Goal: Task Accomplishment & Management: Complete application form

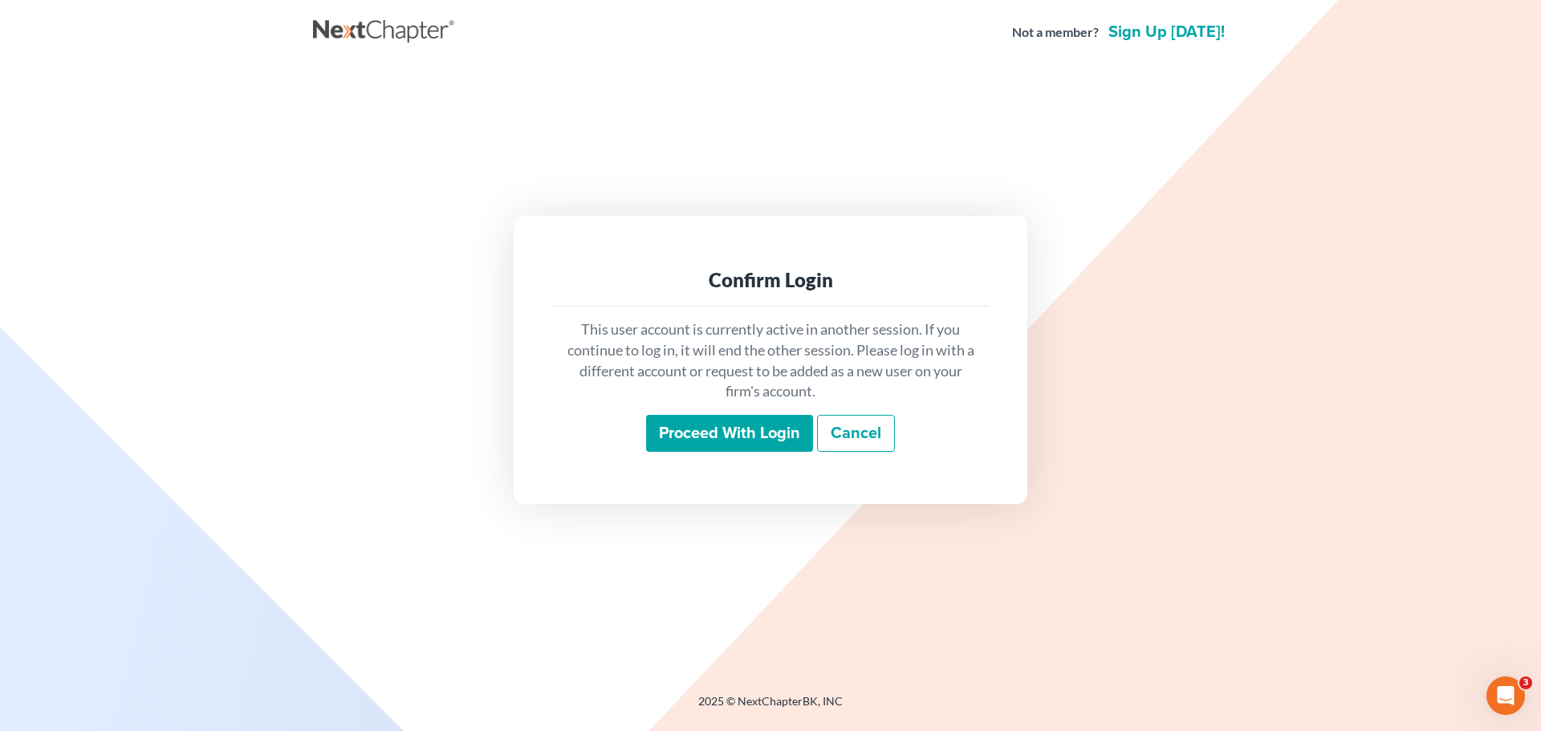
click at [671, 434] on input "Proceed with login" at bounding box center [729, 433] width 167 height 37
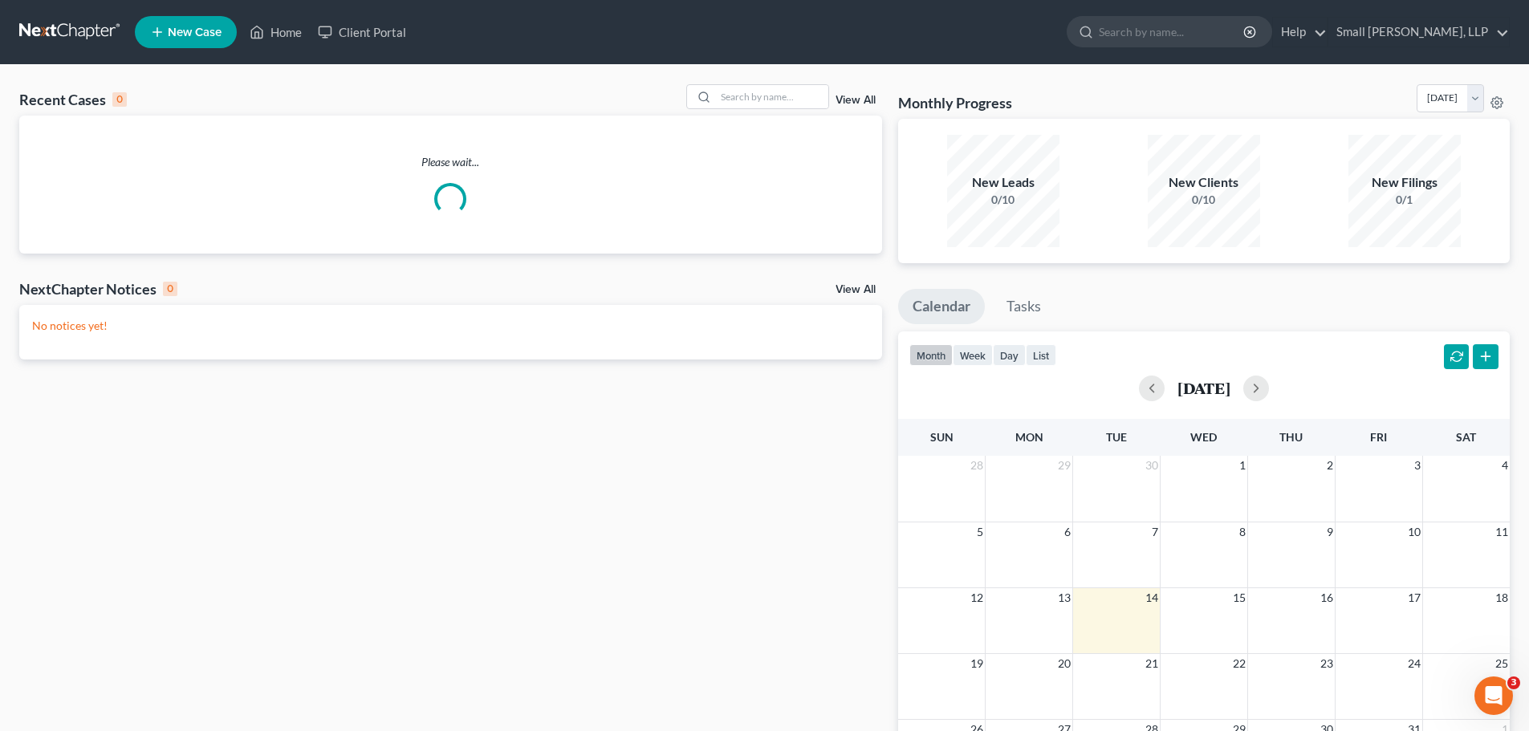
click at [47, 25] on link at bounding box center [70, 32] width 103 height 29
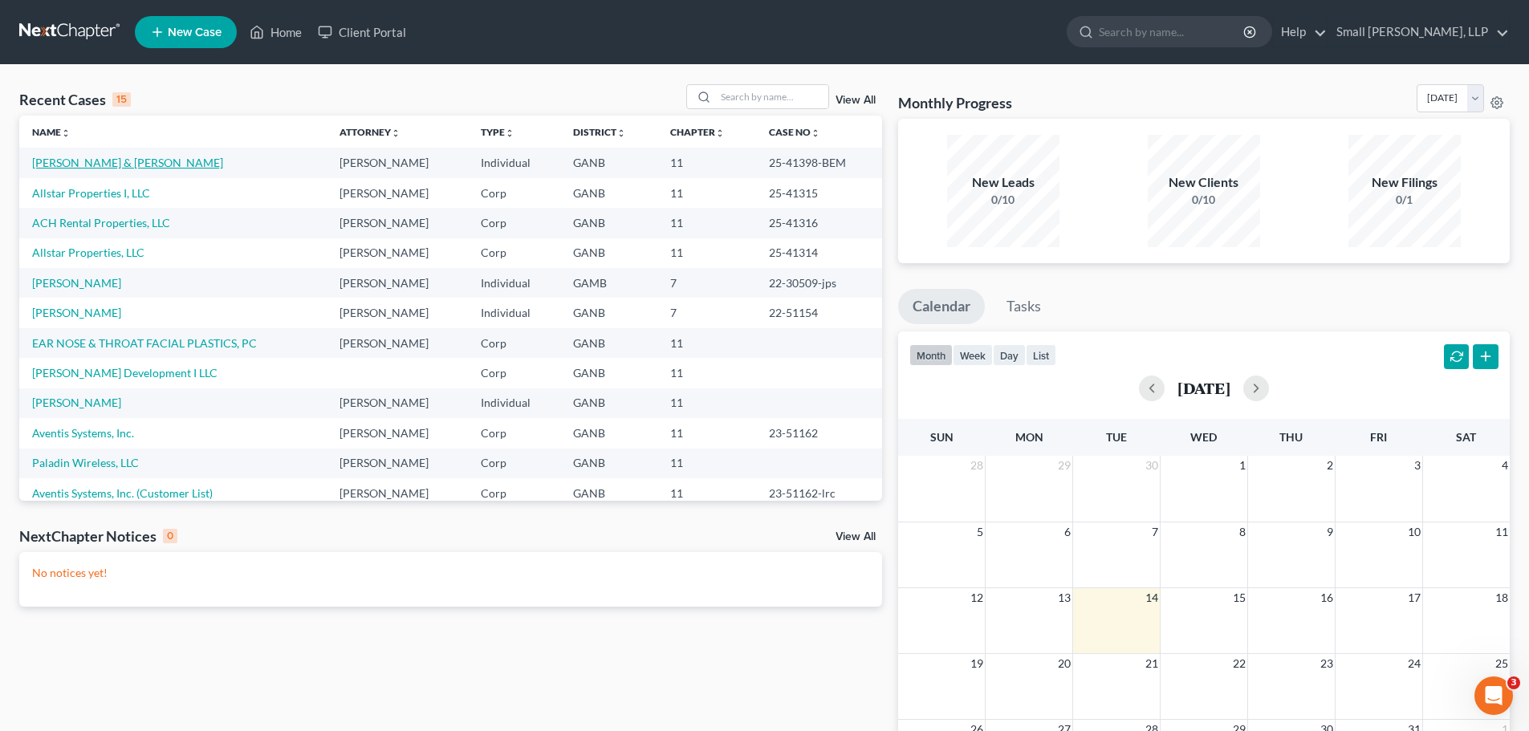
click at [91, 157] on link "[PERSON_NAME] & [PERSON_NAME]" at bounding box center [127, 163] width 191 height 14
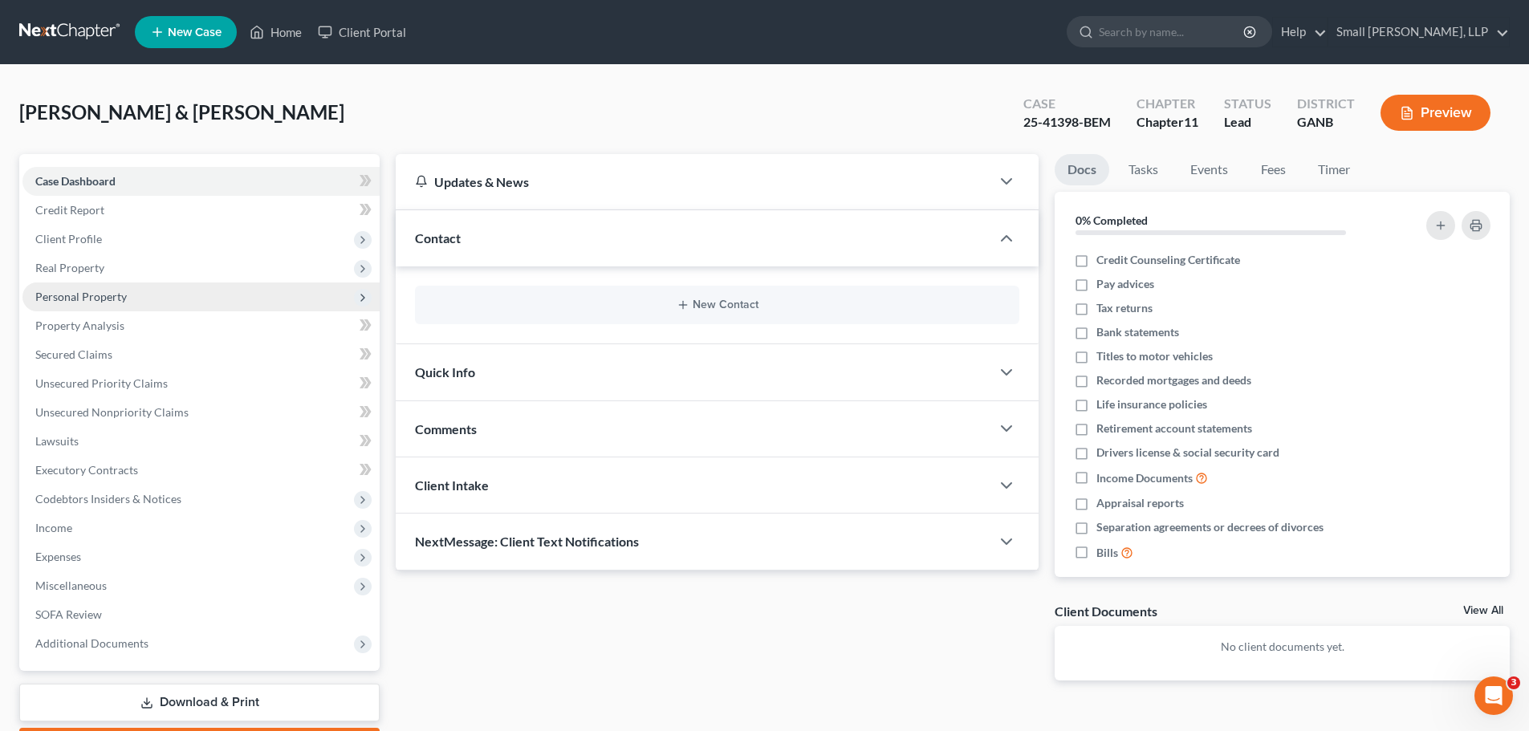
click at [310, 293] on span "Personal Property" at bounding box center [200, 297] width 357 height 29
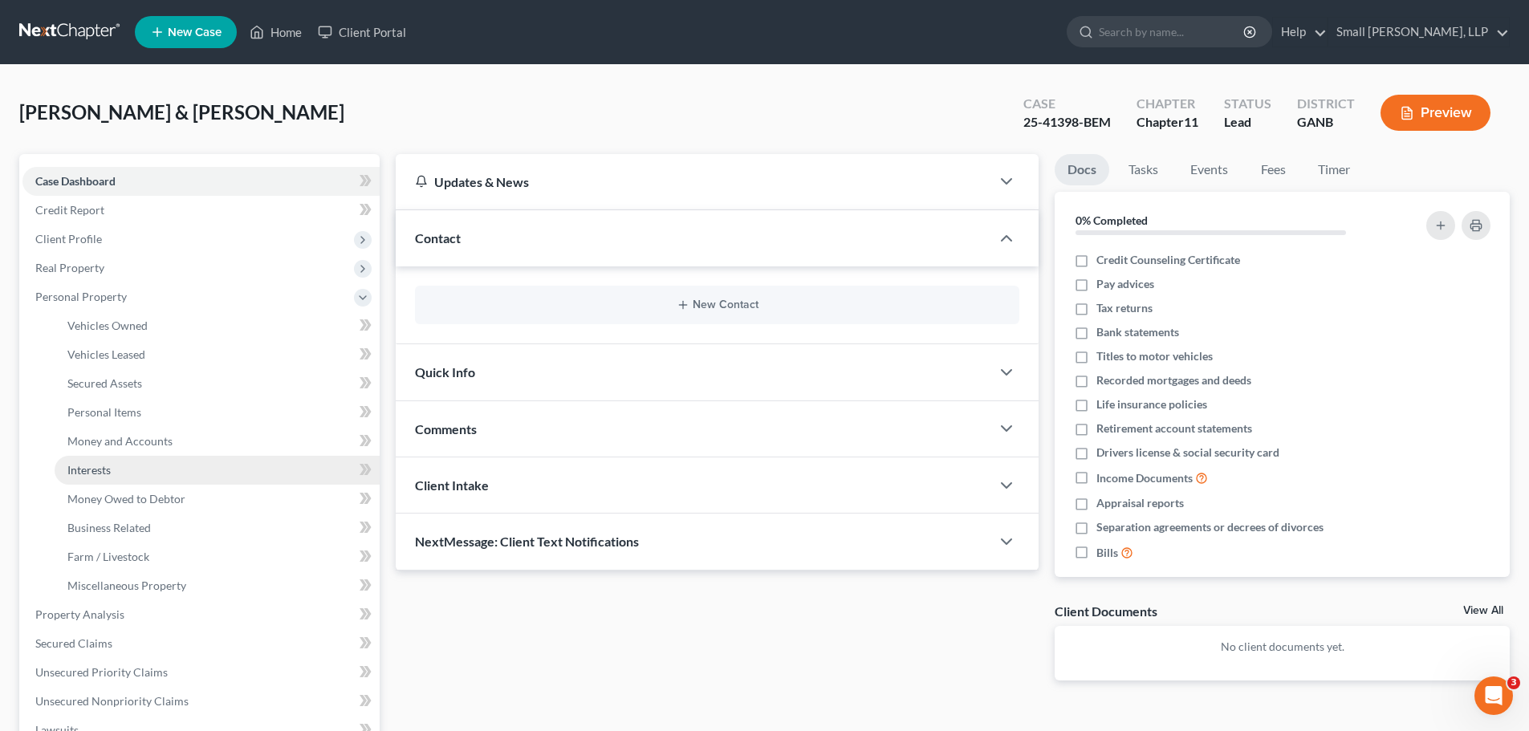
click at [119, 464] on link "Interests" at bounding box center [217, 470] width 325 height 29
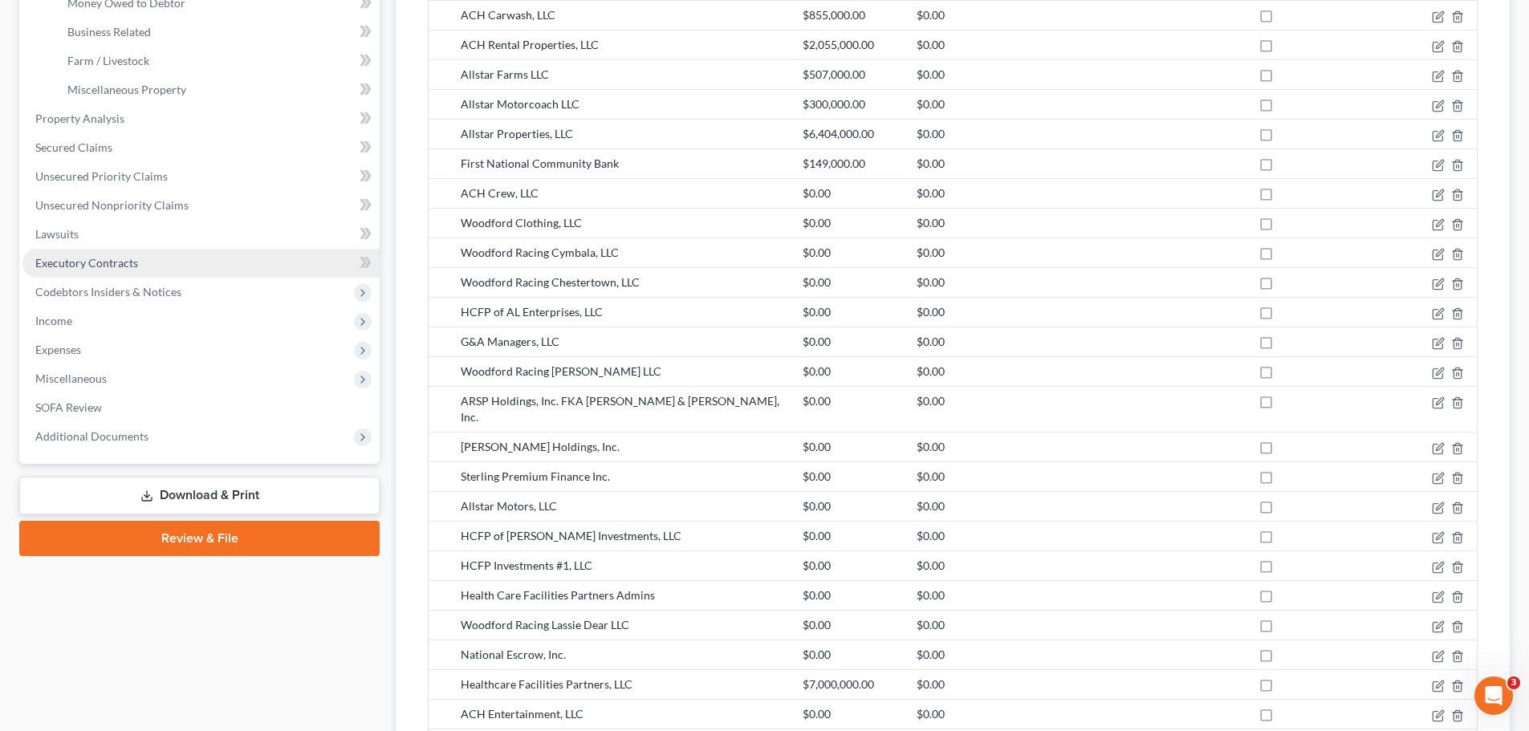
scroll to position [524, 0]
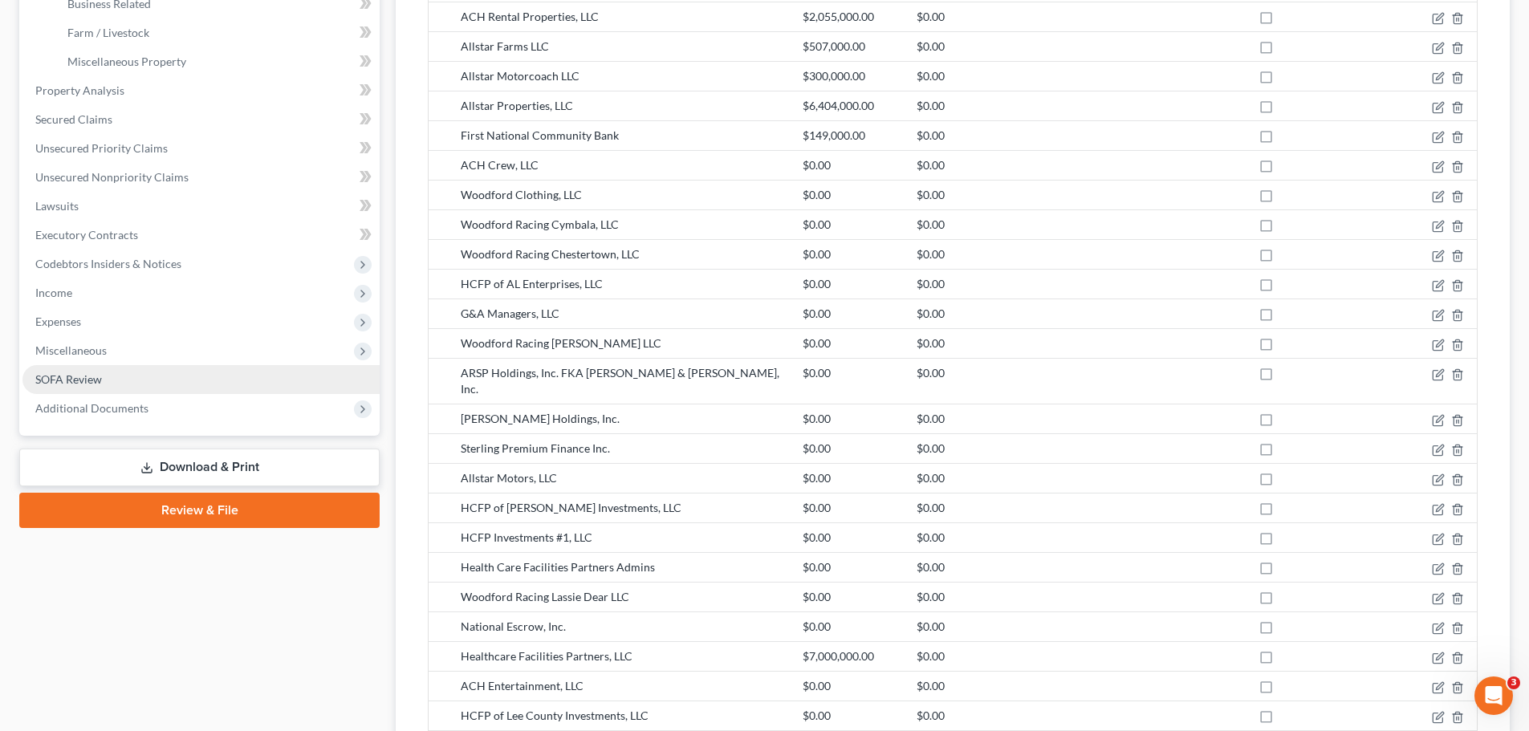
click at [89, 377] on span "SOFA Review" at bounding box center [68, 380] width 67 height 14
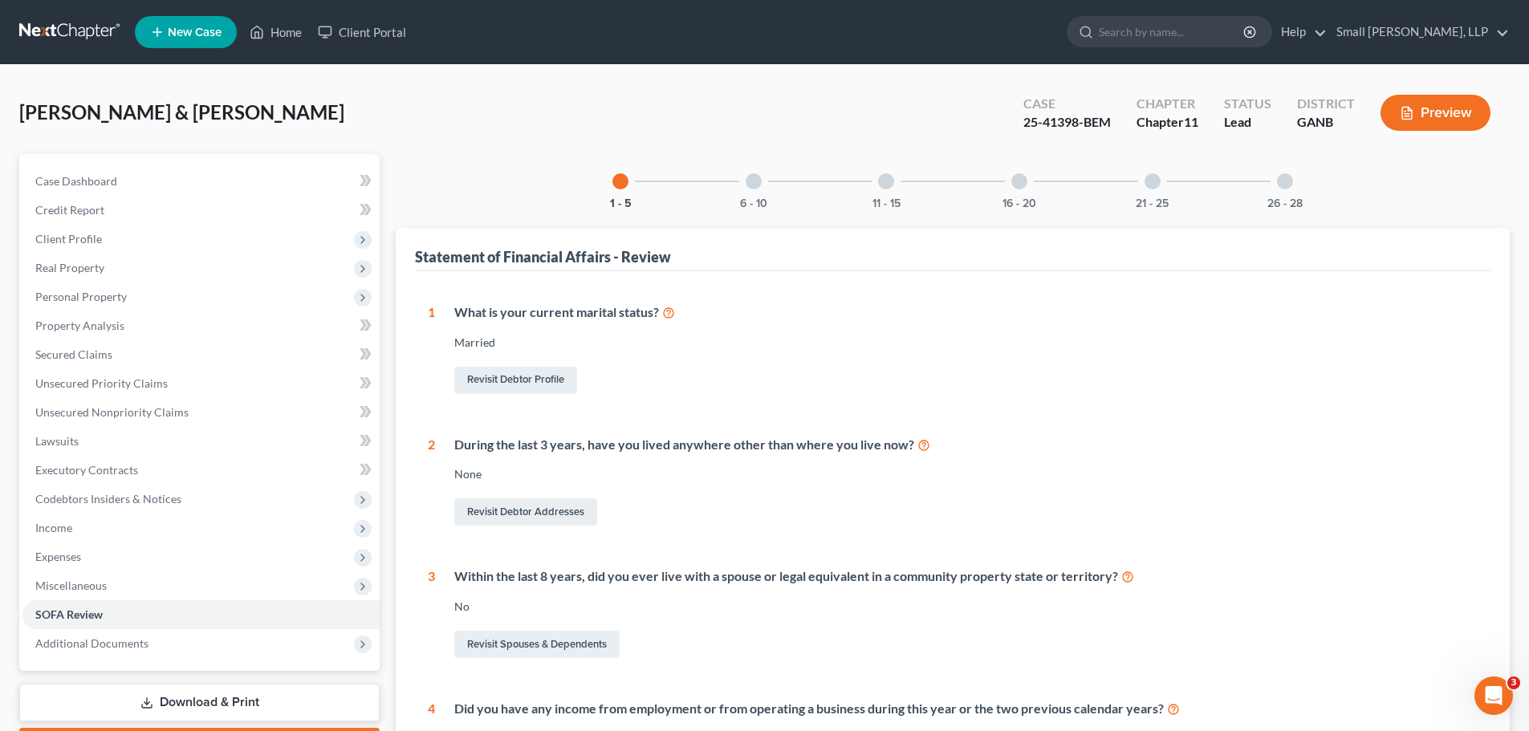
click at [1280, 186] on div at bounding box center [1285, 181] width 16 height 16
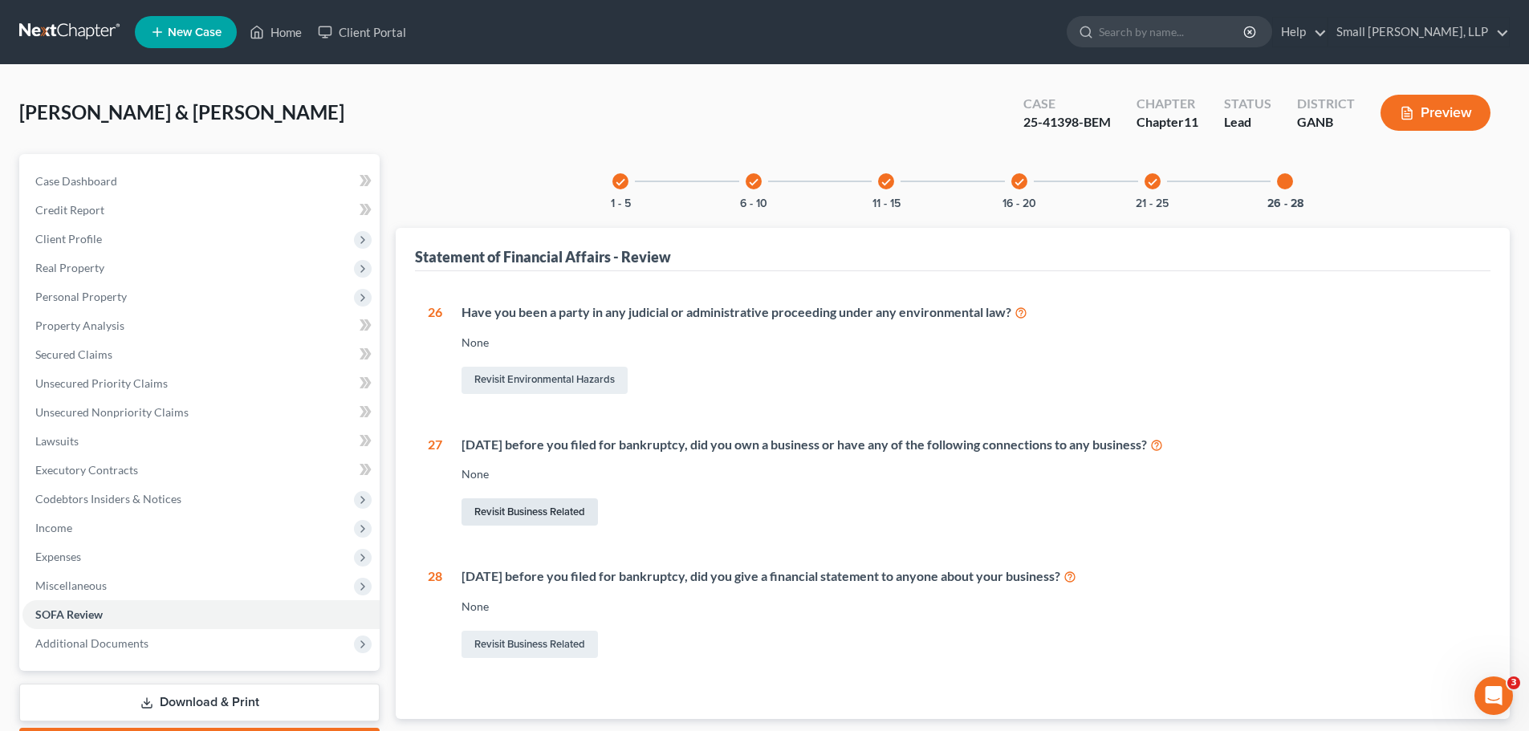
click at [552, 515] on link "Revisit Business Related" at bounding box center [530, 512] width 136 height 27
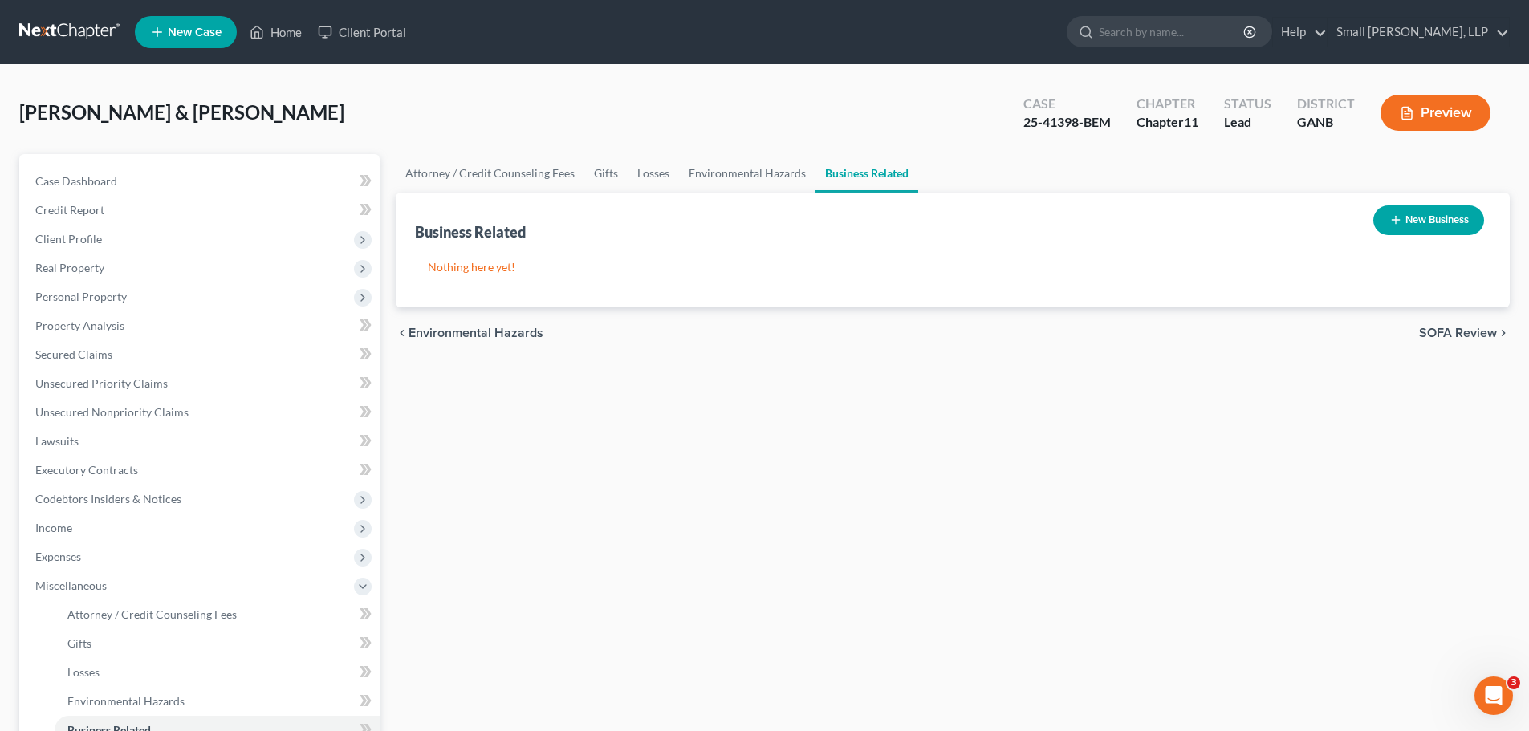
click at [1440, 227] on button "New Business" at bounding box center [1429, 221] width 111 height 30
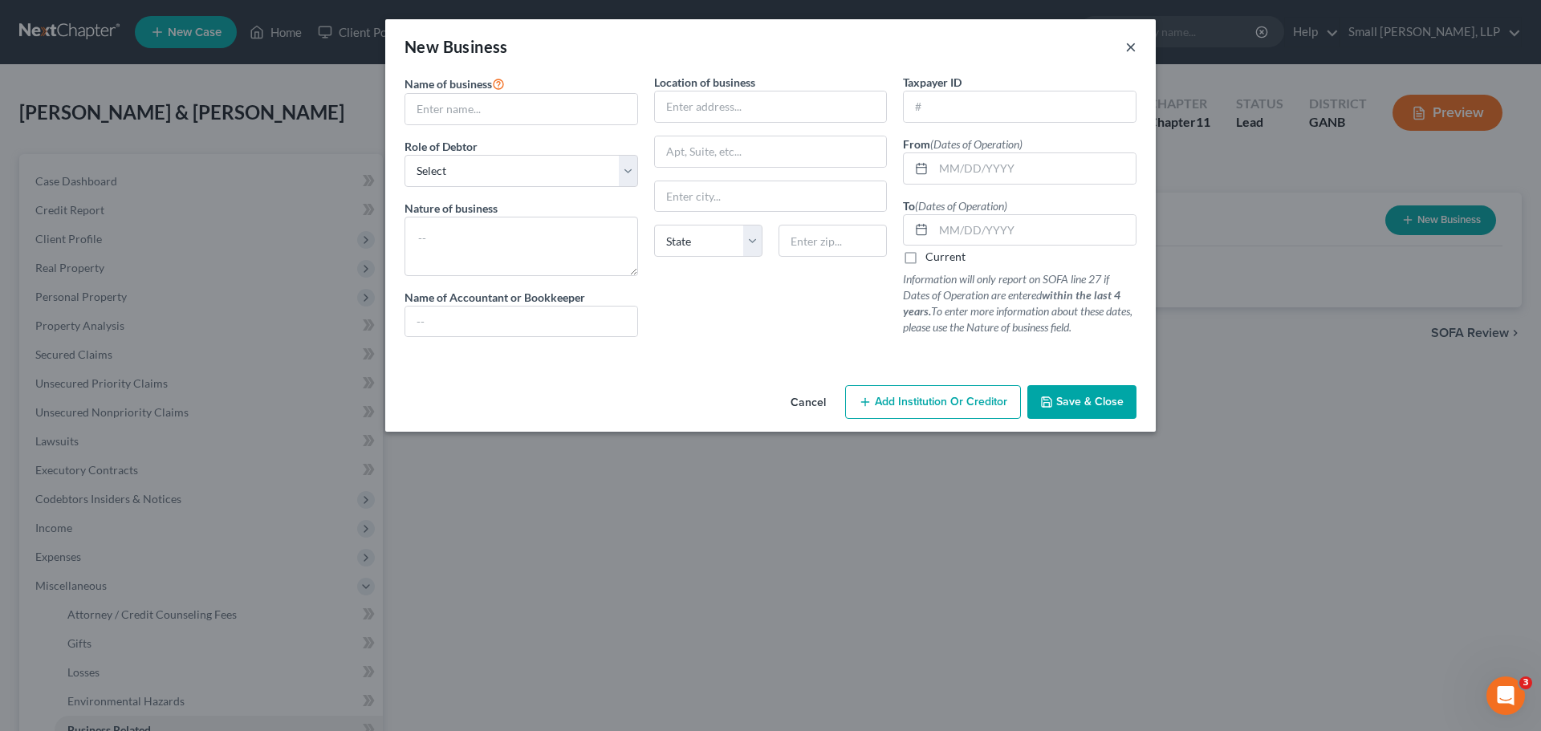
click at [1133, 47] on button "×" at bounding box center [1131, 46] width 11 height 19
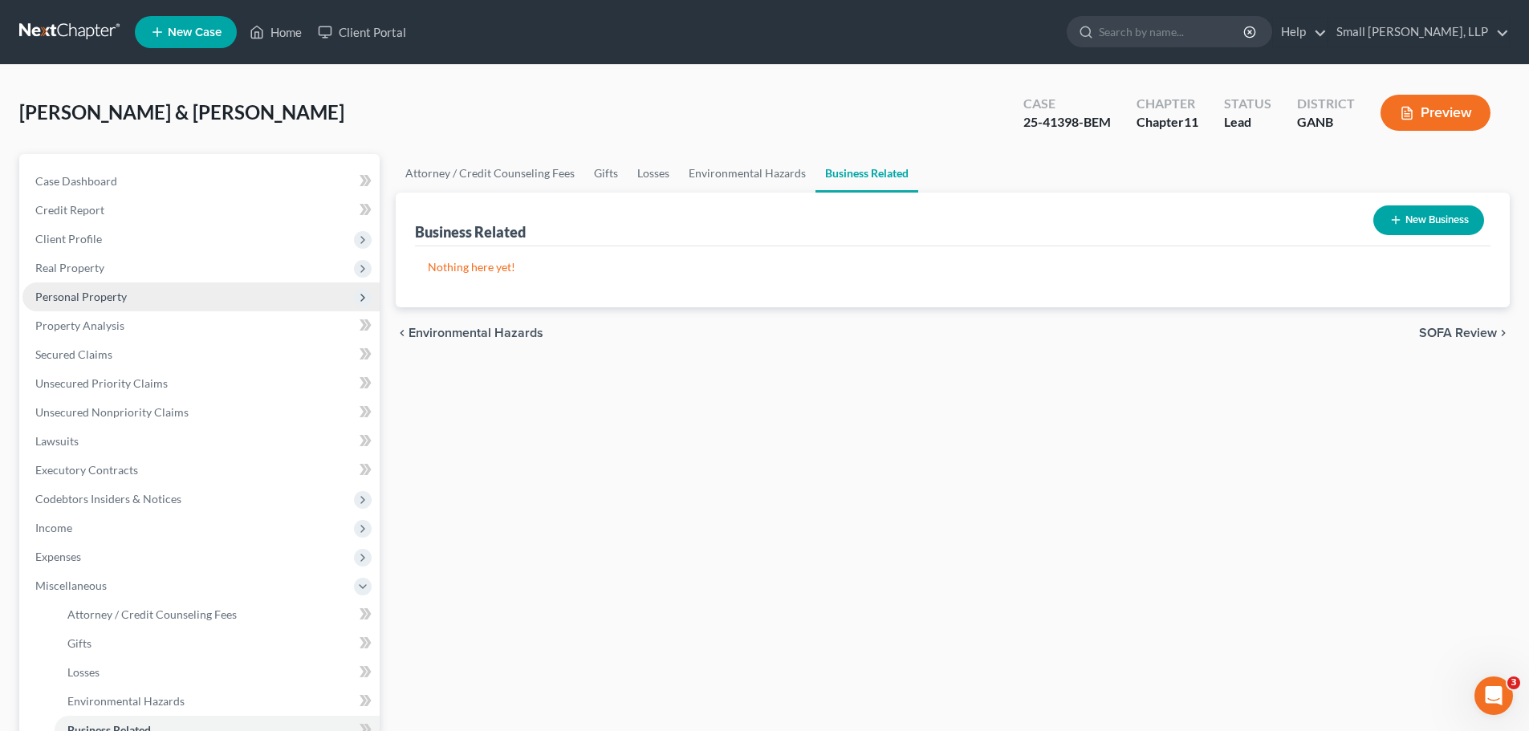
click at [92, 287] on span "Personal Property" at bounding box center [200, 297] width 357 height 29
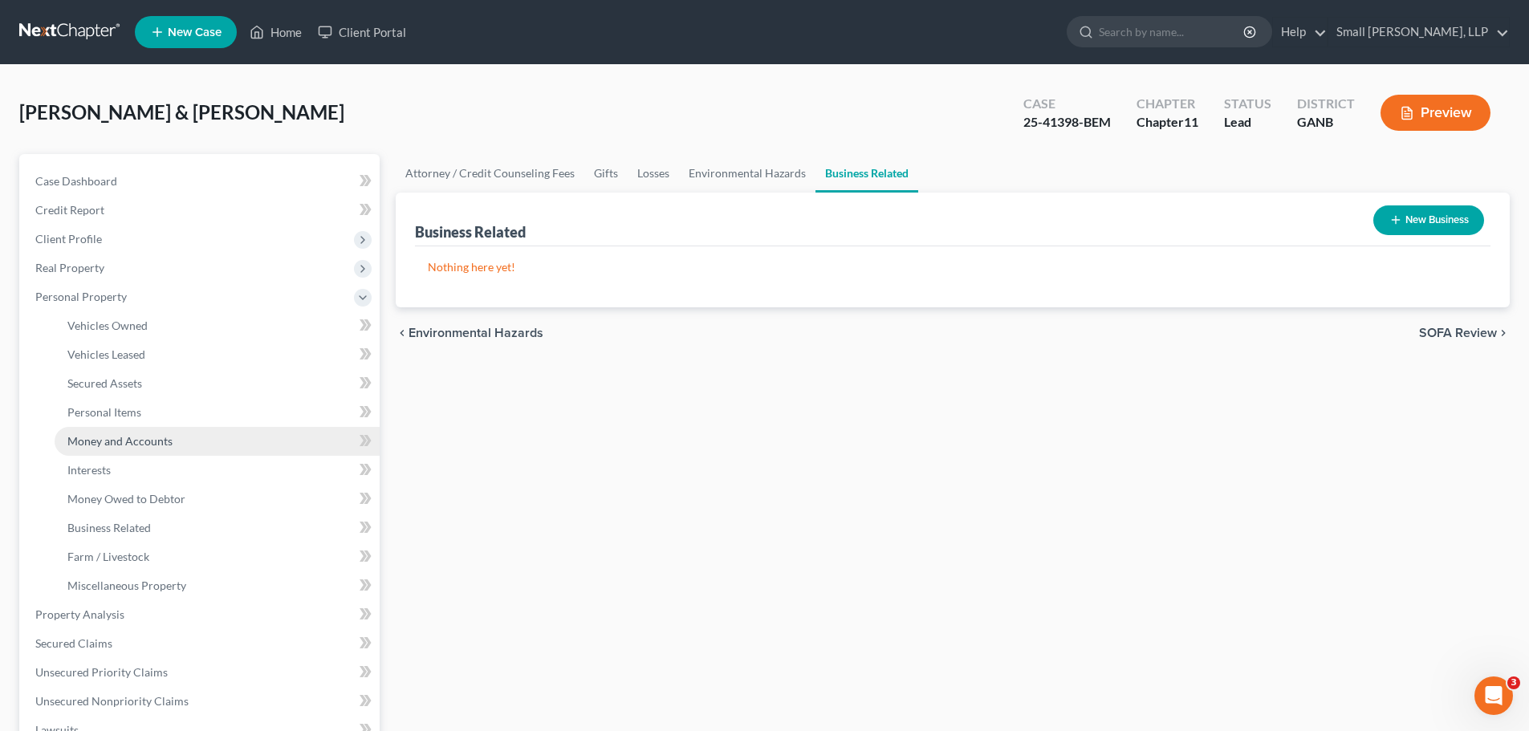
click at [112, 443] on span "Money and Accounts" at bounding box center [119, 441] width 105 height 14
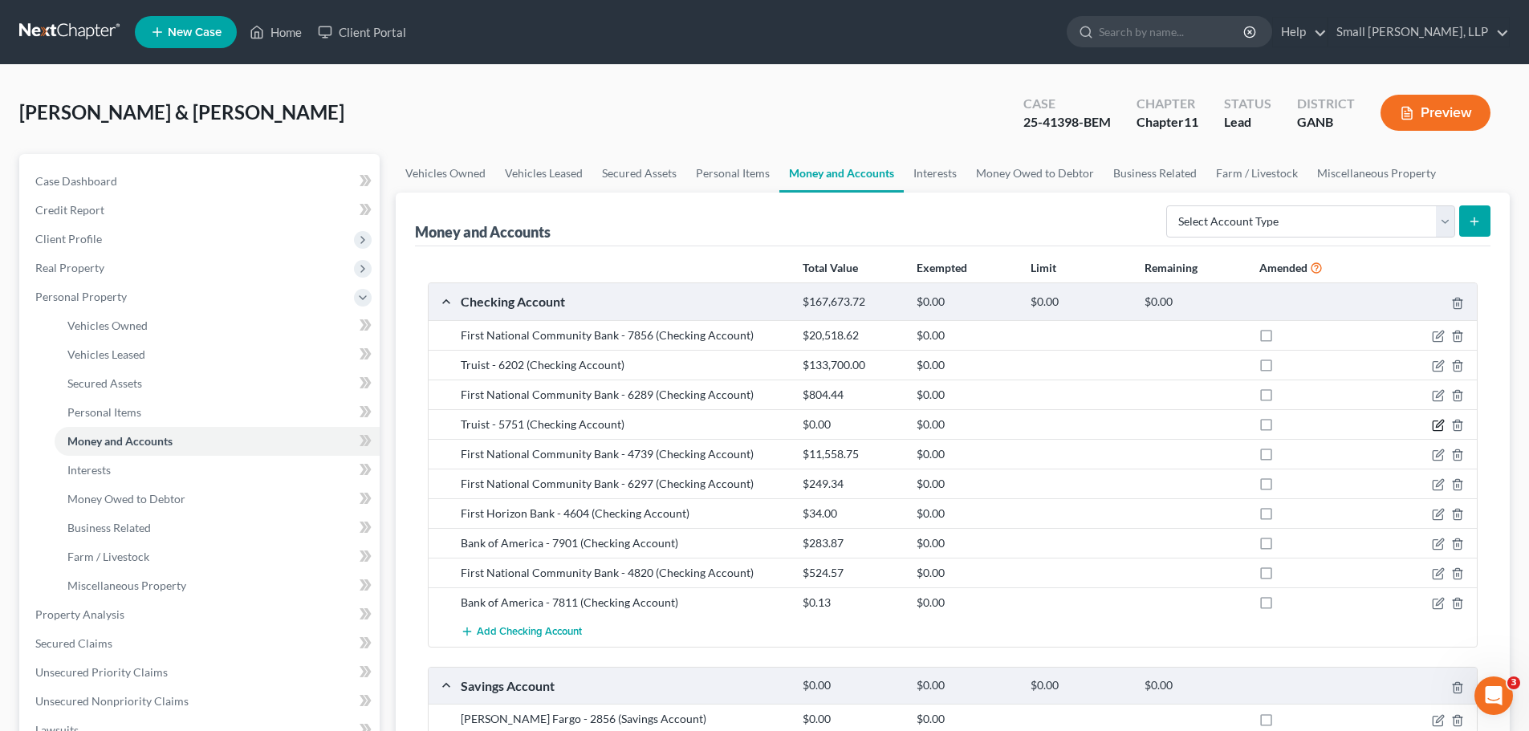
click at [1439, 426] on icon "button" at bounding box center [1438, 425] width 13 height 13
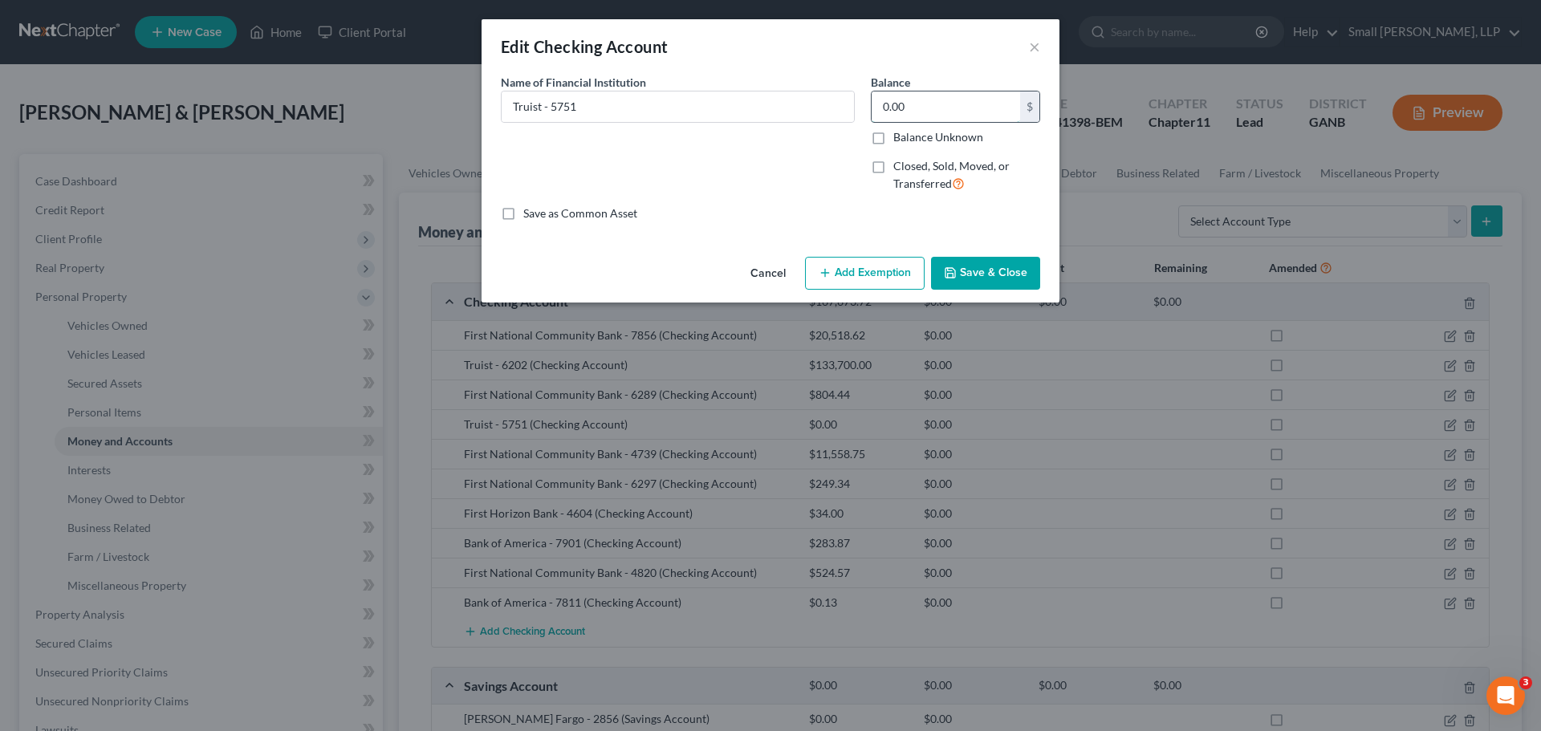
click at [923, 104] on input "0.00" at bounding box center [946, 107] width 149 height 31
type input "4,286.90"
click at [1005, 279] on button "Save & Close" at bounding box center [985, 274] width 109 height 34
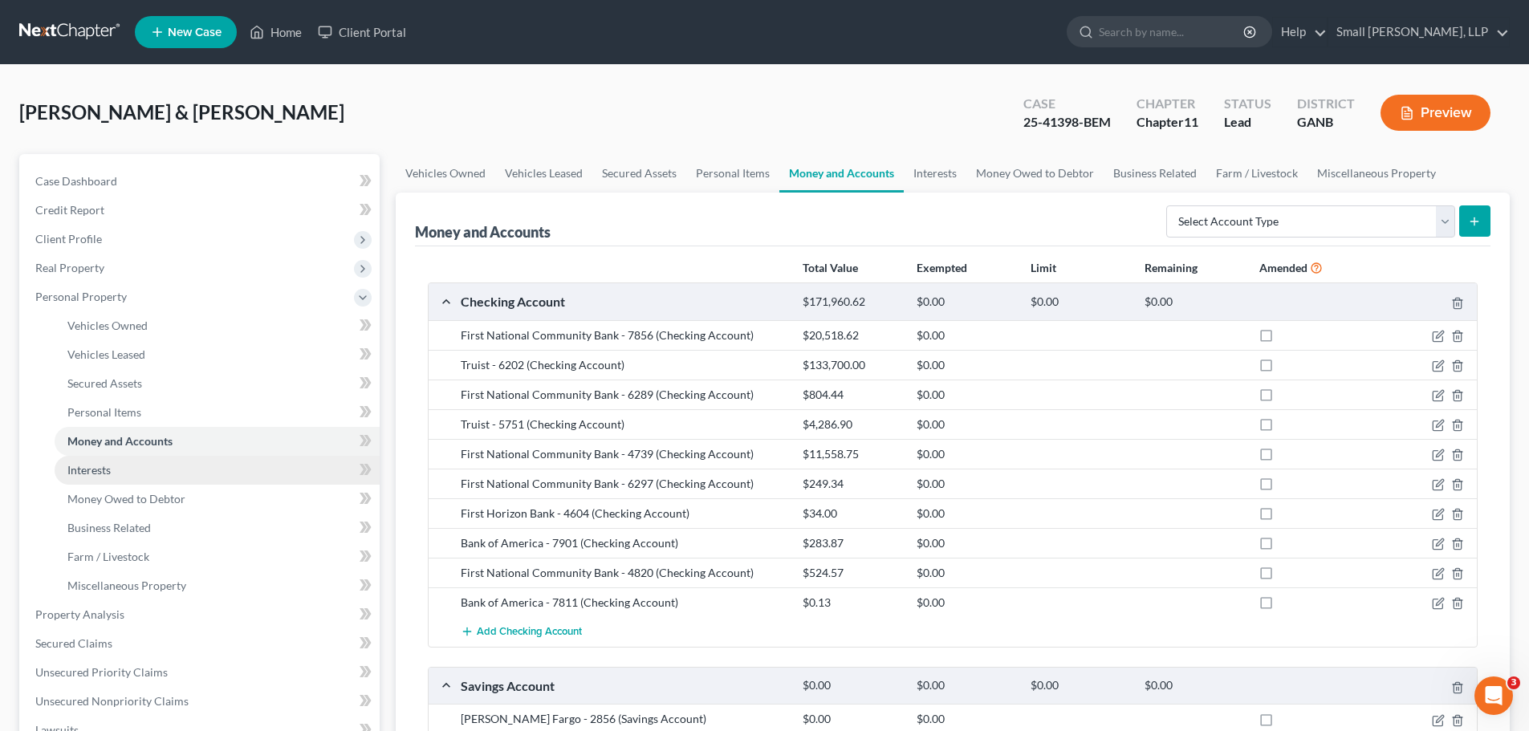
click at [103, 469] on span "Interests" at bounding box center [88, 470] width 43 height 14
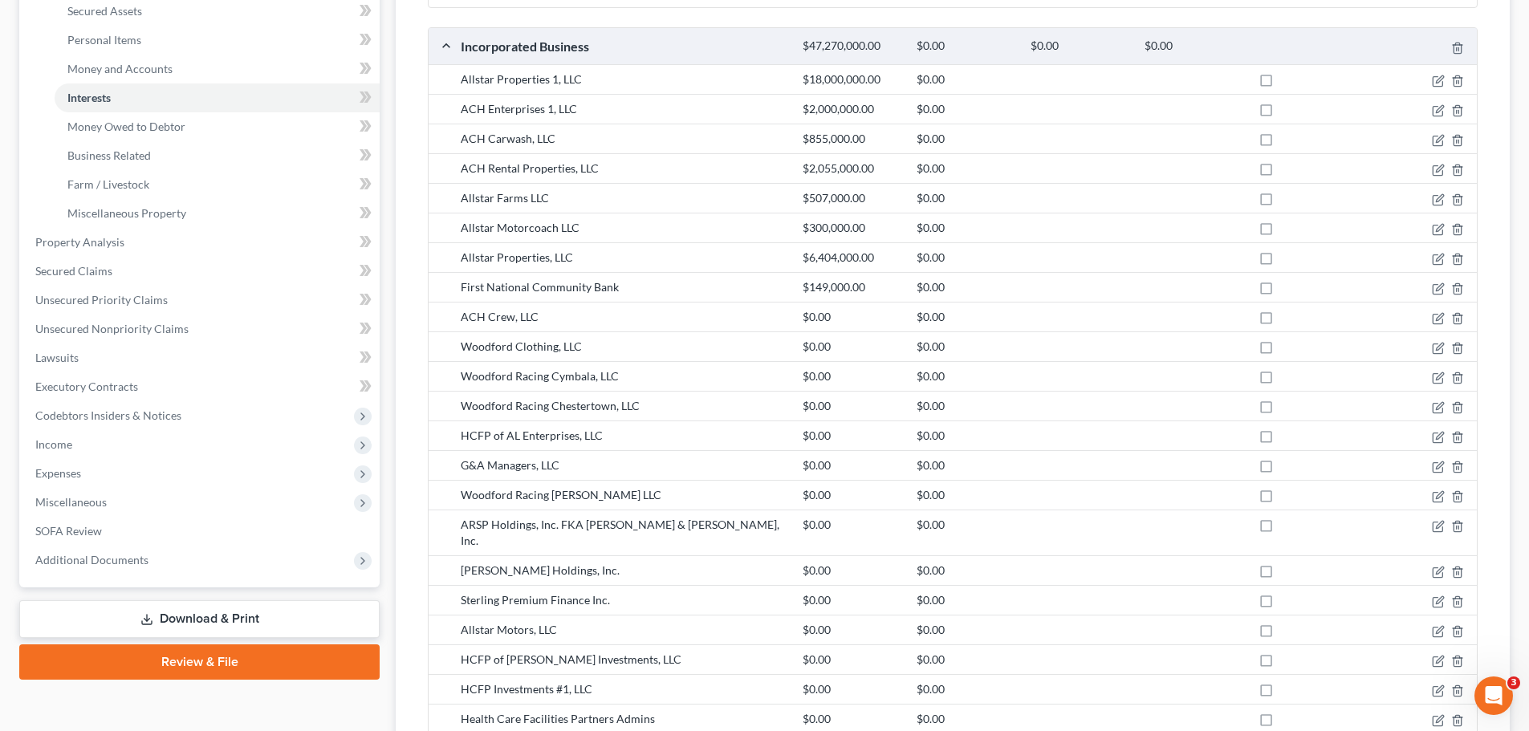
scroll to position [401, 0]
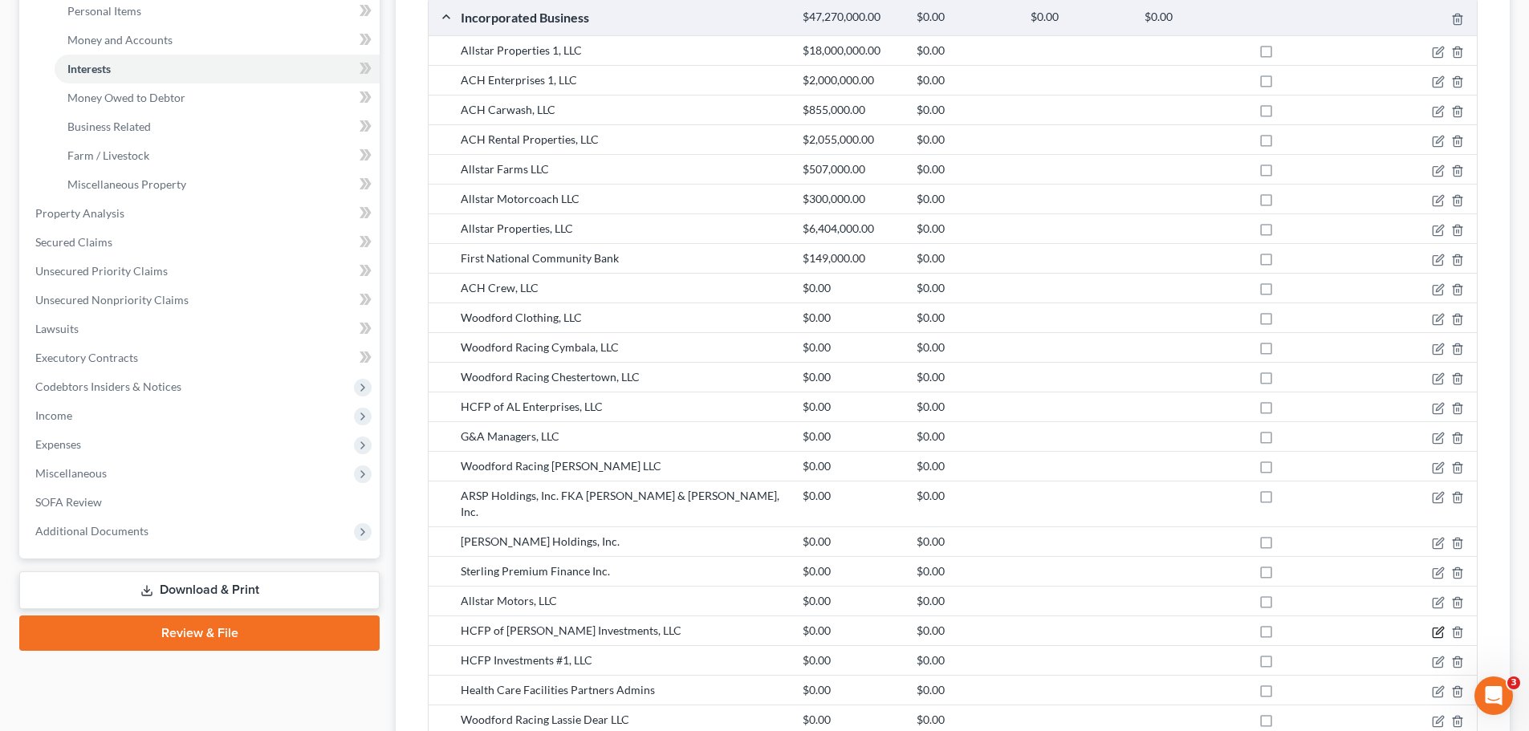
click at [1435, 626] on icon "button" at bounding box center [1438, 632] width 13 height 13
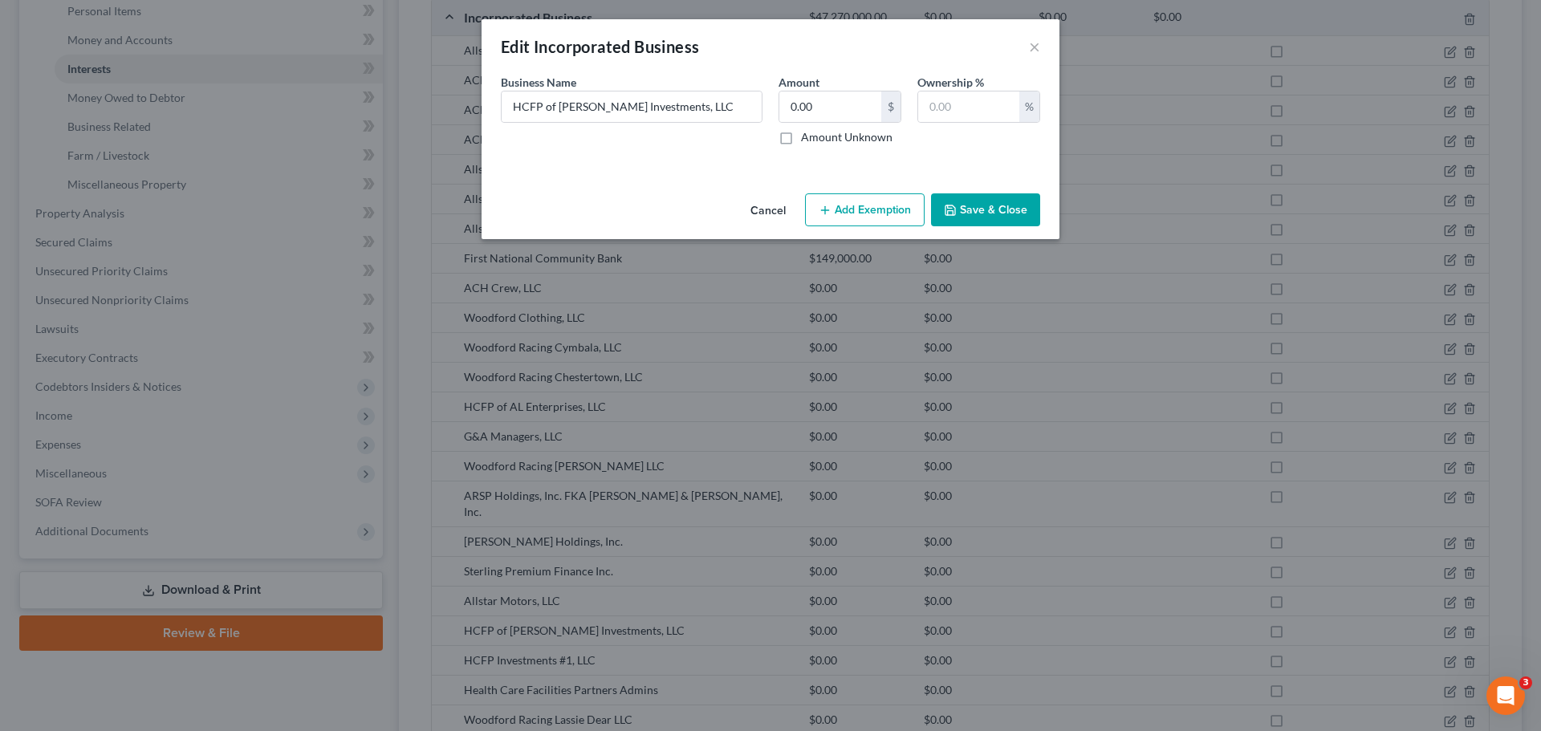
click at [966, 211] on button "Save & Close" at bounding box center [985, 210] width 109 height 34
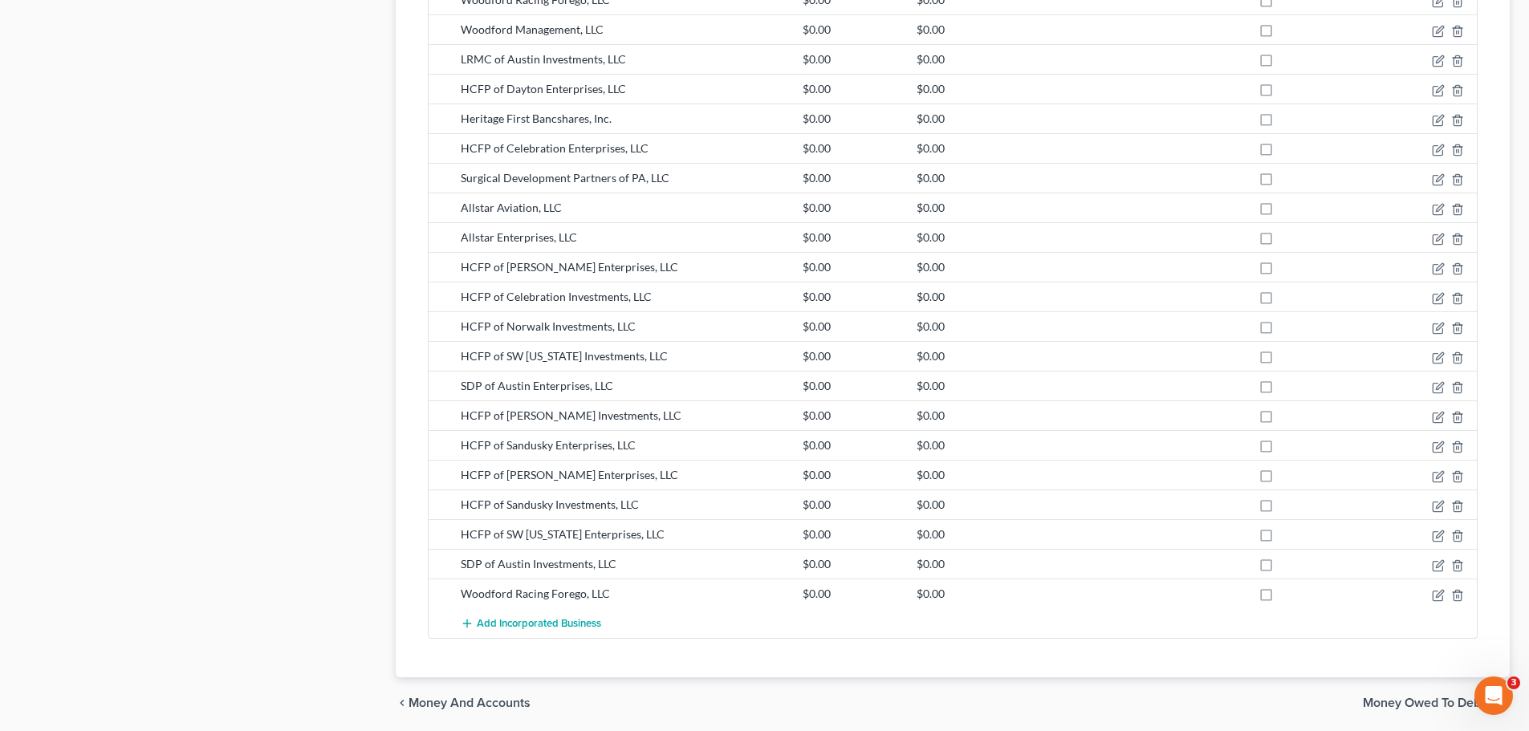
scroll to position [1729, 0]
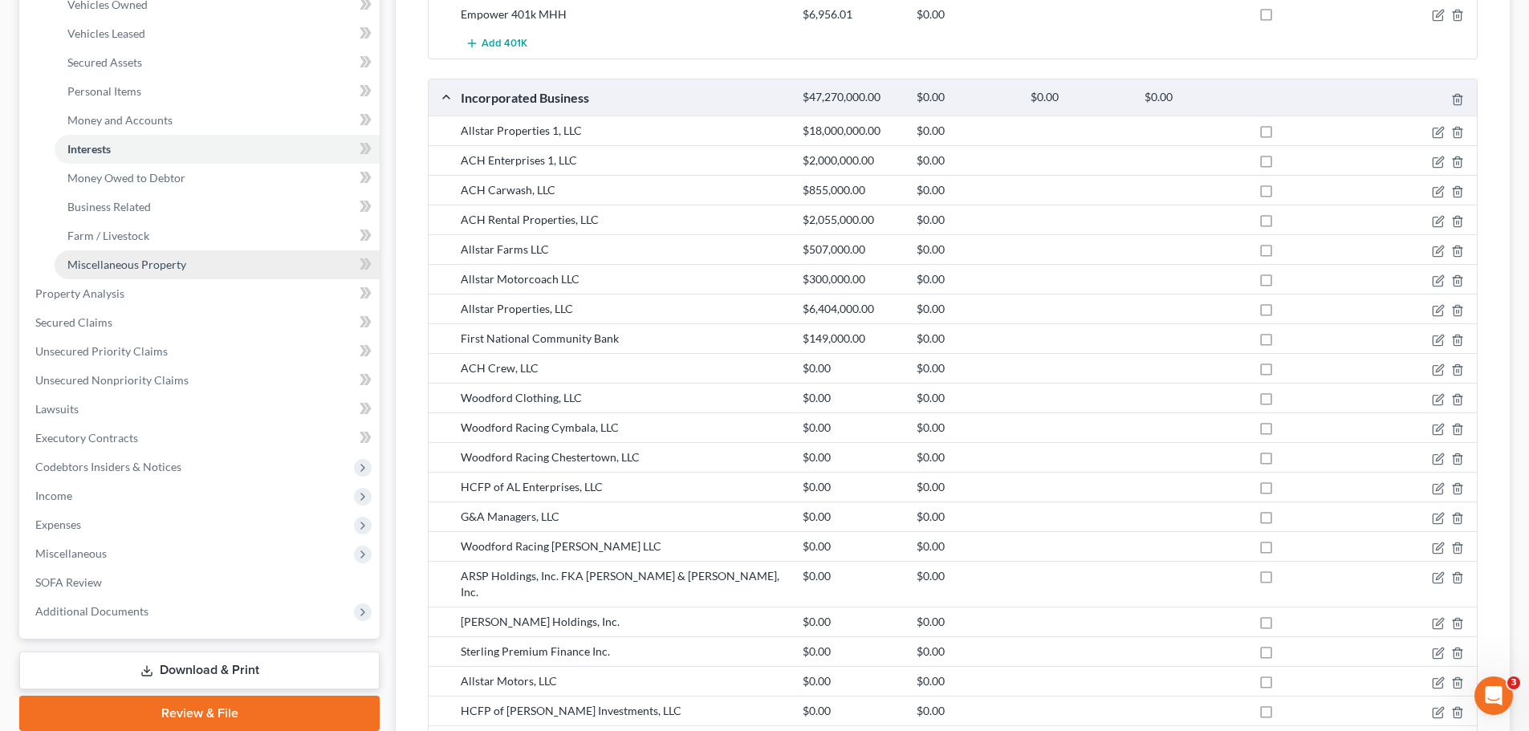
scroll to position [642, 0]
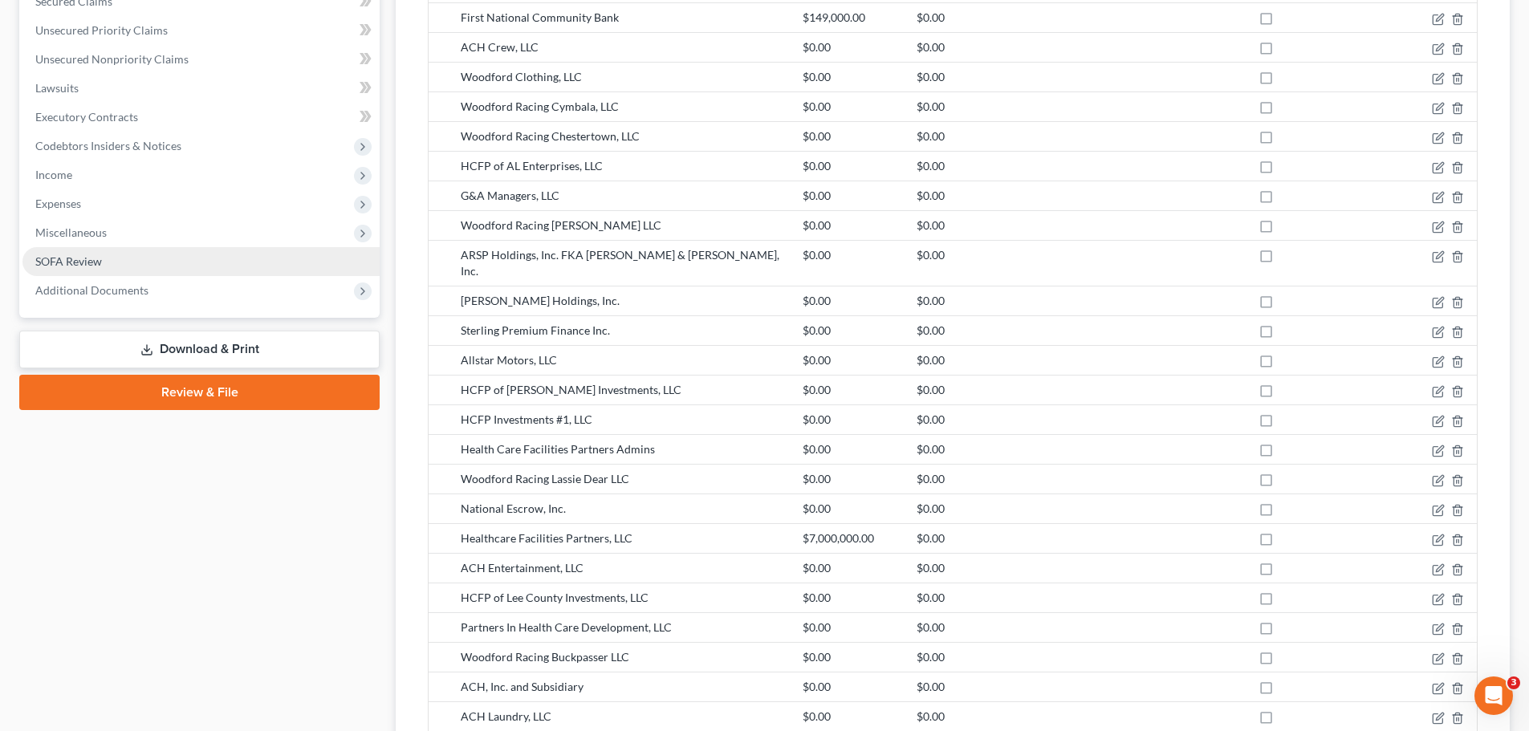
click at [91, 271] on link "SOFA Review" at bounding box center [200, 261] width 357 height 29
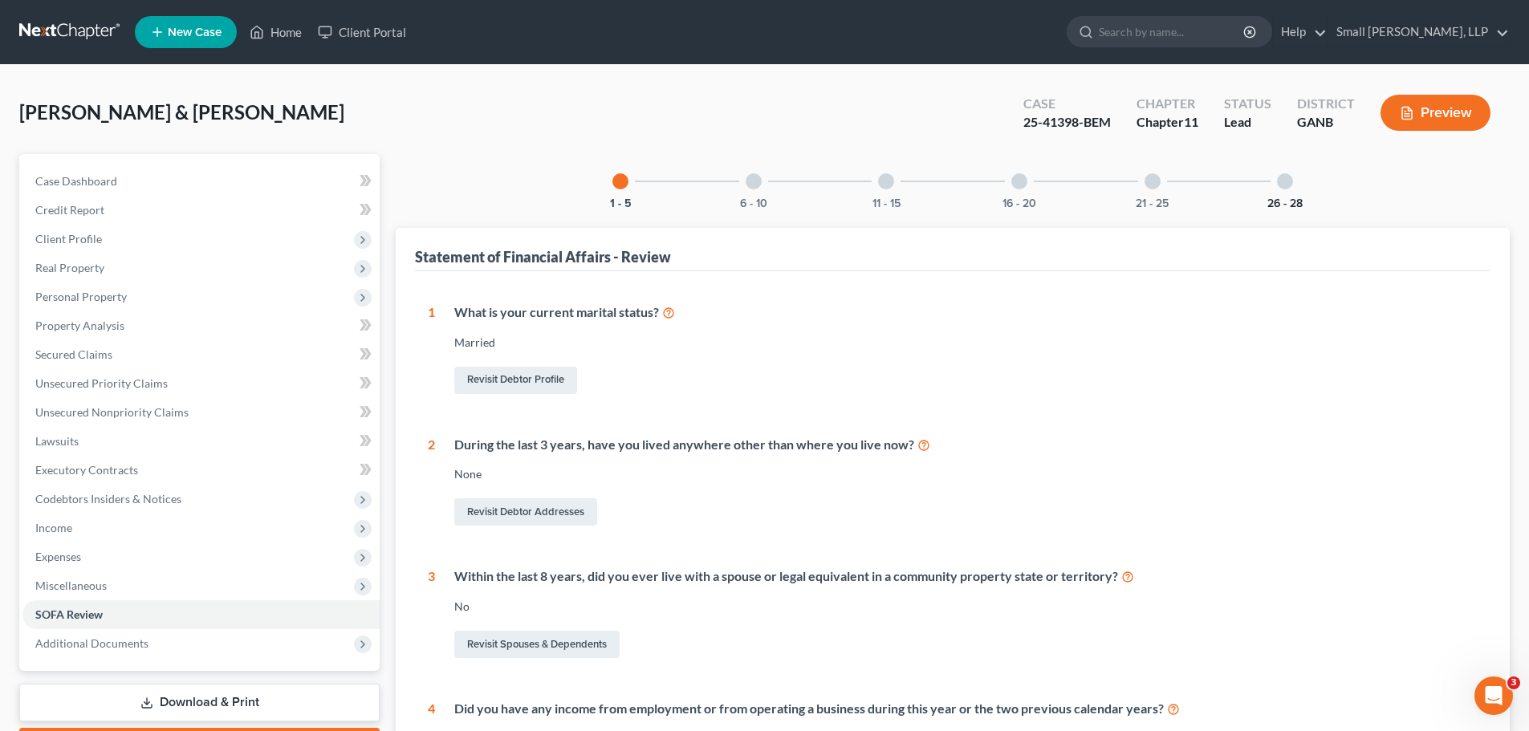
click at [1278, 198] on button "26 - 28" at bounding box center [1285, 203] width 35 height 11
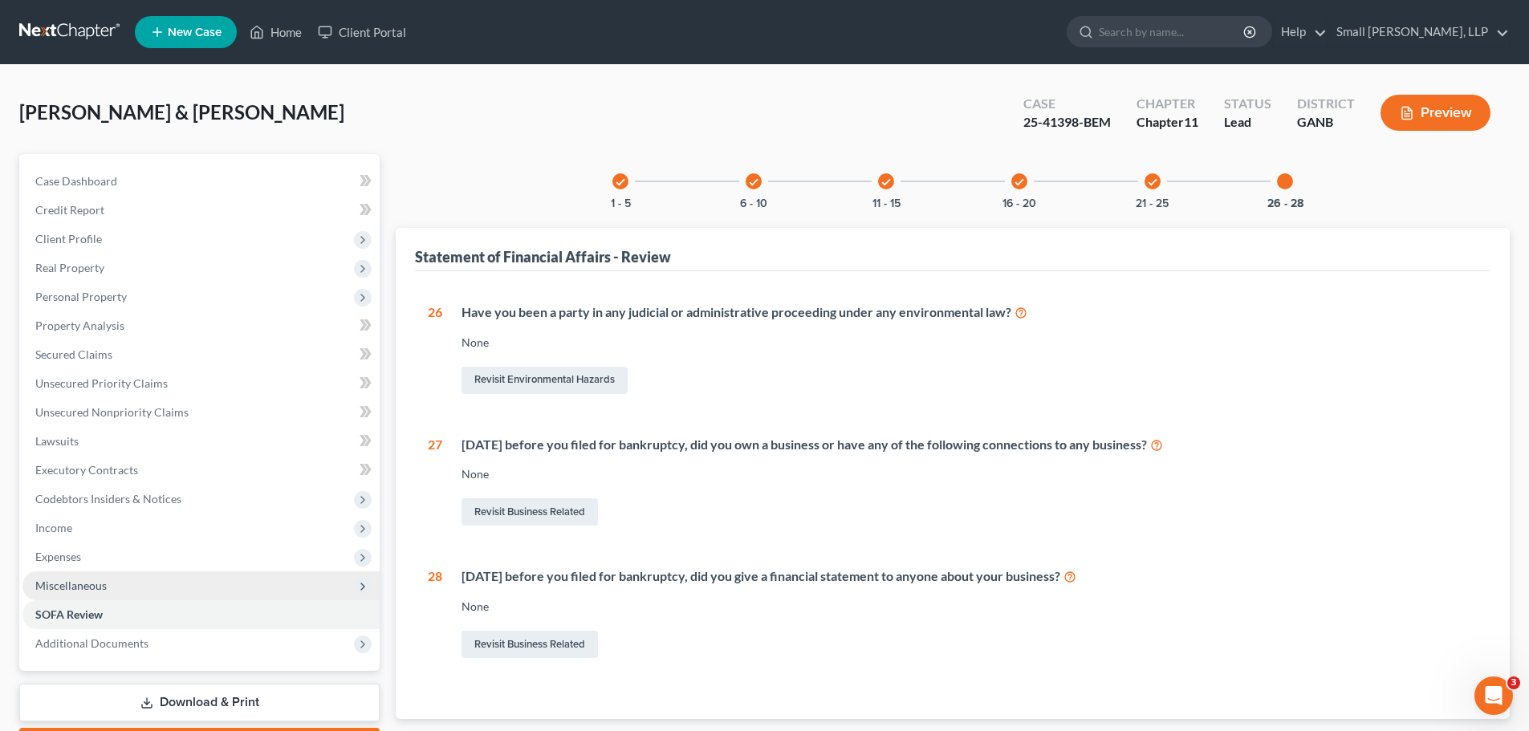
click at [55, 588] on span "Miscellaneous" at bounding box center [70, 586] width 71 height 14
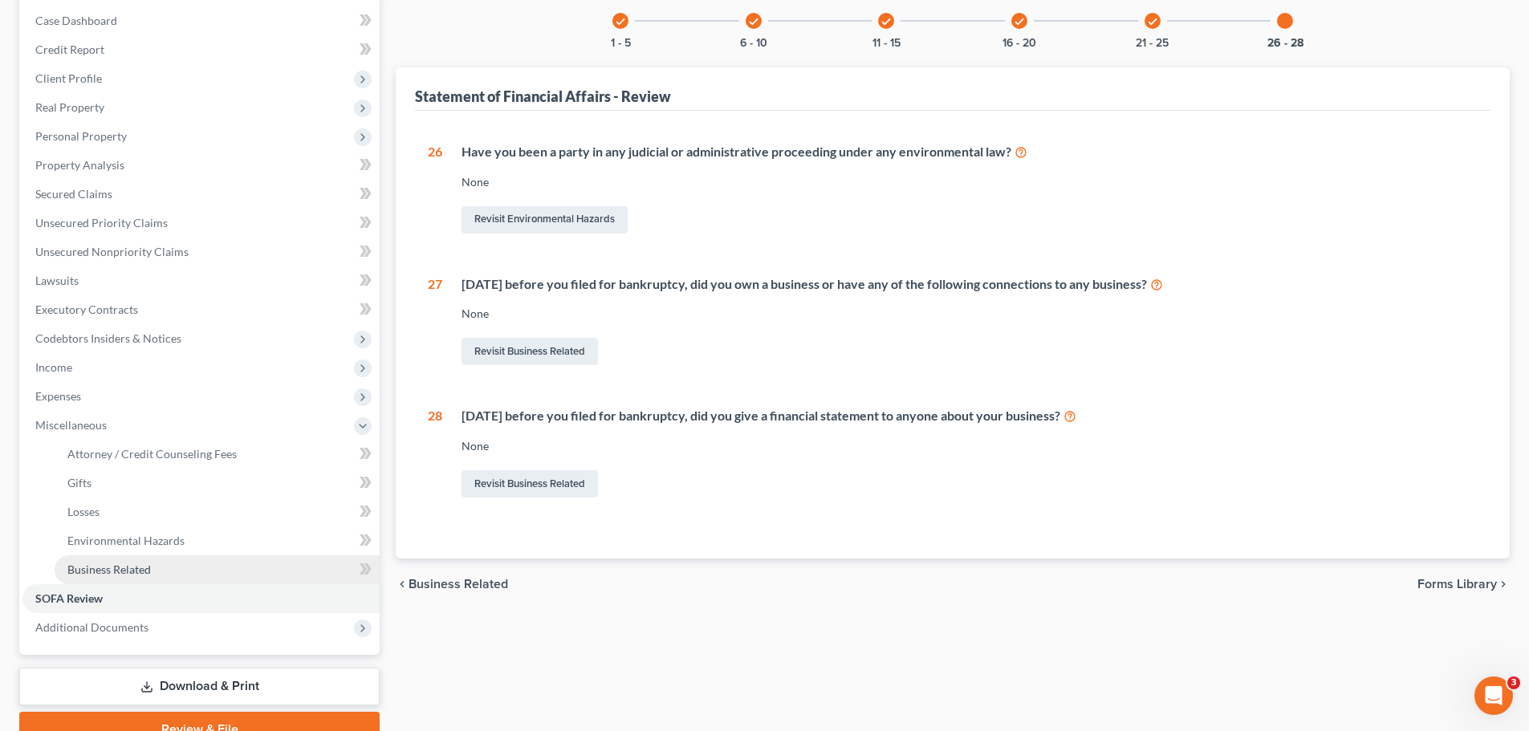
click at [136, 570] on span "Business Related" at bounding box center [108, 570] width 83 height 14
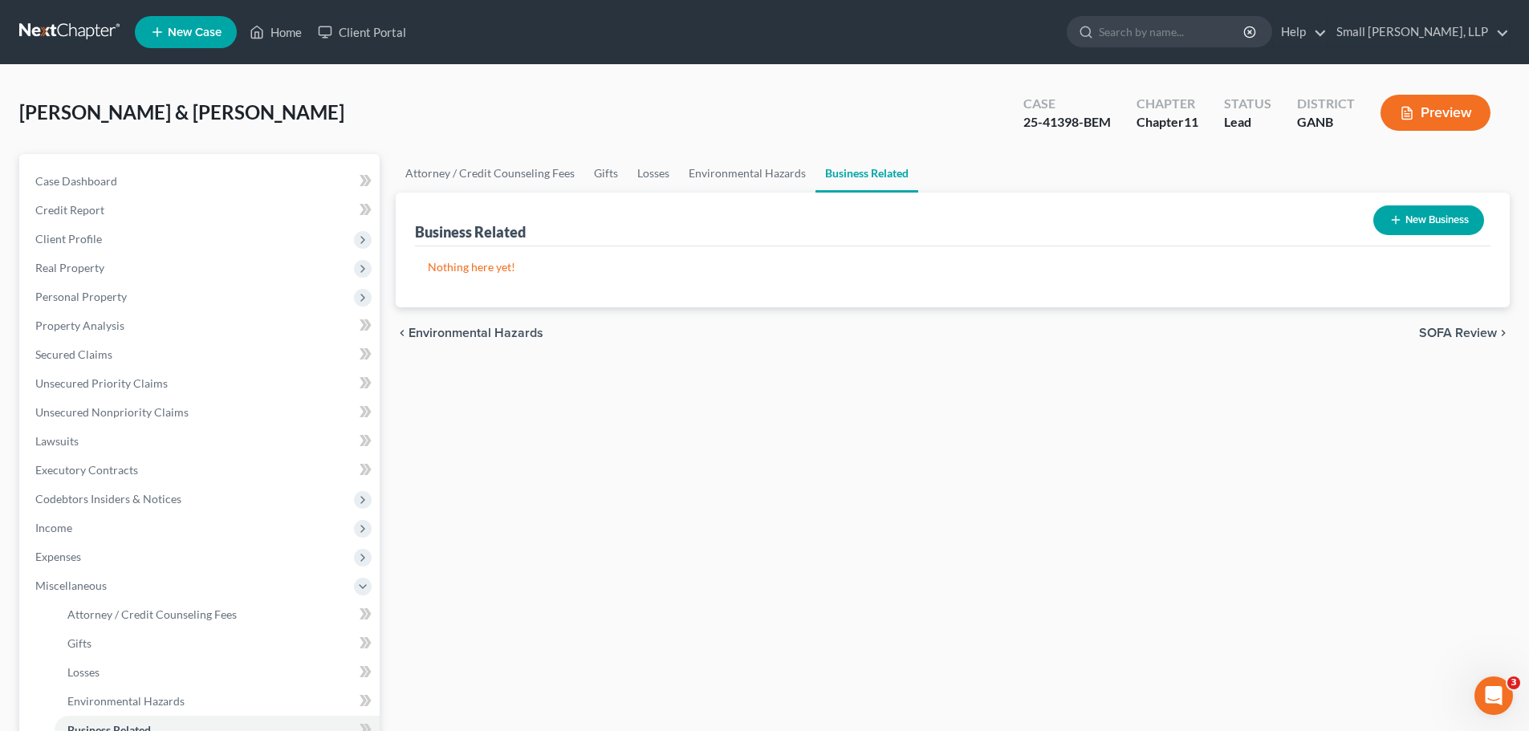
click at [1427, 225] on button "New Business" at bounding box center [1429, 221] width 111 height 30
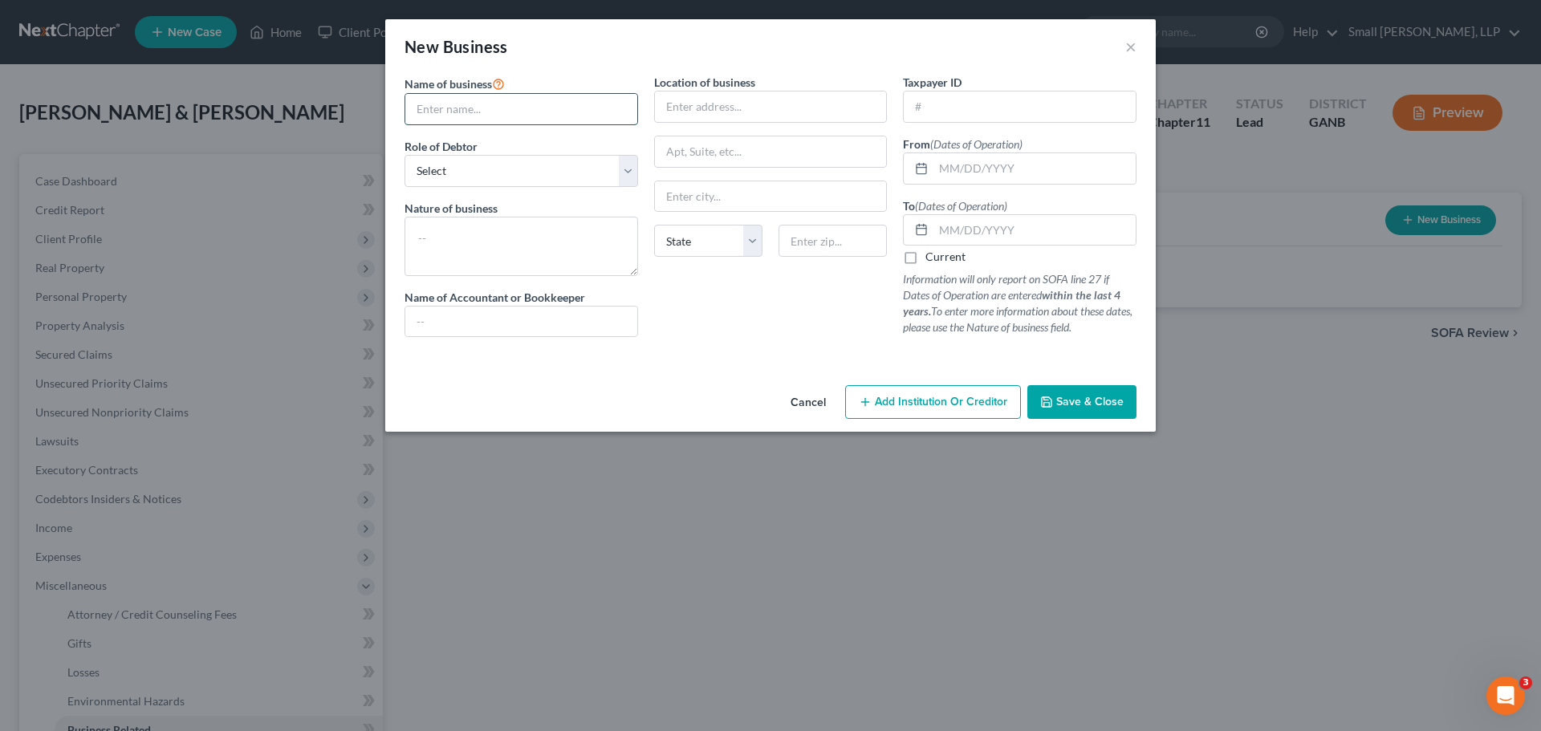
click at [567, 113] on input "text" at bounding box center [521, 109] width 232 height 31
type input "Allstar Properties 1, LLC"
click at [513, 169] on select "Select A member of a limited liability company (LLC) or limited liability partn…" at bounding box center [522, 171] width 234 height 32
select select "member"
click at [405, 155] on select "Select A member of a limited liability company (LLC) or limited liability partn…" at bounding box center [522, 171] width 234 height 32
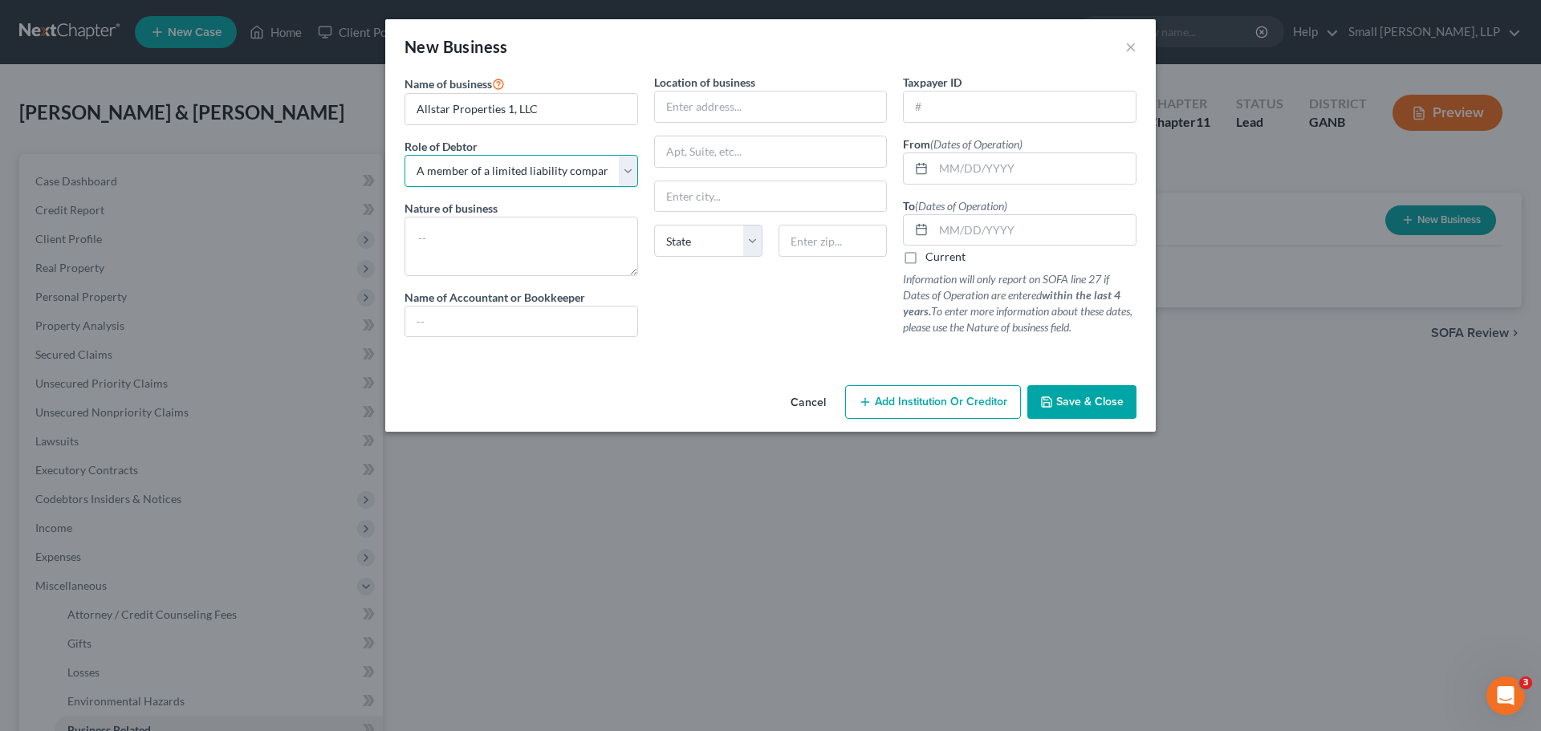
click at [621, 165] on select "Select A member of a limited liability company (LLC) or limited liability partn…" at bounding box center [522, 171] width 234 height 32
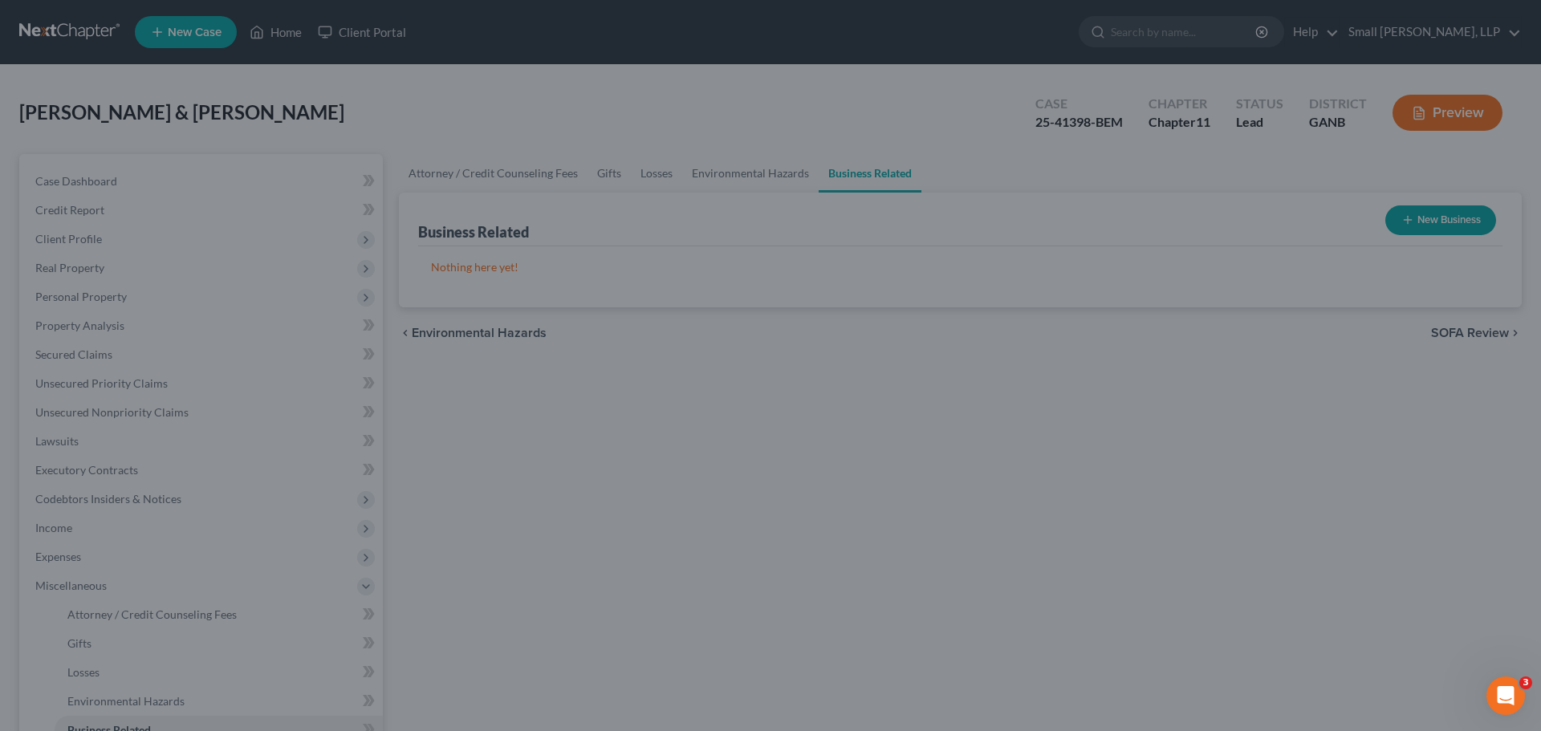
click at [595, 483] on div "New Business × Name of business * Allstar Properties 1, LLC Role of Debtor * Se…" at bounding box center [770, 365] width 1541 height 731
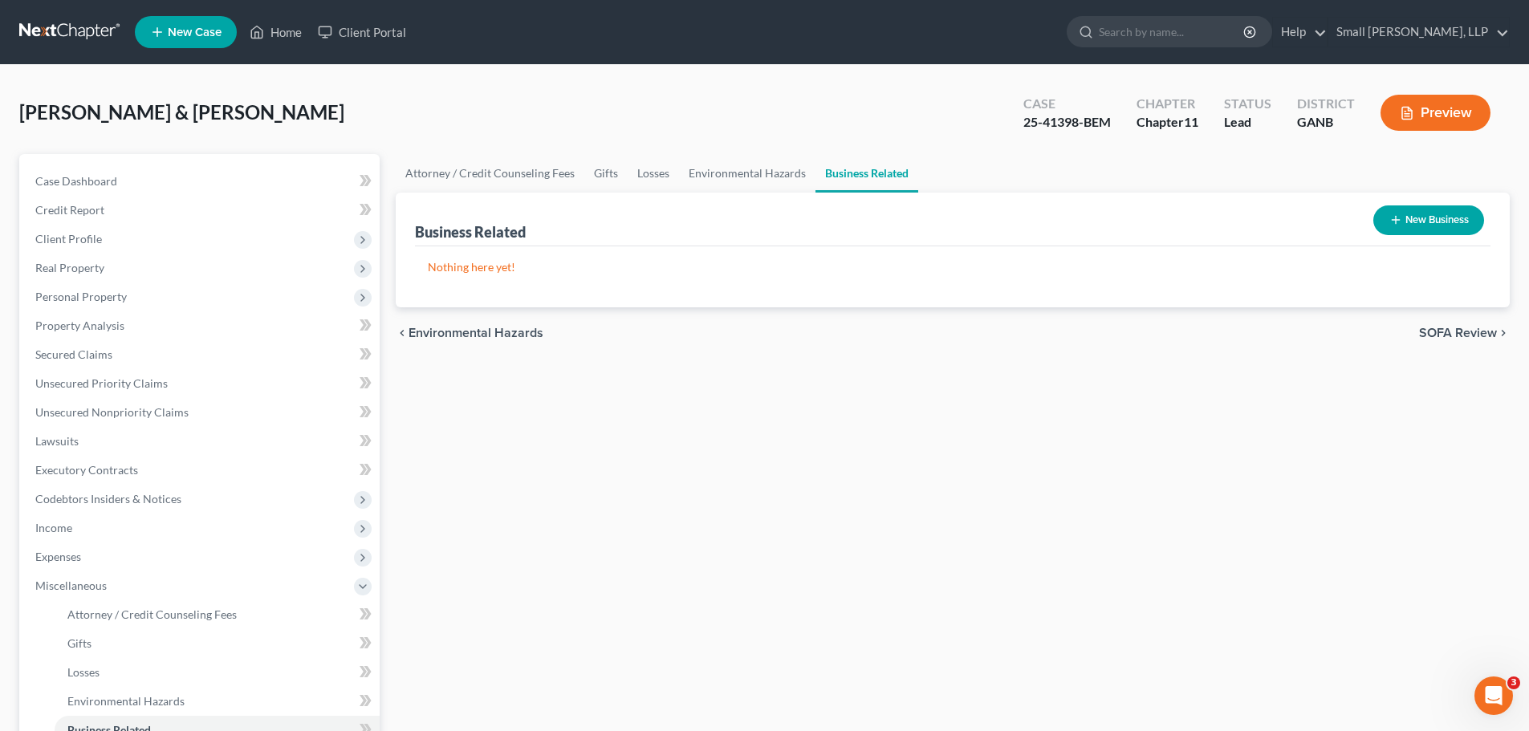
click at [1417, 226] on button "New Business" at bounding box center [1429, 221] width 111 height 30
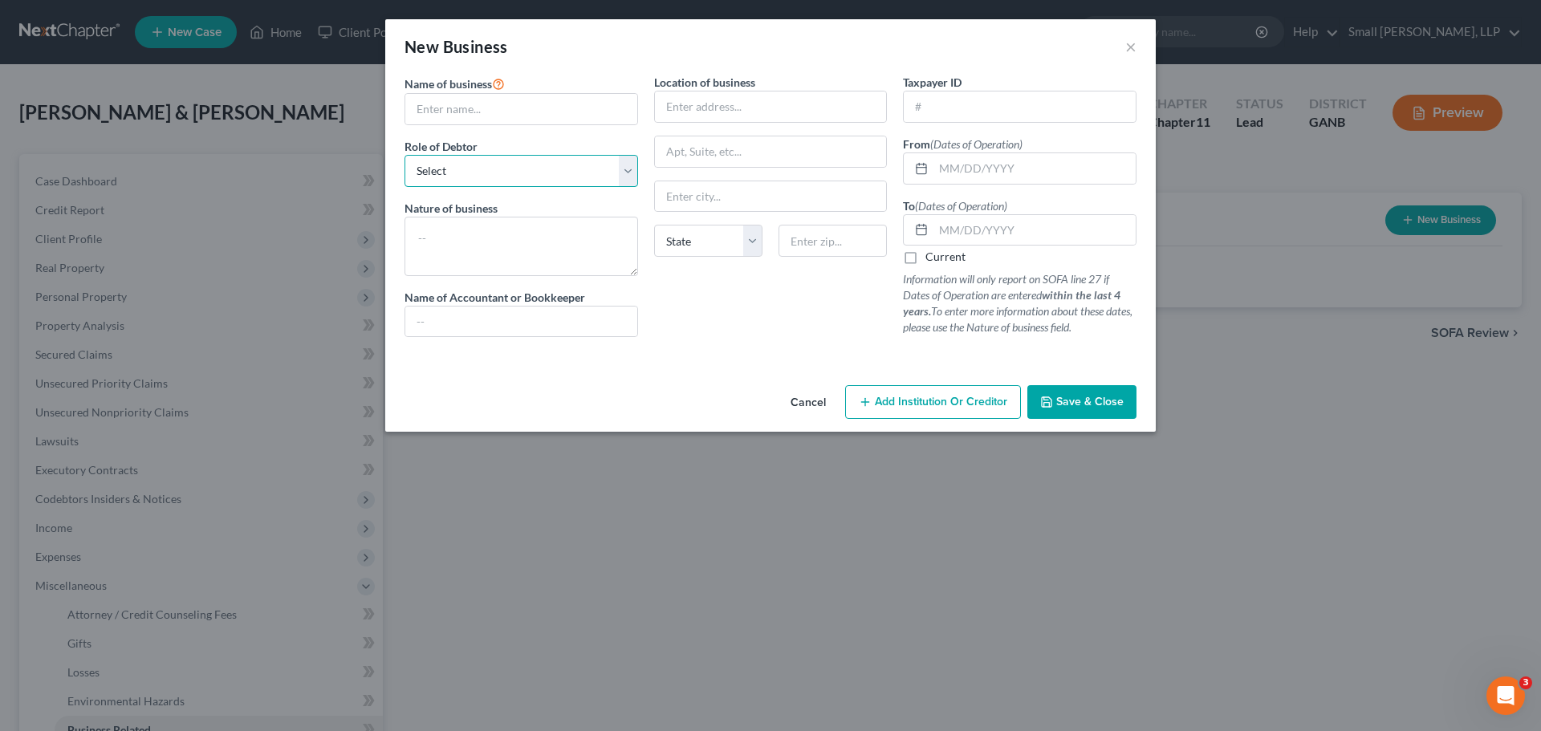
click at [628, 177] on select "Select A member of a limited liability company (LLC) or limited liability partn…" at bounding box center [522, 171] width 234 height 32
select select "owner"
click at [405, 155] on select "Select A member of a limited liability company (LLC) or limited liability partn…" at bounding box center [522, 171] width 234 height 32
click at [560, 105] on input "text" at bounding box center [521, 109] width 232 height 31
type input "Allstar Properties 1, LLC"
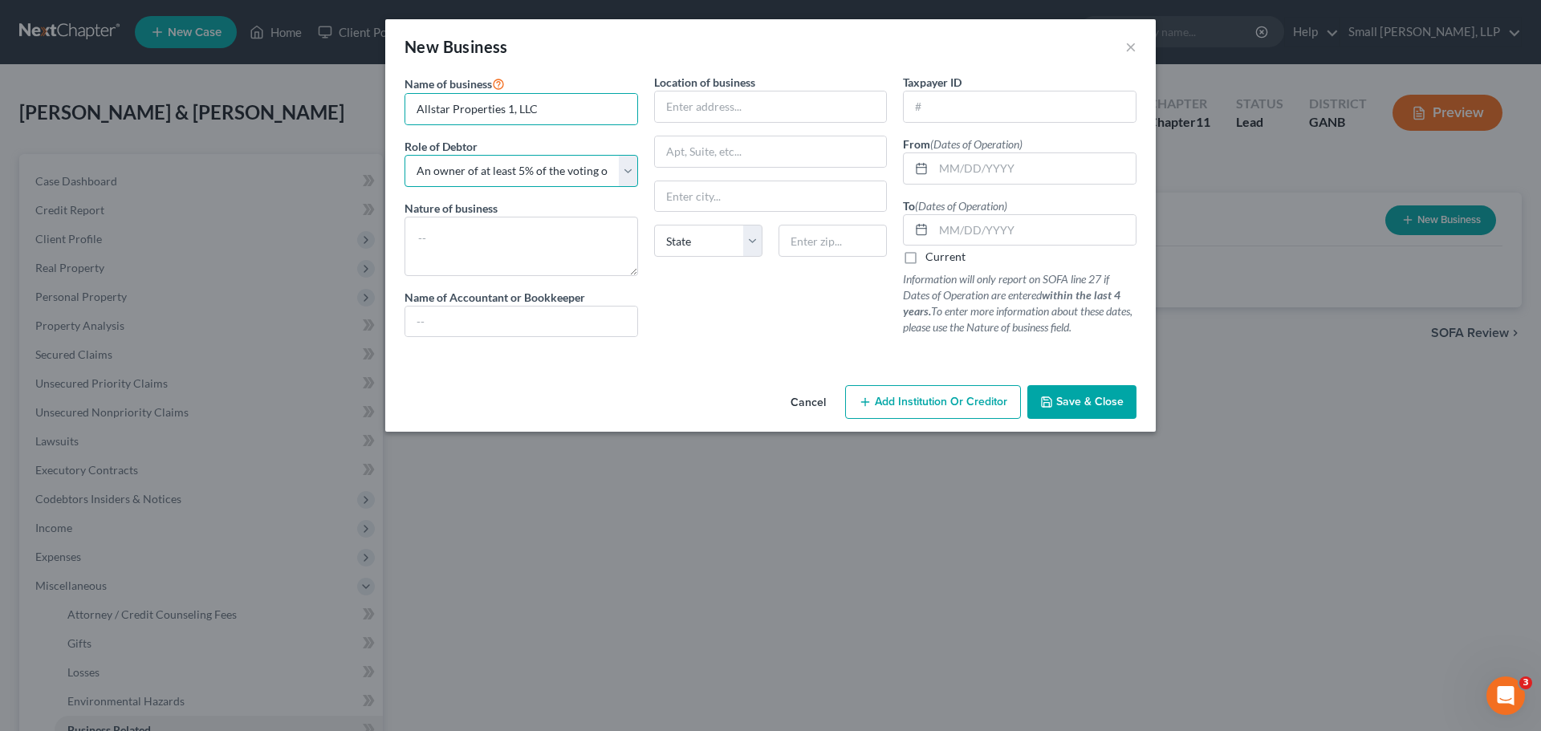
click at [623, 173] on select "Select A member of a limited liability company (LLC) or limited liability partn…" at bounding box center [522, 171] width 234 height 32
select select "member"
click at [405, 155] on select "Select A member of a limited liability company (LLC) or limited liability partn…" at bounding box center [522, 171] width 234 height 32
click at [715, 105] on input "text" at bounding box center [771, 107] width 232 height 31
type input "PO Box 209"
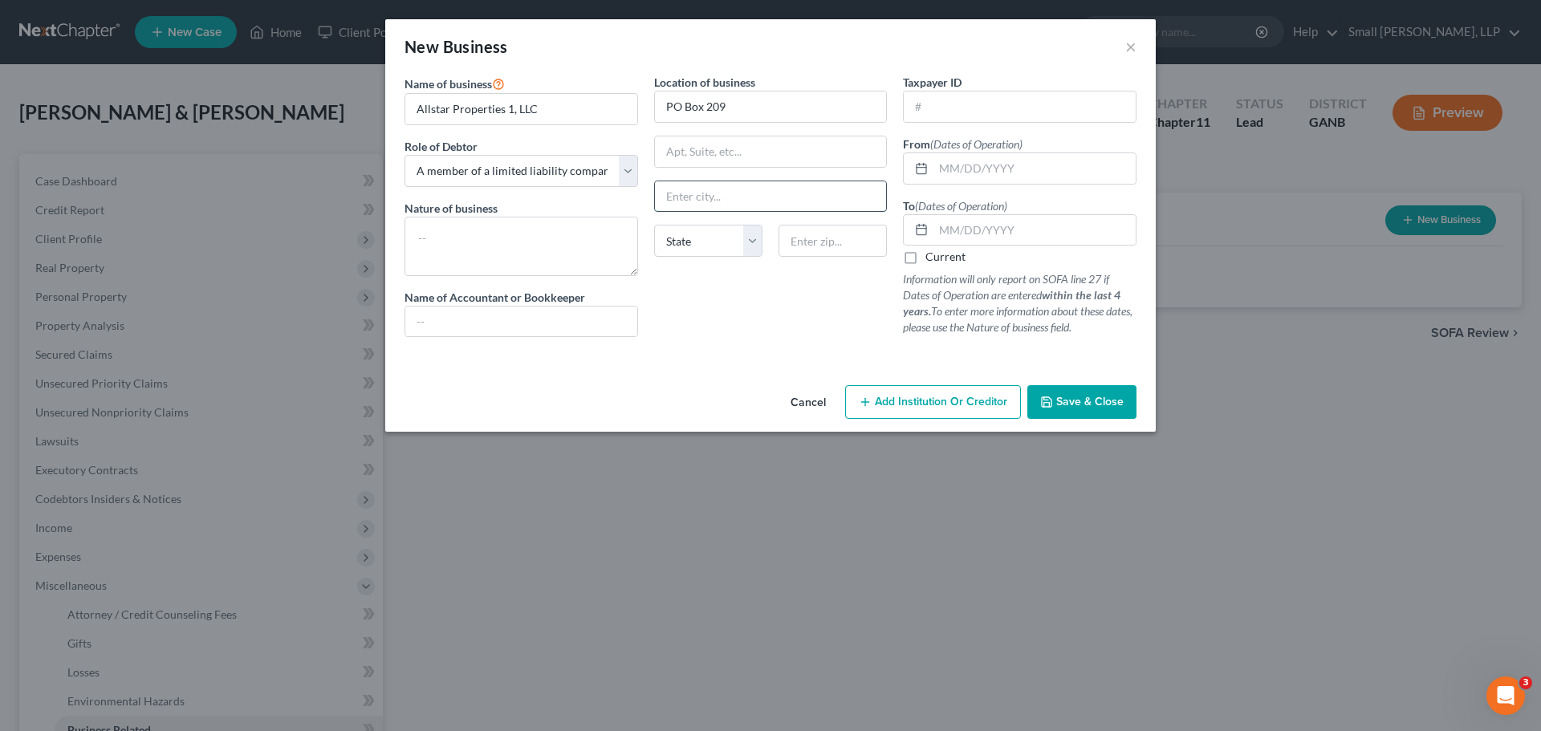
click at [674, 200] on input "text" at bounding box center [771, 196] width 232 height 31
type input "Rockmart"
select select "10"
type input "30153"
click at [938, 175] on input "text" at bounding box center [1035, 168] width 202 height 31
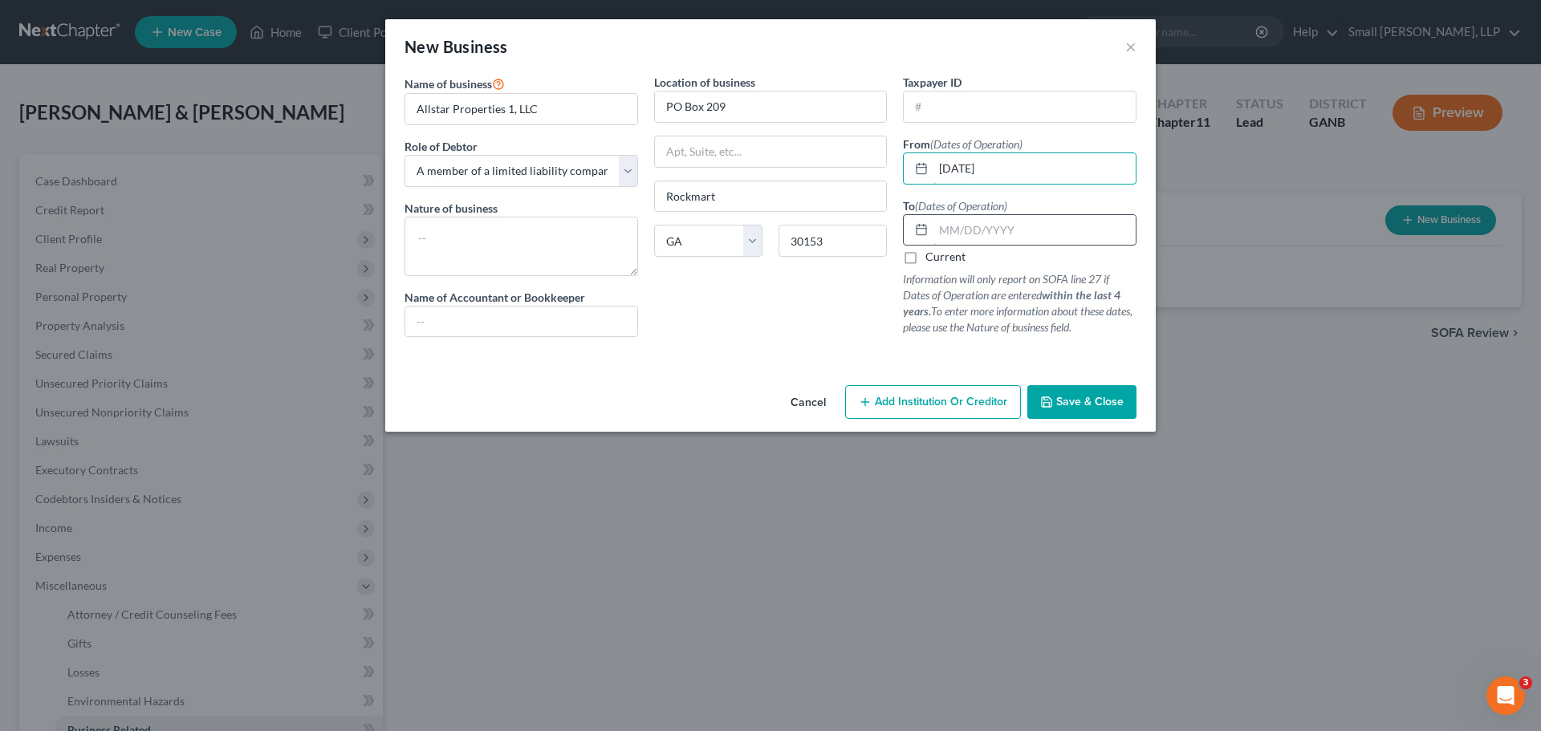
type input "[DATE]"
click at [965, 236] on input "text" at bounding box center [1035, 230] width 202 height 31
type input "[DATE]"
drag, startPoint x: 1012, startPoint y: 227, endPoint x: 901, endPoint y: 227, distance: 110.8
click at [901, 227] on div "Taxpayer ID From (Dates of Operation) [DATE] To (Dates of Operation) [DATE] Cur…" at bounding box center [1020, 212] width 250 height 276
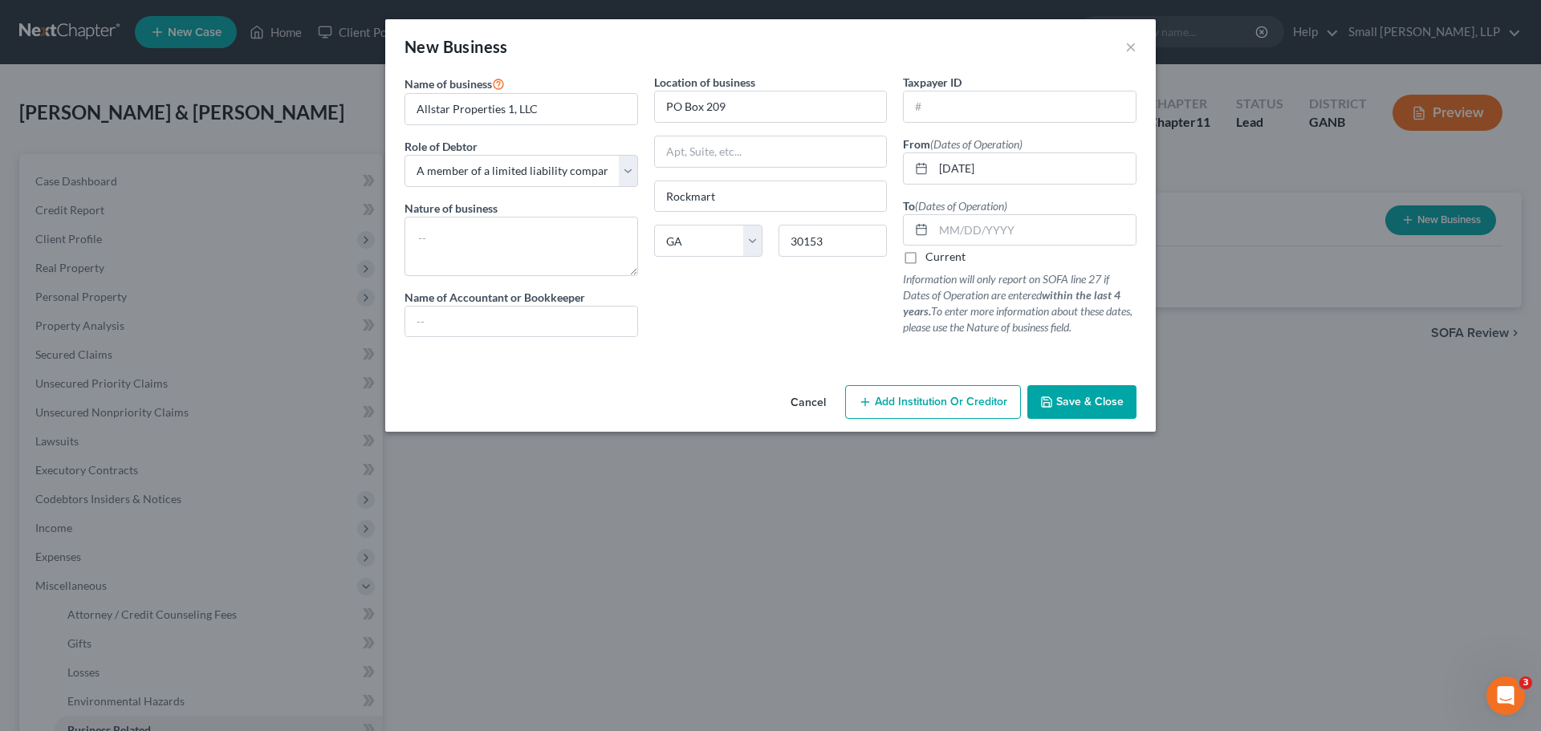
click at [926, 259] on label "Current" at bounding box center [946, 257] width 40 height 16
click at [932, 259] on input "Current" at bounding box center [937, 254] width 10 height 10
checkbox input "true"
click at [1072, 396] on span "Save & Close" at bounding box center [1090, 402] width 67 height 14
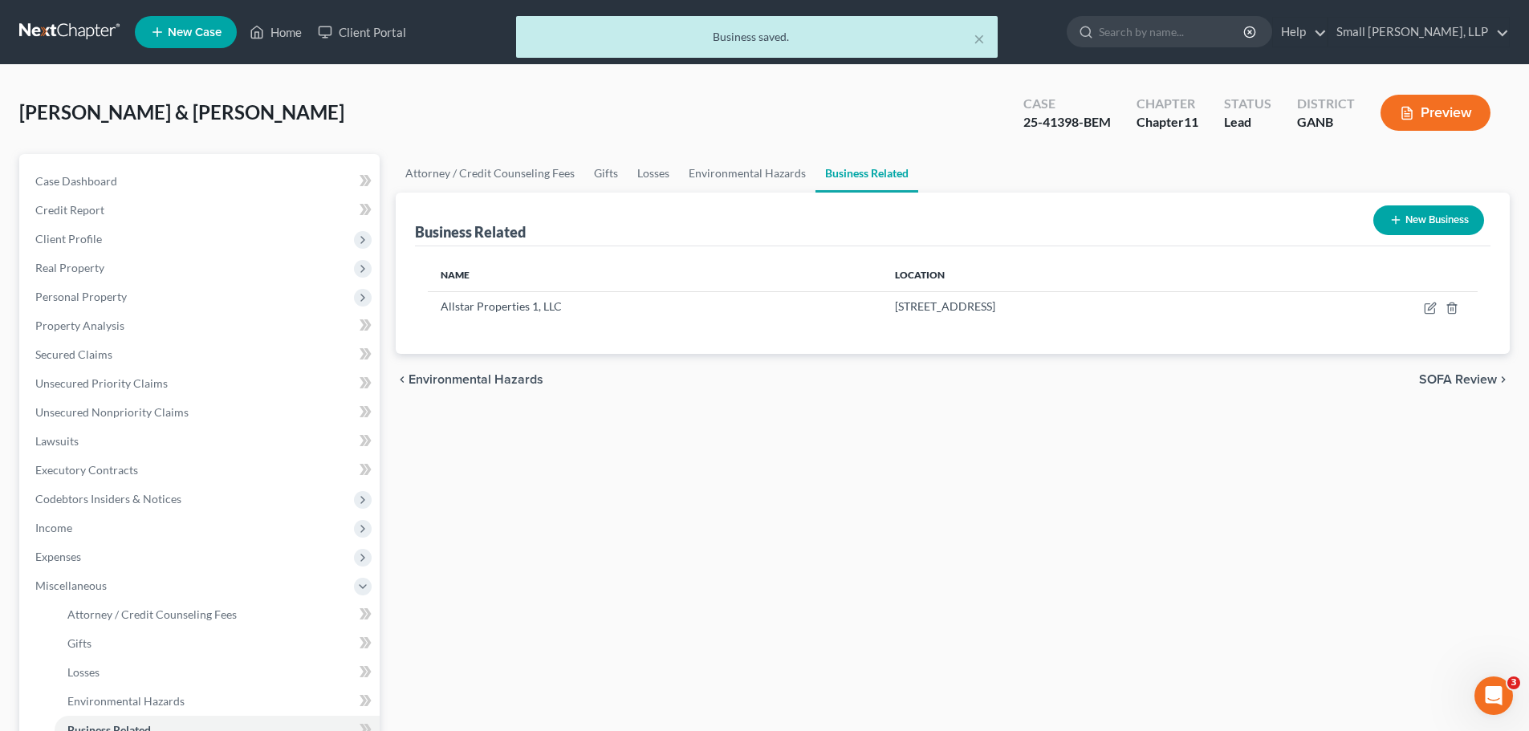
click at [1403, 218] on button "New Business" at bounding box center [1429, 221] width 111 height 30
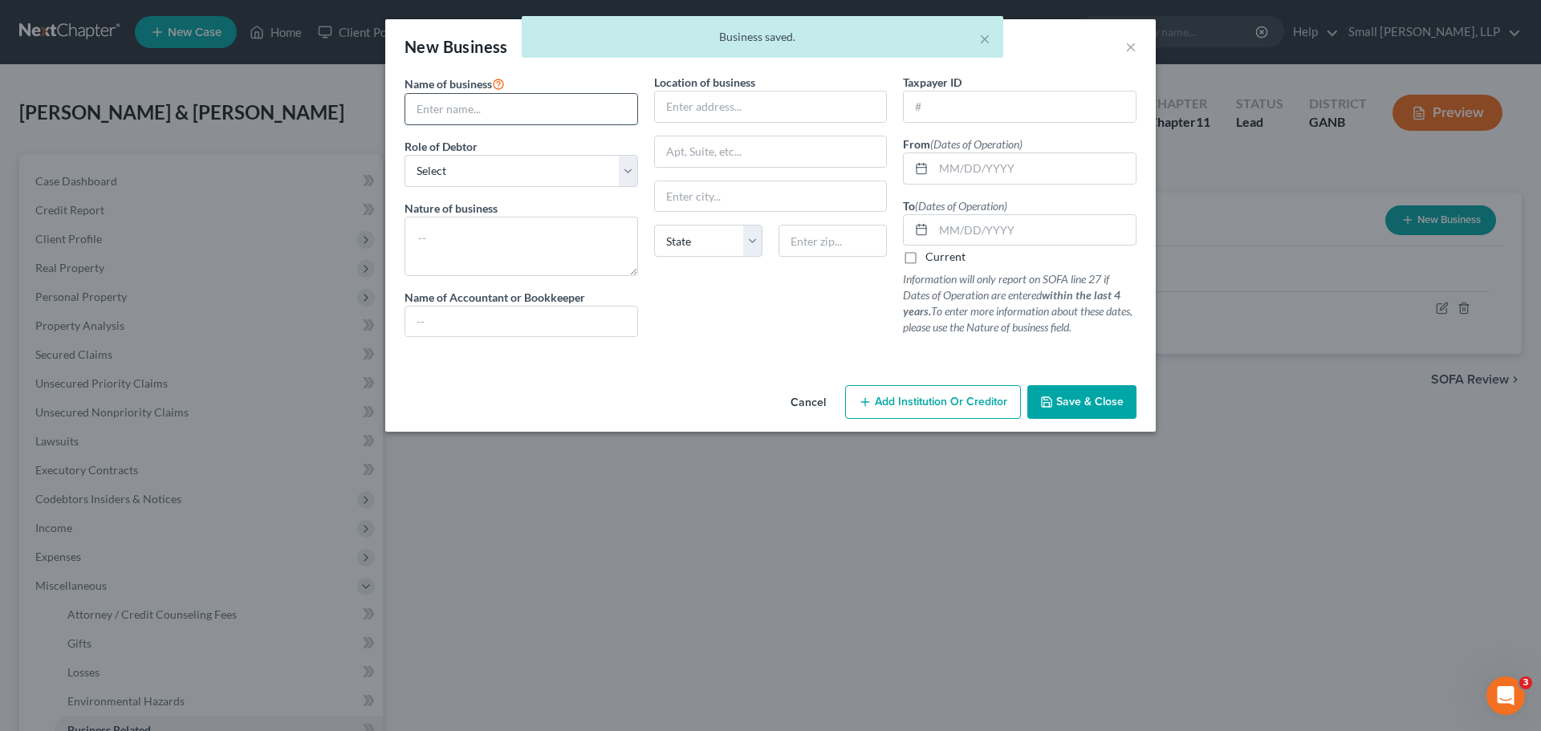
click at [535, 114] on input "text" at bounding box center [521, 109] width 232 height 31
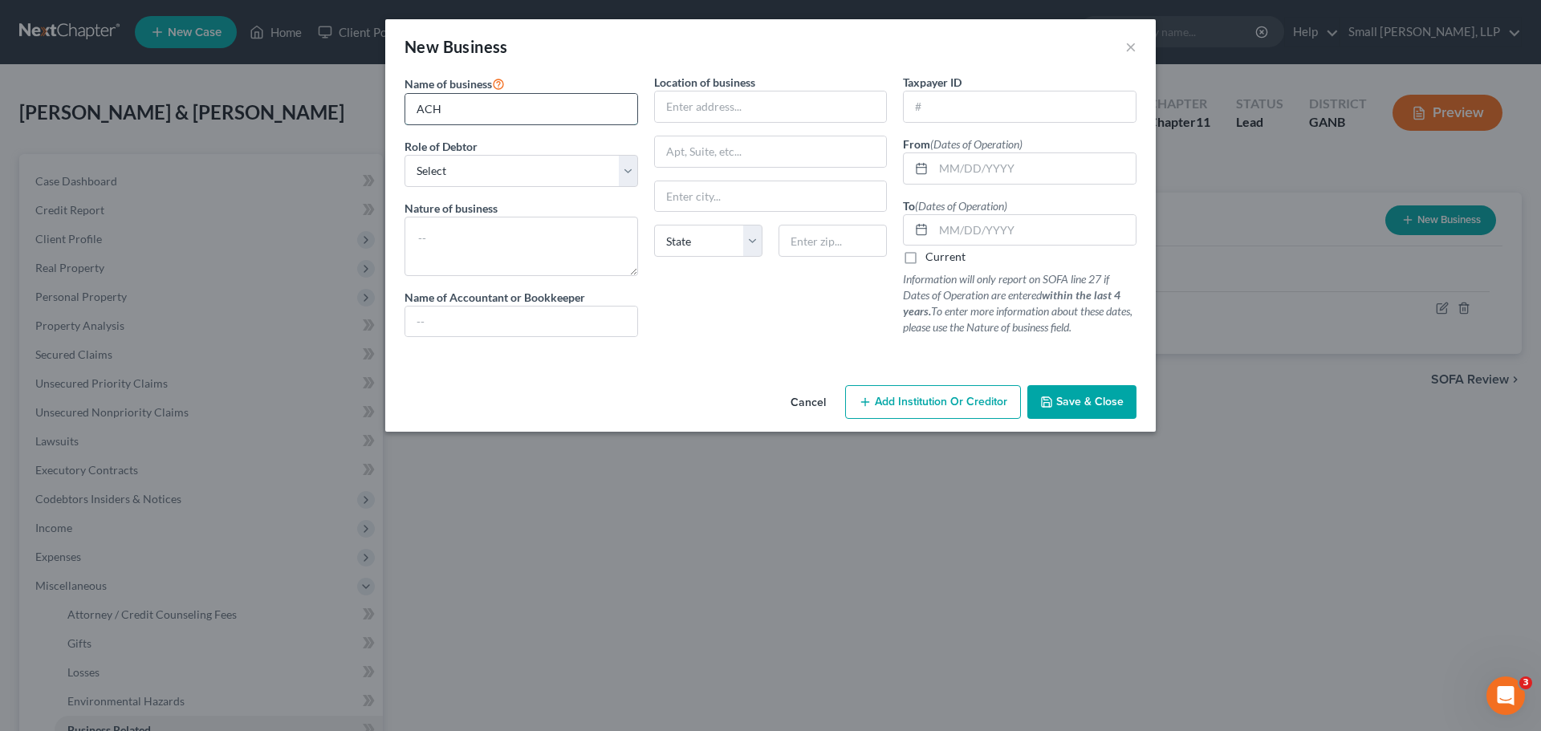
type input "ACH Enterprises 1, LLC"
click at [523, 179] on select "Select A member of a limited liability company (LLC) or limited liability partn…" at bounding box center [522, 171] width 234 height 32
select select "member"
click at [405, 155] on select "Select A member of a limited liability company (LLC) or limited liability partn…" at bounding box center [522, 171] width 234 height 32
click at [688, 102] on input "text" at bounding box center [771, 107] width 232 height 31
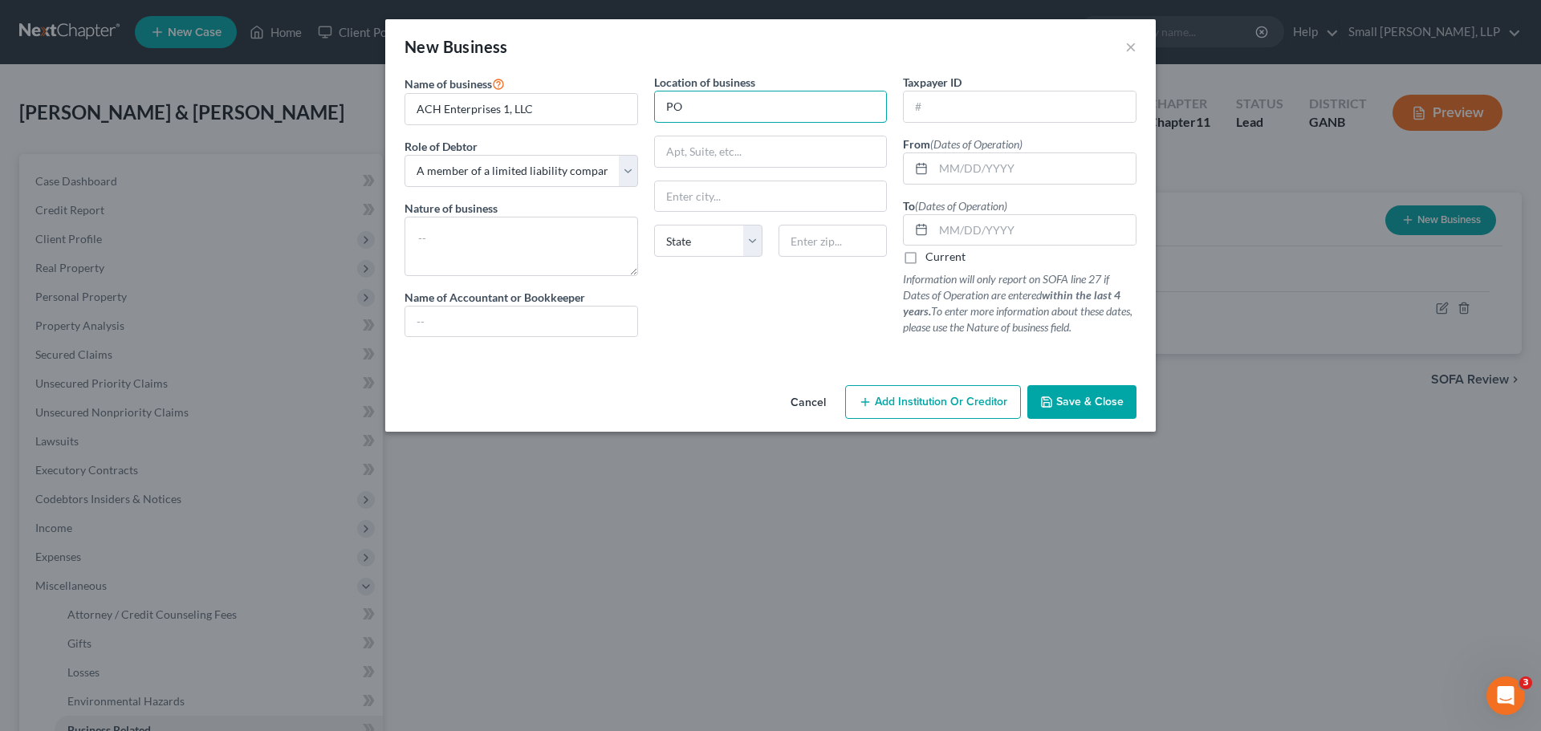
type input "PO Box 209"
click at [713, 202] on input "text" at bounding box center [771, 196] width 232 height 31
type input "Rockmart"
select select "10"
type input "30153"
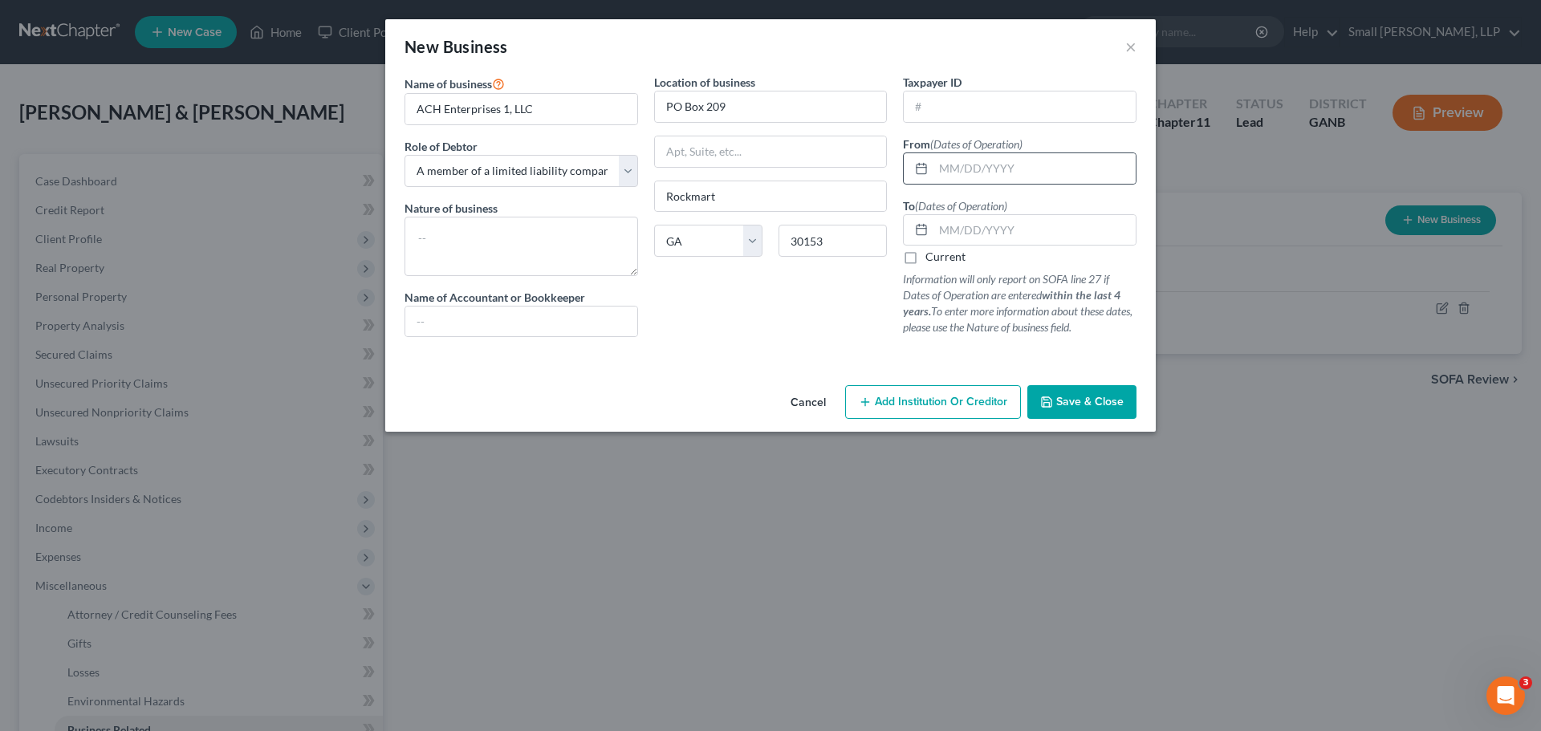
click at [930, 171] on div at bounding box center [919, 168] width 30 height 31
click at [954, 167] on input "text" at bounding box center [1035, 168] width 202 height 31
type input "[DATE]"
click at [926, 259] on label "Current" at bounding box center [946, 257] width 40 height 16
click at [932, 259] on input "Current" at bounding box center [937, 254] width 10 height 10
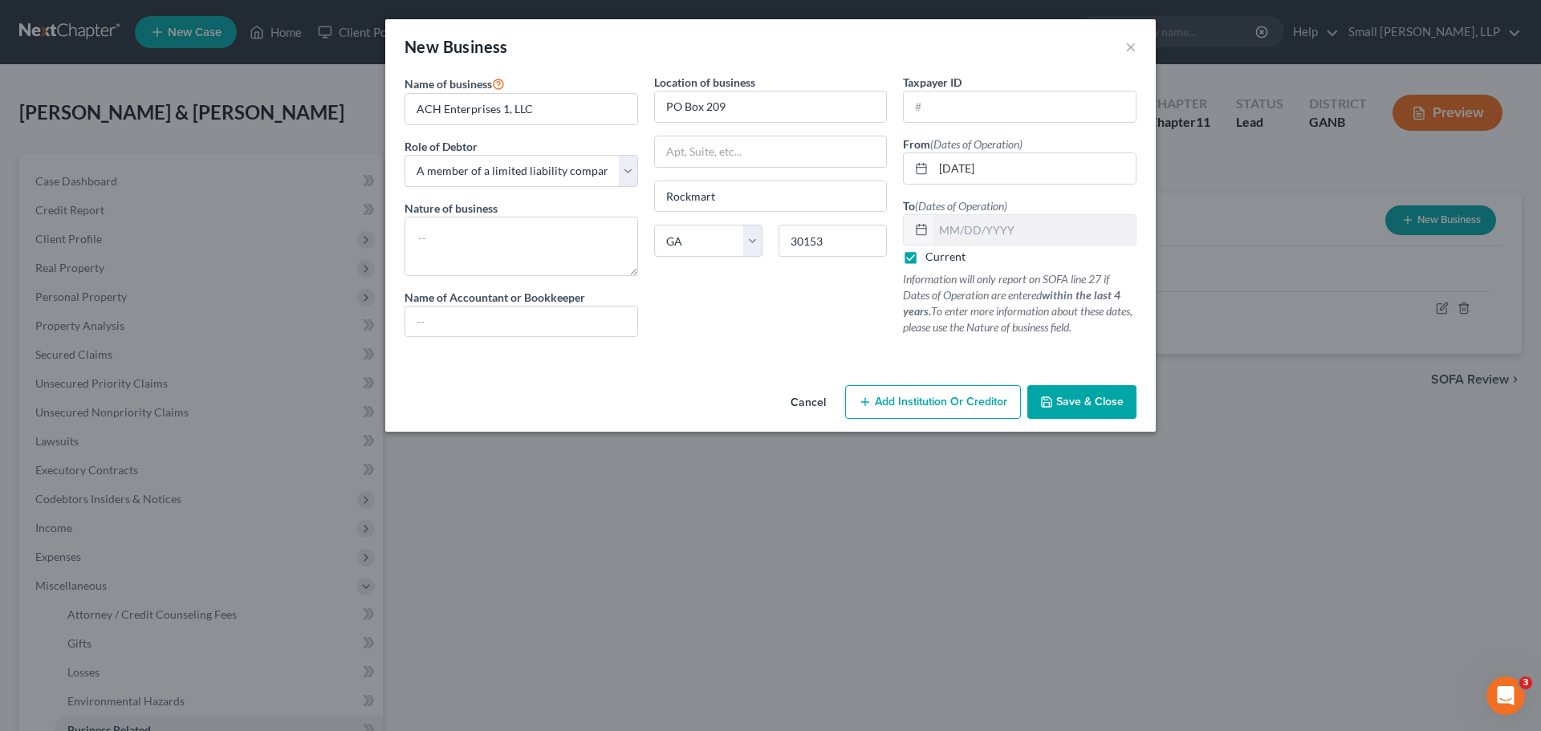
click at [926, 257] on label "Current" at bounding box center [946, 257] width 40 height 16
click at [932, 257] on input "Current" at bounding box center [937, 254] width 10 height 10
click at [948, 234] on input "text" at bounding box center [1035, 230] width 202 height 31
click at [926, 256] on label "Current" at bounding box center [946, 257] width 40 height 16
click at [932, 256] on input "Current" at bounding box center [937, 254] width 10 height 10
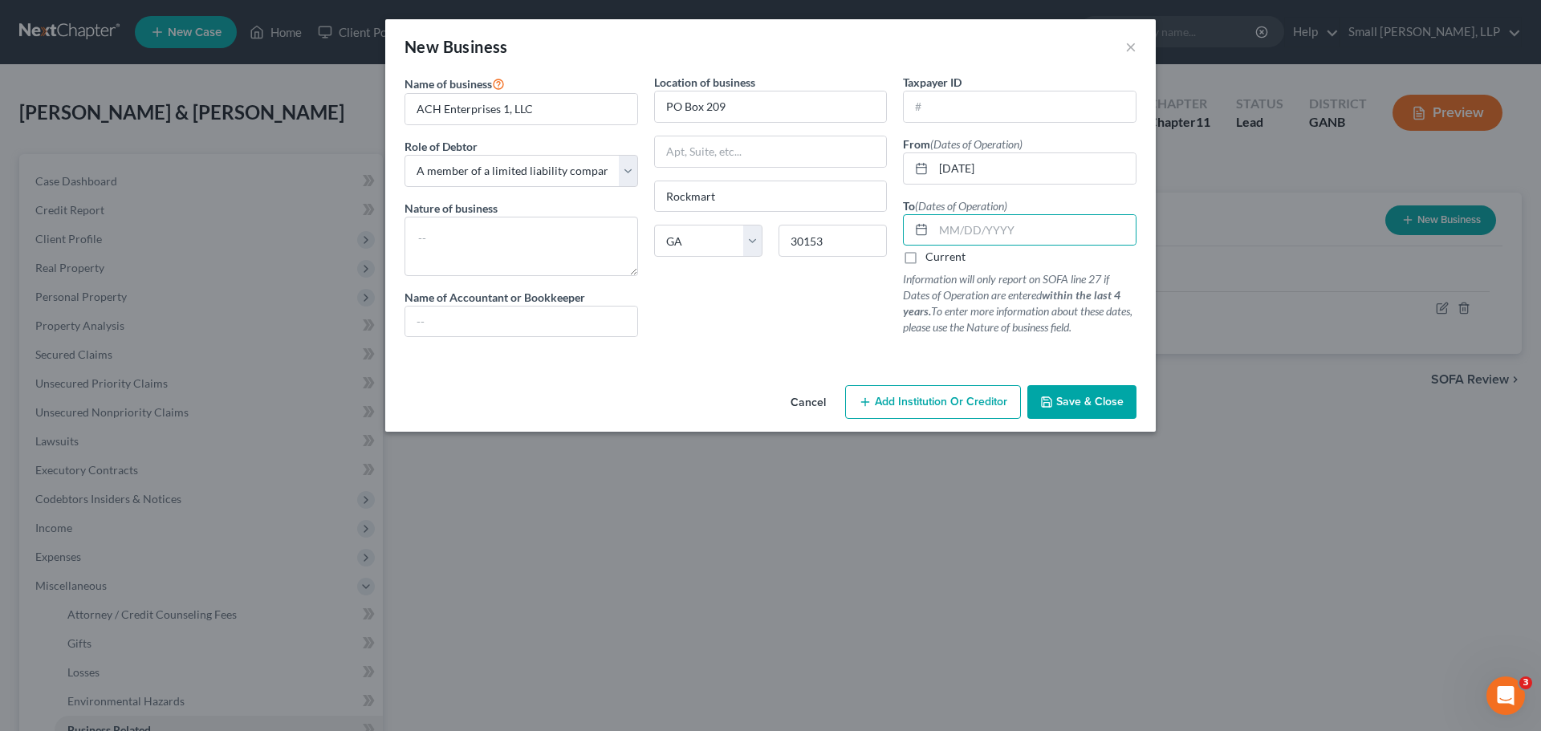
checkbox input "true"
click at [1074, 401] on span "Save & Close" at bounding box center [1090, 402] width 67 height 14
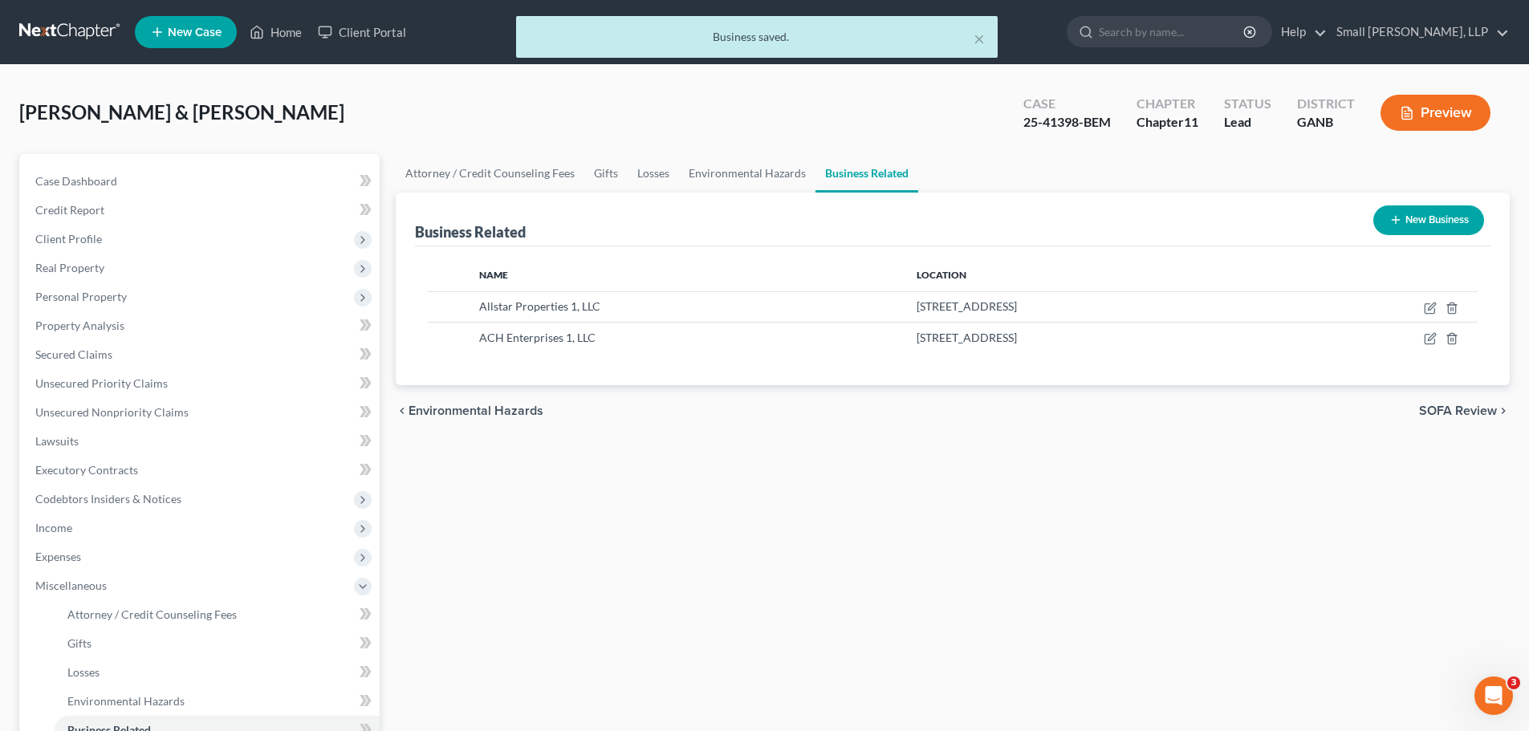
click at [1413, 216] on button "New Business" at bounding box center [1429, 221] width 111 height 30
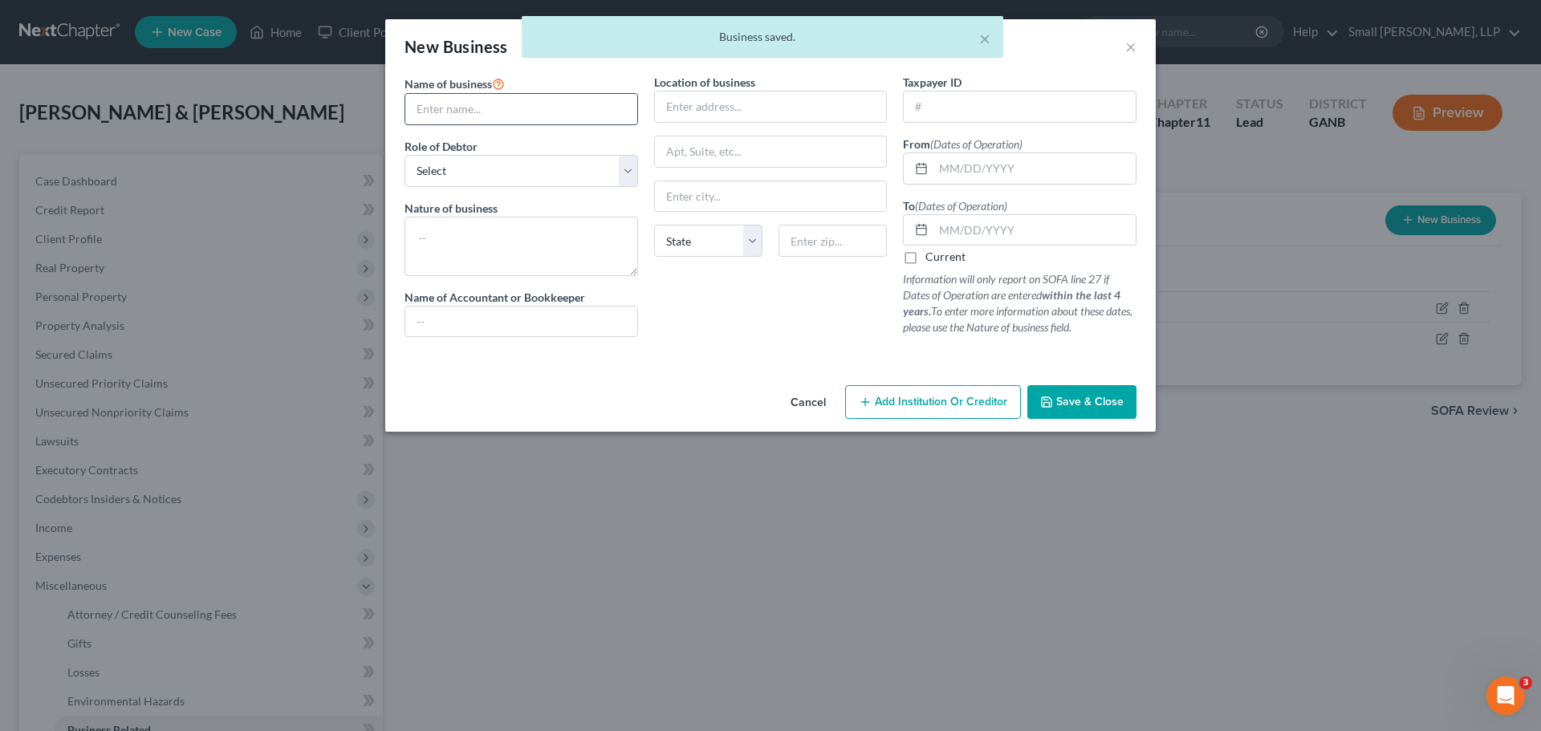
click at [573, 116] on input "text" at bounding box center [521, 109] width 232 height 31
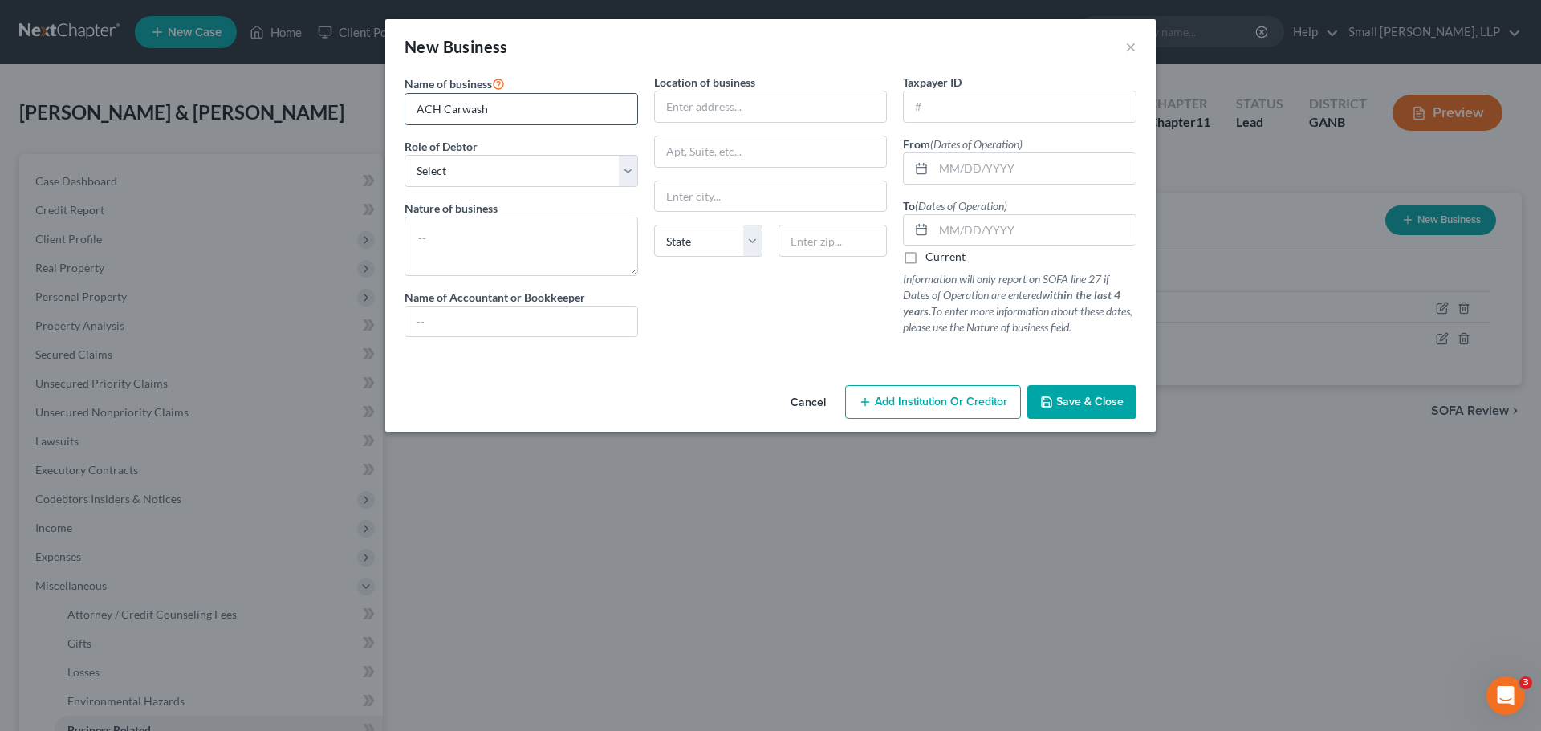
type input "ACH Carwash, LLC"
click at [572, 177] on select "Select A member of a limited liability company (LLC) or limited liability partn…" at bounding box center [522, 171] width 234 height 32
select select "member"
click at [405, 155] on select "Select A member of a limited liability company (LLC) or limited liability partn…" at bounding box center [522, 171] width 234 height 32
click at [688, 93] on input "text" at bounding box center [771, 107] width 232 height 31
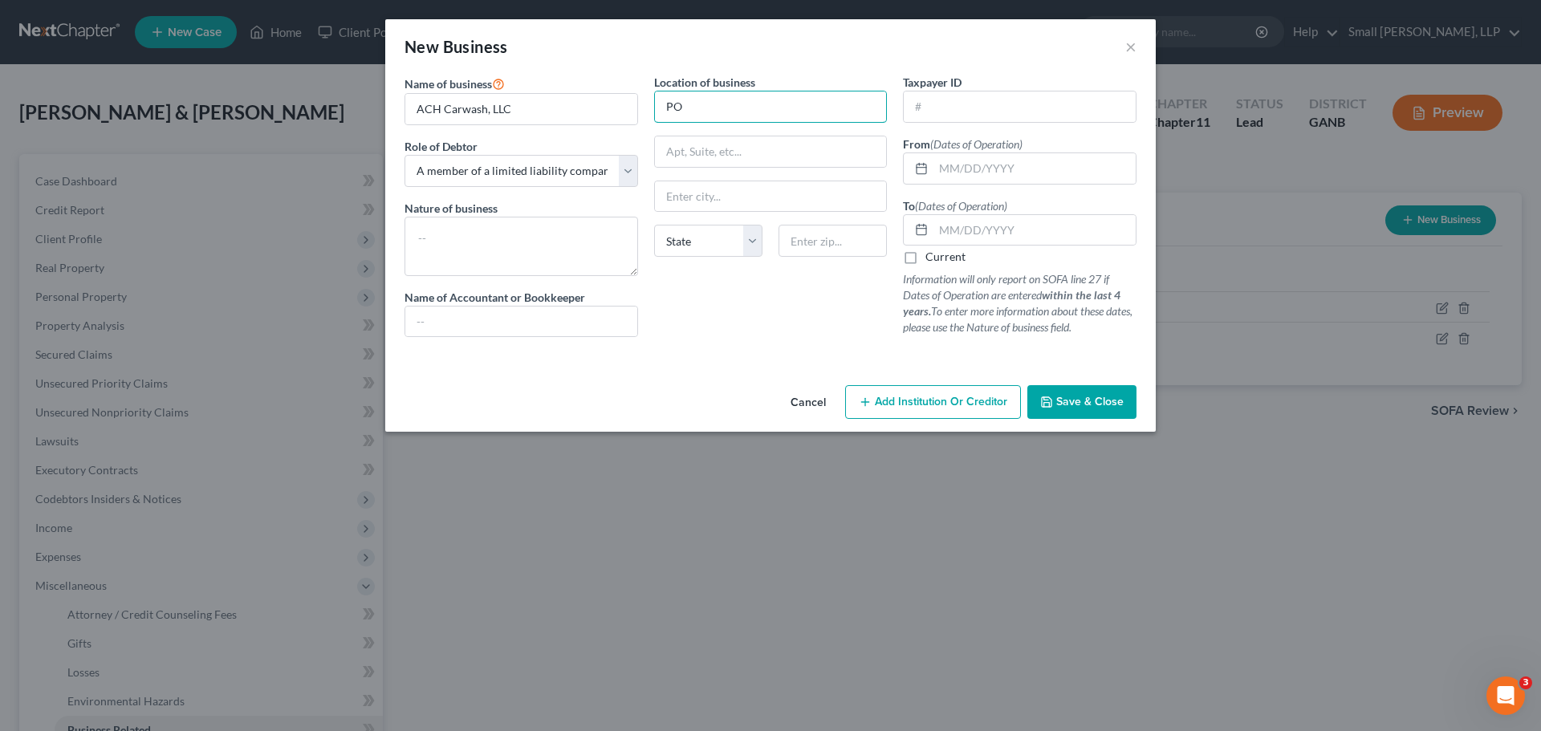
type input "PO Box 209"
drag, startPoint x: 720, startPoint y: 198, endPoint x: 728, endPoint y: 197, distance: 8.2
click at [720, 198] on input "text" at bounding box center [771, 196] width 232 height 31
type input "Rockmart"
select select "10"
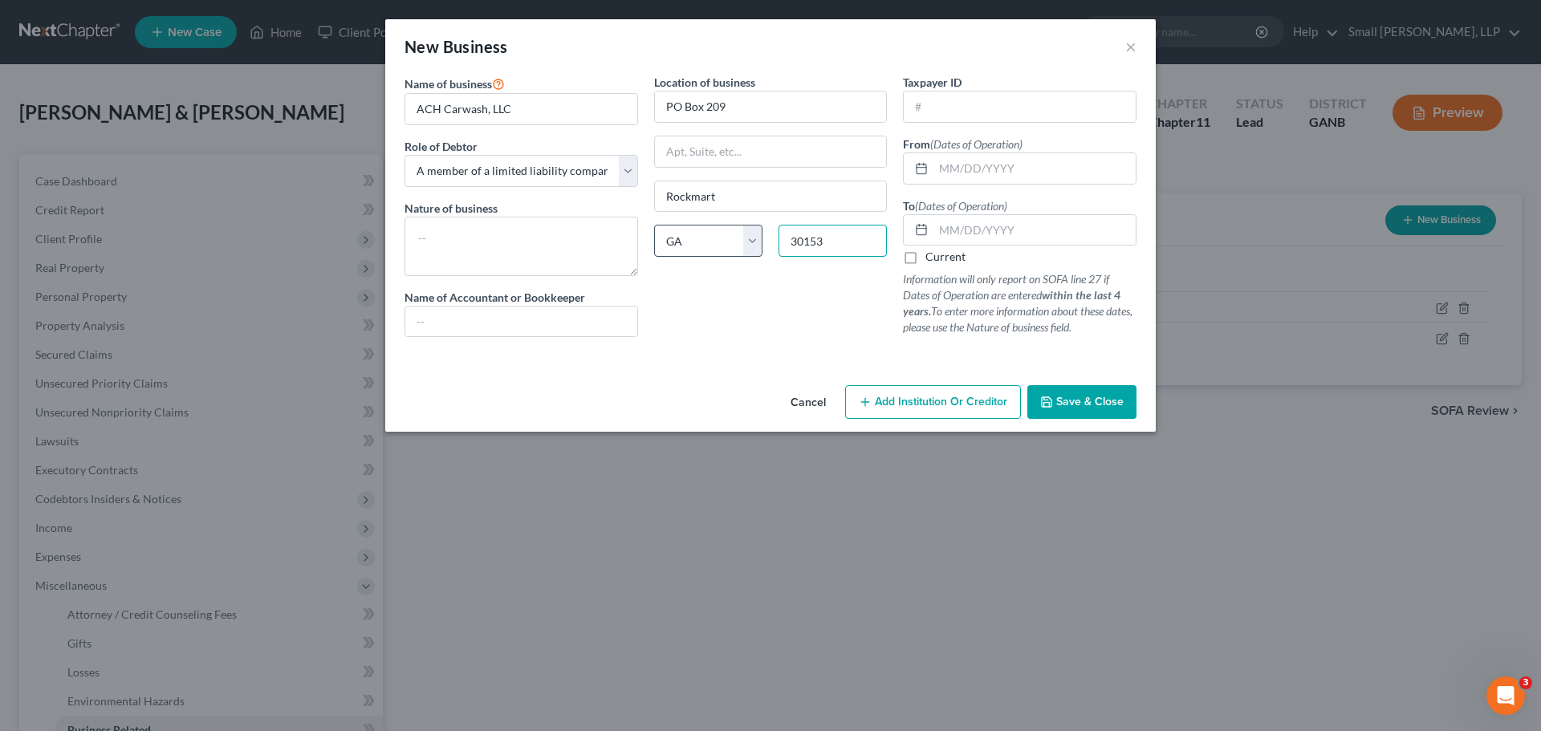
type input "30153"
click at [963, 173] on input "text" at bounding box center [1035, 168] width 202 height 31
type input "[DATE]"
click at [926, 265] on label "Current" at bounding box center [946, 257] width 40 height 16
click at [932, 259] on input "Current" at bounding box center [937, 254] width 10 height 10
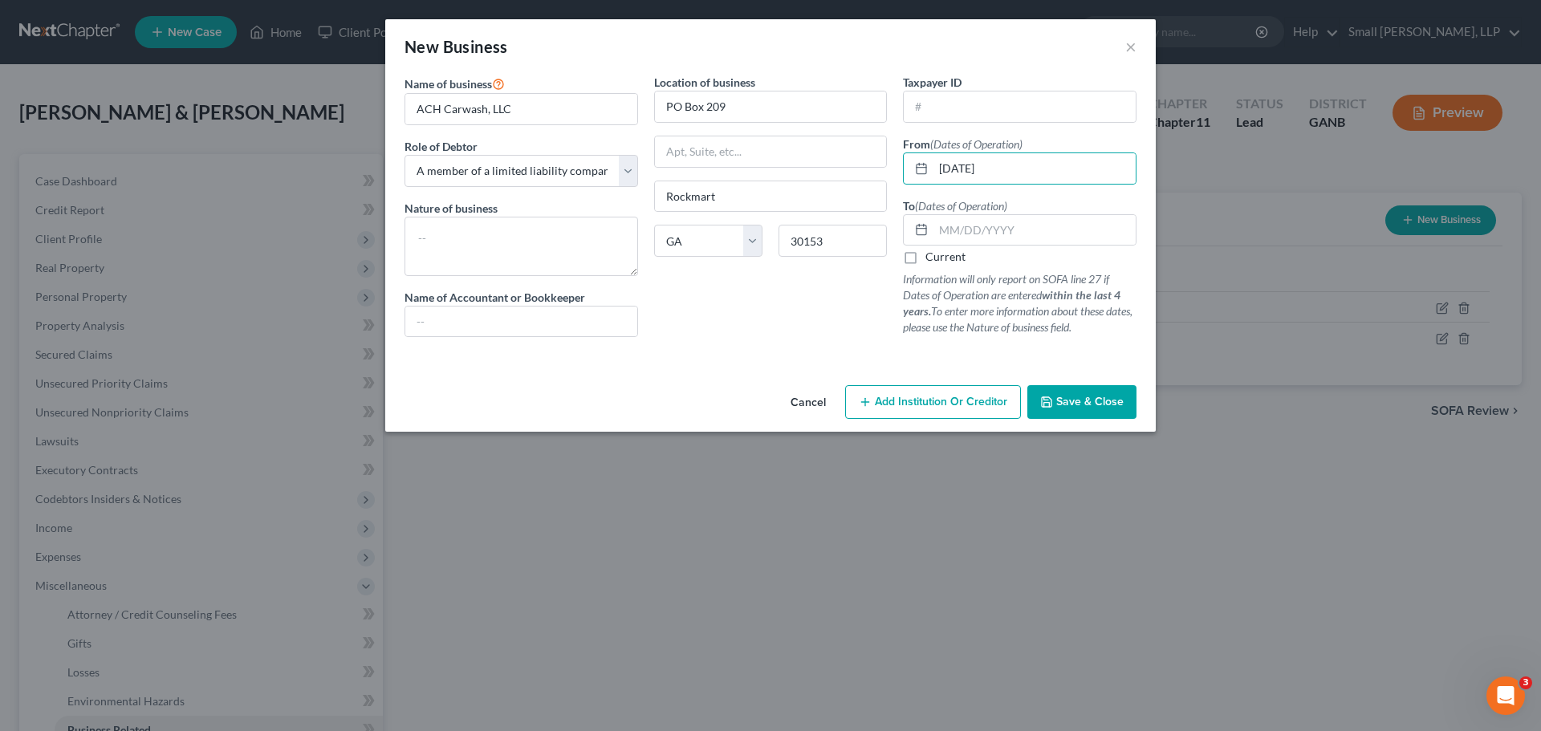
checkbox input "true"
click at [1066, 397] on span "Save & Close" at bounding box center [1090, 402] width 67 height 14
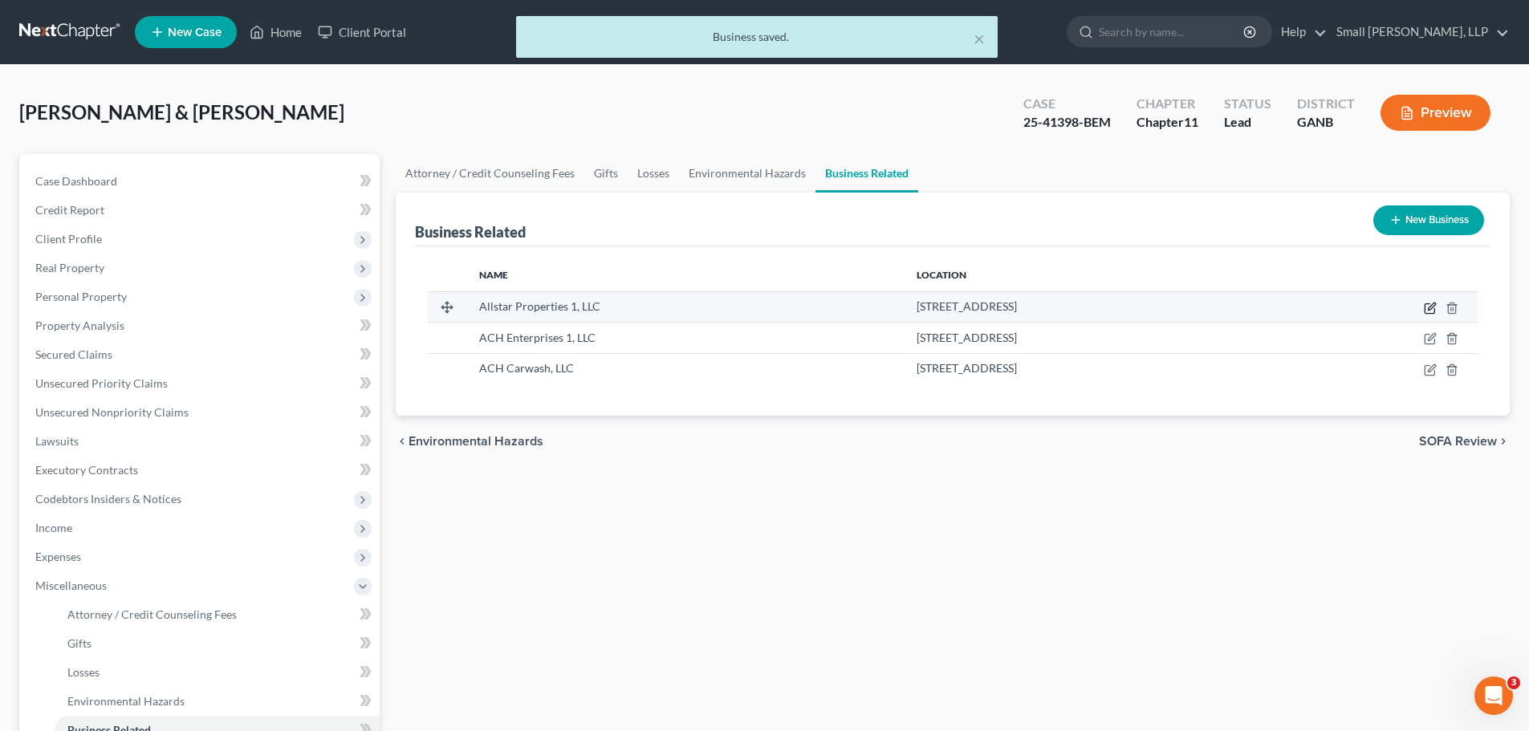
click at [1425, 303] on icon "button" at bounding box center [1430, 308] width 13 height 13
select select "member"
select select "10"
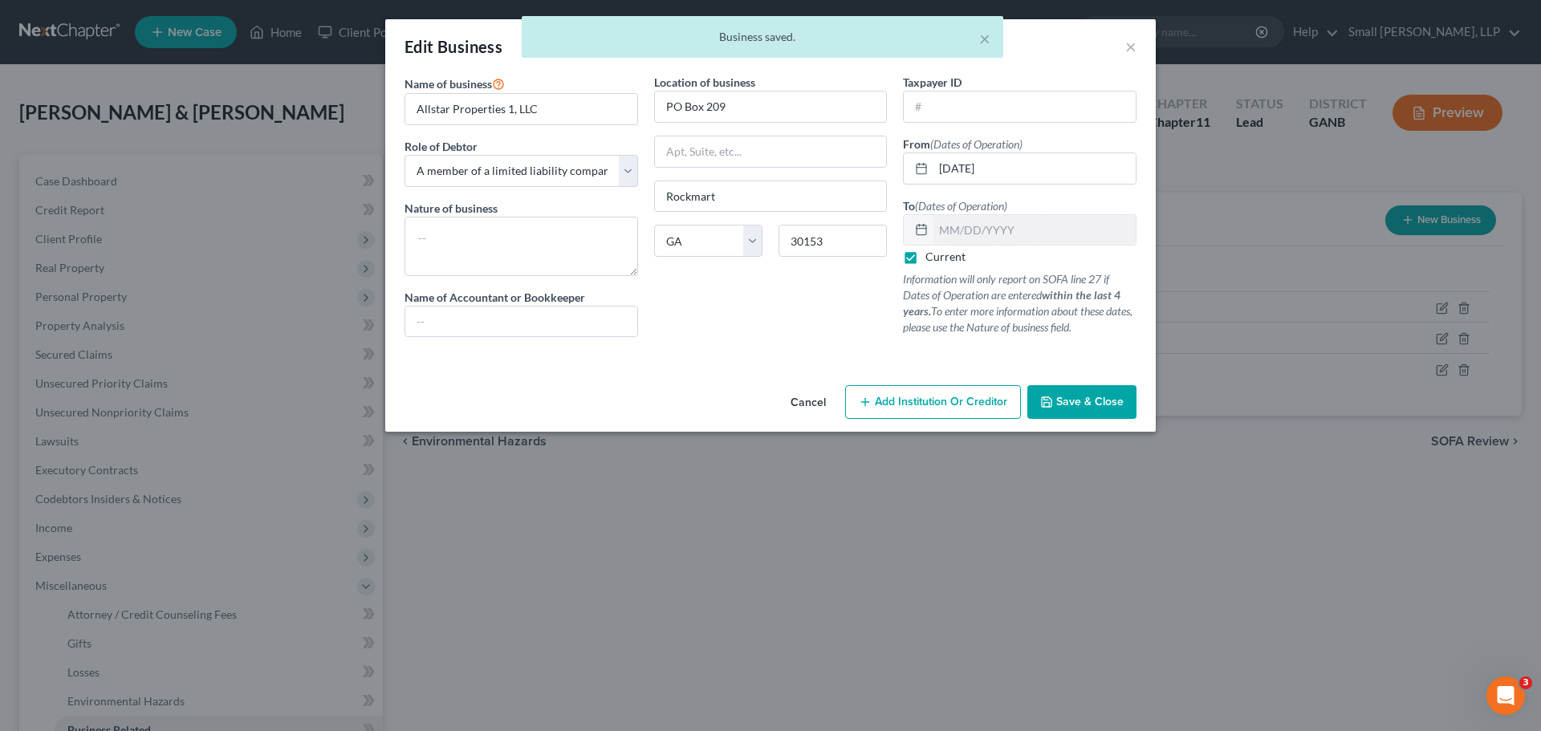
drag, startPoint x: 913, startPoint y: 258, endPoint x: 937, endPoint y: 246, distance: 26.9
click at [926, 256] on label "Current" at bounding box center [946, 257] width 40 height 16
click at [932, 256] on input "Current" at bounding box center [937, 254] width 10 height 10
checkbox input "false"
click at [952, 231] on input "text" at bounding box center [1035, 230] width 202 height 31
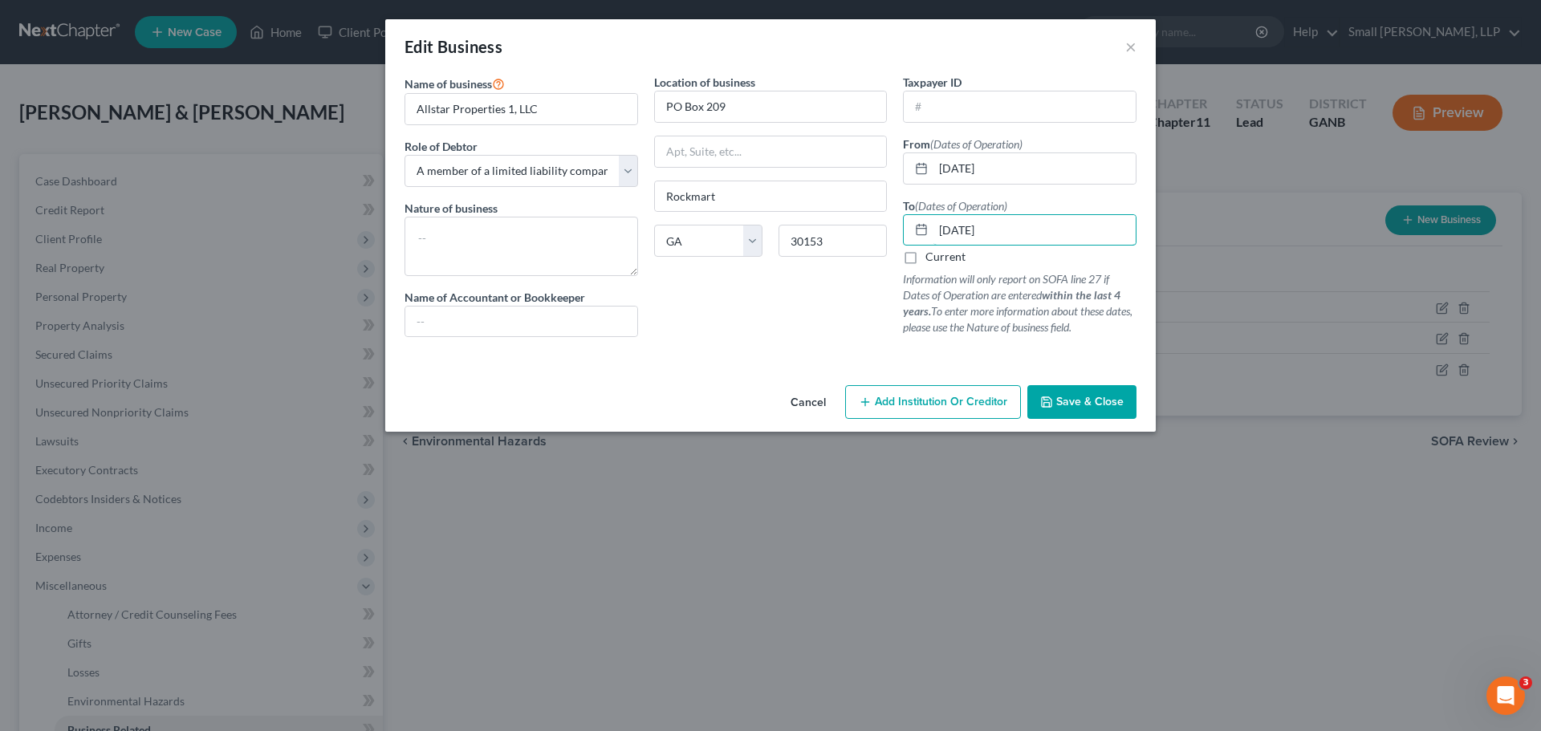
type input "[DATE]"
click at [1050, 411] on button "Save & Close" at bounding box center [1082, 402] width 109 height 34
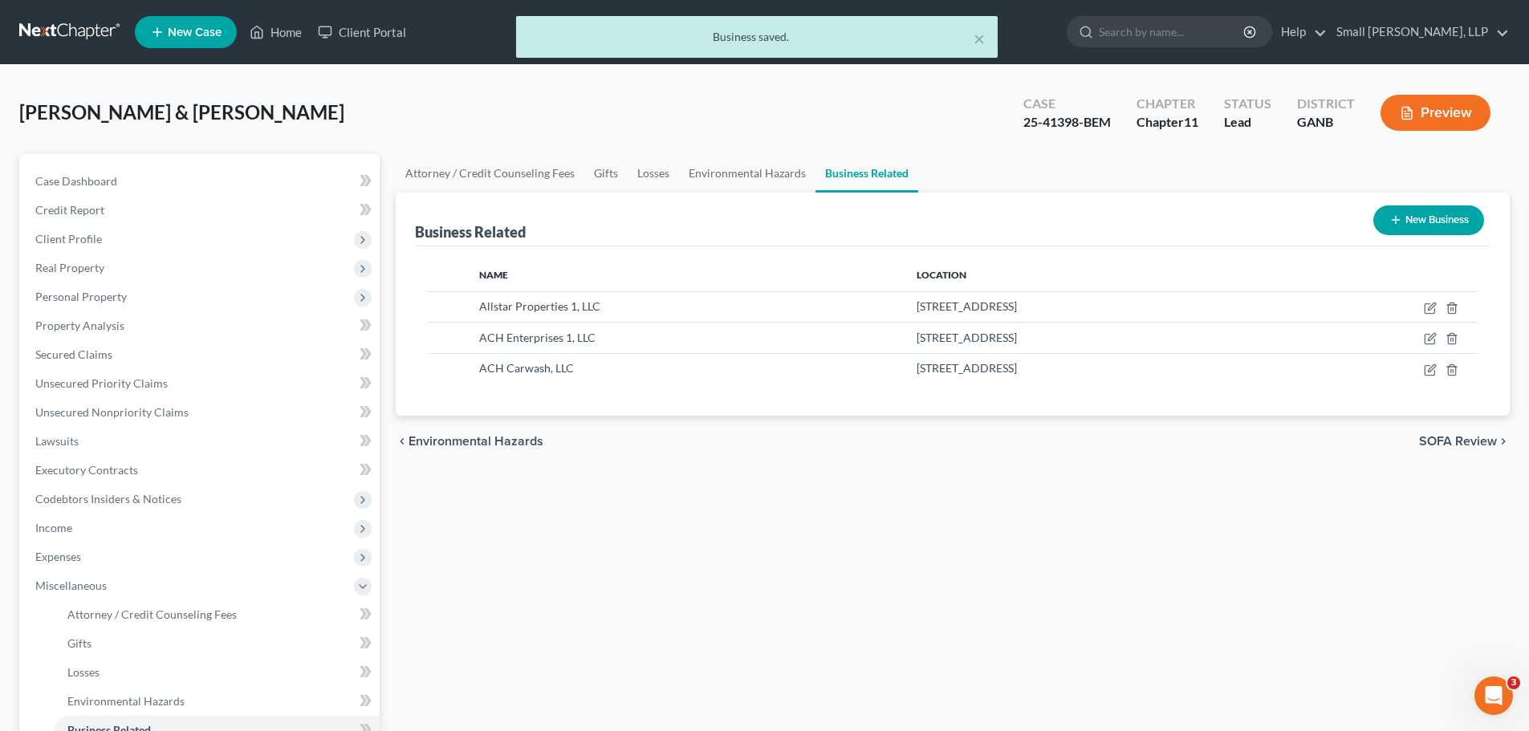
click at [1435, 225] on button "New Business" at bounding box center [1429, 221] width 111 height 30
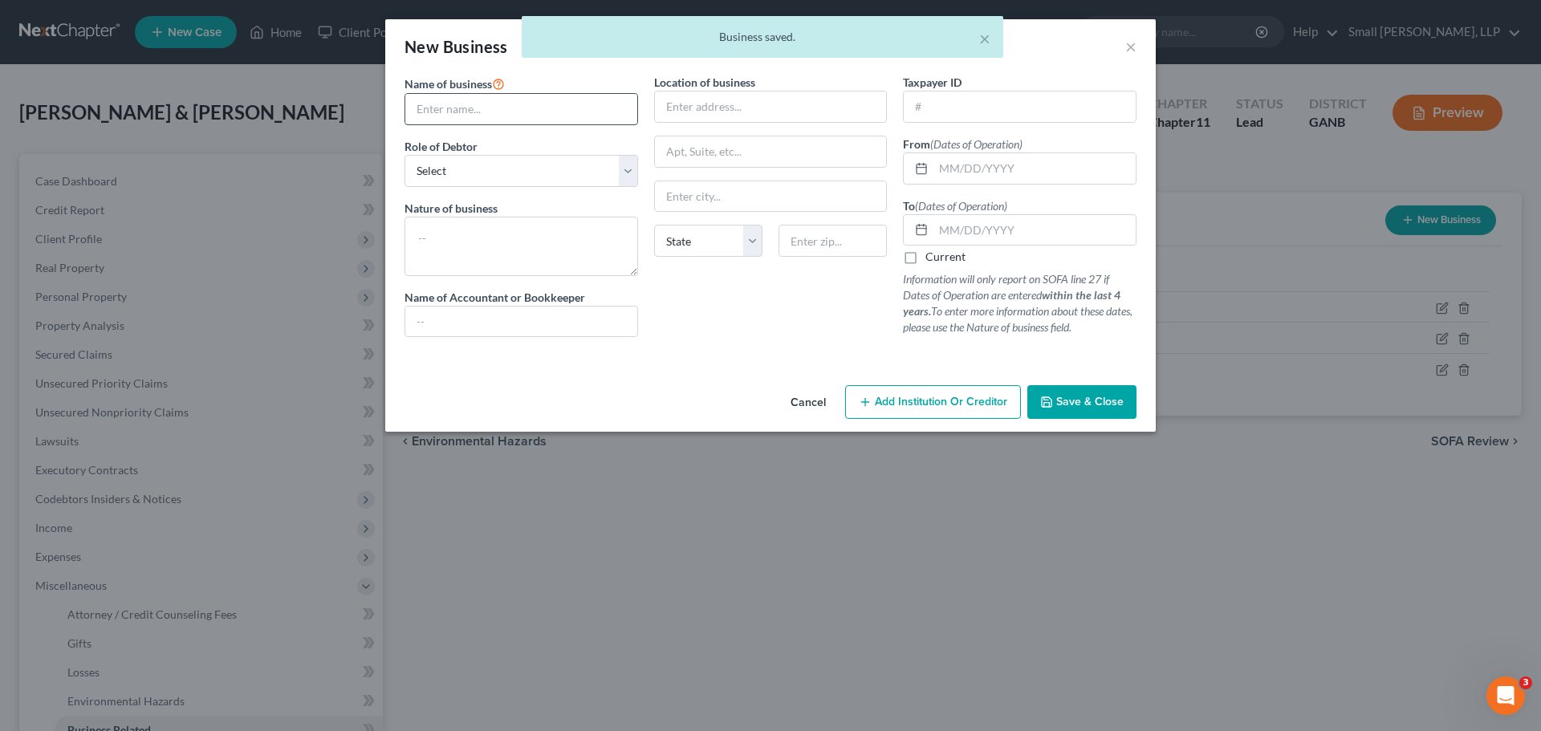
click at [461, 109] on input "text" at bounding box center [521, 109] width 232 height 31
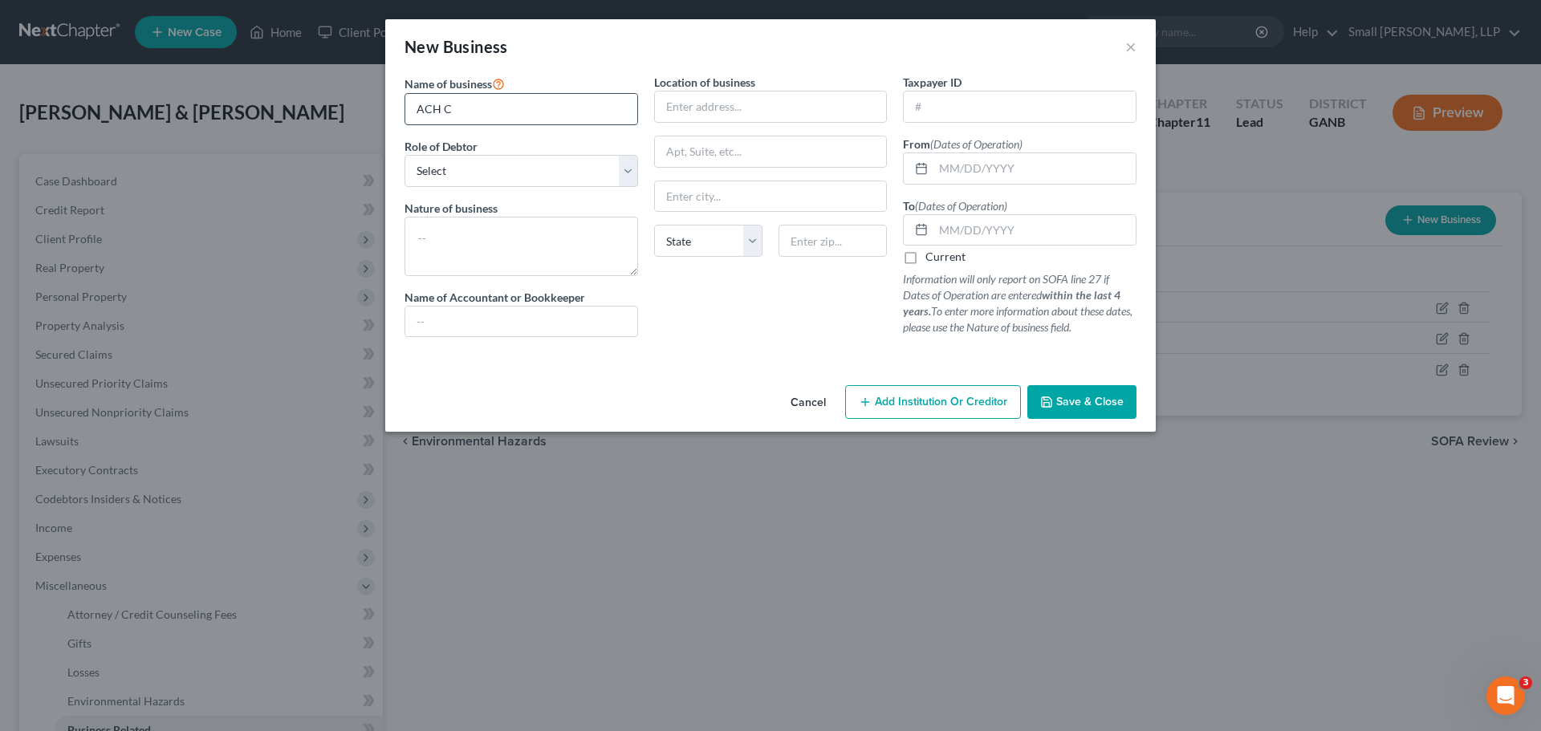
type input "ACH Carwash, LLC"
click at [490, 167] on select "Select A member of a limited liability company (LLC) or limited liability partn…" at bounding box center [522, 171] width 234 height 32
select select "member"
click at [405, 155] on select "Select A member of a limited liability company (LLC) or limited liability partn…" at bounding box center [522, 171] width 234 height 32
click at [678, 108] on input "text" at bounding box center [771, 107] width 232 height 31
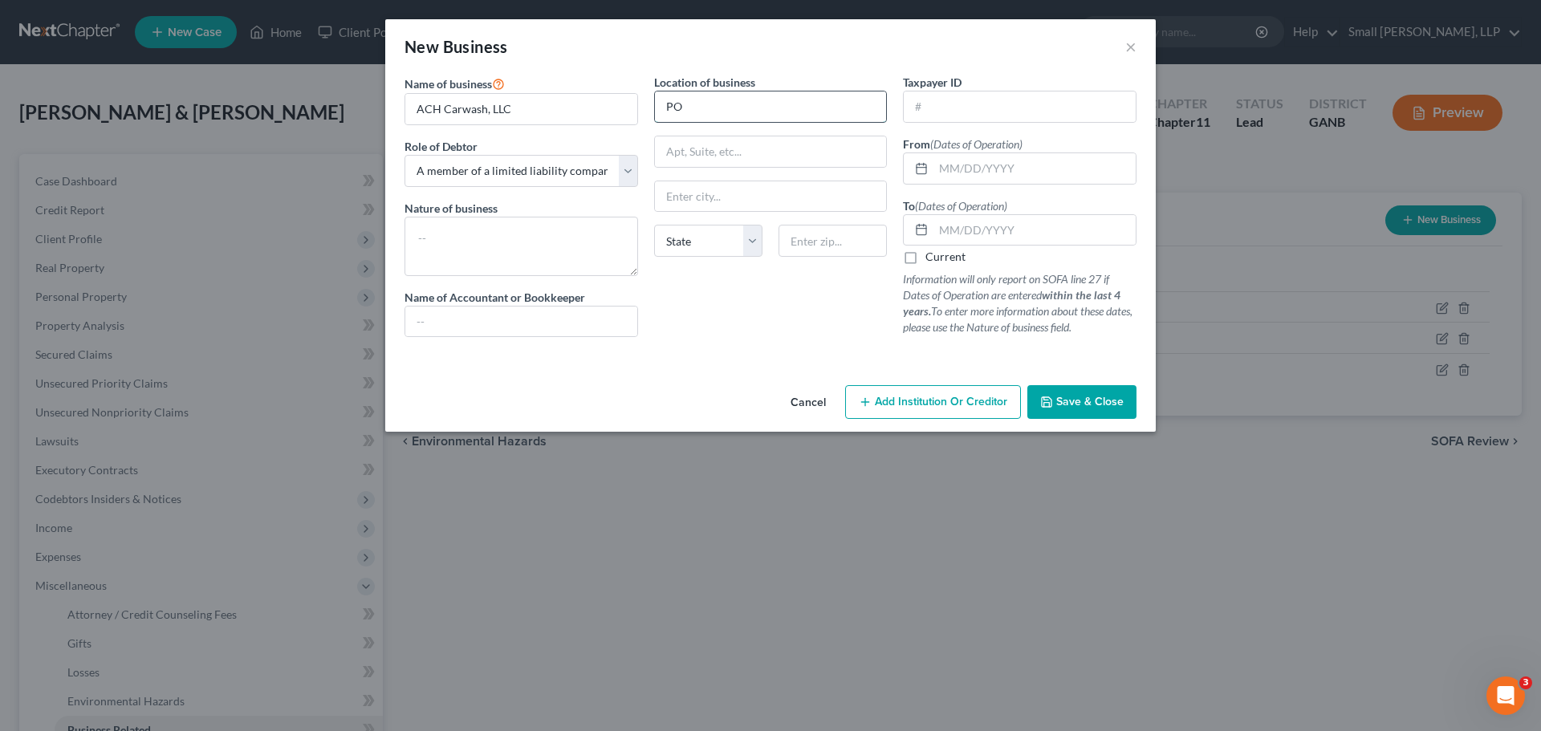
type input "PO Box 209"
click at [722, 200] on input "text" at bounding box center [771, 196] width 232 height 31
type input "Rockmart"
select select "10"
type input "30153"
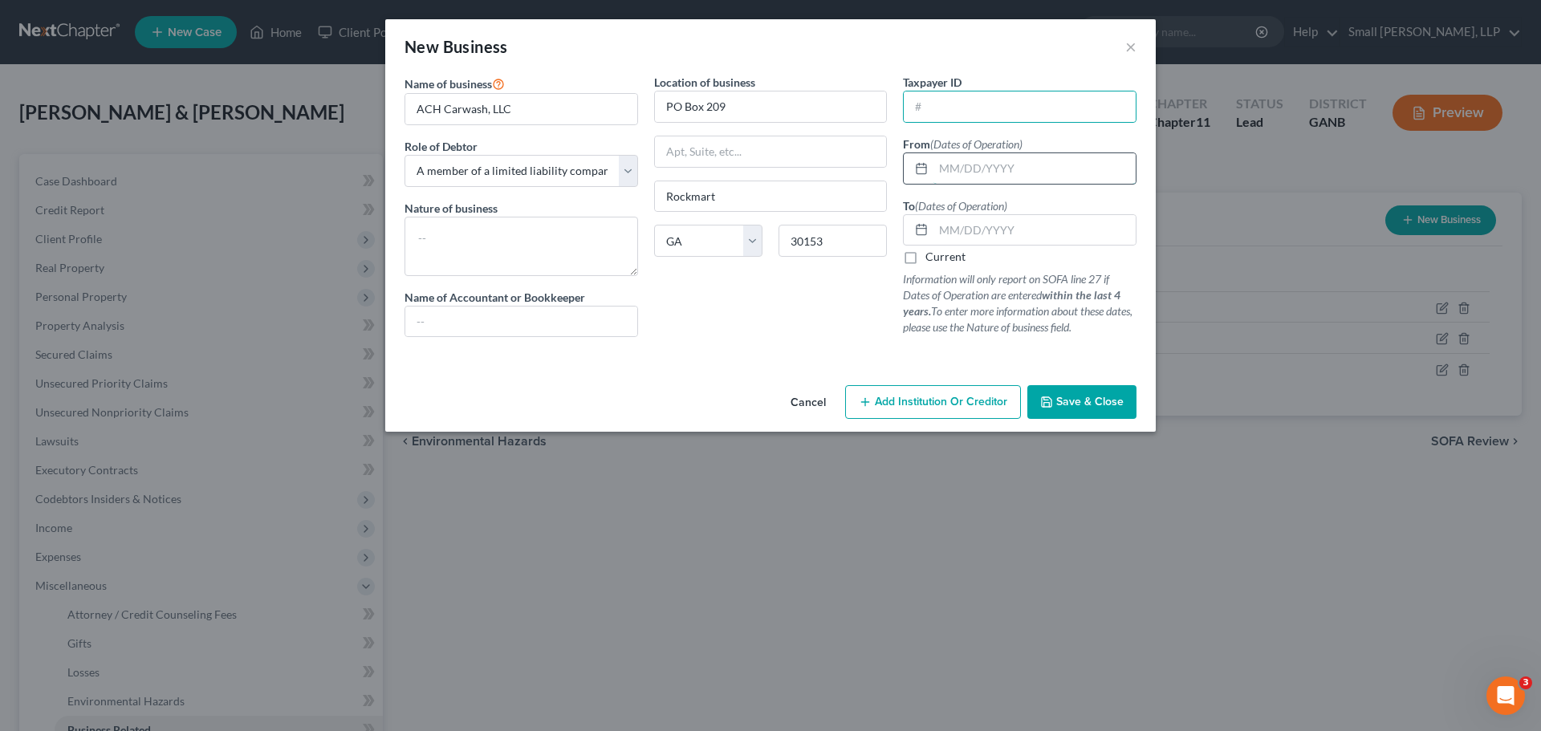
click at [959, 173] on input "text" at bounding box center [1035, 168] width 202 height 31
type input "[DATE]"
click at [926, 257] on label "Current" at bounding box center [946, 257] width 40 height 16
click at [932, 257] on input "Current" at bounding box center [937, 254] width 10 height 10
checkbox input "true"
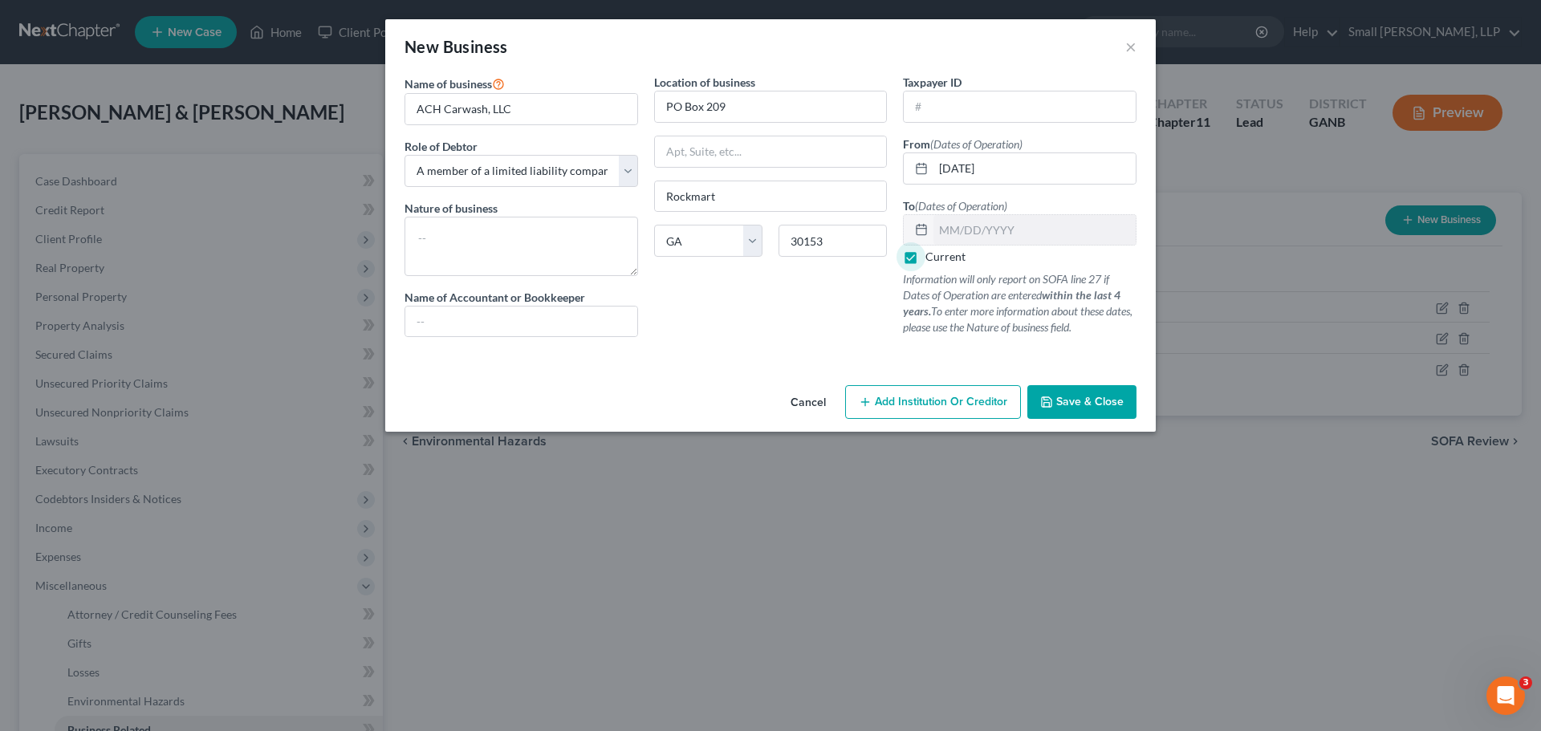
click at [1068, 398] on span "Save & Close" at bounding box center [1090, 402] width 67 height 14
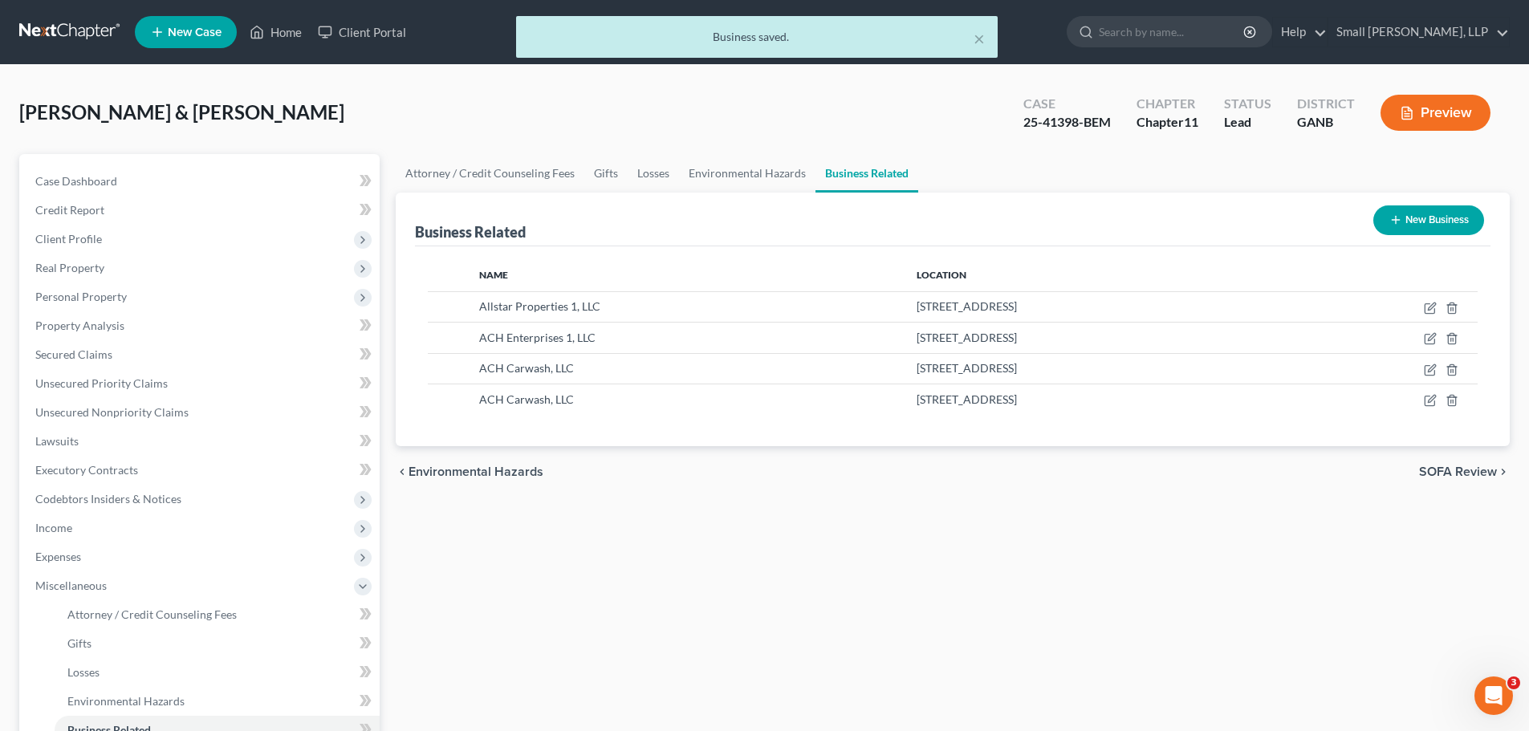
click at [1412, 214] on button "New Business" at bounding box center [1429, 221] width 111 height 30
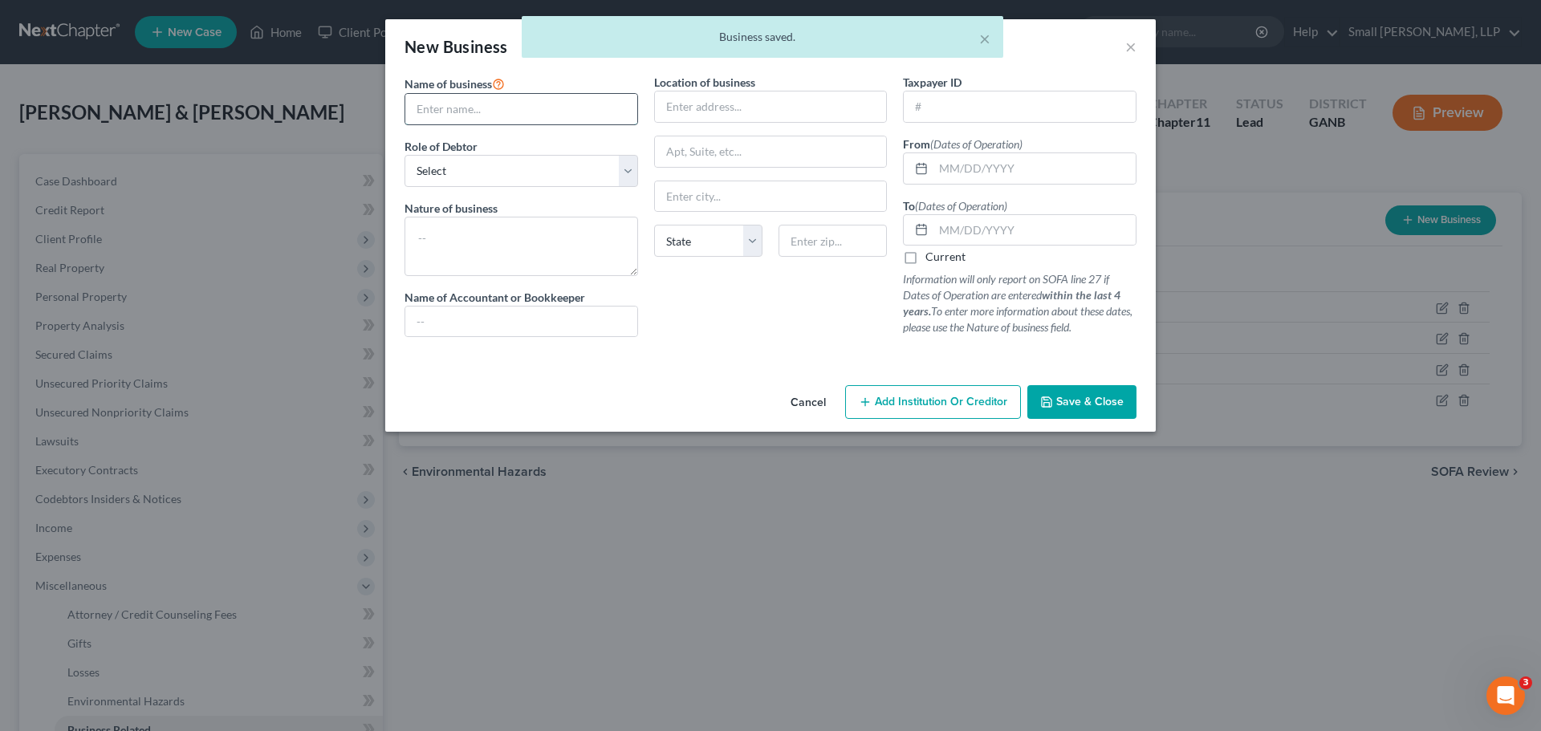
click at [507, 105] on input "text" at bounding box center [521, 109] width 232 height 31
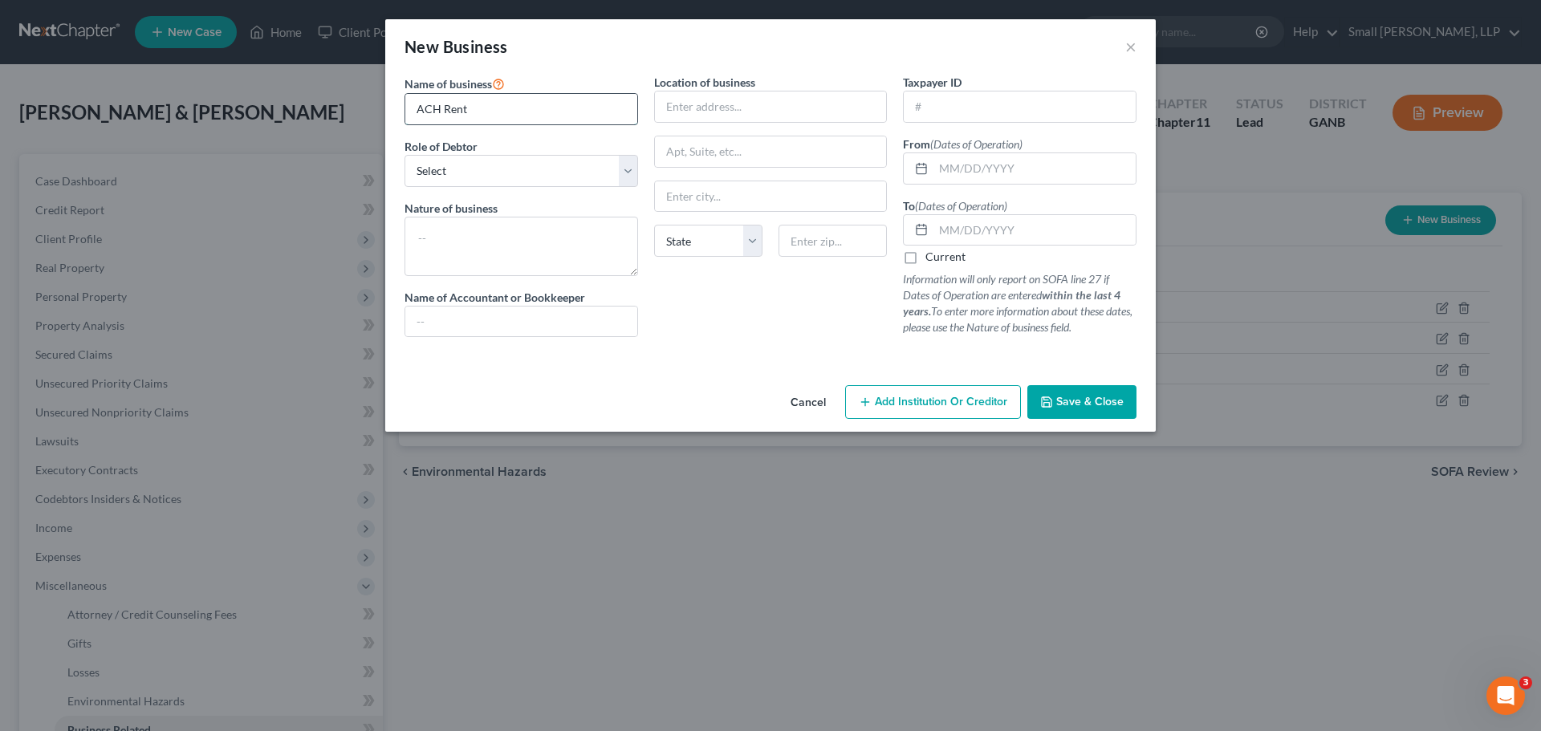
type input "ACH Rental Properties, LLC"
click at [502, 178] on select "Select A member of a limited liability company (LLC) or limited liability partn…" at bounding box center [522, 171] width 234 height 32
select select "member"
click at [405, 155] on select "Select A member of a limited liability company (LLC) or limited liability partn…" at bounding box center [522, 171] width 234 height 32
click at [694, 100] on input "text" at bounding box center [771, 107] width 232 height 31
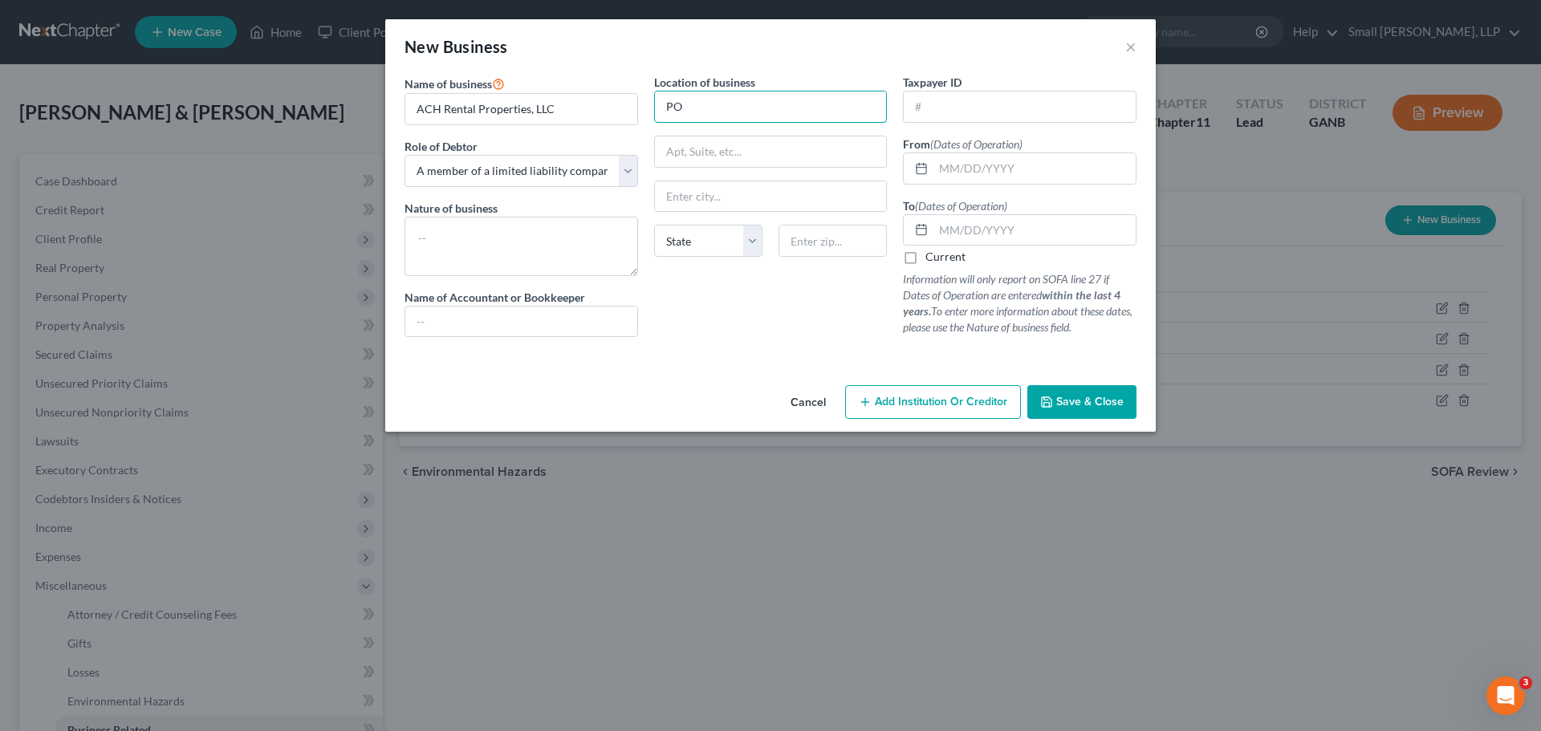
type input "PO Box 209"
click at [710, 200] on input "text" at bounding box center [771, 196] width 232 height 31
type input "Rockmart"
select select "10"
type input "30153"
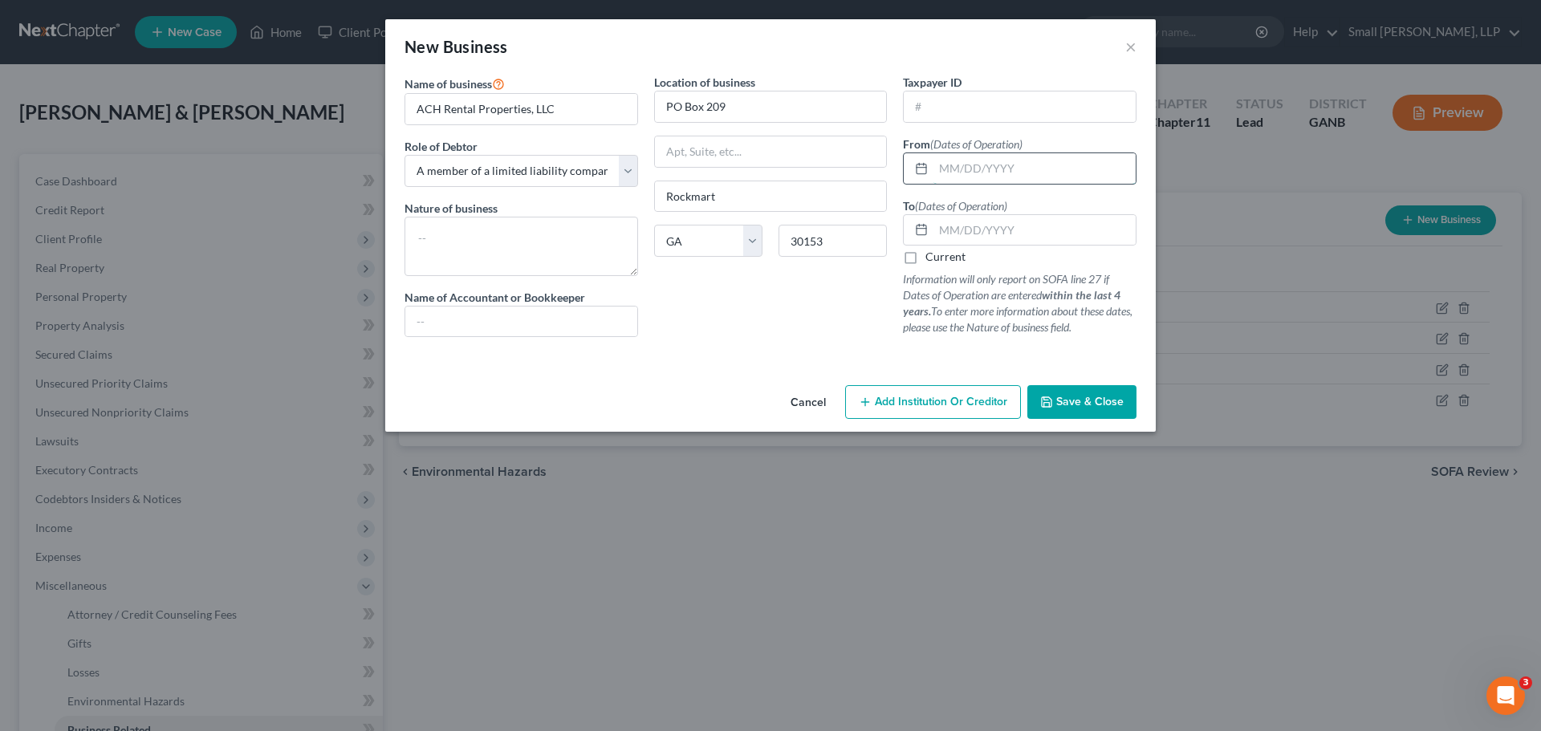
click at [976, 173] on input "text" at bounding box center [1035, 168] width 202 height 31
type input "[DATE]"
click at [958, 230] on input "text" at bounding box center [1035, 230] width 202 height 31
type input "[DATE]"
click at [1101, 404] on span "Save & Close" at bounding box center [1090, 402] width 67 height 14
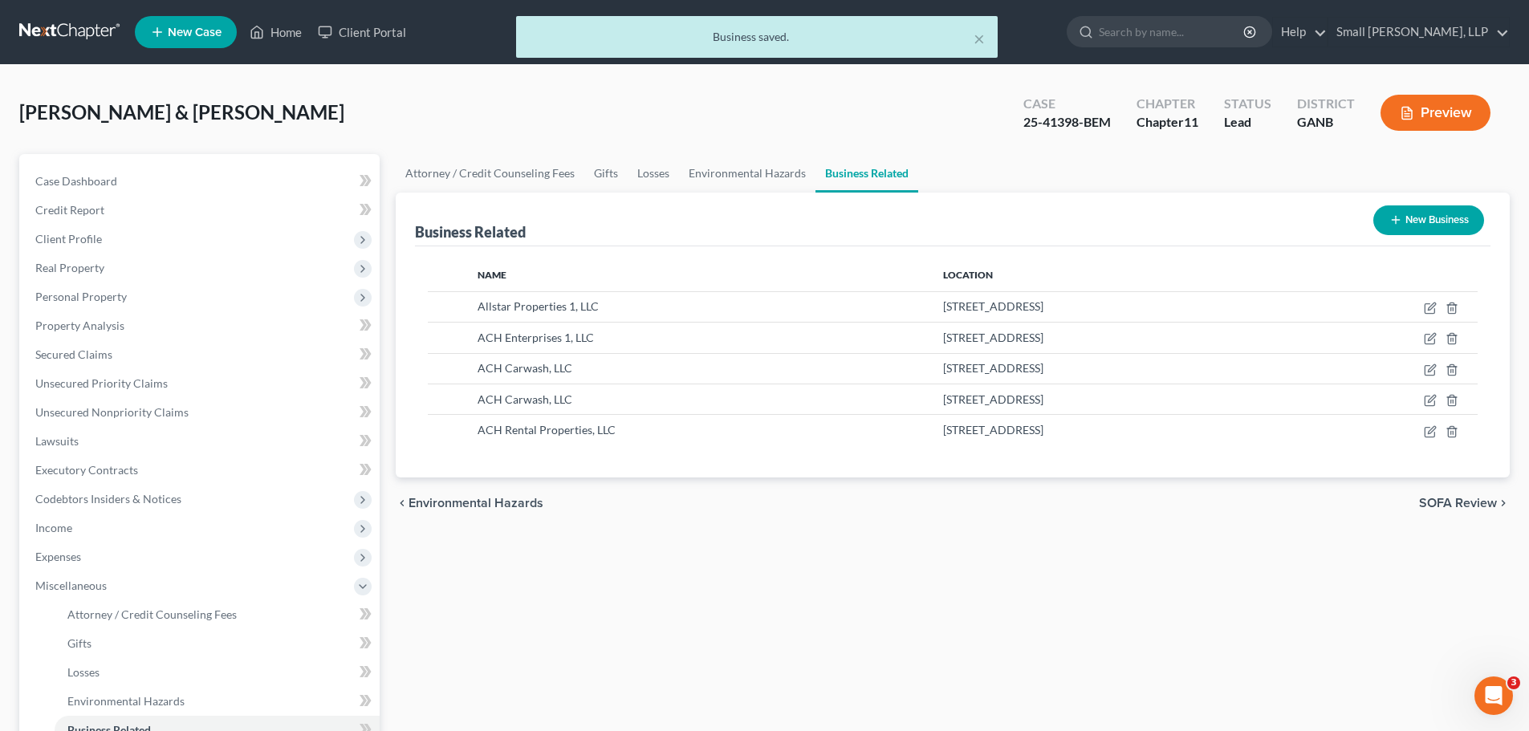
click at [1425, 216] on button "New Business" at bounding box center [1429, 221] width 111 height 30
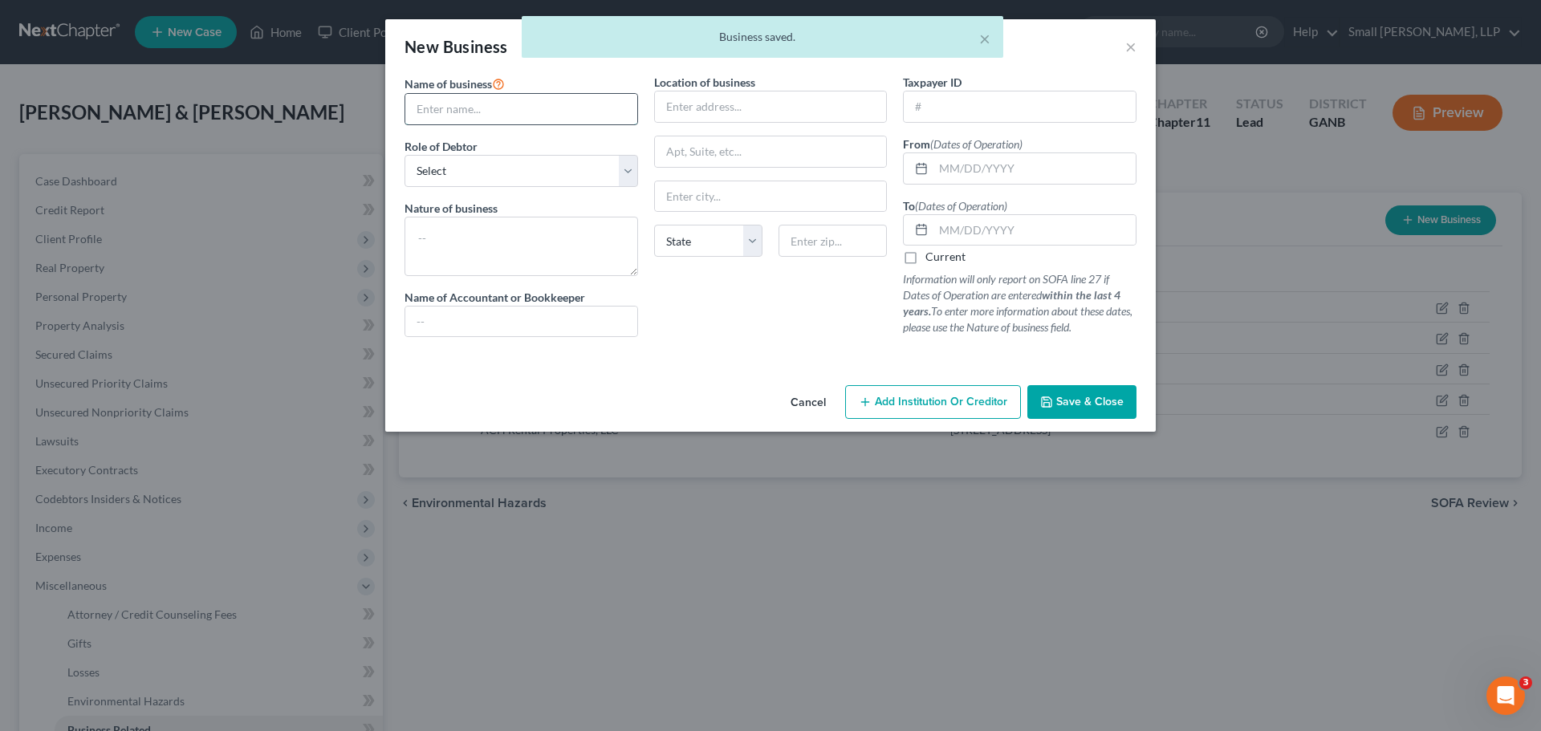
click at [488, 107] on input "text" at bounding box center [521, 109] width 232 height 31
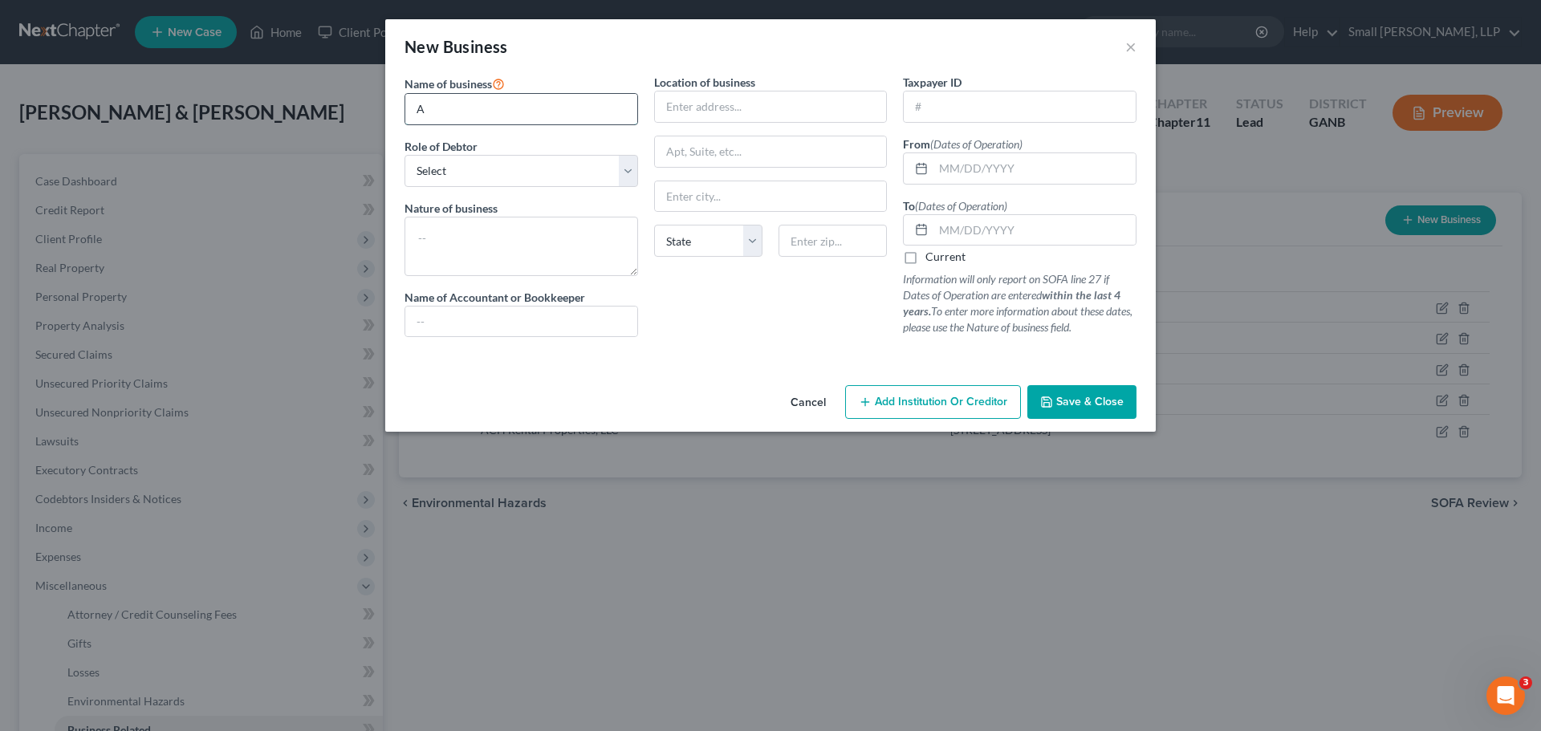
type input "Allstar Farms LLC"
click at [489, 174] on select "Select A member of a limited liability company (LLC) or limited liability partn…" at bounding box center [522, 171] width 234 height 32
select select "member"
click at [405, 155] on select "Select A member of a limited liability company (LLC) or limited liability partn…" at bounding box center [522, 171] width 234 height 32
click at [699, 110] on input "text" at bounding box center [771, 107] width 232 height 31
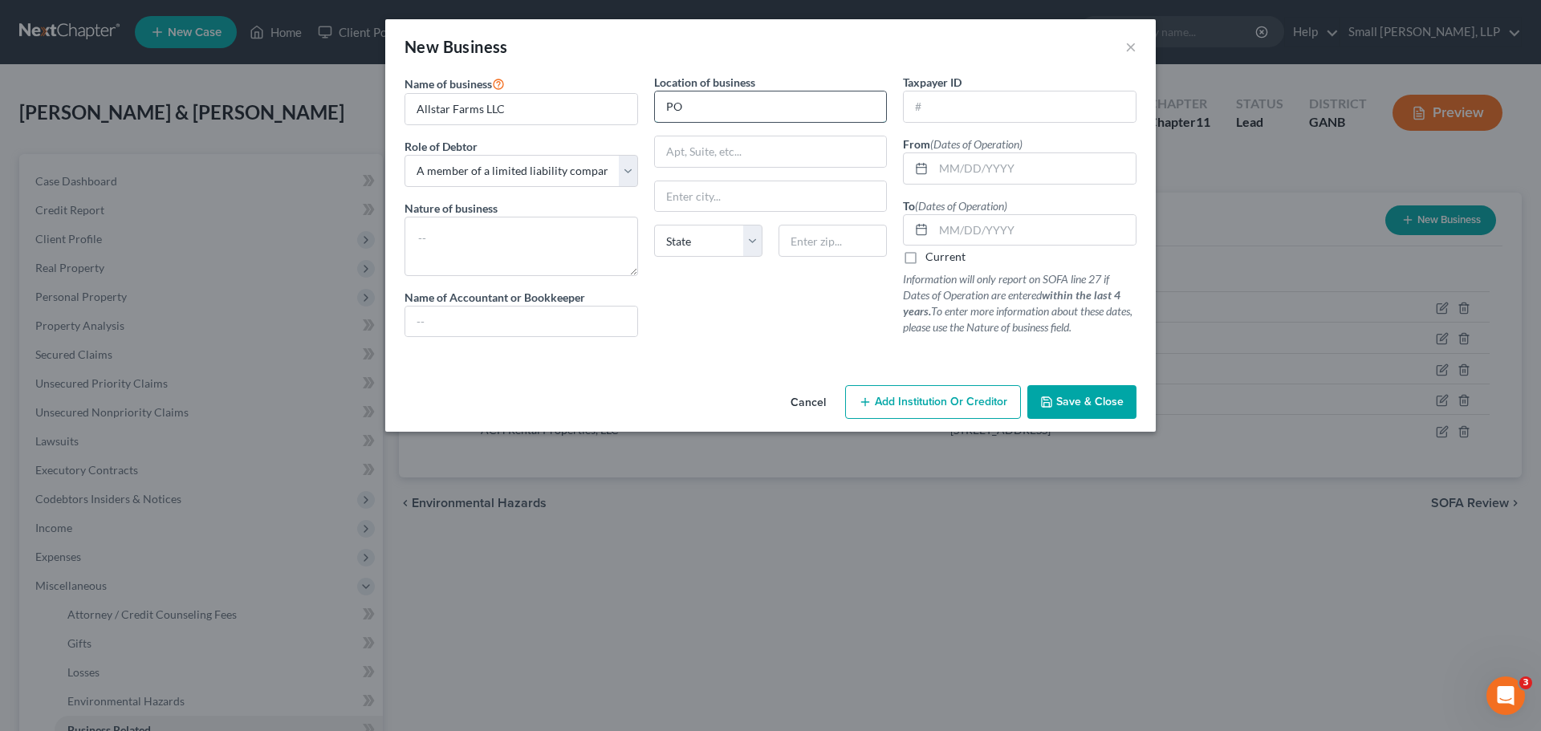
type input "PO Box 209"
click at [719, 202] on input "text" at bounding box center [771, 196] width 232 height 31
type input "Rockmart"
select select "10"
type input "30153"
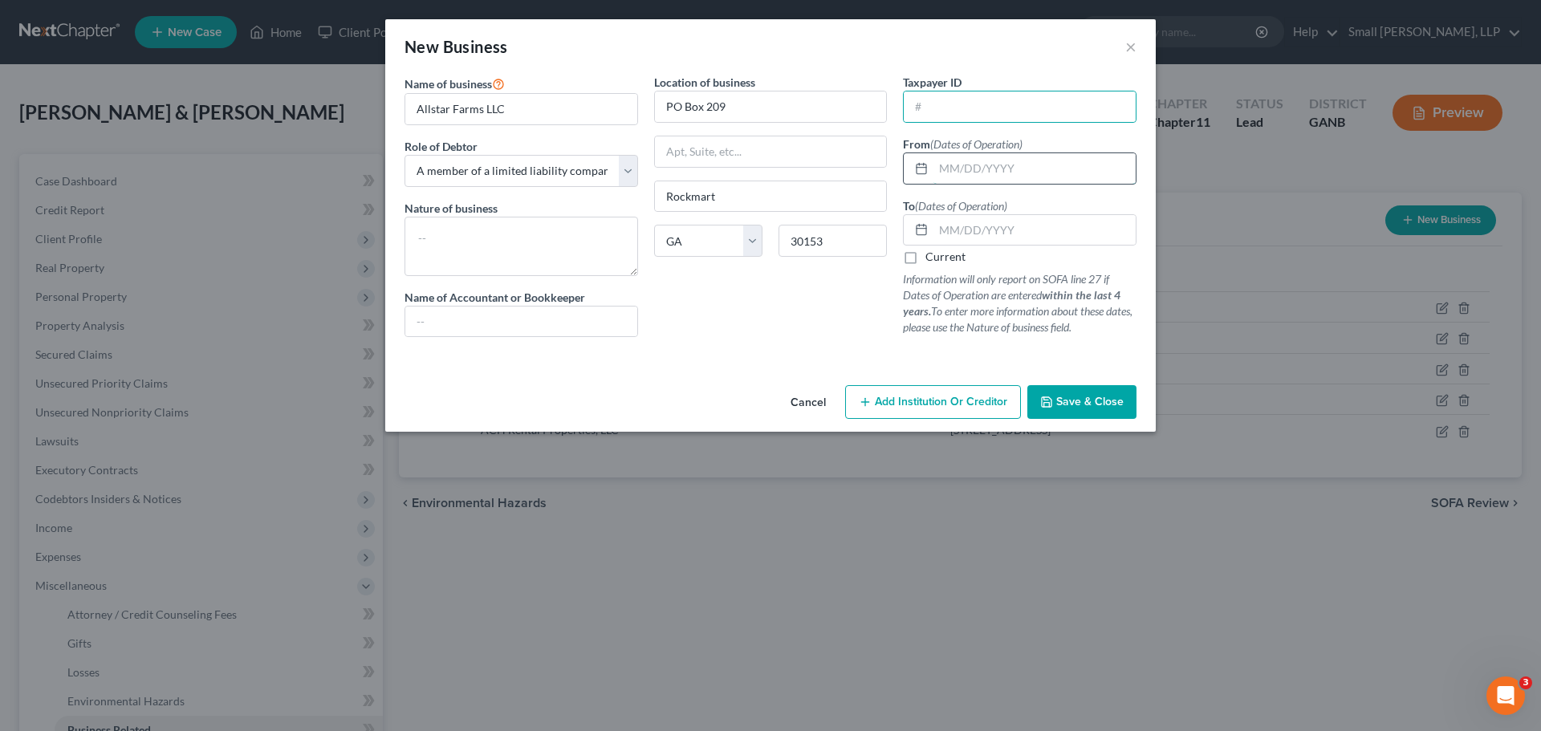
click at [987, 171] on input "text" at bounding box center [1035, 168] width 202 height 31
type input "[DATE]"
click at [926, 255] on label "Current" at bounding box center [946, 257] width 40 height 16
click at [932, 255] on input "Current" at bounding box center [937, 254] width 10 height 10
checkbox input "true"
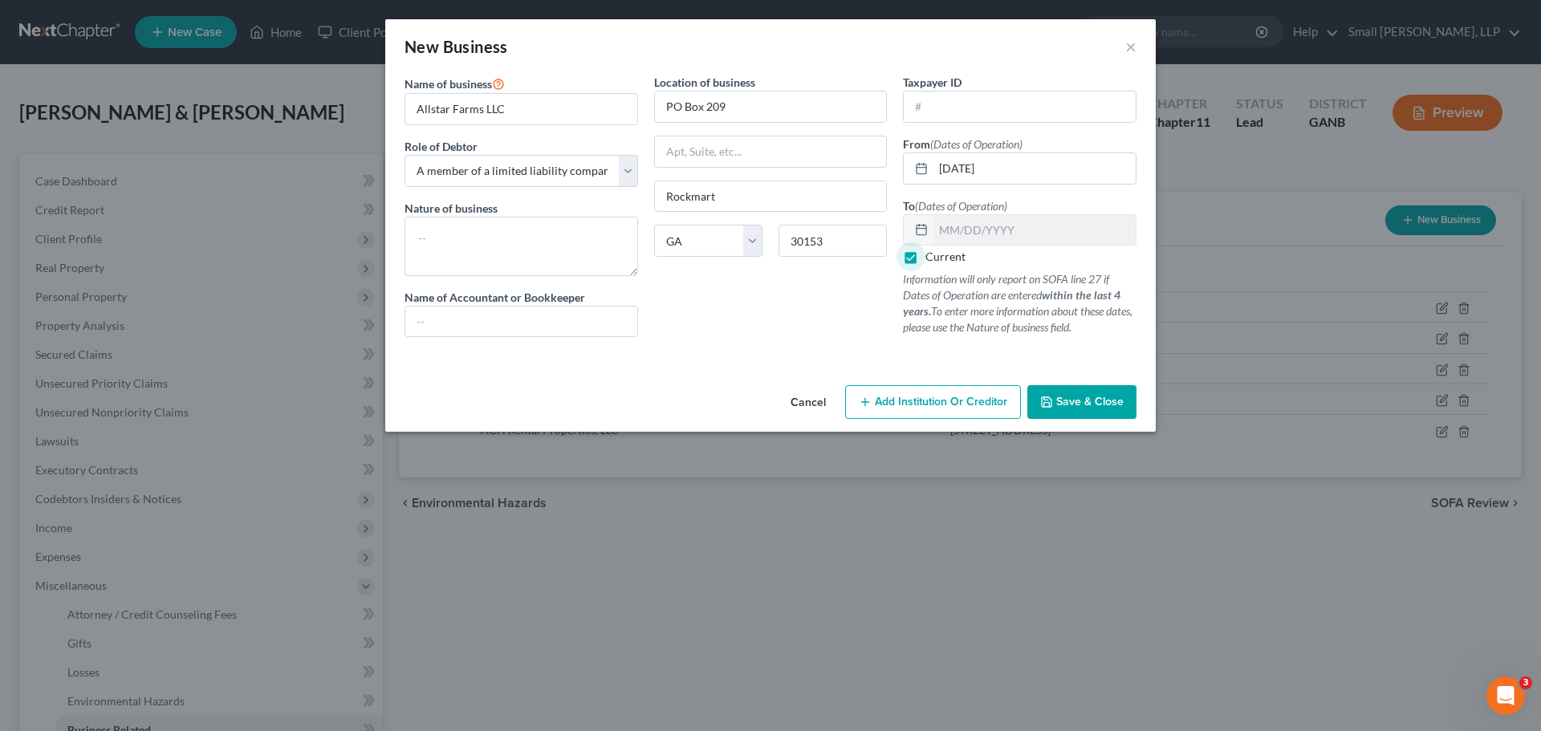
click at [1065, 393] on button "Save & Close" at bounding box center [1082, 402] width 109 height 34
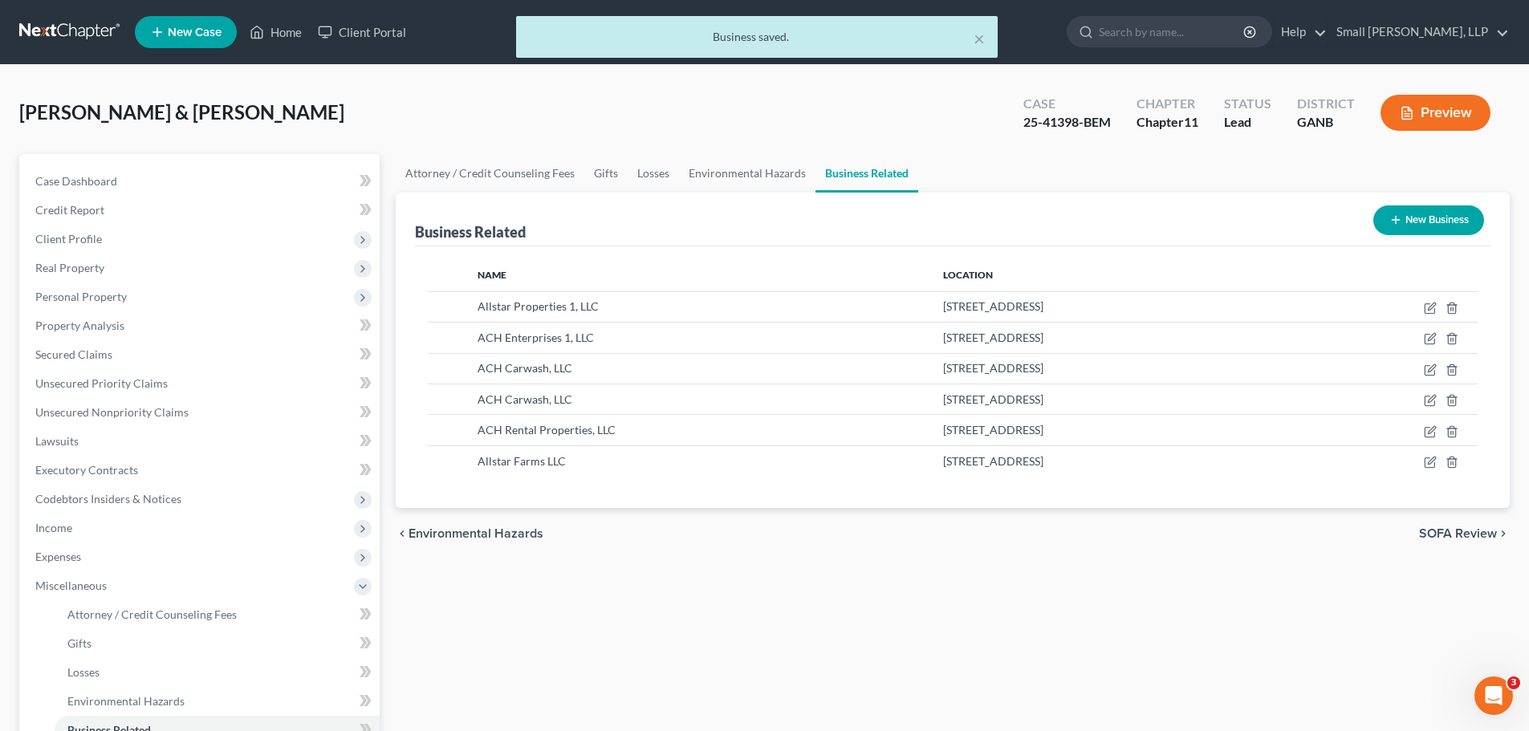
click at [1427, 208] on button "New Business" at bounding box center [1429, 221] width 111 height 30
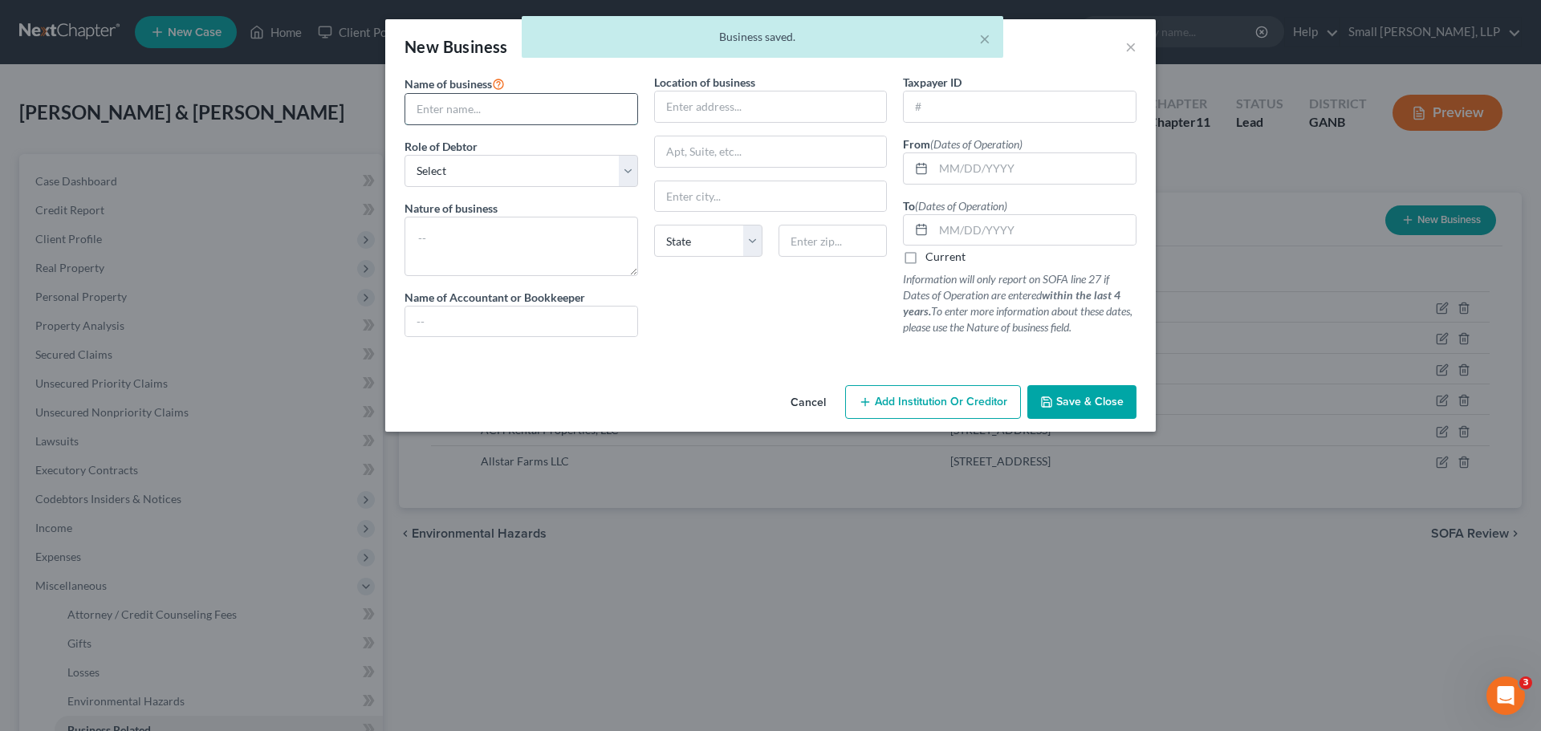
click at [516, 116] on input "text" at bounding box center [521, 109] width 232 height 31
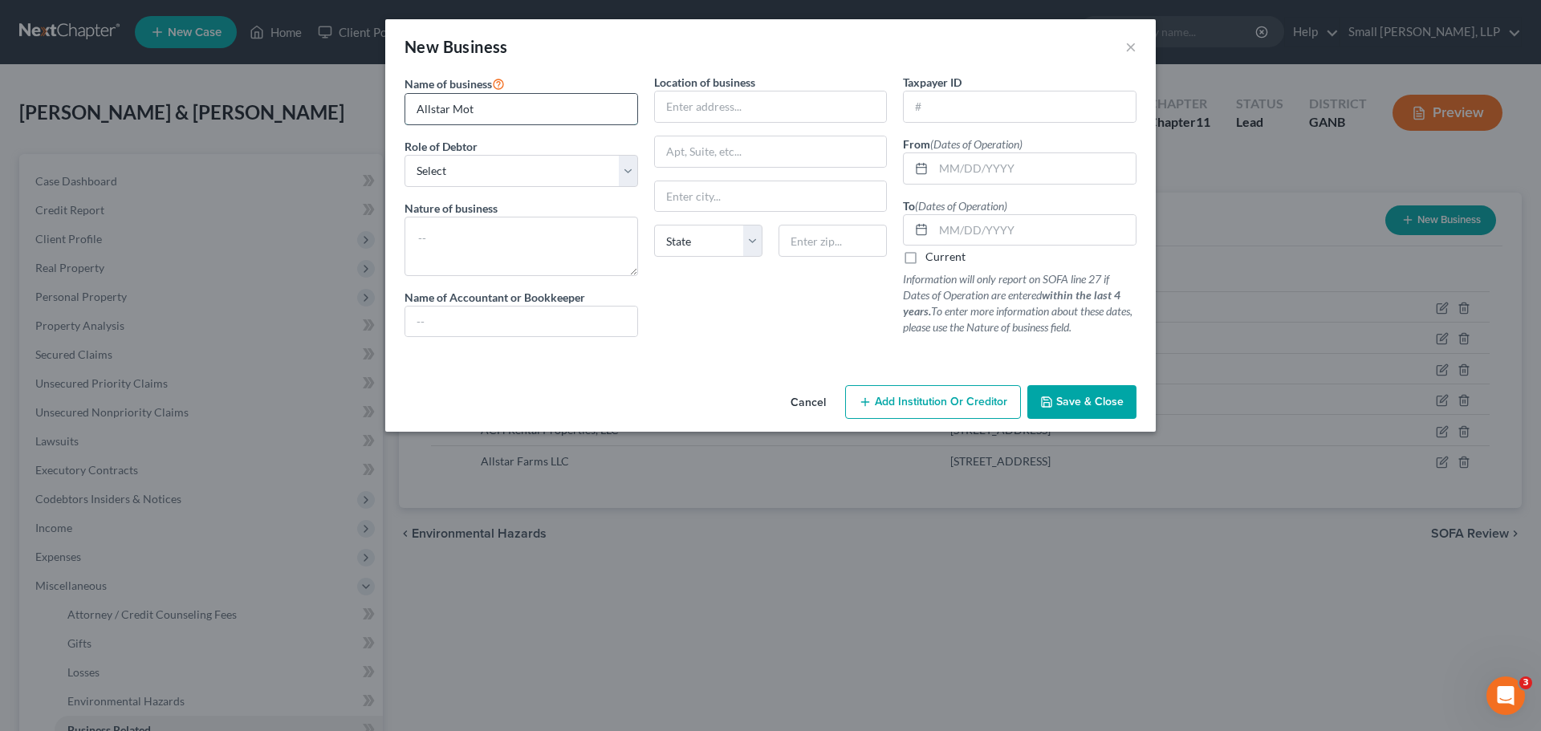
type input "Allstar Motorcoach LLC"
click at [497, 166] on select "Select A member of a limited liability company (LLC) or limited liability partn…" at bounding box center [522, 171] width 234 height 32
select select "member"
click at [405, 155] on select "Select A member of a limited liability company (LLC) or limited liability partn…" at bounding box center [522, 171] width 234 height 32
click at [704, 104] on input "text" at bounding box center [771, 107] width 232 height 31
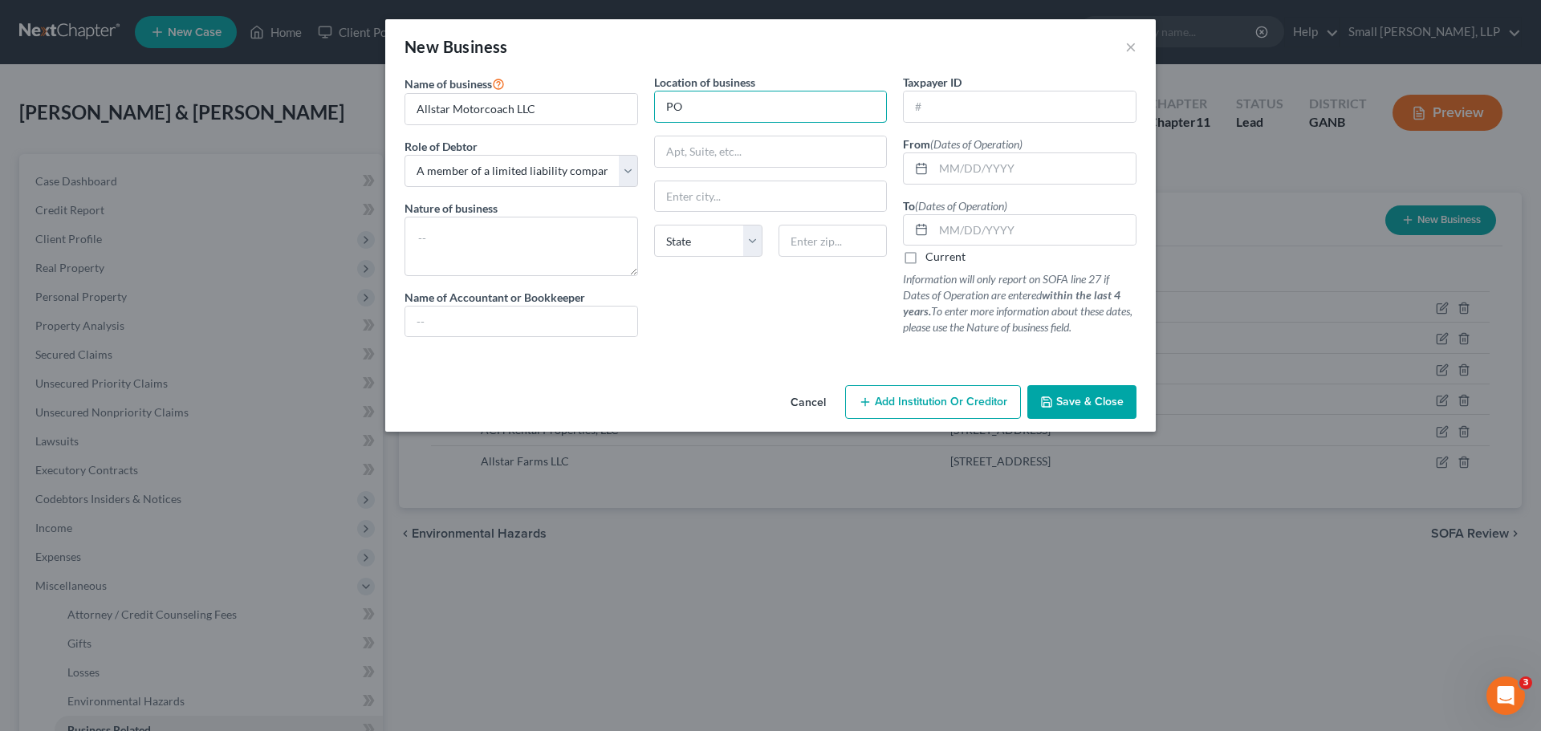
type input "PO Box 209"
click at [706, 206] on input "text" at bounding box center [771, 196] width 232 height 31
type input "Rockmart"
select select "10"
type input "30153"
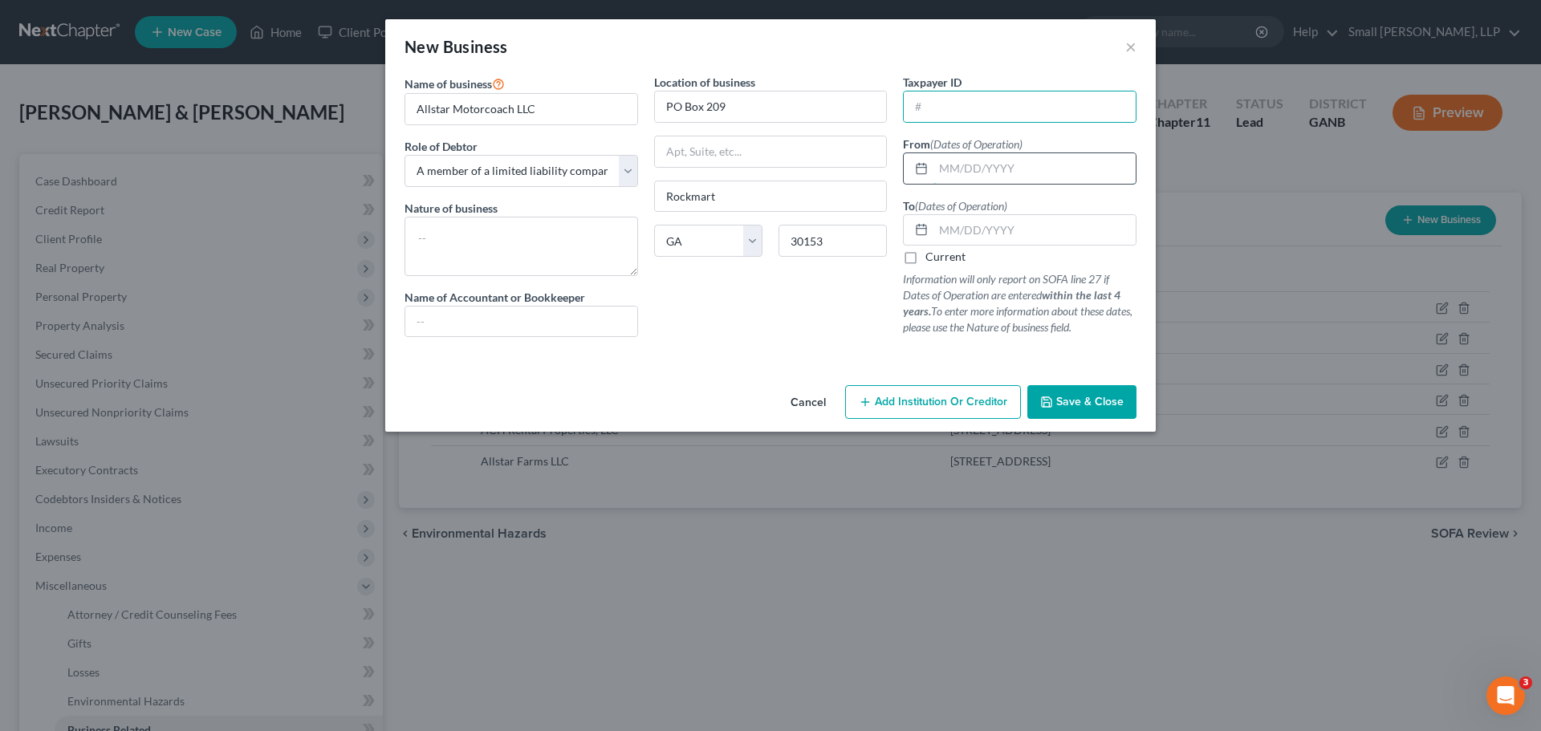
click at [963, 172] on input "text" at bounding box center [1035, 168] width 202 height 31
type input "[DATE]"
click at [926, 261] on label "Current" at bounding box center [946, 257] width 40 height 16
click at [932, 259] on input "Current" at bounding box center [937, 254] width 10 height 10
checkbox input "true"
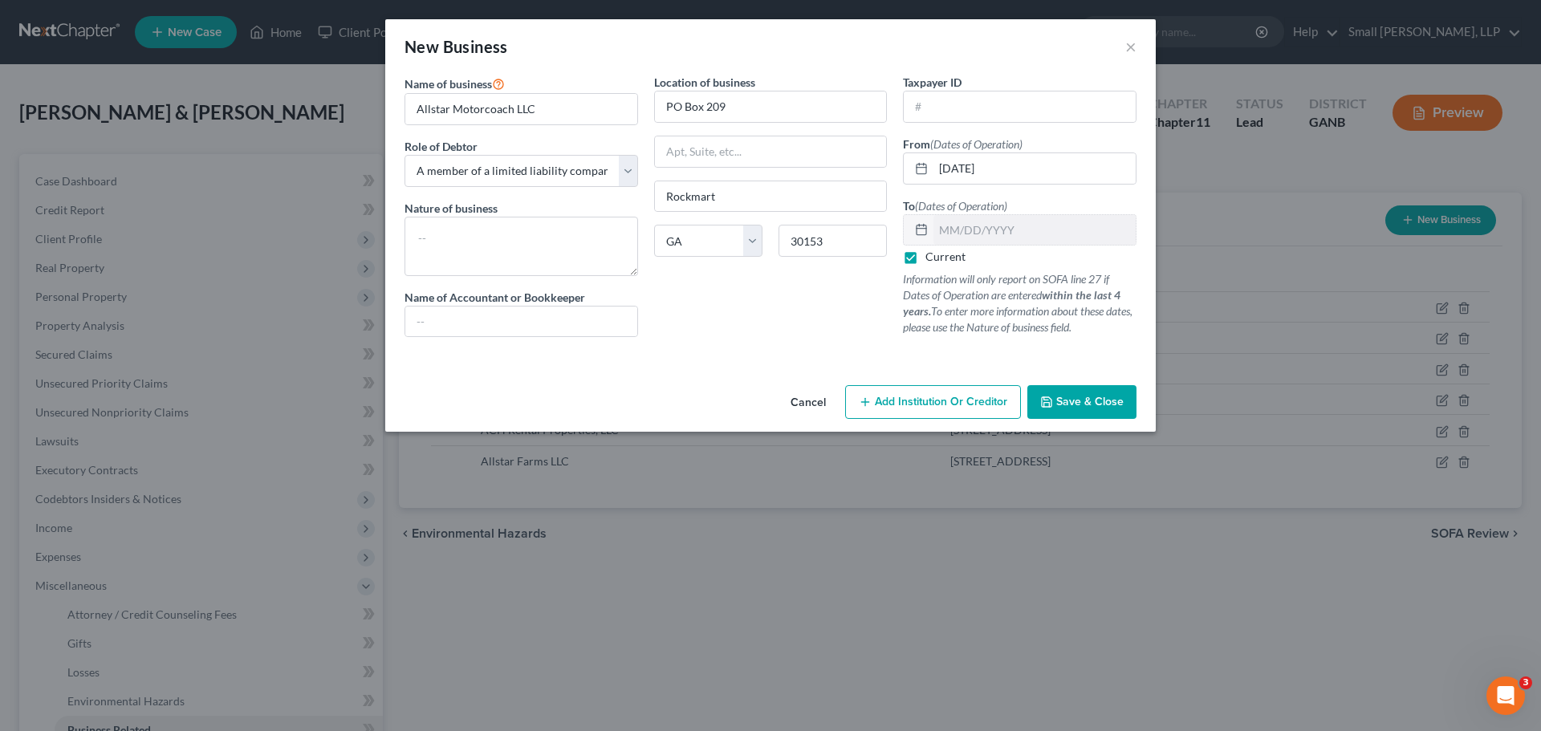
click at [1047, 397] on icon "button" at bounding box center [1047, 402] width 10 height 10
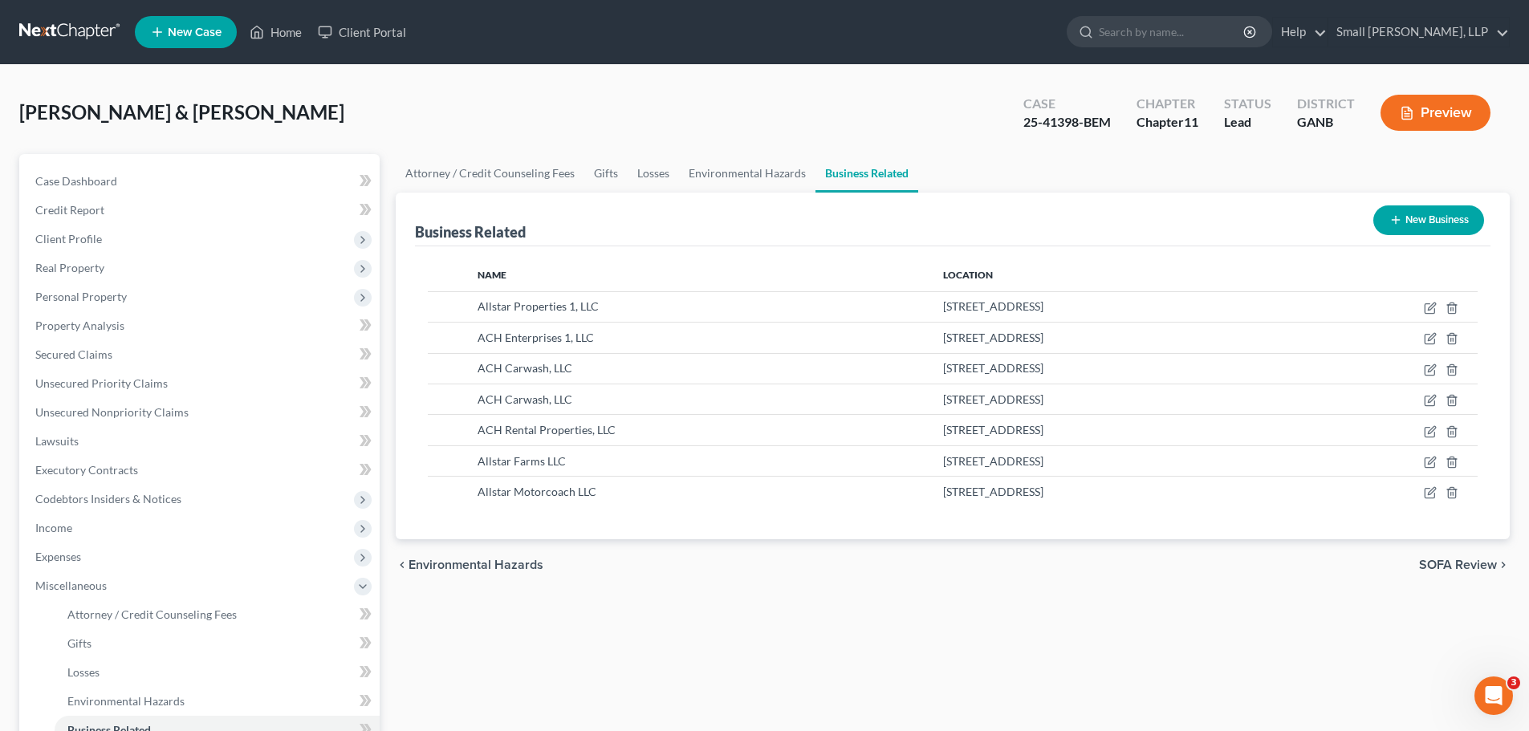
click at [1440, 220] on button "New Business" at bounding box center [1429, 221] width 111 height 30
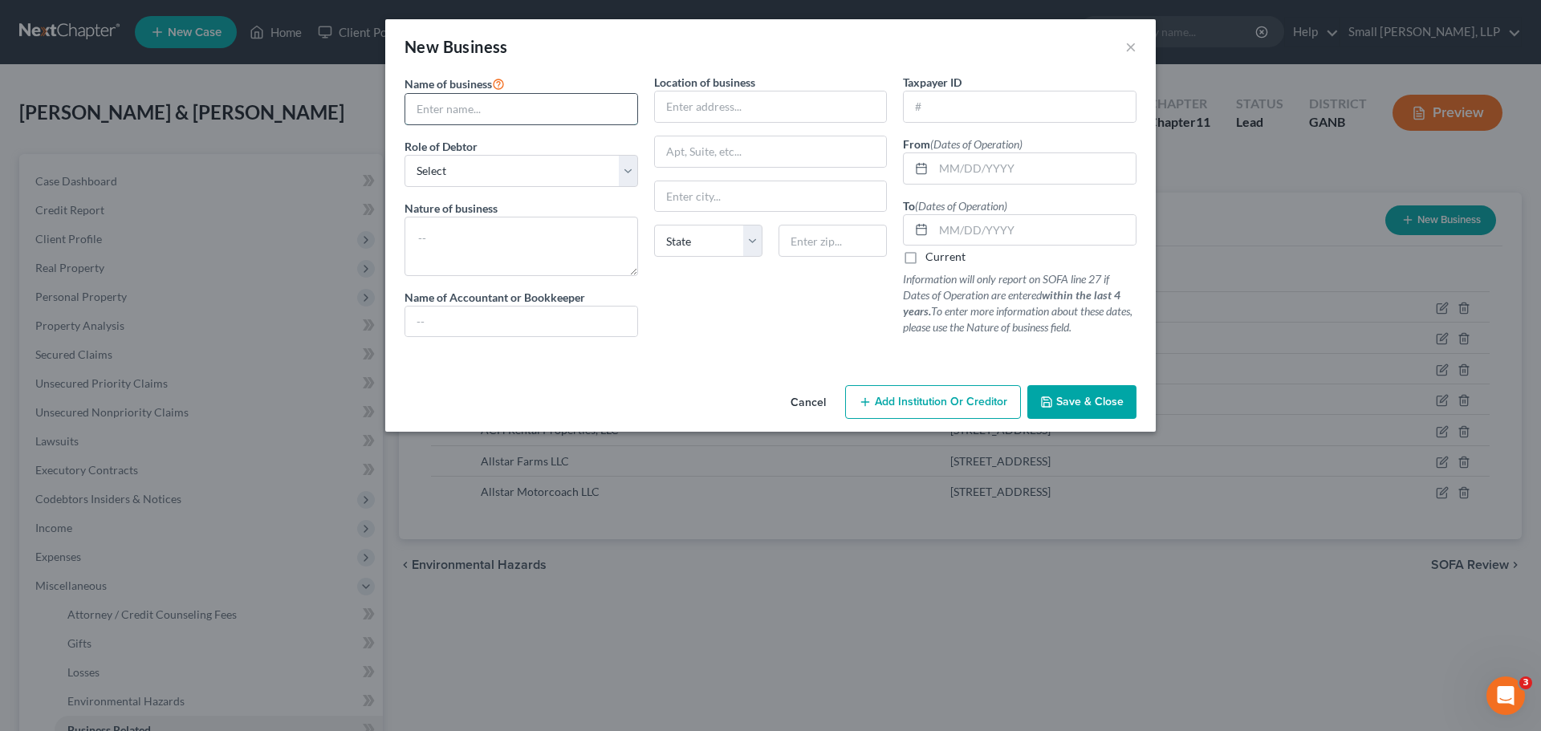
click at [564, 109] on input "text" at bounding box center [521, 109] width 232 height 31
type input "Allstar Properties, LLC"
click at [466, 169] on select "Select A member of a limited liability company (LLC) or limited liability partn…" at bounding box center [522, 171] width 234 height 32
select select "member"
click at [405, 155] on select "Select A member of a limited liability company (LLC) or limited liability partn…" at bounding box center [522, 171] width 234 height 32
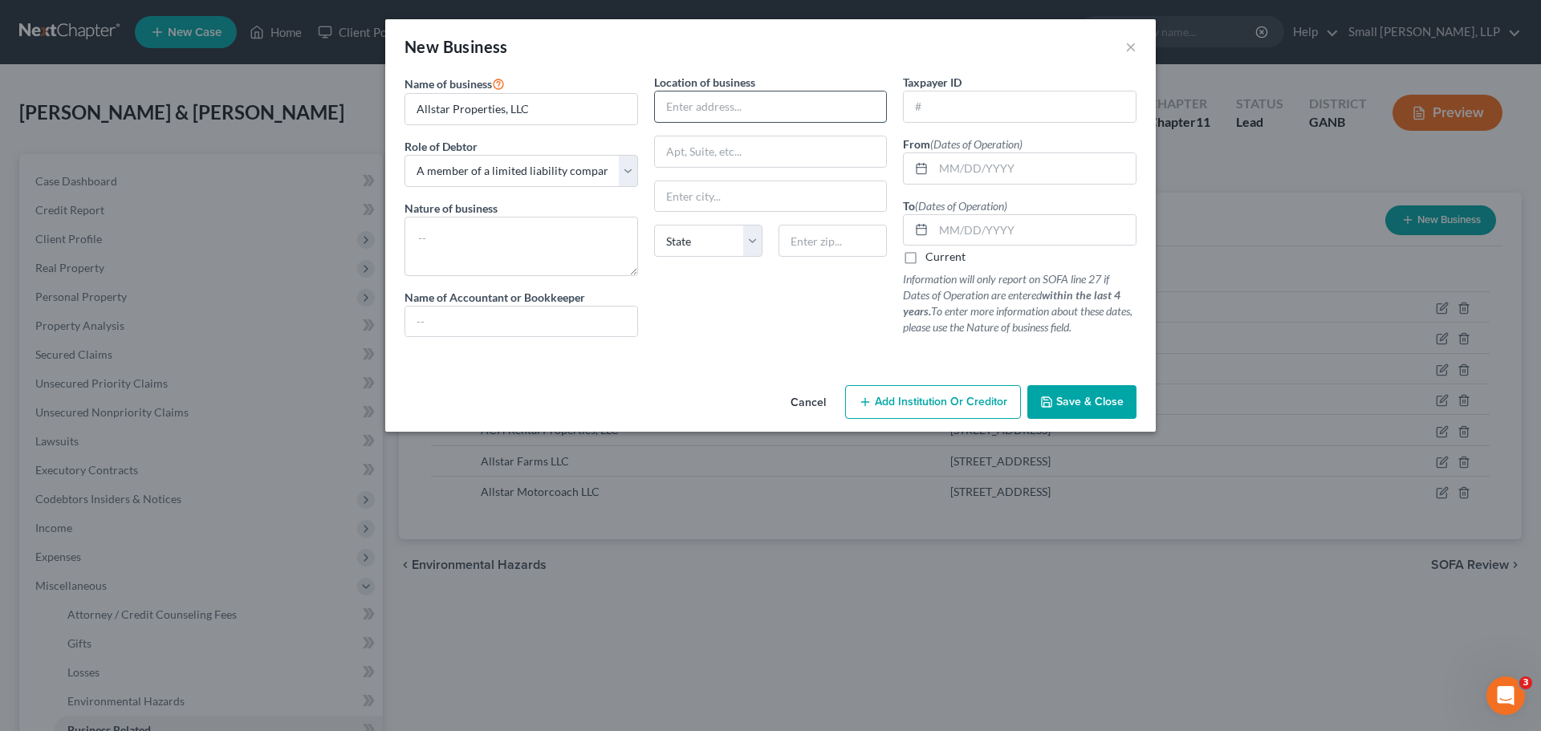
click at [697, 108] on input "text" at bounding box center [771, 107] width 232 height 31
type input "PO Box 209"
click at [727, 190] on input "text" at bounding box center [771, 196] width 232 height 31
type input "Rockmart"
select select "10"
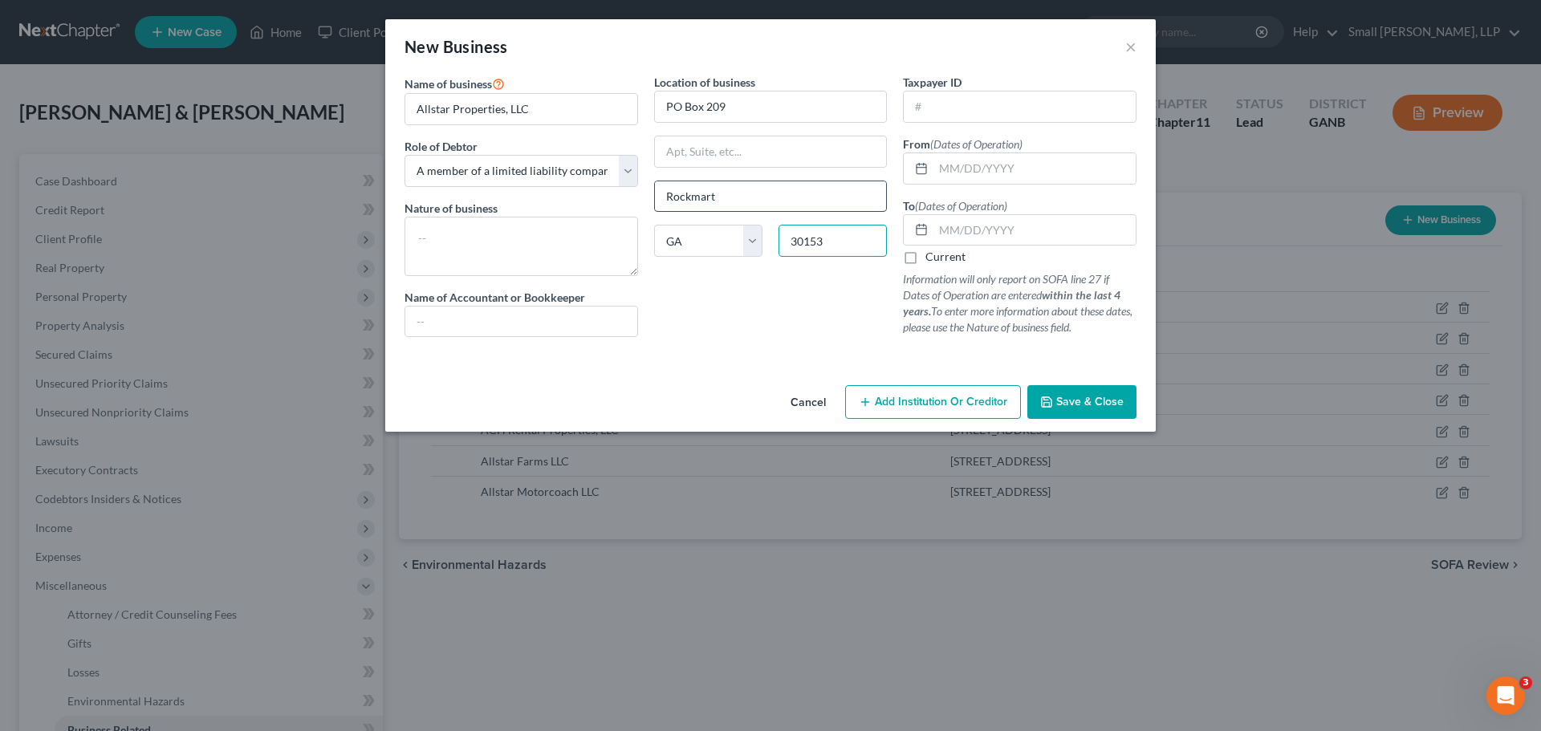
type input "30153"
click at [944, 162] on input "text" at bounding box center [1035, 168] width 202 height 31
type input "[DATE]"
click at [978, 237] on input "text" at bounding box center [1035, 230] width 202 height 31
type input "[DATE]"
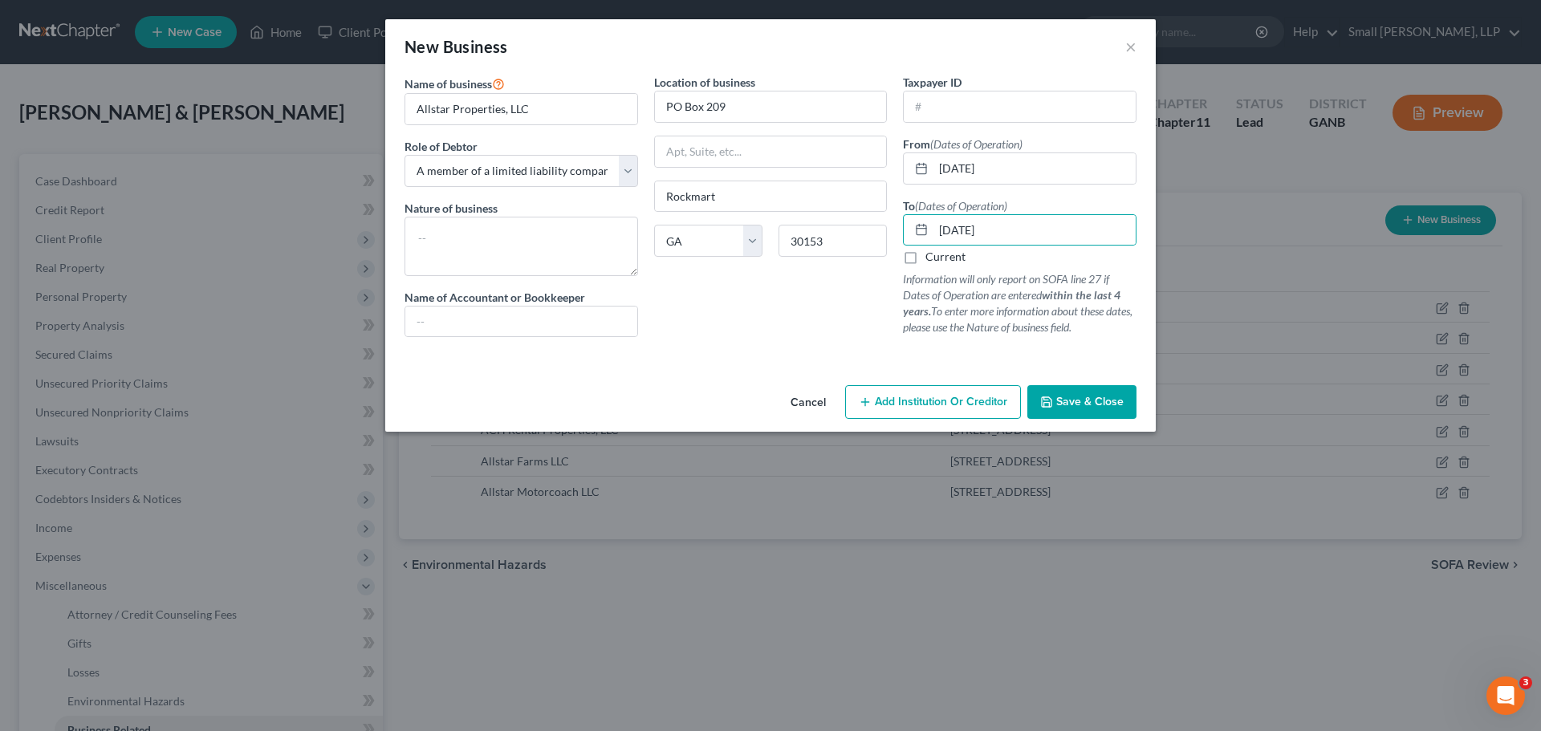
click at [1097, 409] on span "Save & Close" at bounding box center [1090, 402] width 67 height 14
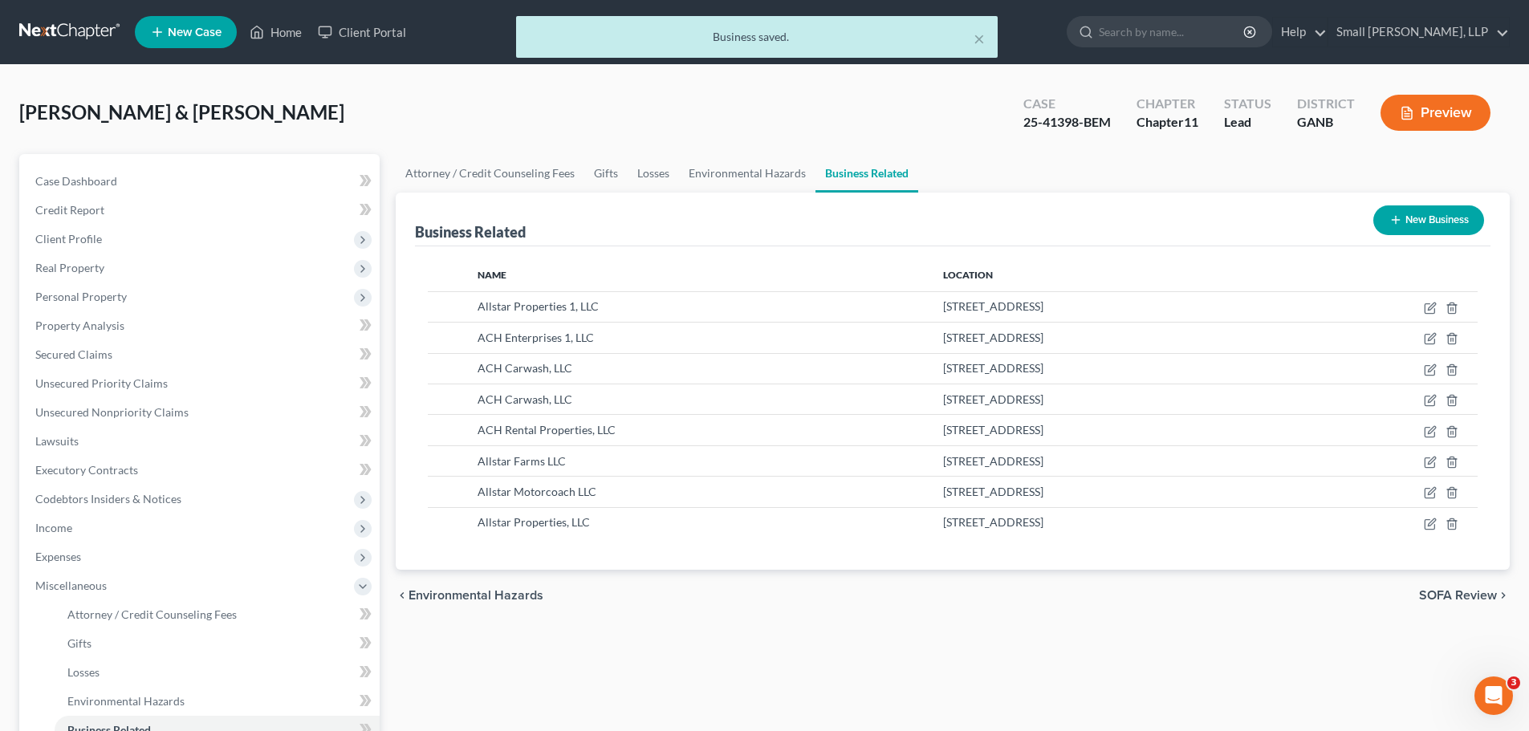
click at [1421, 218] on button "New Business" at bounding box center [1429, 221] width 111 height 30
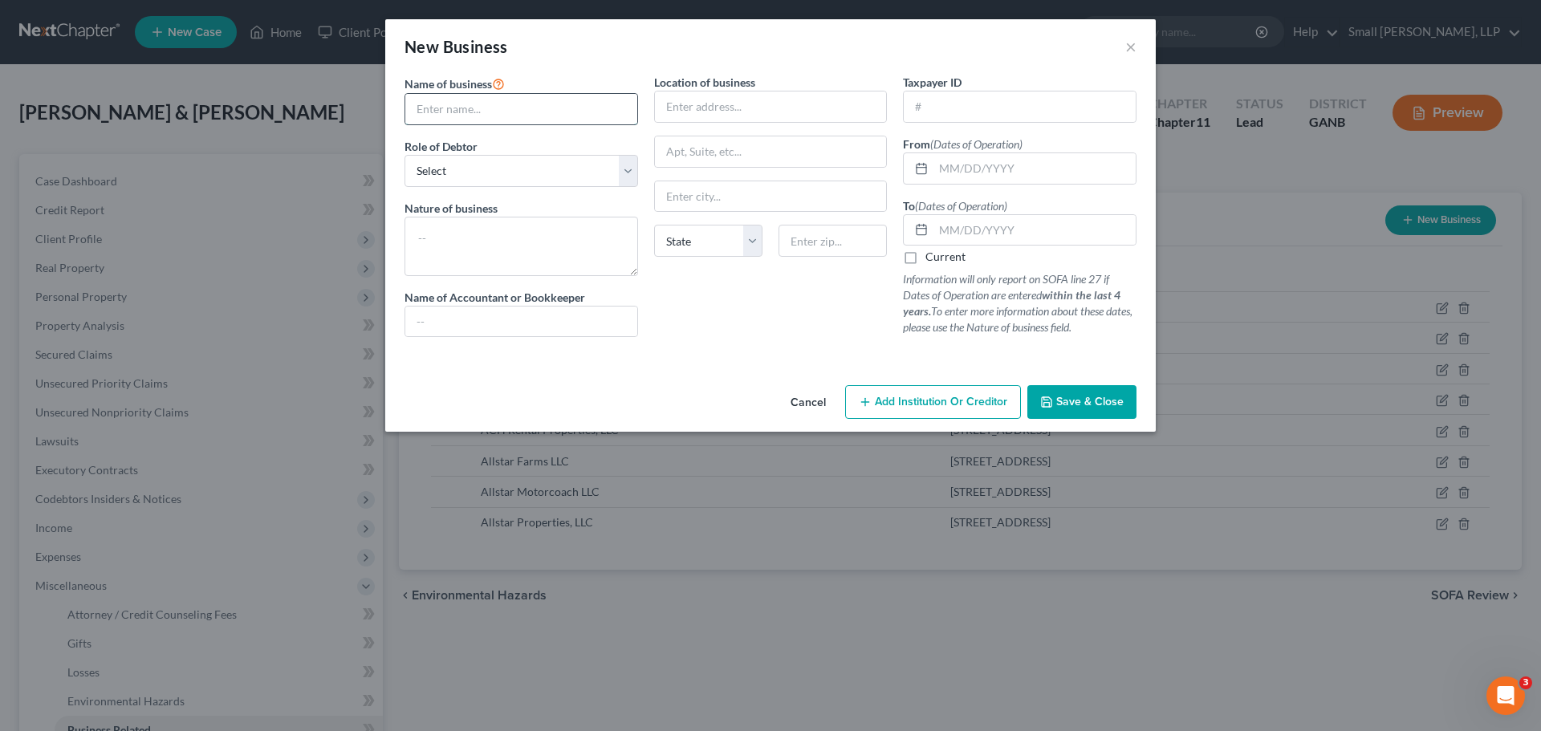
click at [535, 116] on input "text" at bounding box center [521, 109] width 232 height 31
type input "First National Community Bank"
click at [530, 177] on select "Select A member of a limited liability company (LLC) or limited liability partn…" at bounding box center [522, 171] width 234 height 32
select select "owner"
click at [405, 155] on select "Select A member of a limited liability company (LLC) or limited liability partn…" at bounding box center [522, 171] width 234 height 32
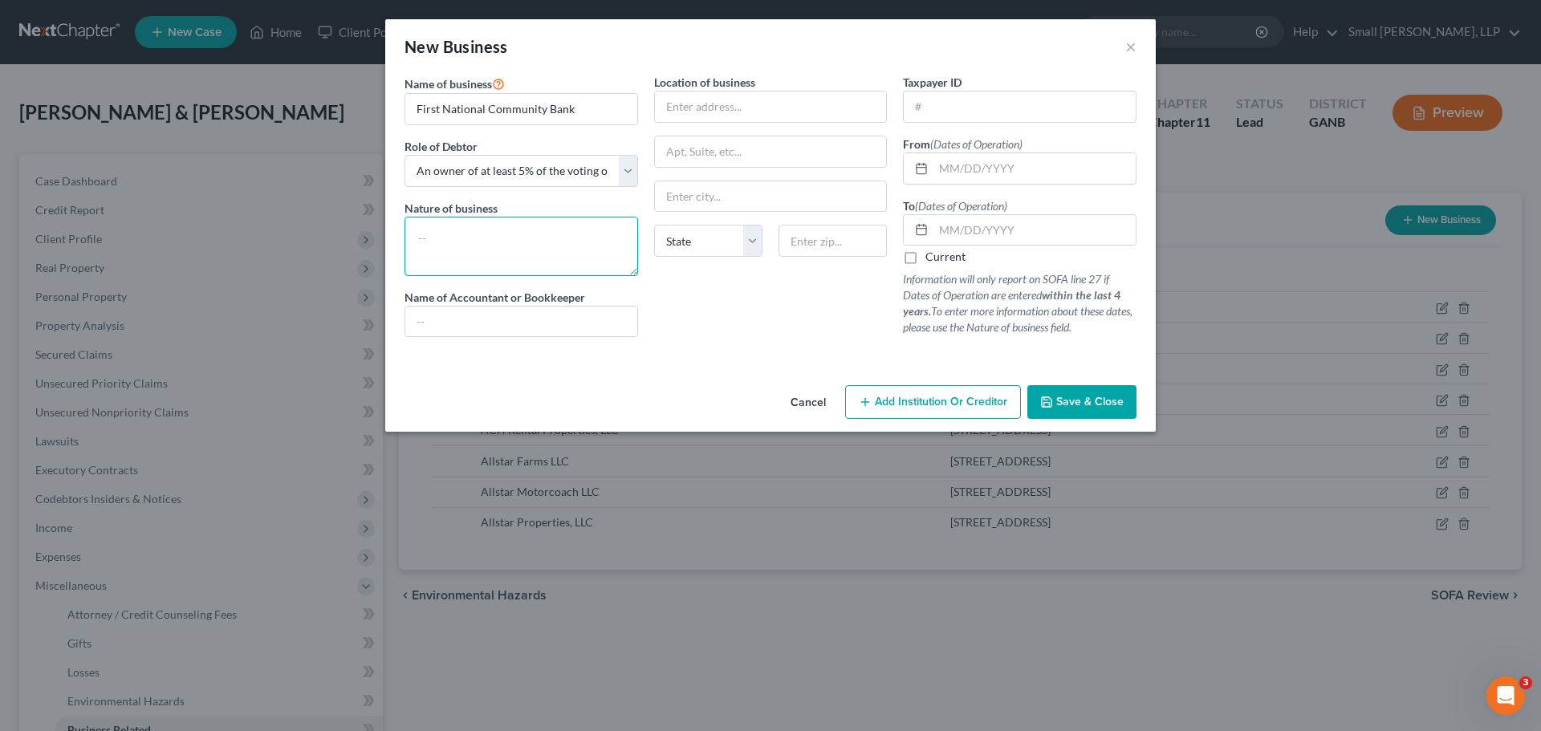
click at [560, 238] on textarea at bounding box center [522, 246] width 234 height 59
type textarea "Bank"
click at [690, 93] on input "text" at bounding box center [771, 107] width 232 height 31
click at [969, 171] on input "text" at bounding box center [1035, 168] width 202 height 31
type input "[DATE]"
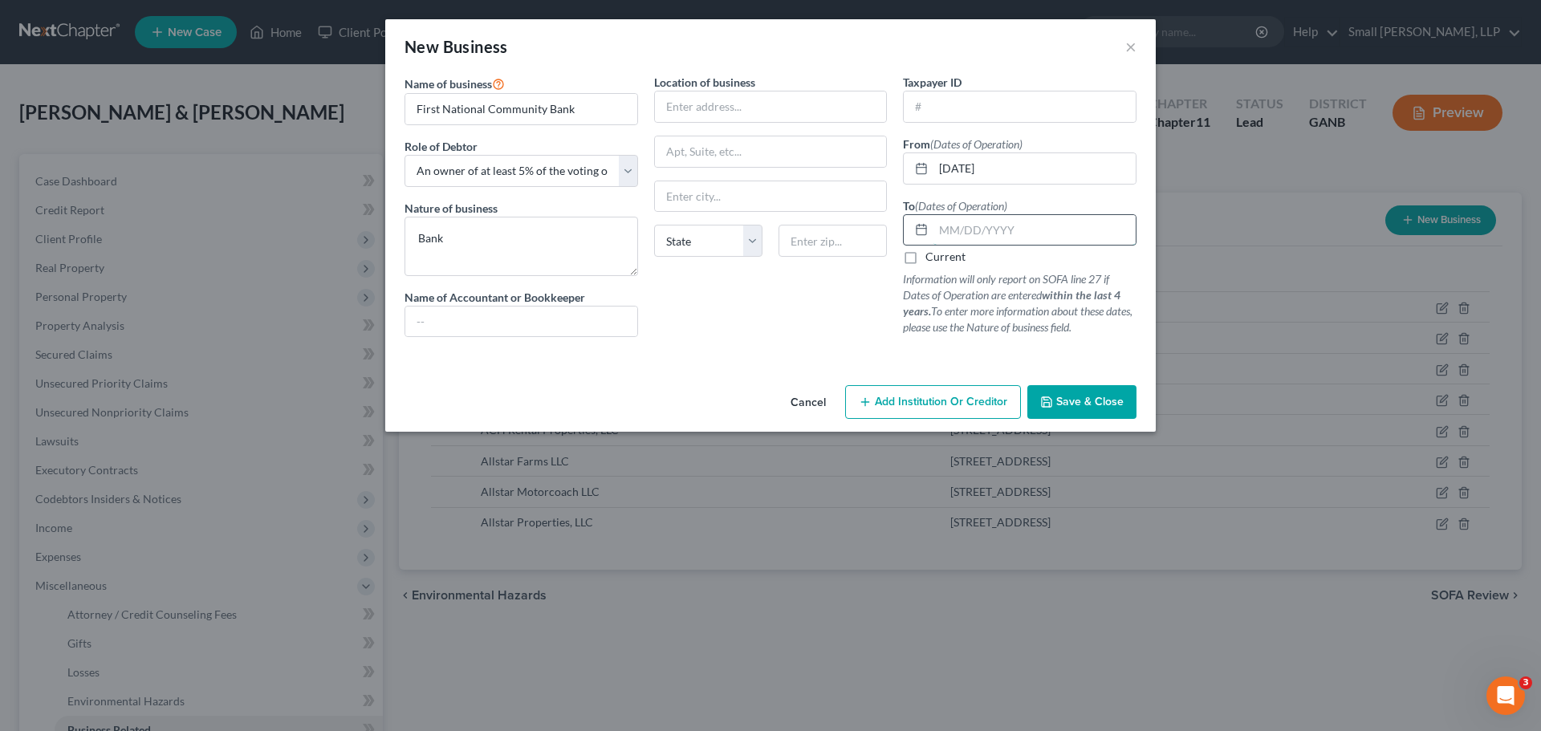
click at [951, 236] on input "text" at bounding box center [1035, 230] width 202 height 31
type input "[DATE]"
click at [1073, 396] on span "Save & Close" at bounding box center [1090, 402] width 67 height 14
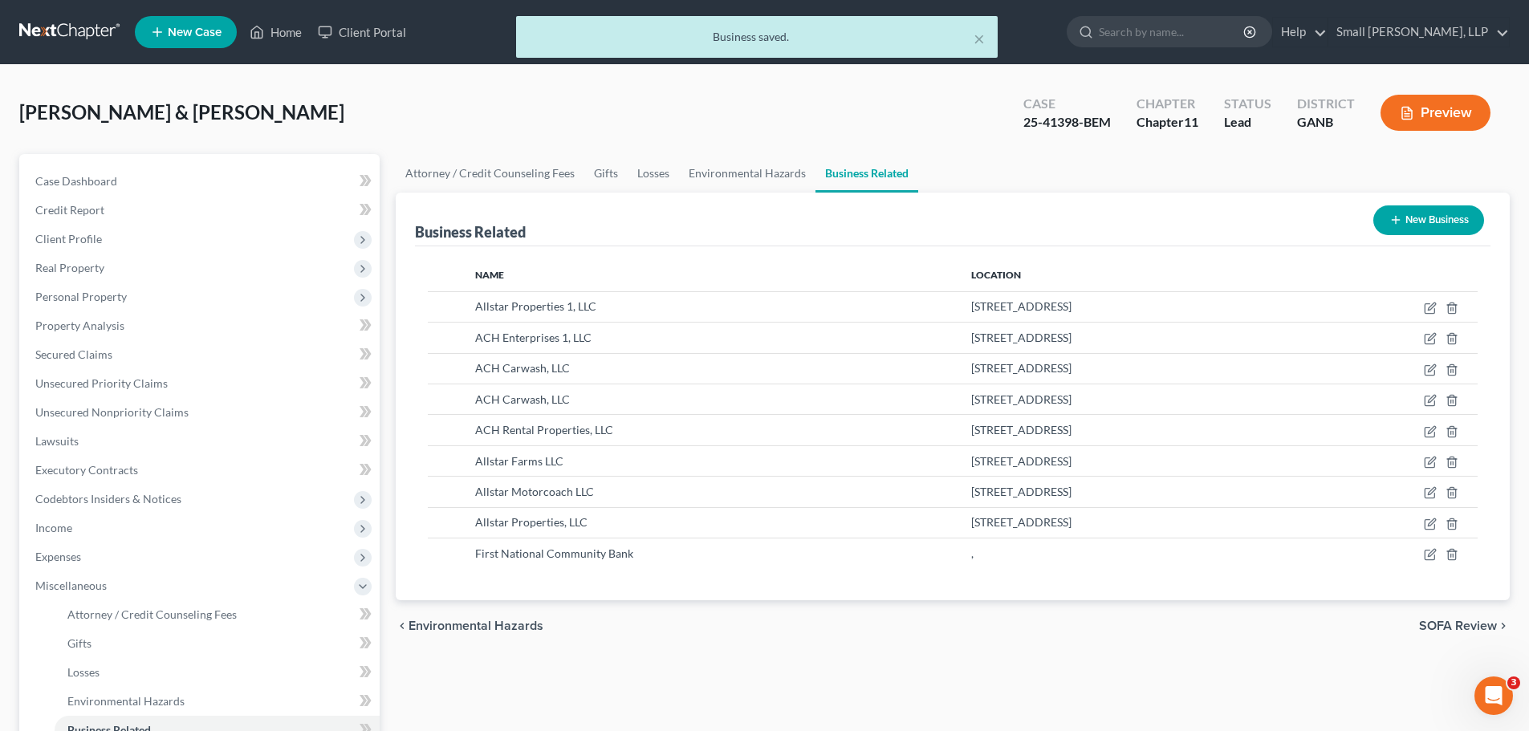
click at [1427, 217] on button "New Business" at bounding box center [1429, 221] width 111 height 30
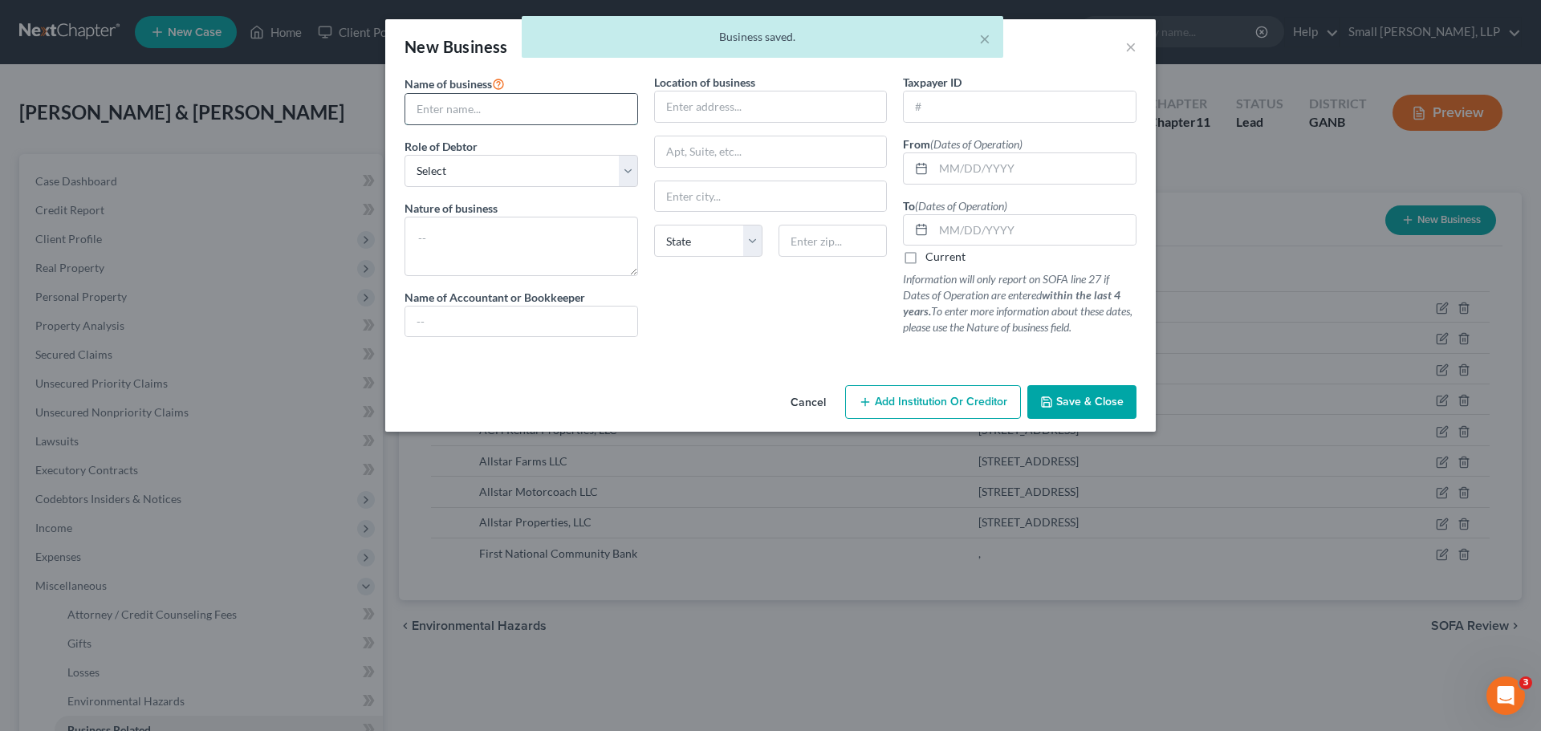
click at [529, 114] on input "text" at bounding box center [521, 109] width 232 height 31
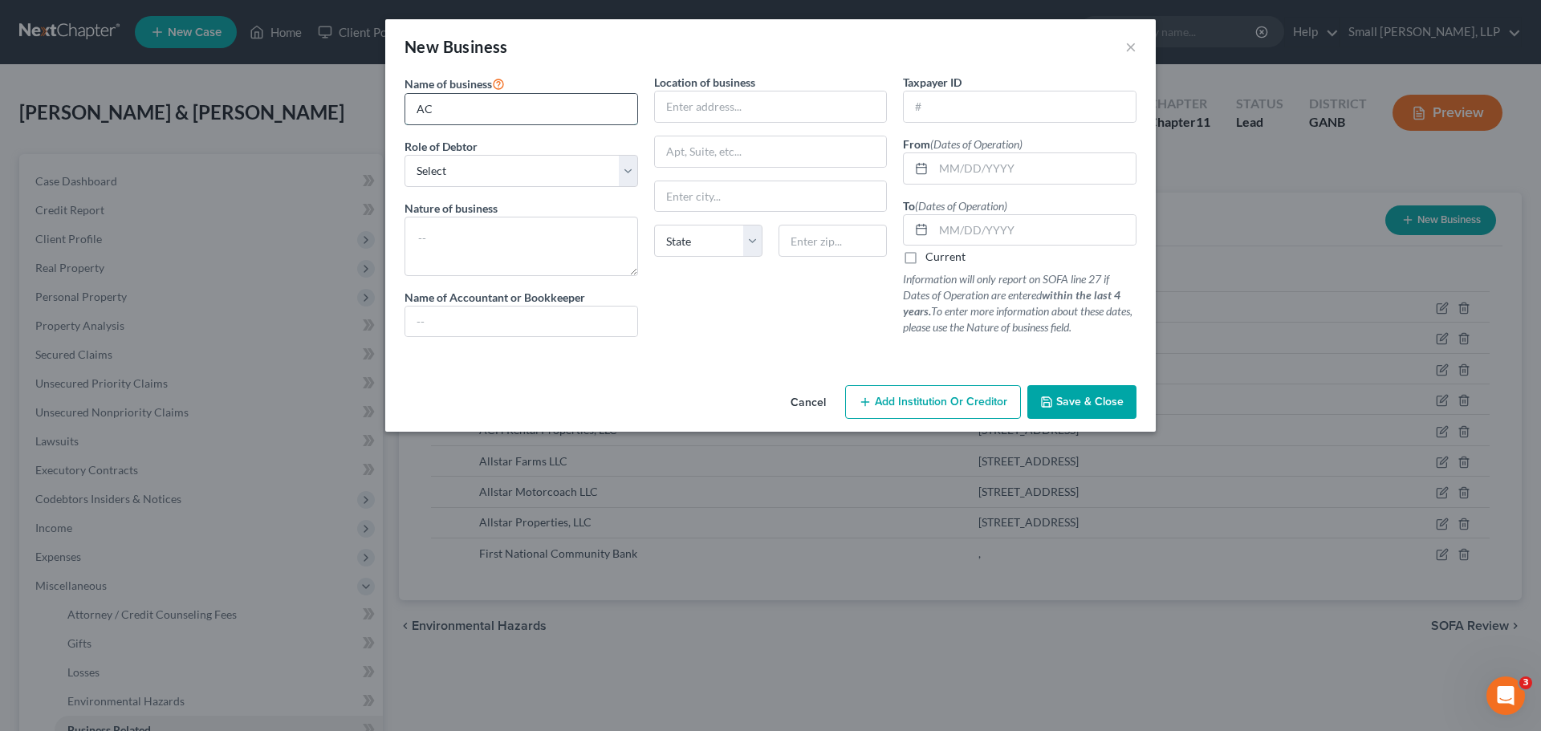
type input "ACH Crew, LLC"
click at [524, 175] on select "Select A member of a limited liability company (LLC) or limited liability partn…" at bounding box center [522, 171] width 234 height 32
select select "member"
click at [405, 155] on select "Select A member of a limited liability company (LLC) or limited liability partn…" at bounding box center [522, 171] width 234 height 32
click at [700, 113] on input "text" at bounding box center [771, 107] width 232 height 31
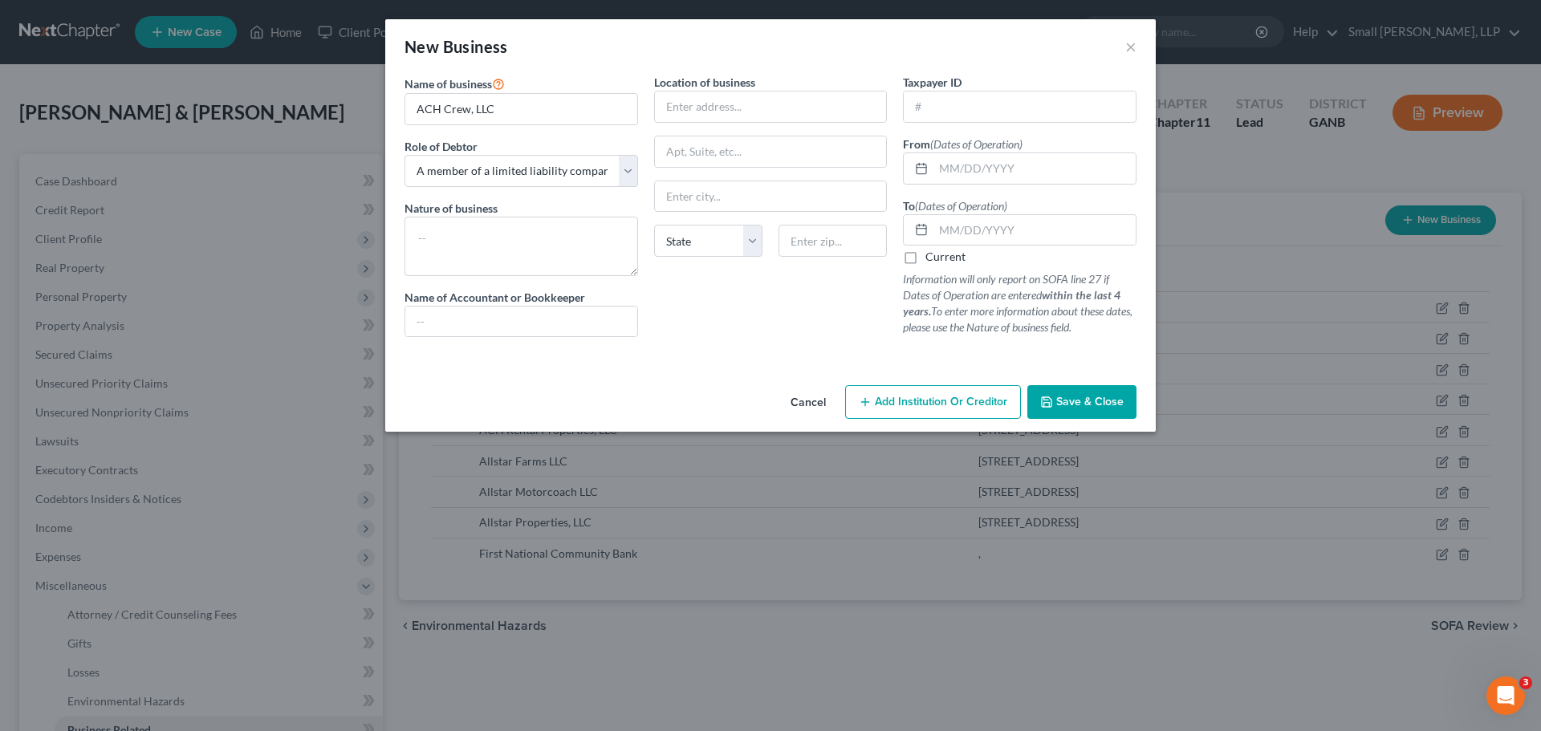
click at [710, 343] on div "Location of business State [US_STATE][GEOGRAPHIC_DATA] [GEOGRAPHIC_DATA] [GEOGR…" at bounding box center [771, 212] width 250 height 276
click at [954, 167] on input "text" at bounding box center [1035, 168] width 202 height 31
type input "[DATE]"
click at [1001, 233] on input "text" at bounding box center [1035, 230] width 202 height 31
type input "[DATE]"
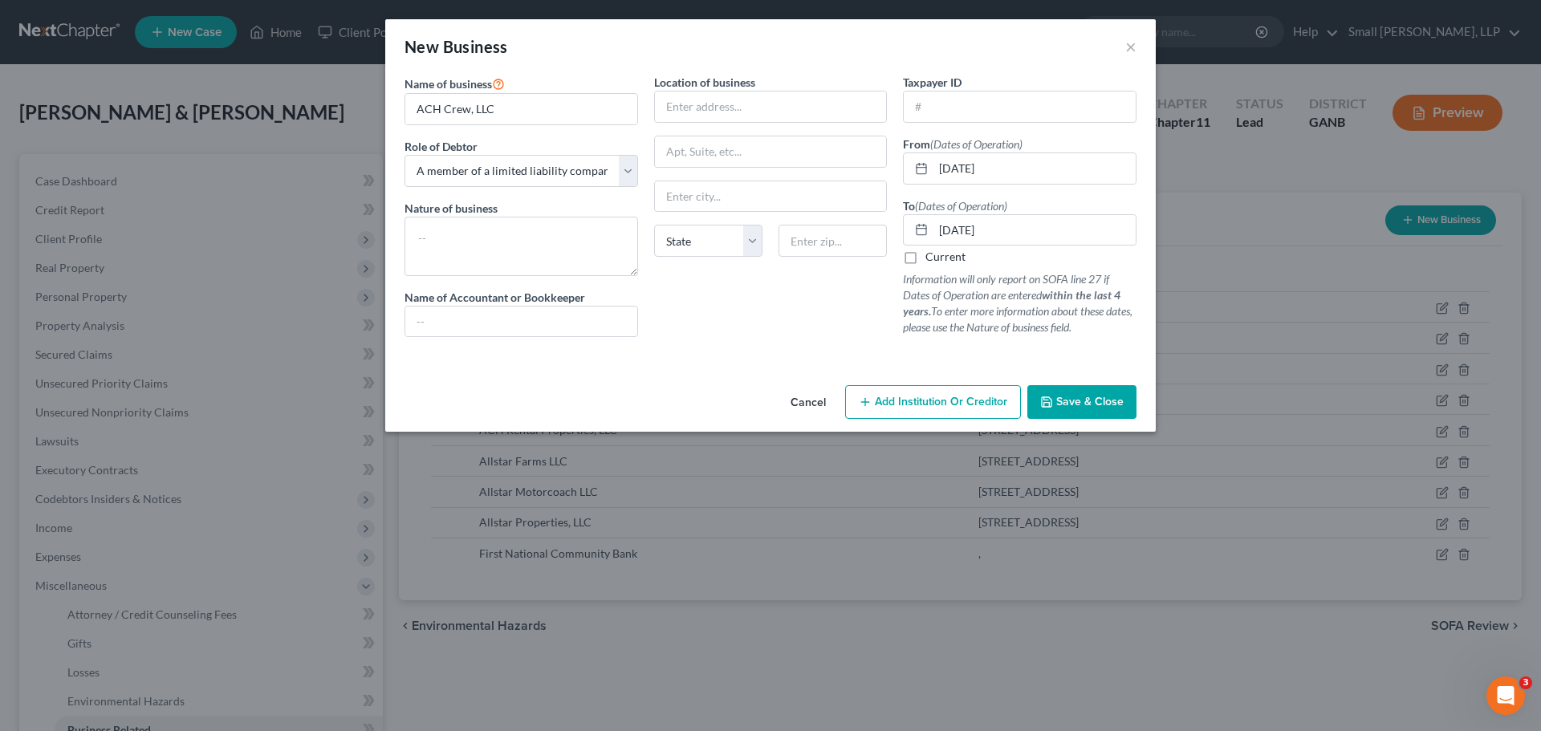
click at [1083, 397] on span "Save & Close" at bounding box center [1090, 402] width 67 height 14
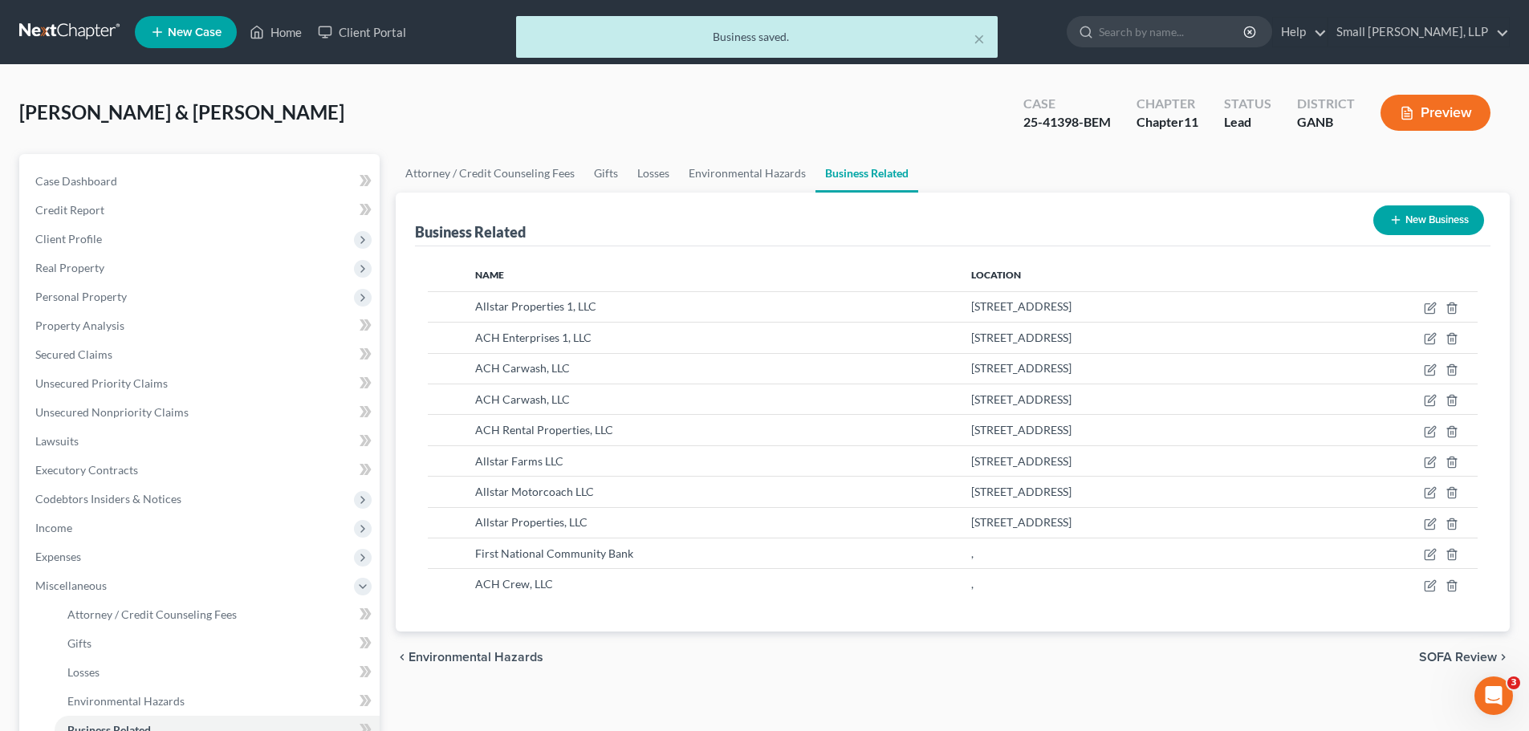
click at [1407, 219] on button "New Business" at bounding box center [1429, 221] width 111 height 30
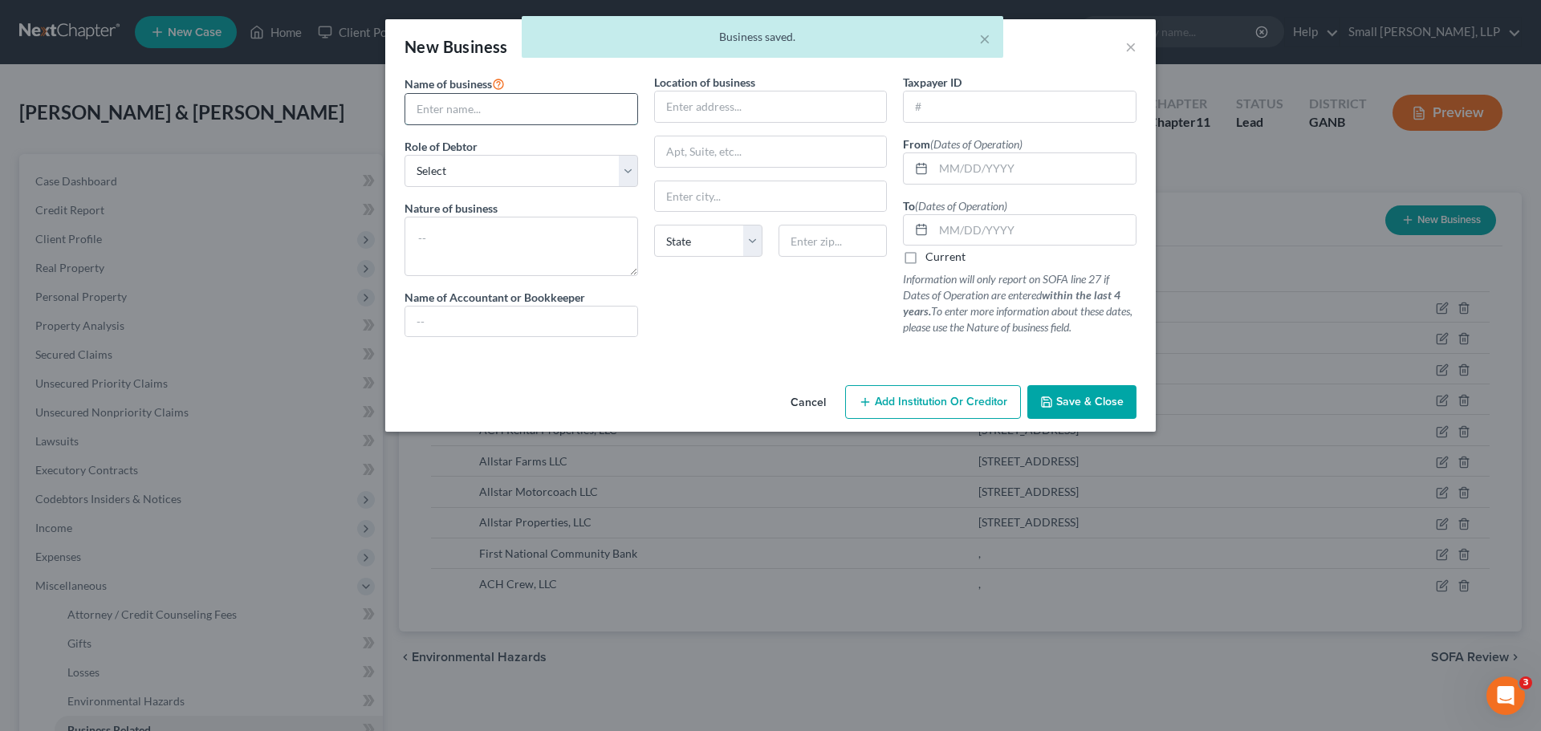
click at [550, 101] on input "text" at bounding box center [521, 109] width 232 height 31
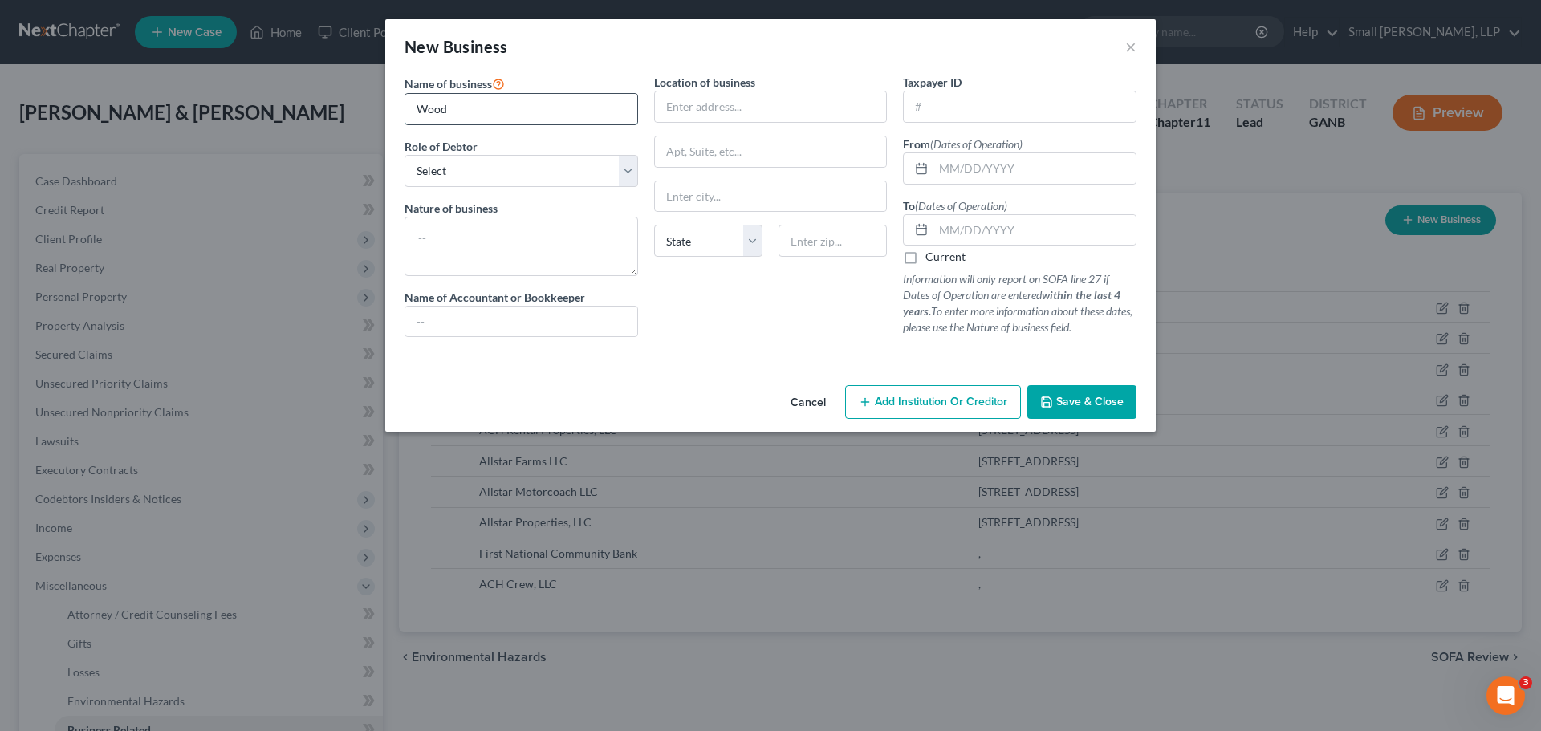
type input "Woodford Clothing, LLC"
click at [531, 176] on select "Select A member of a limited liability company (LLC) or limited liability partn…" at bounding box center [522, 171] width 234 height 32
select select "member"
click at [405, 155] on select "Select A member of a limited liability company (LLC) or limited liability partn…" at bounding box center [522, 171] width 234 height 32
click at [965, 161] on input "text" at bounding box center [1035, 168] width 202 height 31
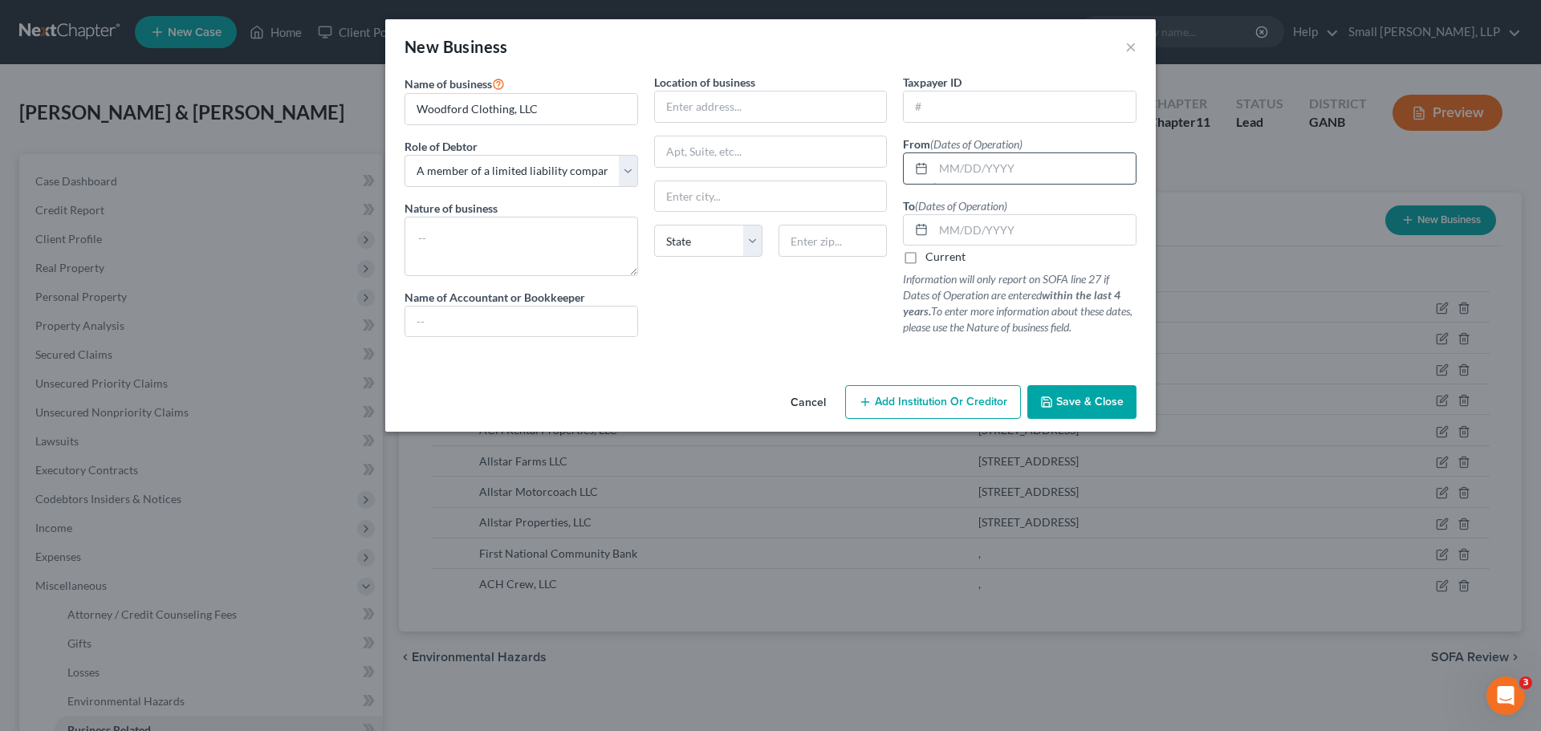
type input "[DATE]"
click at [926, 257] on label "Current" at bounding box center [946, 257] width 40 height 16
click at [932, 257] on input "Current" at bounding box center [937, 254] width 10 height 10
checkbox input "true"
click at [1061, 391] on button "Save & Close" at bounding box center [1082, 402] width 109 height 34
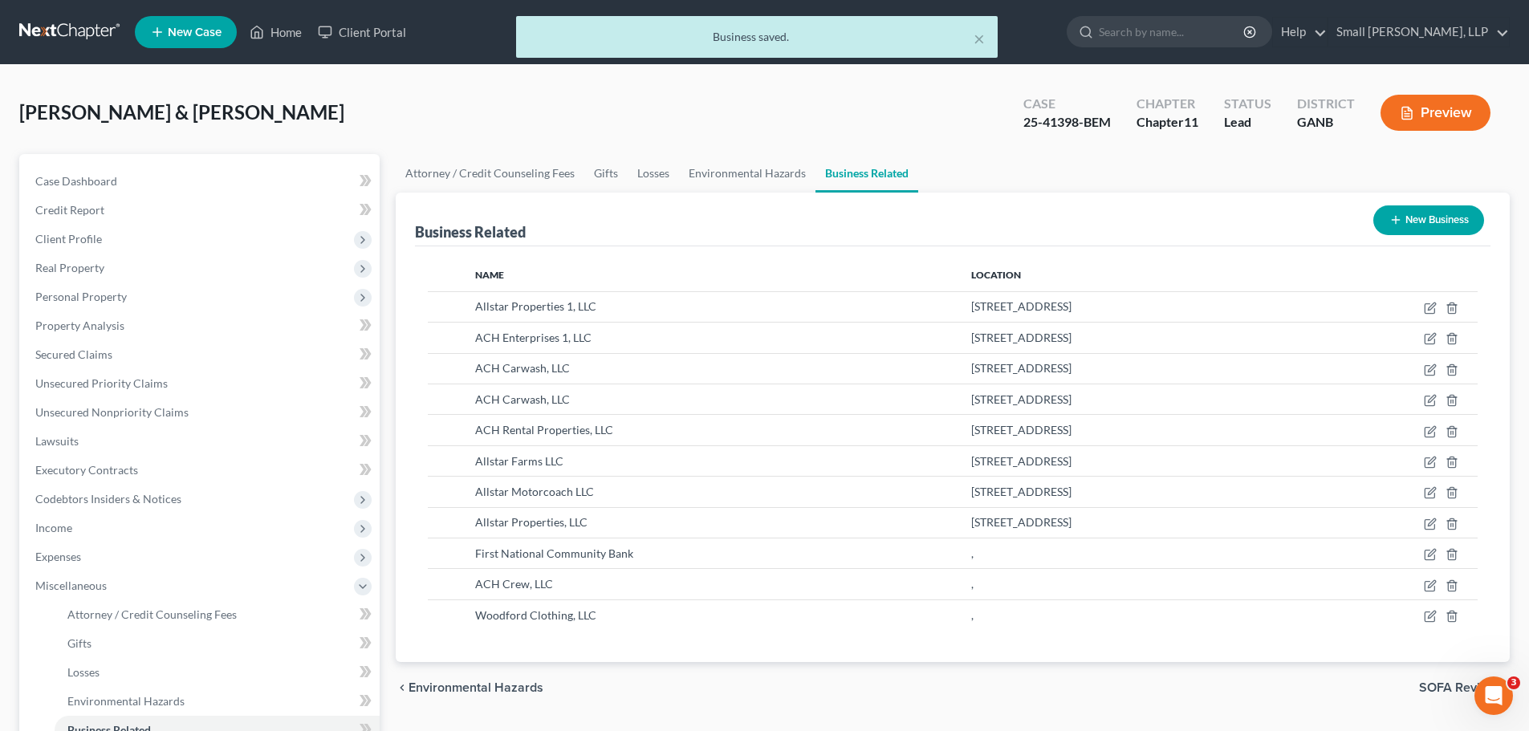
click at [1390, 217] on icon "button" at bounding box center [1396, 220] width 13 height 13
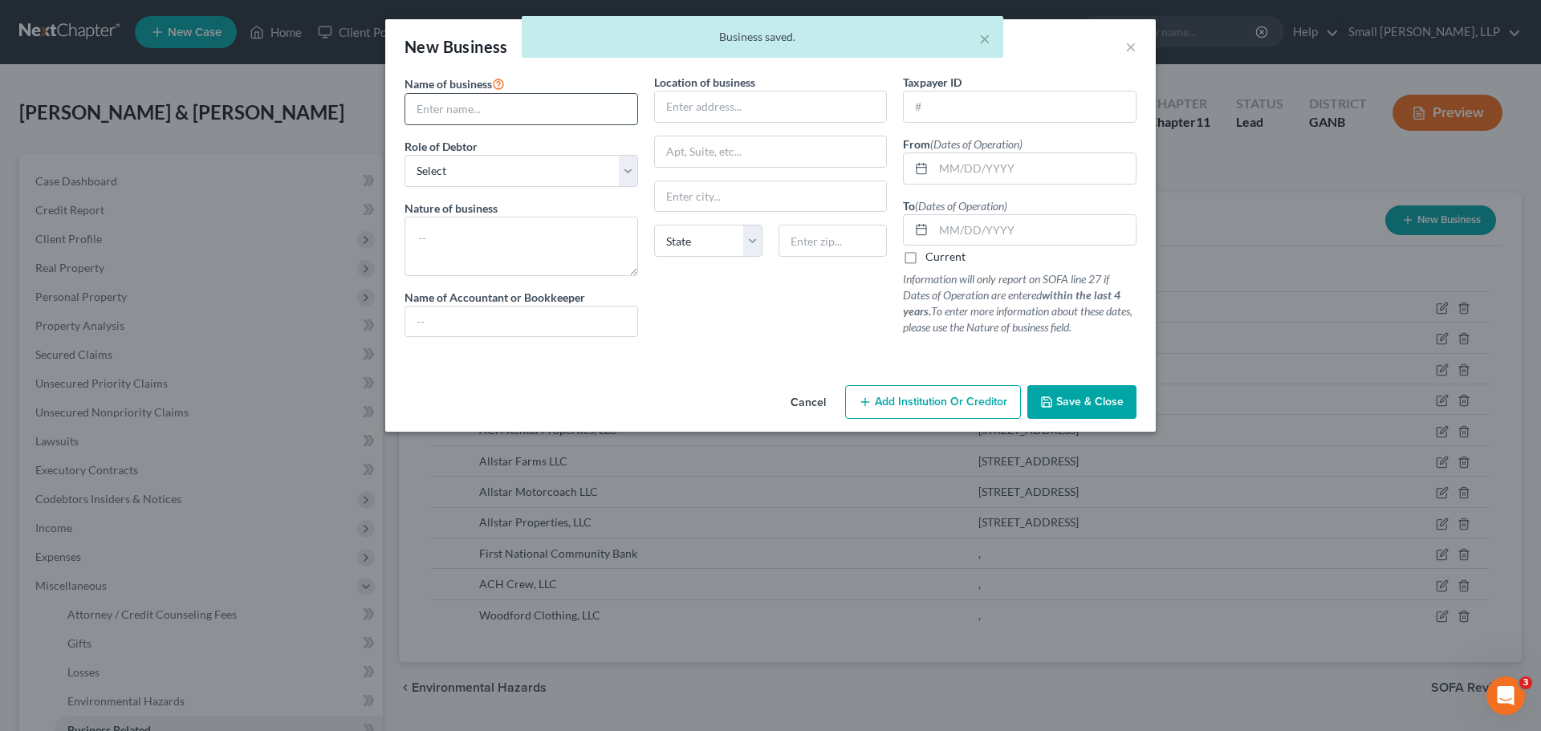
click at [530, 122] on input "text" at bounding box center [521, 109] width 232 height 31
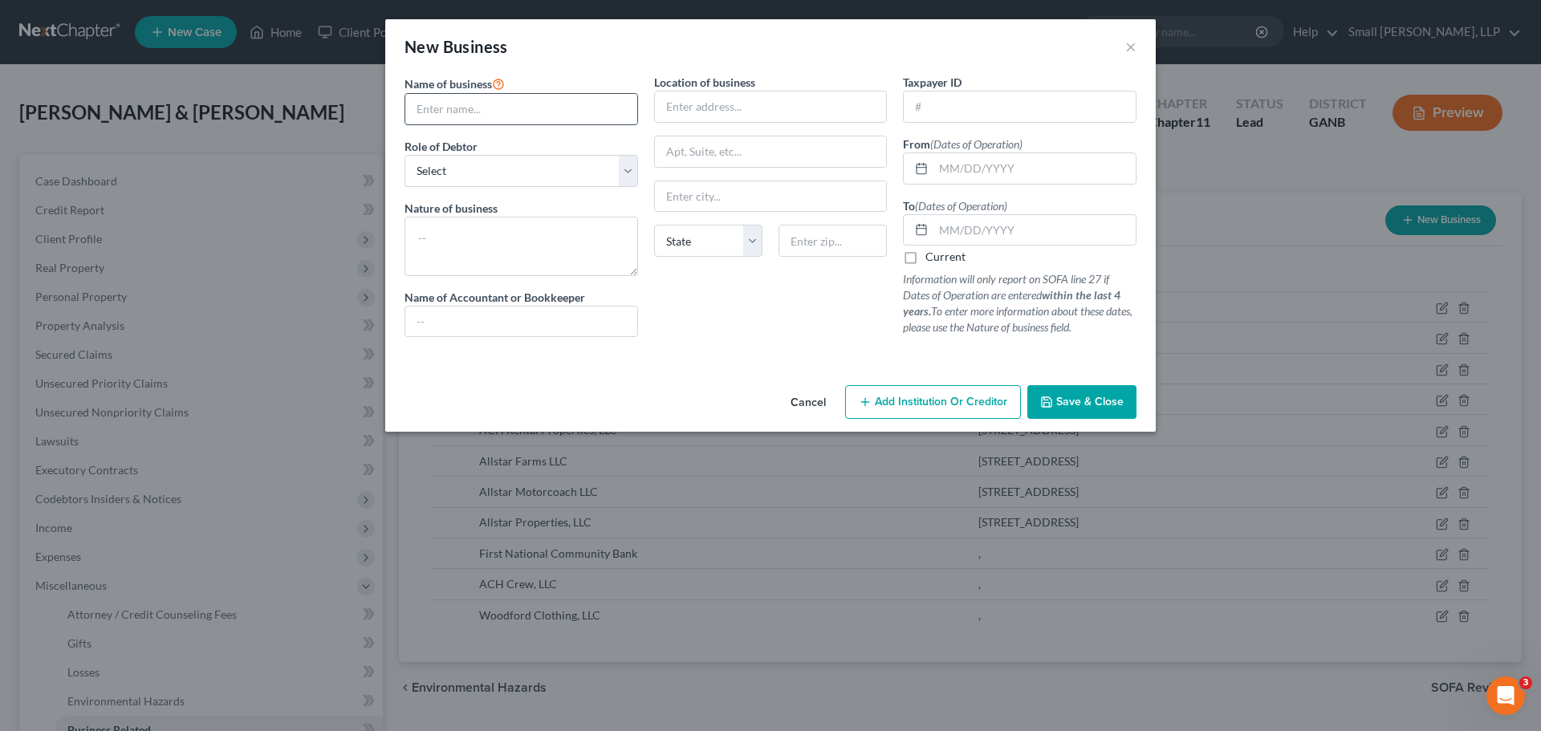
type input "Q"
type input "Woodford Racing Cymbala, LLC"
click at [519, 180] on select "Select A member of a limited liability company (LLC) or limited liability partn…" at bounding box center [522, 171] width 234 height 32
select select "member"
click at [405, 155] on select "Select A member of a limited liability company (LLC) or limited liability partn…" at bounding box center [522, 171] width 234 height 32
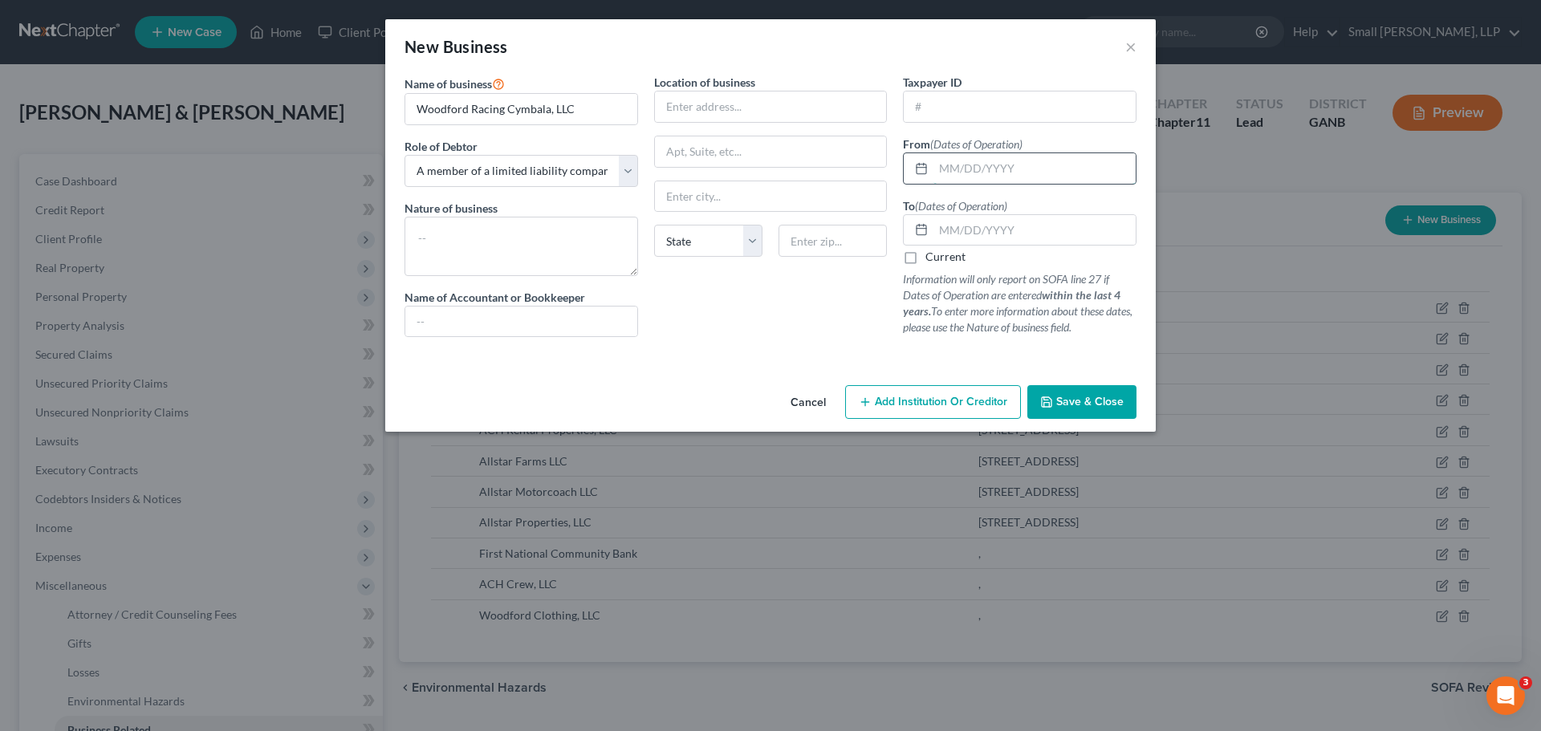
click at [977, 172] on input "text" at bounding box center [1035, 168] width 202 height 31
type input "[DATE]"
click at [952, 234] on input "text" at bounding box center [1035, 230] width 202 height 31
type input "[DATE]"
click at [1073, 391] on button "Save & Close" at bounding box center [1082, 402] width 109 height 34
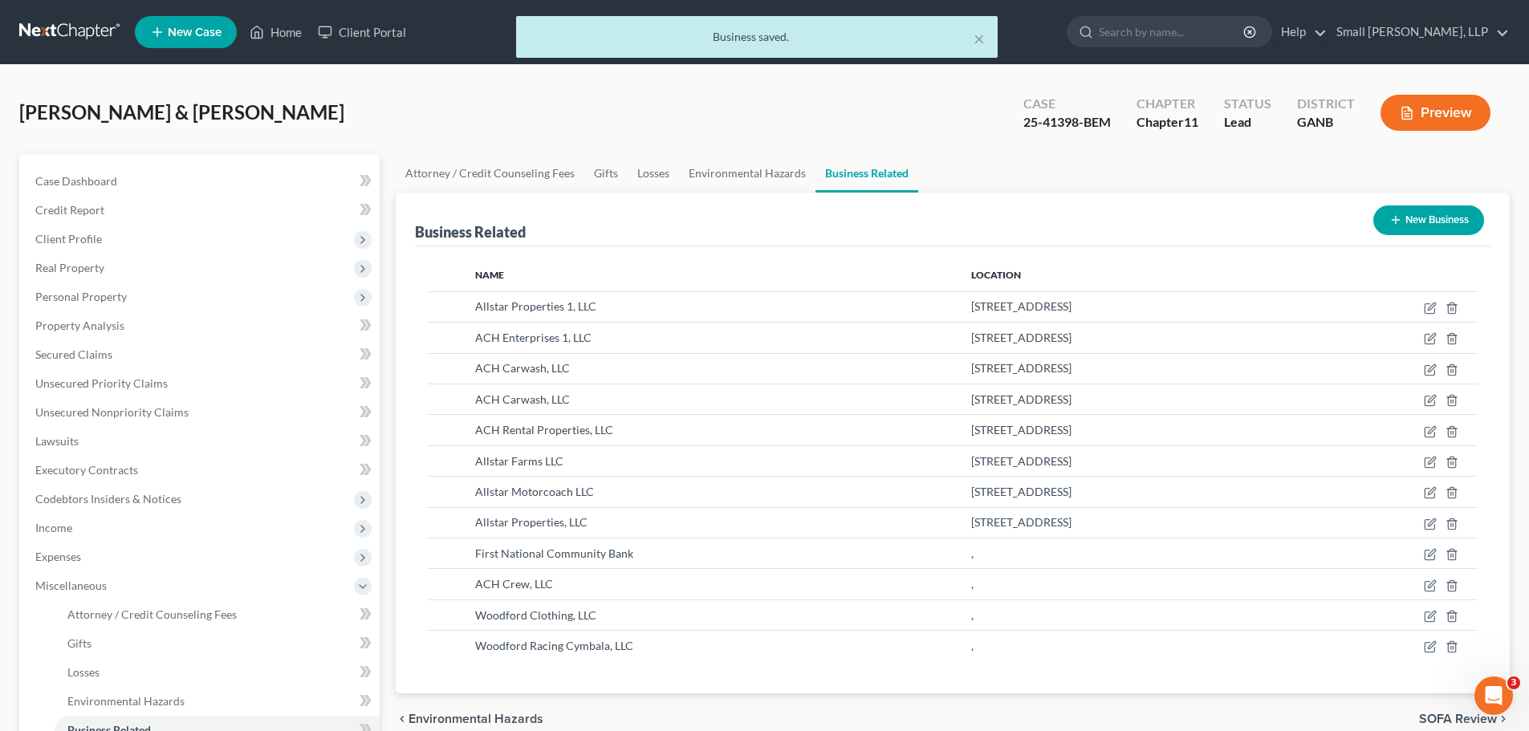
click at [1406, 218] on button "New Business" at bounding box center [1429, 221] width 111 height 30
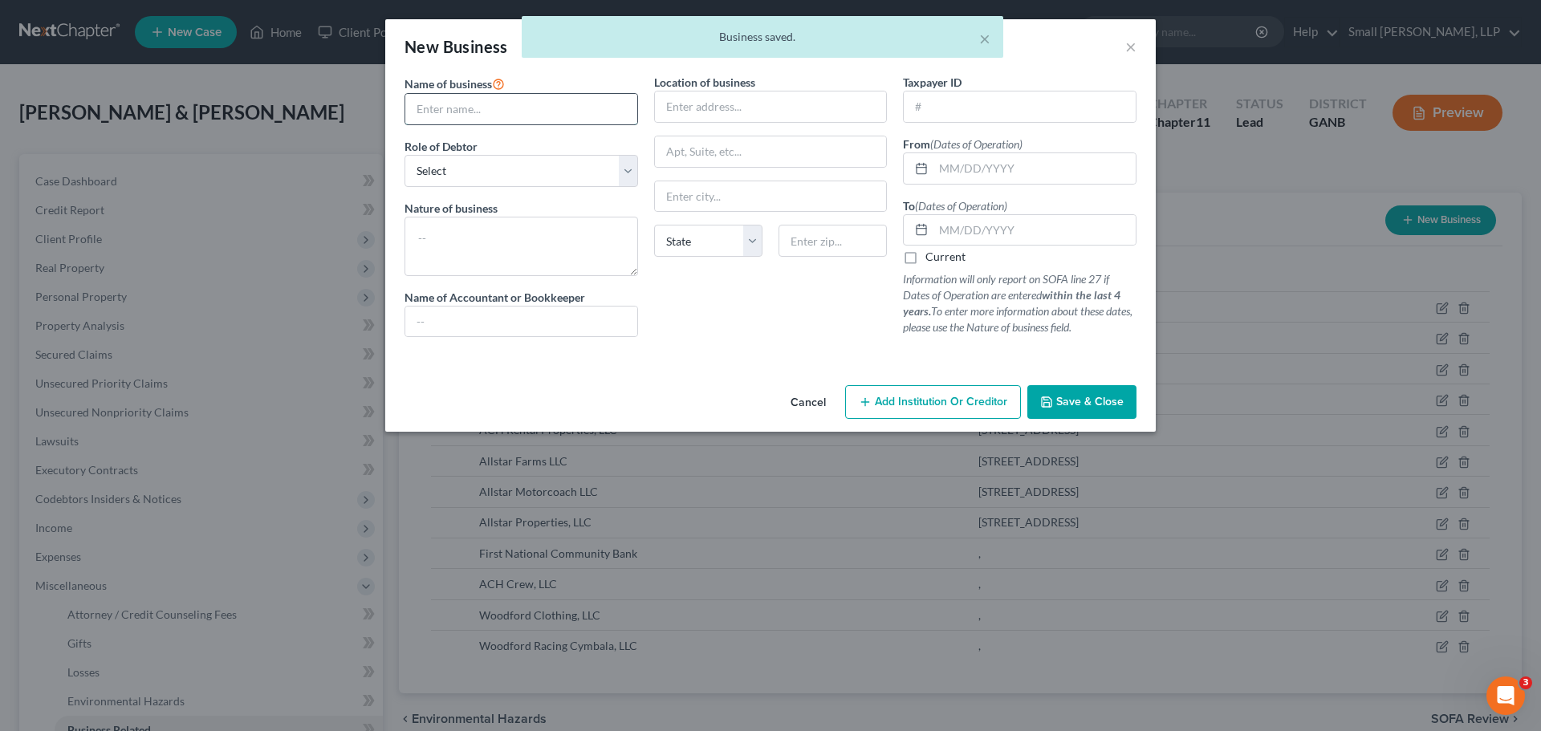
click at [478, 113] on input "text" at bounding box center [521, 109] width 232 height 31
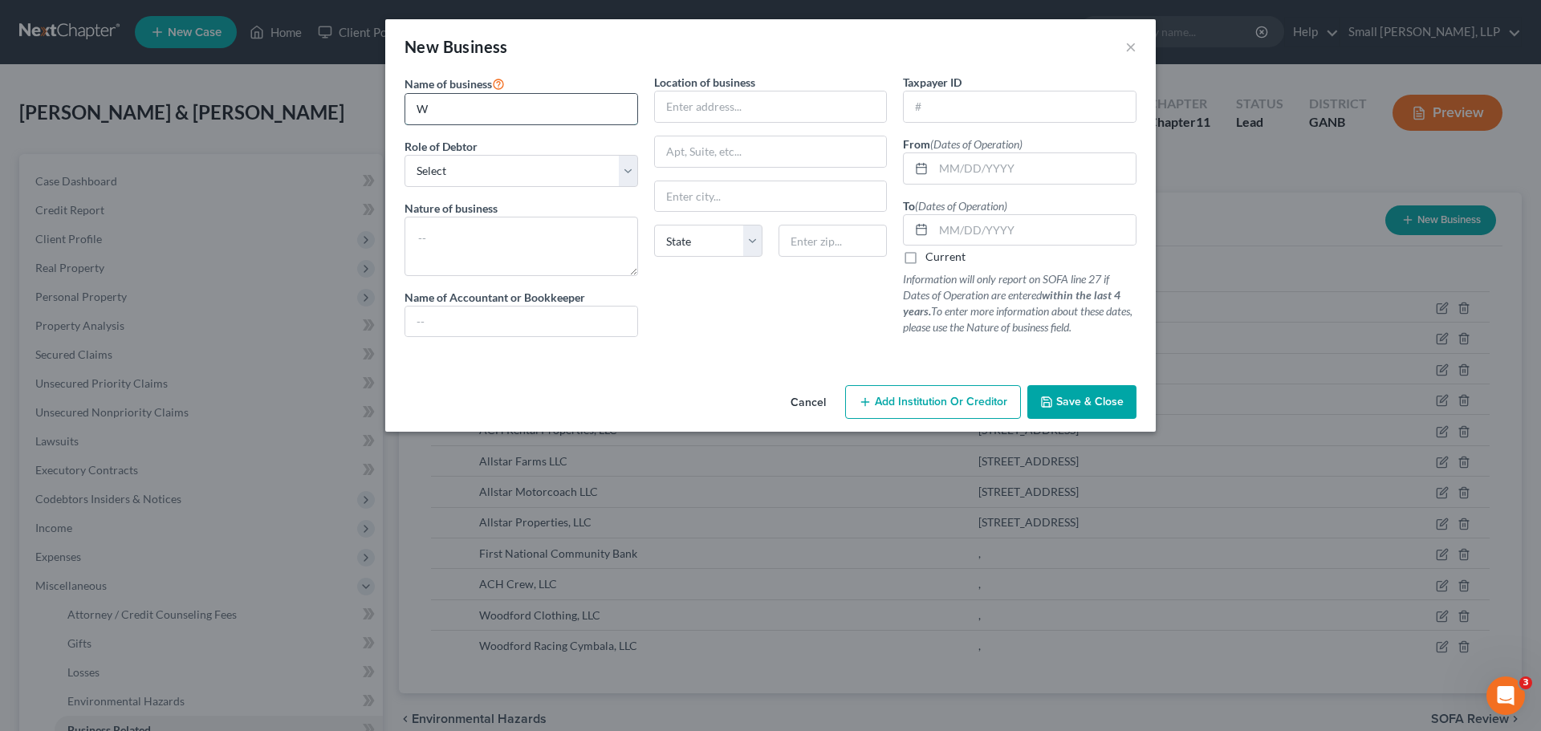
type input "Woodford Racing Chestertown, LLC"
click at [503, 176] on select "Select A member of a limited liability company (LLC) or limited liability partn…" at bounding box center [522, 171] width 234 height 32
select select "member"
click at [405, 155] on select "Select A member of a limited liability company (LLC) or limited liability partn…" at bounding box center [522, 171] width 234 height 32
click at [948, 168] on input "text" at bounding box center [1035, 168] width 202 height 31
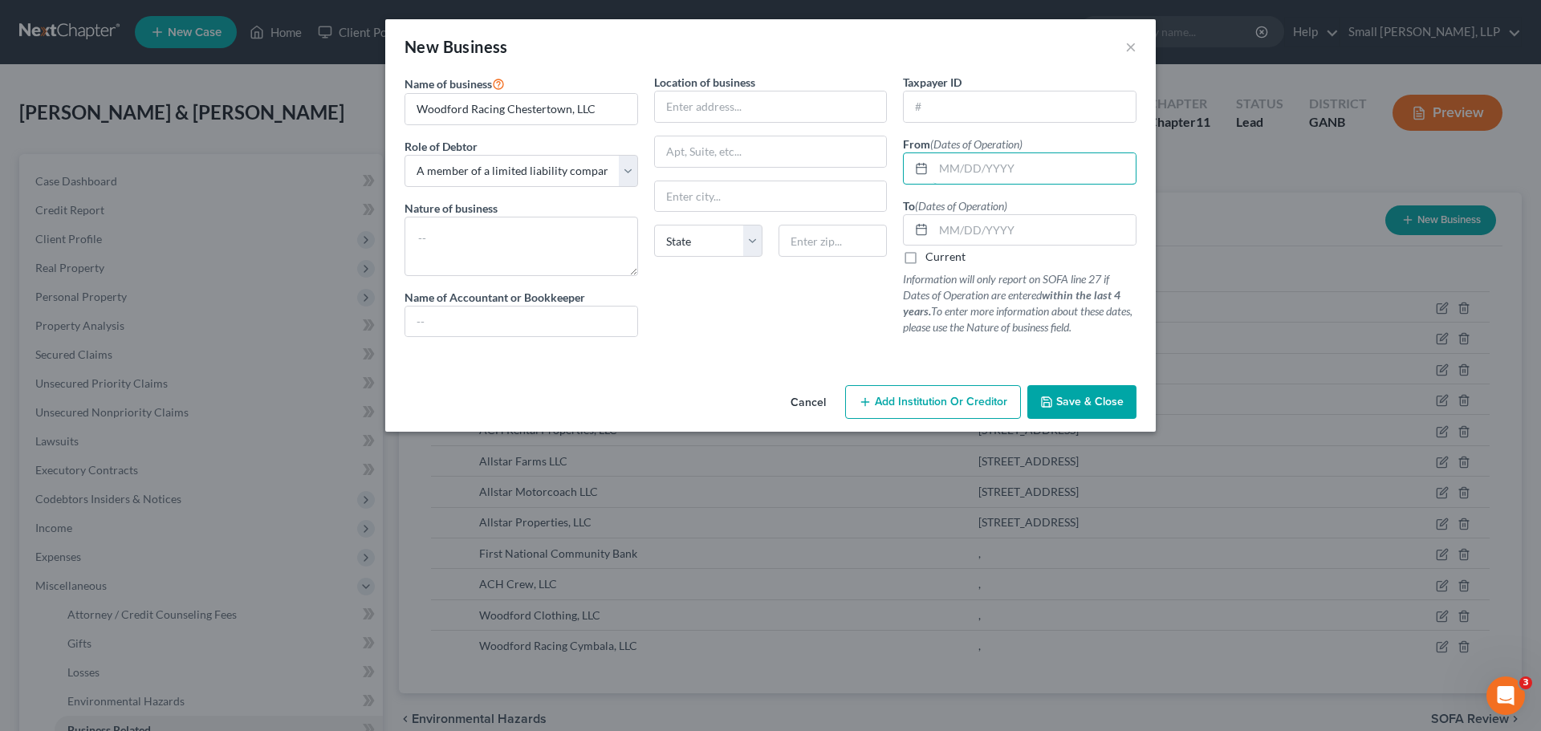
type input "[DATE]"
click at [1000, 230] on input "text" at bounding box center [1035, 230] width 202 height 31
type input "[DATE]"
click at [1076, 402] on span "Save & Close" at bounding box center [1090, 402] width 67 height 14
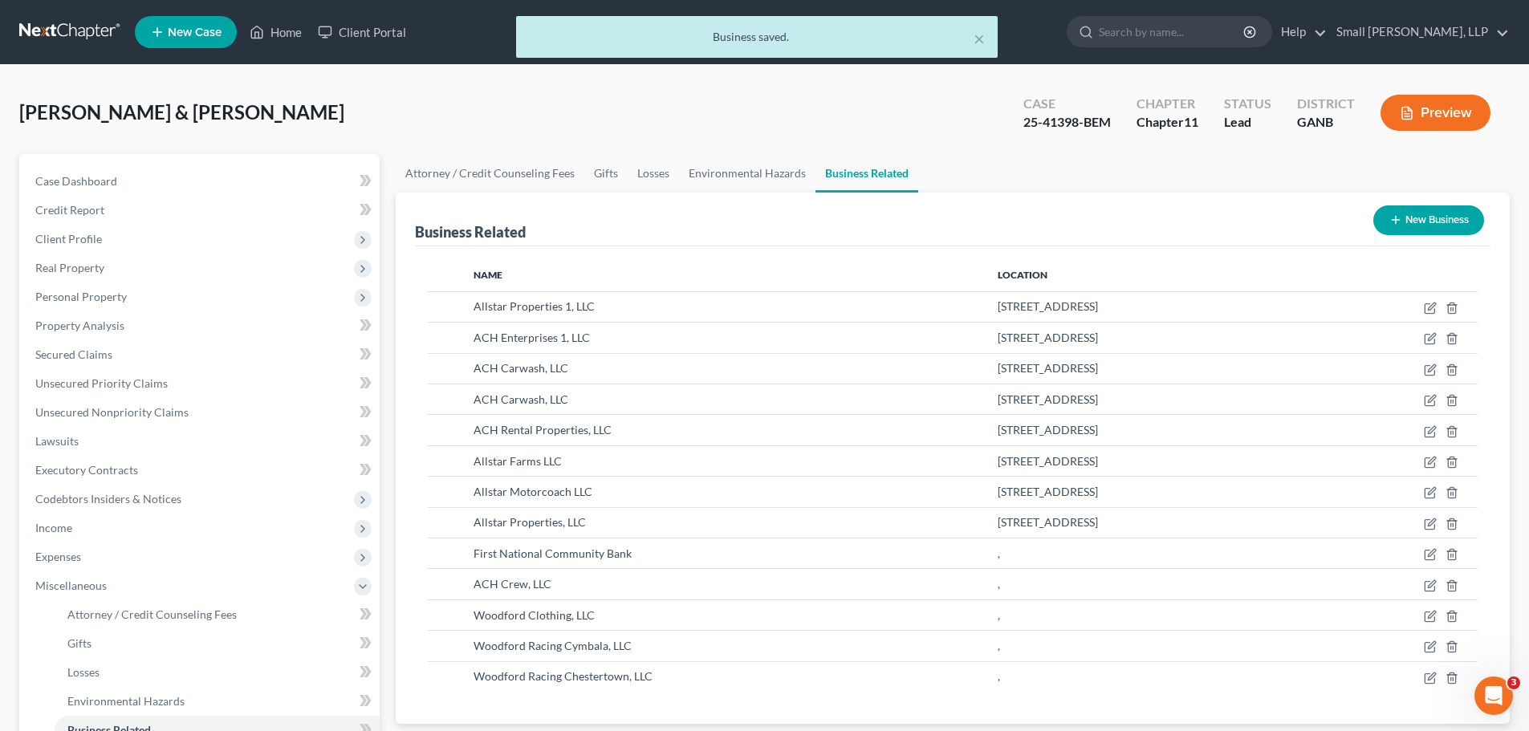
click at [1415, 224] on button "New Business" at bounding box center [1429, 221] width 111 height 30
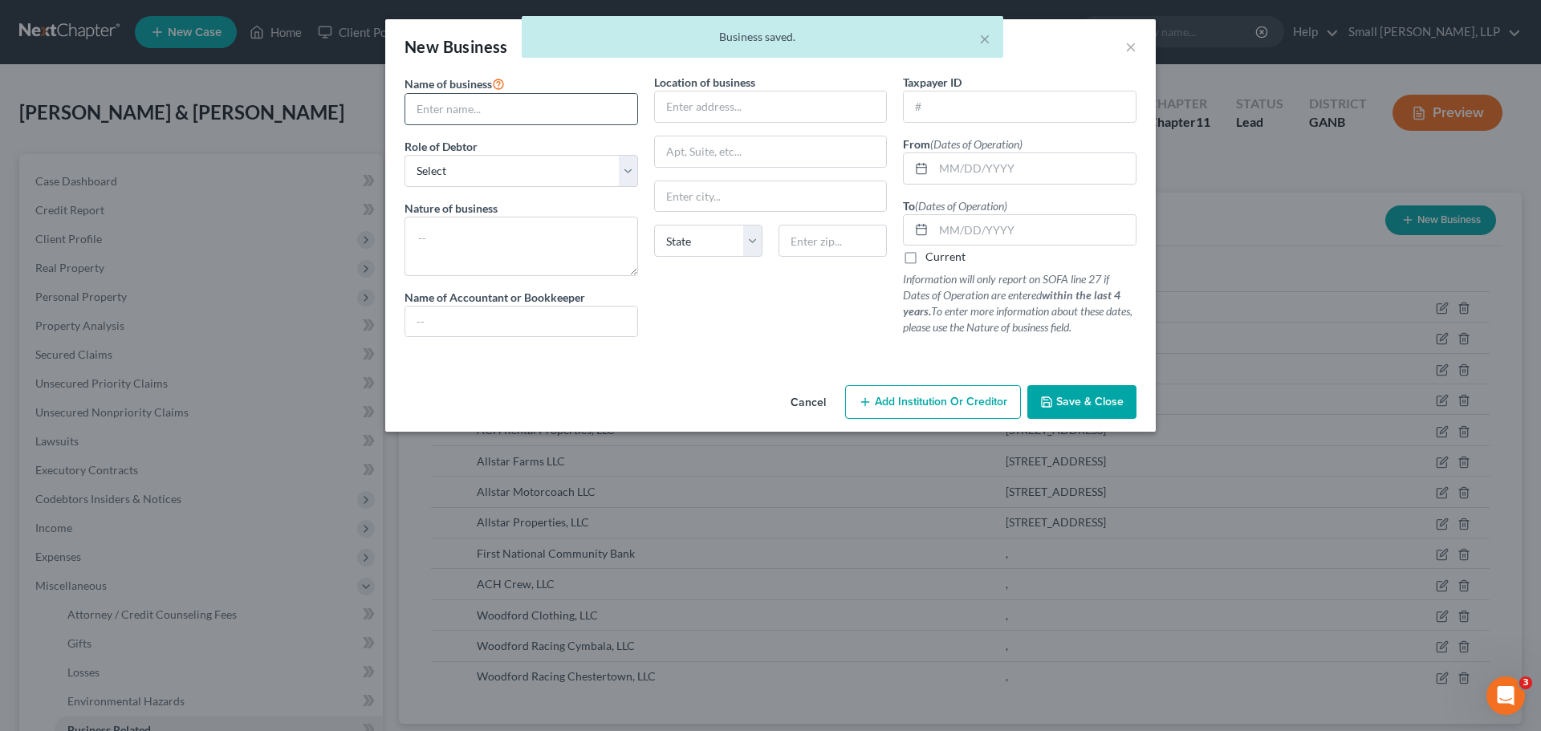
click at [540, 116] on input "text" at bounding box center [521, 109] width 232 height 31
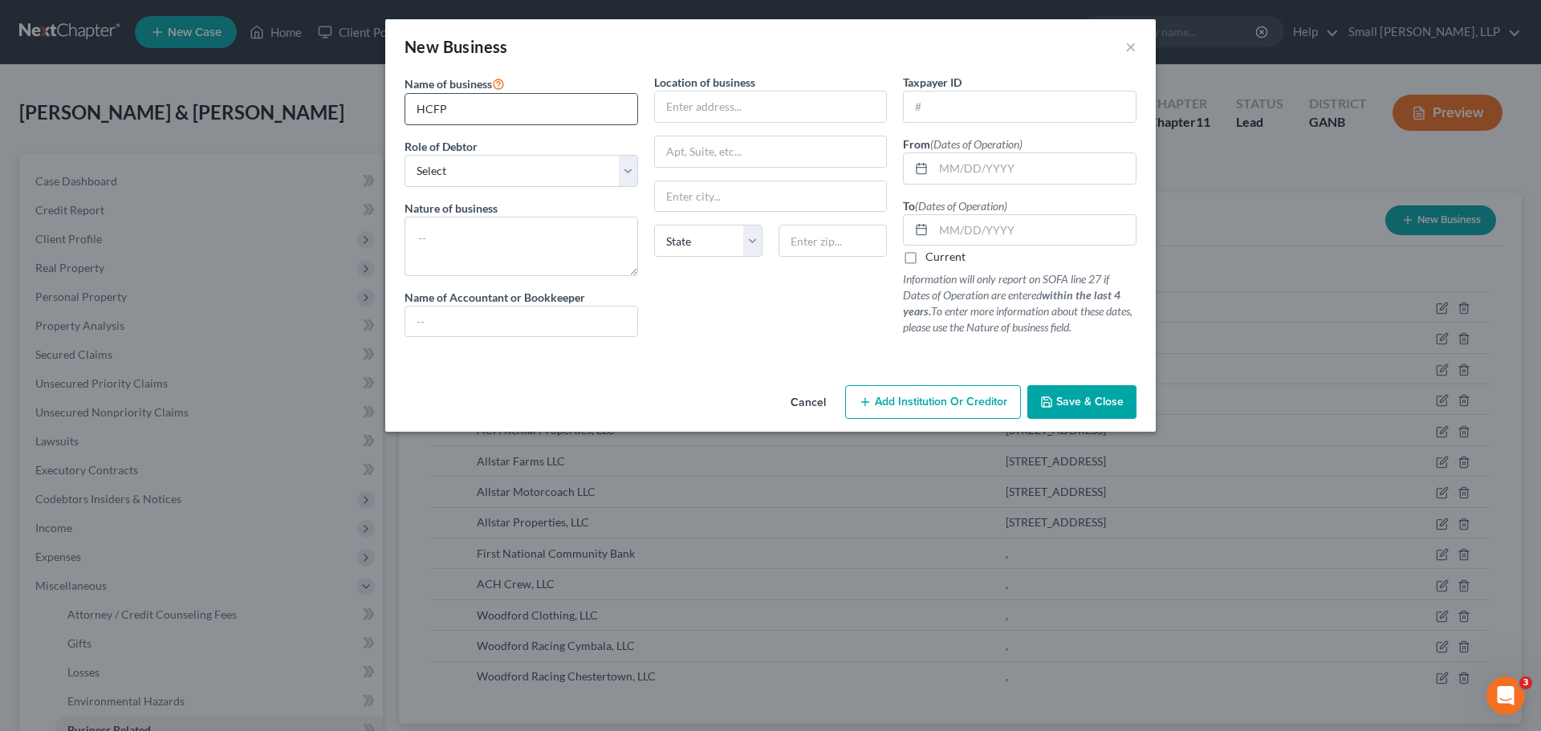
type input "HCFP of AL Enterprises, LLC"
click at [505, 180] on select "Select A member of a limited liability company (LLC) or limited liability partn…" at bounding box center [522, 171] width 234 height 32
select select "member"
click at [405, 155] on select "Select A member of a limited liability company (LLC) or limited liability partn…" at bounding box center [522, 171] width 234 height 32
click at [949, 171] on input "text" at bounding box center [1035, 168] width 202 height 31
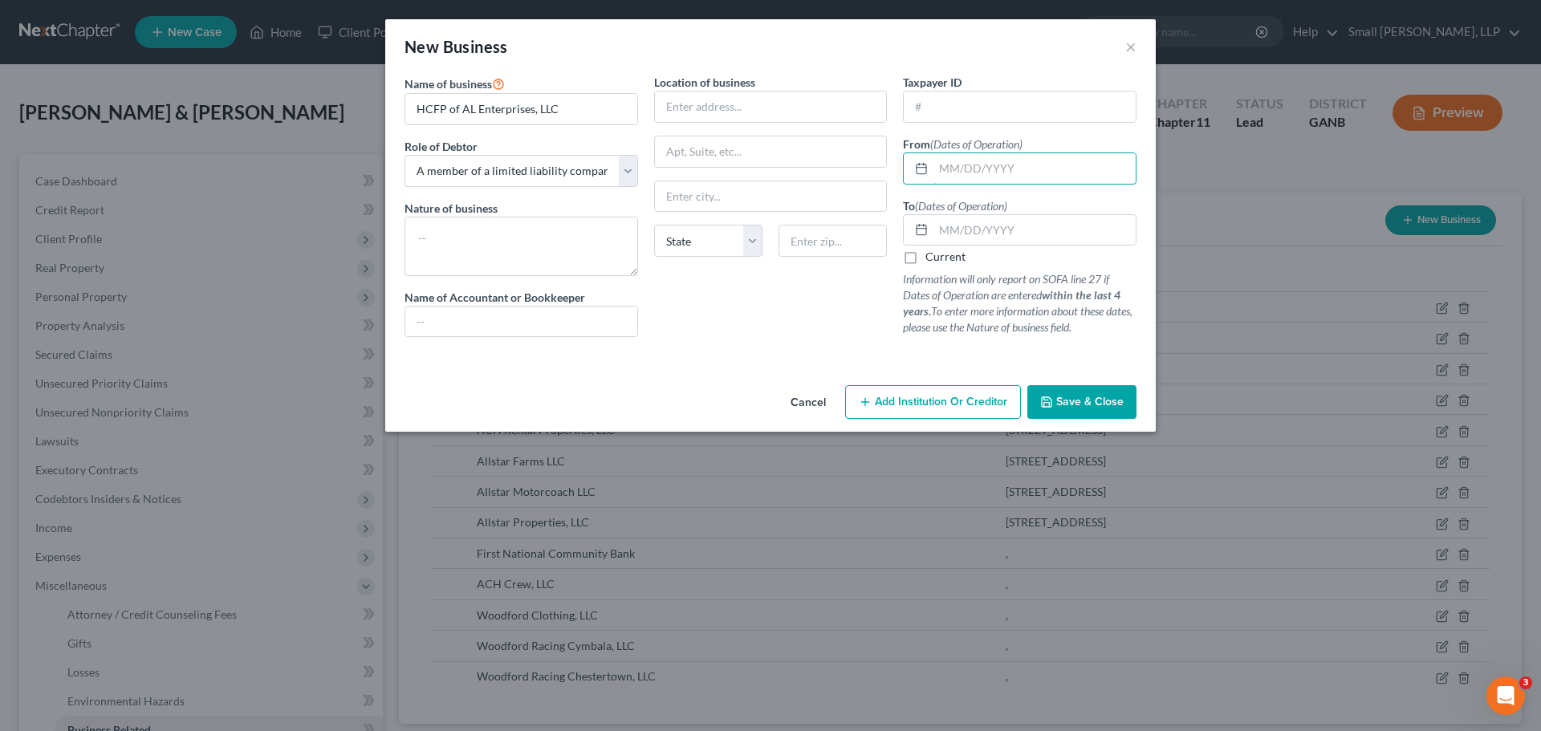
type input "[DATE]"
click at [1003, 220] on input "text" at bounding box center [1035, 230] width 202 height 31
type input "[DATE]"
click at [1073, 392] on button "Save & Close" at bounding box center [1082, 402] width 109 height 34
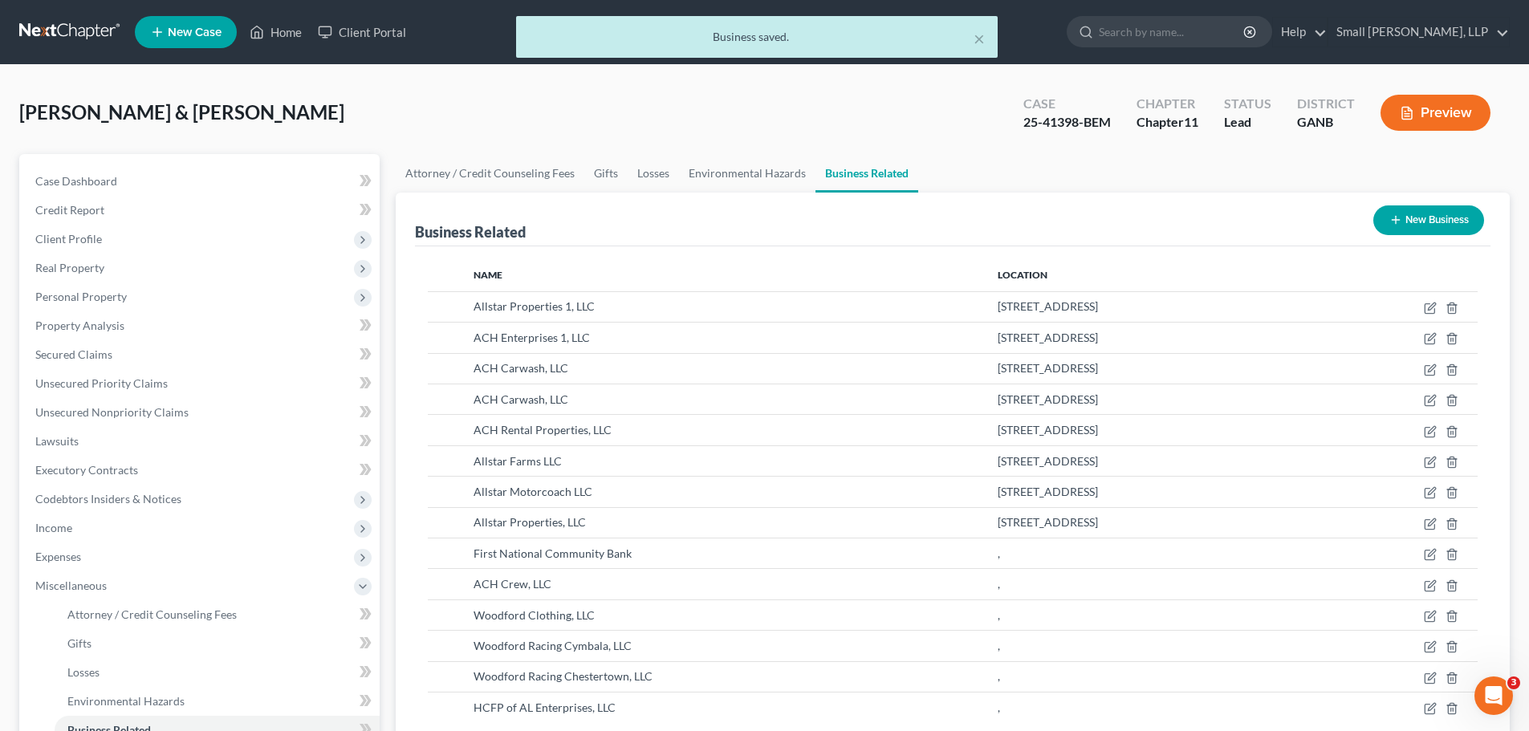
click at [1401, 222] on button "New Business" at bounding box center [1429, 221] width 111 height 30
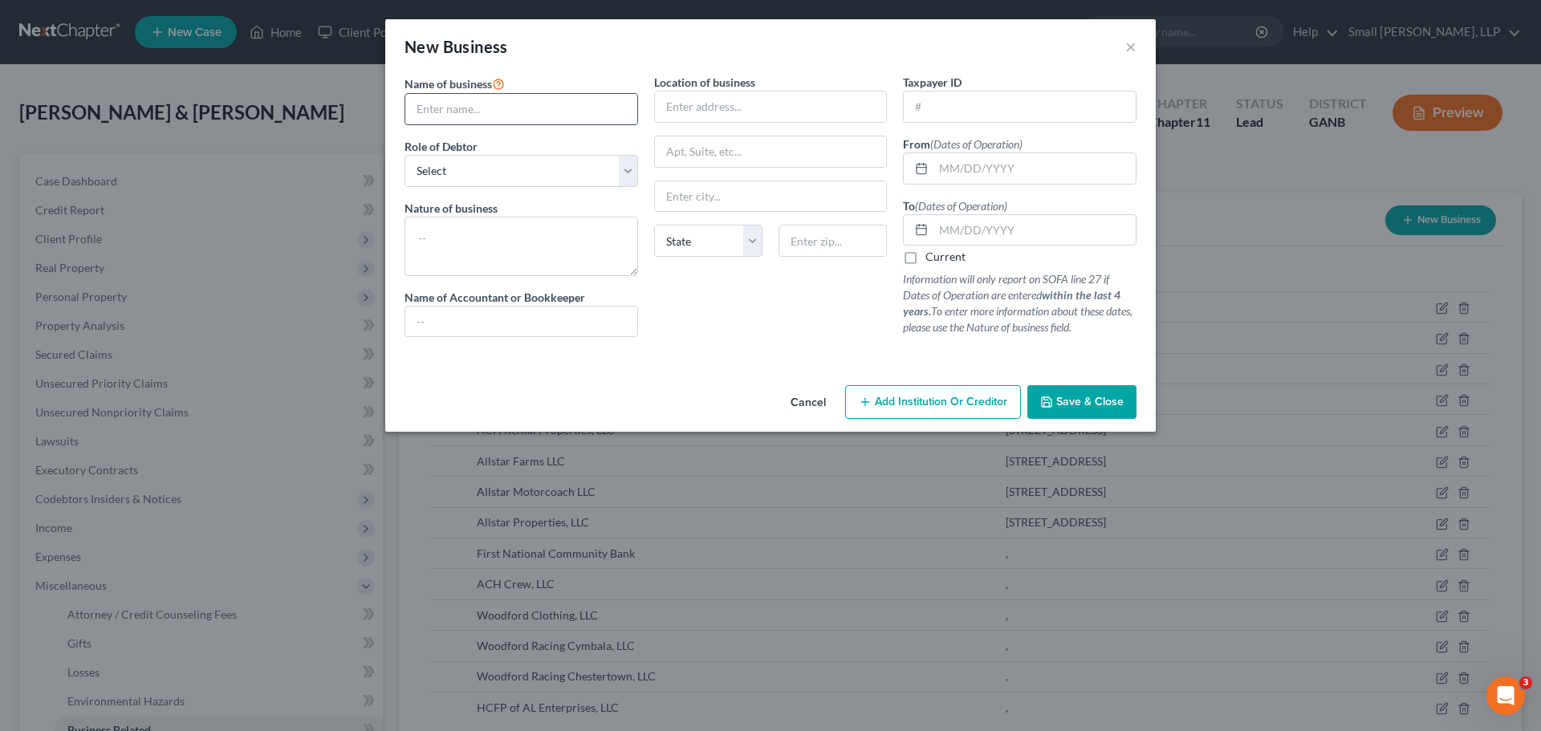
click at [476, 110] on input "text" at bounding box center [521, 109] width 232 height 31
type input "G&A Managers, LLC"
click at [505, 165] on select "Select A member of a limited liability company (LLC) or limited liability partn…" at bounding box center [522, 171] width 234 height 32
select select "member"
click at [405, 155] on select "Select A member of a limited liability company (LLC) or limited liability partn…" at bounding box center [522, 171] width 234 height 32
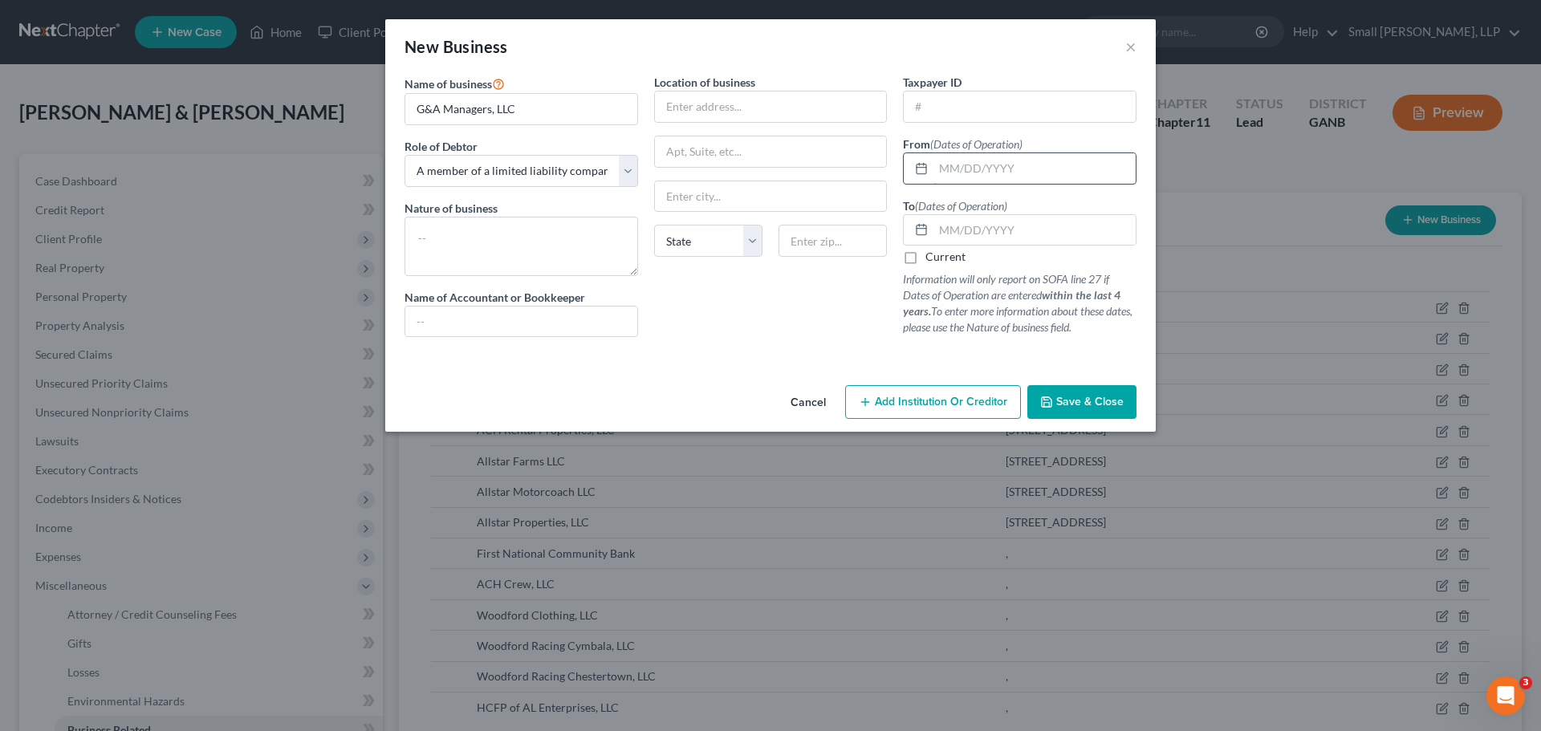
click at [980, 170] on input "text" at bounding box center [1035, 168] width 202 height 31
type input "[DATE]"
click at [1012, 225] on input "text" at bounding box center [1035, 230] width 202 height 31
type input "[DATE]"
click at [1077, 391] on button "Save & Close" at bounding box center [1082, 402] width 109 height 34
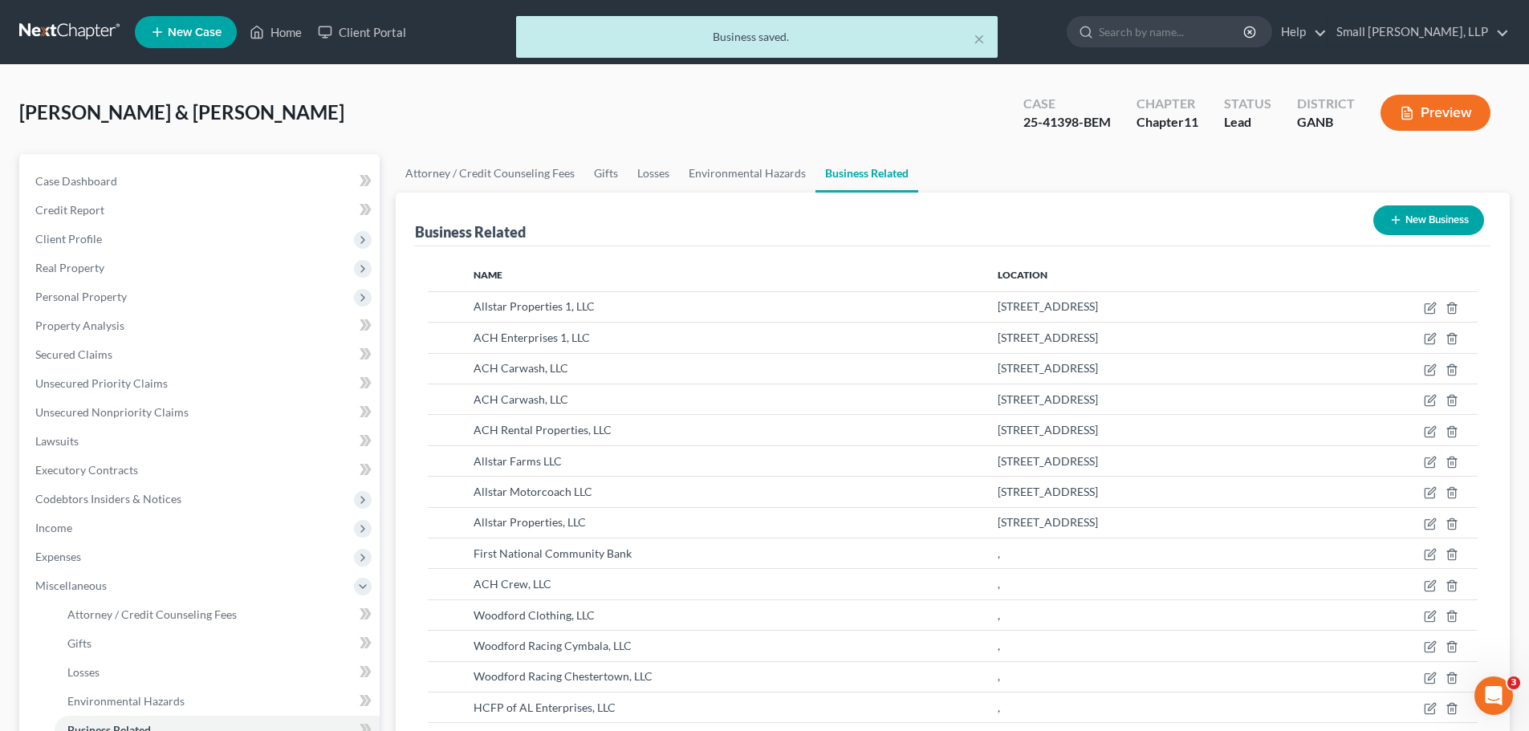
click at [1396, 222] on icon "button" at bounding box center [1396, 220] width 13 height 13
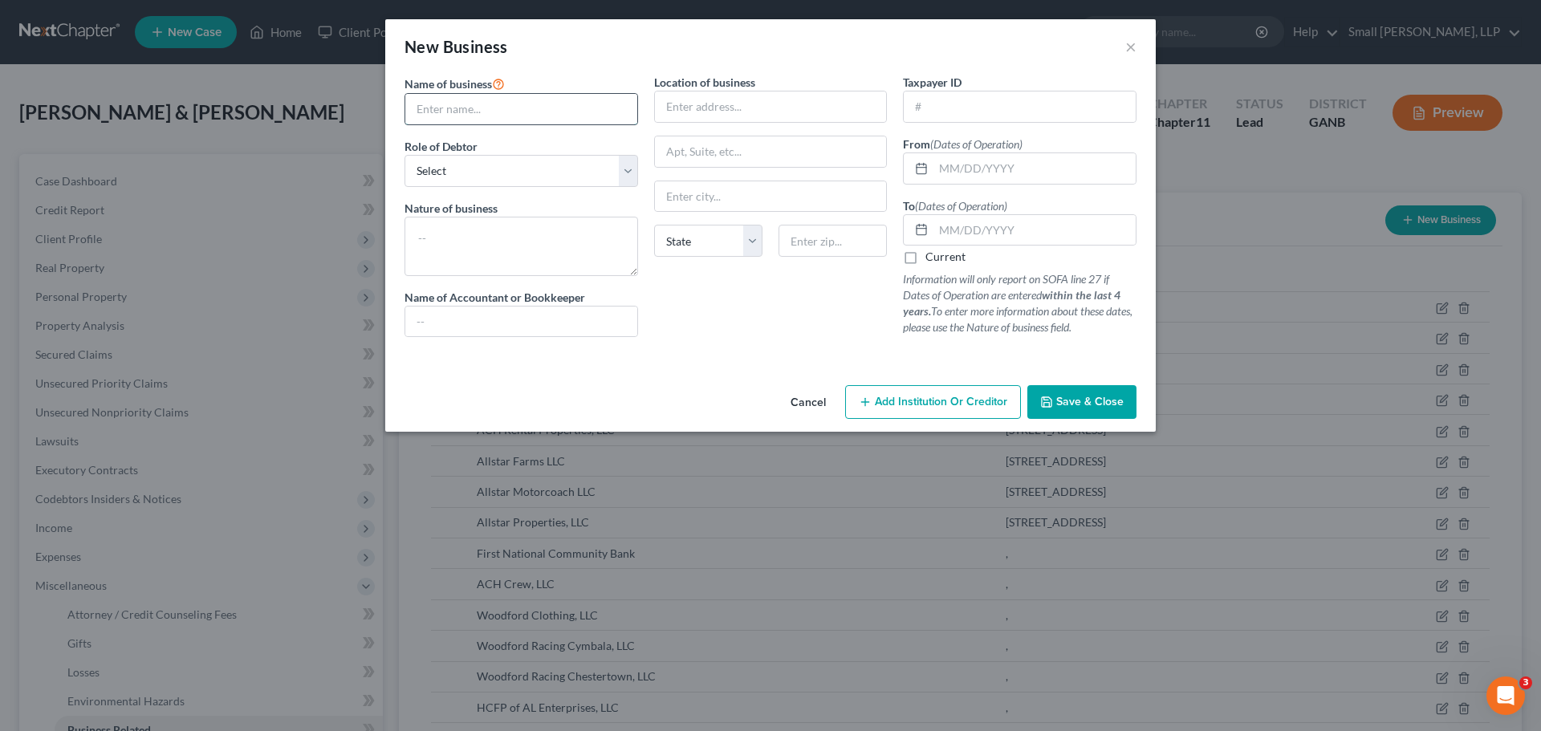
click at [590, 117] on input "text" at bounding box center [521, 109] width 232 height 31
type input "Woodford Racing [PERSON_NAME] LLC"
click at [570, 172] on select "Select A member of a limited liability company (LLC) or limited liability partn…" at bounding box center [522, 171] width 234 height 32
select select "member"
click at [405, 155] on select "Select A member of a limited liability company (LLC) or limited liability partn…" at bounding box center [522, 171] width 234 height 32
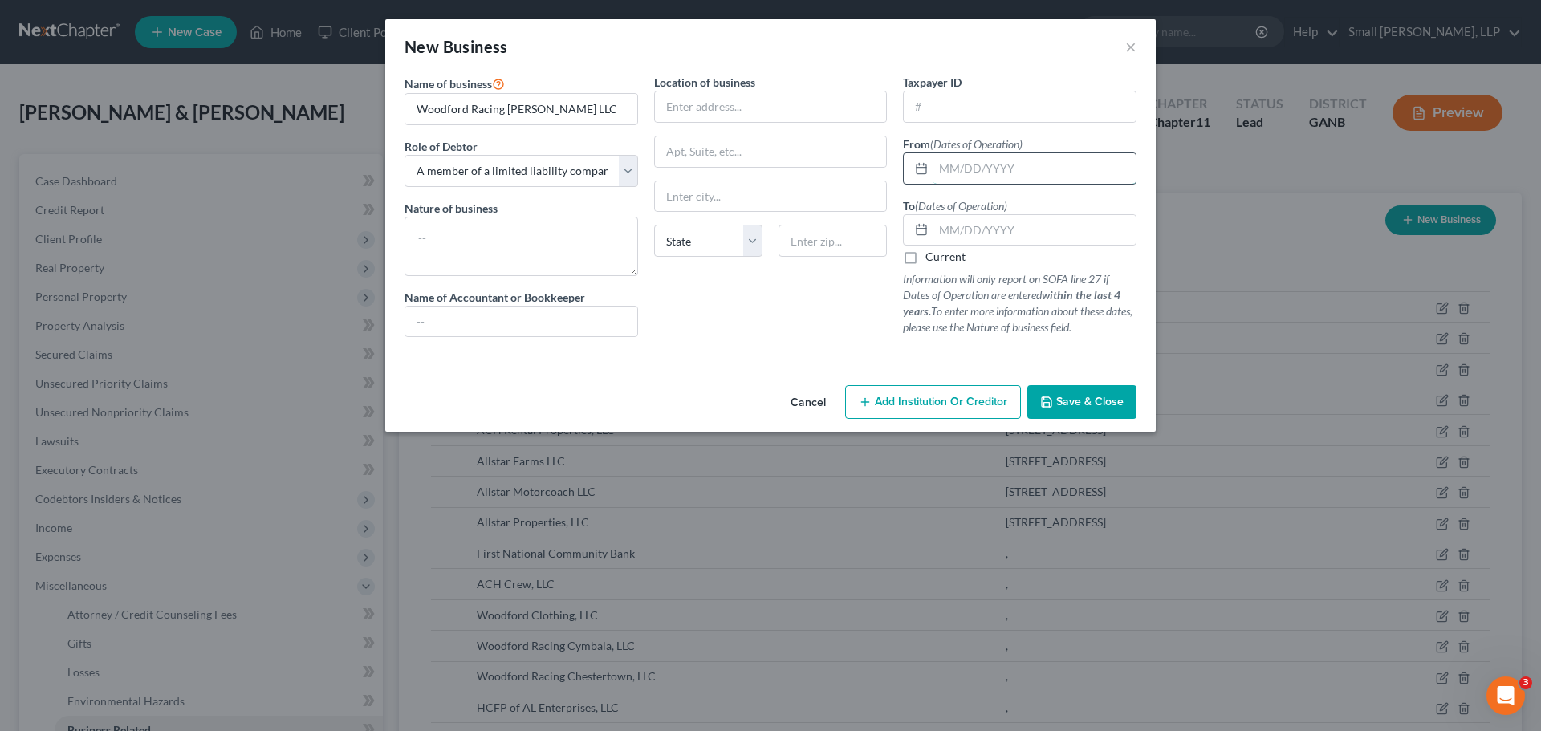
click at [959, 172] on input "text" at bounding box center [1035, 168] width 202 height 31
type input "[DATE]"
click at [1006, 227] on input "text" at bounding box center [1035, 230] width 202 height 31
type input "[DATE]"
click at [1068, 396] on span "Save & Close" at bounding box center [1090, 402] width 67 height 14
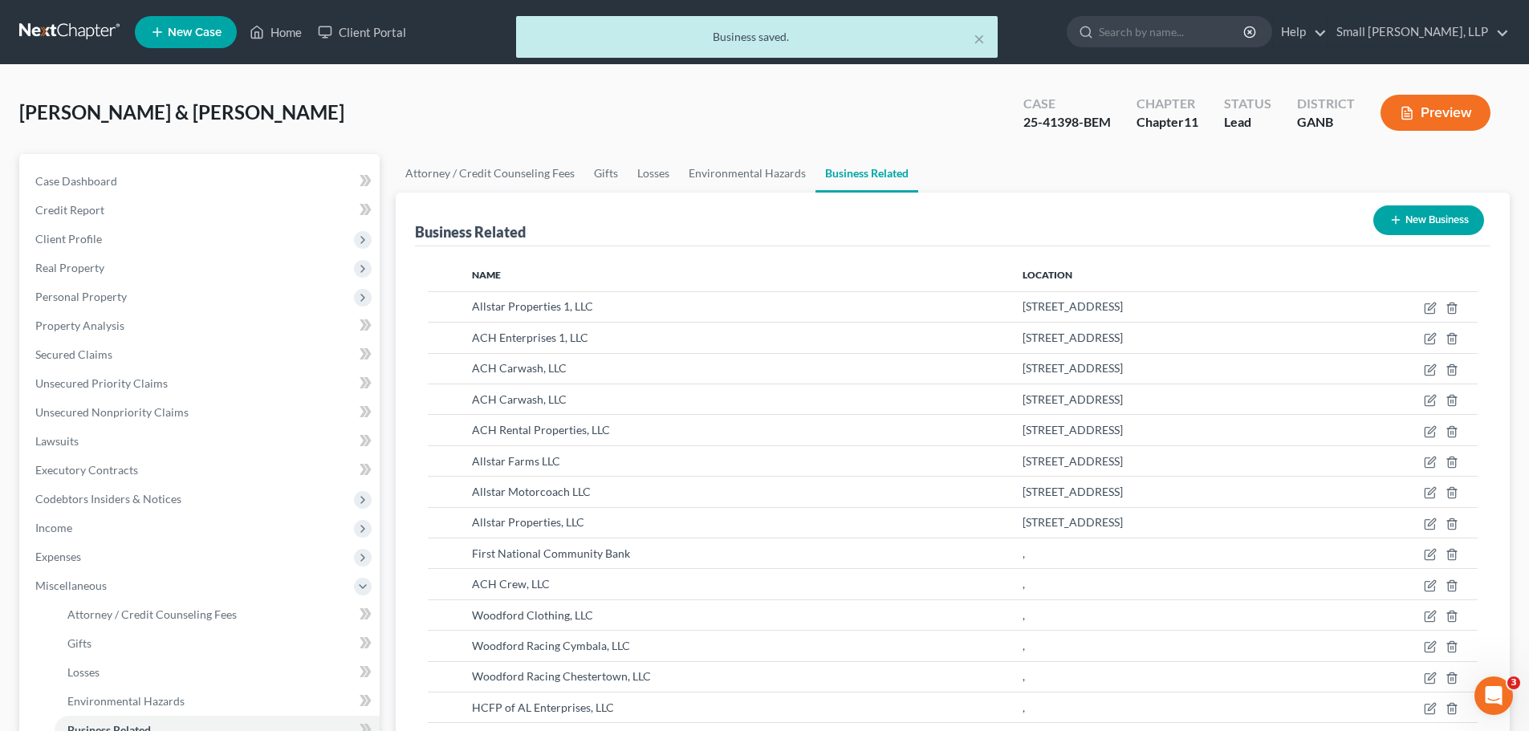
click at [1414, 214] on button "New Business" at bounding box center [1429, 221] width 111 height 30
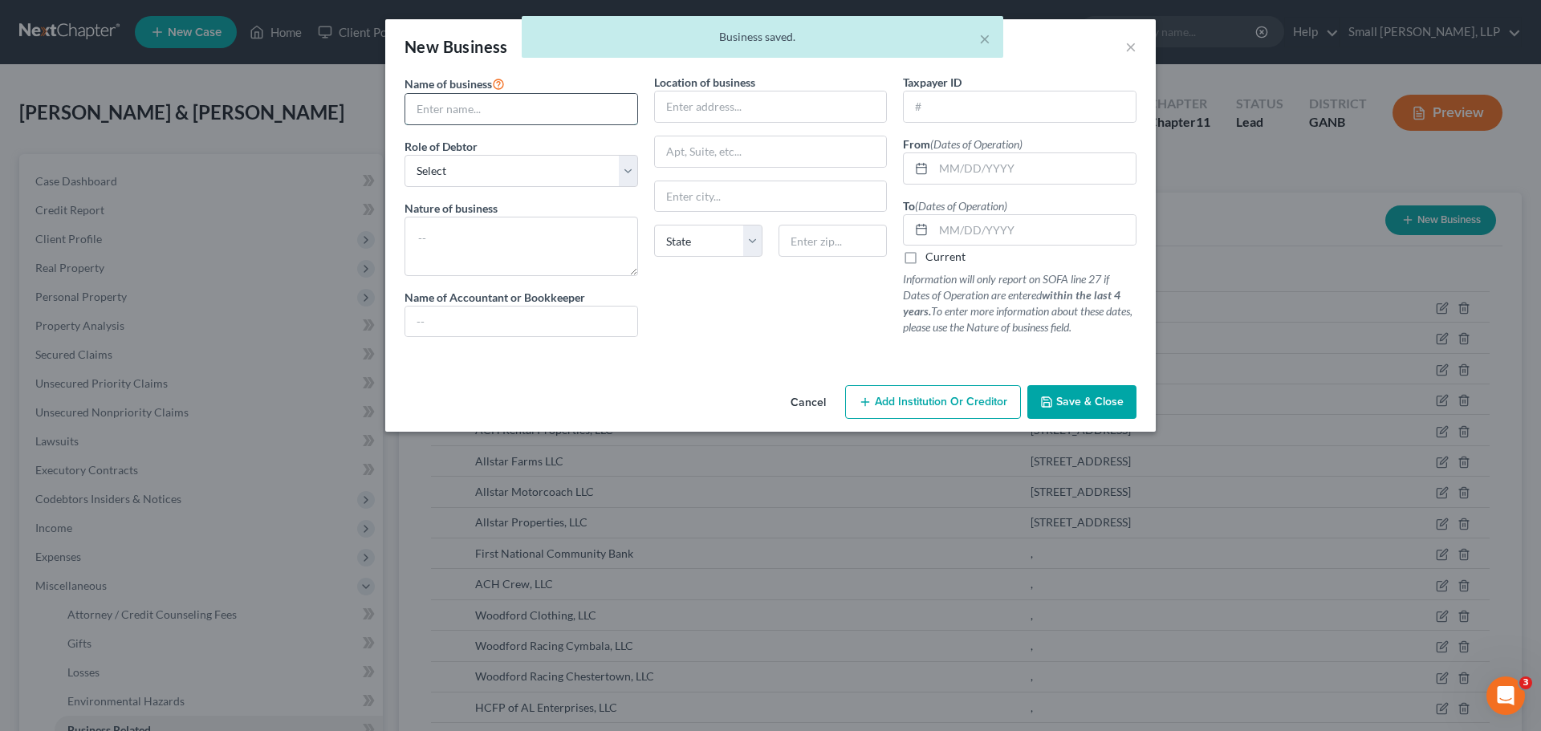
click at [431, 106] on input "text" at bounding box center [521, 109] width 232 height 31
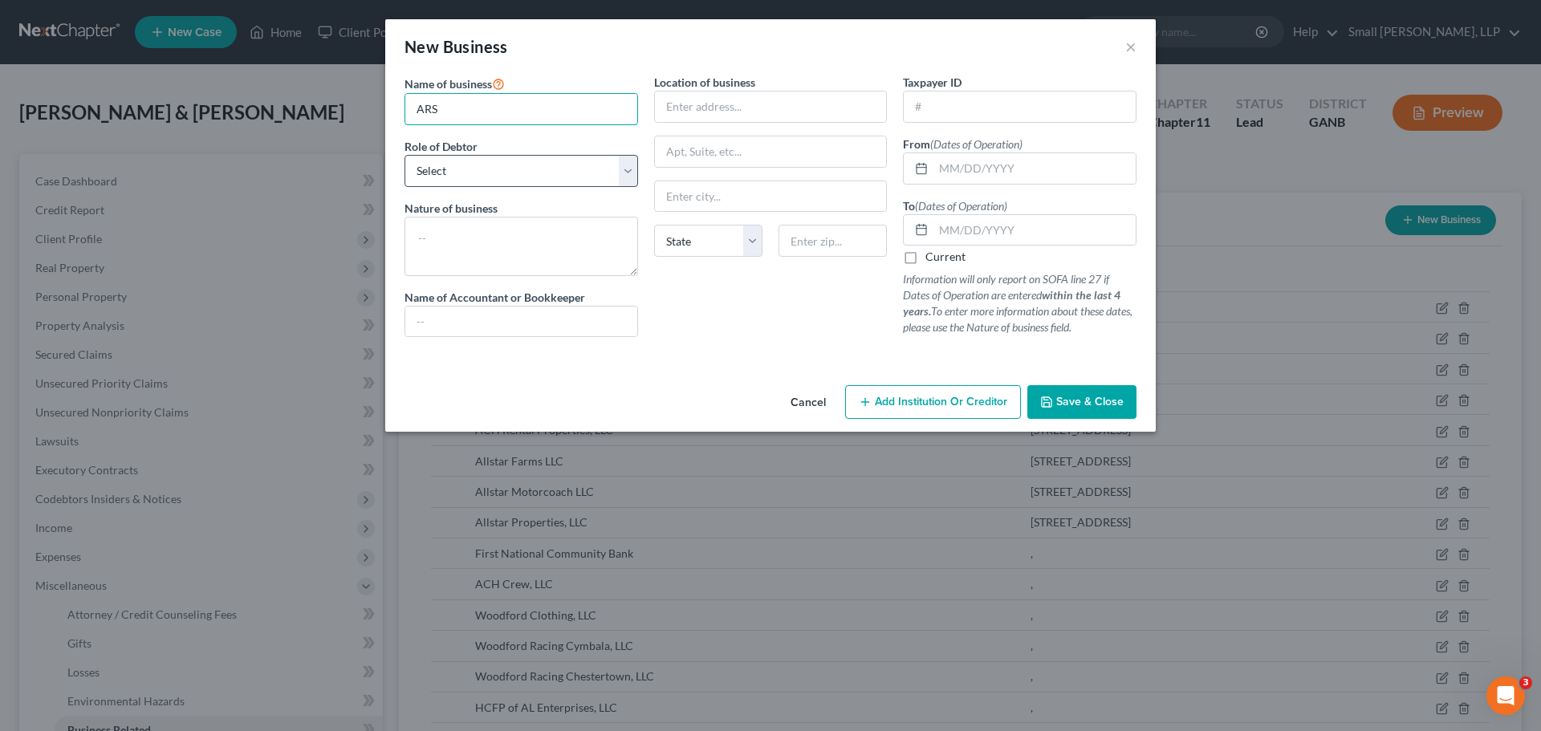
type input "ARSP Holdings, Inc. FKA [PERSON_NAME] & [PERSON_NAME], Inc."
click at [534, 172] on select "Select A member of a limited liability company (LLC) or limited liability partn…" at bounding box center [522, 171] width 234 height 32
select select "member"
click at [405, 155] on select "Select A member of a limited liability company (LLC) or limited liability partn…" at bounding box center [522, 171] width 234 height 32
click at [948, 166] on input "text" at bounding box center [1035, 168] width 202 height 31
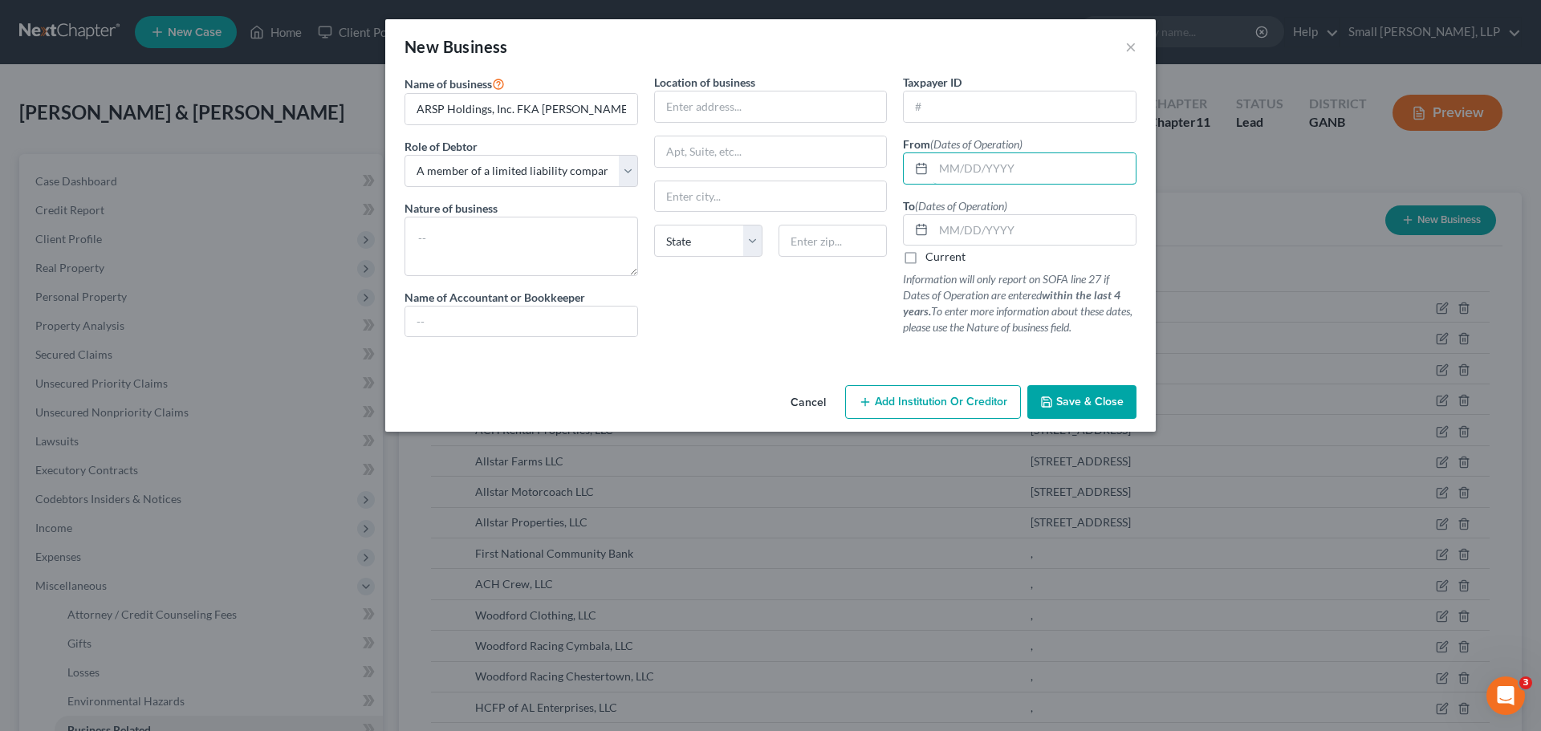
type input "[DATE]"
click at [1006, 223] on input "text" at bounding box center [1035, 230] width 202 height 31
type input "[DATE]"
click at [1086, 397] on span "Save & Close" at bounding box center [1090, 402] width 67 height 14
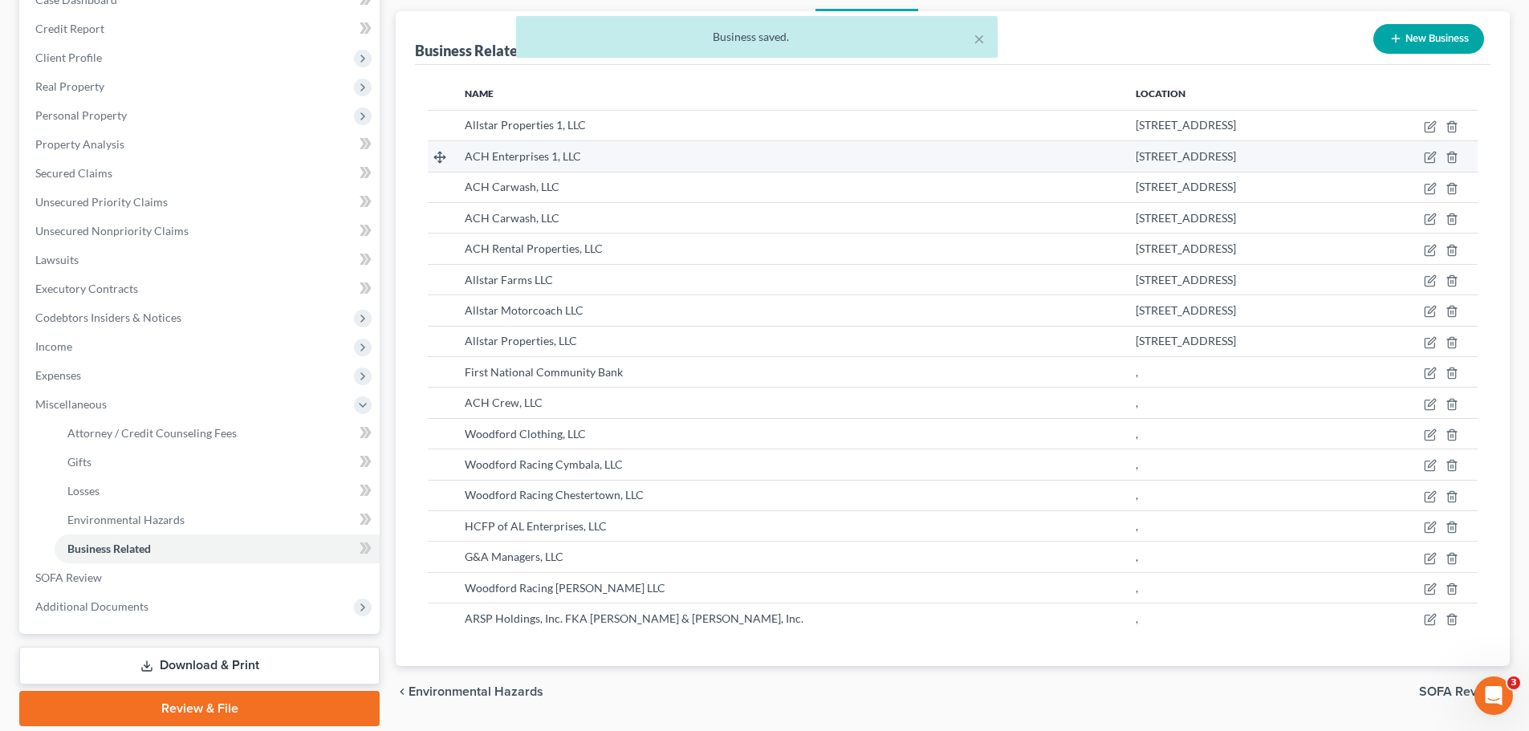
scroll to position [77, 0]
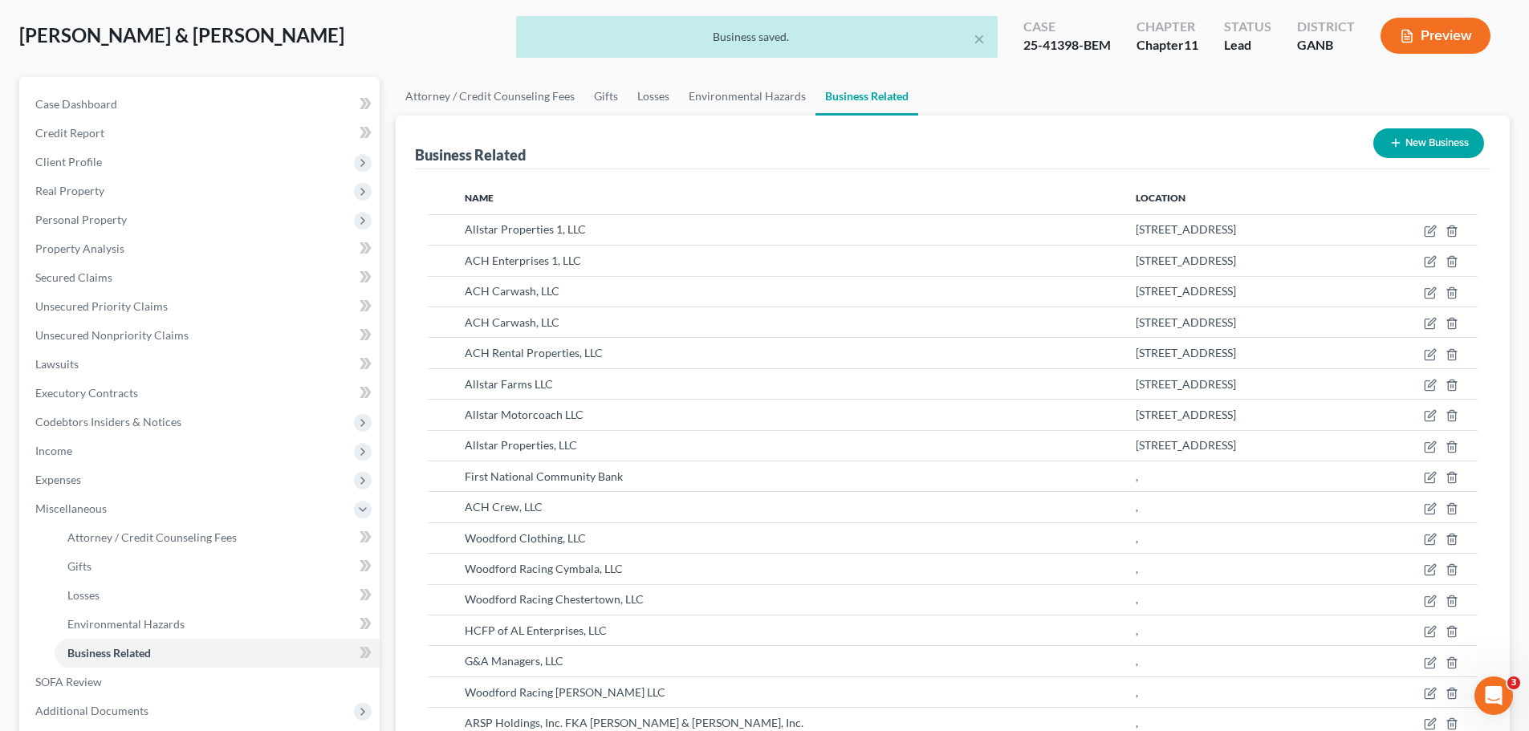
click at [1414, 145] on button "New Business" at bounding box center [1429, 143] width 111 height 30
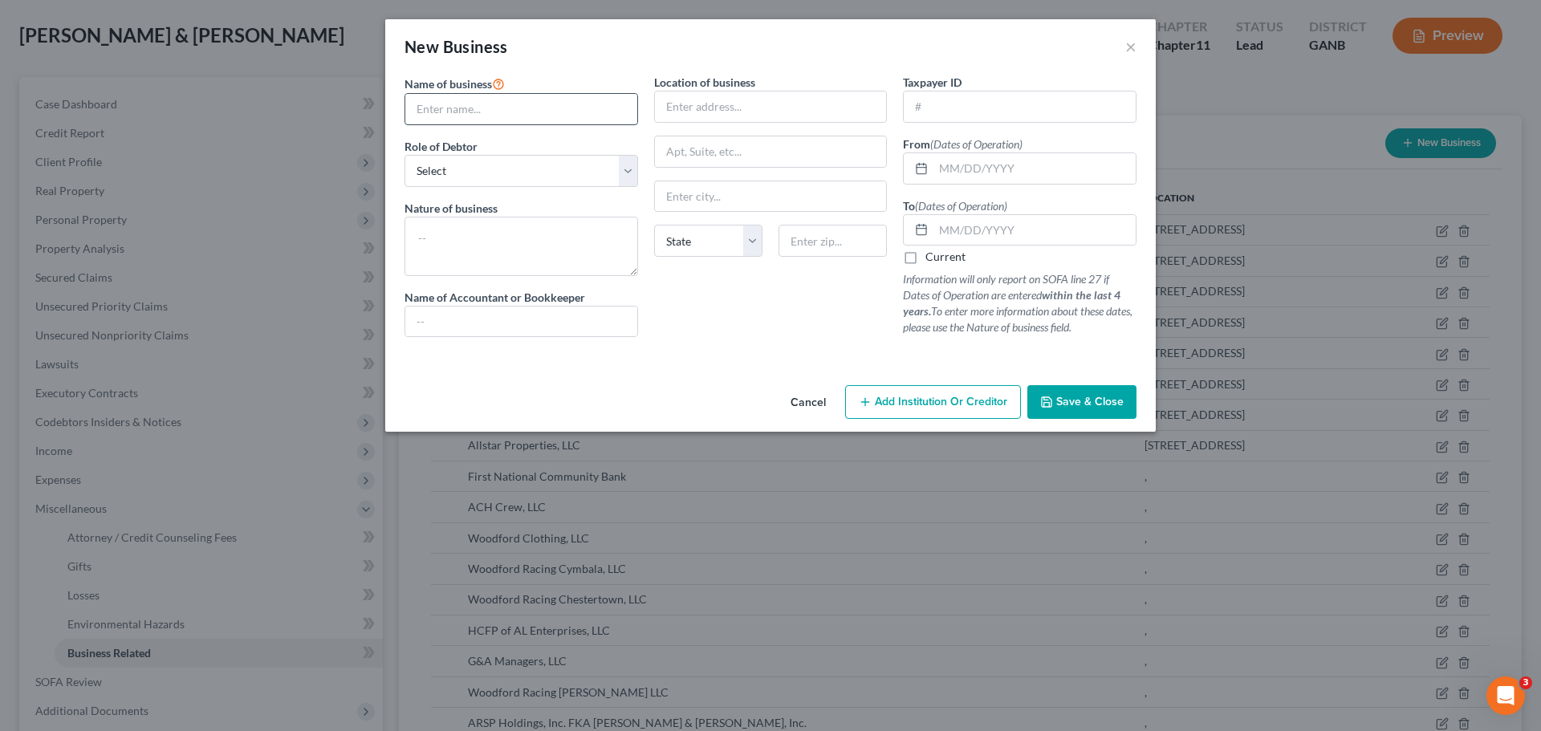
click at [515, 98] on input "text" at bounding box center [521, 109] width 232 height 31
type input "[PERSON_NAME] Holdings, Inc."
click at [540, 170] on select "Select A member of a limited liability company (LLC) or limited liability partn…" at bounding box center [522, 171] width 234 height 32
select select "owner"
click at [405, 155] on select "Select A member of a limited liability company (LLC) or limited liability partn…" at bounding box center [522, 171] width 234 height 32
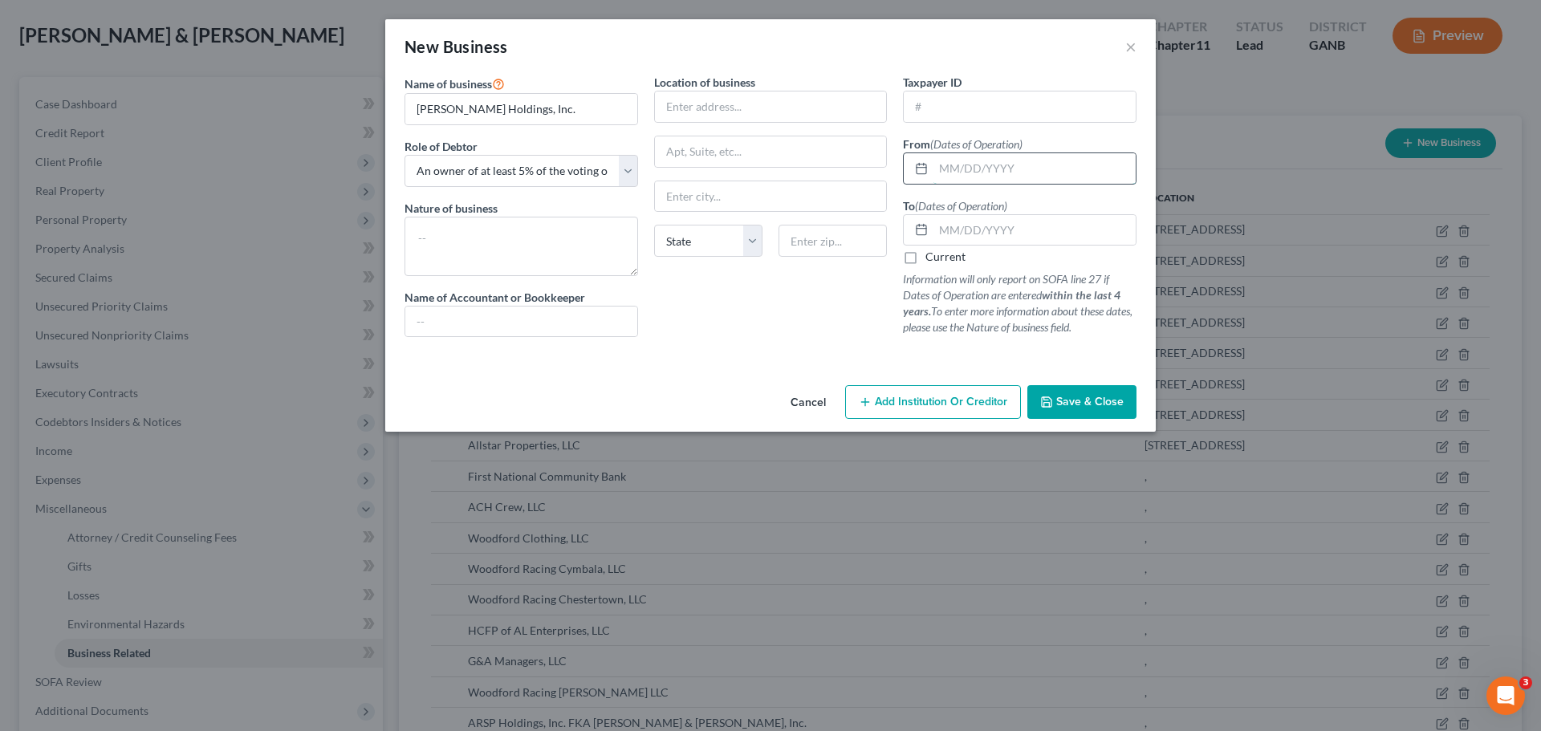
click at [960, 169] on input "text" at bounding box center [1035, 168] width 202 height 31
type input "[DATE]"
click at [1004, 226] on input "text" at bounding box center [1035, 230] width 202 height 31
type input "[DATE]"
click at [1077, 397] on span "Save & Close" at bounding box center [1090, 402] width 67 height 14
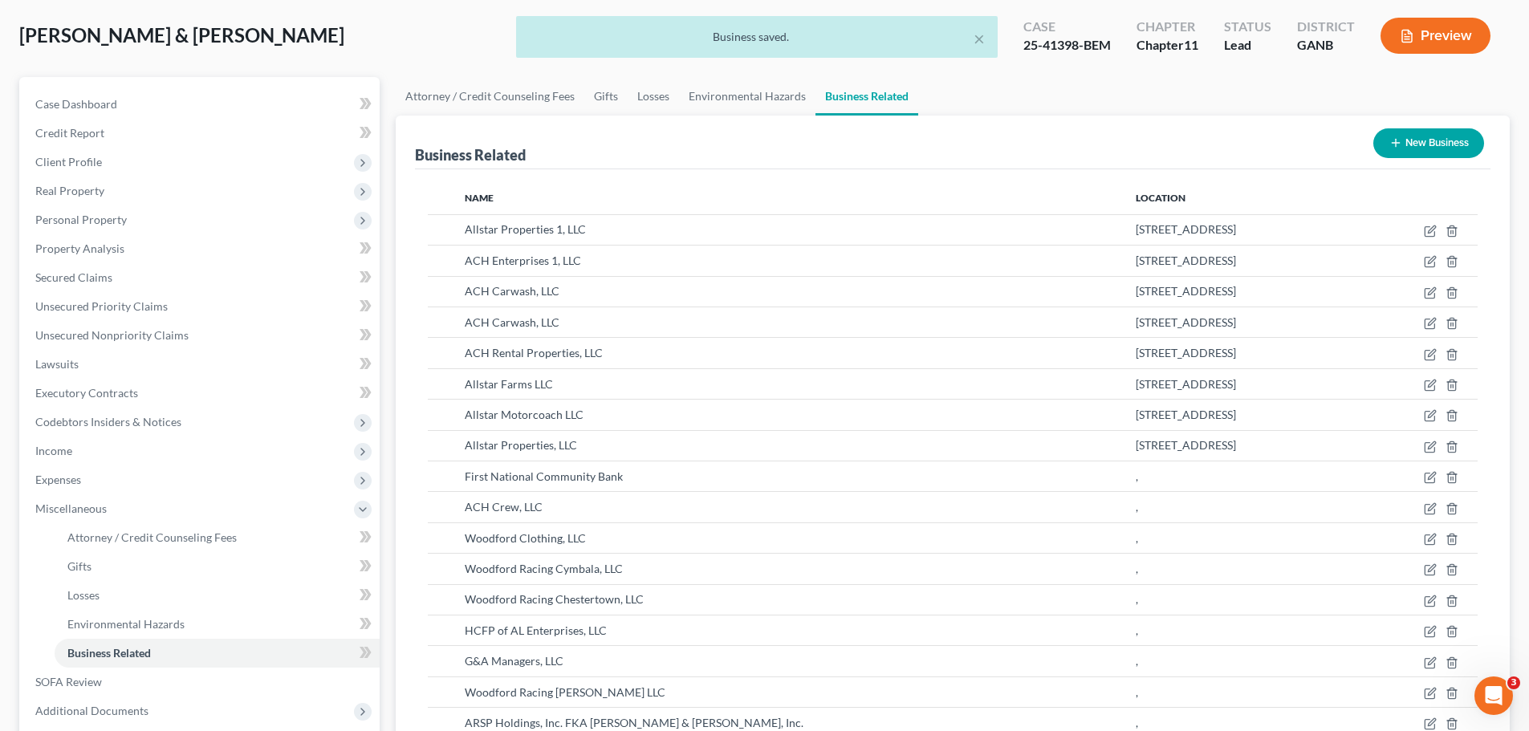
click at [1390, 145] on icon "button" at bounding box center [1396, 142] width 13 height 13
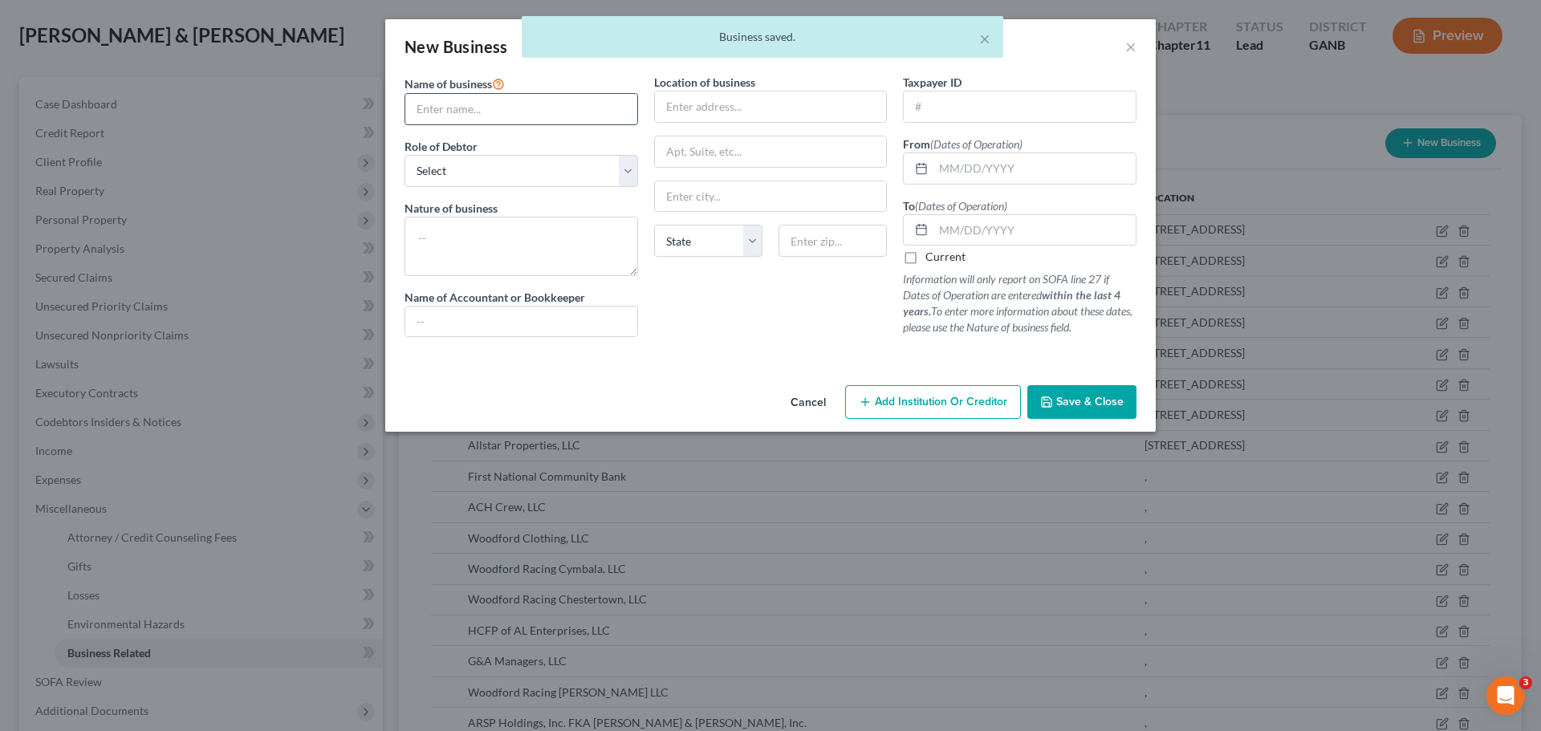
click at [569, 112] on input "text" at bounding box center [521, 109] width 232 height 31
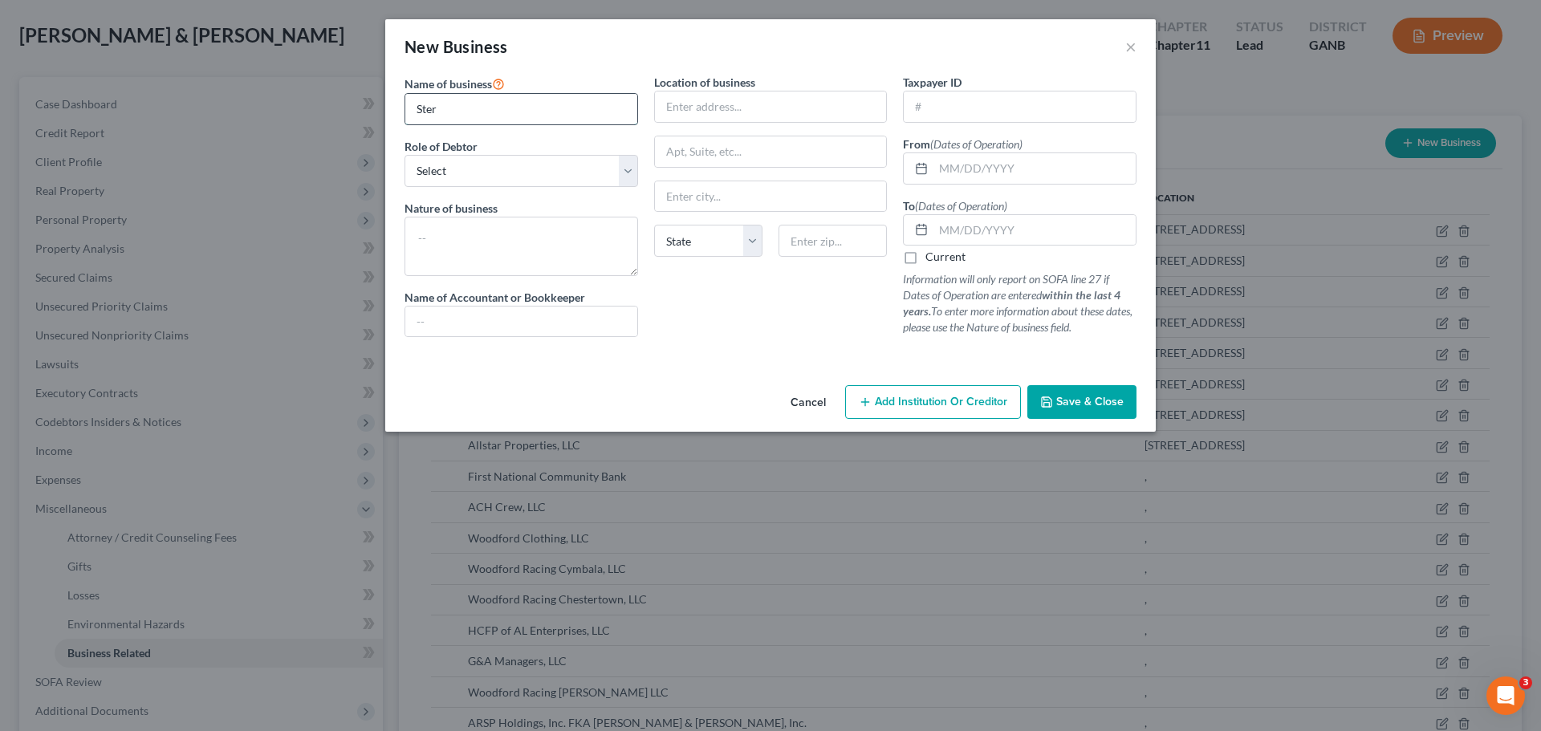
type input "Sterling Premium Finance Inc."
click at [547, 175] on select "Select A member of a limited liability company (LLC) or limited liability partn…" at bounding box center [522, 171] width 234 height 32
click at [405, 155] on select "Select A member of a limited liability company (LLC) or limited liability partn…" at bounding box center [522, 171] width 234 height 32
click at [572, 173] on select "Select A member of a limited liability company (LLC) or limited liability partn…" at bounding box center [522, 171] width 234 height 32
select select "owner"
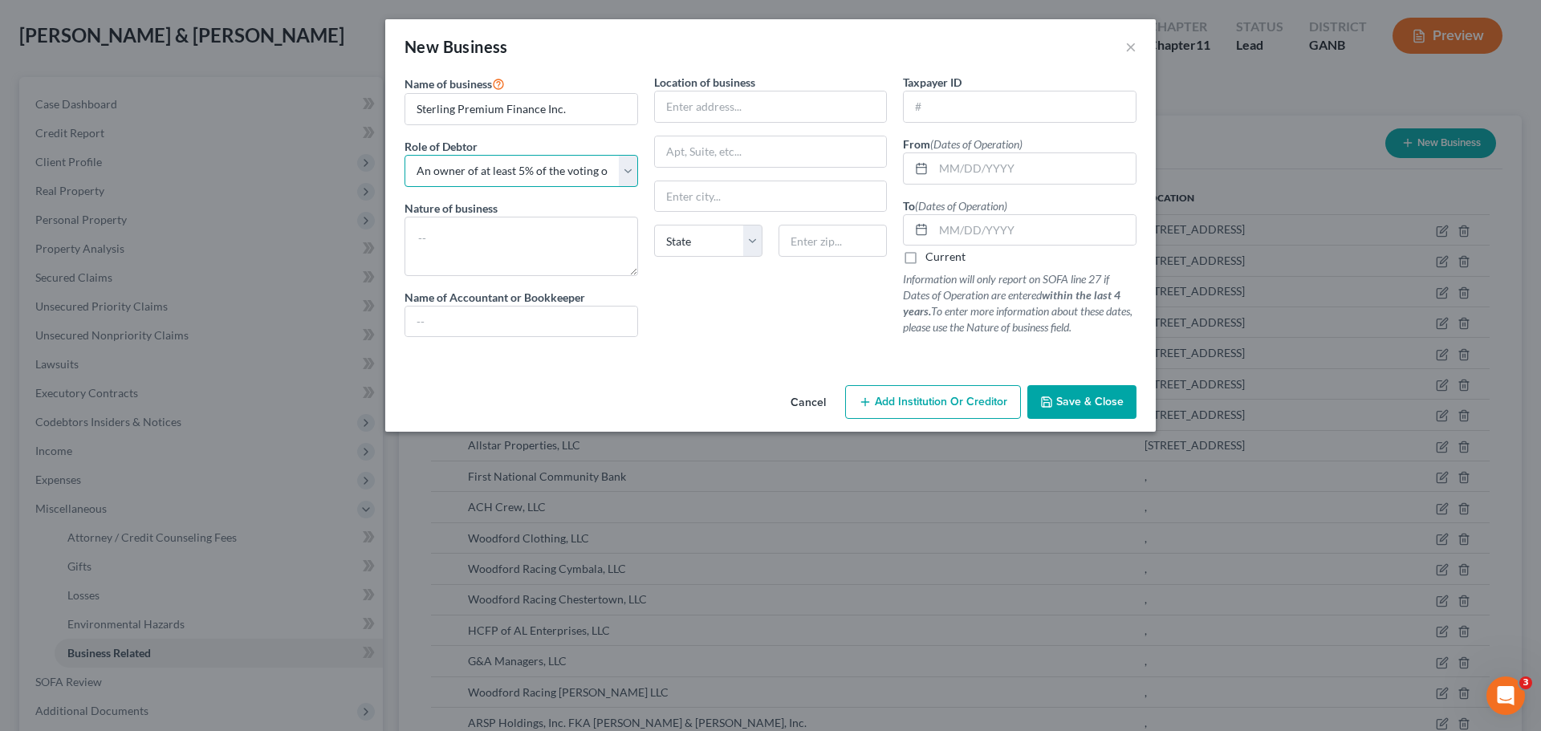
click at [405, 155] on select "Select A member of a limited liability company (LLC) or limited liability partn…" at bounding box center [522, 171] width 234 height 32
click at [959, 163] on input "text" at bounding box center [1035, 168] width 202 height 31
type input "[DATE]"
click at [1036, 233] on input "text" at bounding box center [1035, 230] width 202 height 31
type input "[DATE]"
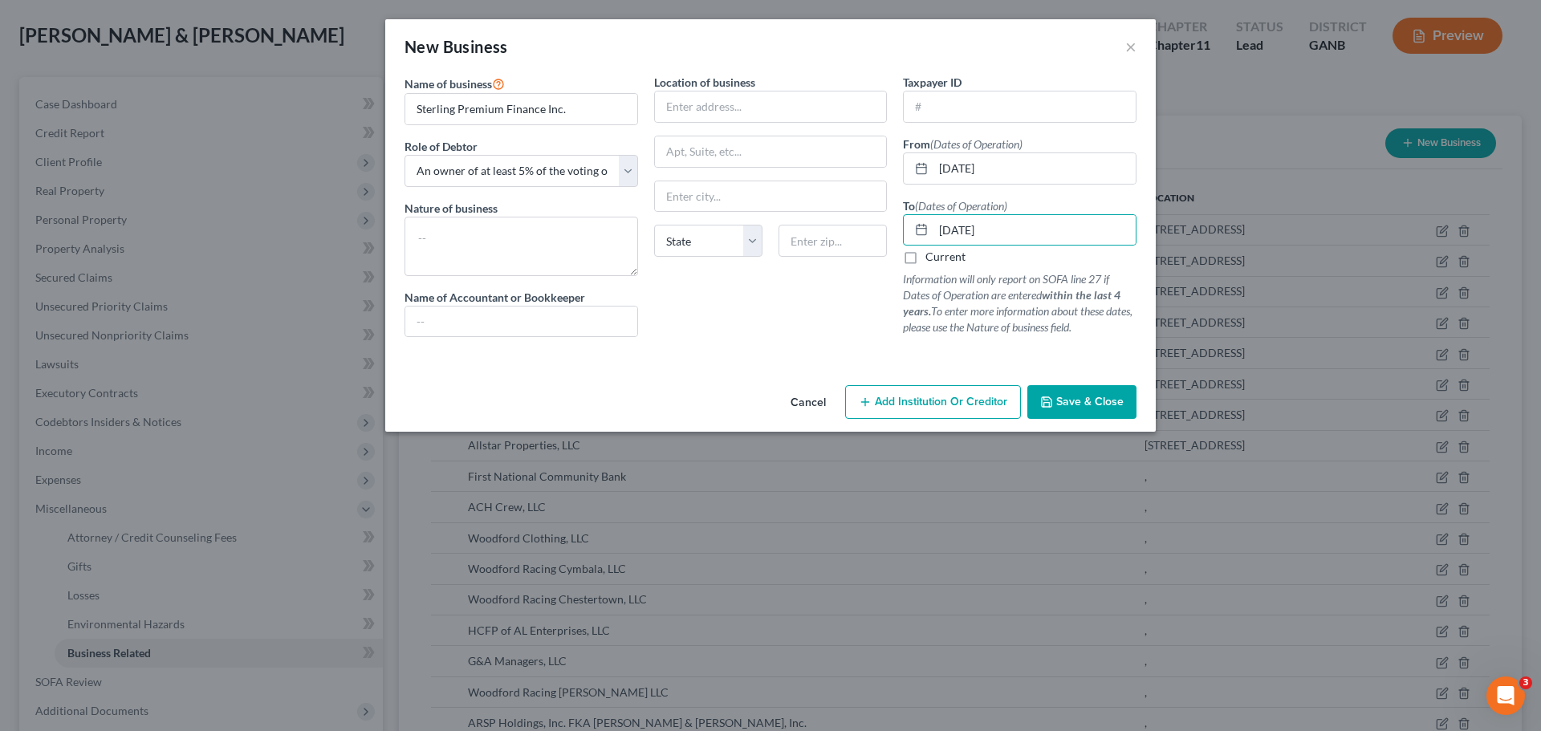
click at [1067, 401] on span "Save & Close" at bounding box center [1090, 402] width 67 height 14
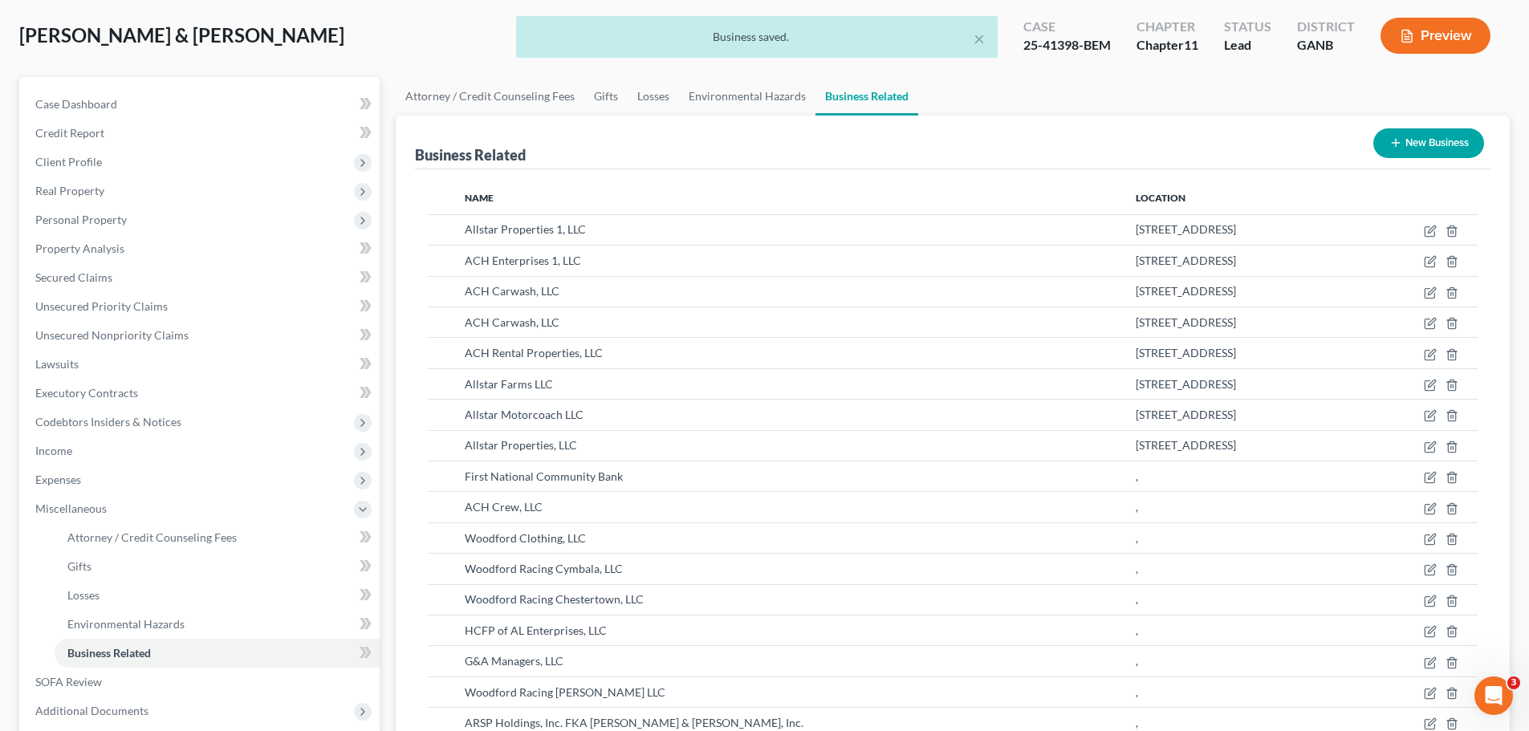
click at [1414, 150] on button "New Business" at bounding box center [1429, 143] width 111 height 30
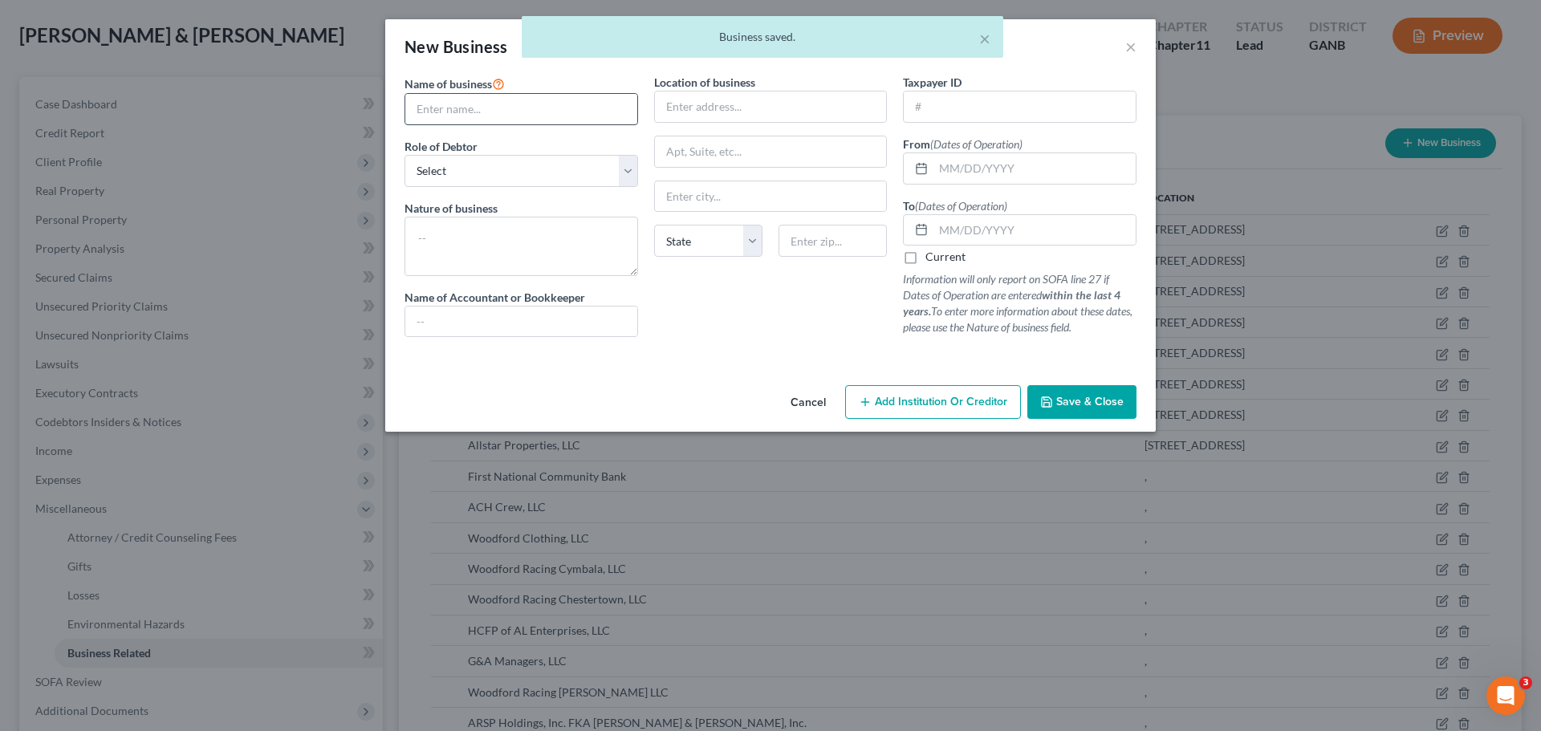
click at [547, 120] on input "text" at bounding box center [521, 109] width 232 height 31
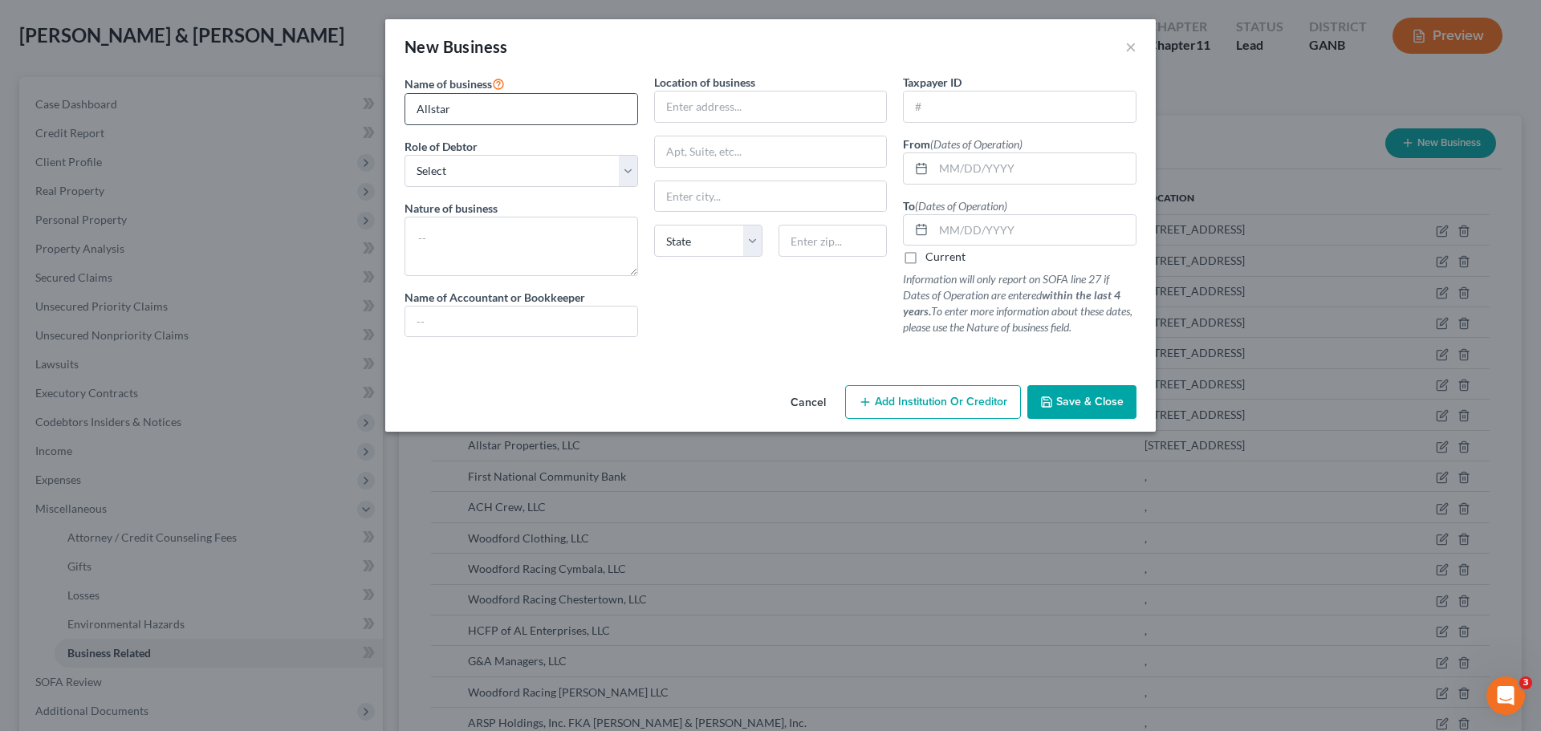
type input "Allstar Motors, LLC"
click at [556, 180] on select "Select A member of a limited liability company (LLC) or limited liability partn…" at bounding box center [522, 171] width 234 height 32
select select "member"
click at [405, 155] on select "Select A member of a limited liability company (LLC) or limited liability partn…" at bounding box center [522, 171] width 234 height 32
click at [741, 106] on input "text" at bounding box center [771, 107] width 232 height 31
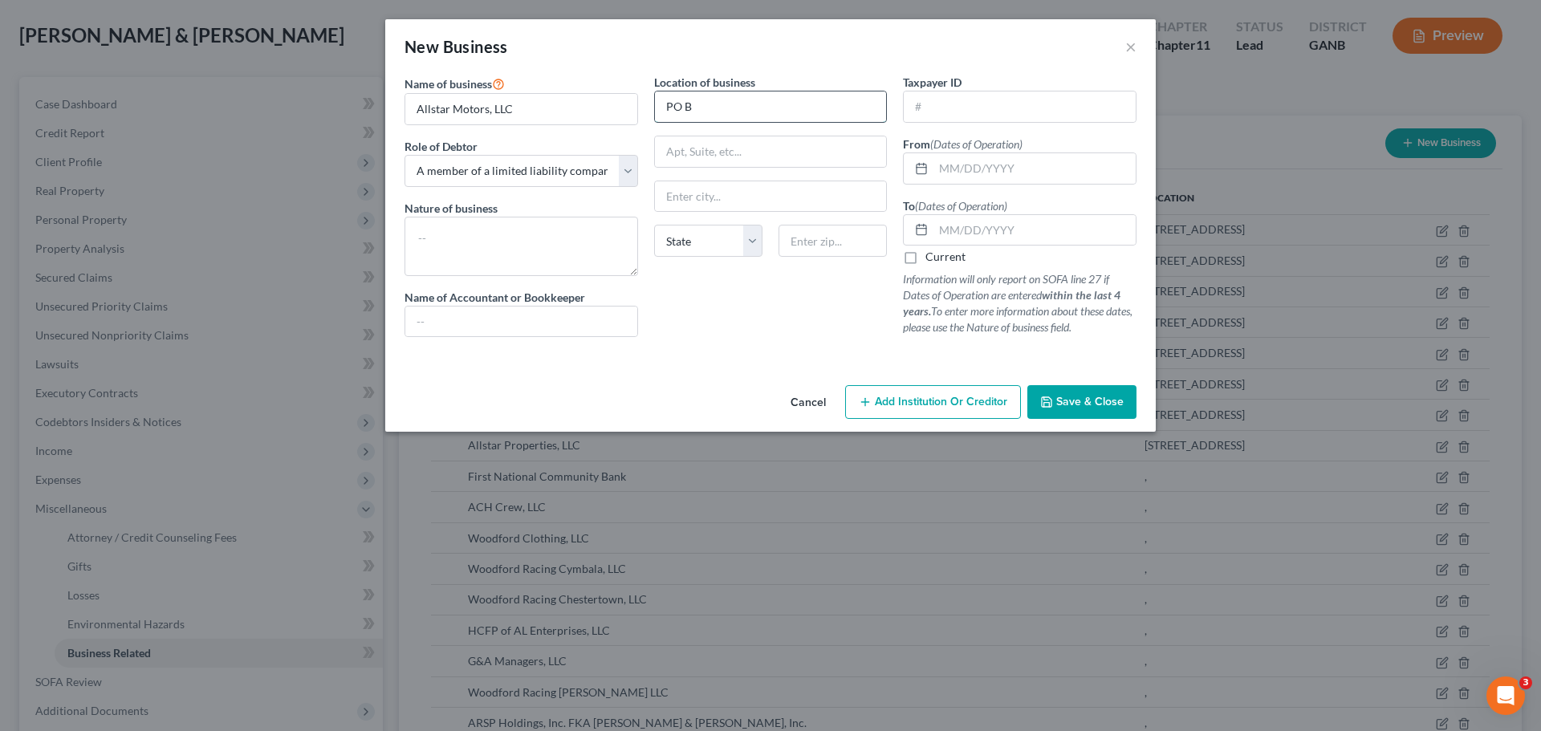
type input "PO Box 209"
type input "r"
type input "Rockmart"
select select "10"
type input "30153"
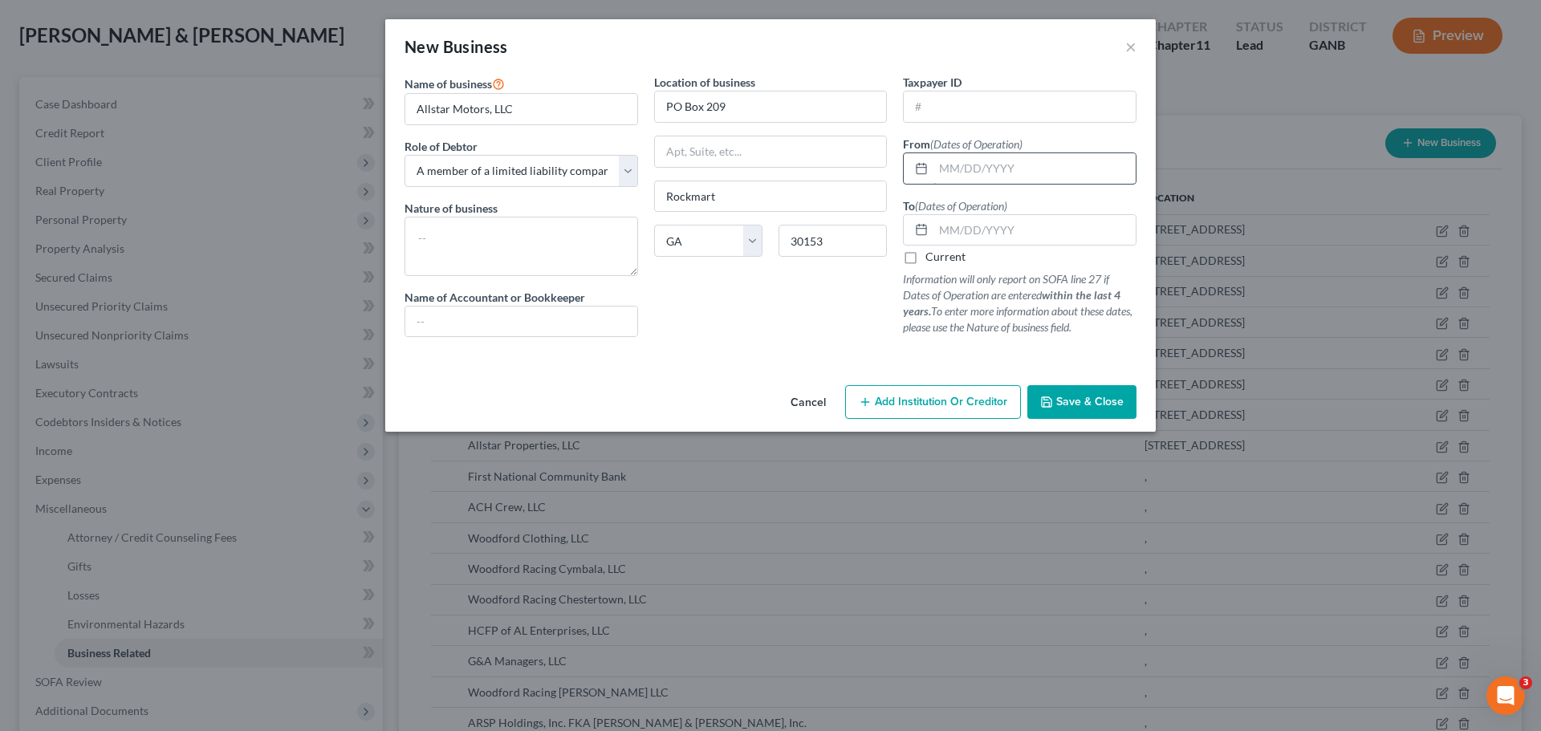
click at [973, 170] on input "text" at bounding box center [1035, 168] width 202 height 31
type input "[DATE]"
click at [926, 259] on label "Current" at bounding box center [946, 257] width 40 height 16
click at [932, 259] on input "Current" at bounding box center [937, 254] width 10 height 10
checkbox input "true"
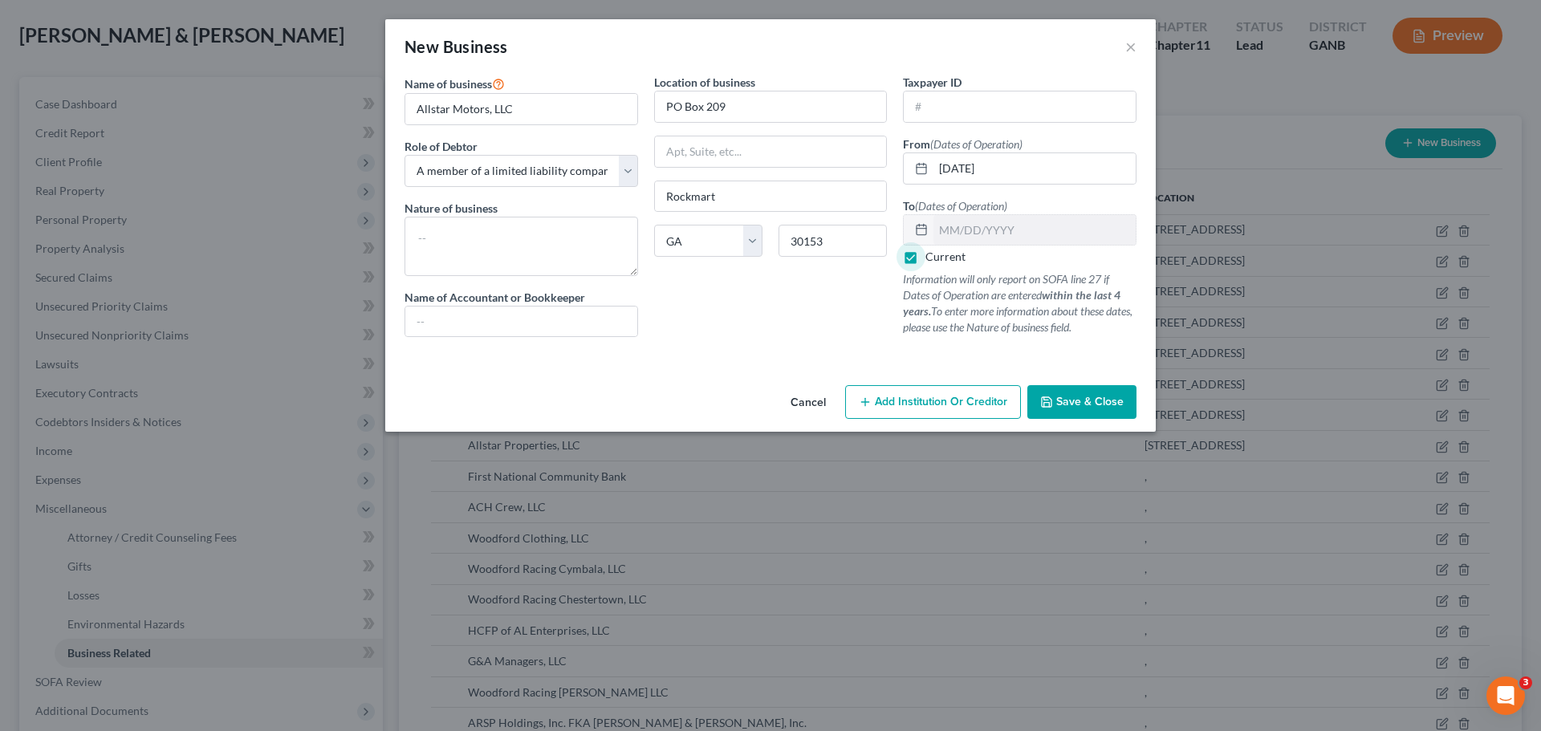
click at [1072, 403] on span "Save & Close" at bounding box center [1090, 402] width 67 height 14
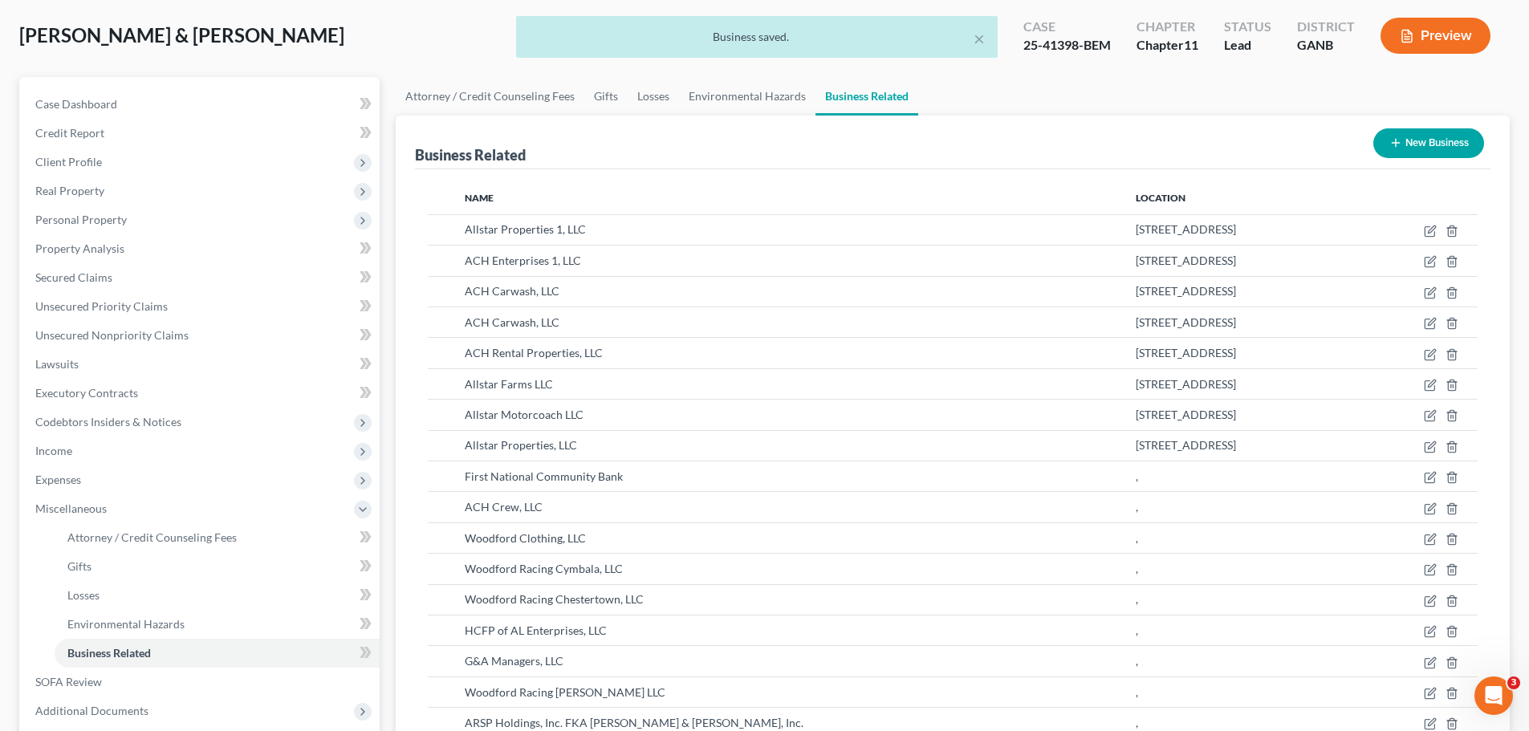
click at [1430, 150] on button "New Business" at bounding box center [1429, 143] width 111 height 30
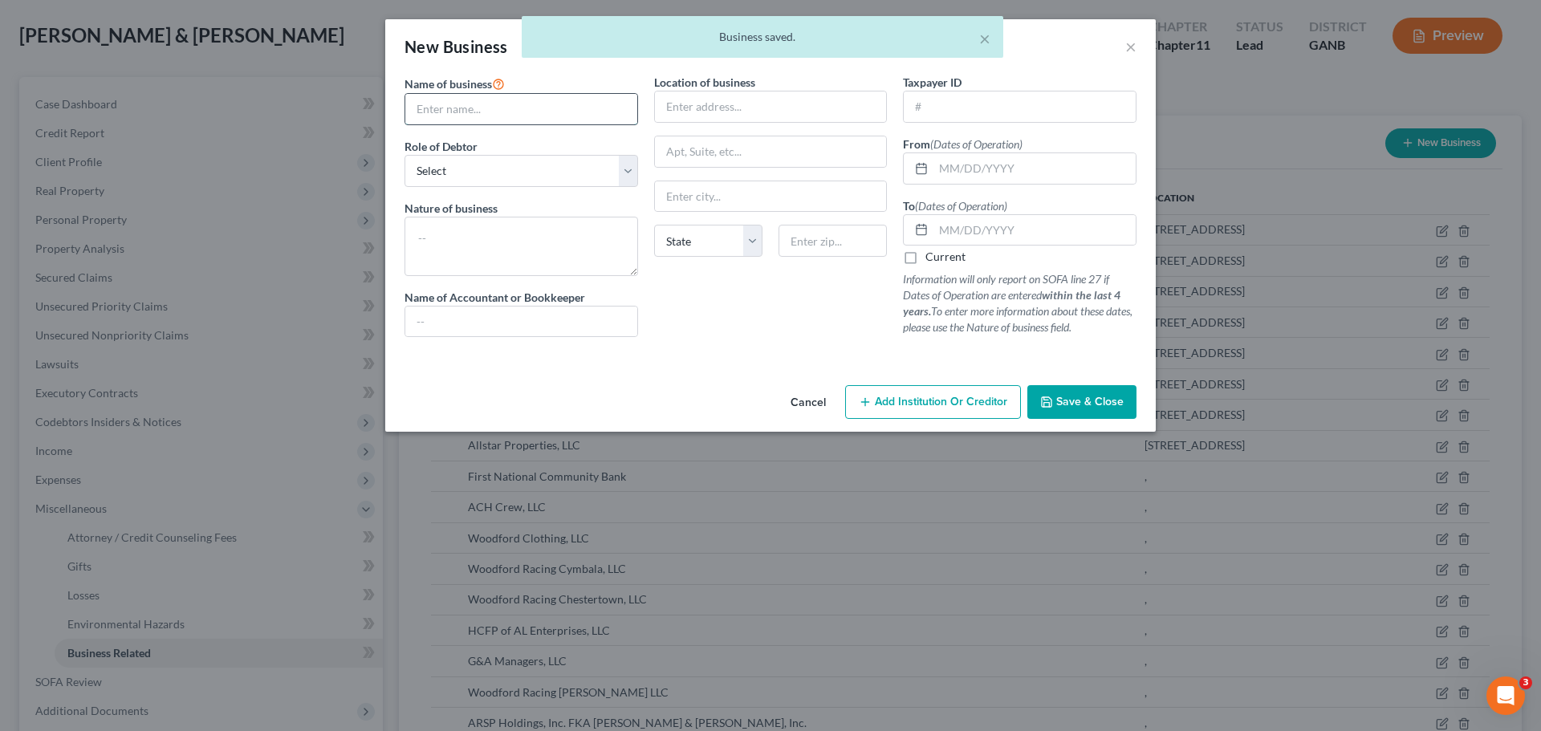
click at [510, 116] on input "text" at bounding box center [521, 109] width 232 height 31
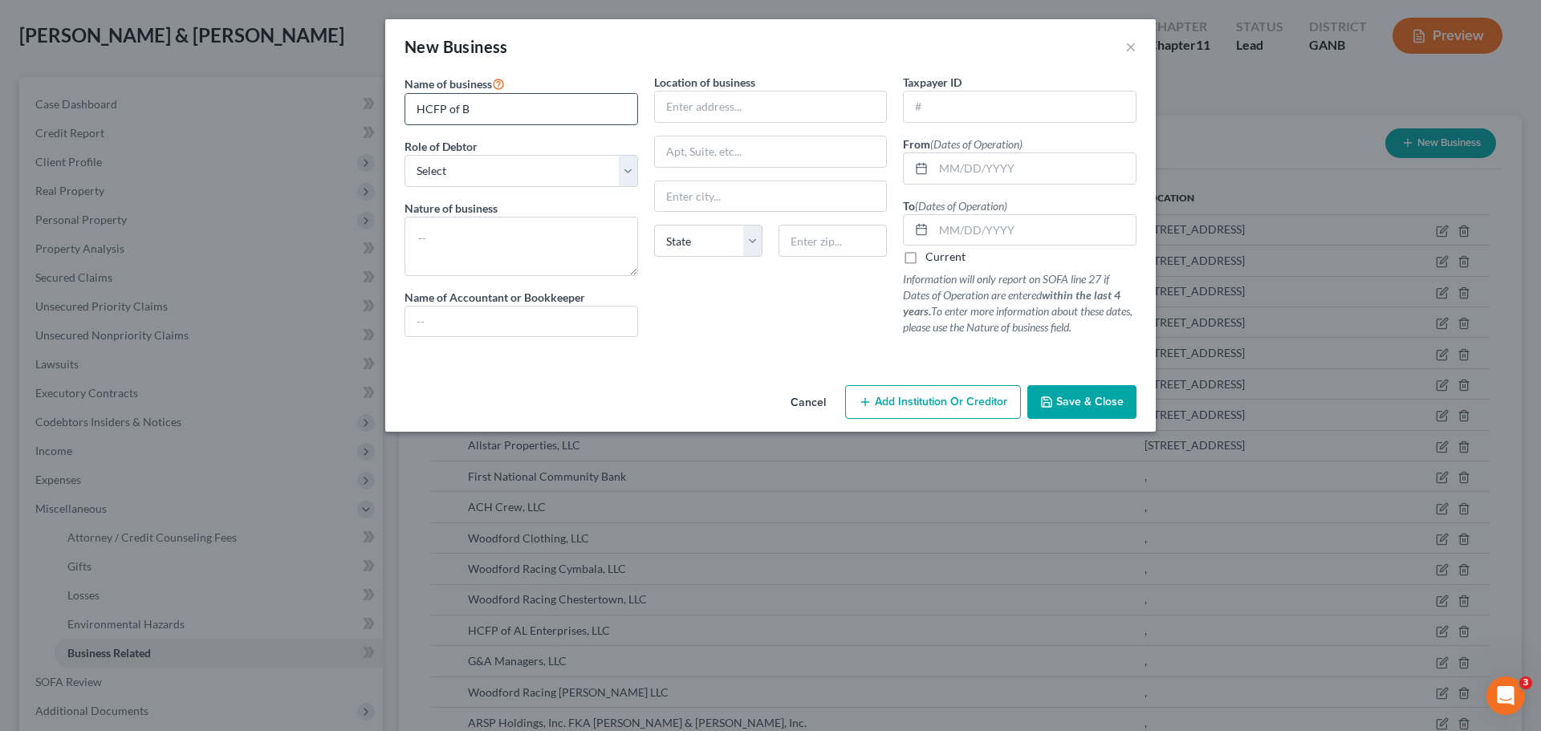
type input "HCFP of [PERSON_NAME] Investments, LLC"
click at [556, 169] on select "Select A member of a limited liability company (LLC) or limited liability partn…" at bounding box center [522, 171] width 234 height 32
select select "member"
click at [405, 155] on select "Select A member of a limited liability company (LLC) or limited liability partn…" at bounding box center [522, 171] width 234 height 32
click at [979, 163] on input "text" at bounding box center [1035, 168] width 202 height 31
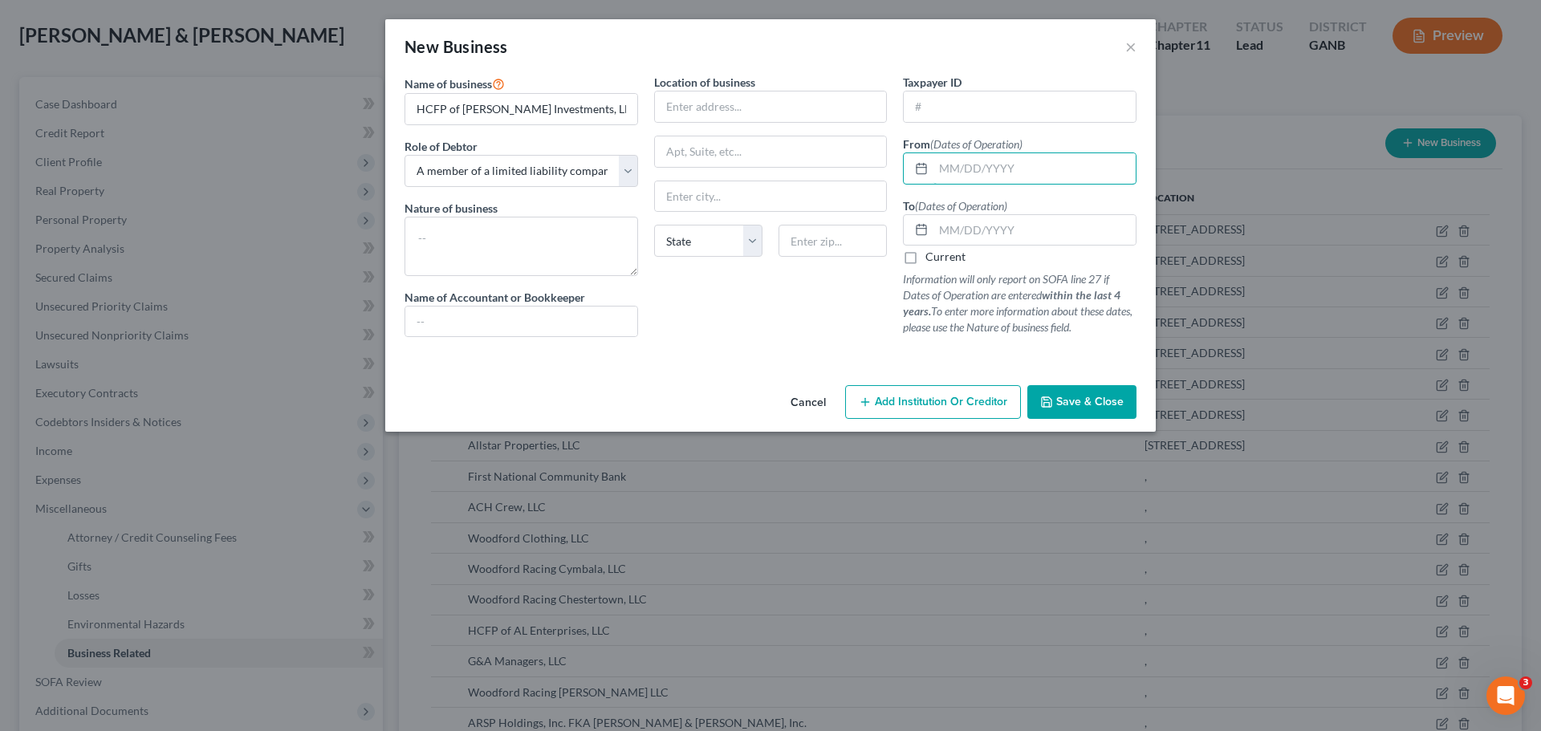
type input "[DATE]"
click at [1009, 226] on input "text" at bounding box center [1035, 230] width 202 height 31
type input "[DATE]"
click at [1073, 403] on span "Save & Close" at bounding box center [1090, 402] width 67 height 14
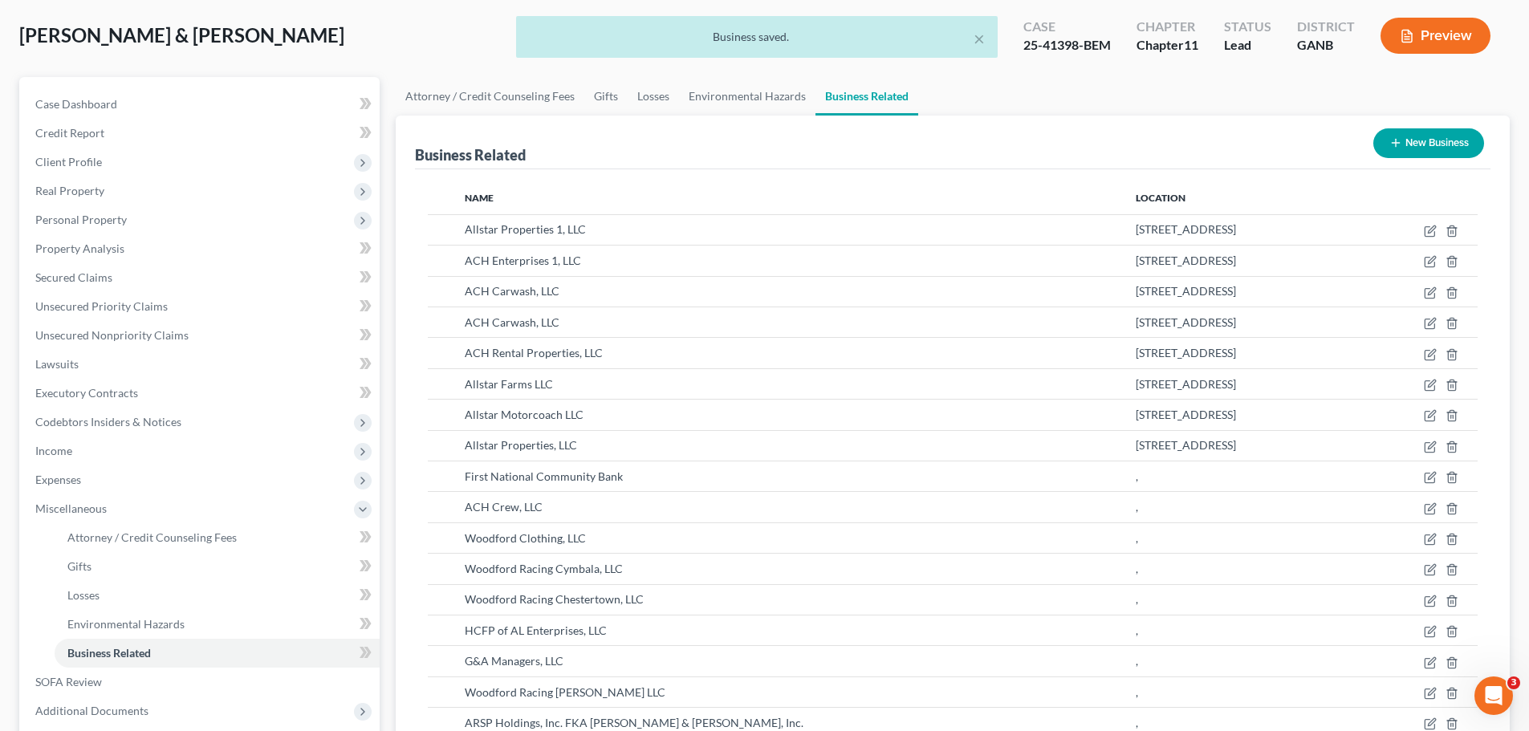
click at [1439, 145] on button "New Business" at bounding box center [1429, 143] width 111 height 30
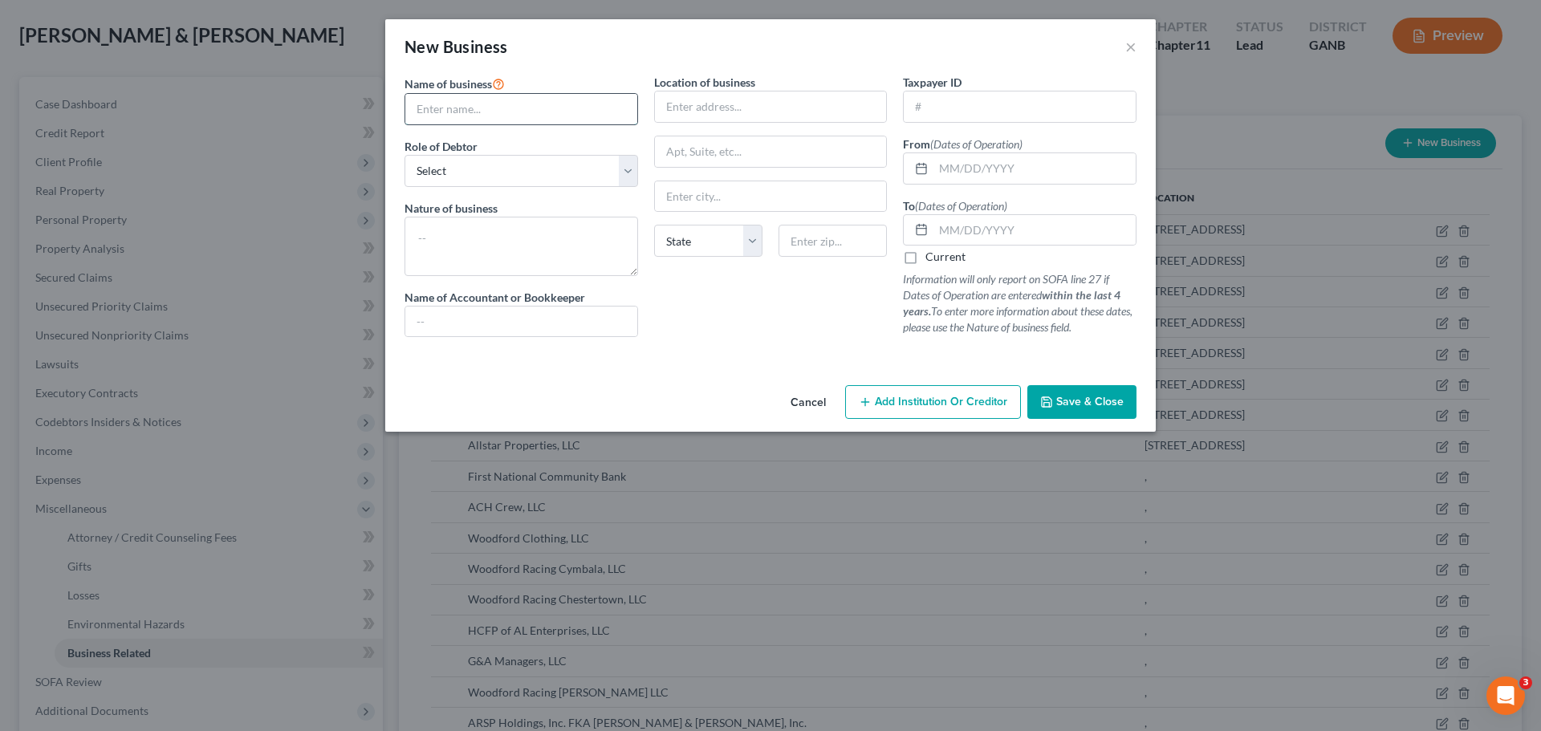
click at [457, 108] on input "text" at bounding box center [521, 109] width 232 height 31
type input "HCFP Investments #1, LLC"
click at [516, 169] on select "Select A member of a limited liability company (LLC) or limited liability partn…" at bounding box center [522, 171] width 234 height 32
select select "member"
click at [405, 155] on select "Select A member of a limited liability company (LLC) or limited liability partn…" at bounding box center [522, 171] width 234 height 32
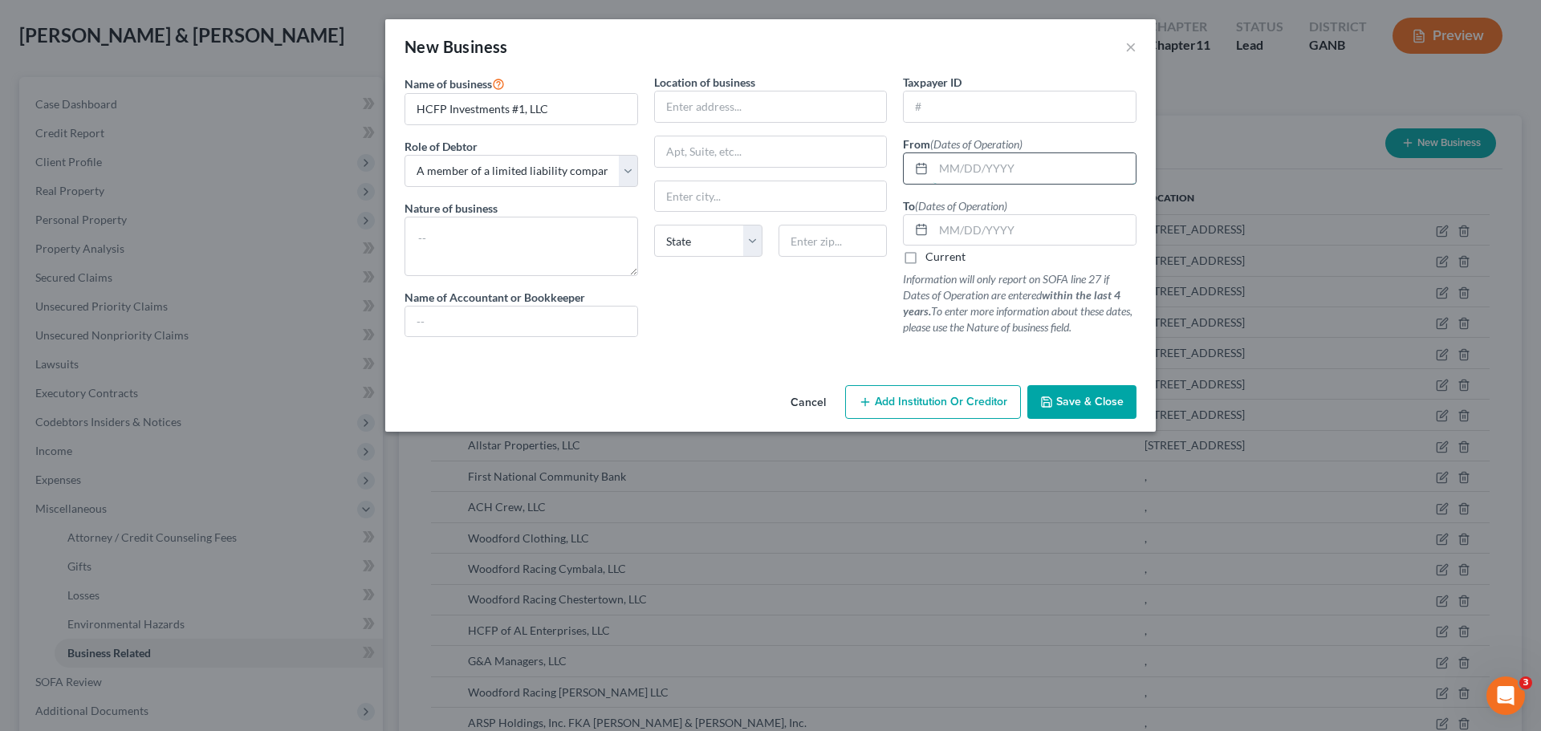
click at [951, 169] on input "text" at bounding box center [1035, 168] width 202 height 31
type input "[DATE]"
click at [974, 227] on input "text" at bounding box center [1035, 230] width 202 height 31
type input "[DATE]"
click at [1077, 401] on span "Save & Close" at bounding box center [1090, 402] width 67 height 14
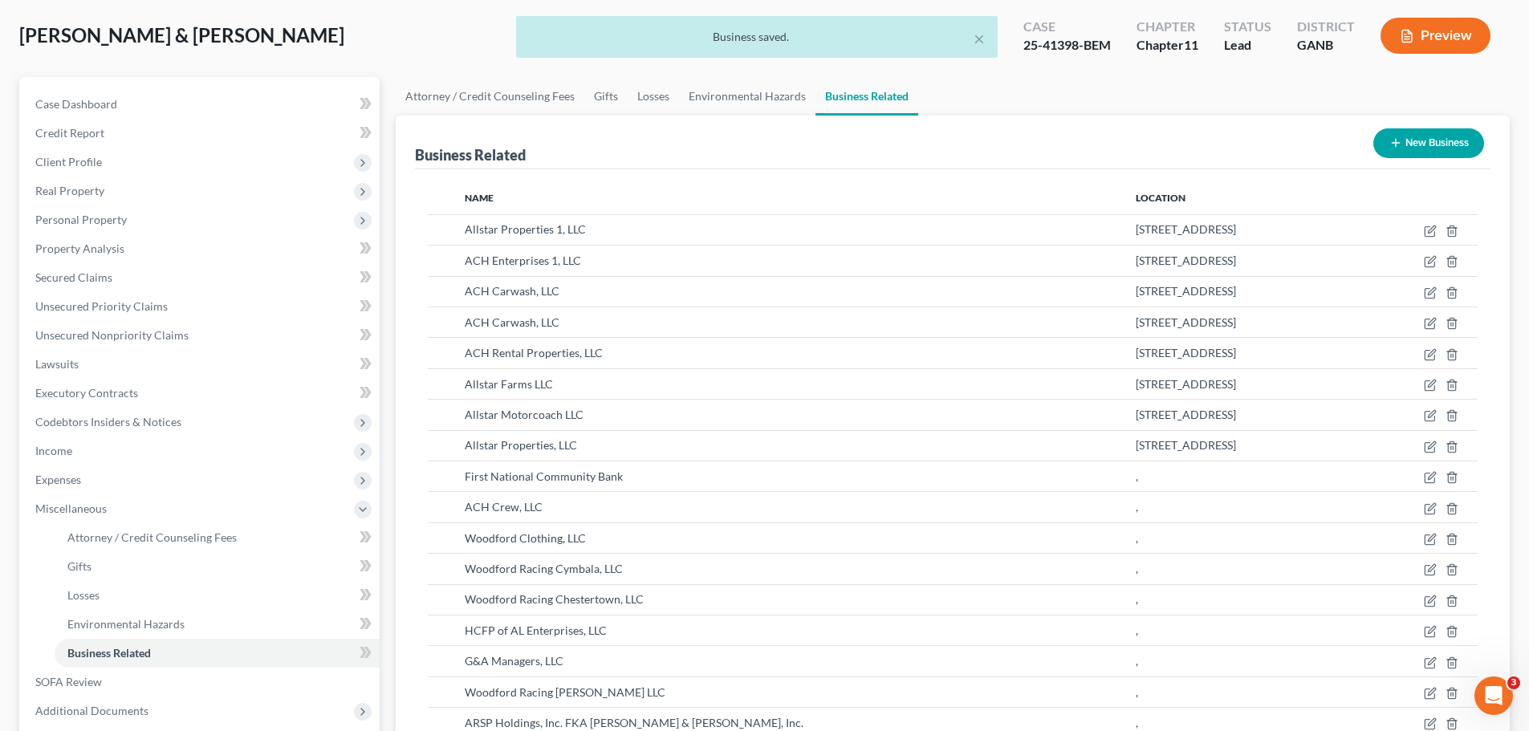
click at [1413, 140] on button "New Business" at bounding box center [1429, 143] width 111 height 30
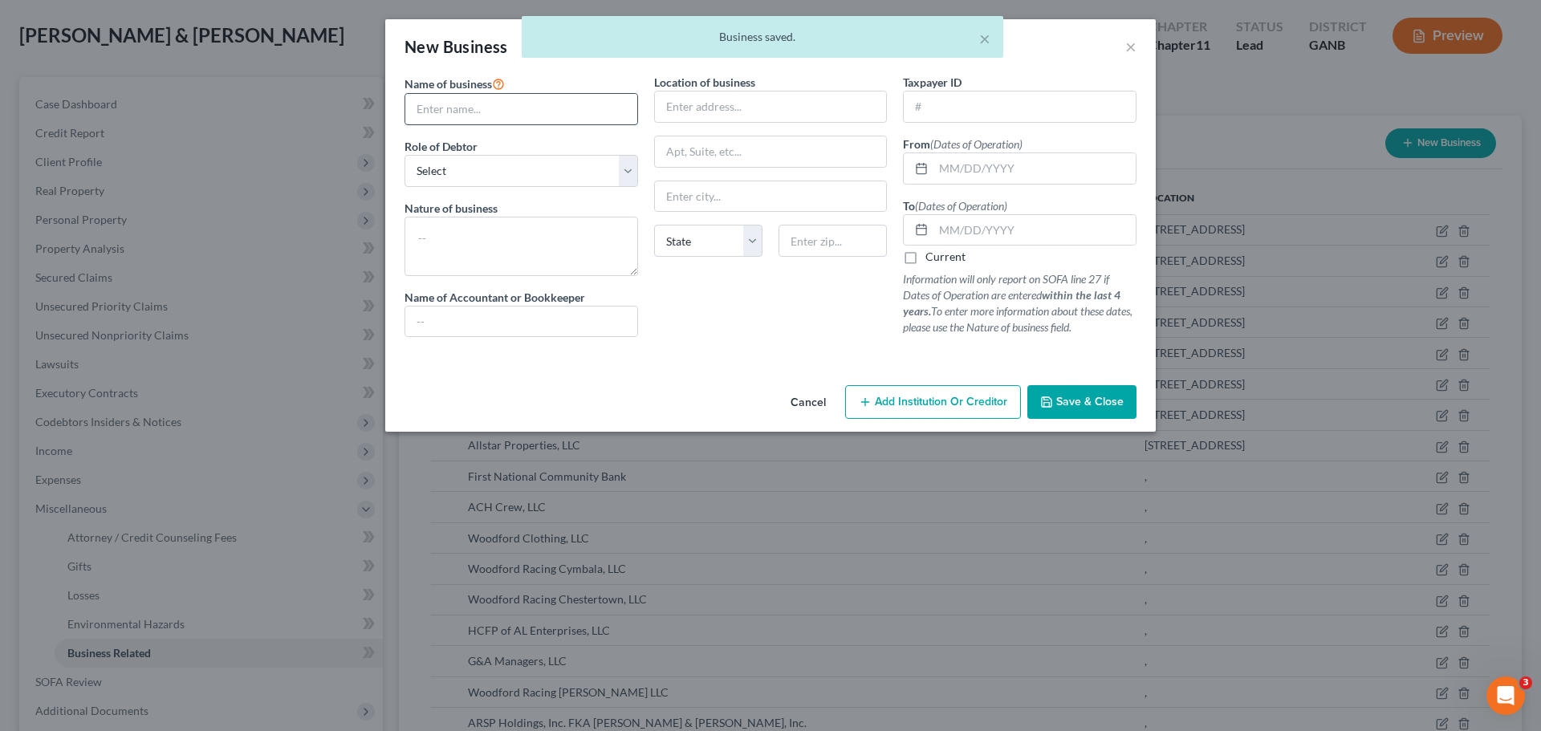
click at [504, 116] on input "text" at bounding box center [521, 109] width 232 height 31
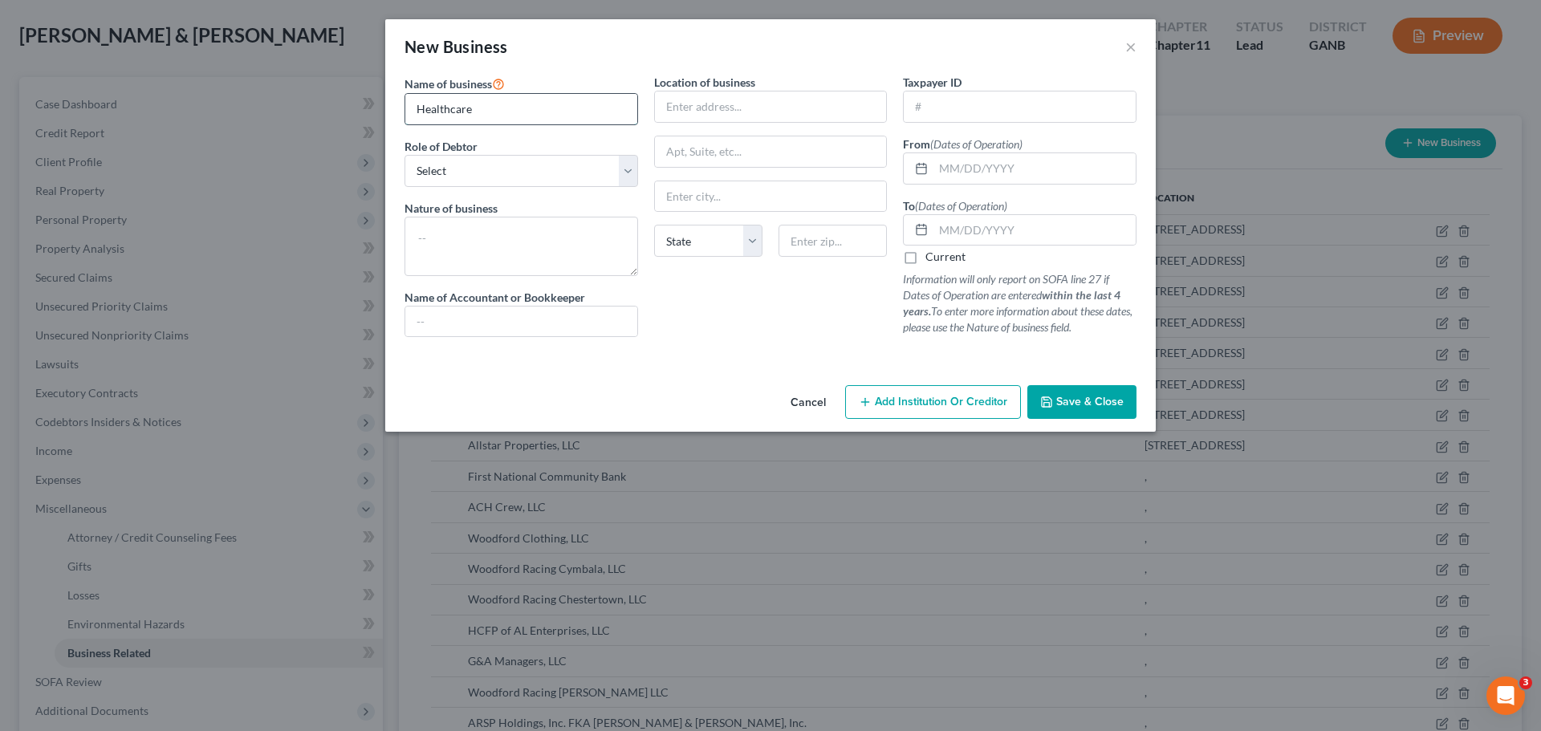
type input "Healthcare Facilities Partners, LLC"
click at [532, 169] on select "Select A member of a limited liability company (LLC) or limited liability partn…" at bounding box center [522, 171] width 234 height 32
select select "member"
click at [405, 155] on select "Select A member of a limited liability company (LLC) or limited liability partn…" at bounding box center [522, 171] width 234 height 32
click at [959, 165] on input "text" at bounding box center [1035, 168] width 202 height 31
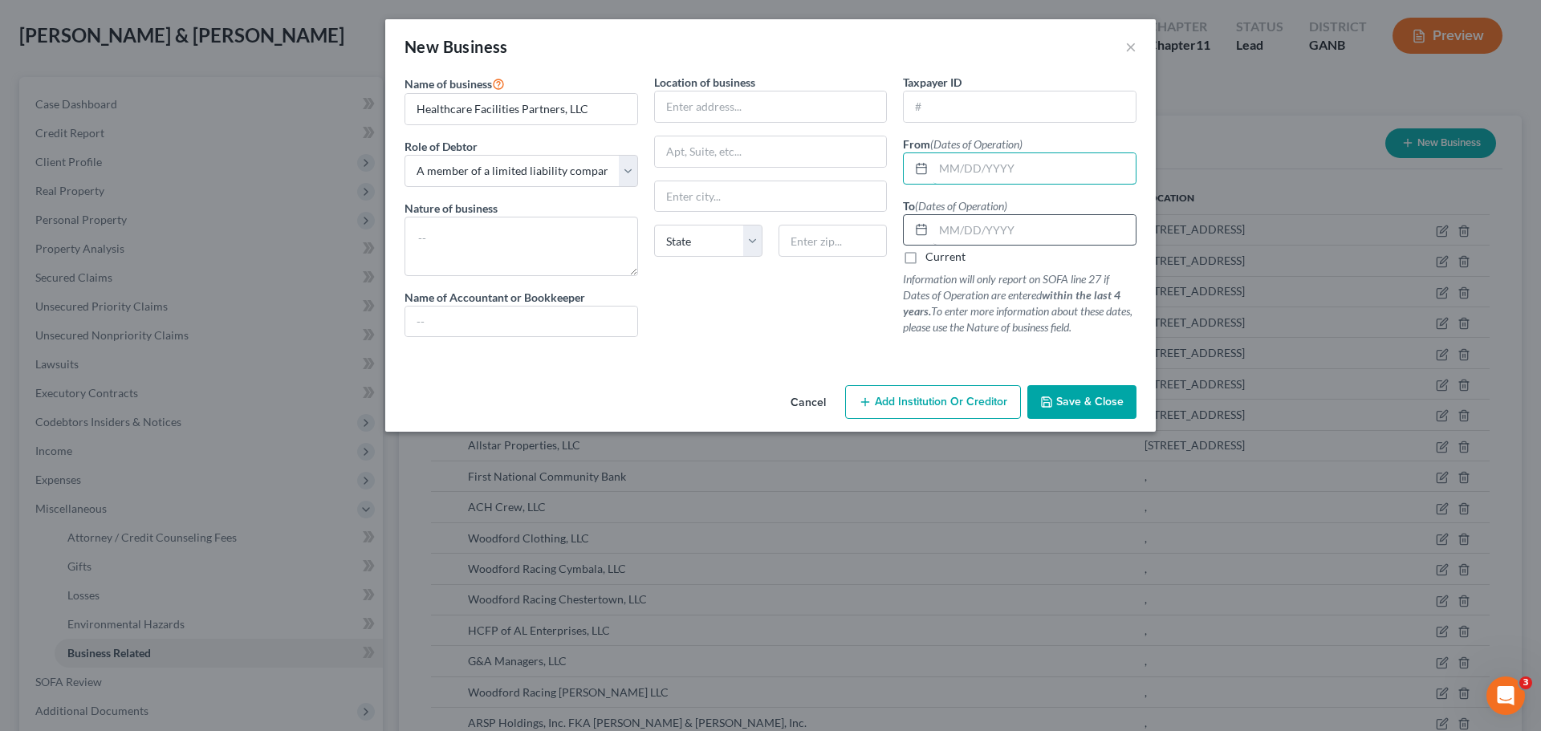
type input "[DATE]"
click at [1020, 234] on input "text" at bounding box center [1035, 230] width 202 height 31
type input "[DATE]"
click at [1073, 402] on span "Save & Close" at bounding box center [1090, 402] width 67 height 14
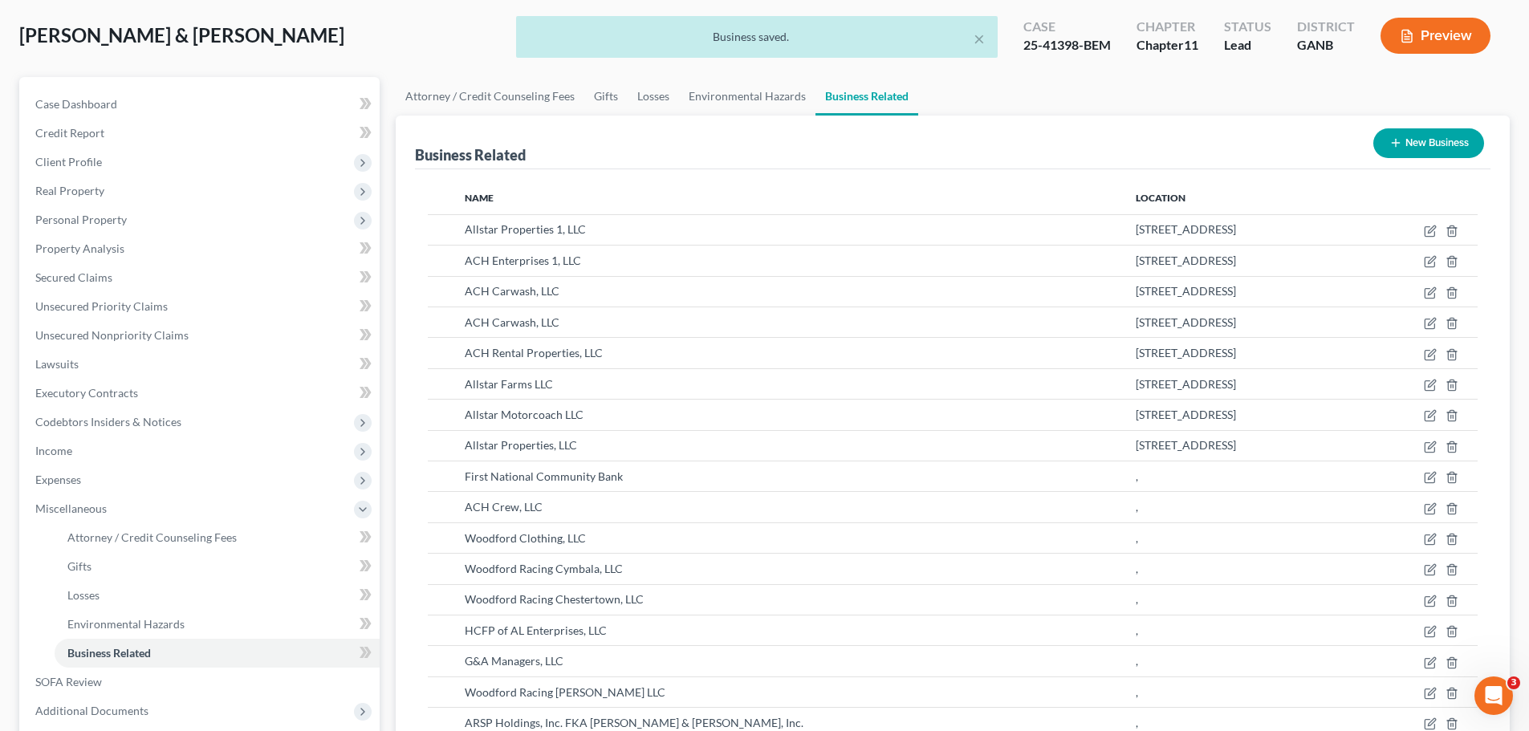
click at [1419, 149] on button "New Business" at bounding box center [1429, 143] width 111 height 30
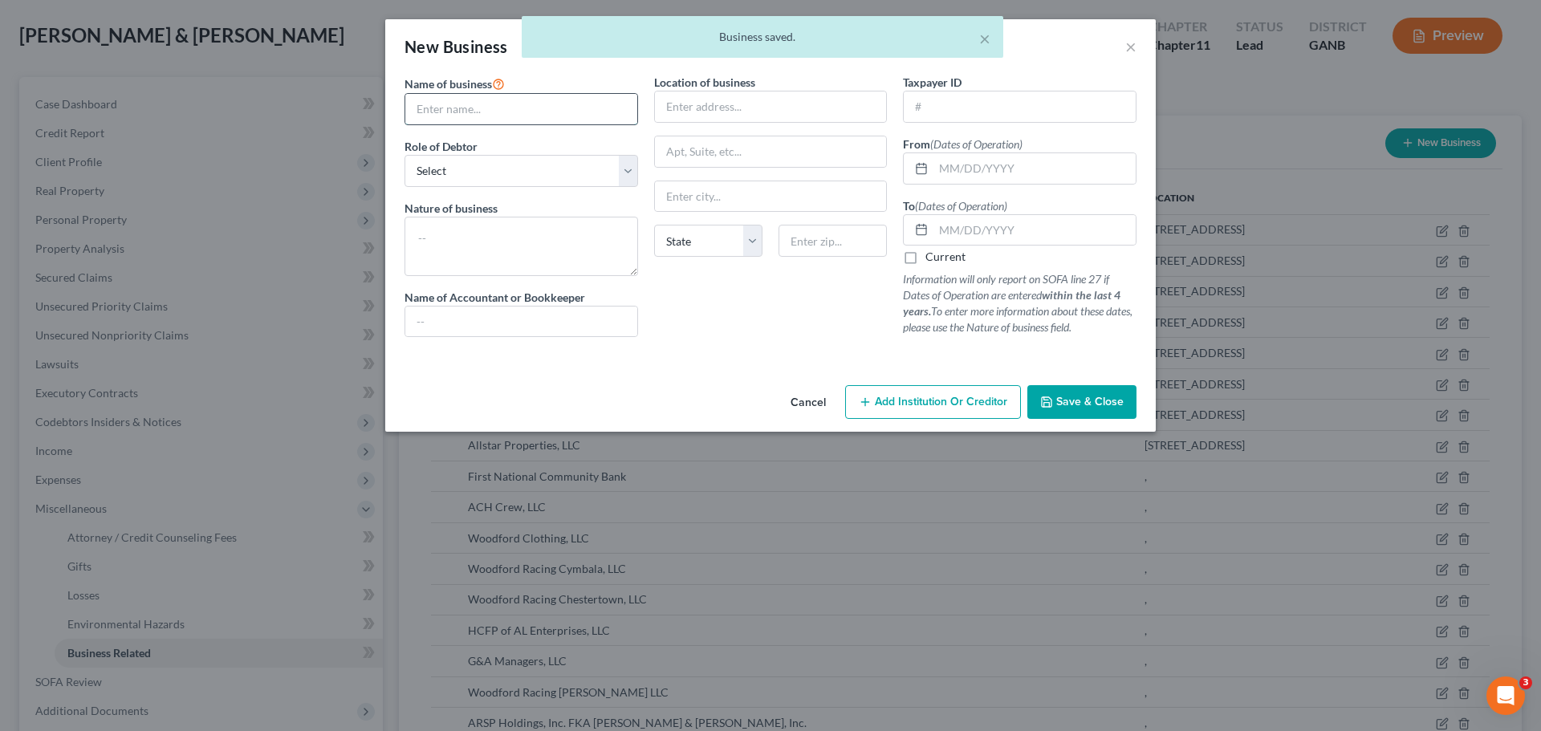
click at [492, 114] on input "text" at bounding box center [521, 109] width 232 height 31
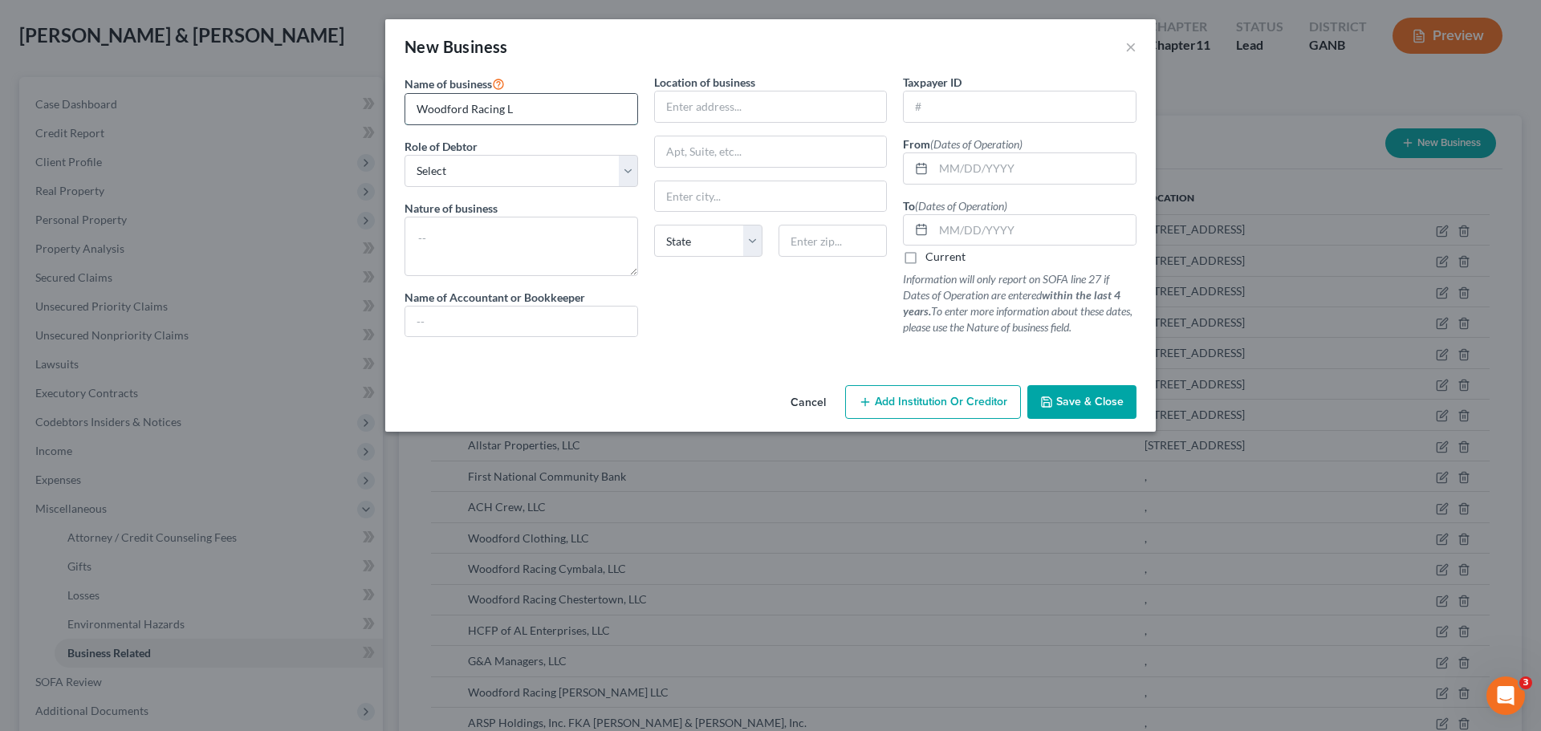
type input "Woodford Racing Lassie Dear LLC"
click at [509, 160] on select "Select A member of a limited liability company (LLC) or limited liability partn…" at bounding box center [522, 171] width 234 height 32
select select "member"
click at [405, 155] on select "Select A member of a limited liability company (LLC) or limited liability partn…" at bounding box center [522, 171] width 234 height 32
click at [948, 167] on input "text" at bounding box center [1035, 168] width 202 height 31
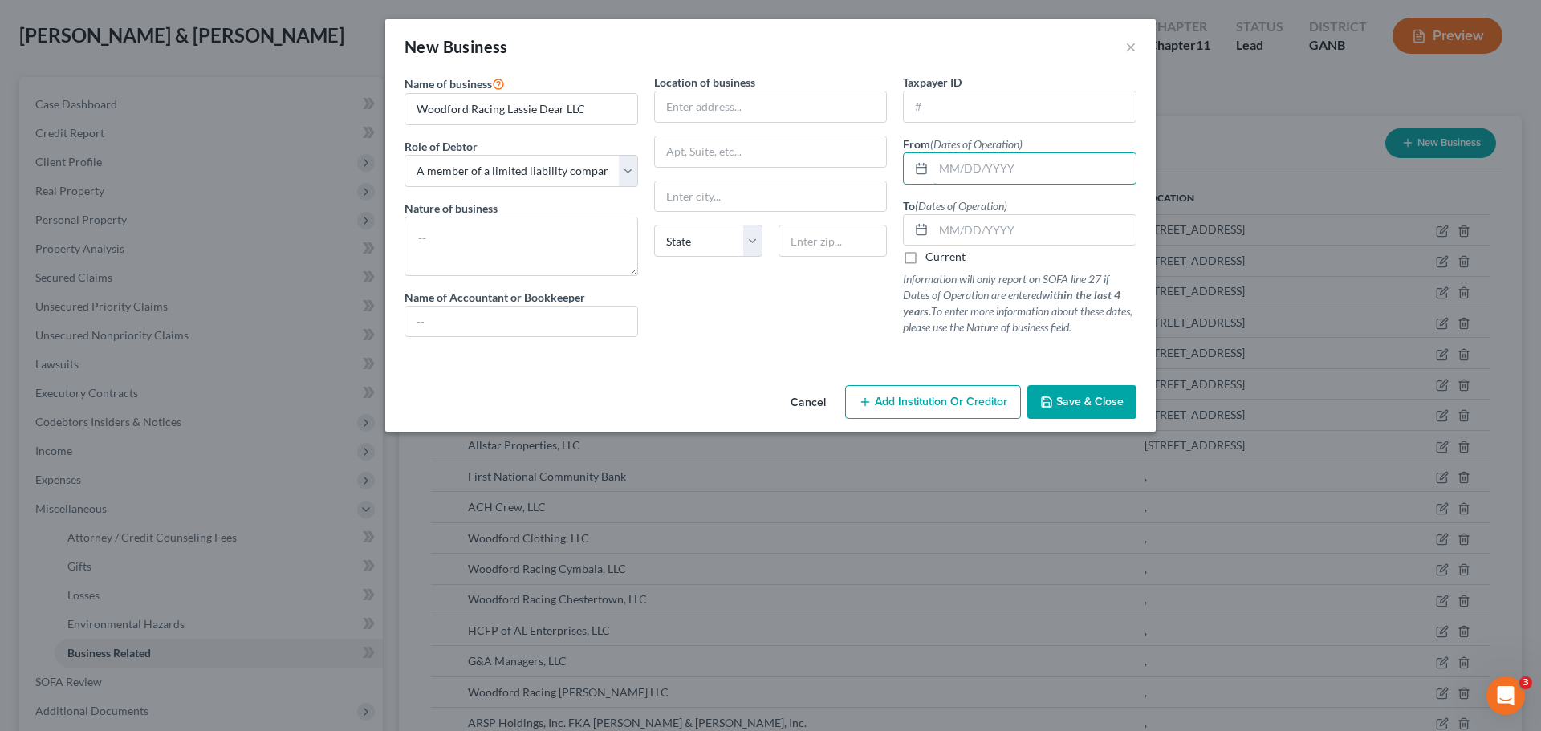
type input "[DATE]"
click at [1020, 226] on input "text" at bounding box center [1035, 230] width 202 height 31
type input "[DATE]"
click at [1071, 395] on span "Save & Close" at bounding box center [1090, 402] width 67 height 14
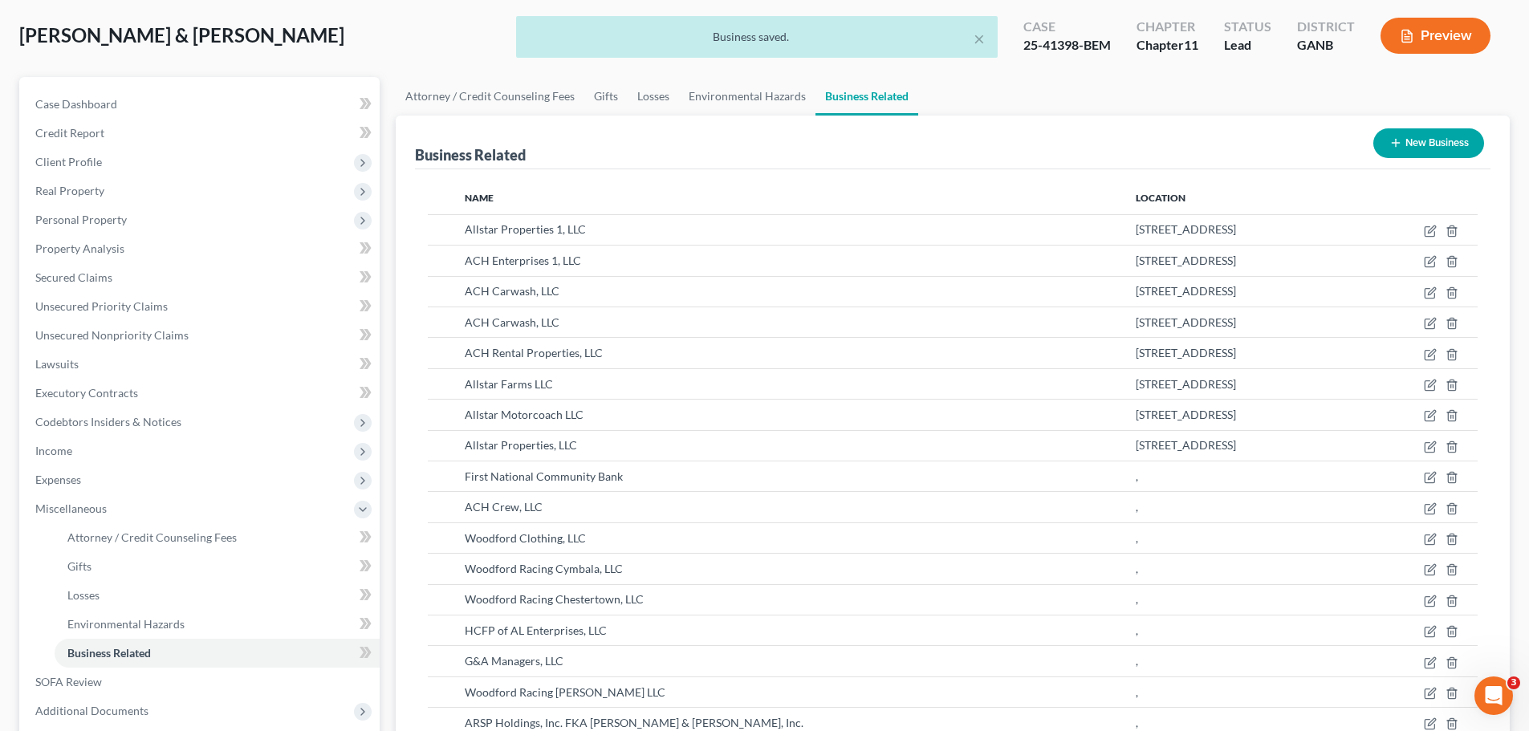
click at [1401, 144] on button "New Business" at bounding box center [1429, 143] width 111 height 30
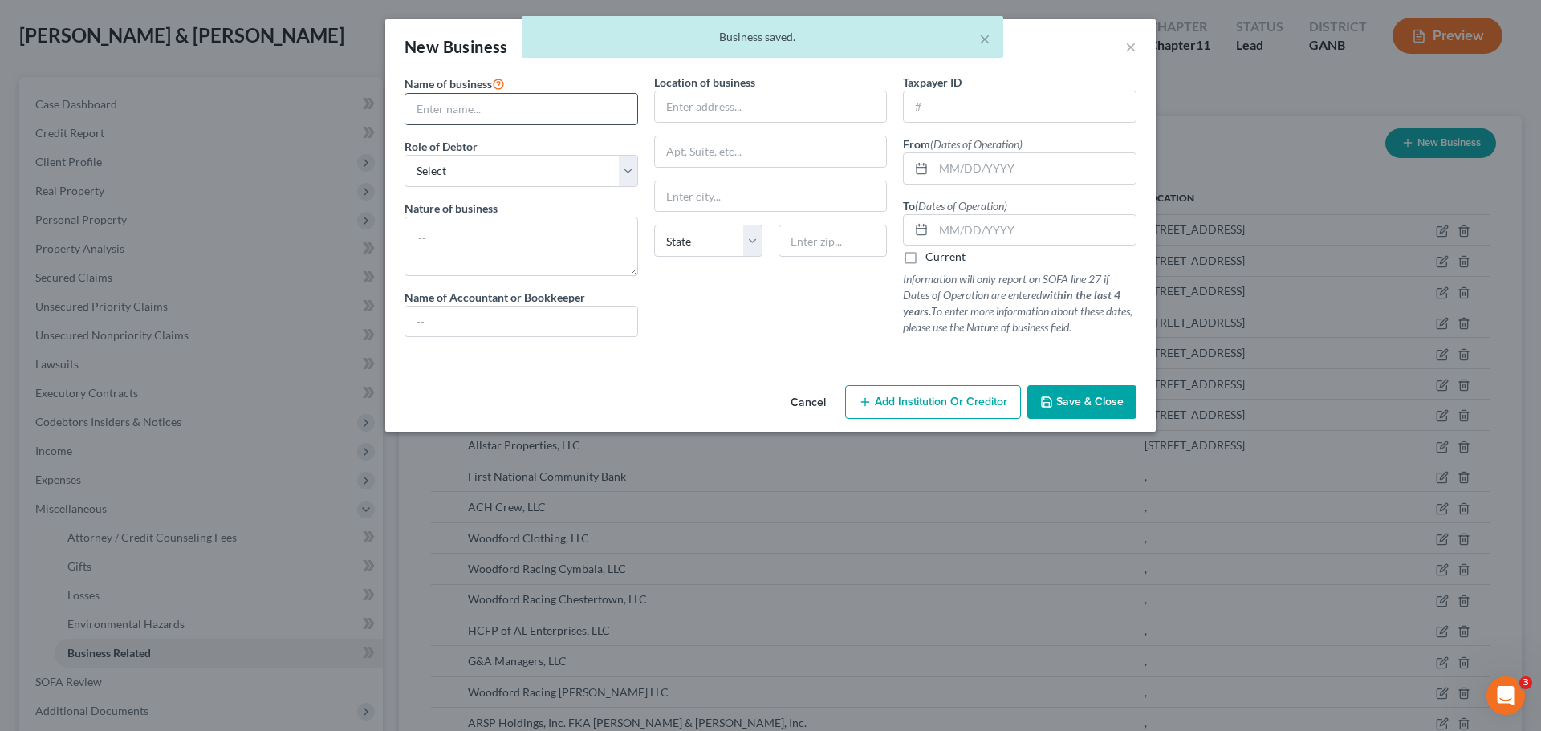
click at [511, 124] on div at bounding box center [522, 109] width 234 height 32
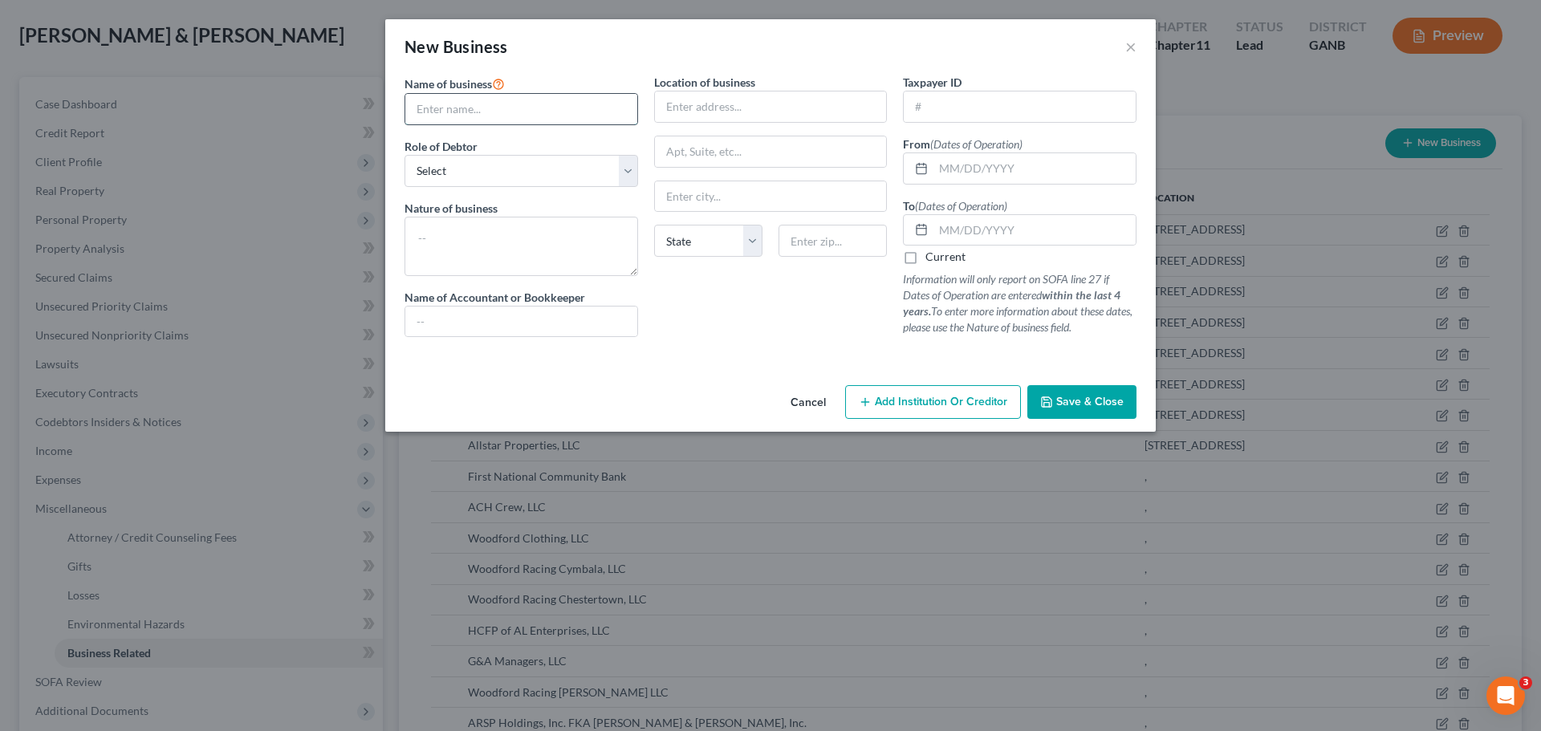
click at [509, 110] on input "text" at bounding box center [521, 109] width 232 height 31
type input "HCFP of Norwalk Investments, LLC"
click at [531, 177] on select "Select A member of a limited liability company (LLC) or limited liability partn…" at bounding box center [522, 171] width 234 height 32
select select "member"
click at [405, 155] on select "Select A member of a limited liability company (LLC) or limited liability partn…" at bounding box center [522, 171] width 234 height 32
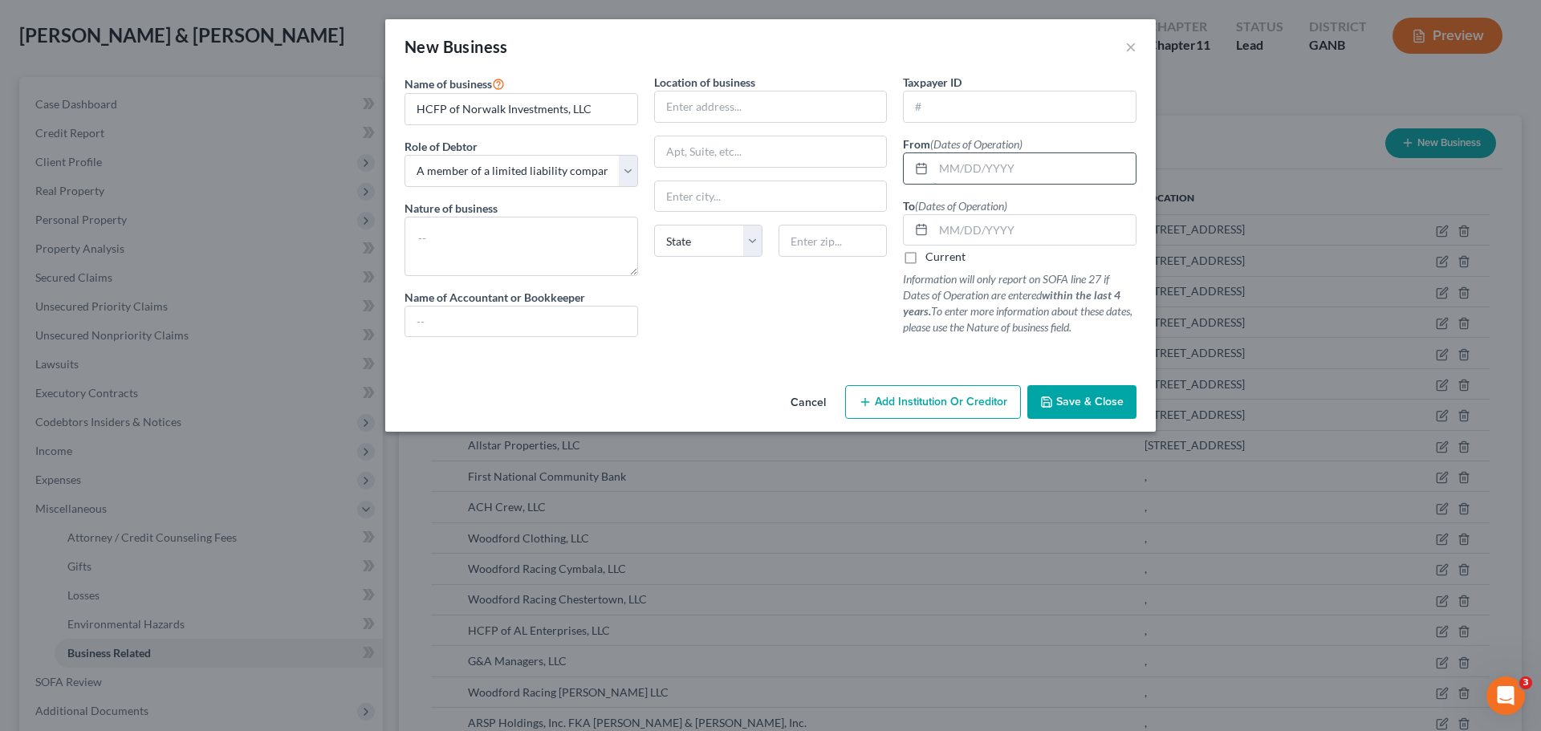
click at [971, 171] on input "text" at bounding box center [1035, 168] width 202 height 31
type input "[DATE]"
click at [1012, 240] on input "text" at bounding box center [1035, 230] width 202 height 31
type input "[DATE]"
click at [1077, 393] on button "Save & Close" at bounding box center [1082, 402] width 109 height 34
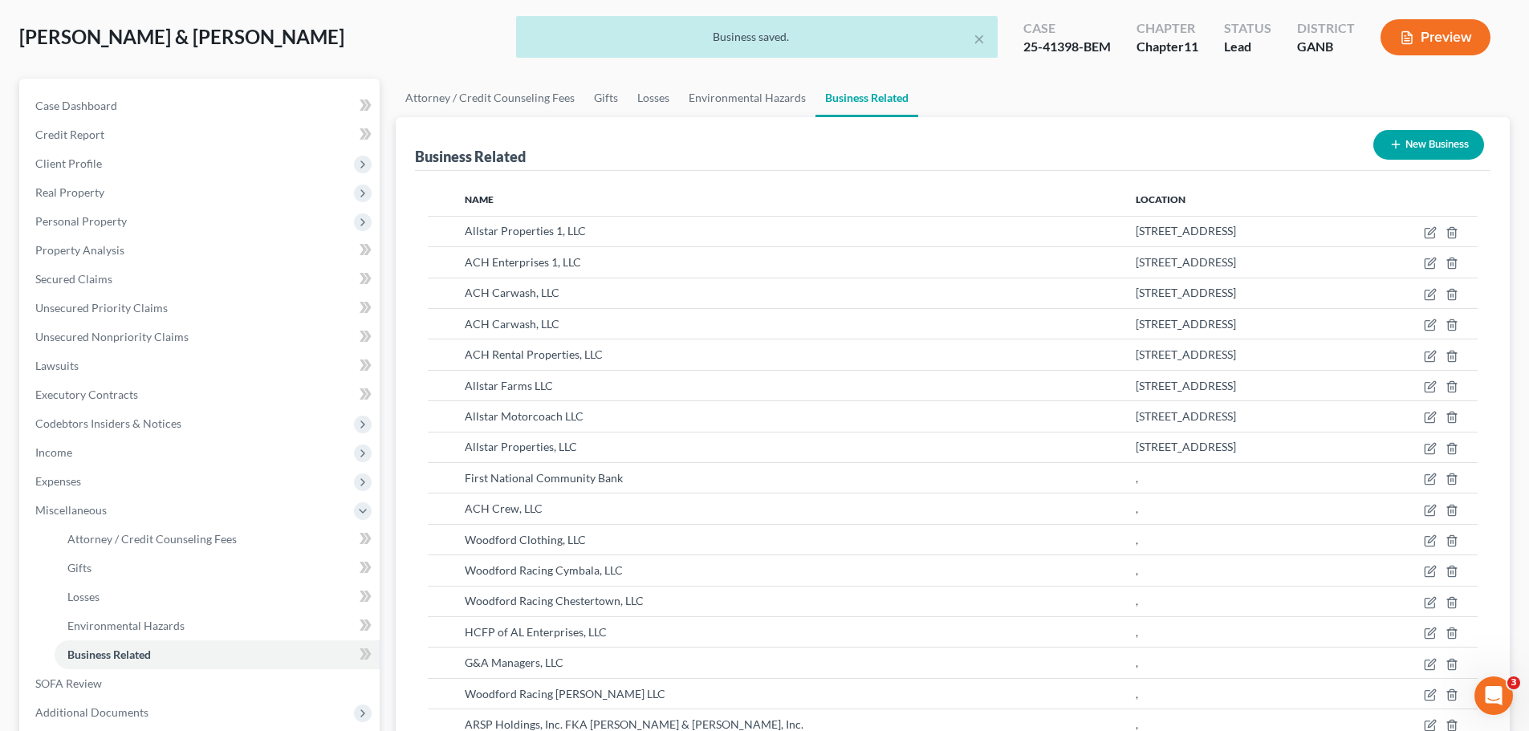
scroll to position [0, 0]
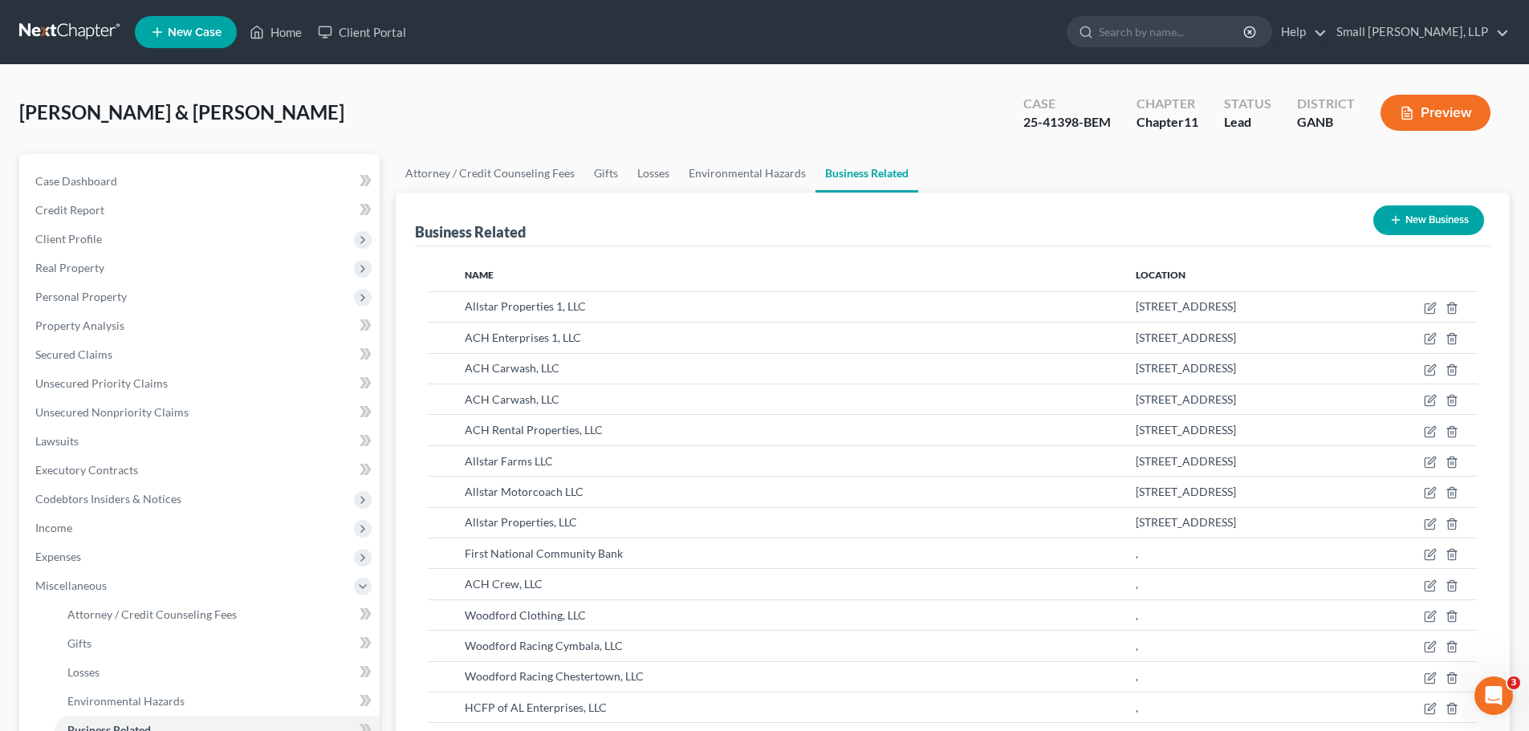
click at [1422, 212] on button "New Business" at bounding box center [1429, 221] width 111 height 30
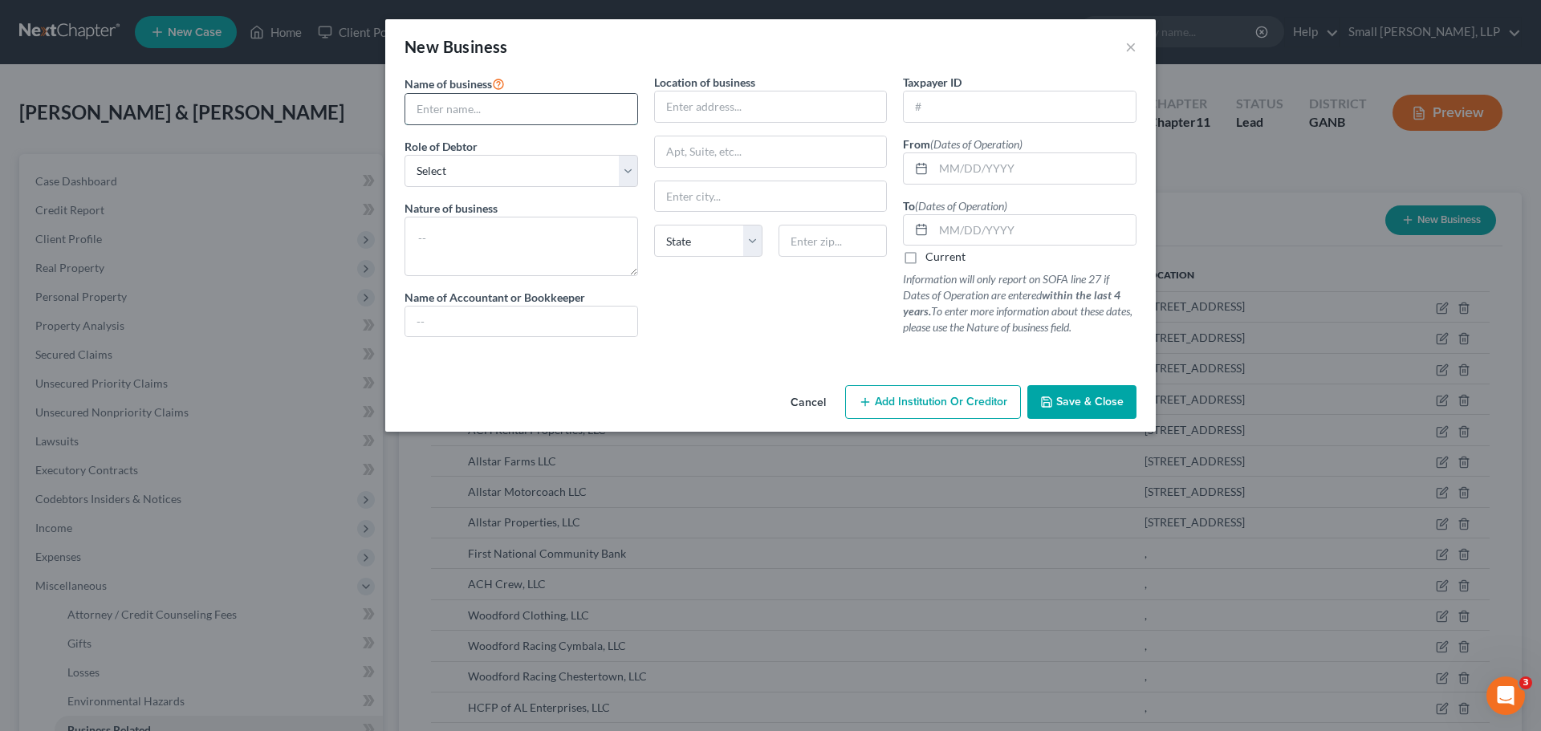
click at [523, 112] on input "text" at bounding box center [521, 109] width 232 height 31
type input "HCFP of SW [US_STATE] Investments, LLC"
click at [553, 180] on select "Select A member of a limited liability company (LLC) or limited liability partn…" at bounding box center [522, 171] width 234 height 32
select select "member"
click at [405, 155] on select "Select A member of a limited liability company (LLC) or limited liability partn…" at bounding box center [522, 171] width 234 height 32
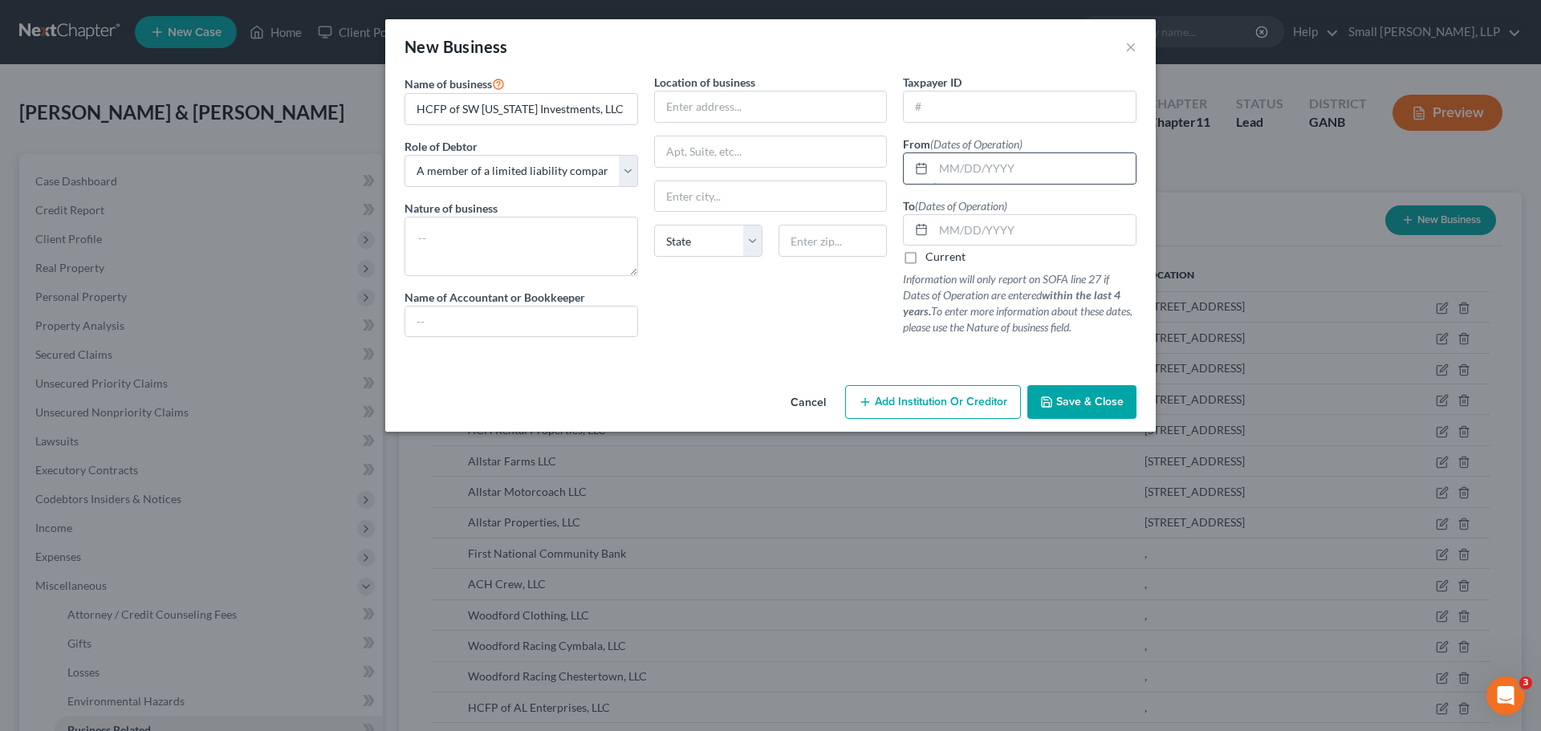
click at [970, 173] on input "text" at bounding box center [1035, 168] width 202 height 31
type input "[DATE]"
click at [1008, 235] on input "text" at bounding box center [1035, 230] width 202 height 31
type input "[DATE]"
click at [1077, 396] on span "Save & Close" at bounding box center [1090, 402] width 67 height 14
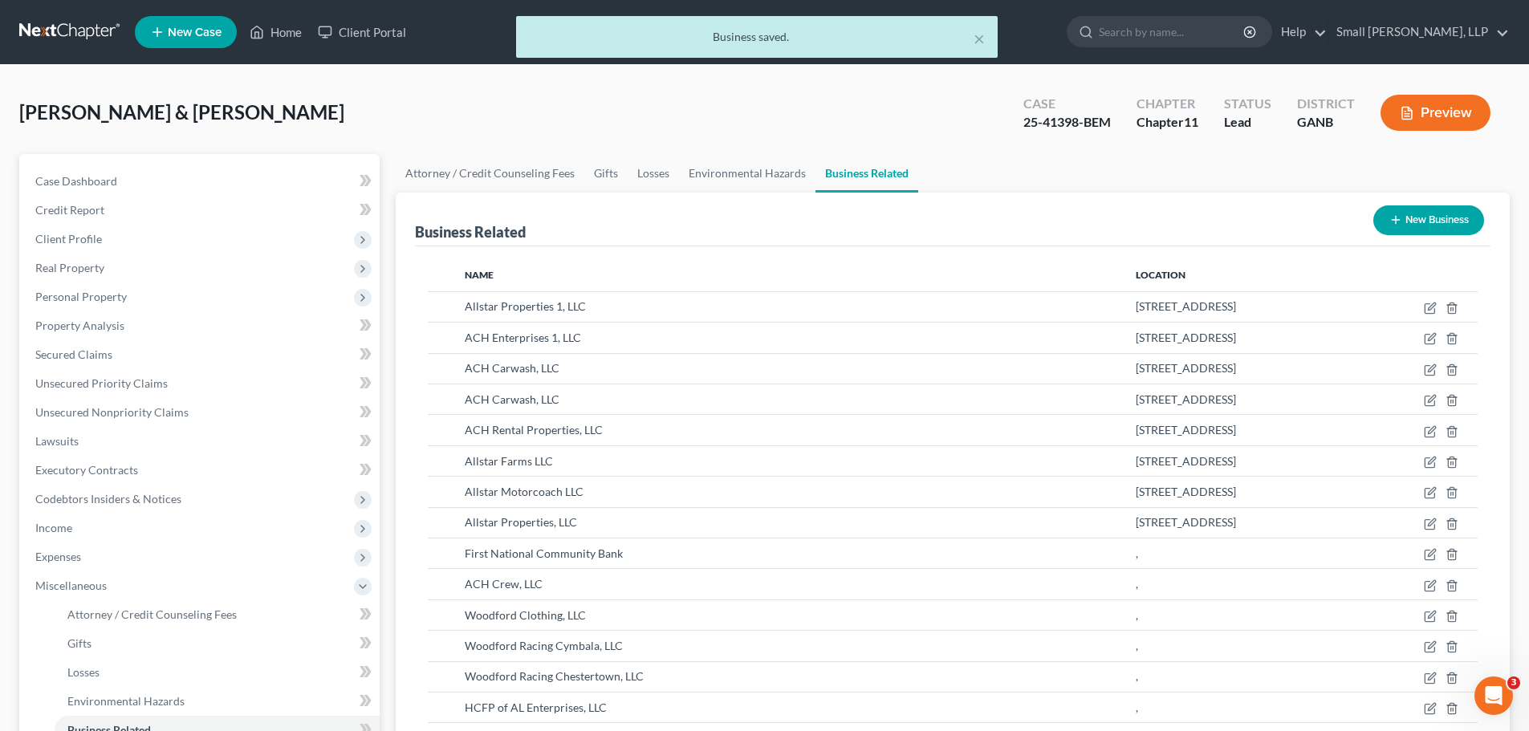
click at [1397, 221] on icon "button" at bounding box center [1396, 220] width 13 height 13
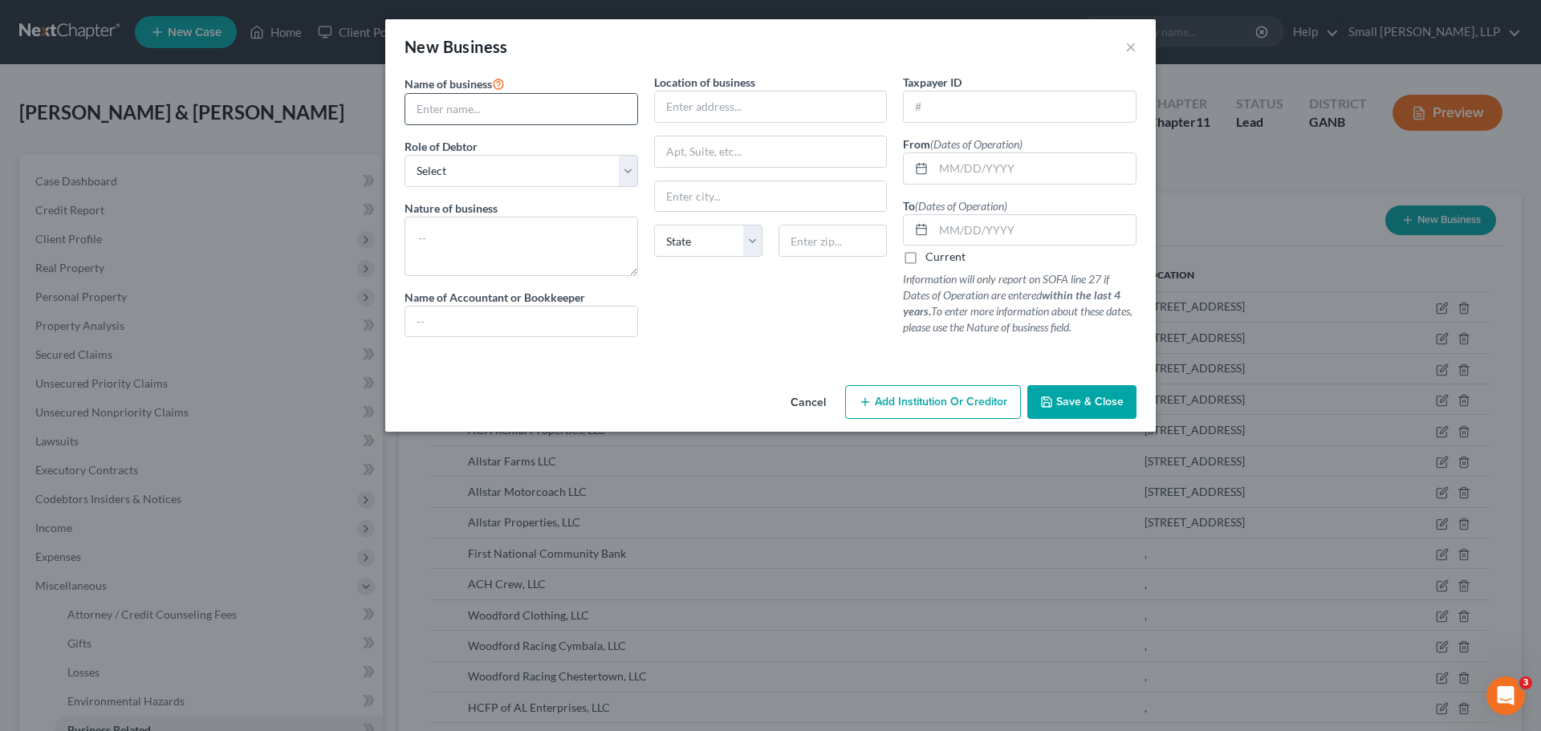
click at [504, 114] on input "text" at bounding box center [521, 109] width 232 height 31
type input "SDP of Austin Enterprises, LLC"
click at [515, 169] on select "Select A member of a limited liability company (LLC) or limited liability partn…" at bounding box center [522, 171] width 234 height 32
select select "member"
click at [405, 155] on select "Select A member of a limited liability company (LLC) or limited liability partn…" at bounding box center [522, 171] width 234 height 32
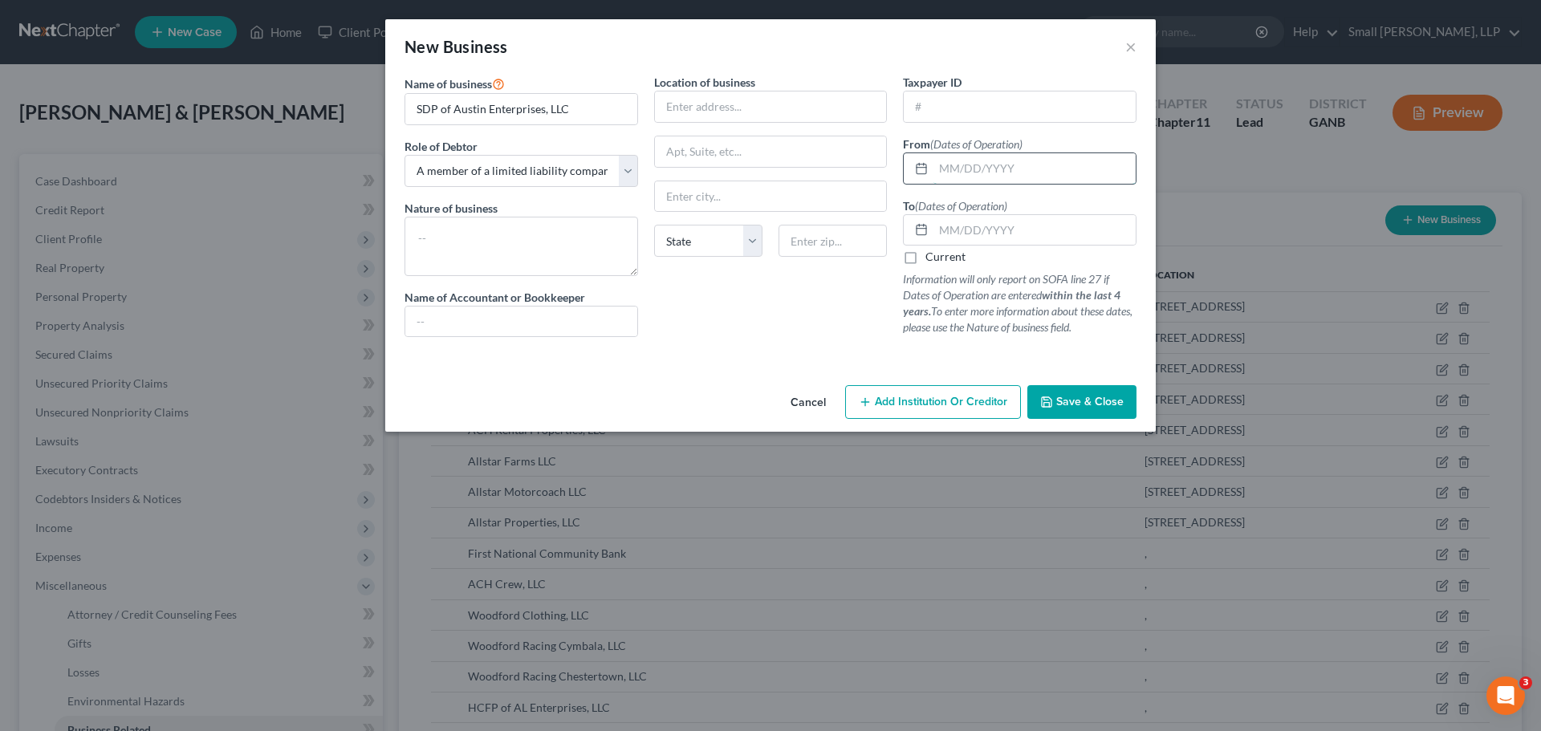
click at [951, 169] on input "text" at bounding box center [1035, 168] width 202 height 31
type input "[DATE]"
click at [1014, 236] on input "text" at bounding box center [1035, 230] width 202 height 31
type input "[DATE]"
click at [1079, 396] on span "Save & Close" at bounding box center [1090, 402] width 67 height 14
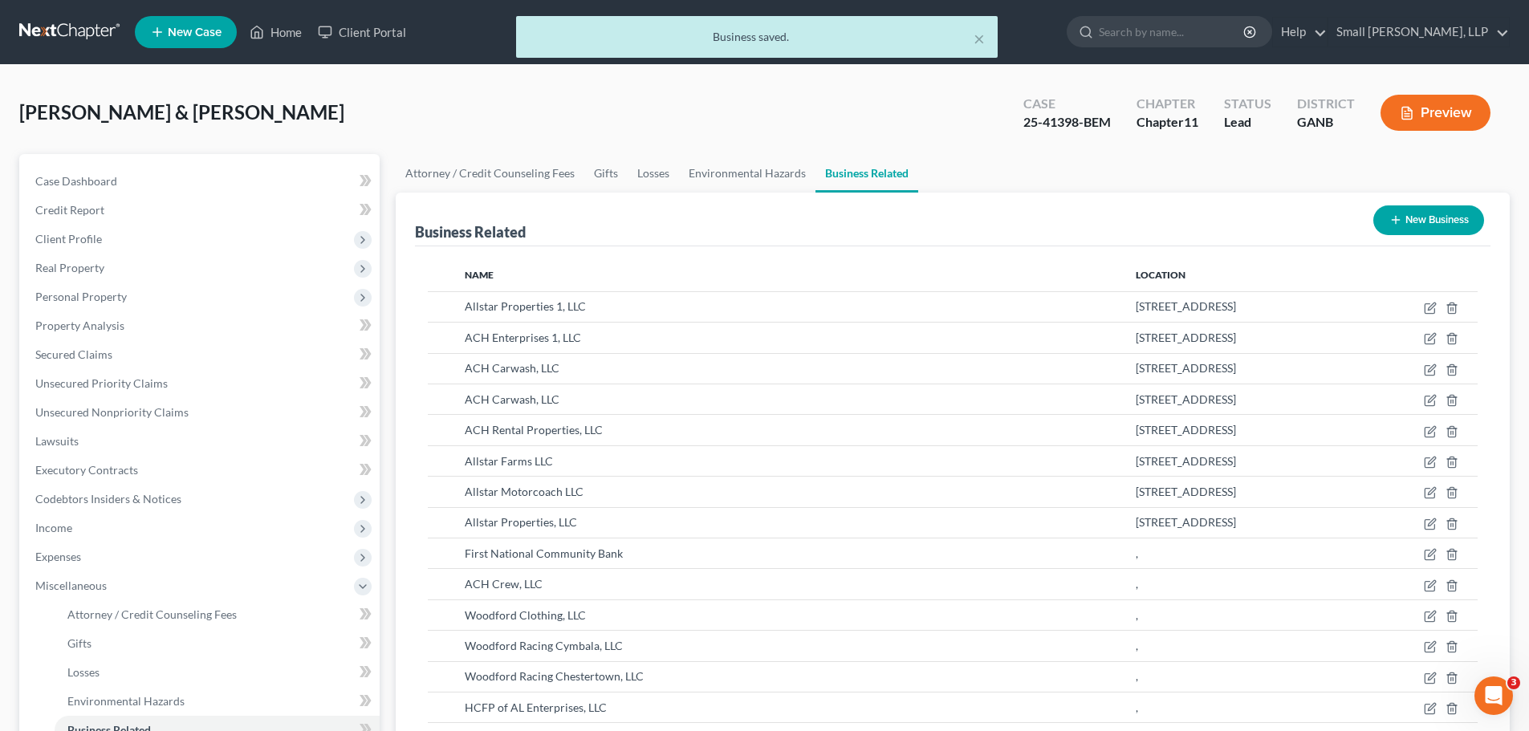
click at [1419, 222] on button "New Business" at bounding box center [1429, 221] width 111 height 30
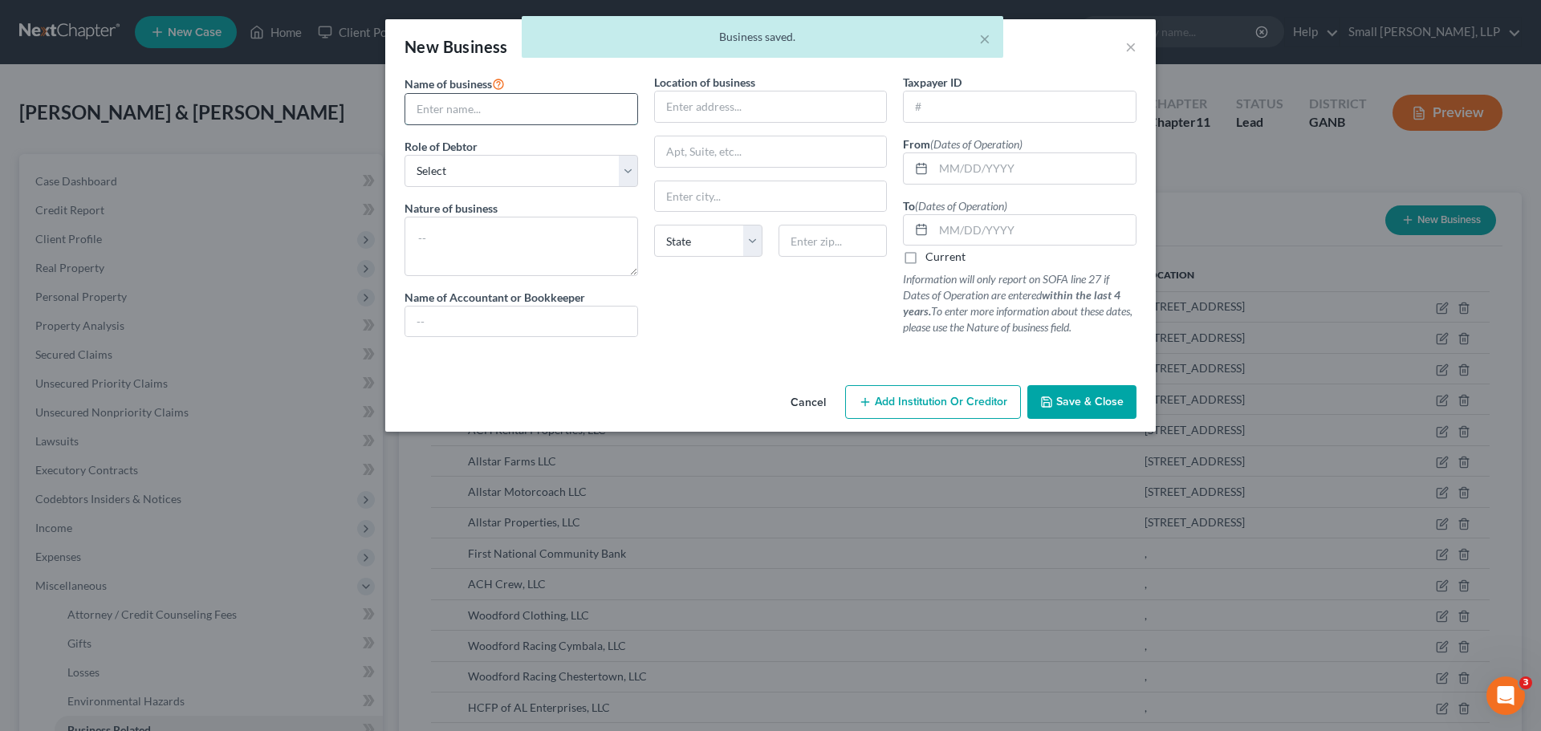
click at [532, 113] on input "text" at bounding box center [521, 109] width 232 height 31
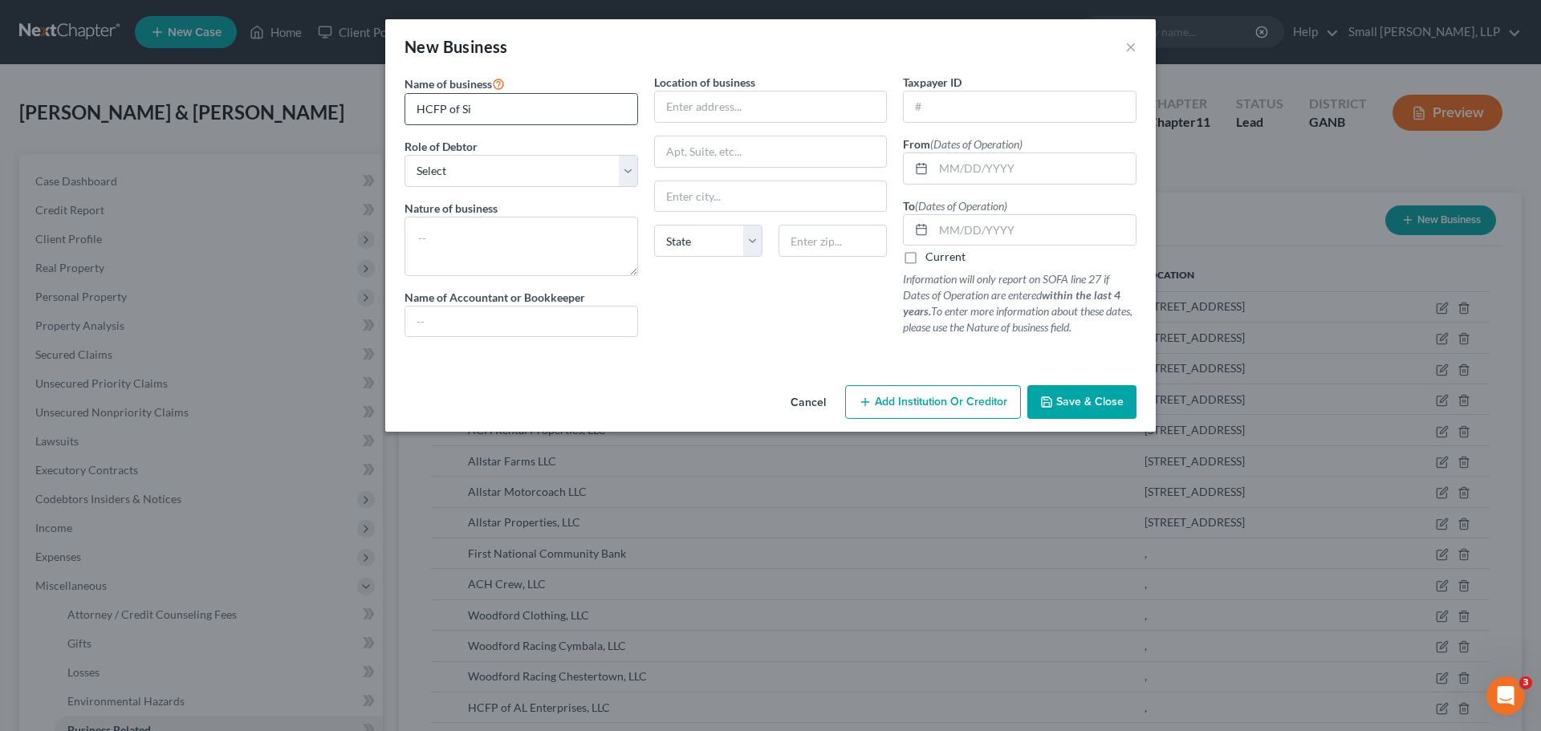
type input "HCFP of [PERSON_NAME] Investments, LLC"
click at [560, 172] on select "Select A member of a limited liability company (LLC) or limited liability partn…" at bounding box center [522, 171] width 234 height 32
select select "member"
click at [405, 155] on select "Select A member of a limited liability company (LLC) or limited liability partn…" at bounding box center [522, 171] width 234 height 32
click at [936, 168] on input "text" at bounding box center [1035, 168] width 202 height 31
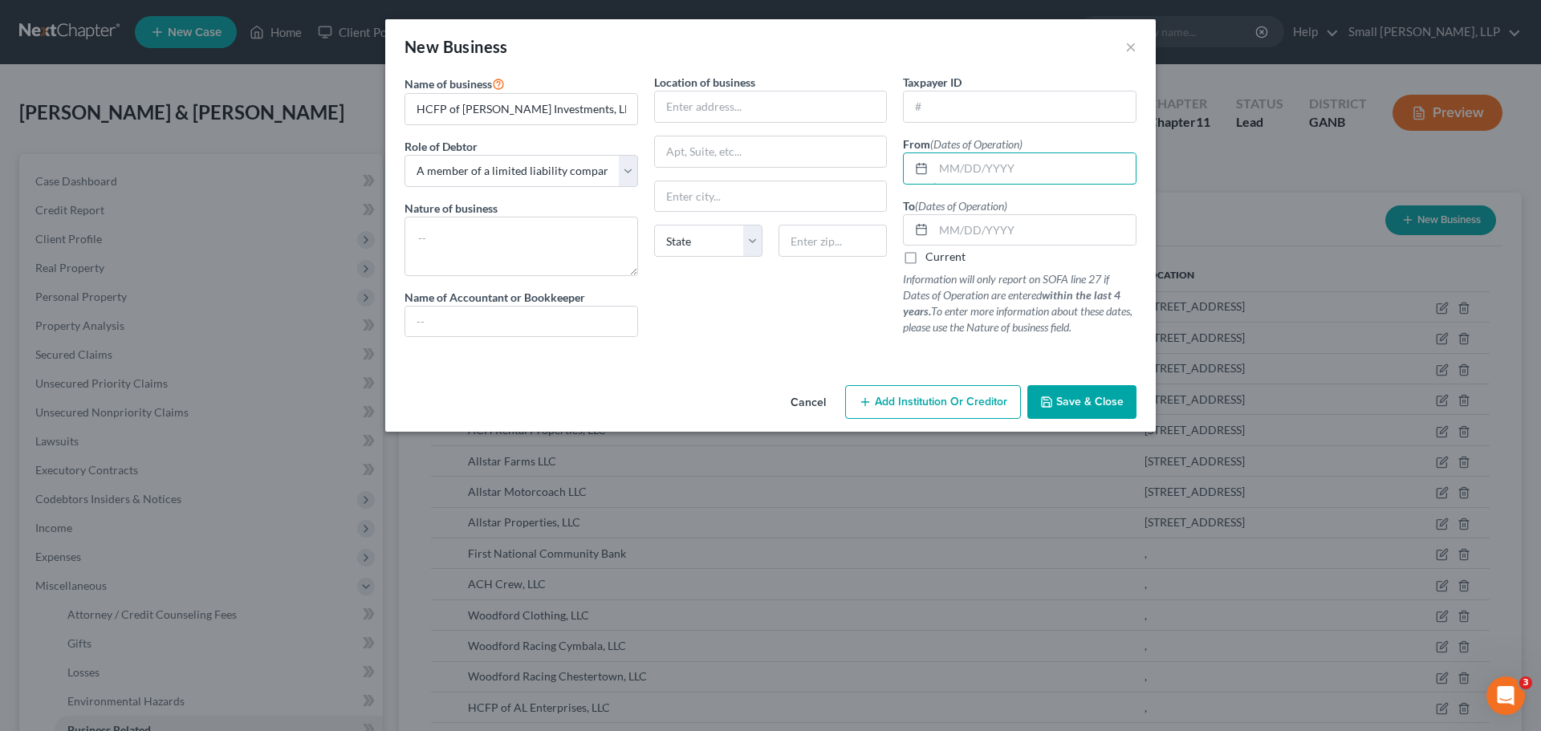
type input "[DATE]"
click at [1036, 224] on input "text" at bounding box center [1035, 230] width 202 height 31
type input "[DATE]"
click at [1077, 399] on span "Save & Close" at bounding box center [1090, 402] width 67 height 14
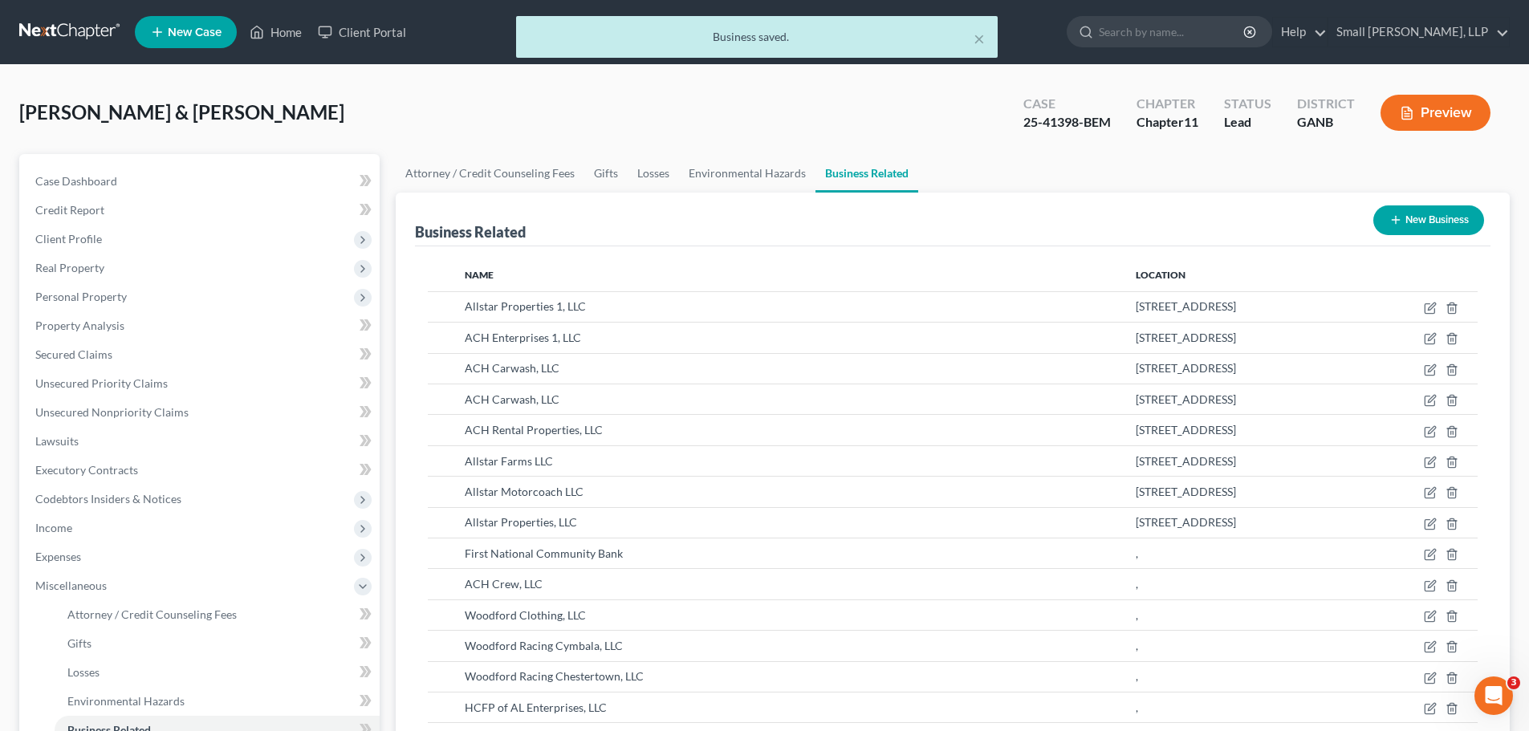
click at [1444, 215] on button "New Business" at bounding box center [1429, 221] width 111 height 30
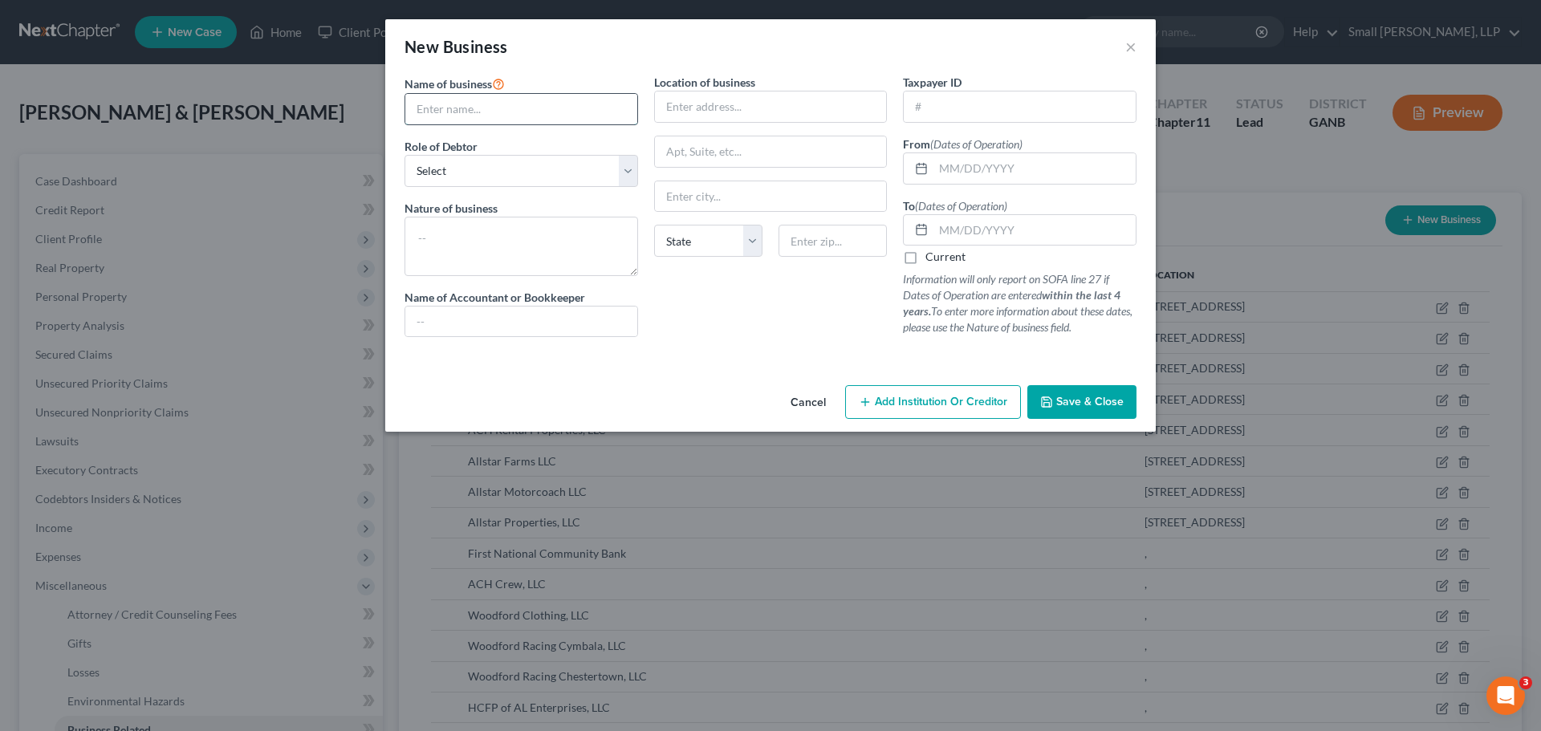
click at [584, 106] on input "text" at bounding box center [521, 109] width 232 height 31
type input "HCFP of Sandusky Enterprises, LLC"
click at [572, 163] on select "Select A member of a limited liability company (LLC) or limited liability partn…" at bounding box center [522, 171] width 234 height 32
select select "member"
click at [405, 155] on select "Select A member of a limited liability company (LLC) or limited liability partn…" at bounding box center [522, 171] width 234 height 32
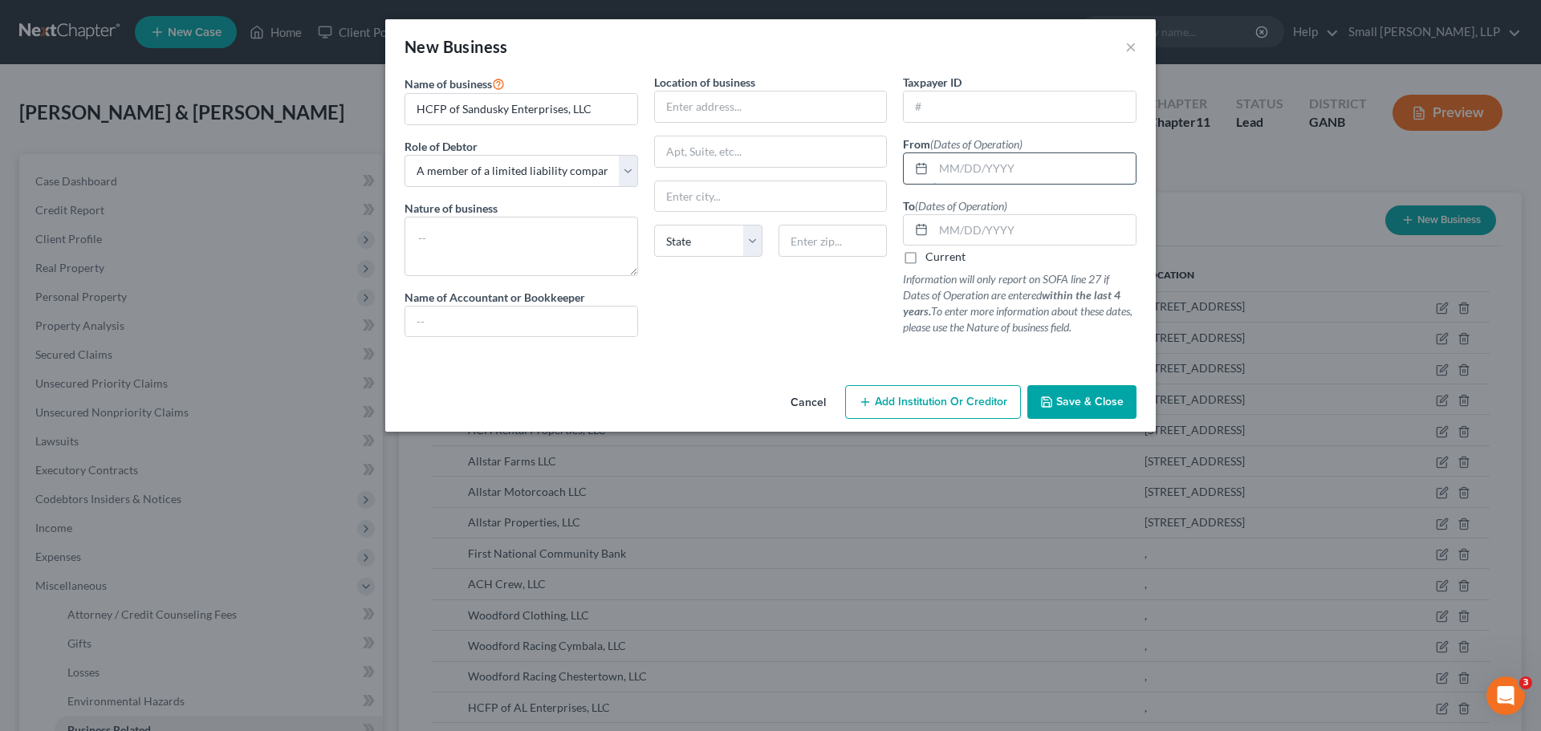
click at [955, 177] on input "text" at bounding box center [1035, 168] width 202 height 31
type input "[DATE]"
click at [992, 231] on input "text" at bounding box center [1035, 230] width 202 height 31
type input "[DATE]"
click at [1071, 397] on span "Save & Close" at bounding box center [1090, 402] width 67 height 14
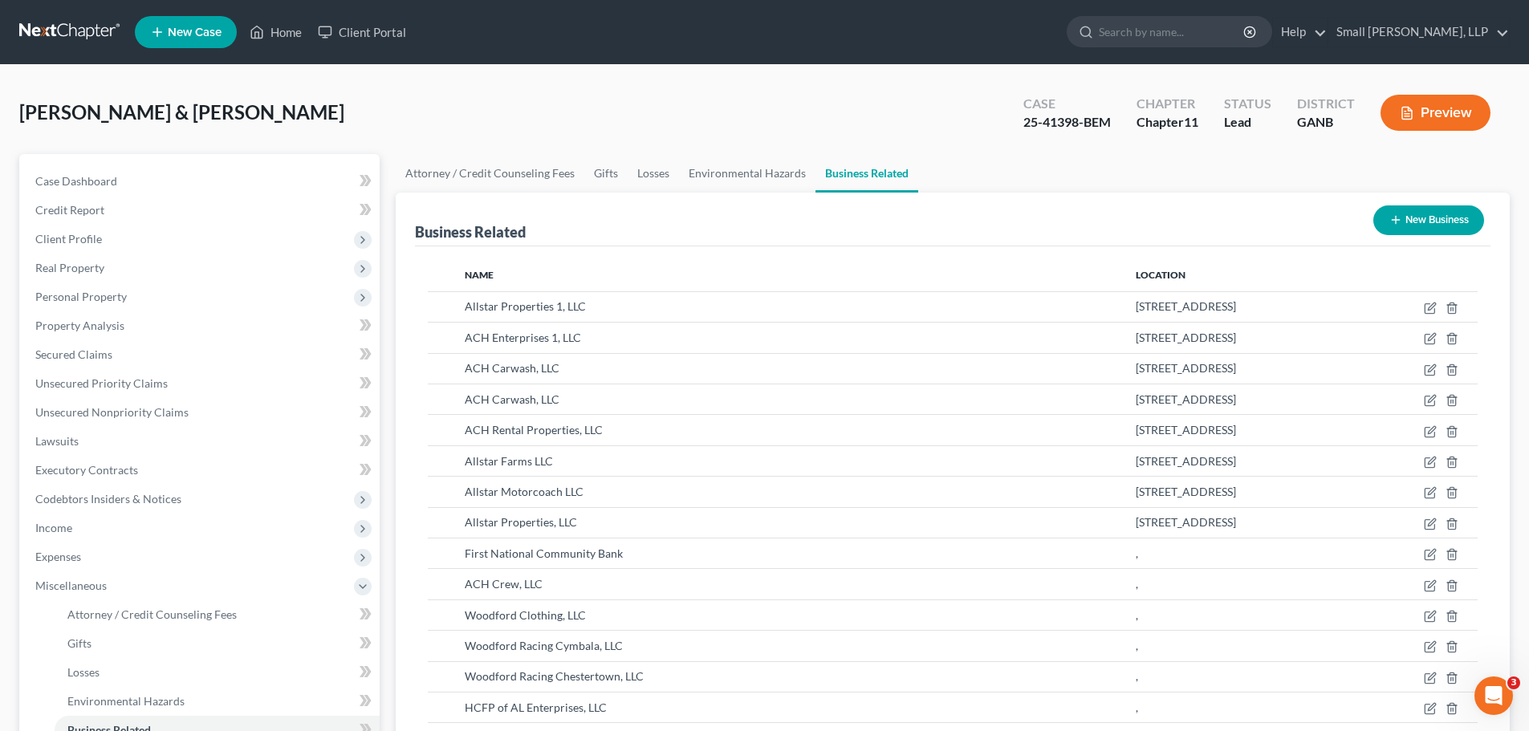
click at [1446, 222] on button "New Business" at bounding box center [1429, 221] width 111 height 30
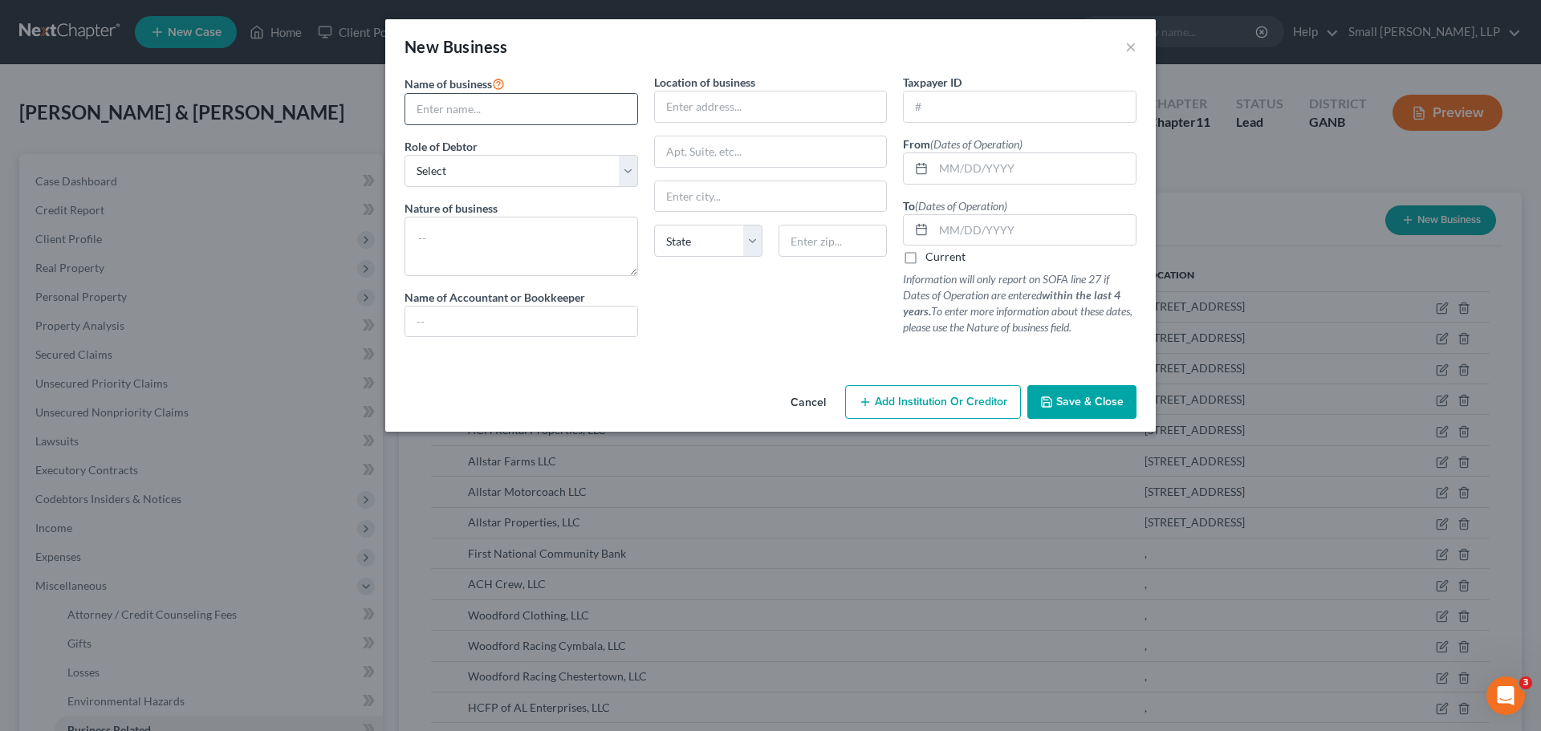
click at [505, 112] on input "text" at bounding box center [521, 109] width 232 height 31
type input "HCFP of [PERSON_NAME] Enterprises, LLC"
click at [522, 178] on select "Select A member of a limited liability company (LLC) or limited liability partn…" at bounding box center [522, 171] width 234 height 32
select select "member"
click at [405, 155] on select "Select A member of a limited liability company (LLC) or limited liability partn…" at bounding box center [522, 171] width 234 height 32
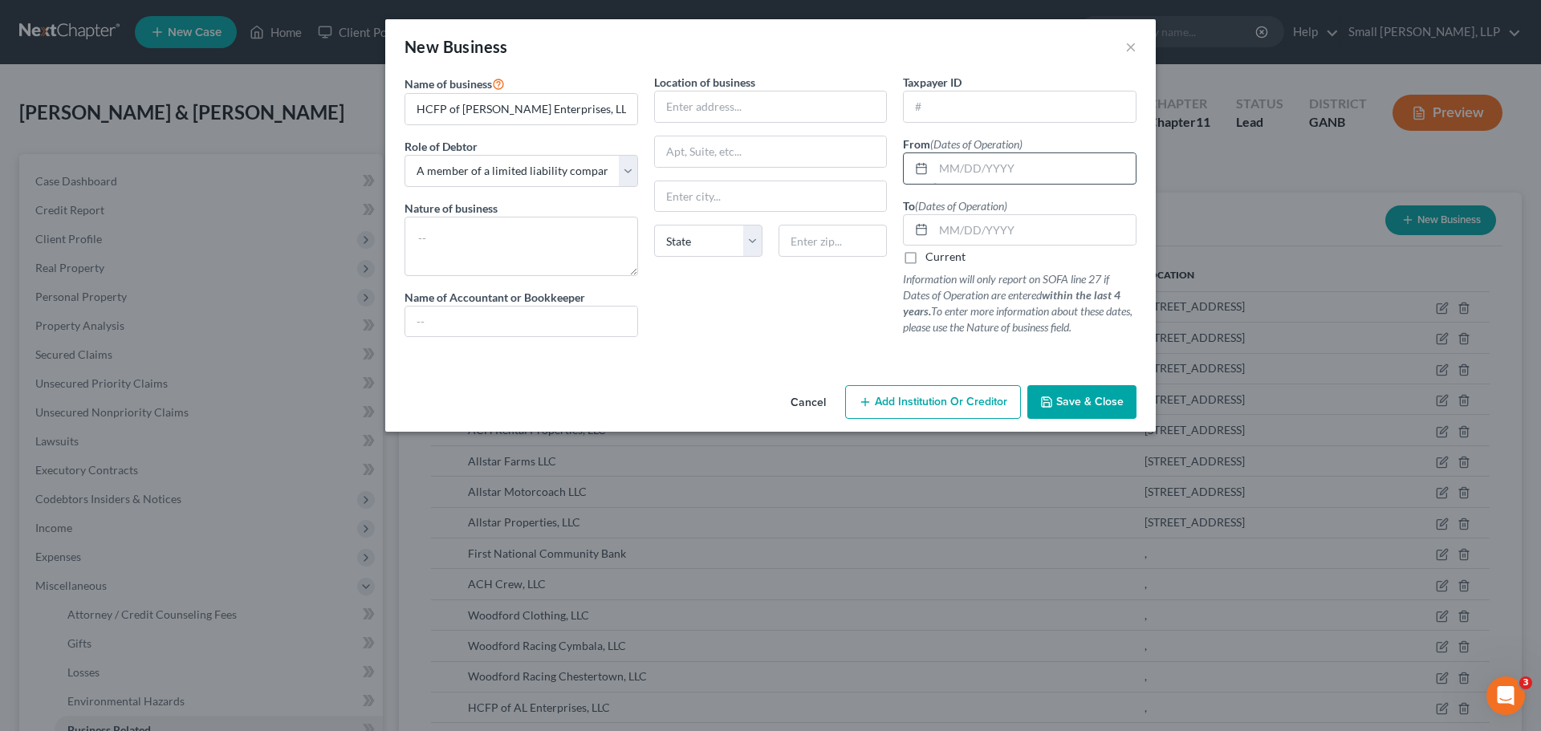
click at [958, 173] on input "text" at bounding box center [1035, 168] width 202 height 31
type input "[DATE]"
click at [1019, 229] on input "text" at bounding box center [1035, 230] width 202 height 31
type input "[DATE]"
click at [1073, 401] on span "Save & Close" at bounding box center [1090, 402] width 67 height 14
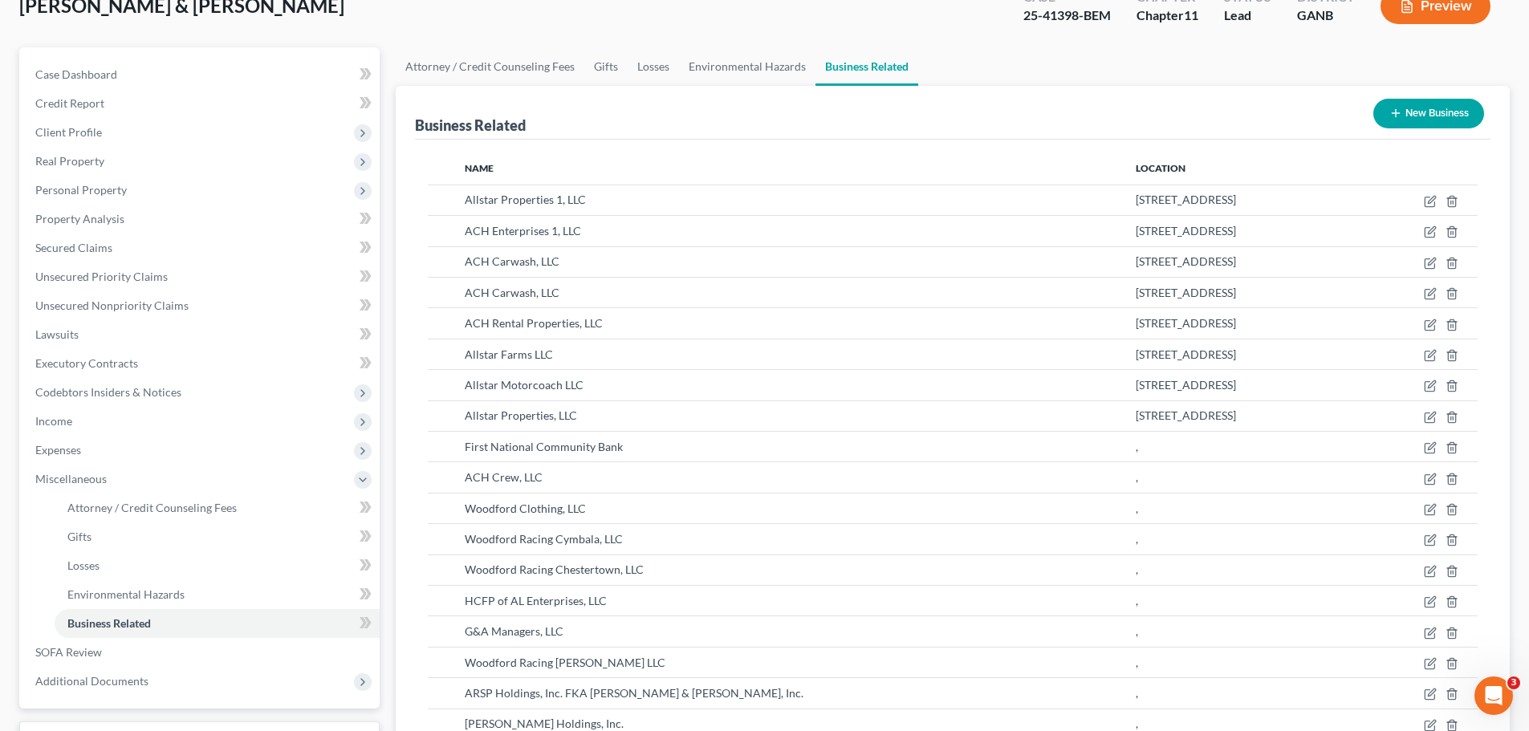
scroll to position [67, 0]
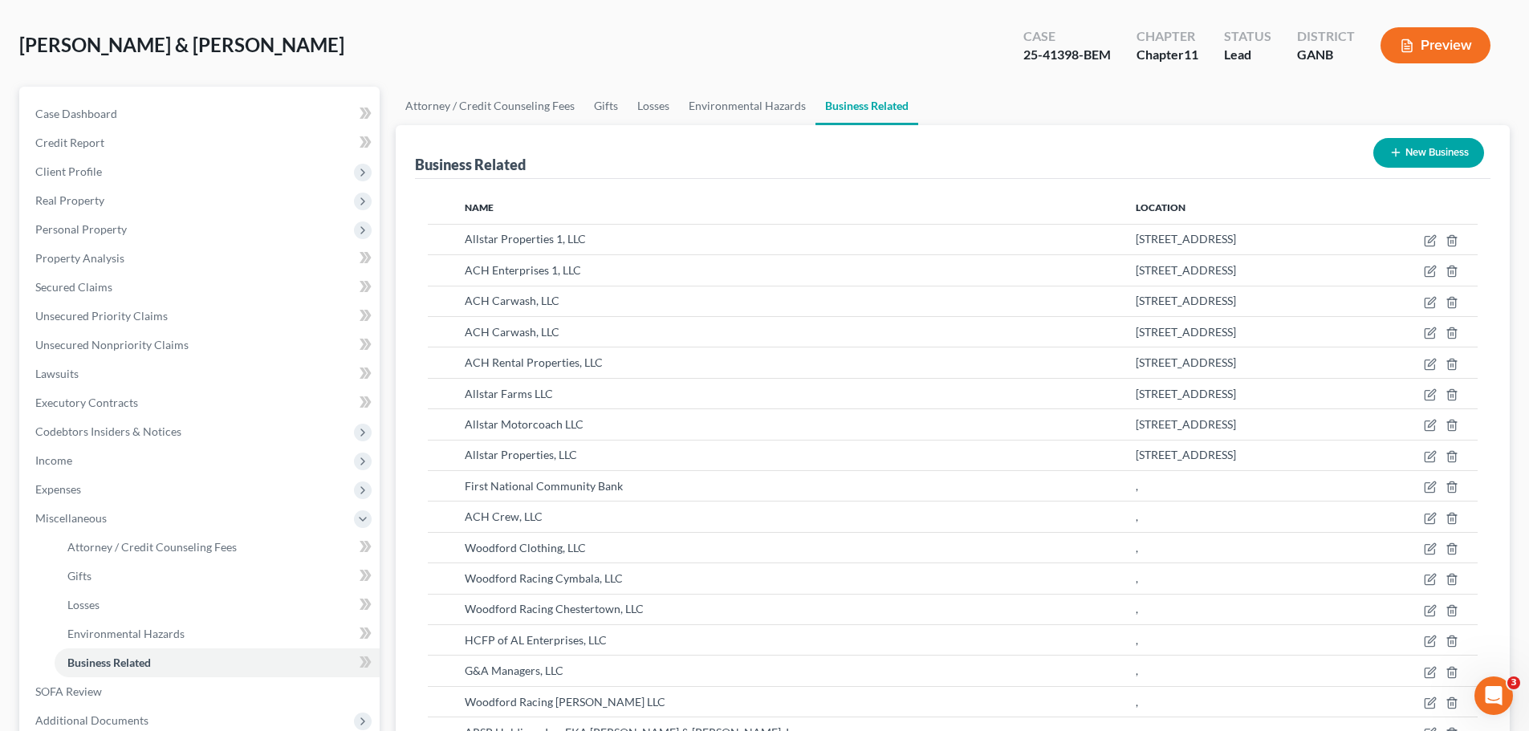
click at [1418, 149] on button "New Business" at bounding box center [1429, 153] width 111 height 30
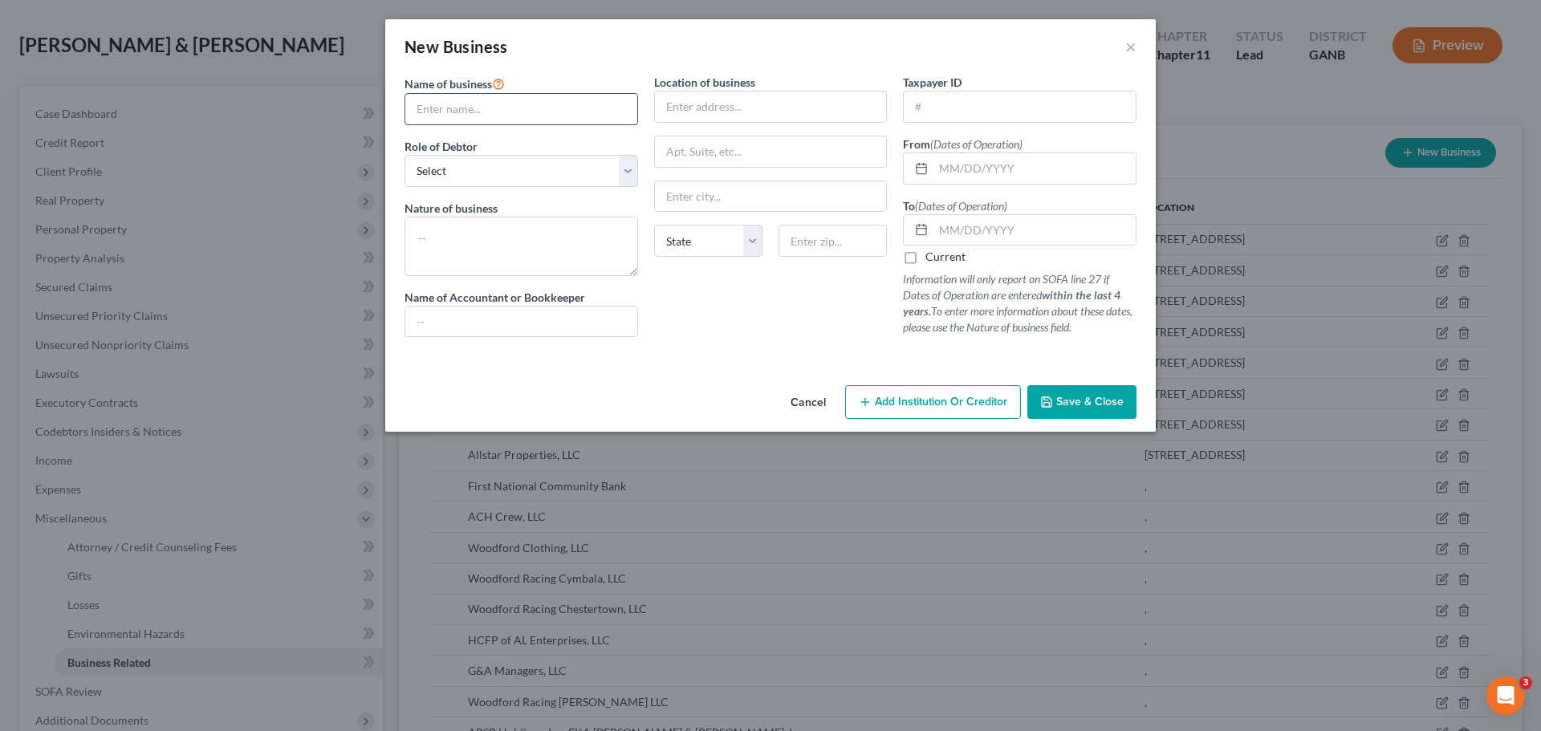
click at [557, 105] on input "text" at bounding box center [521, 109] width 232 height 31
type input "HCFP of Sandusky Investments, LLC"
click at [555, 177] on select "Select A member of a limited liability company (LLC) or limited liability partn…" at bounding box center [522, 171] width 234 height 32
select select "member"
click at [405, 155] on select "Select A member of a limited liability company (LLC) or limited liability partn…" at bounding box center [522, 171] width 234 height 32
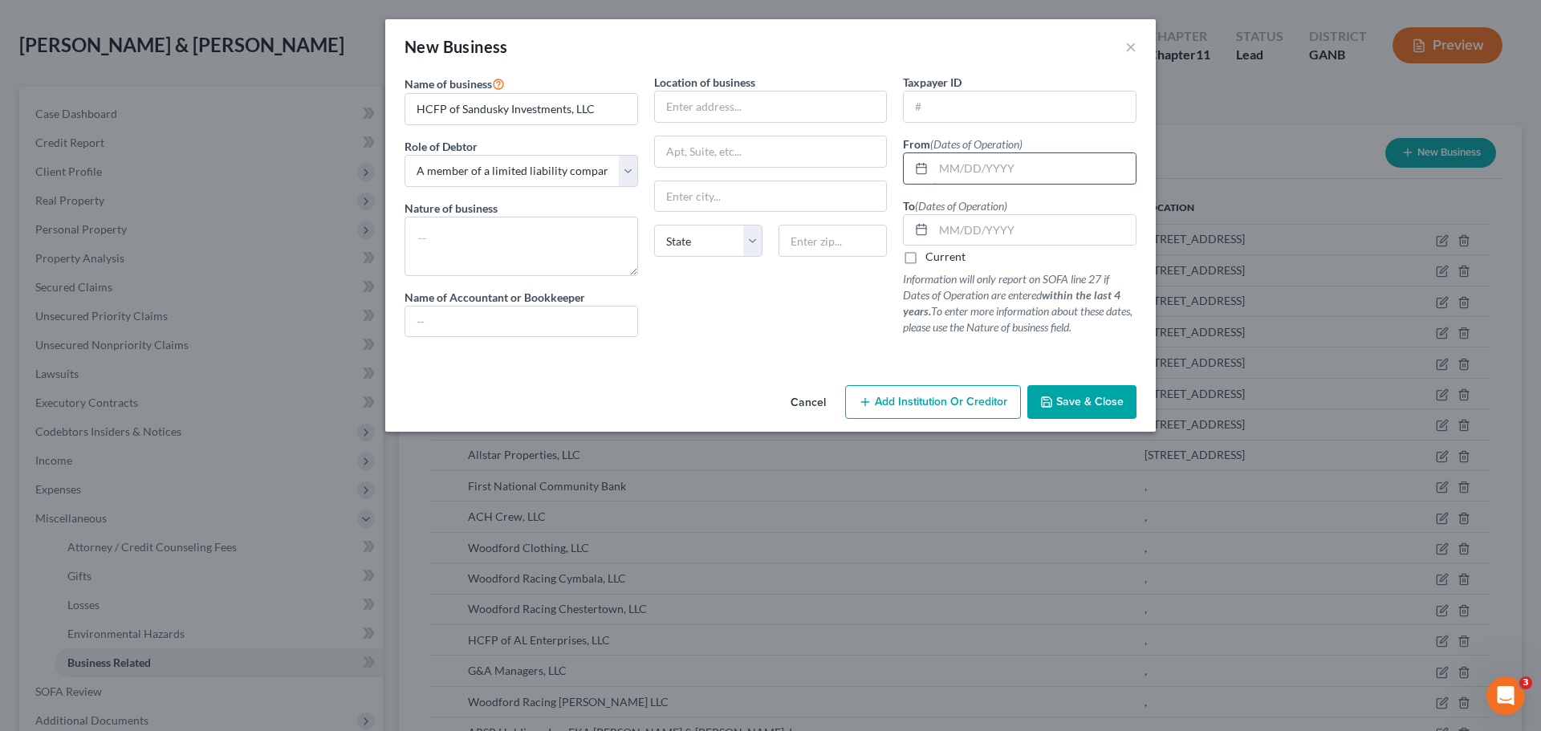
click at [973, 170] on input "text" at bounding box center [1035, 168] width 202 height 31
type input "[DATE]"
click at [1000, 234] on input "text" at bounding box center [1035, 230] width 202 height 31
type input "[DATE]"
click at [1082, 400] on span "Save & Close" at bounding box center [1090, 402] width 67 height 14
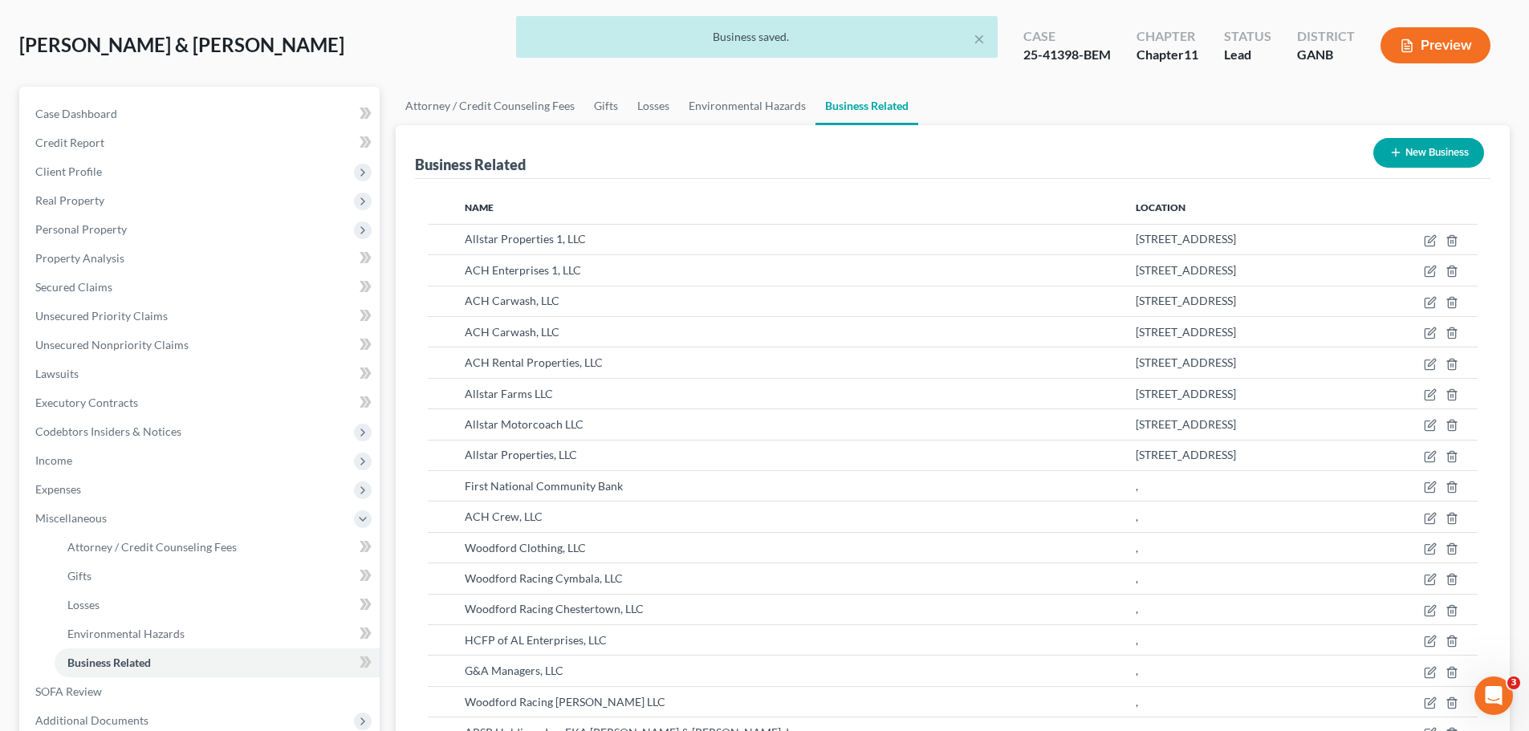
click at [1427, 153] on button "New Business" at bounding box center [1429, 153] width 111 height 30
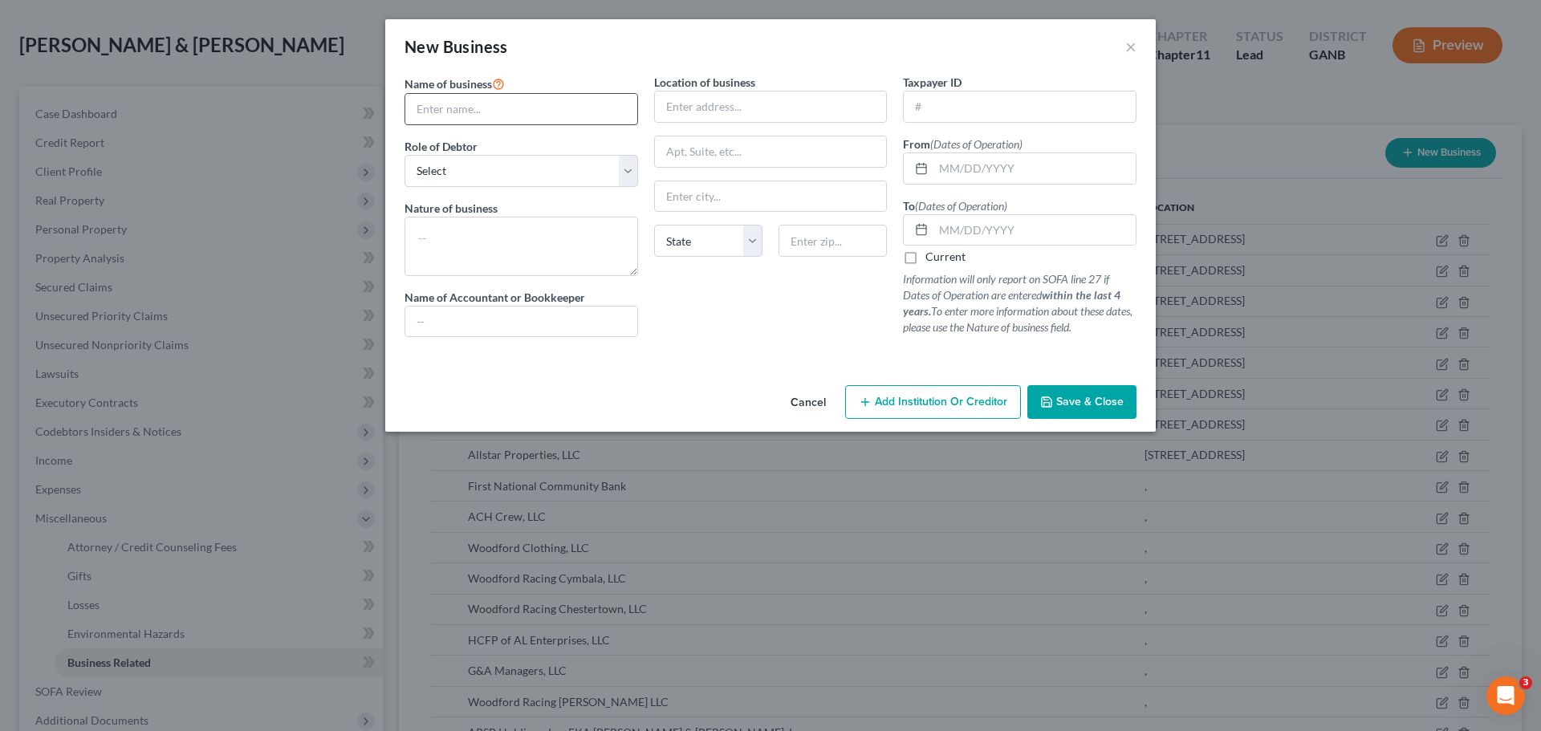
click at [588, 116] on input "text" at bounding box center [521, 109] width 232 height 31
type input "HCFP of SW [US_STATE] Enterprises, LLC"
click at [580, 173] on select "Select A member of a limited liability company (LLC) or limited liability partn…" at bounding box center [522, 171] width 234 height 32
select select "member"
click at [405, 155] on select "Select A member of a limited liability company (LLC) or limited liability partn…" at bounding box center [522, 171] width 234 height 32
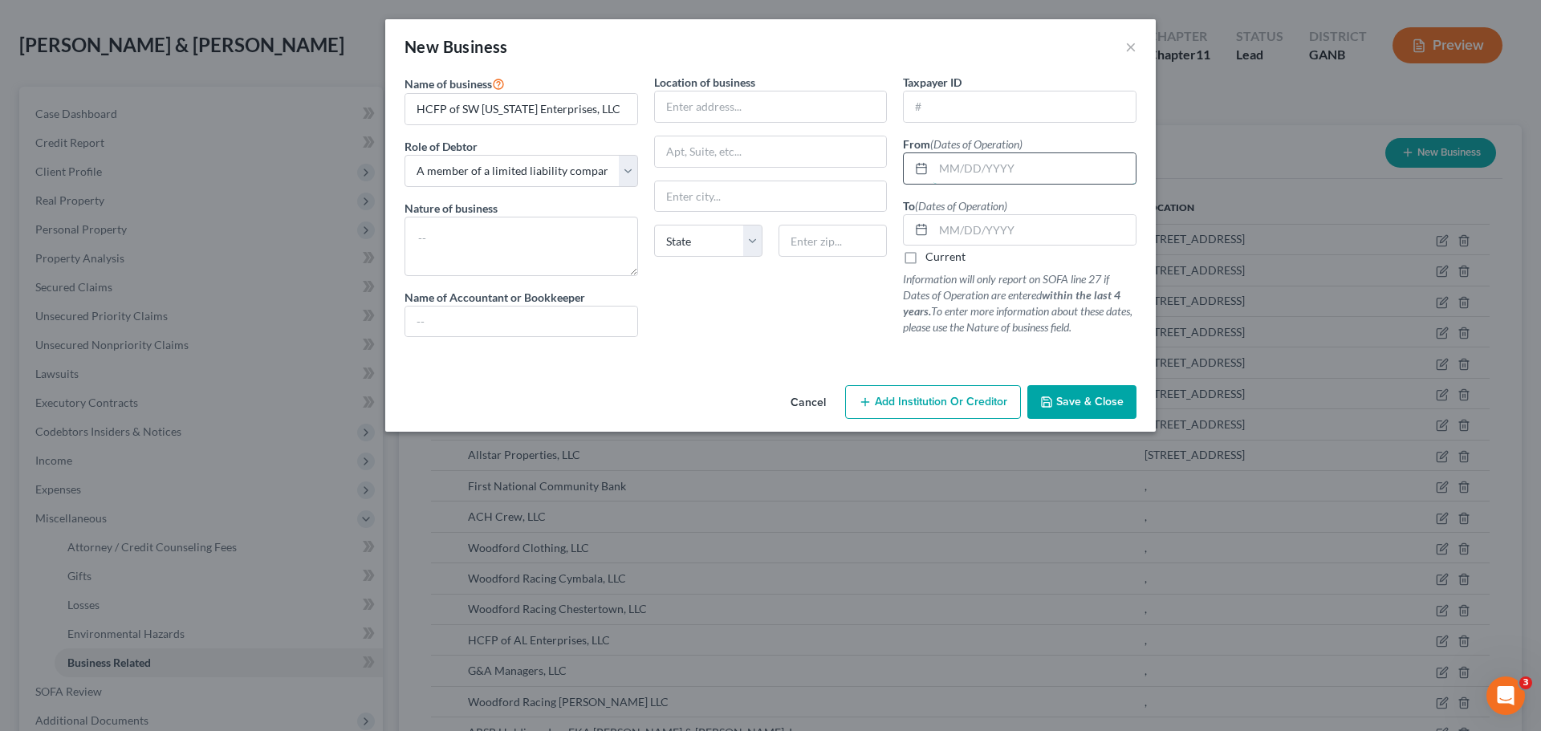
click at [963, 172] on input "text" at bounding box center [1035, 168] width 202 height 31
type input "[DATE]"
click at [1028, 231] on input "text" at bounding box center [1035, 230] width 202 height 31
type input "[DATE]"
click at [1076, 401] on span "Save & Close" at bounding box center [1090, 402] width 67 height 14
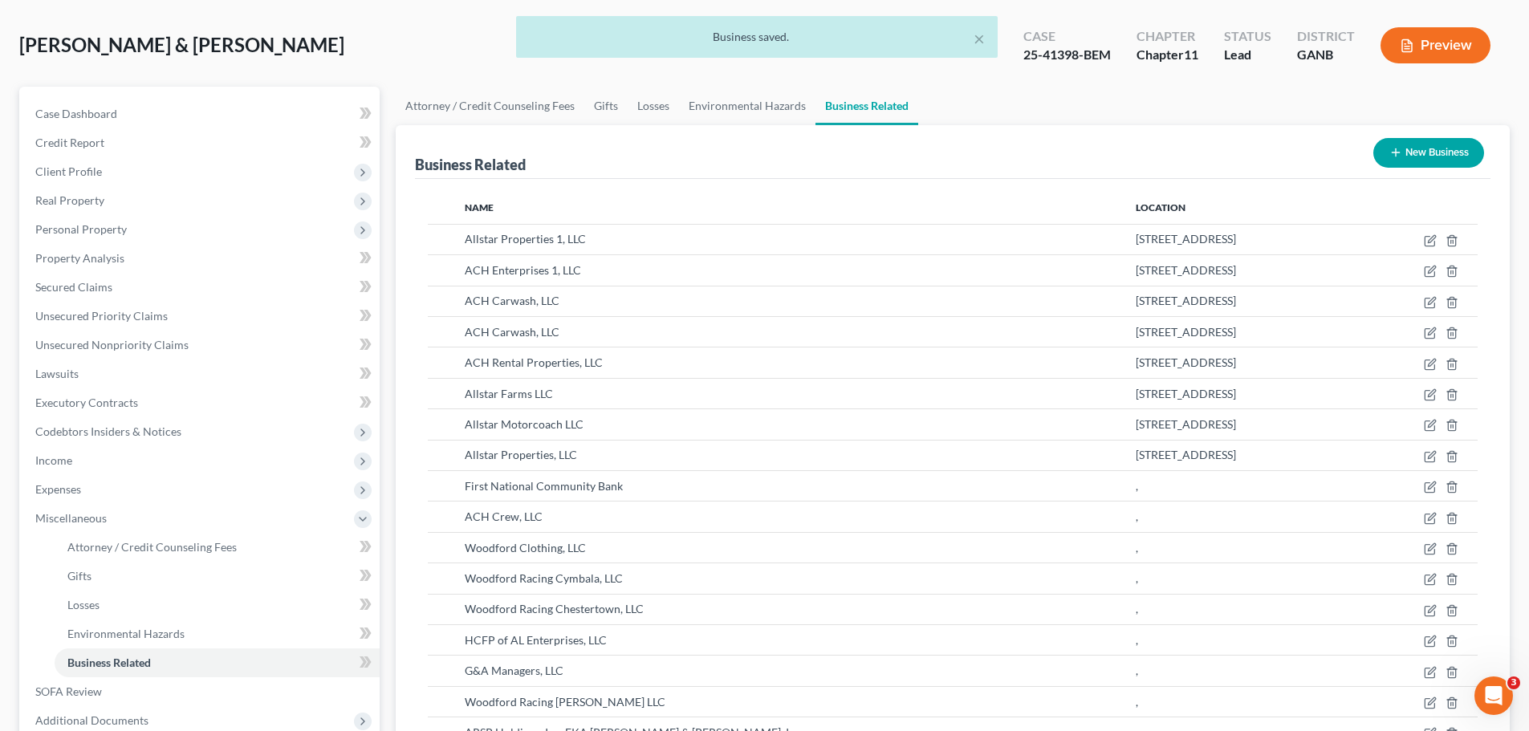
click at [1413, 156] on button "New Business" at bounding box center [1429, 153] width 111 height 30
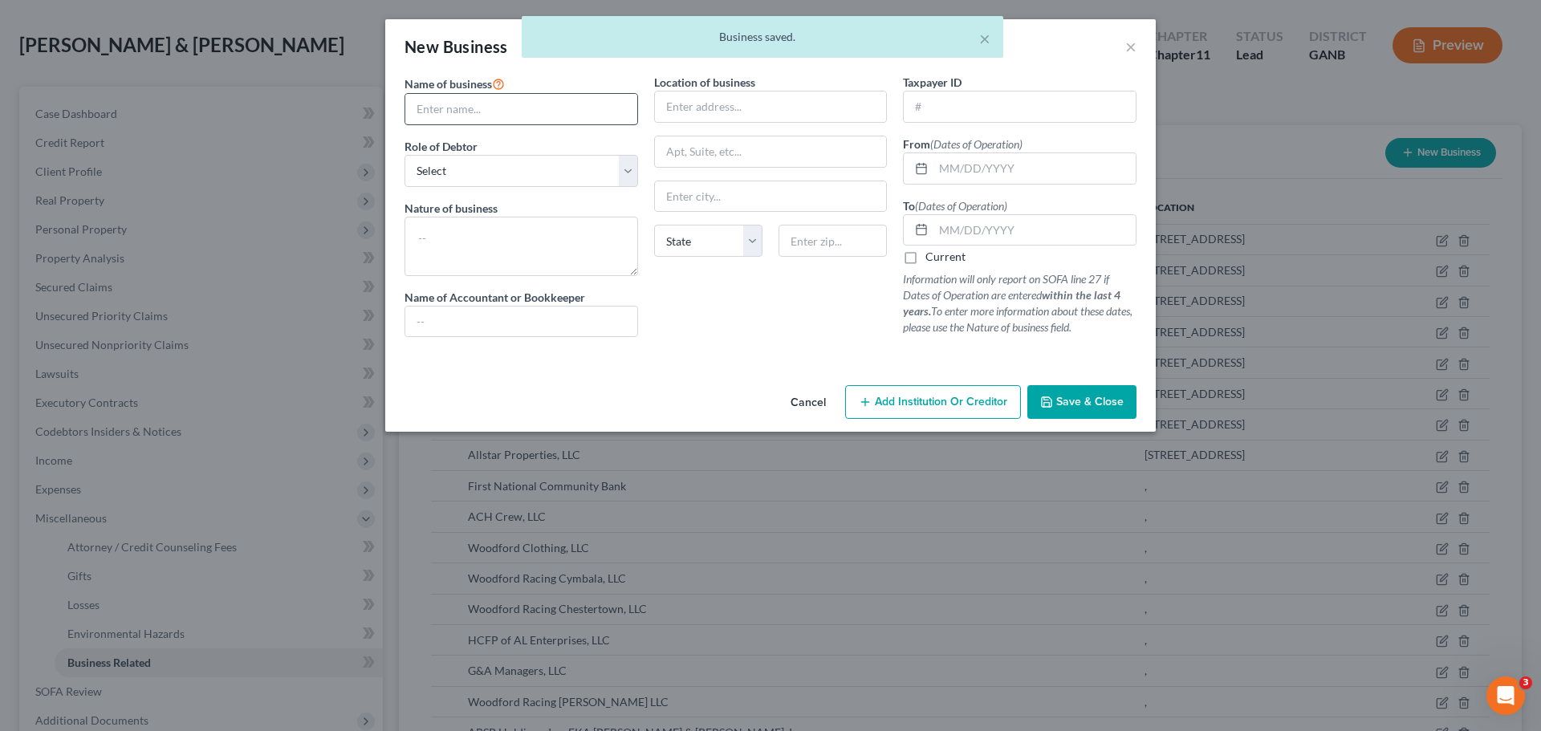
click at [442, 99] on input "text" at bounding box center [521, 109] width 232 height 31
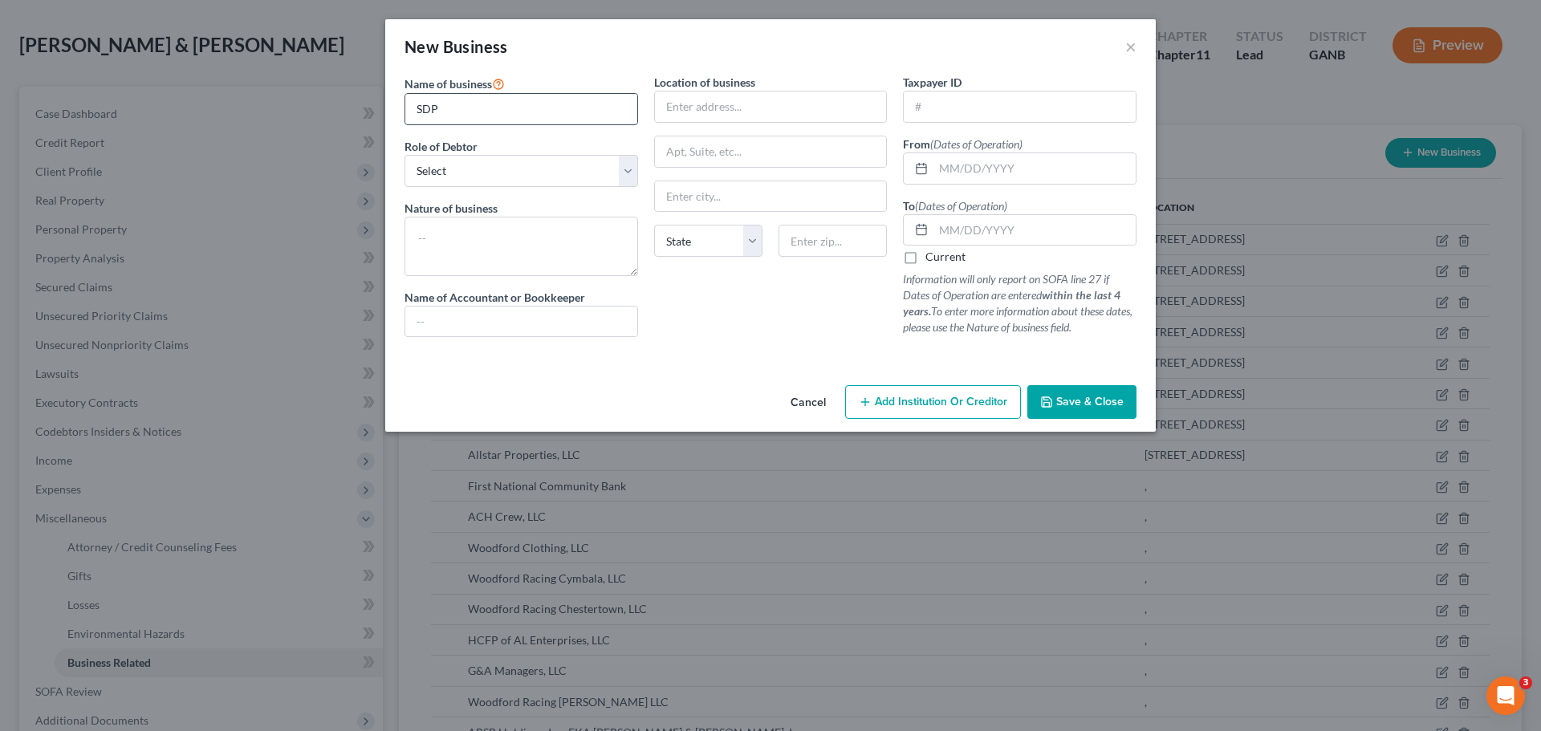
type input "SDP of Austin Investments, LLC"
click at [529, 177] on select "Select A member of a limited liability company (LLC) or limited liability partn…" at bounding box center [522, 171] width 234 height 32
select select "member"
click at [405, 155] on select "Select A member of a limited liability company (LLC) or limited liability partn…" at bounding box center [522, 171] width 234 height 32
click at [962, 167] on input "text" at bounding box center [1035, 168] width 202 height 31
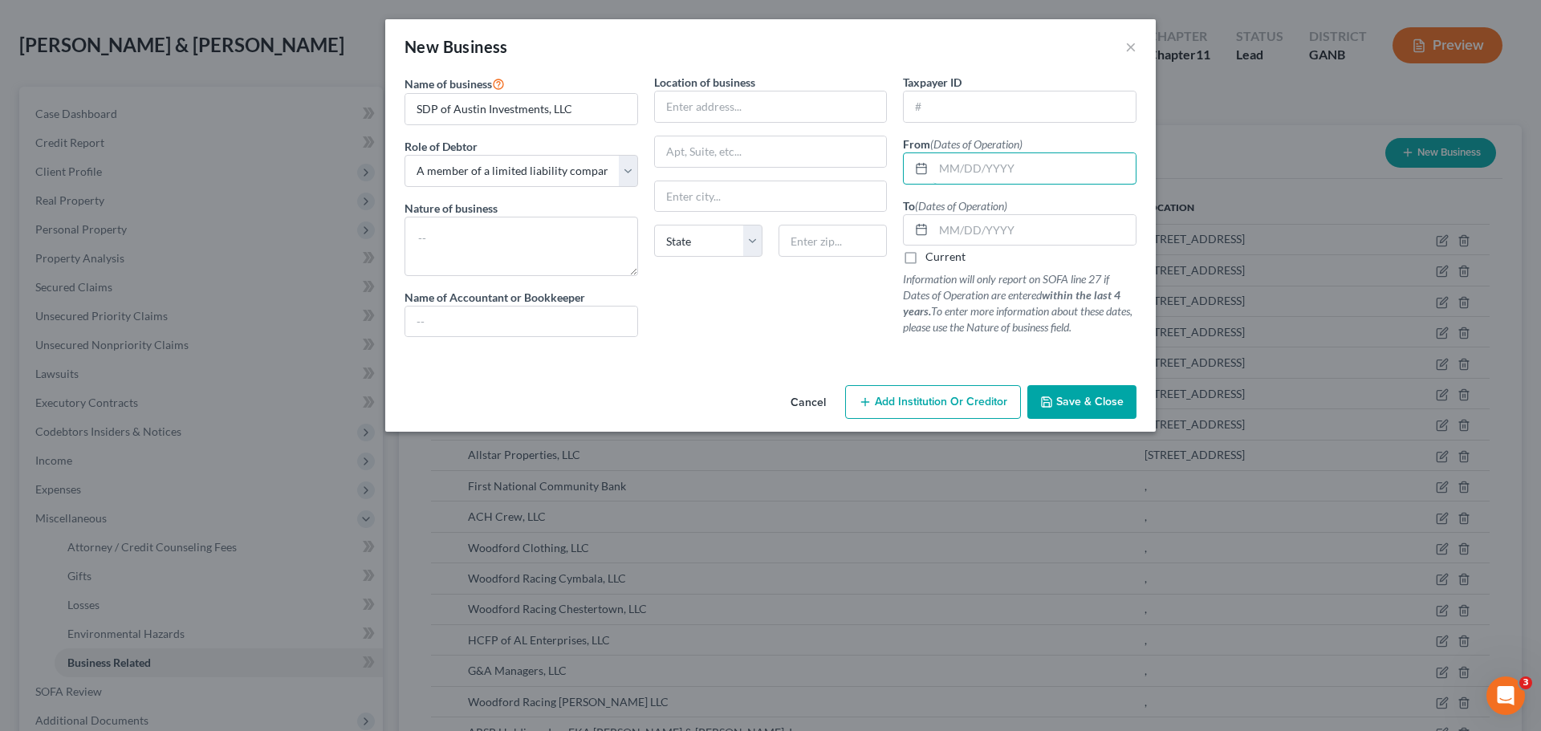
type input "[DATE]"
click at [1035, 219] on input "text" at bounding box center [1035, 230] width 202 height 31
type input "[DATE]"
click at [1089, 388] on button "Save & Close" at bounding box center [1082, 402] width 109 height 34
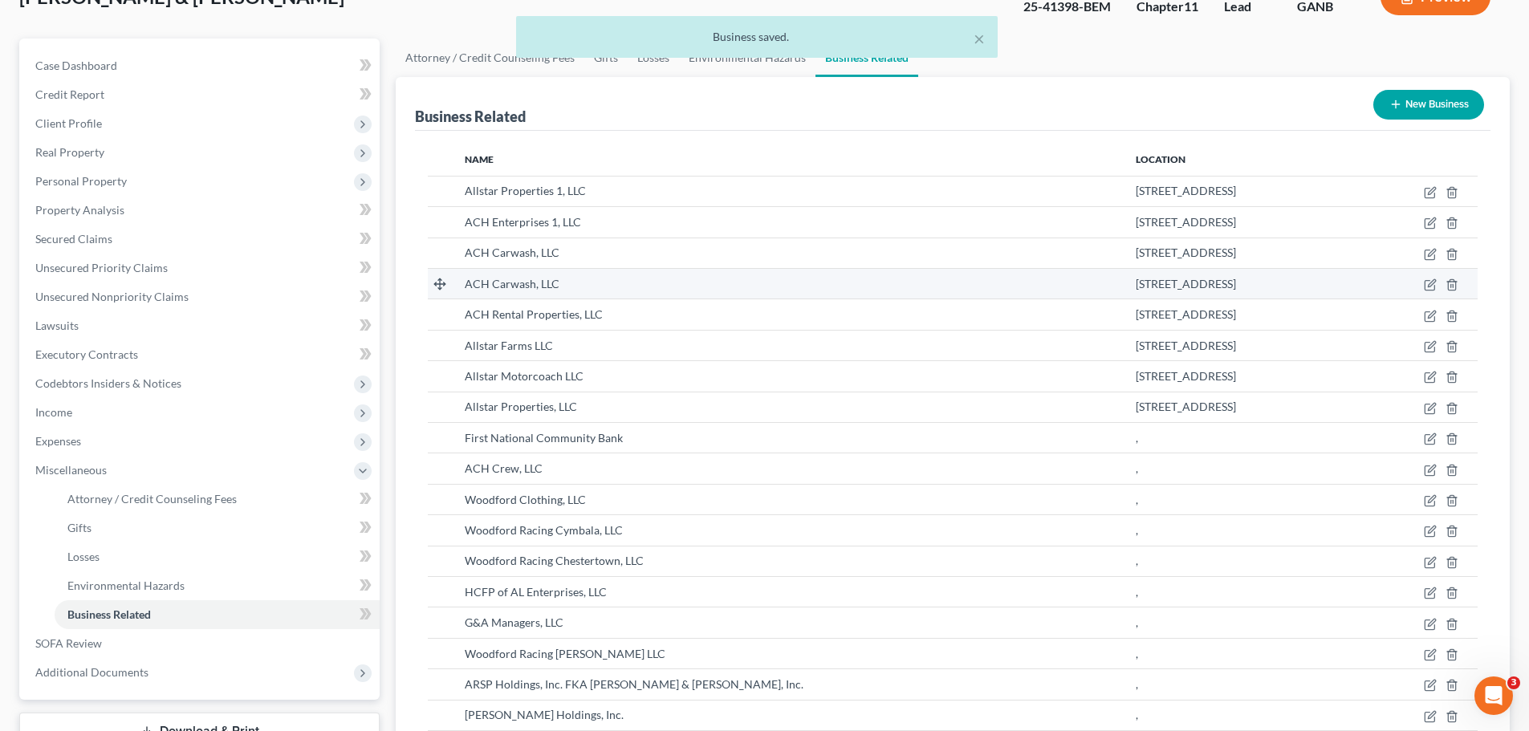
scroll to position [0, 0]
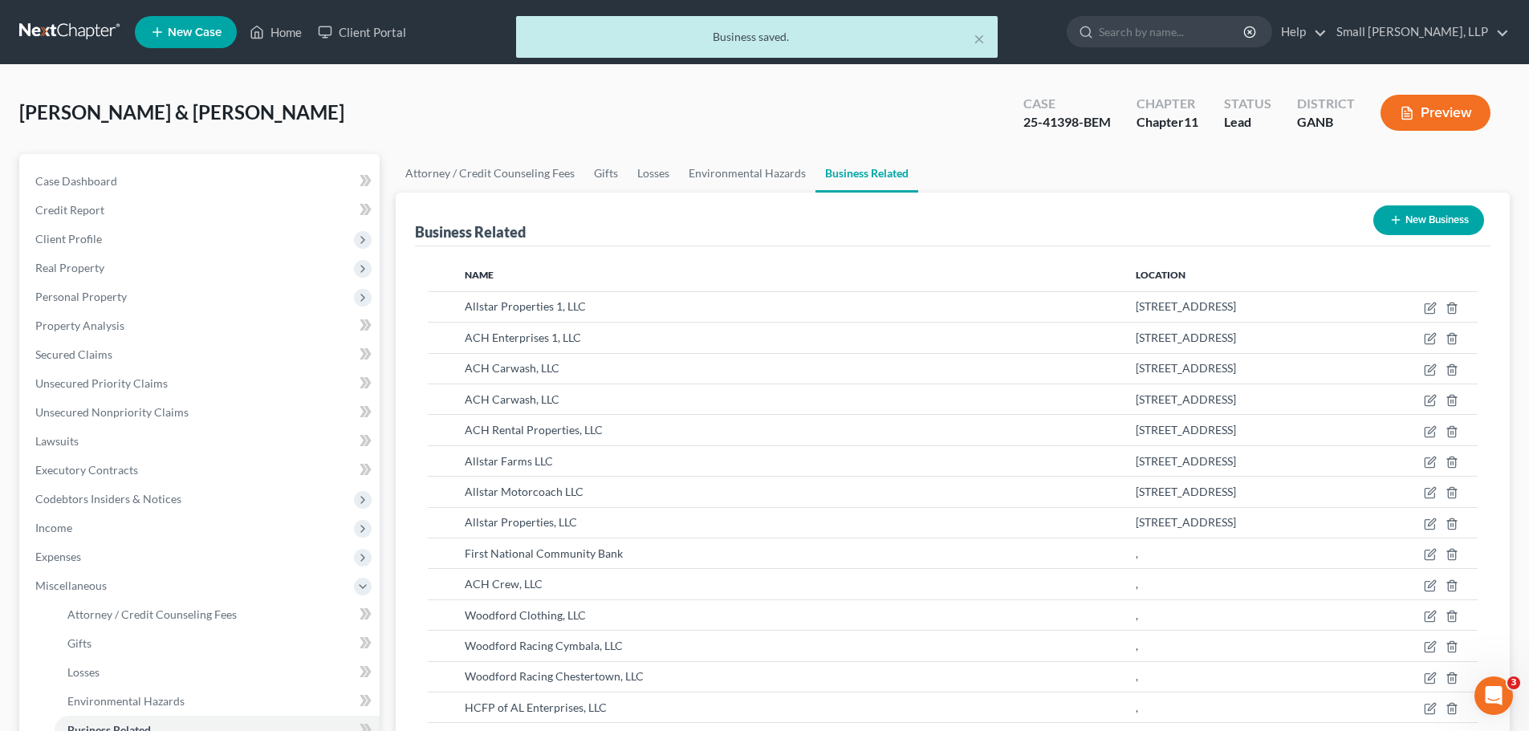
click at [1422, 214] on button "New Business" at bounding box center [1429, 221] width 111 height 30
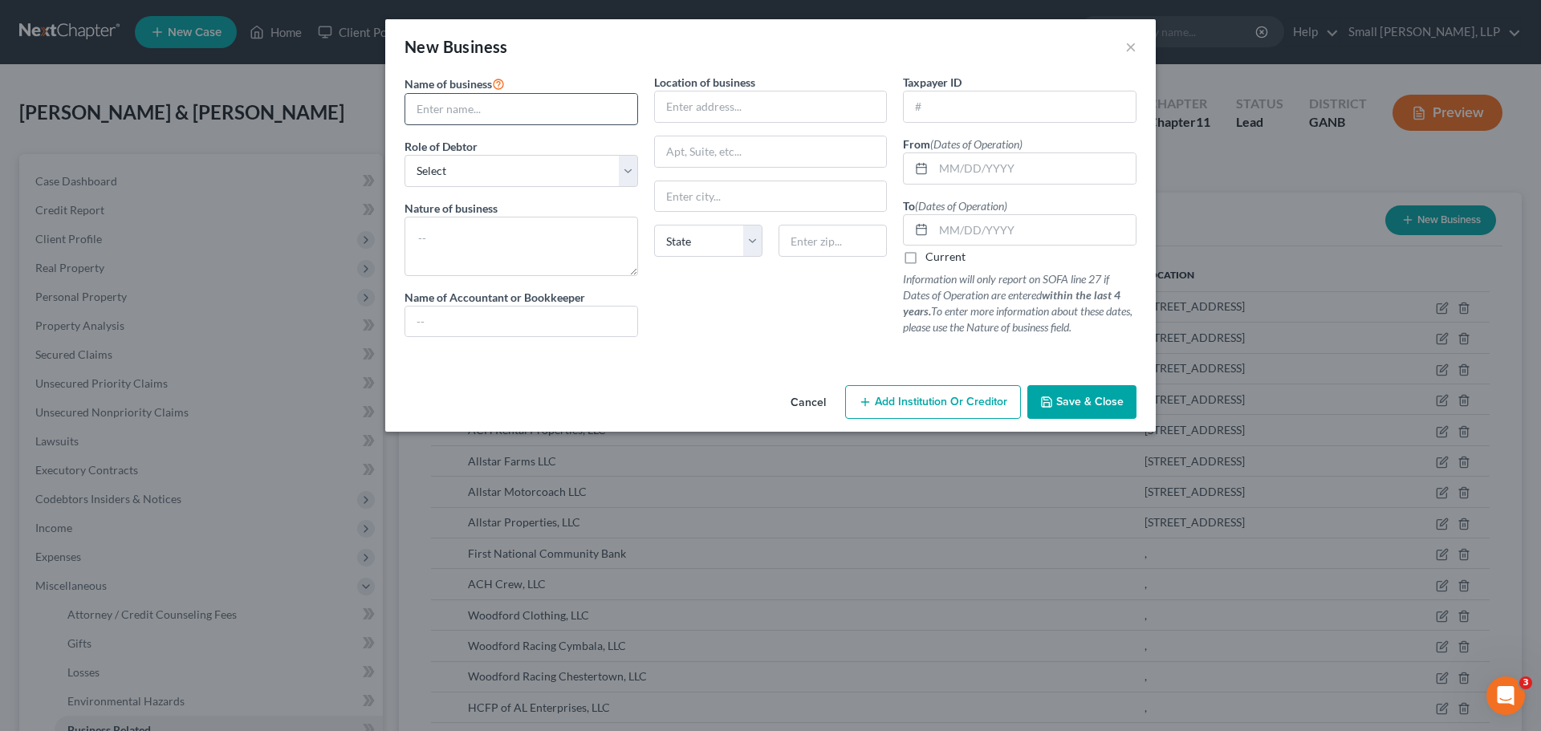
click at [565, 108] on input "text" at bounding box center [521, 109] width 232 height 31
type input "Woodford Racing Forego, LLC"
click at [585, 178] on select "Select A member of a limited liability company (LLC) or limited liability partn…" at bounding box center [522, 171] width 234 height 32
select select "member"
click at [405, 155] on select "Select A member of a limited liability company (LLC) or limited liability partn…" at bounding box center [522, 171] width 234 height 32
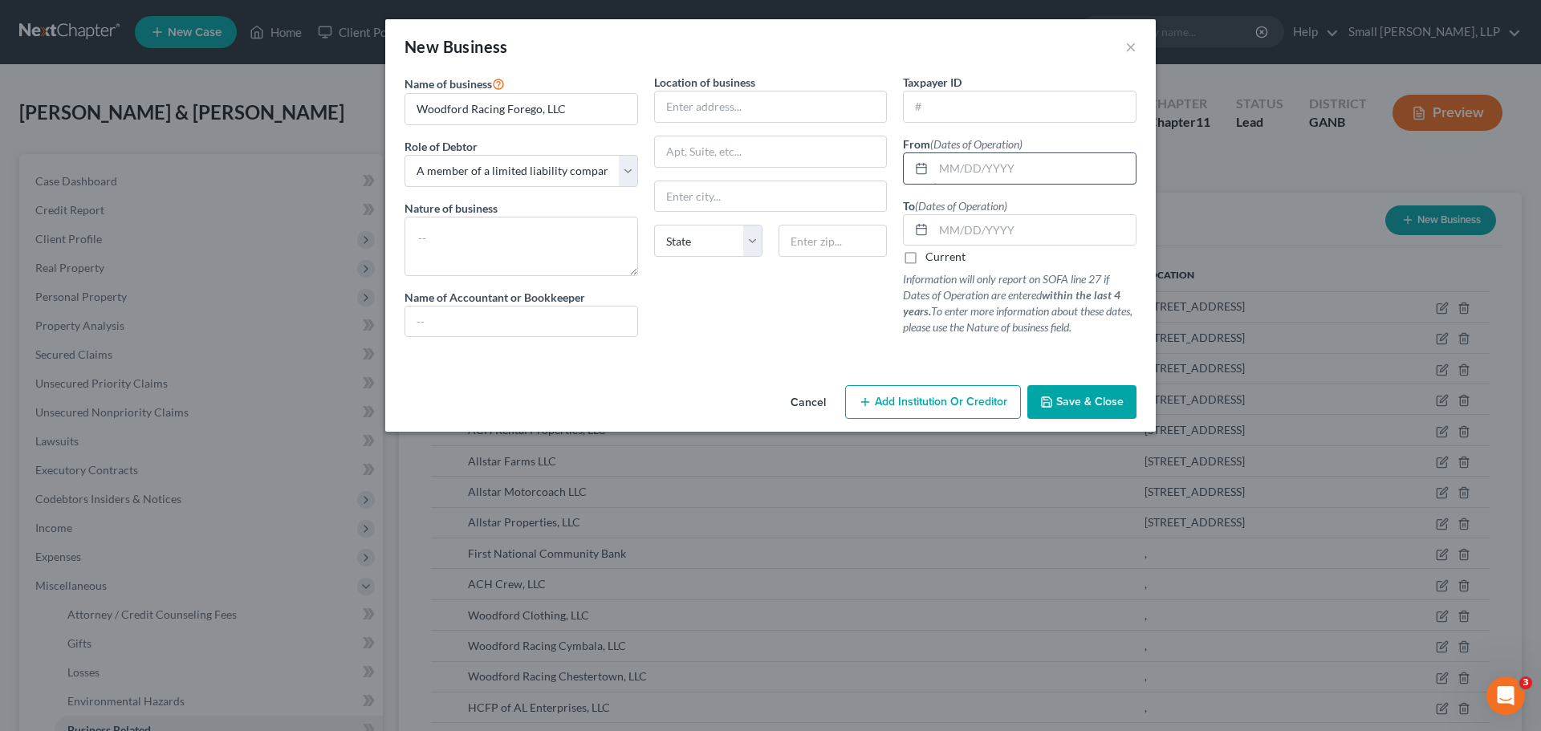
drag, startPoint x: 945, startPoint y: 174, endPoint x: 956, endPoint y: 176, distance: 11.4
click at [945, 174] on input "text" at bounding box center [1035, 168] width 202 height 31
type input "[DATE]"
click at [1012, 226] on input "text" at bounding box center [1035, 230] width 202 height 31
type input "[DATE]"
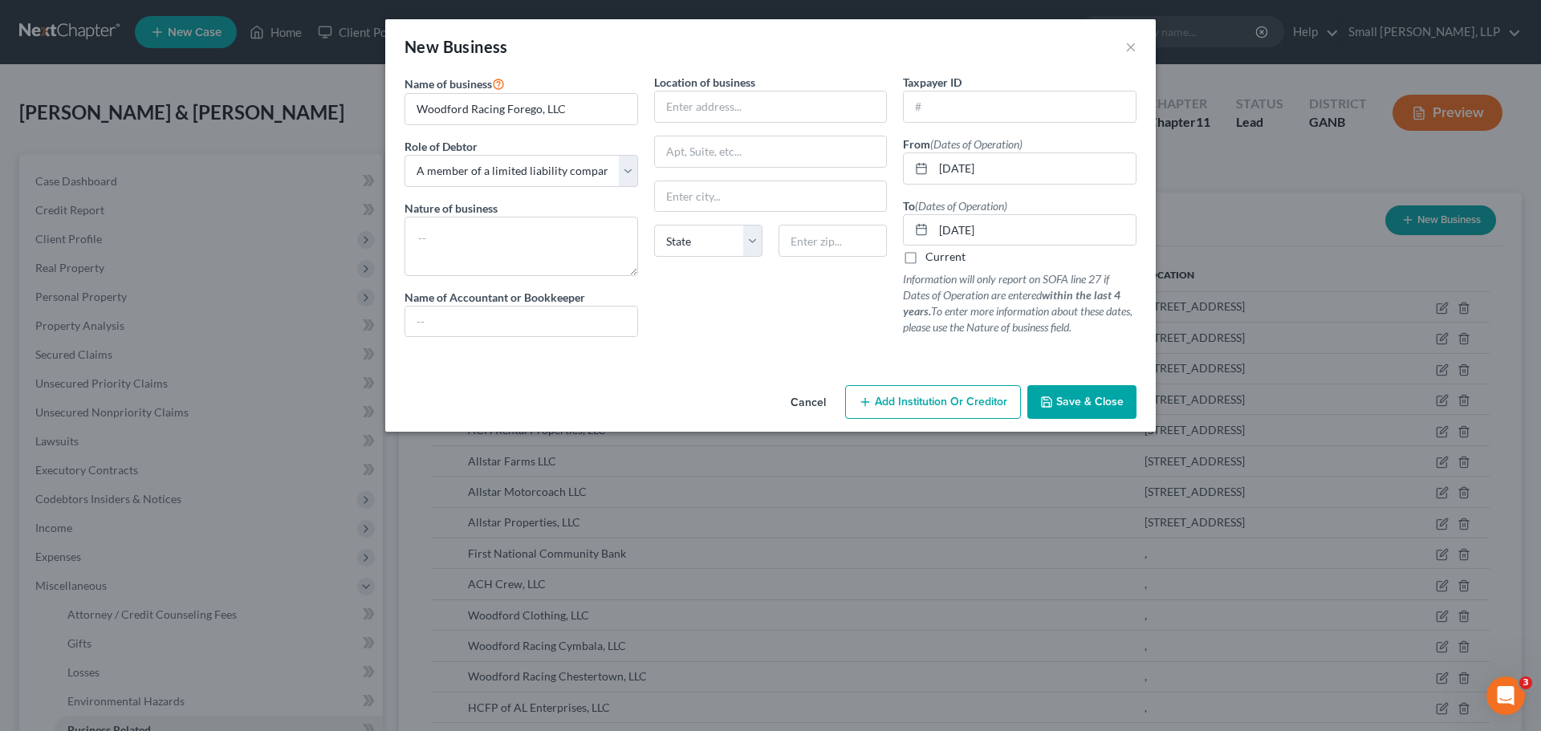
click at [1107, 398] on span "Save & Close" at bounding box center [1090, 402] width 67 height 14
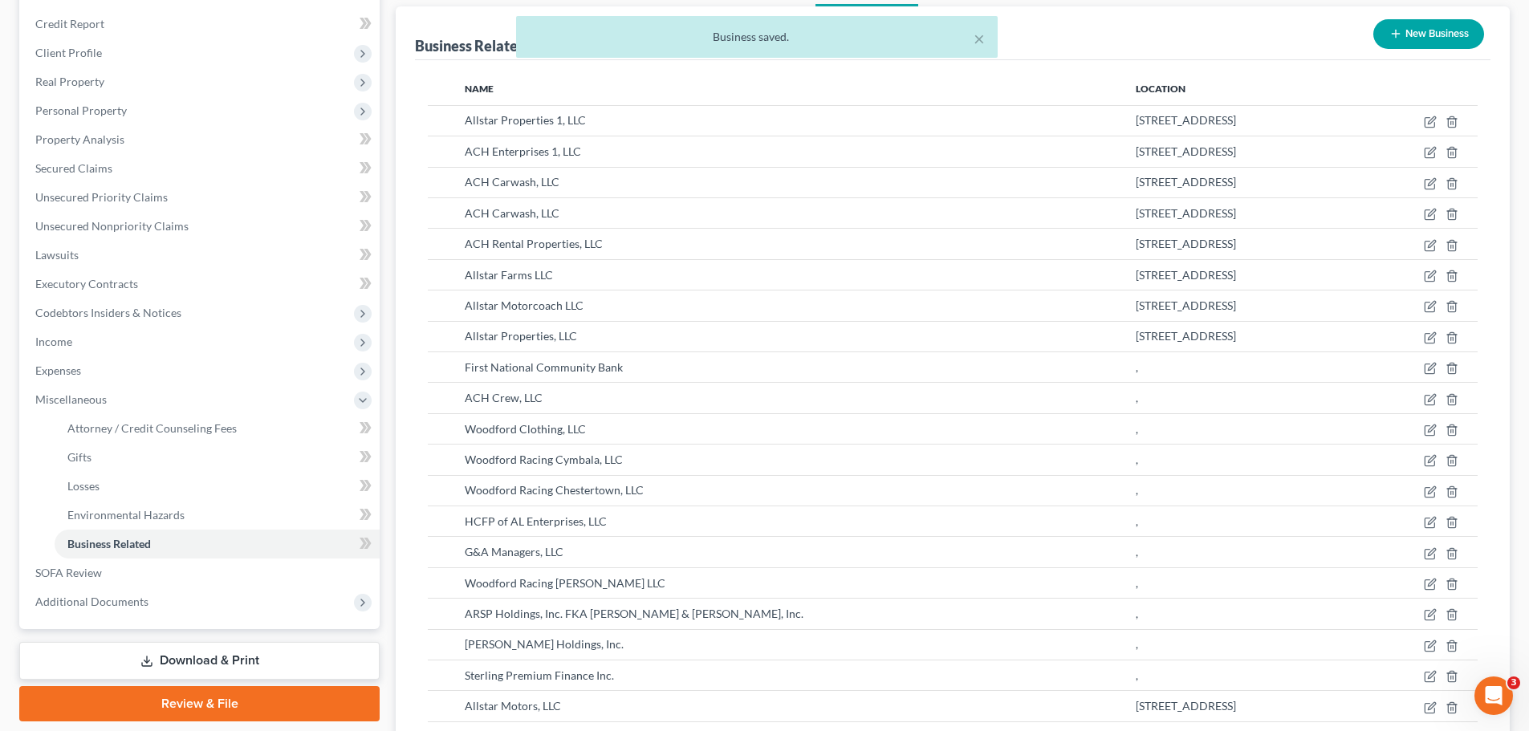
scroll to position [111, 0]
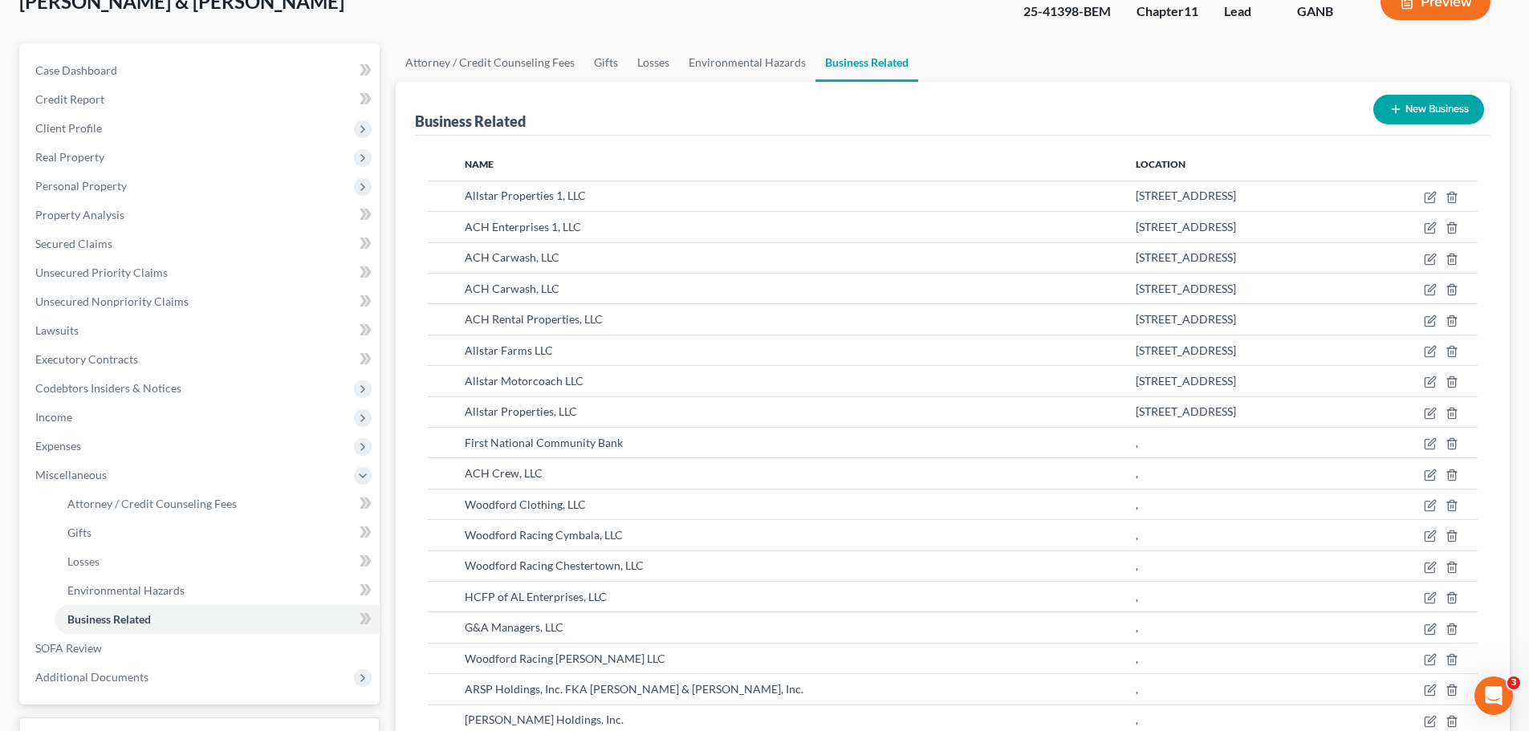
click at [1412, 110] on button "New Business" at bounding box center [1429, 110] width 111 height 30
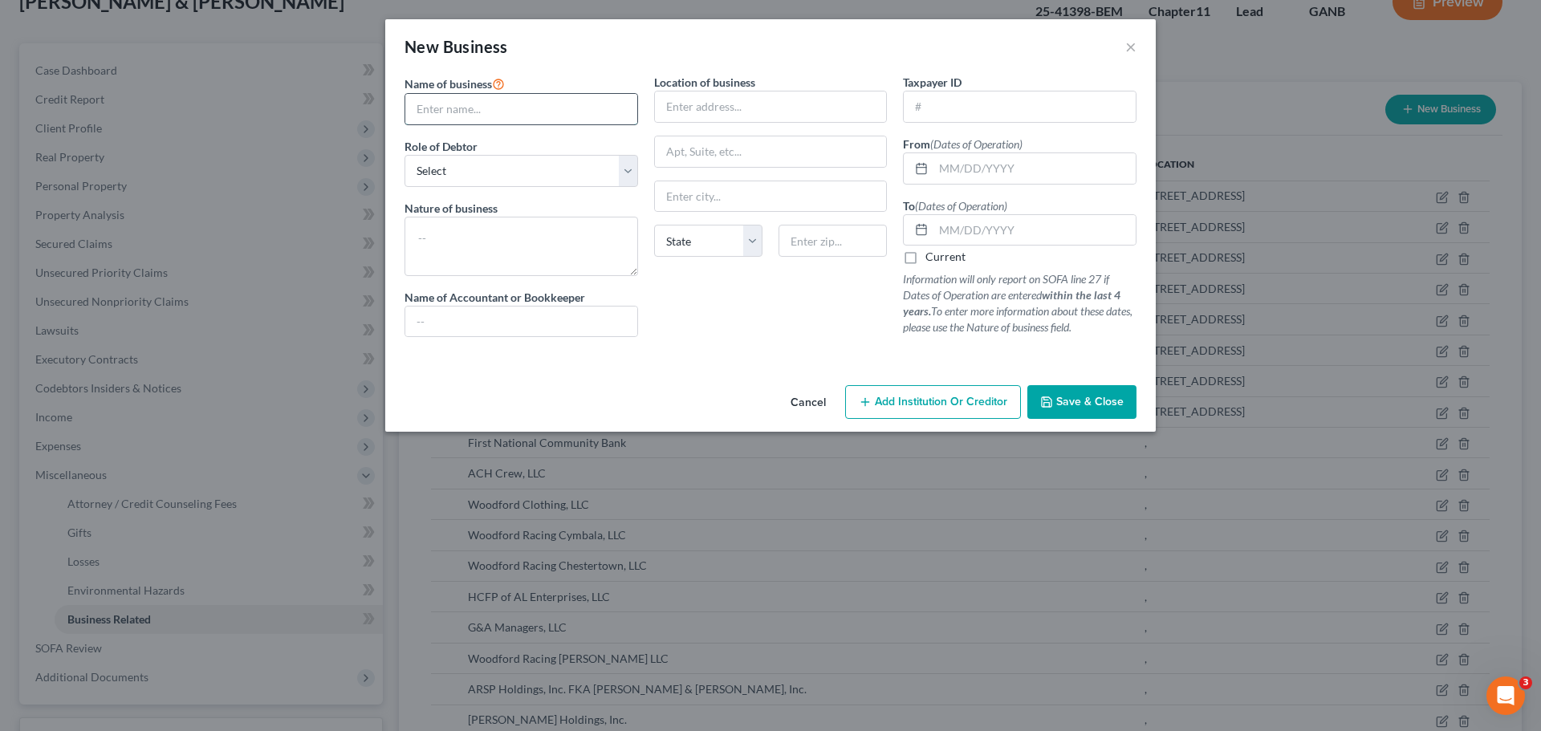
click at [502, 100] on input "text" at bounding box center [521, 109] width 232 height 31
type input "National Escrow, Inc."
click at [511, 169] on select "Select A member of a limited liability company (LLC) or limited liability partn…" at bounding box center [522, 171] width 234 height 32
select select "owner"
click at [405, 155] on select "Select A member of a limited liability company (LLC) or limited liability partn…" at bounding box center [522, 171] width 234 height 32
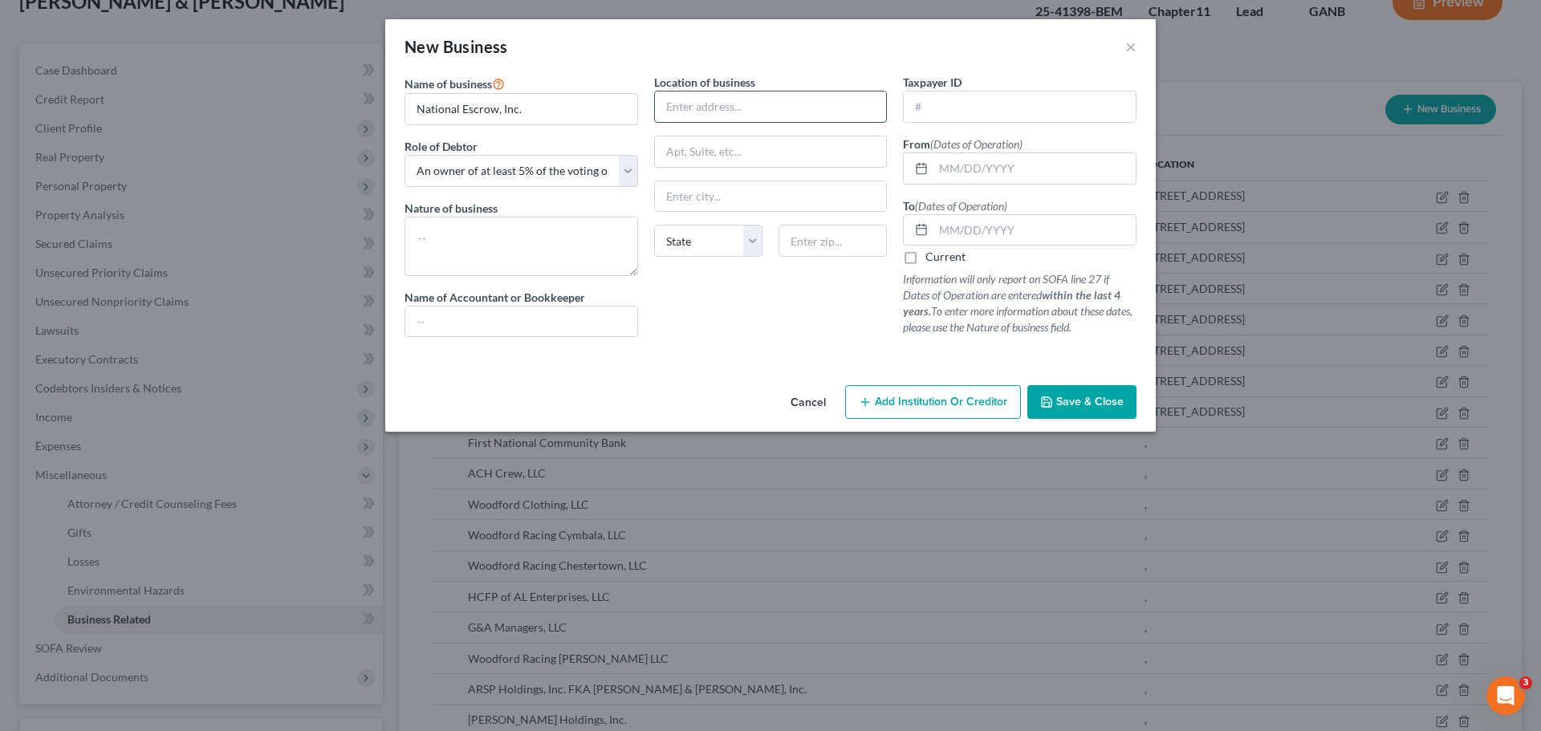
click at [690, 112] on input "text" at bounding box center [771, 107] width 232 height 31
type input "[STREET_ADDRESS]"
click at [727, 150] on input "text" at bounding box center [771, 151] width 232 height 31
click at [755, 162] on input "text" at bounding box center [771, 151] width 232 height 31
type input "Suite 200"
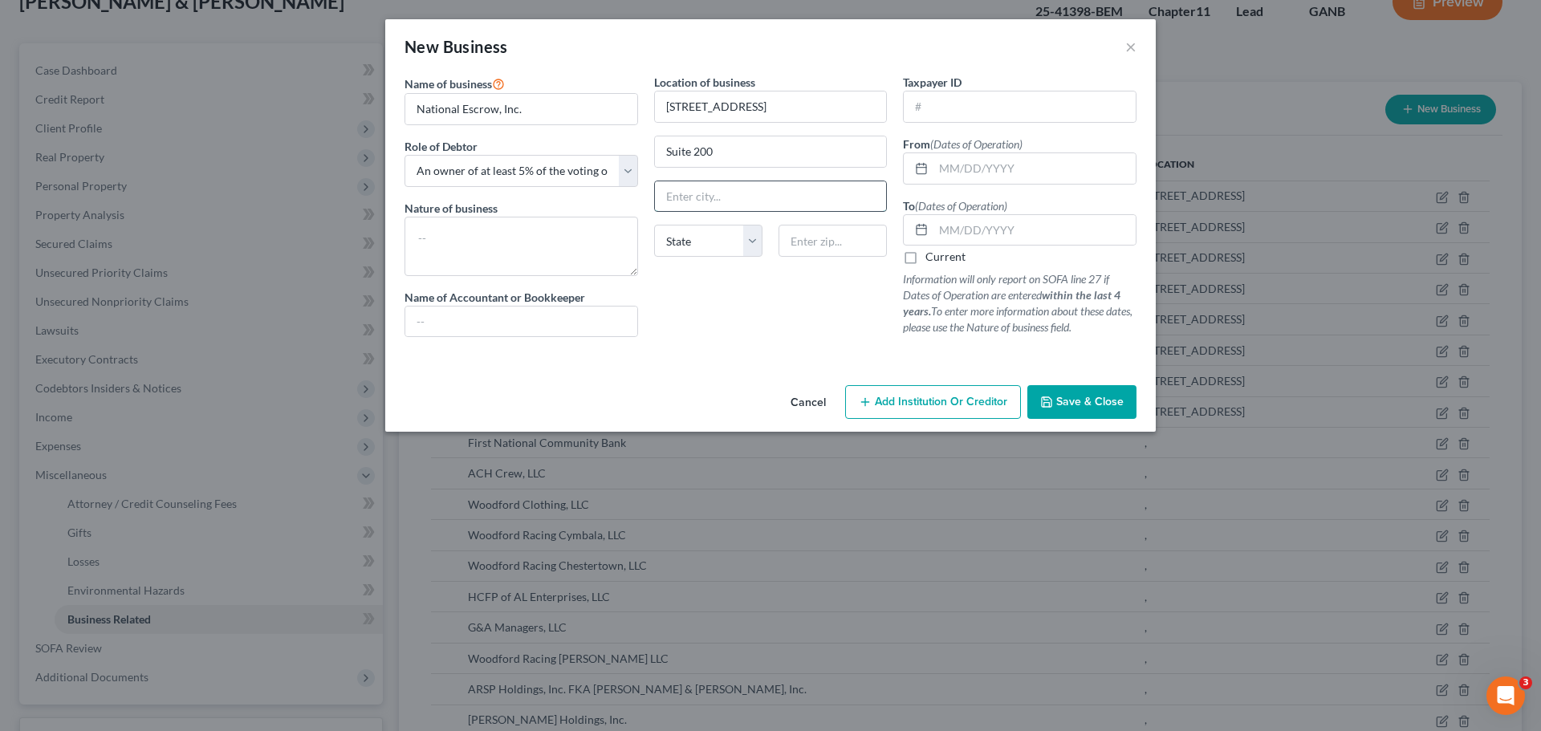
click at [720, 199] on input "text" at bounding box center [771, 196] width 232 height 31
type input "Alpharetta"
select select "10"
type input "30005"
click at [948, 173] on input "text" at bounding box center [1035, 168] width 202 height 31
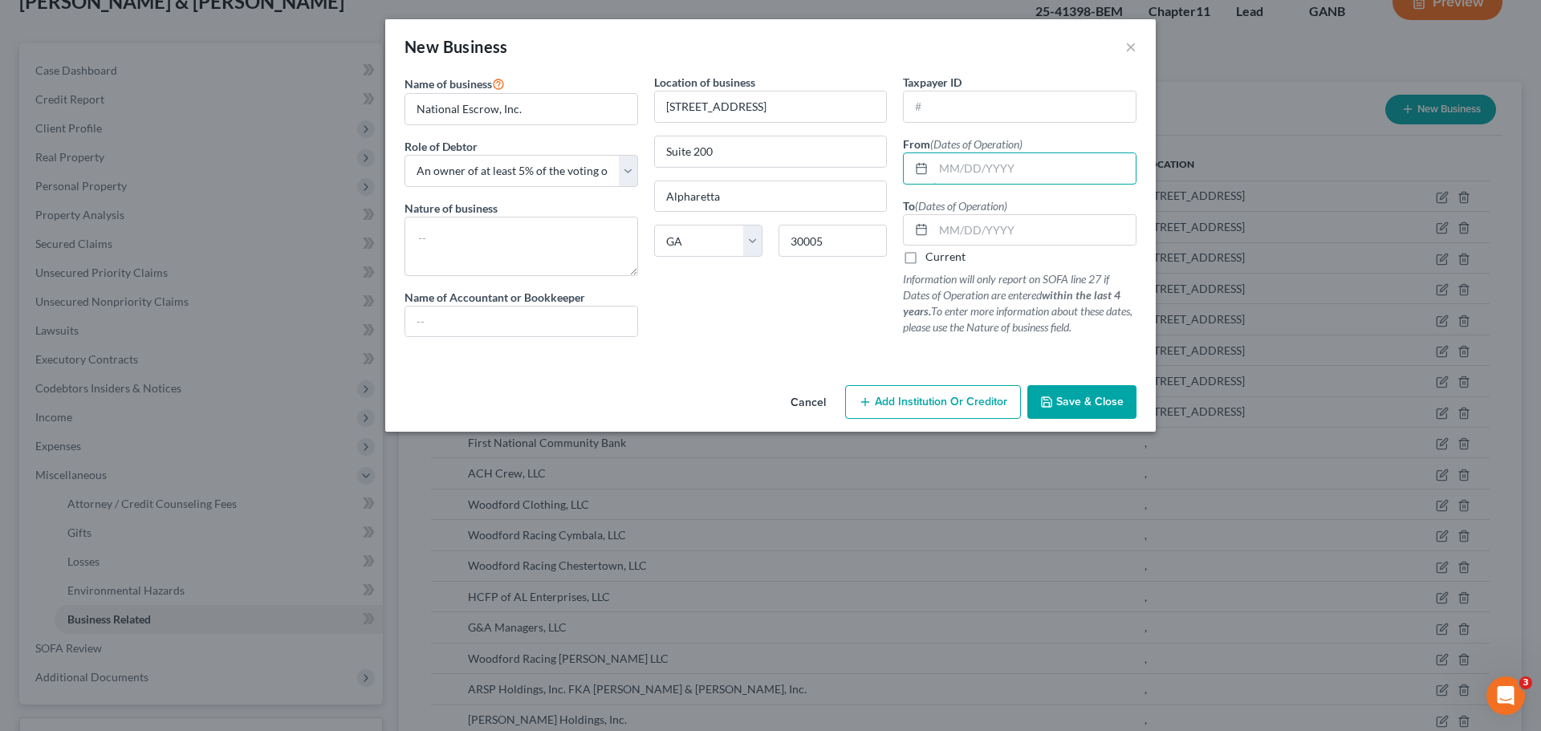
type input "[DATE]"
click at [946, 258] on label "Current" at bounding box center [946, 257] width 40 height 16
click at [943, 258] on input "Current" at bounding box center [937, 254] width 10 height 10
checkbox input "true"
click at [1057, 399] on button "Save & Close" at bounding box center [1082, 402] width 109 height 34
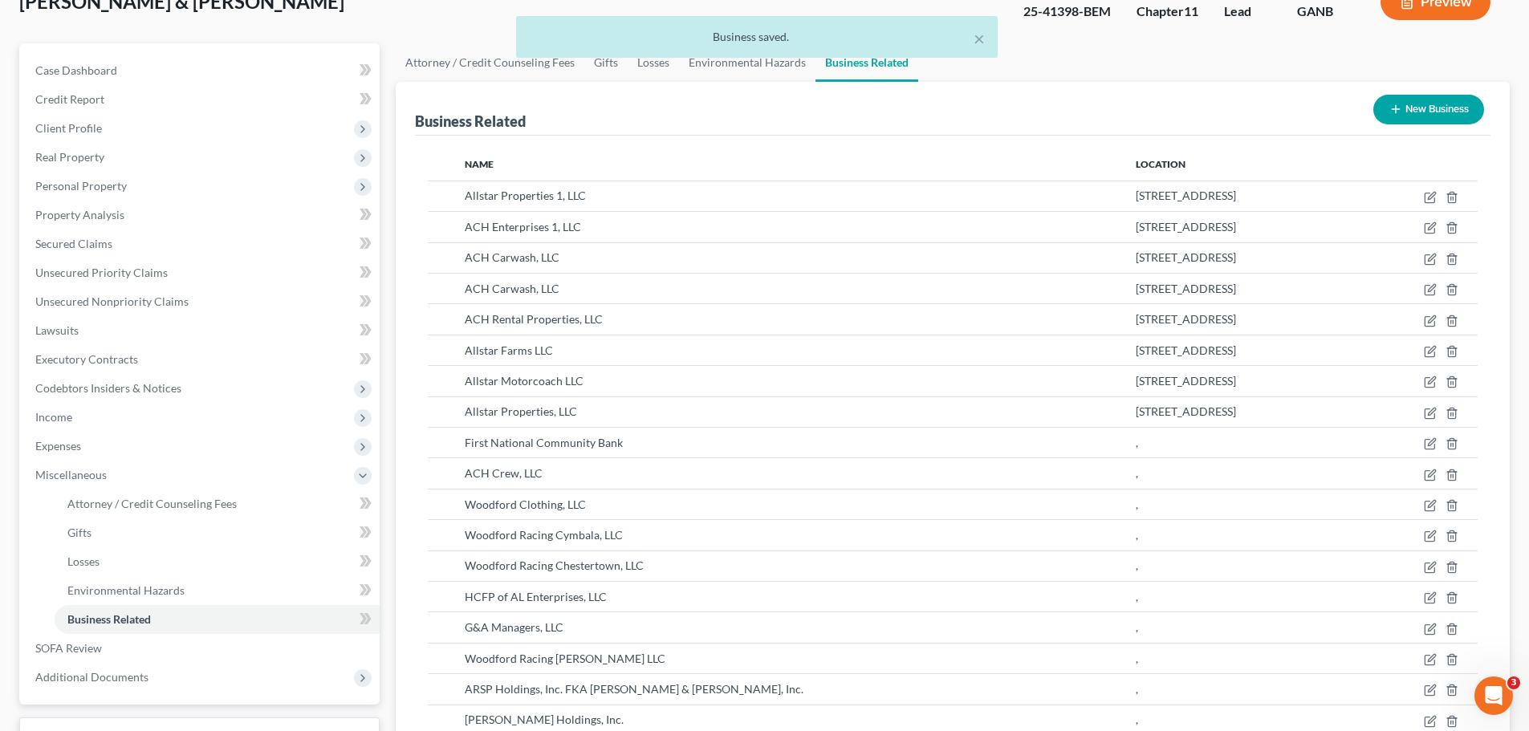
click at [1411, 108] on button "New Business" at bounding box center [1429, 110] width 111 height 30
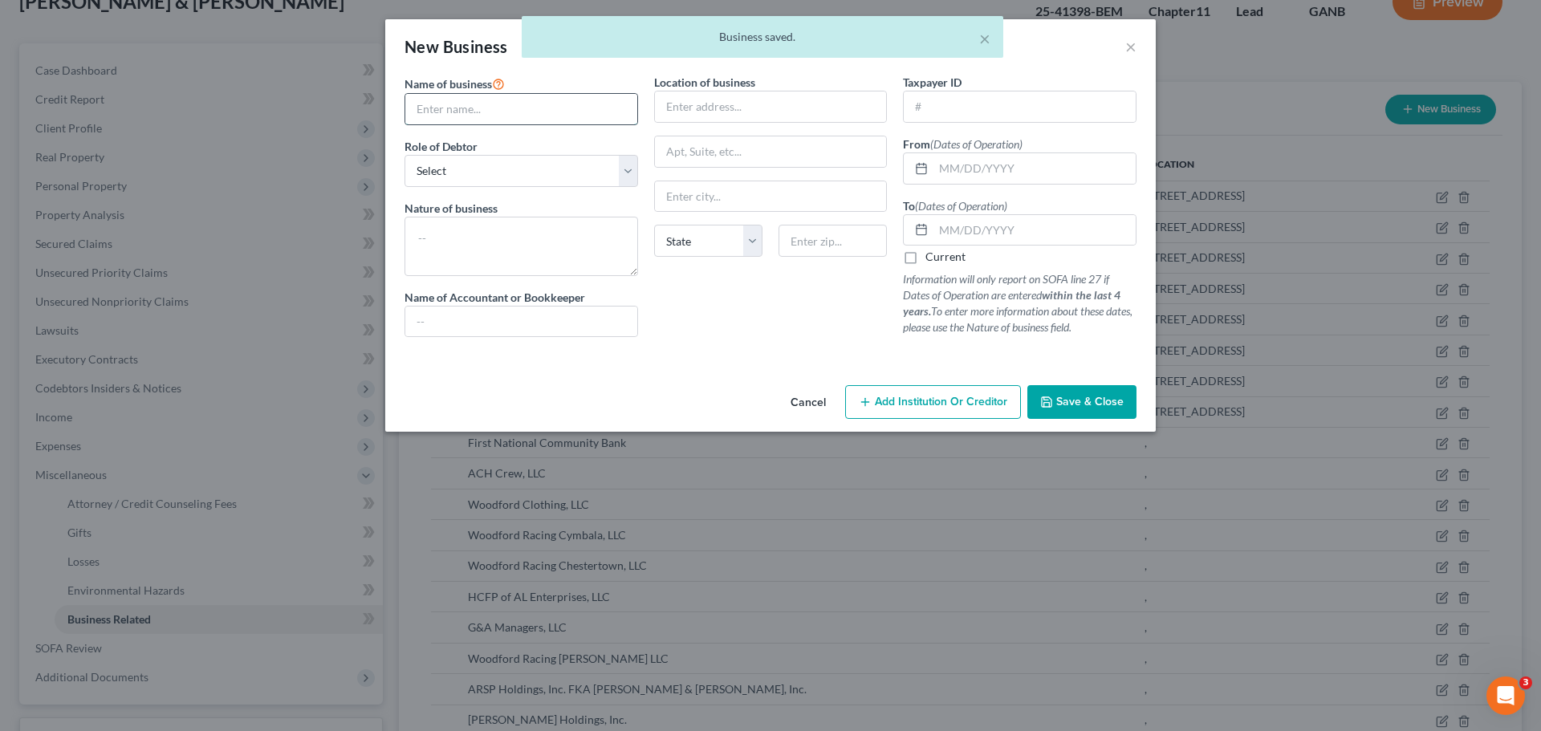
click at [614, 113] on input "text" at bounding box center [521, 109] width 232 height 31
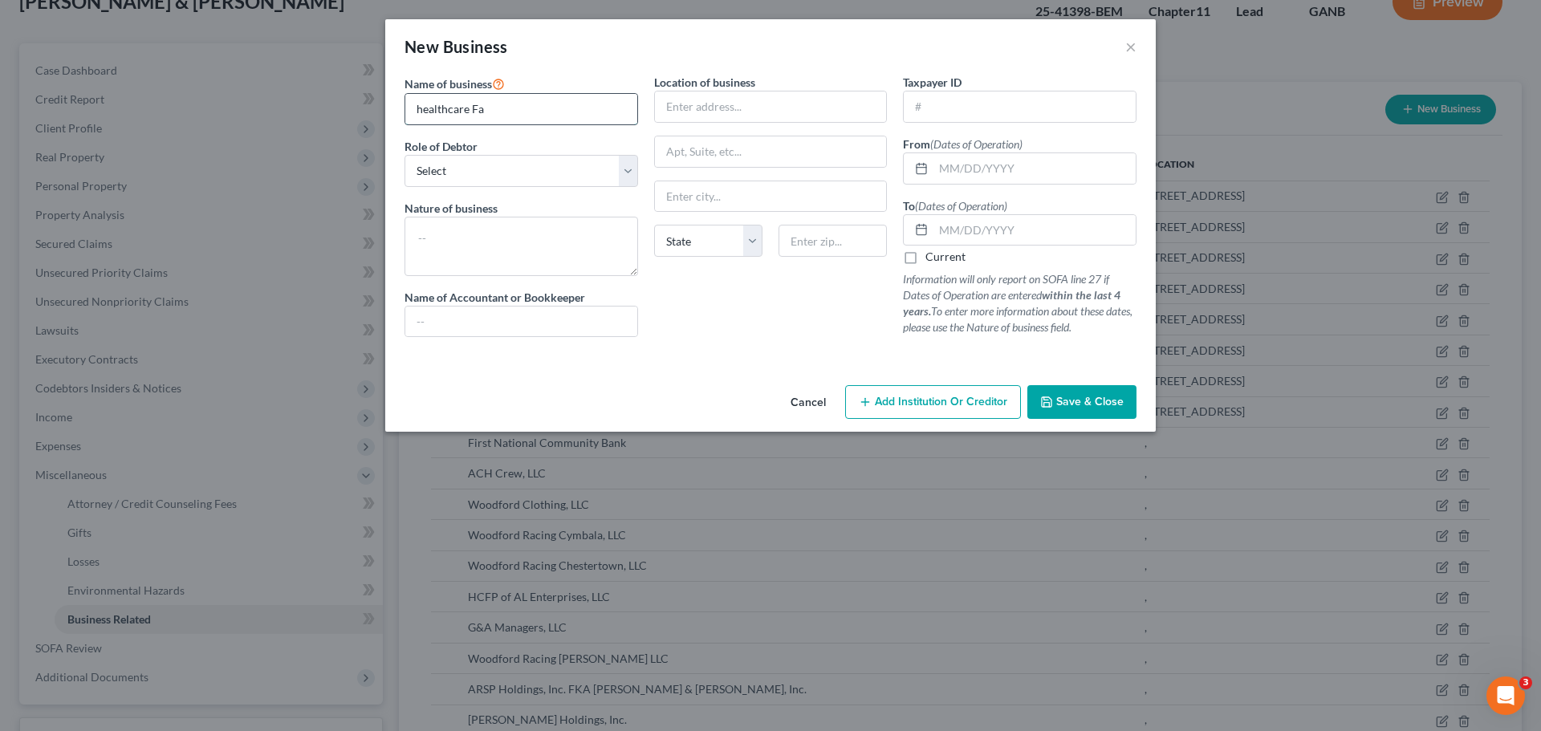
type input "Healthcare Facilities Partners, LLC"
click at [576, 165] on select "Select A member of a limited liability company (LLC) or limited liability partn…" at bounding box center [522, 171] width 234 height 32
select select "member"
click at [405, 155] on select "Select A member of a limited liability company (LLC) or limited liability partn…" at bounding box center [522, 171] width 234 height 32
click at [943, 168] on input "text" at bounding box center [1035, 168] width 202 height 31
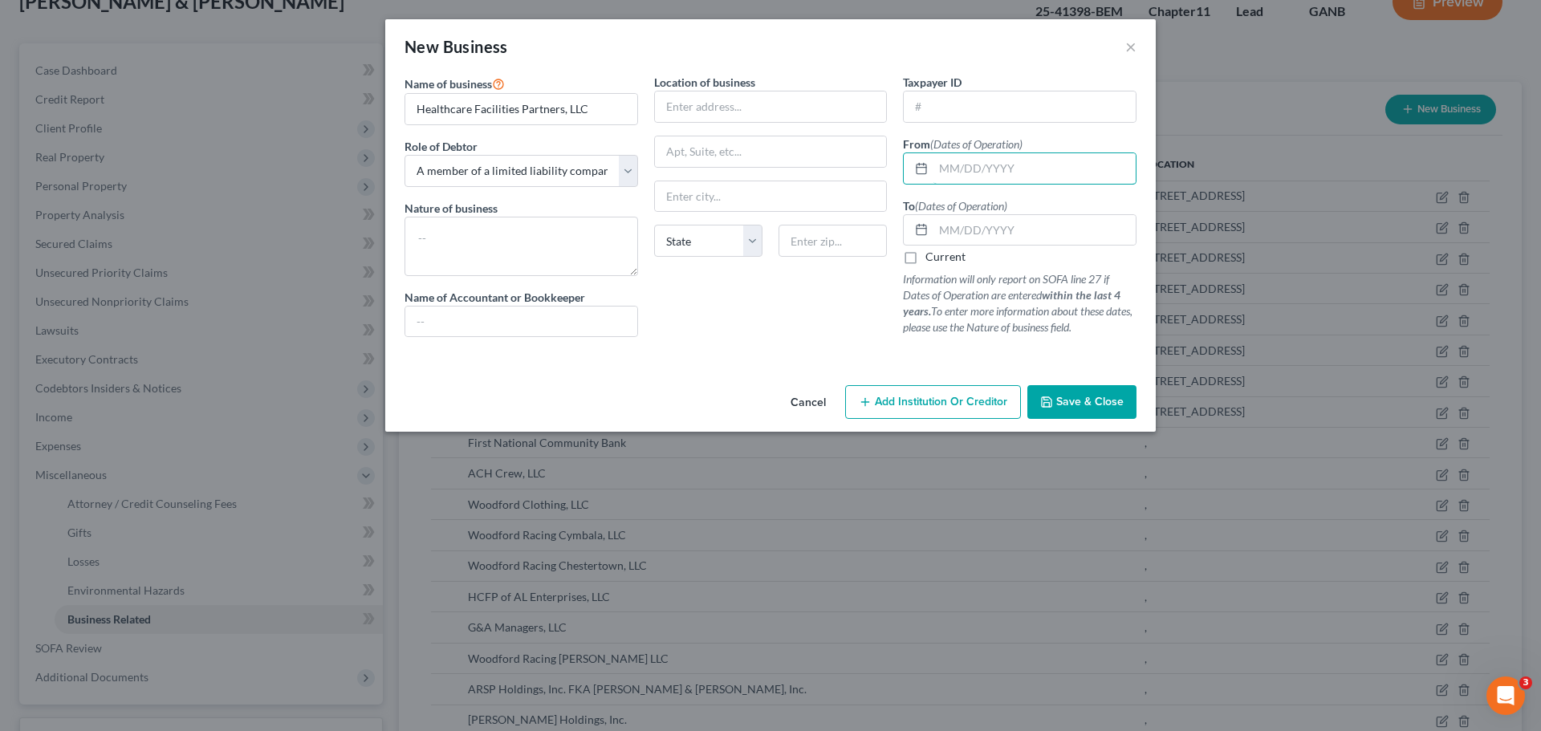
type input "[DATE]"
click at [1011, 232] on input "text" at bounding box center [1035, 230] width 202 height 31
type input "[DATE]"
click at [1053, 395] on button "Save & Close" at bounding box center [1082, 402] width 109 height 34
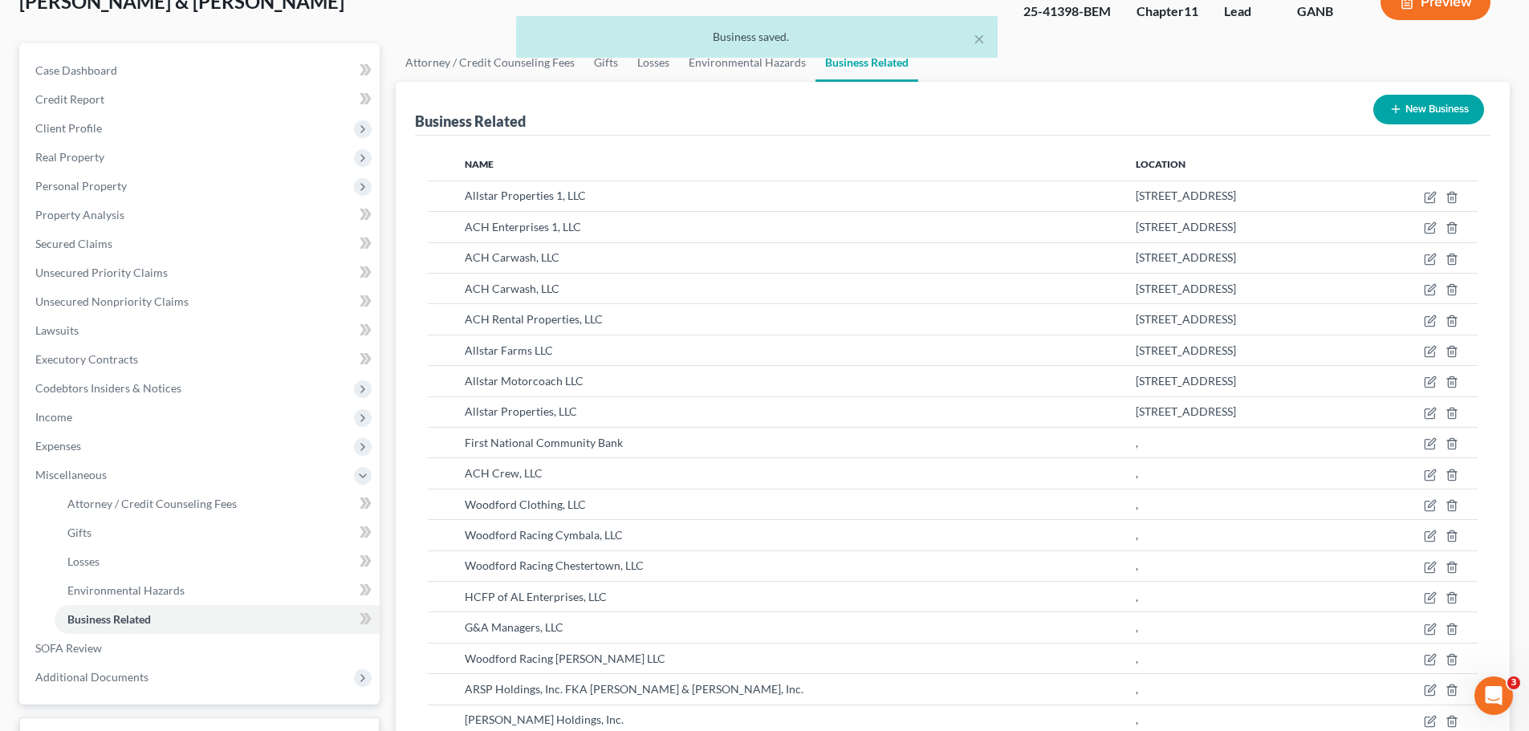
click at [1402, 108] on button "New Business" at bounding box center [1429, 110] width 111 height 30
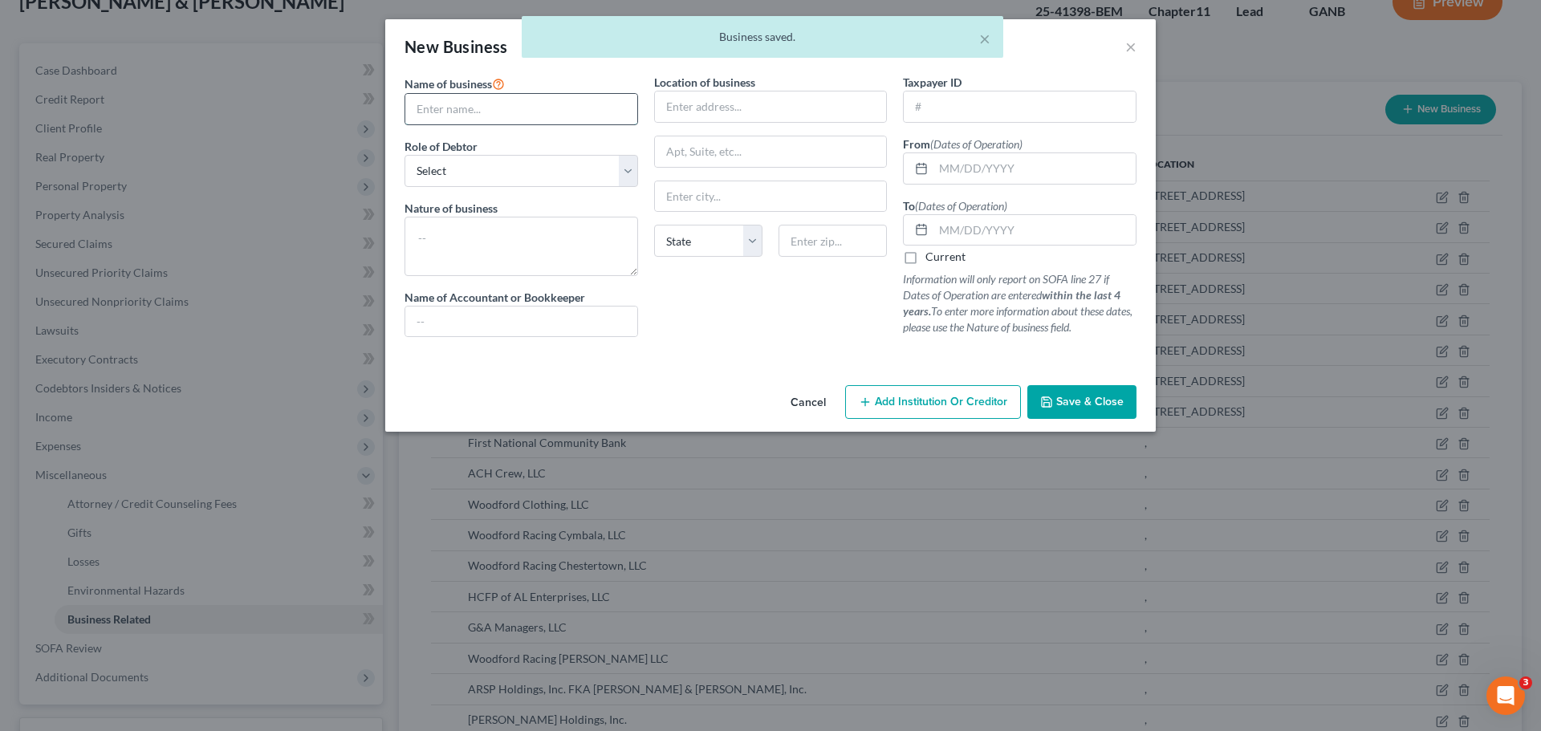
click at [473, 109] on input "text" at bounding box center [521, 109] width 232 height 31
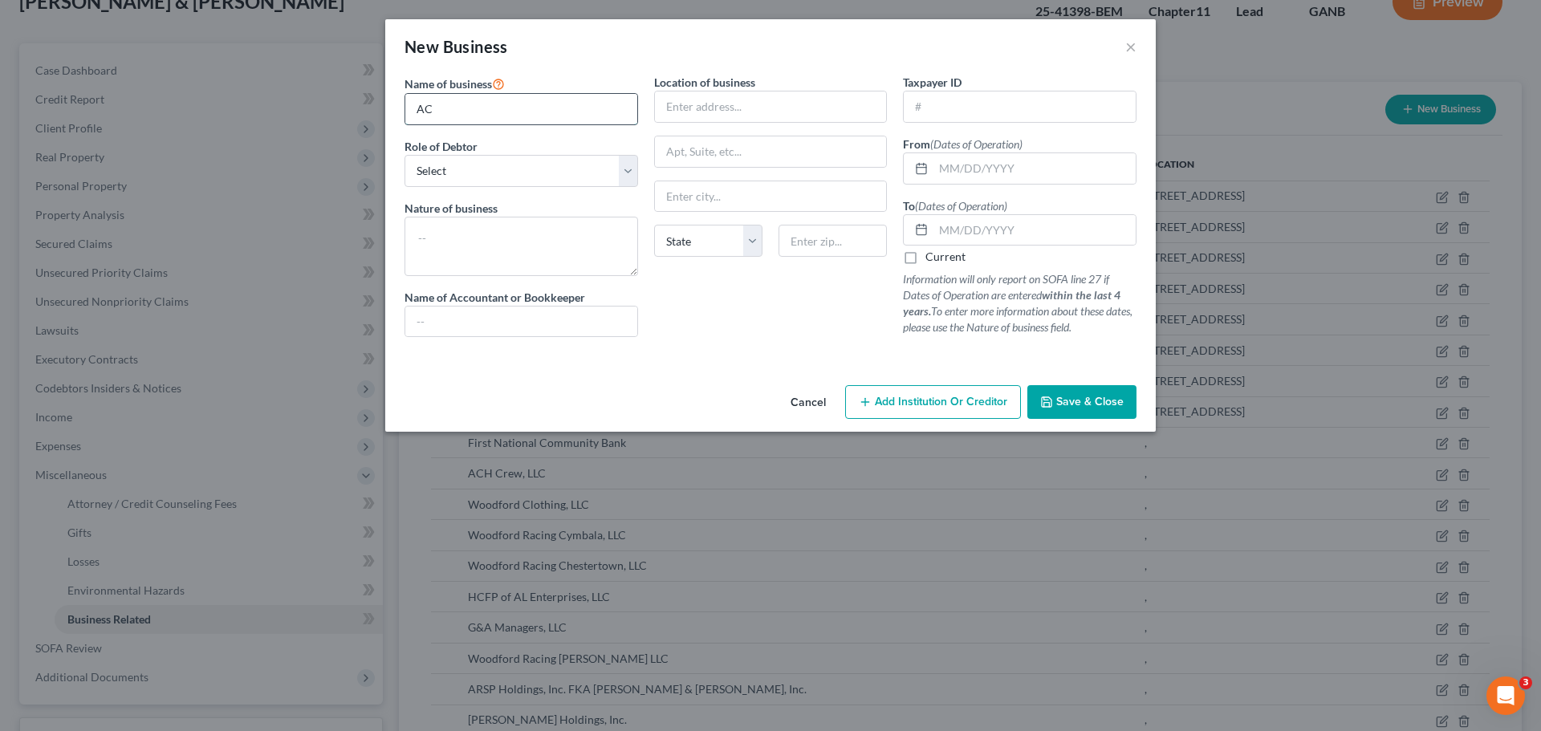
type input "ACH Entertainment, LLC"
click at [492, 171] on select "Select A member of a limited liability company (LLC) or limited liability partn…" at bounding box center [522, 171] width 234 height 32
select select "member"
click at [405, 155] on select "Select A member of a limited liability company (LLC) or limited liability partn…" at bounding box center [522, 171] width 234 height 32
click at [524, 232] on textarea at bounding box center [522, 246] width 234 height 59
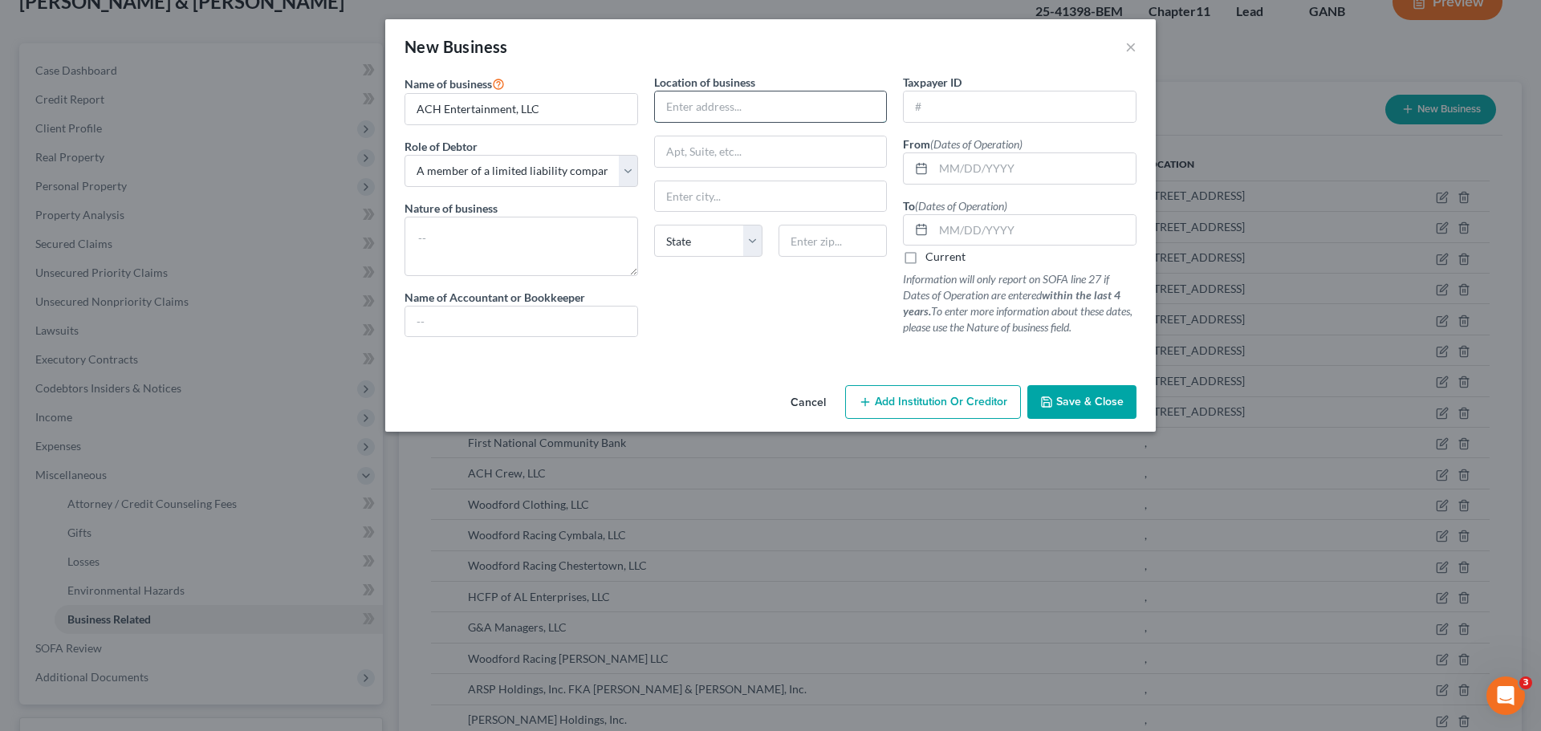
click at [707, 106] on input "text" at bounding box center [771, 107] width 232 height 31
click at [727, 199] on input "text" at bounding box center [771, 196] width 232 height 31
click at [945, 170] on input "text" at bounding box center [1035, 168] width 202 height 31
click at [949, 256] on label "Current" at bounding box center [946, 257] width 40 height 16
click at [943, 256] on input "Current" at bounding box center [937, 254] width 10 height 10
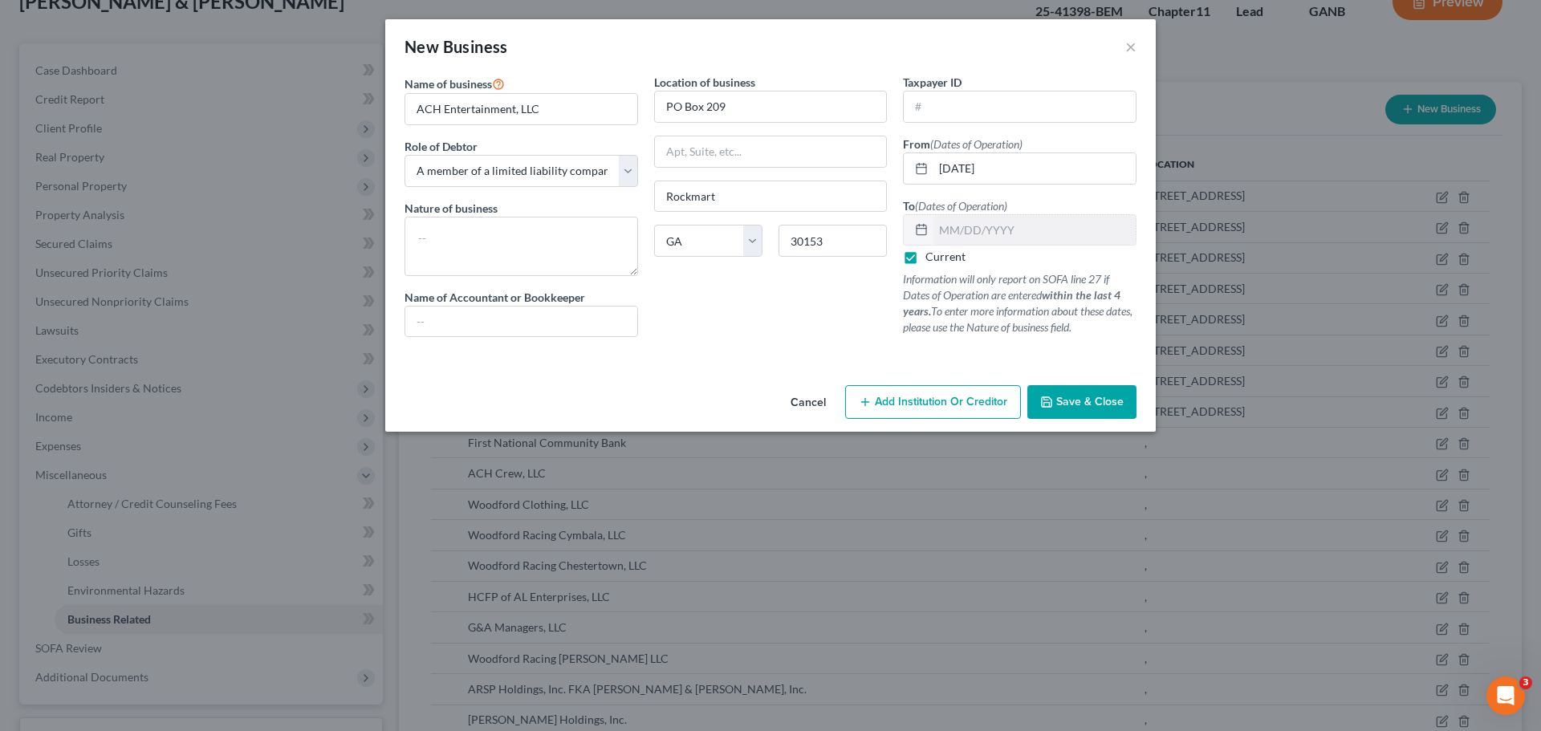
click at [1052, 399] on icon "button" at bounding box center [1047, 402] width 10 height 10
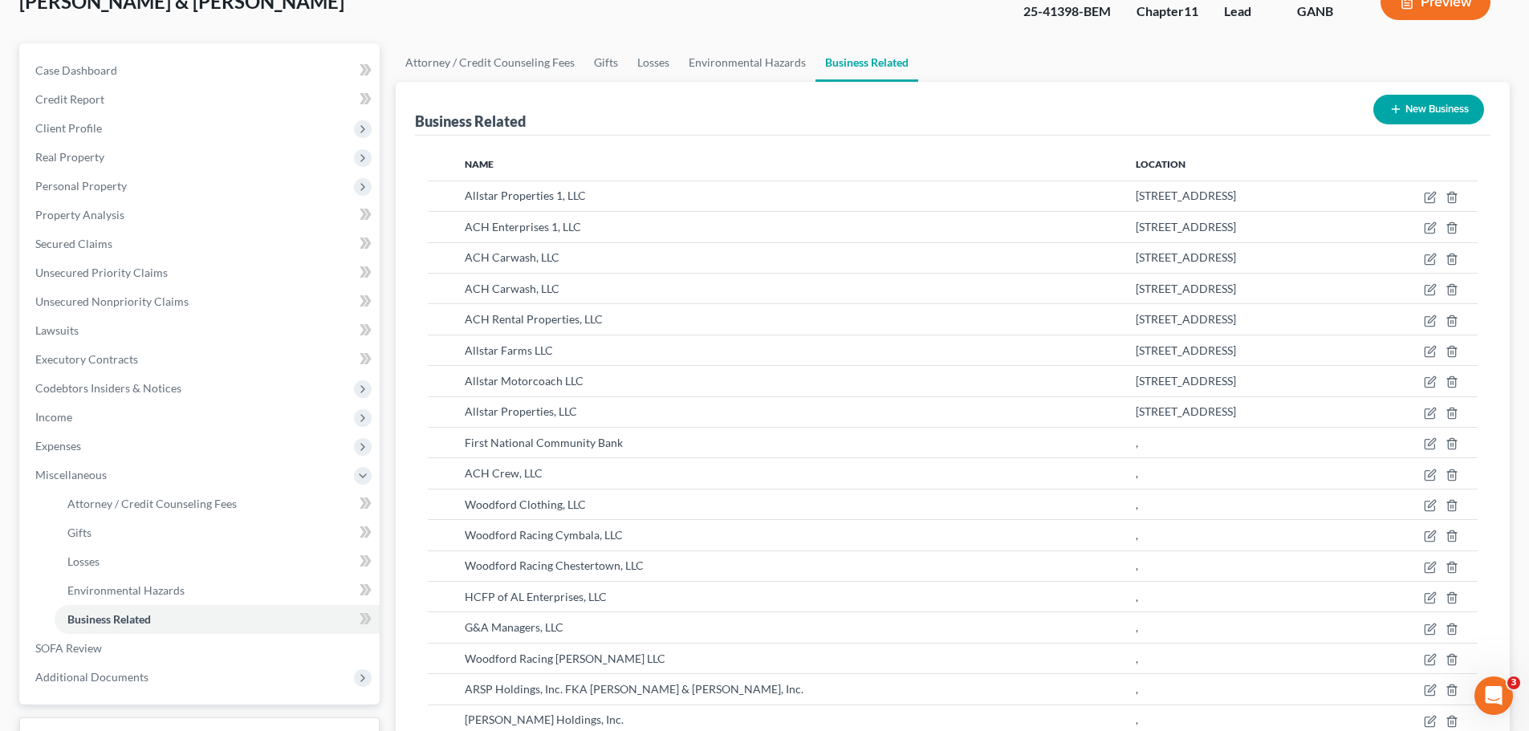
click at [1408, 108] on button "New Business" at bounding box center [1429, 110] width 111 height 30
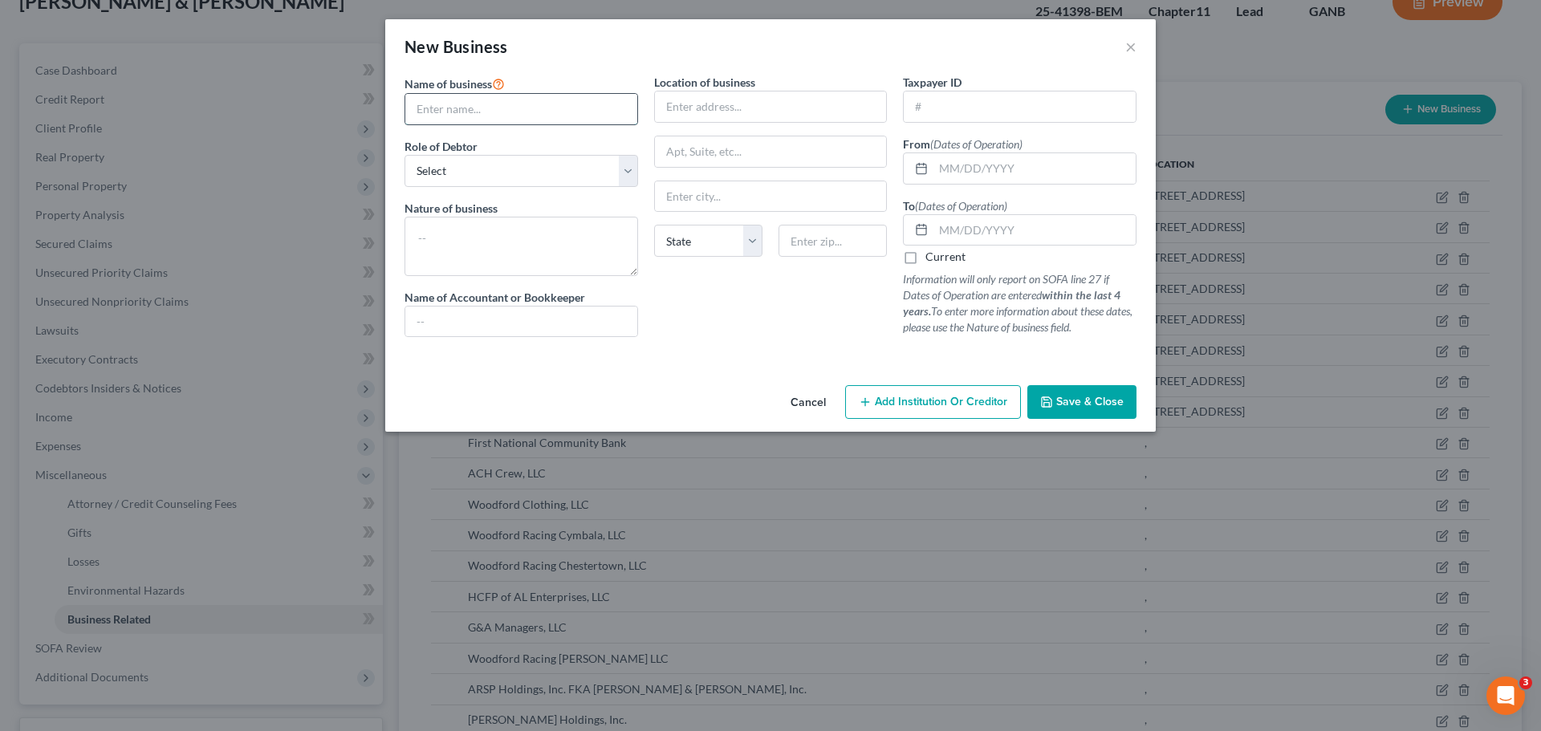
click at [573, 109] on input "text" at bounding box center [521, 109] width 232 height 31
click at [554, 177] on select "Select A member of a limited liability company (LLC) or limited liability partn…" at bounding box center [522, 171] width 234 height 32
click at [405, 155] on select "Select A member of a limited liability company (LLC) or limited liability partn…" at bounding box center [522, 171] width 234 height 32
click at [954, 169] on input "text" at bounding box center [1035, 168] width 202 height 31
click at [1014, 233] on input "text" at bounding box center [1035, 230] width 202 height 31
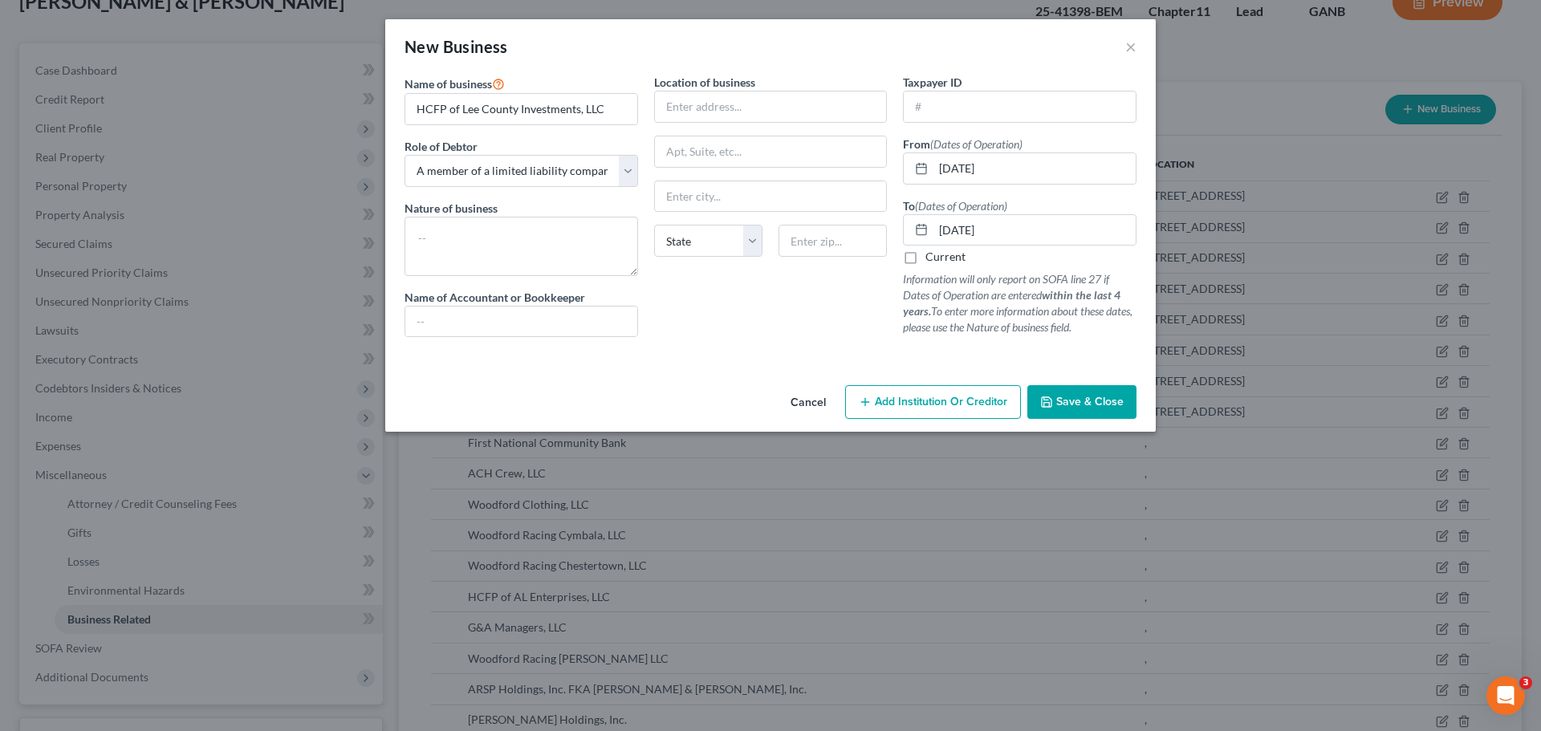
click at [1061, 399] on span "Save & Close" at bounding box center [1090, 402] width 67 height 14
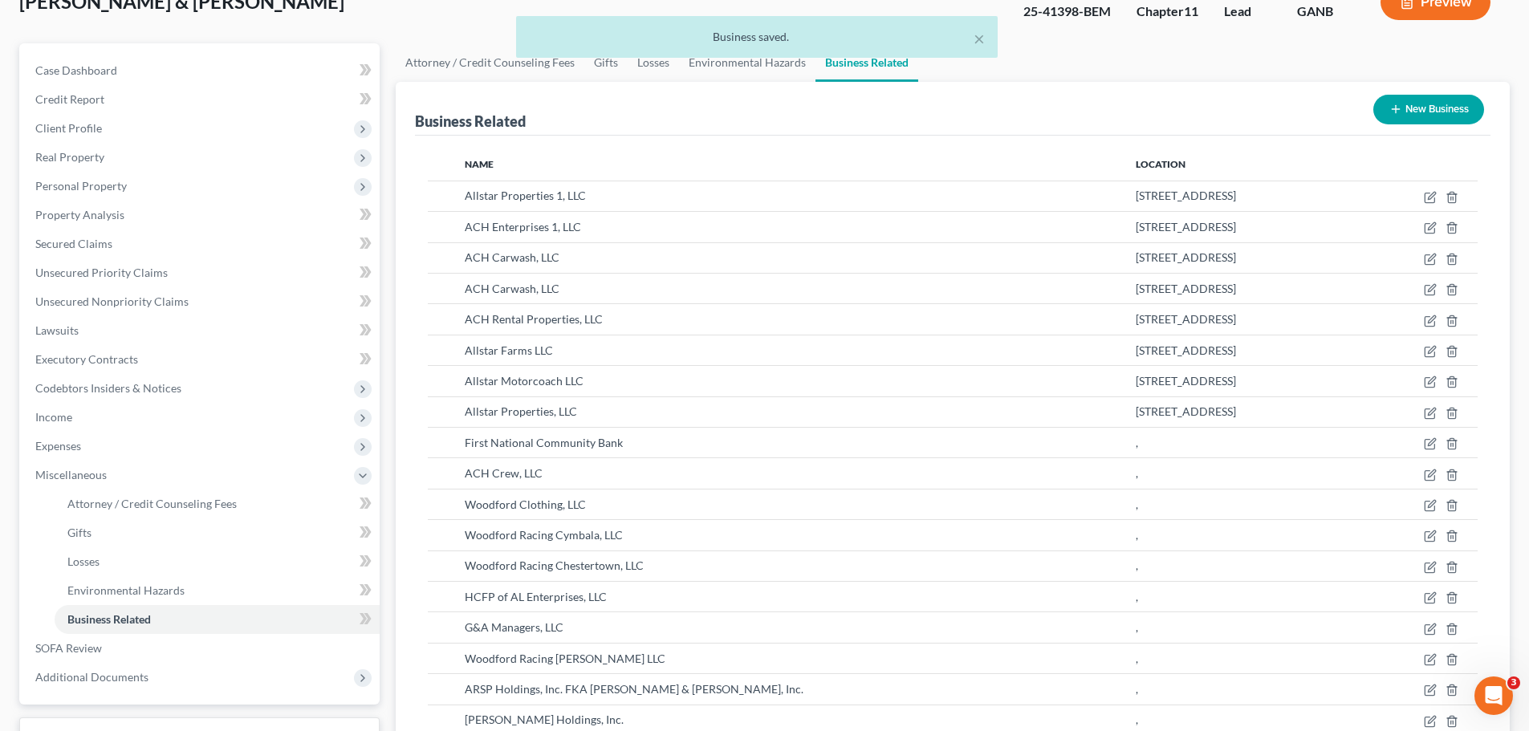
click at [1397, 111] on icon "button" at bounding box center [1396, 109] width 13 height 13
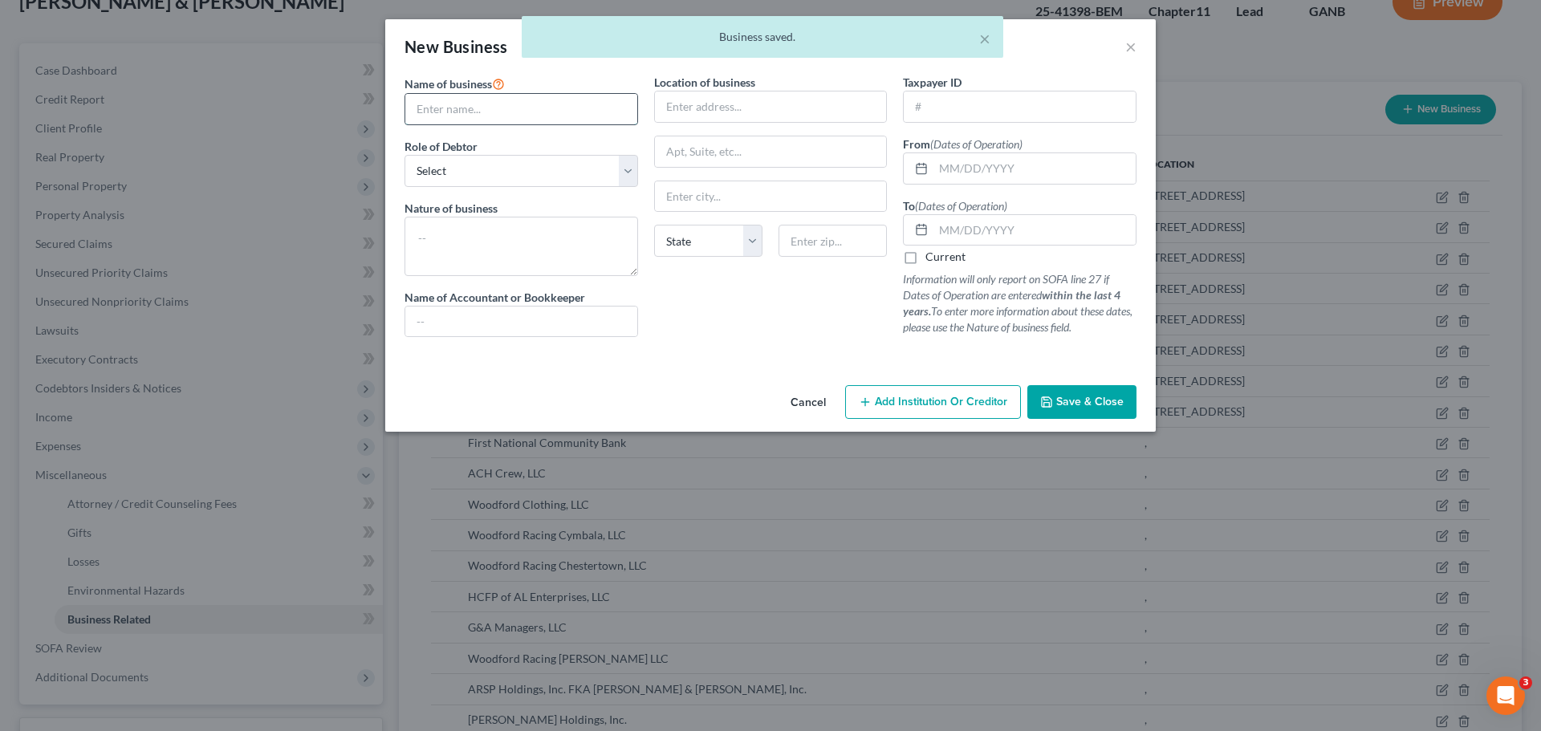
click at [494, 113] on input "text" at bounding box center [521, 109] width 232 height 31
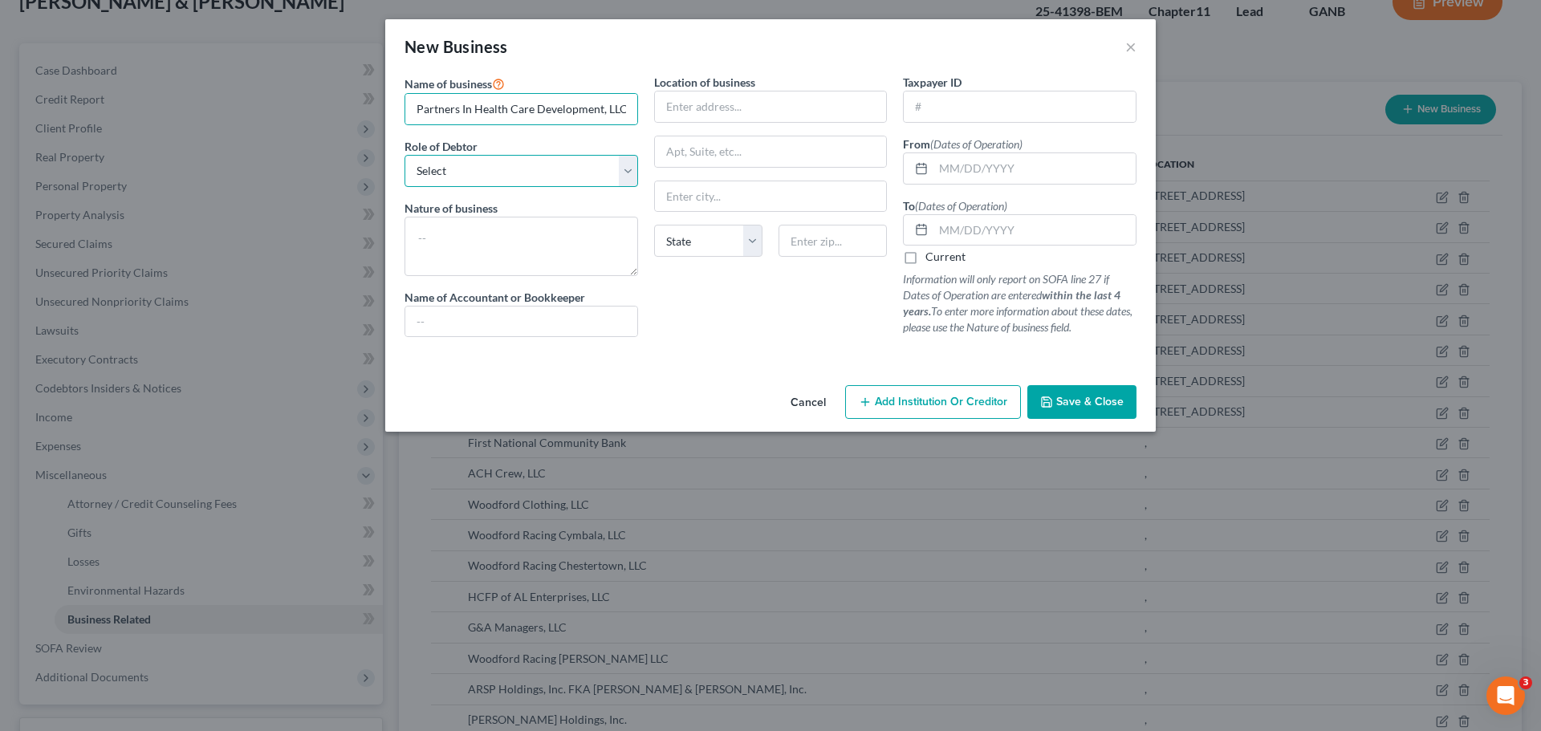
click at [535, 181] on select "Select A member of a limited liability company (LLC) or limited liability partn…" at bounding box center [522, 171] width 234 height 32
click at [405, 155] on select "Select A member of a limited liability company (LLC) or limited liability partn…" at bounding box center [522, 171] width 234 height 32
click at [959, 170] on input "text" at bounding box center [1035, 168] width 202 height 31
click at [1001, 231] on input "text" at bounding box center [1035, 230] width 202 height 31
click at [1073, 402] on span "Save & Close" at bounding box center [1090, 402] width 67 height 14
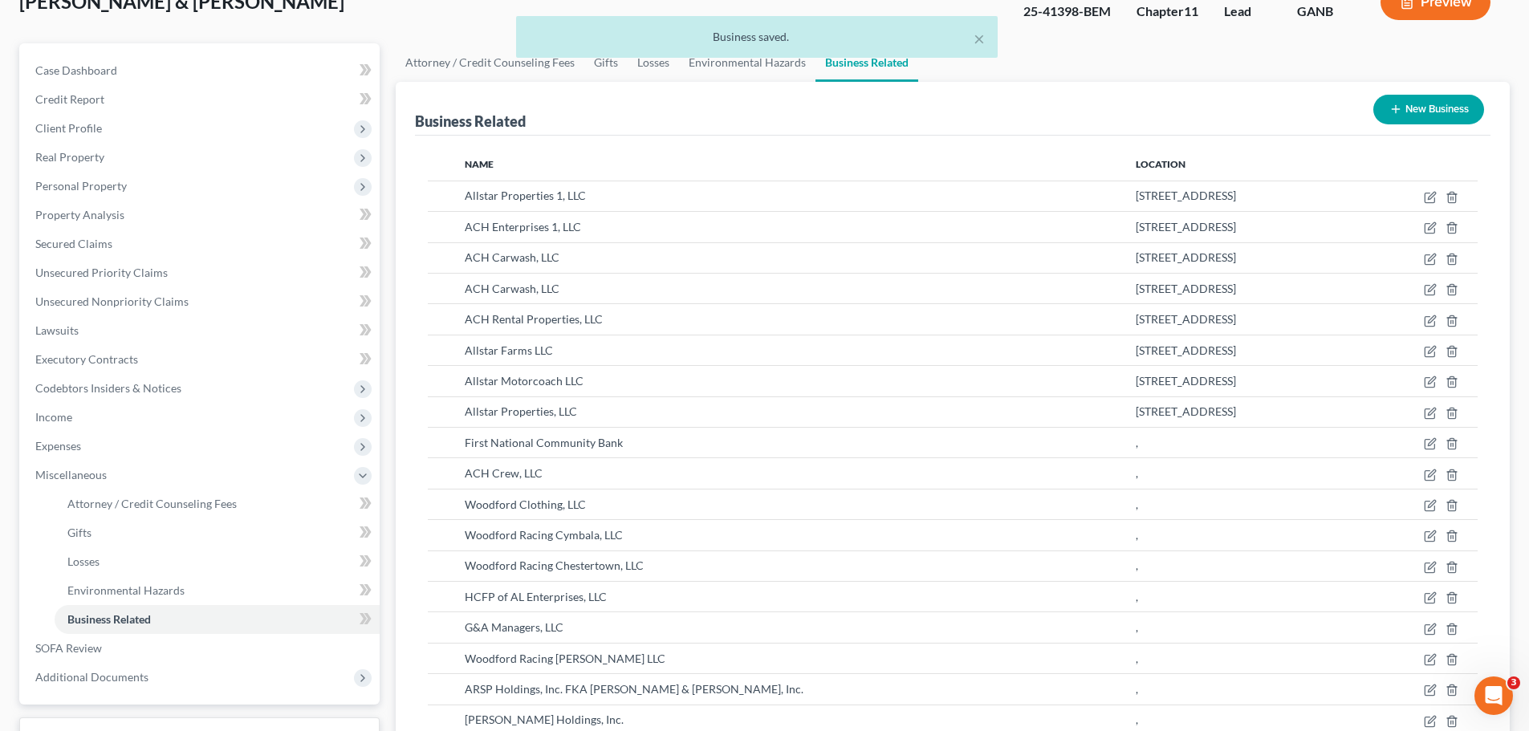
click at [1385, 109] on button "New Business" at bounding box center [1429, 110] width 111 height 30
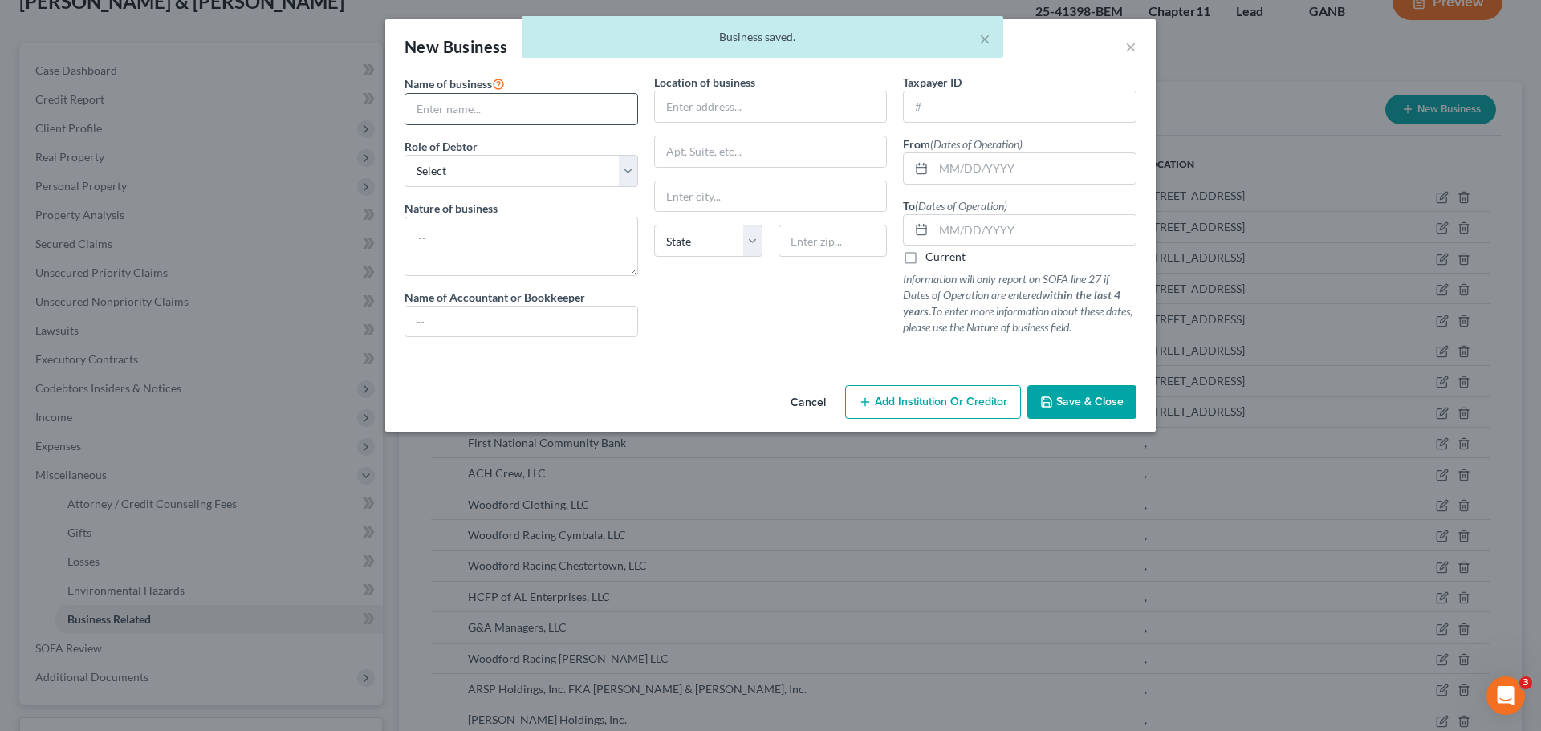
click at [575, 111] on input "text" at bounding box center [521, 109] width 232 height 31
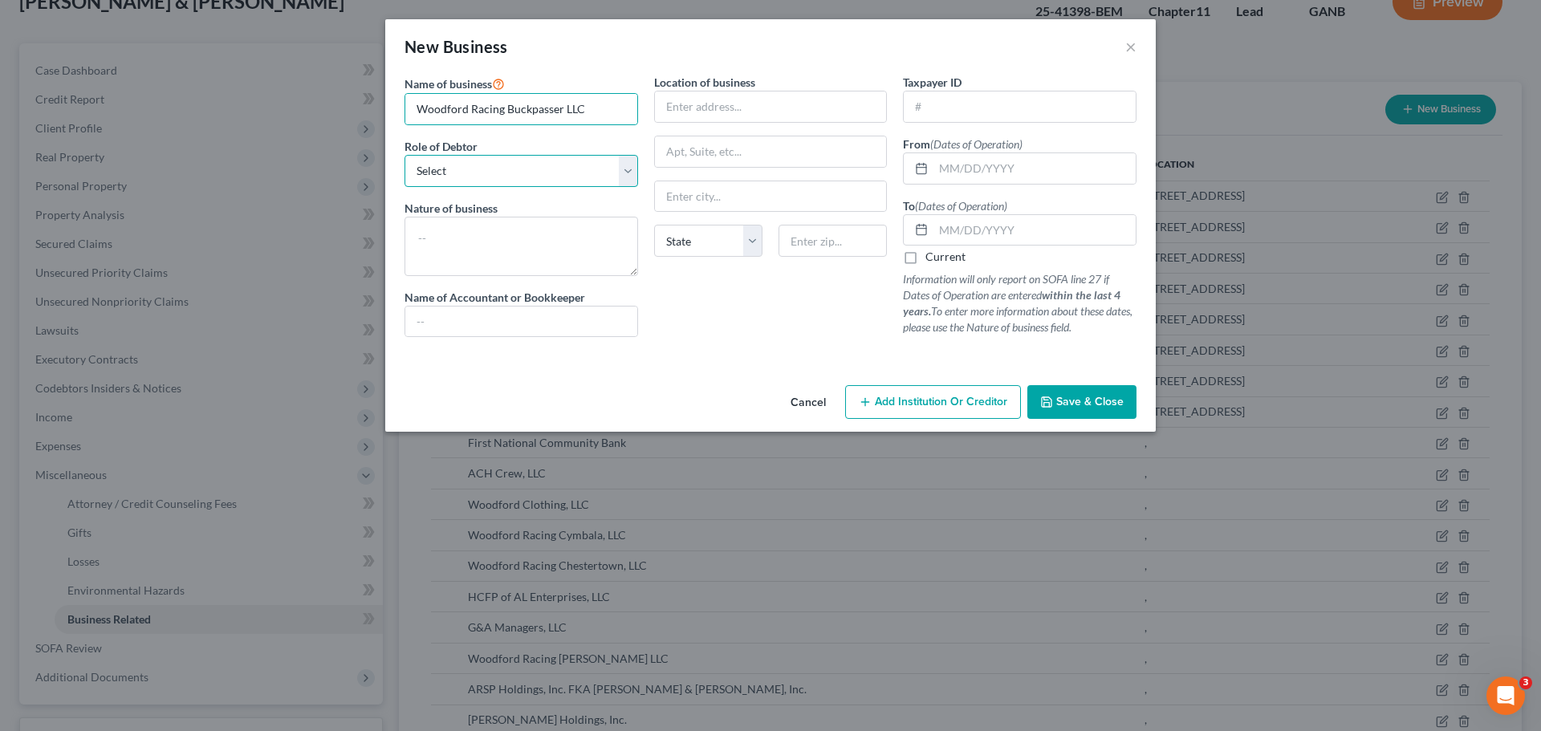
click at [589, 173] on select "Select A member of a limited liability company (LLC) or limited liability partn…" at bounding box center [522, 171] width 234 height 32
click at [405, 155] on select "Select A member of a limited liability company (LLC) or limited liability partn…" at bounding box center [522, 171] width 234 height 32
click at [971, 169] on input "text" at bounding box center [1035, 168] width 202 height 31
click at [1032, 222] on input "text" at bounding box center [1035, 230] width 202 height 31
click at [1081, 391] on button "Save & Close" at bounding box center [1082, 402] width 109 height 34
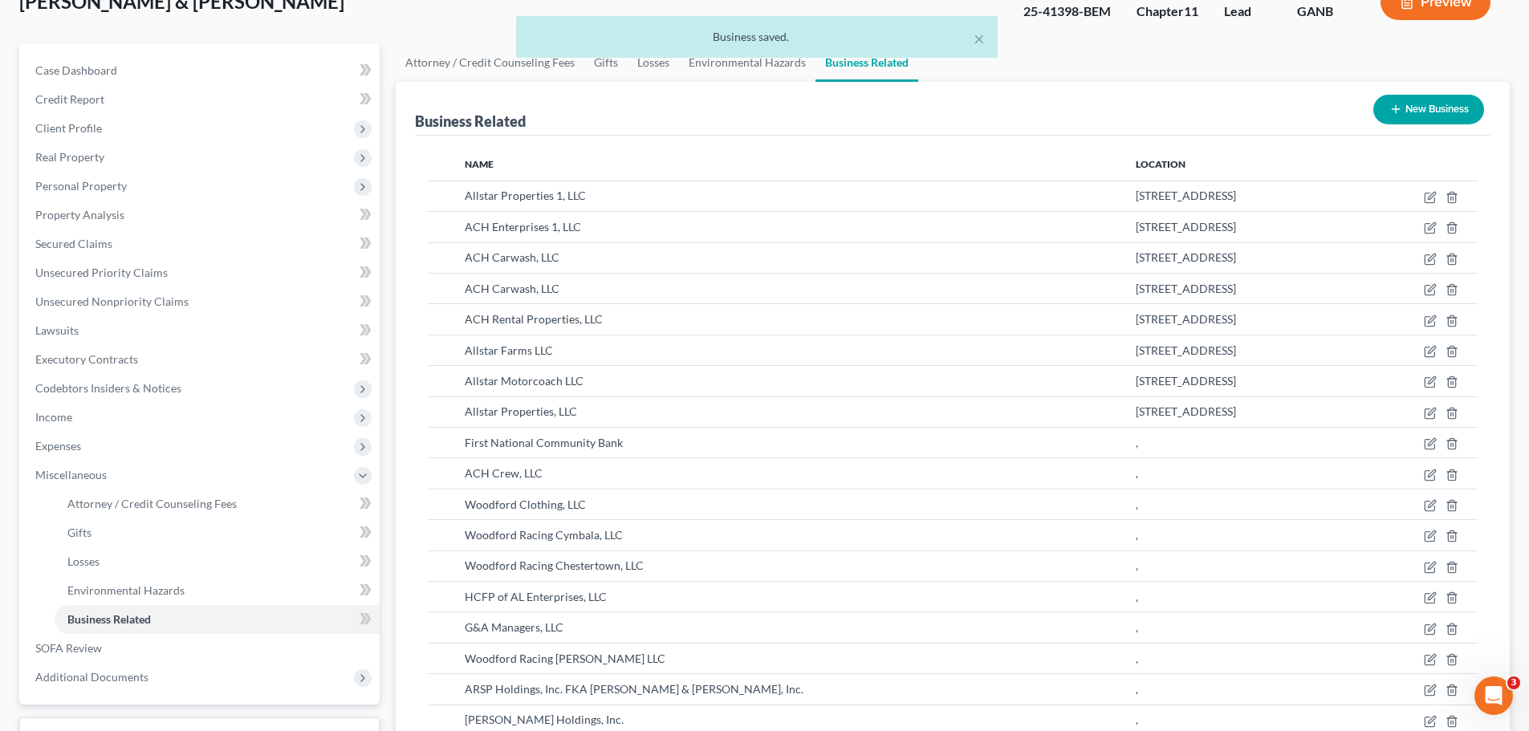
click at [1434, 103] on button "New Business" at bounding box center [1429, 110] width 111 height 30
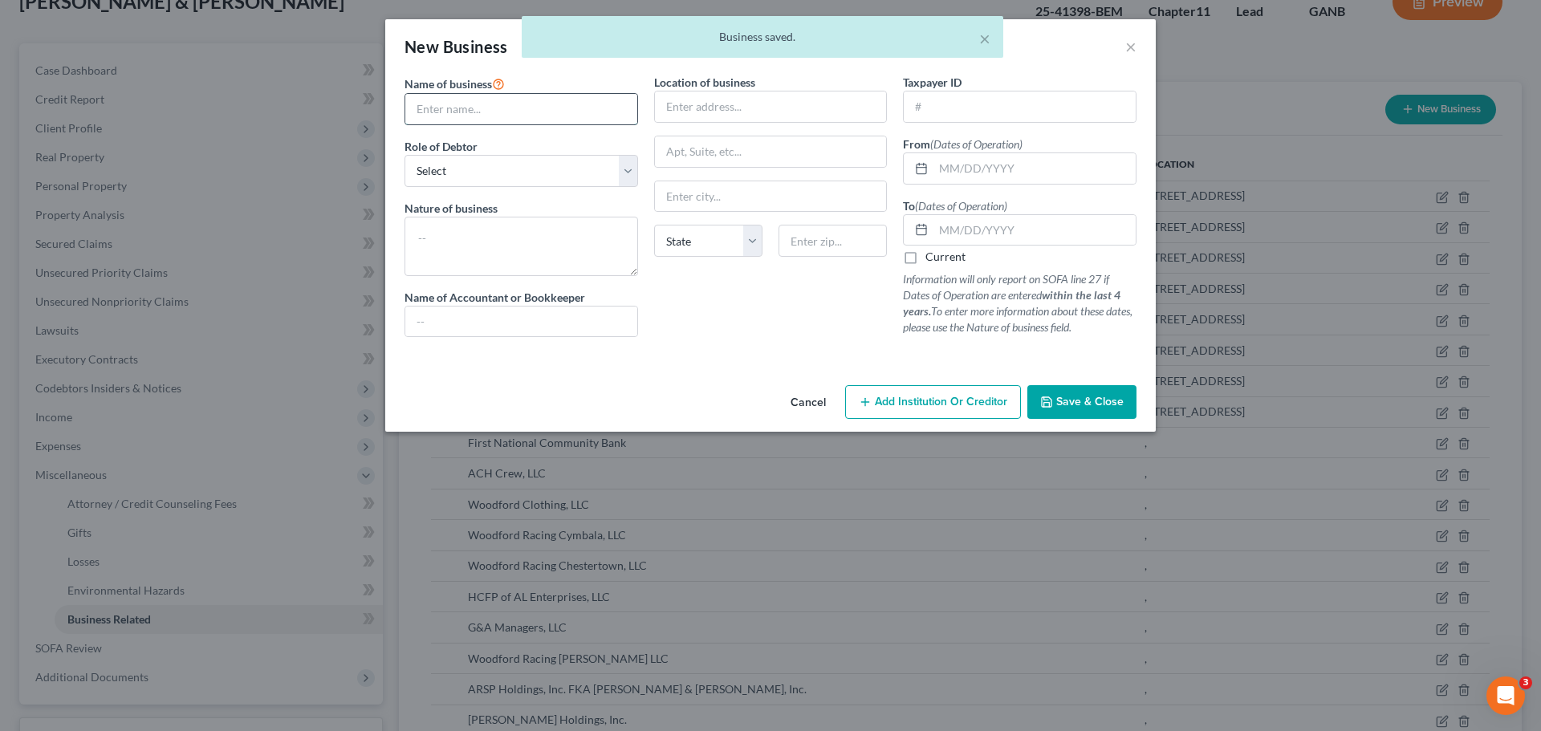
click at [587, 116] on input "text" at bounding box center [521, 109] width 232 height 31
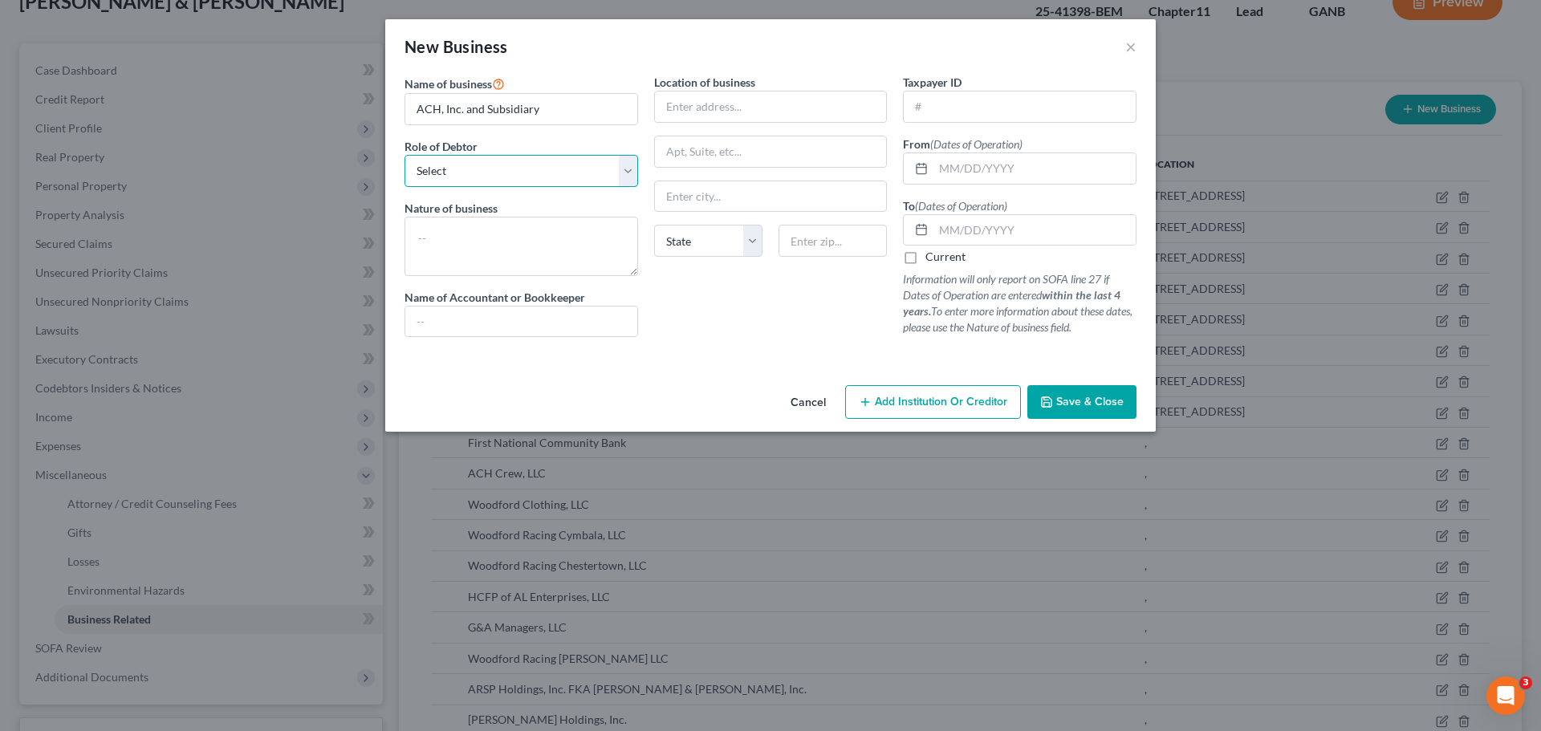
click at [515, 173] on select "Select A member of a limited liability company (LLC) or limited liability partn…" at bounding box center [522, 171] width 234 height 32
click at [405, 155] on select "Select A member of a limited liability company (LLC) or limited liability partn…" at bounding box center [522, 171] width 234 height 32
click at [964, 171] on input "text" at bounding box center [1035, 168] width 202 height 31
click at [1045, 232] on input "text" at bounding box center [1035, 230] width 202 height 31
click at [1075, 401] on span "Save & Close" at bounding box center [1090, 402] width 67 height 14
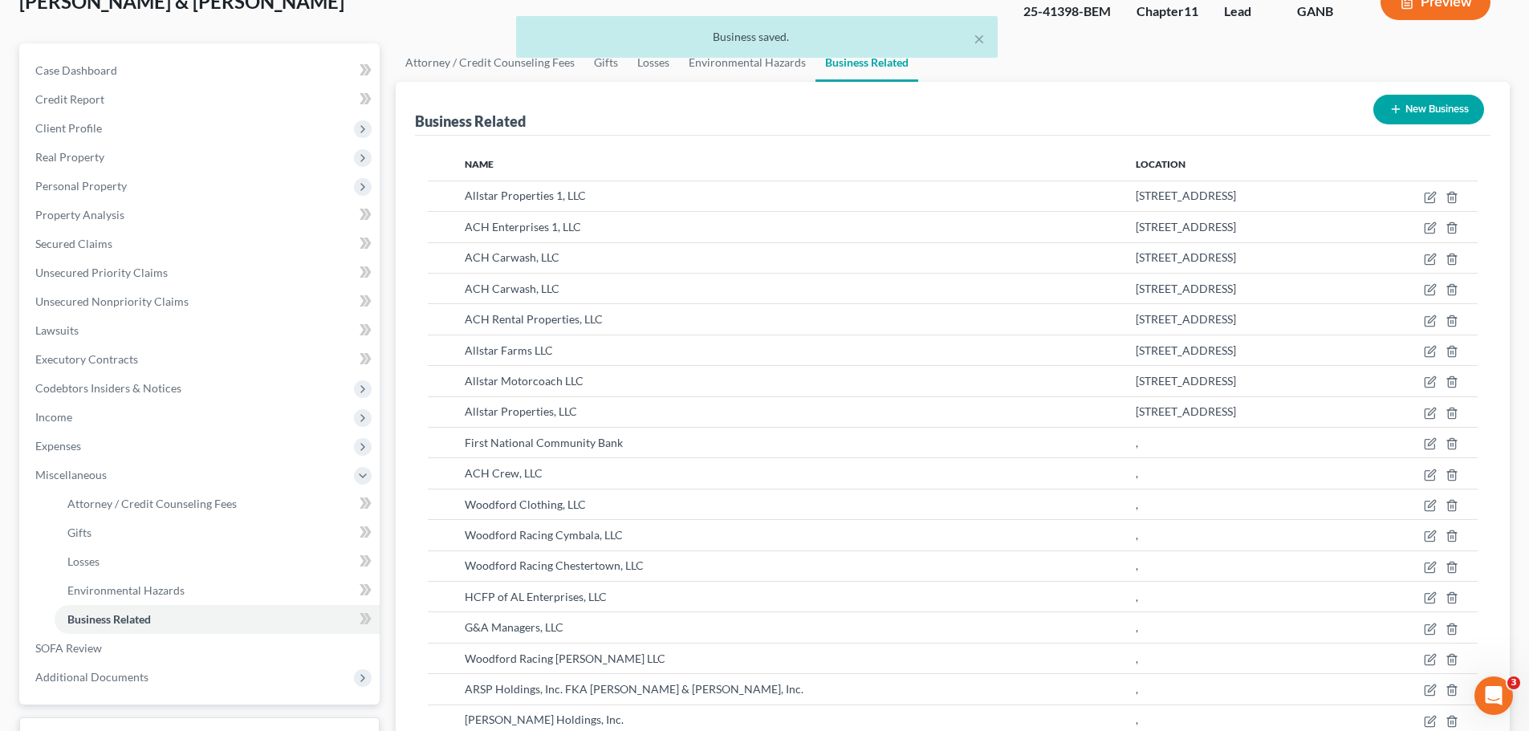
click at [1418, 114] on button "New Business" at bounding box center [1429, 110] width 111 height 30
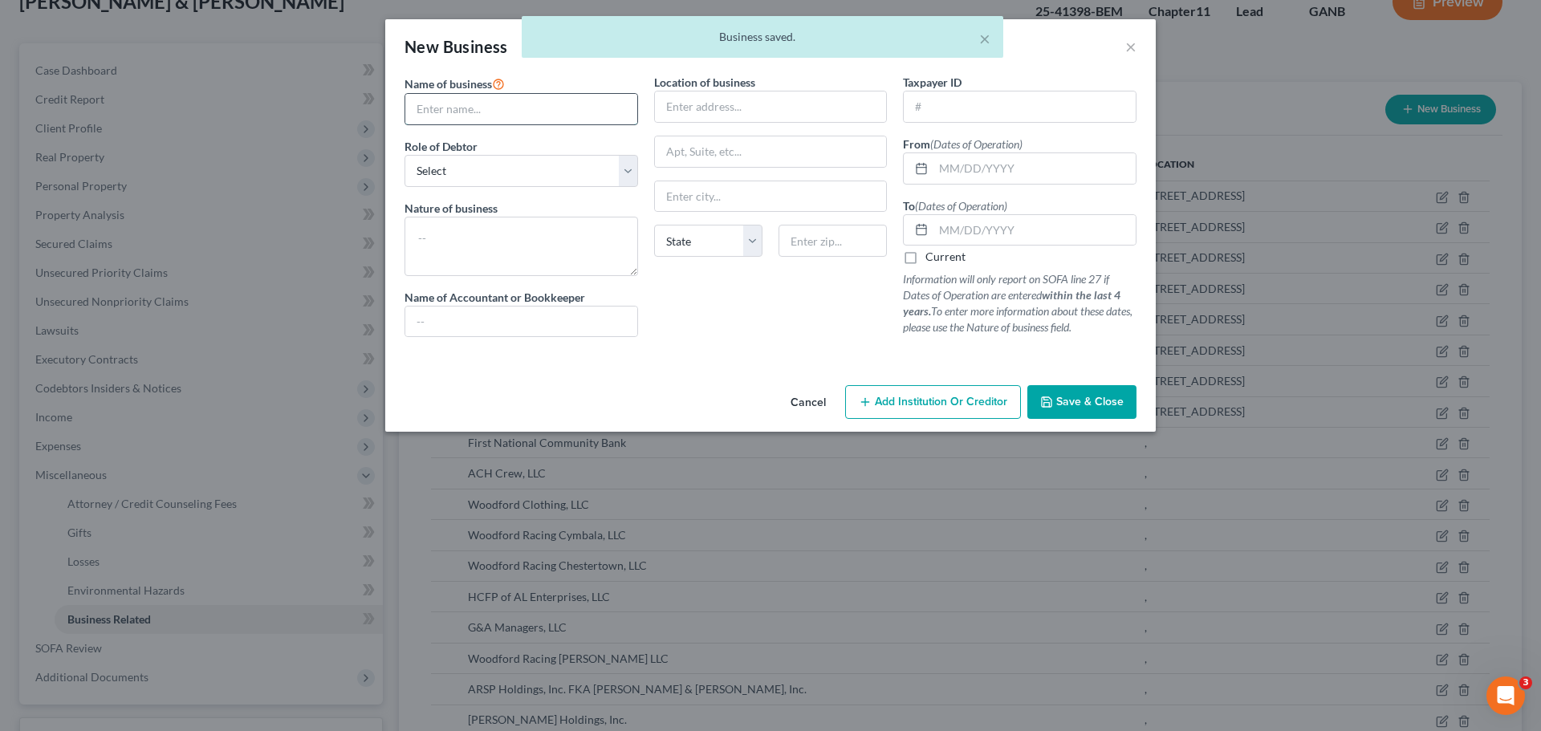
click at [441, 112] on input "text" at bounding box center [521, 109] width 232 height 31
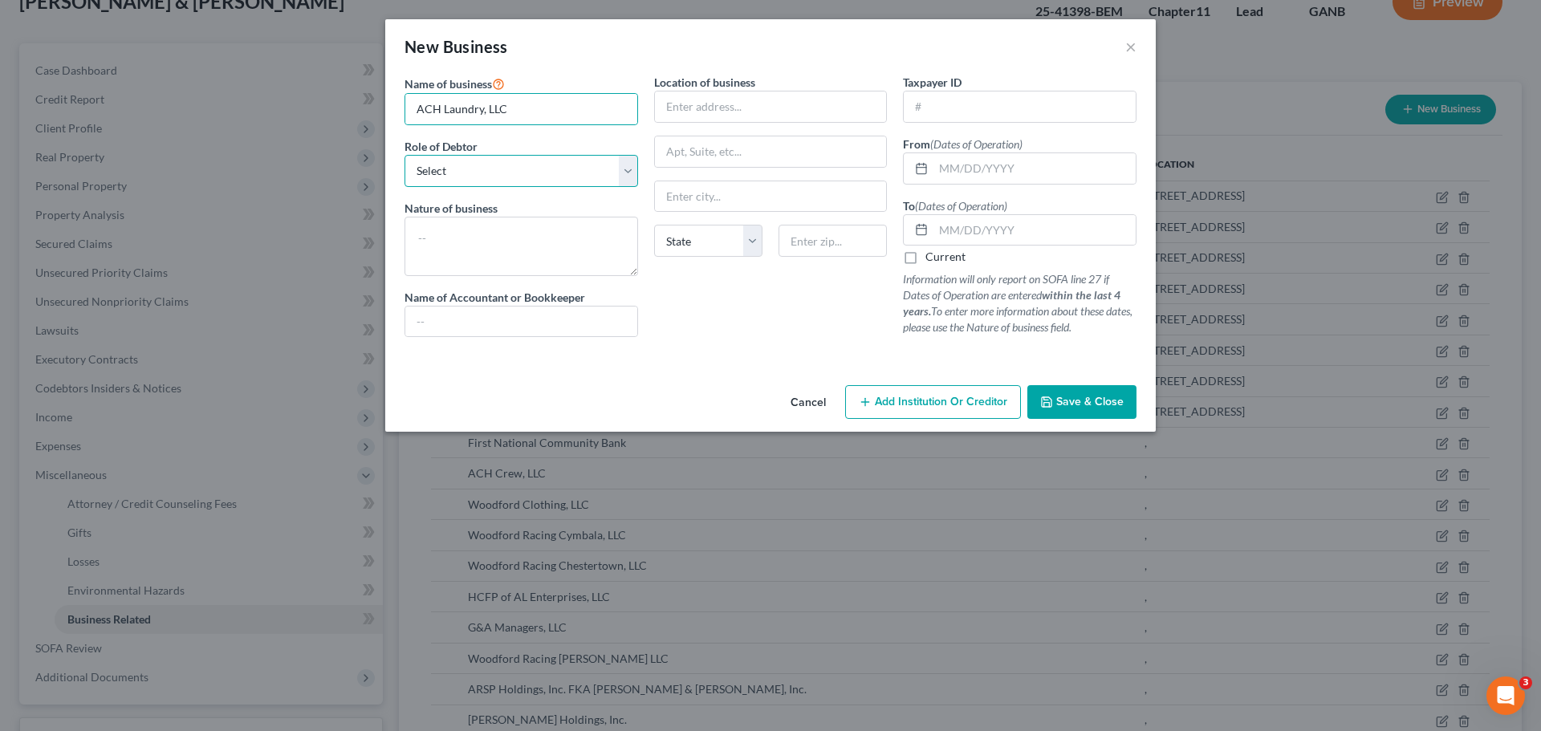
click at [542, 185] on select "Select A member of a limited liability company (LLC) or limited liability partn…" at bounding box center [522, 171] width 234 height 32
click at [405, 155] on select "Select A member of a limited liability company (LLC) or limited liability partn…" at bounding box center [522, 171] width 234 height 32
click at [953, 173] on input "text" at bounding box center [1035, 168] width 202 height 31
click at [1013, 226] on input "text" at bounding box center [1035, 230] width 202 height 31
click at [1085, 403] on span "Save & Close" at bounding box center [1090, 402] width 67 height 14
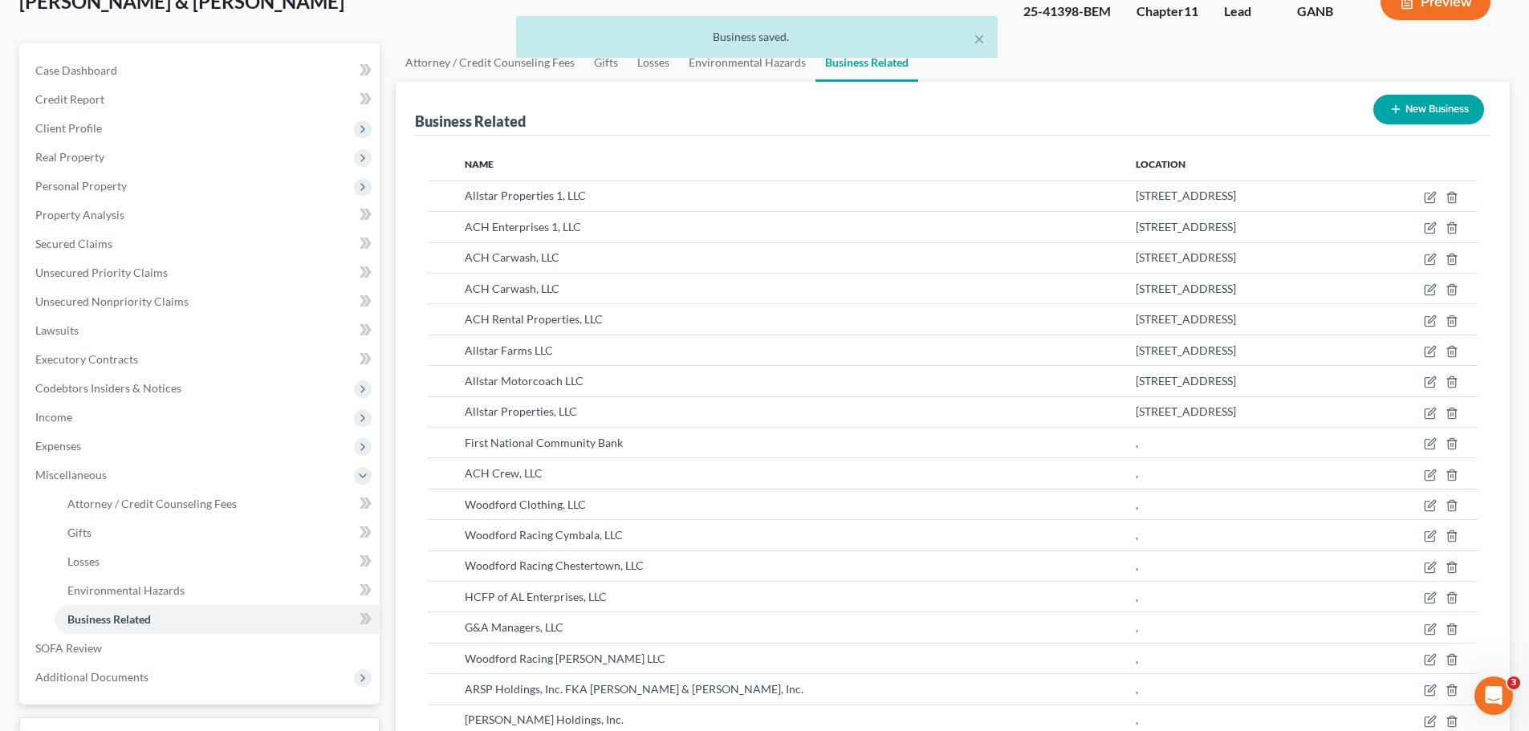
click at [1404, 116] on button "New Business" at bounding box center [1429, 110] width 111 height 30
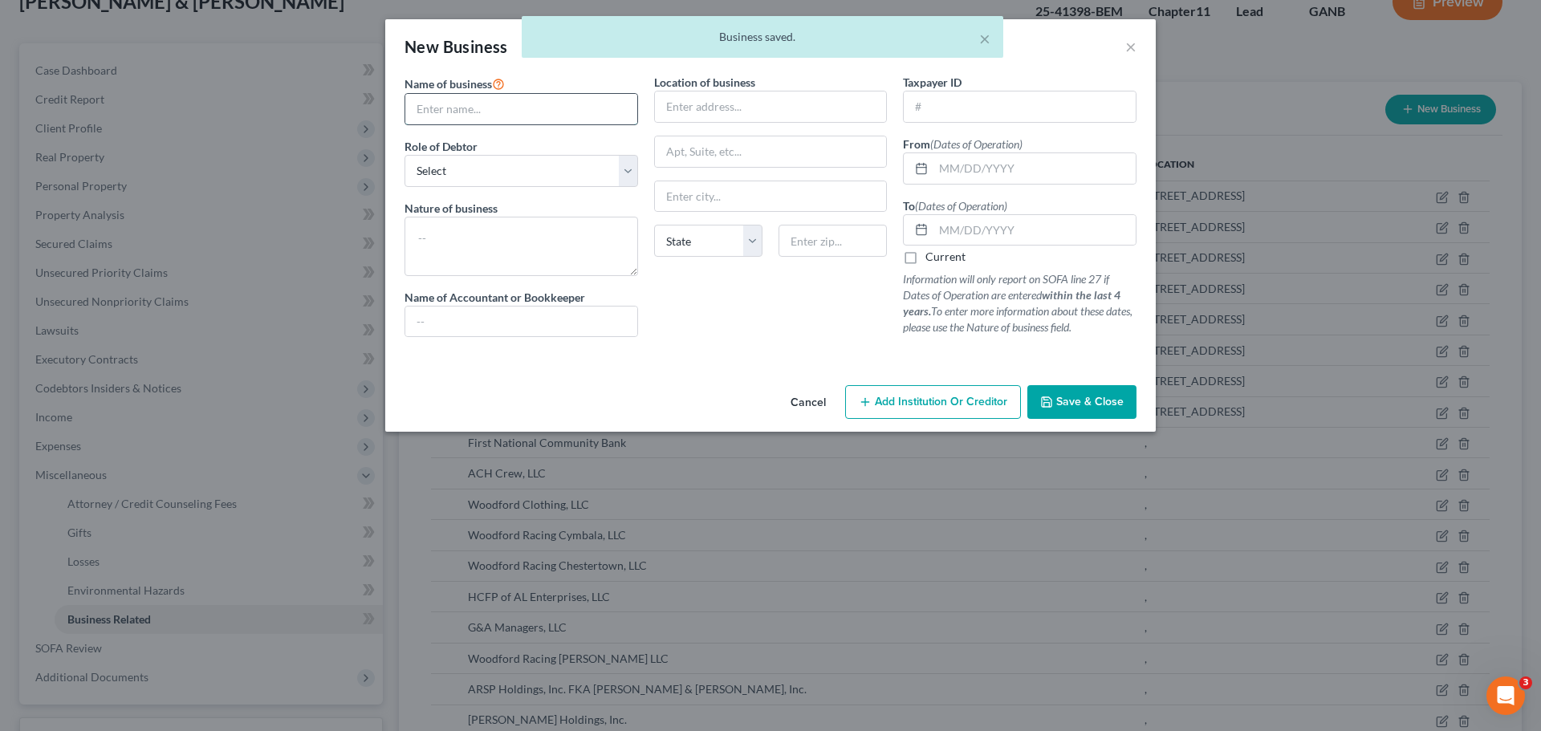
click at [456, 108] on input "text" at bounding box center [521, 109] width 232 height 31
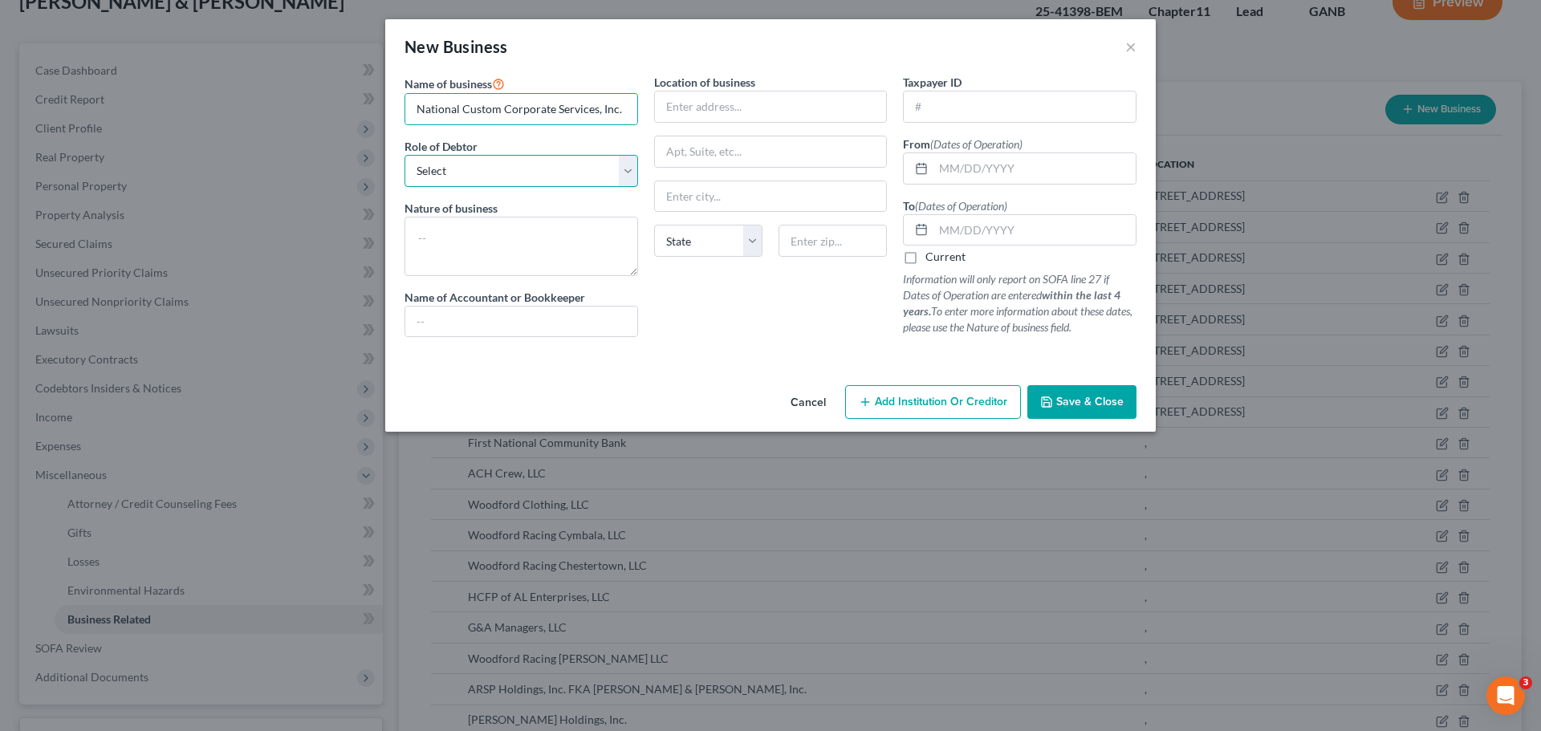
click at [555, 177] on select "Select A member of a limited liability company (LLC) or limited liability partn…" at bounding box center [522, 171] width 234 height 32
click at [405, 155] on select "Select A member of a limited liability company (LLC) or limited liability partn…" at bounding box center [522, 171] width 234 height 32
click at [975, 168] on input "text" at bounding box center [1035, 168] width 202 height 31
click at [949, 259] on label "Current" at bounding box center [946, 257] width 40 height 16
click at [943, 259] on input "Current" at bounding box center [937, 254] width 10 height 10
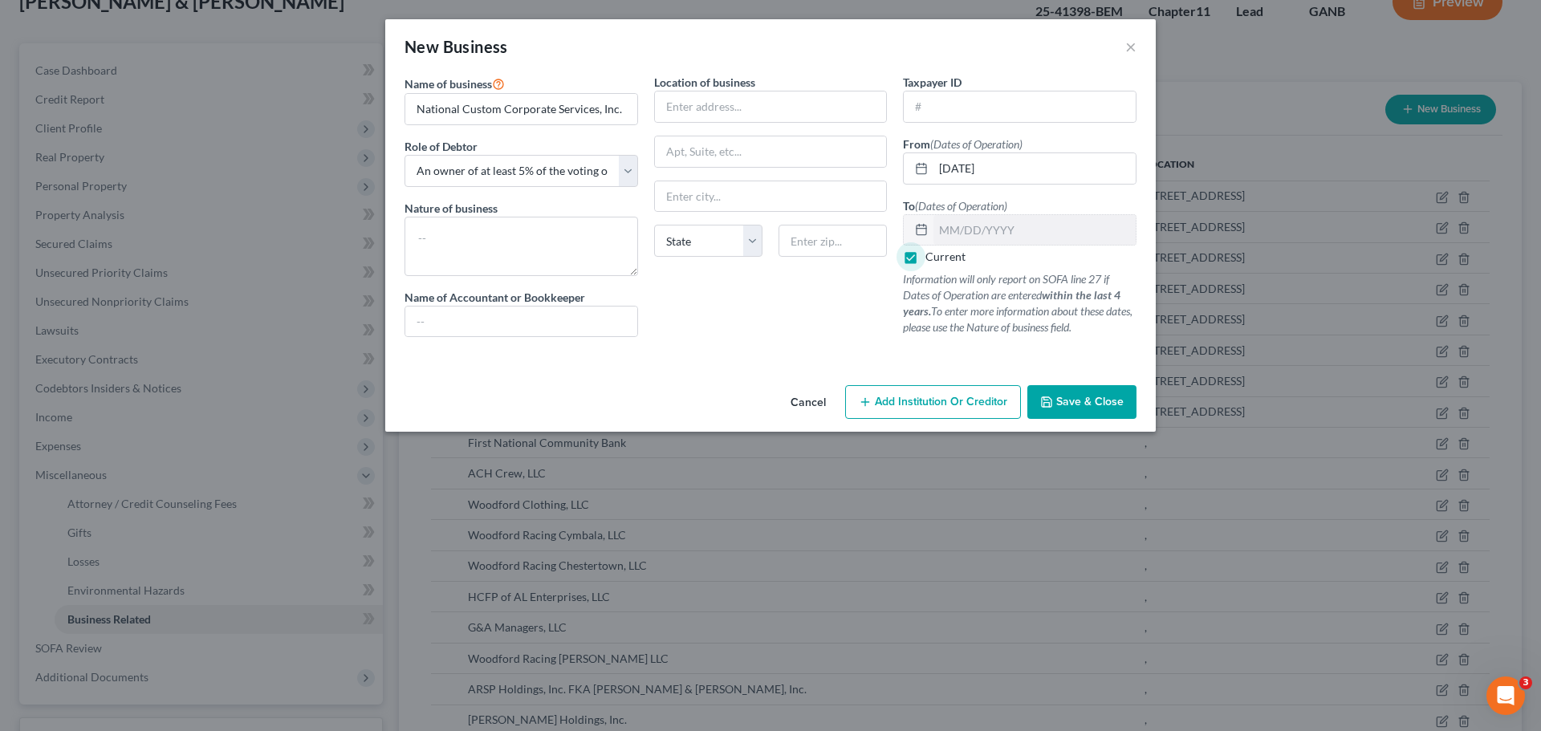
click at [1079, 405] on span "Save & Close" at bounding box center [1090, 402] width 67 height 14
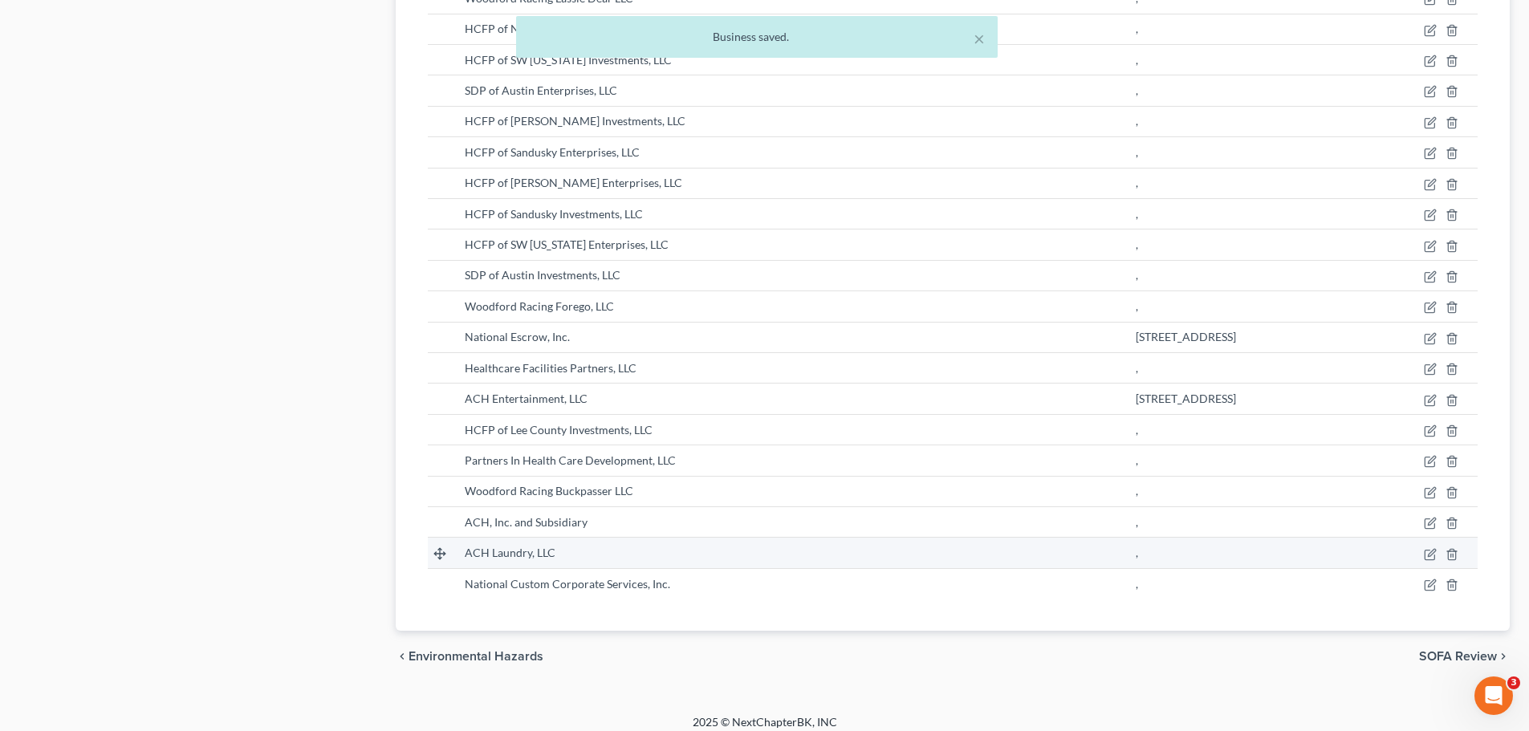
scroll to position [1030, 0]
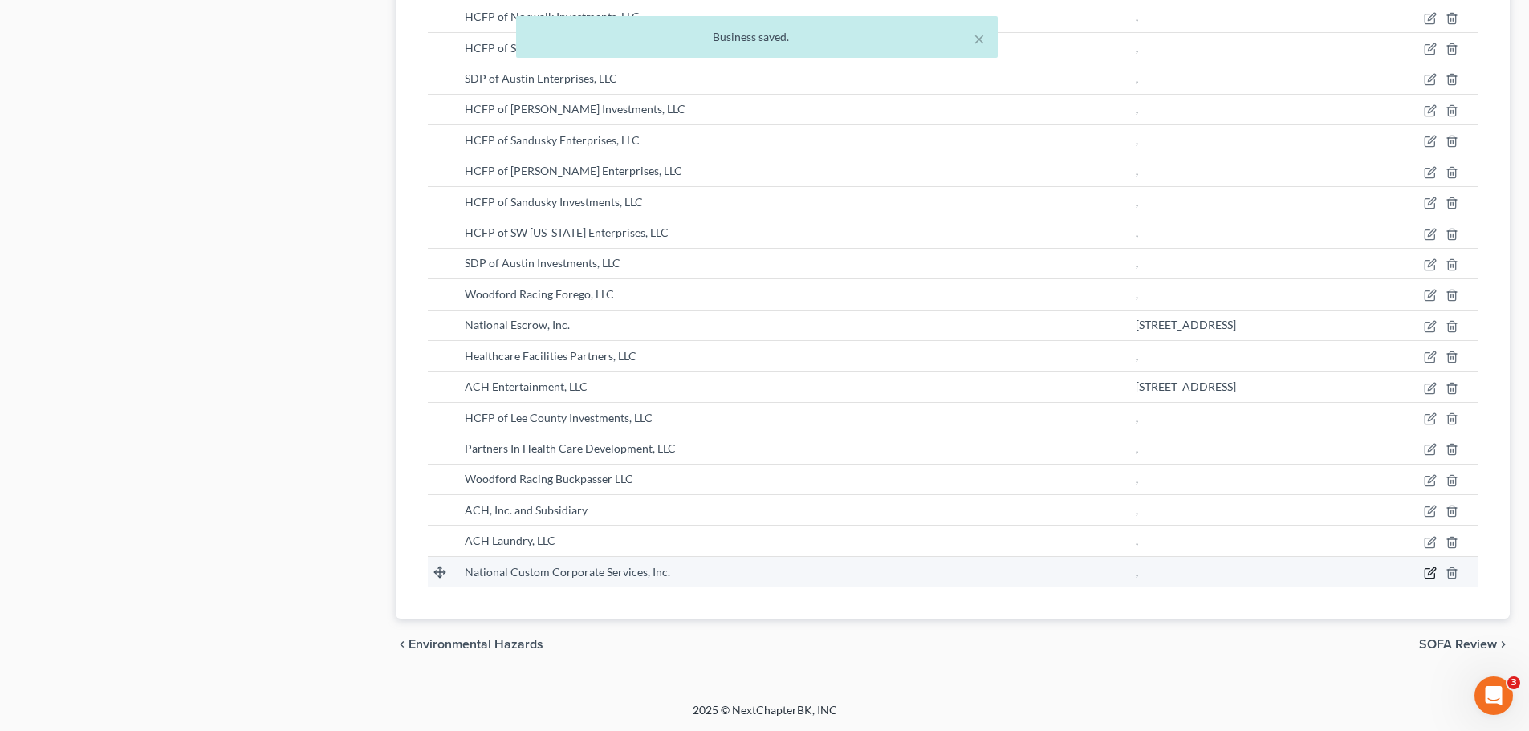
click at [1428, 571] on icon "button" at bounding box center [1430, 573] width 13 height 13
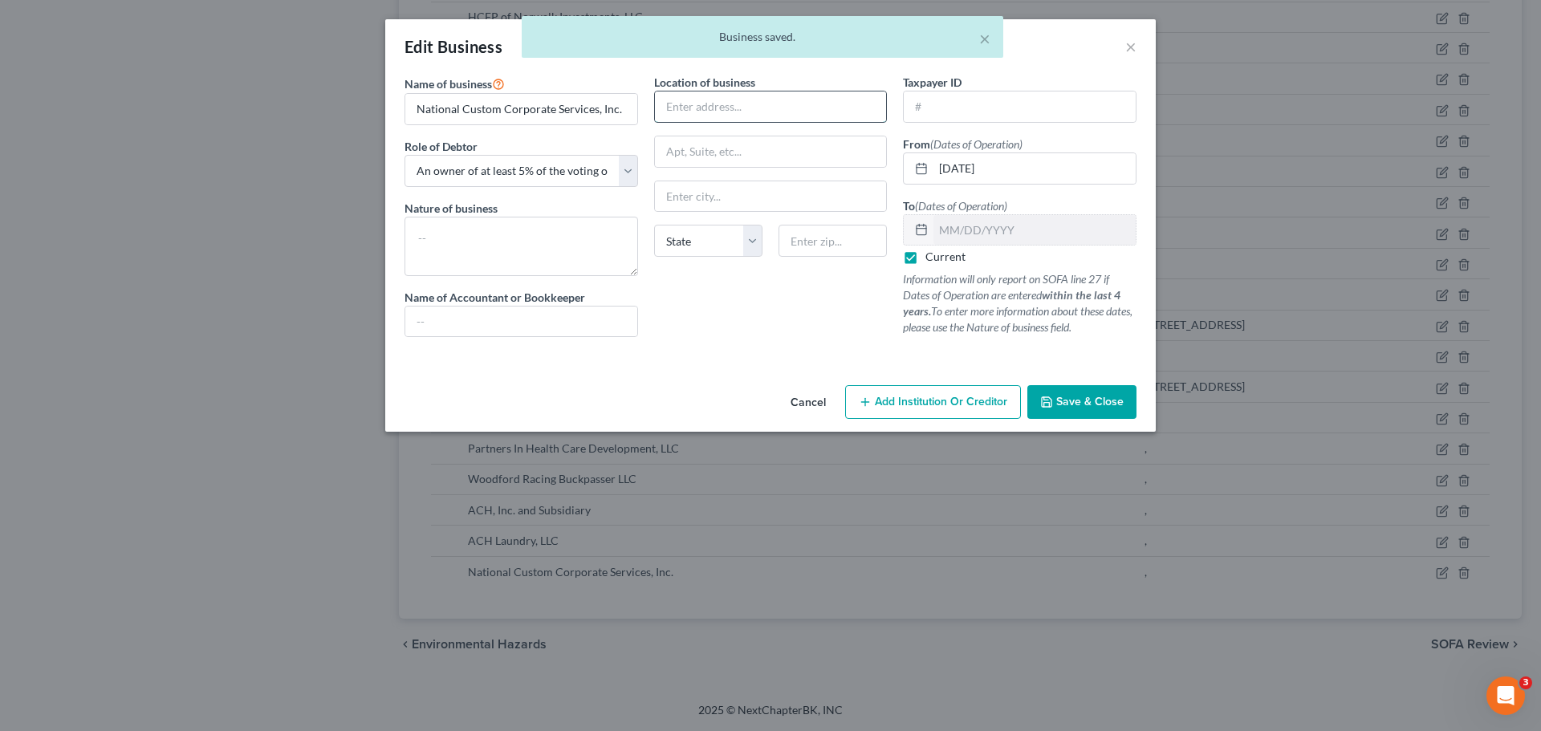
click at [712, 98] on input "text" at bounding box center [771, 107] width 232 height 31
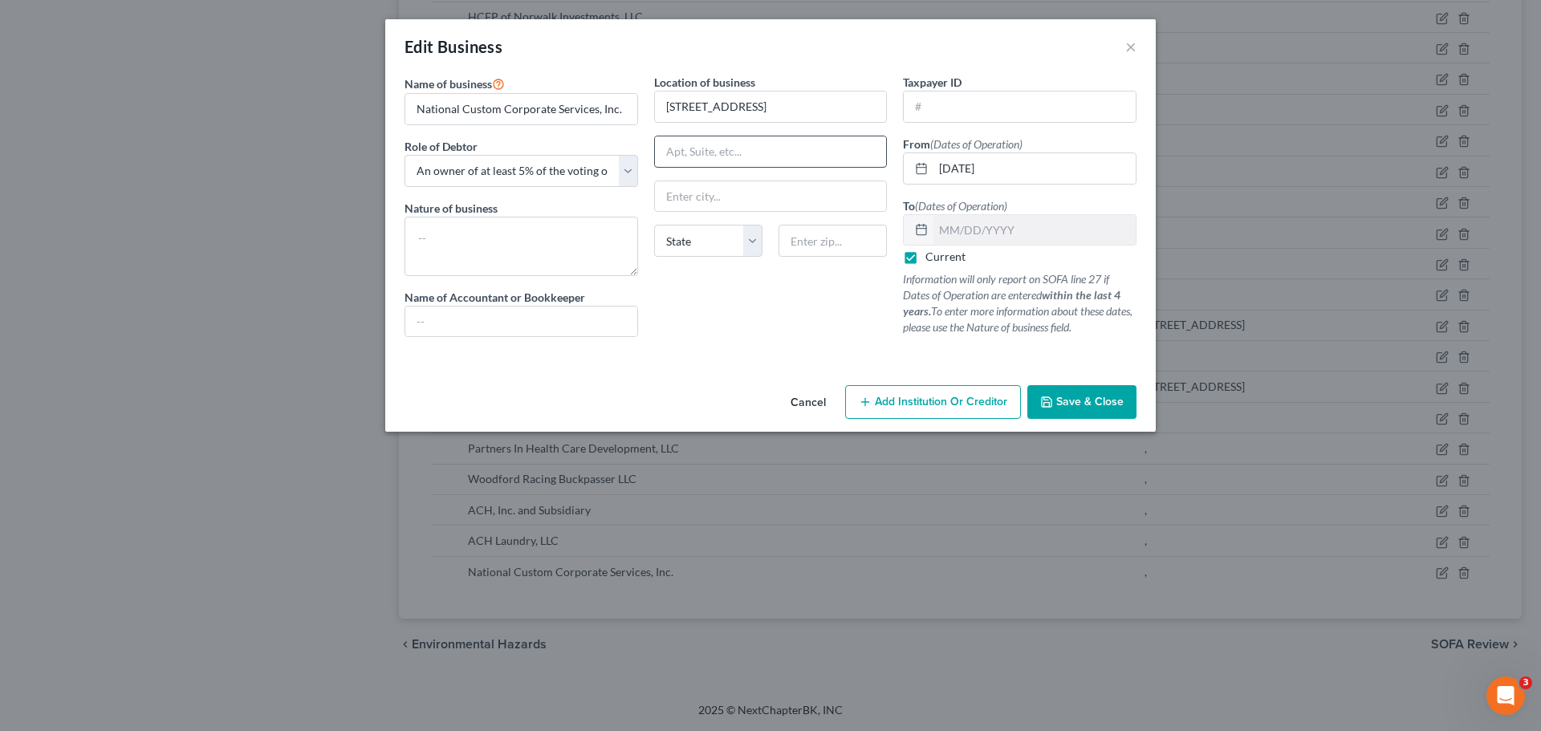
click at [730, 150] on input "text" at bounding box center [771, 151] width 232 height 31
click at [745, 303] on div "Location of business [STREET_ADDRESS][GEOGRAPHIC_DATA][US_STATE] CO [GEOGRAPHIC…" at bounding box center [771, 212] width 250 height 276
click at [1092, 401] on span "Save & Close" at bounding box center [1090, 402] width 67 height 14
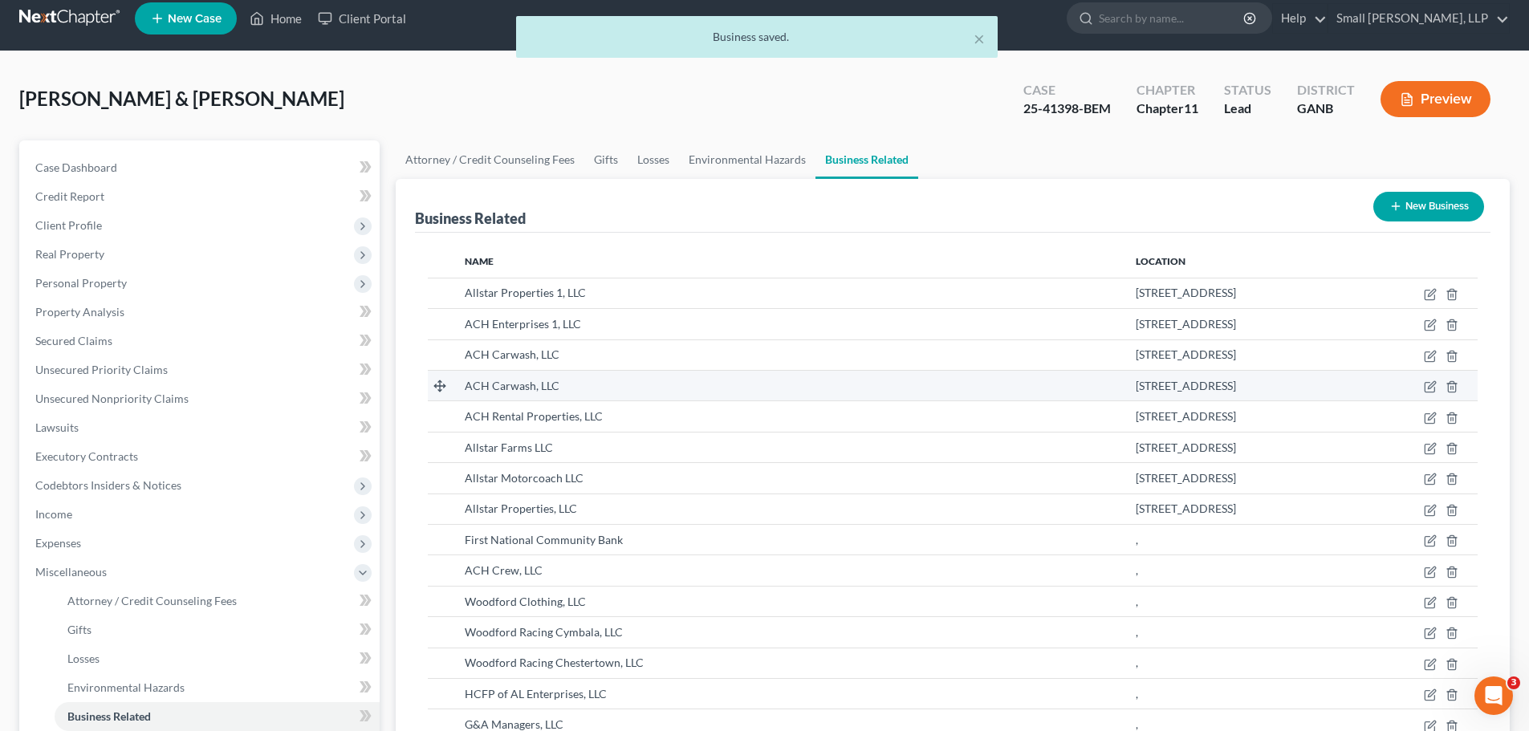
scroll to position [0, 0]
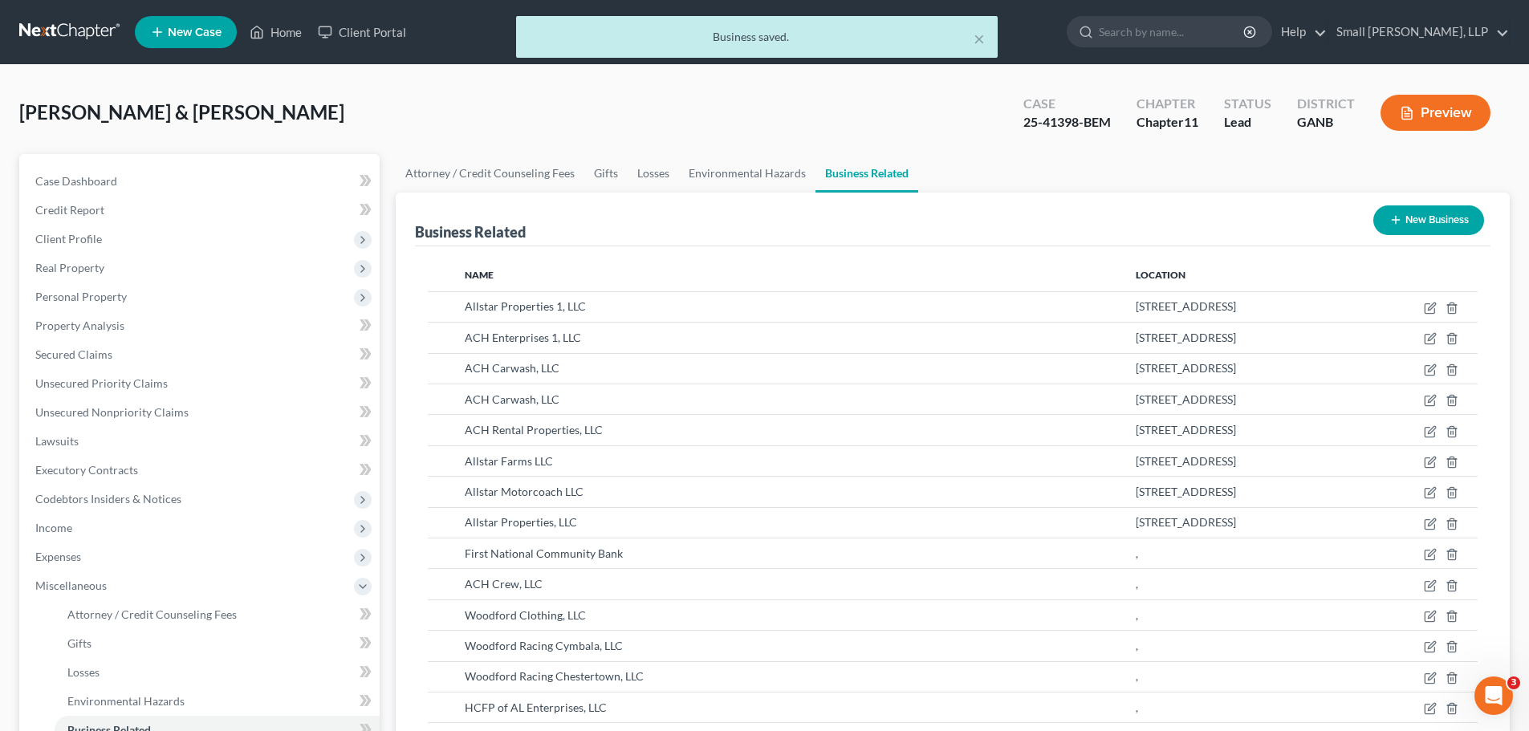
click at [1407, 213] on button "New Business" at bounding box center [1429, 221] width 111 height 30
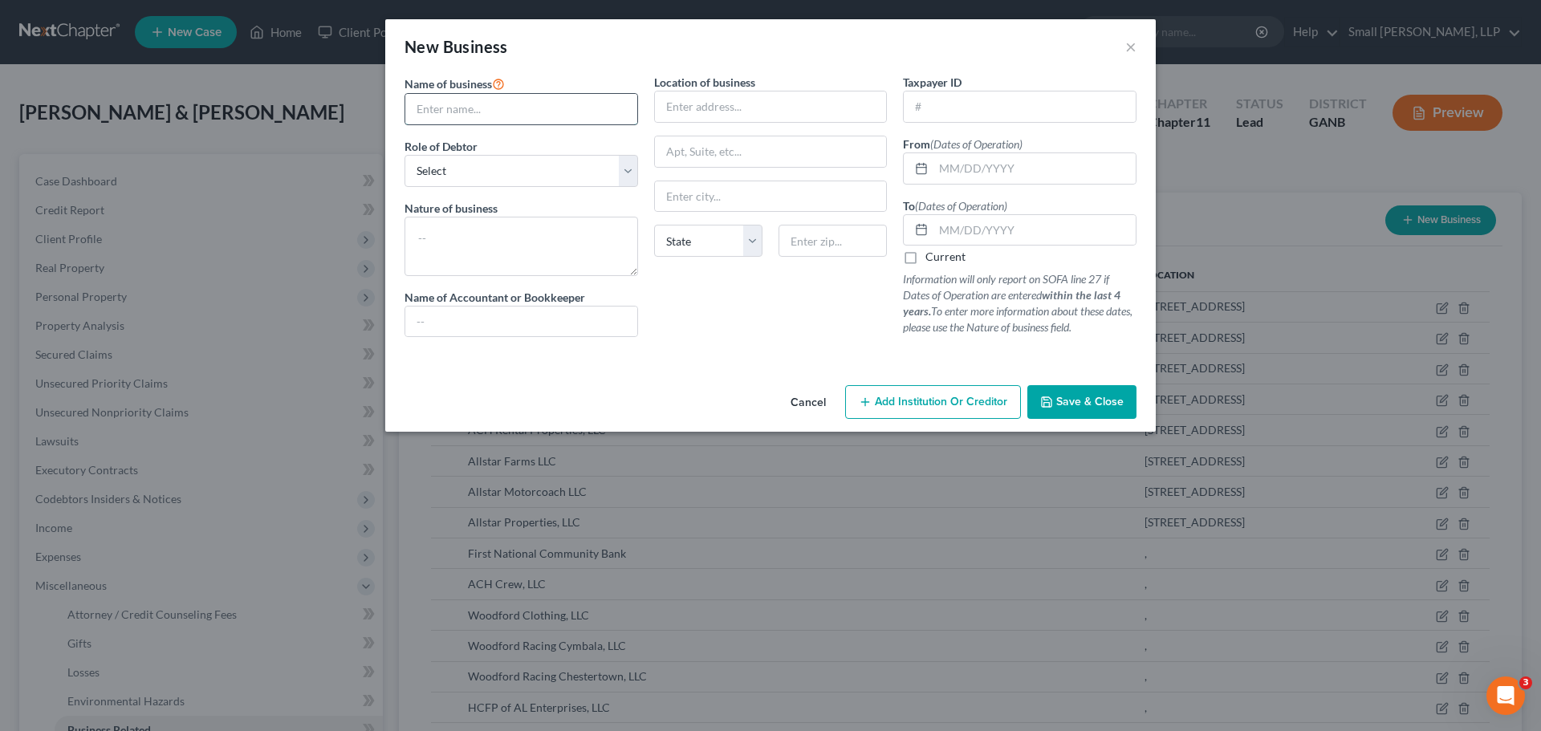
click at [580, 108] on input "text" at bounding box center [521, 109] width 232 height 31
click at [571, 170] on select "Select A member of a limited liability company (LLC) or limited liability partn…" at bounding box center [522, 171] width 234 height 32
click at [405, 155] on select "Select A member of a limited liability company (LLC) or limited liability partn…" at bounding box center [522, 171] width 234 height 32
click at [985, 173] on input "text" at bounding box center [1035, 168] width 202 height 31
click at [1012, 235] on input "text" at bounding box center [1035, 230] width 202 height 31
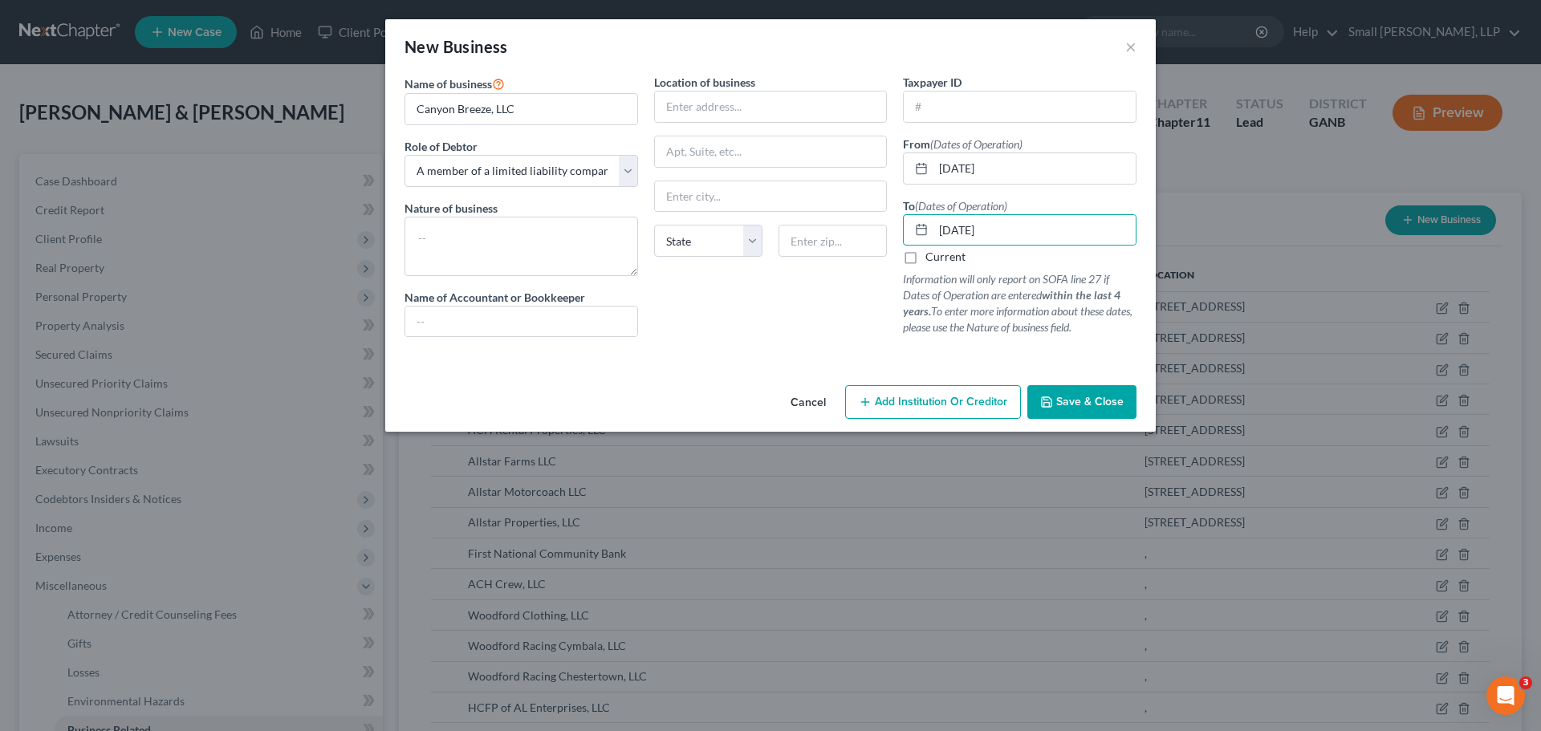
click at [1076, 390] on button "Save & Close" at bounding box center [1082, 402] width 109 height 34
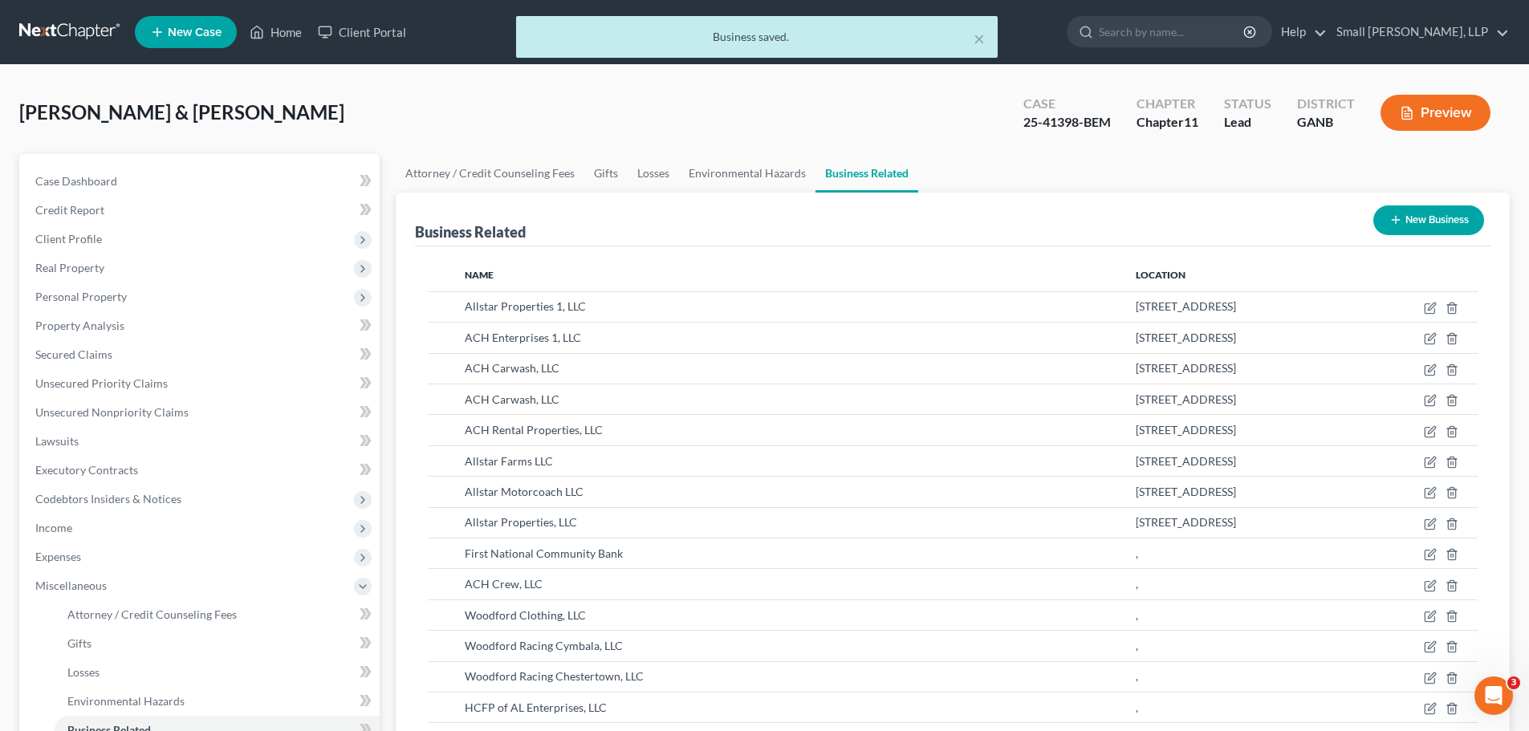
click at [1423, 213] on button "New Business" at bounding box center [1429, 221] width 111 height 30
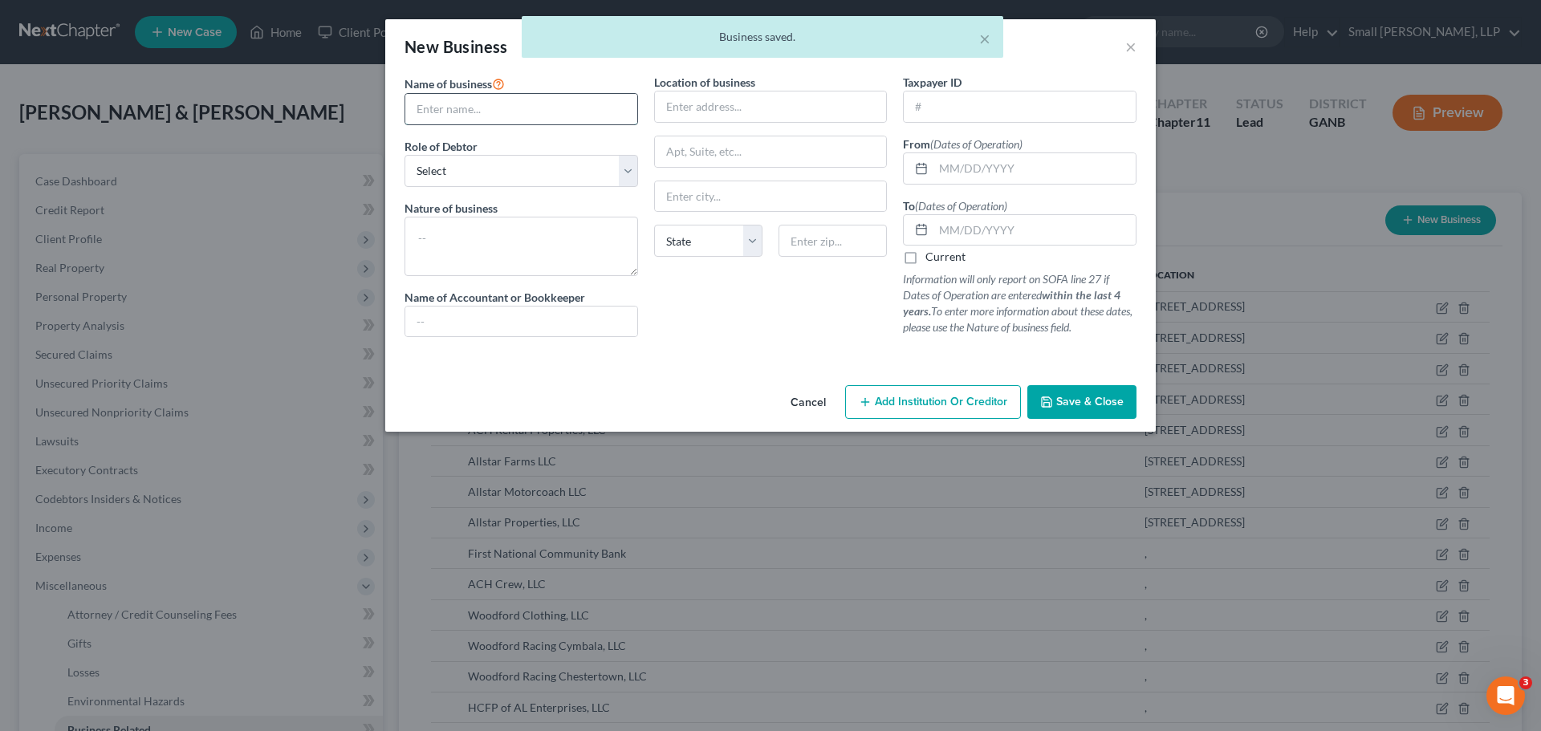
click at [567, 103] on input "text" at bounding box center [521, 109] width 232 height 31
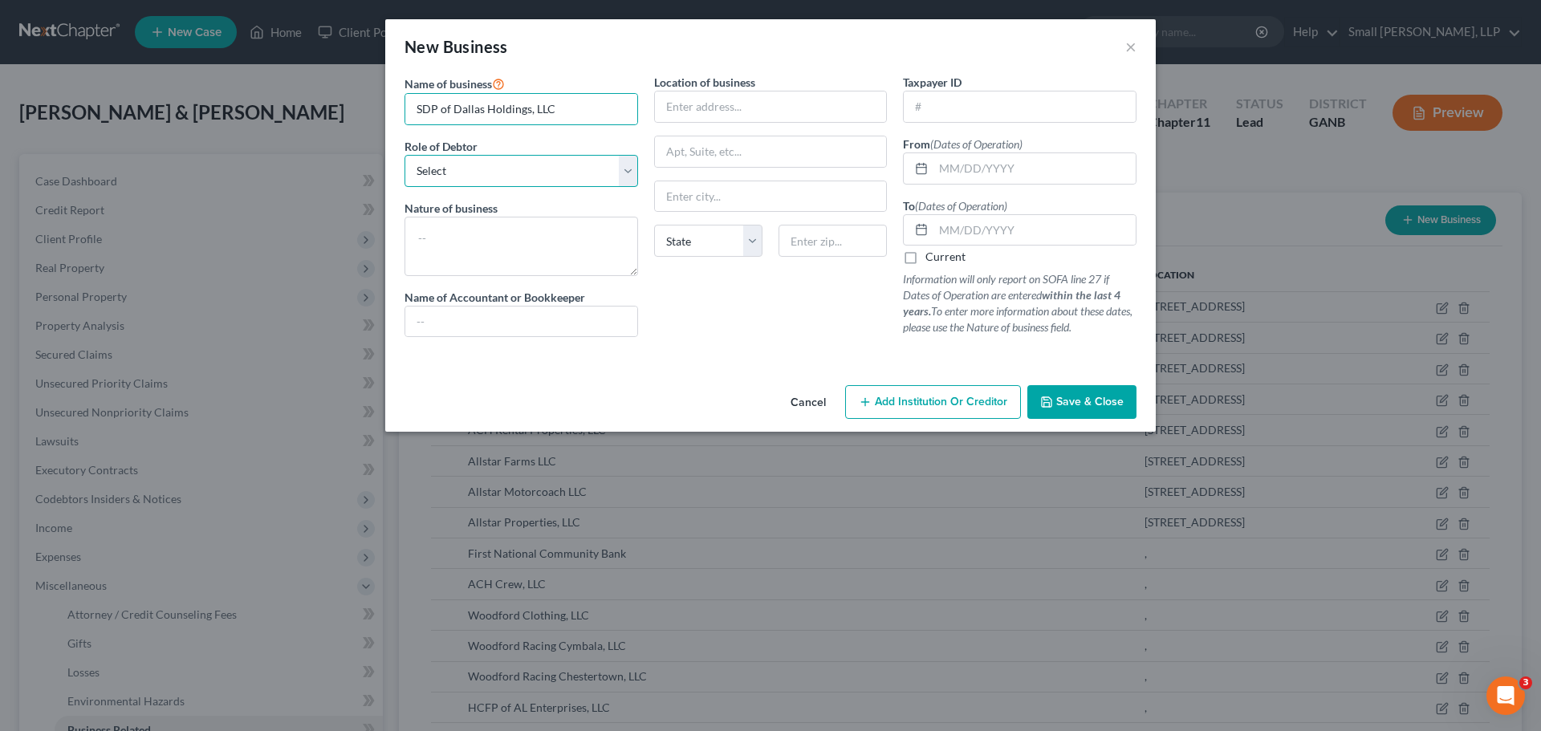
click at [582, 165] on select "Select A member of a limited liability company (LLC) or limited liability partn…" at bounding box center [522, 171] width 234 height 32
click at [405, 155] on select "Select A member of a limited liability company (LLC) or limited liability partn…" at bounding box center [522, 171] width 234 height 32
drag, startPoint x: 959, startPoint y: 166, endPoint x: 969, endPoint y: 173, distance: 12.7
click at [959, 166] on input "text" at bounding box center [1035, 168] width 202 height 31
click at [1016, 219] on input "text" at bounding box center [1035, 230] width 202 height 31
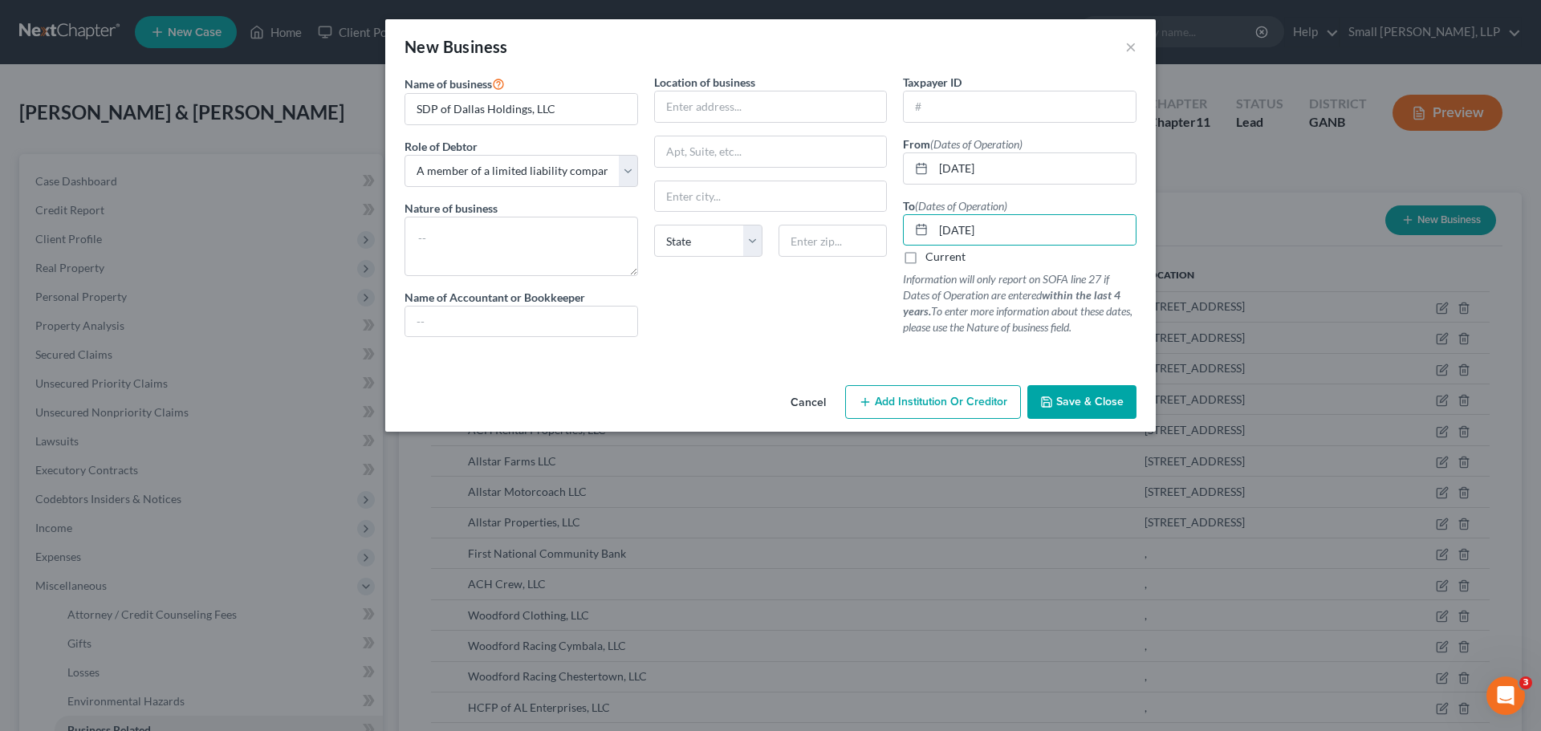
click at [1089, 404] on span "Save & Close" at bounding box center [1090, 402] width 67 height 14
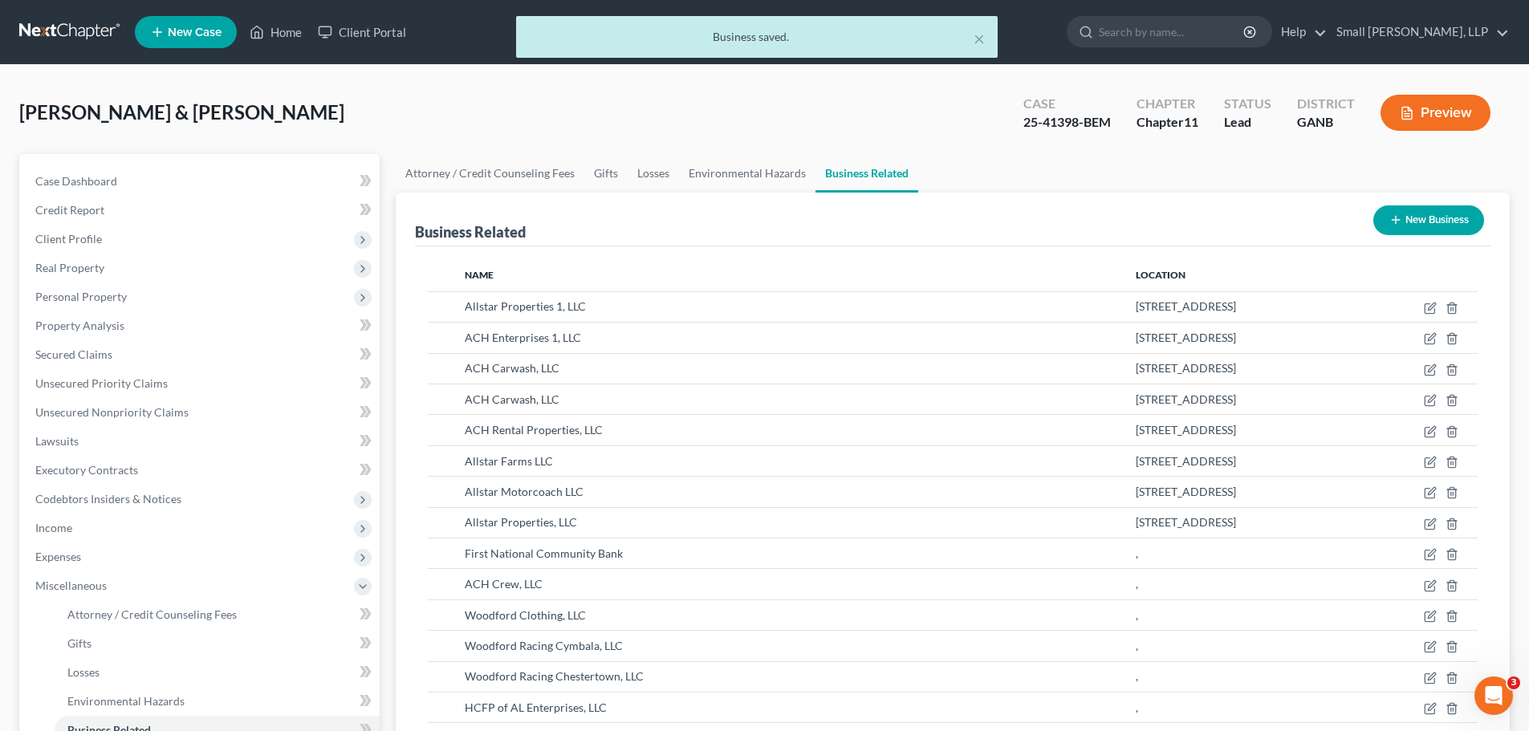
click at [1407, 222] on button "New Business" at bounding box center [1429, 221] width 111 height 30
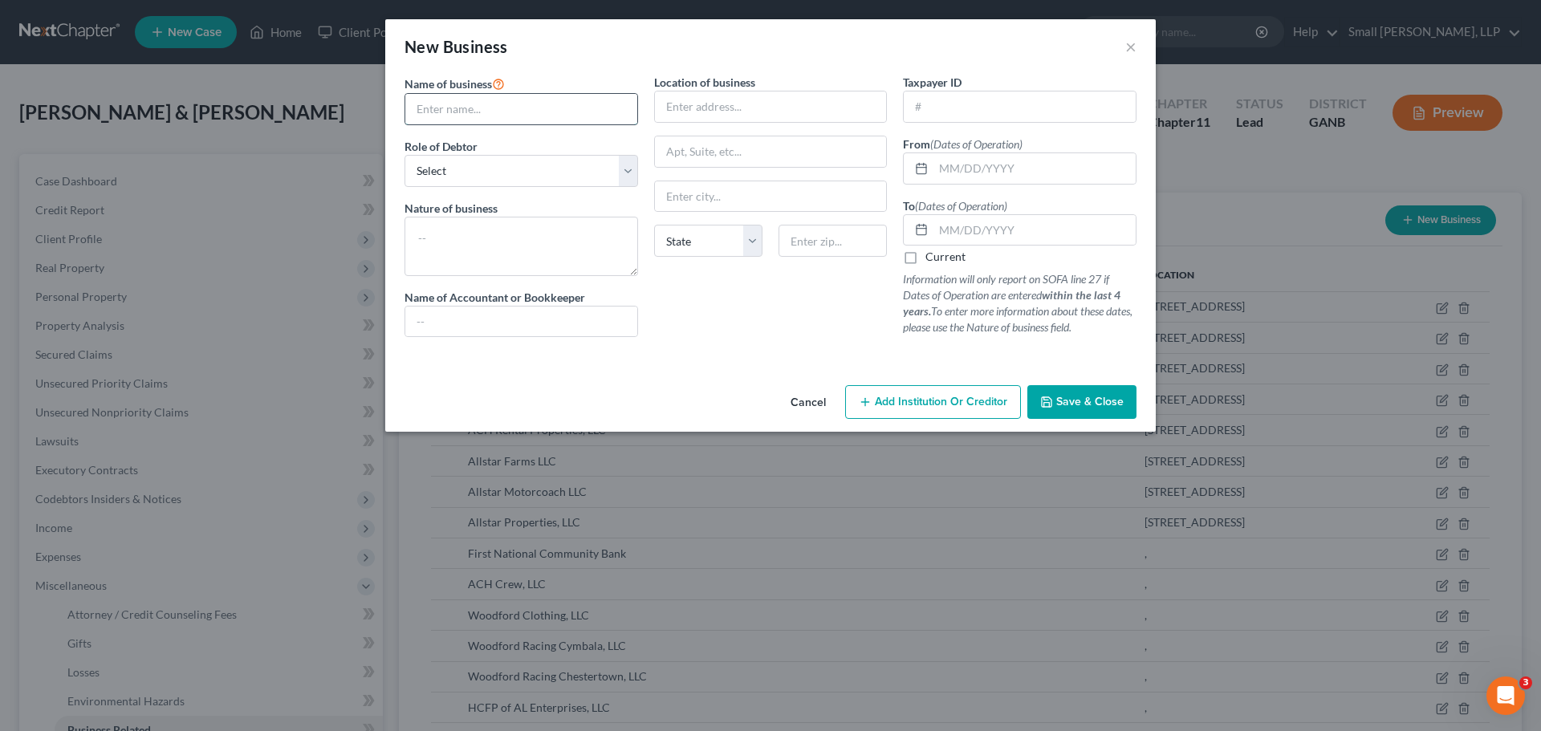
click at [538, 118] on input "text" at bounding box center [521, 109] width 232 height 31
click at [533, 164] on select "Select A member of a limited liability company (LLC) or limited liability partn…" at bounding box center [522, 171] width 234 height 32
click at [405, 155] on select "Select A member of a limited liability company (LLC) or limited liability partn…" at bounding box center [522, 171] width 234 height 32
click at [957, 170] on input "text" at bounding box center [1035, 168] width 202 height 31
click at [1008, 226] on input "text" at bounding box center [1035, 230] width 202 height 31
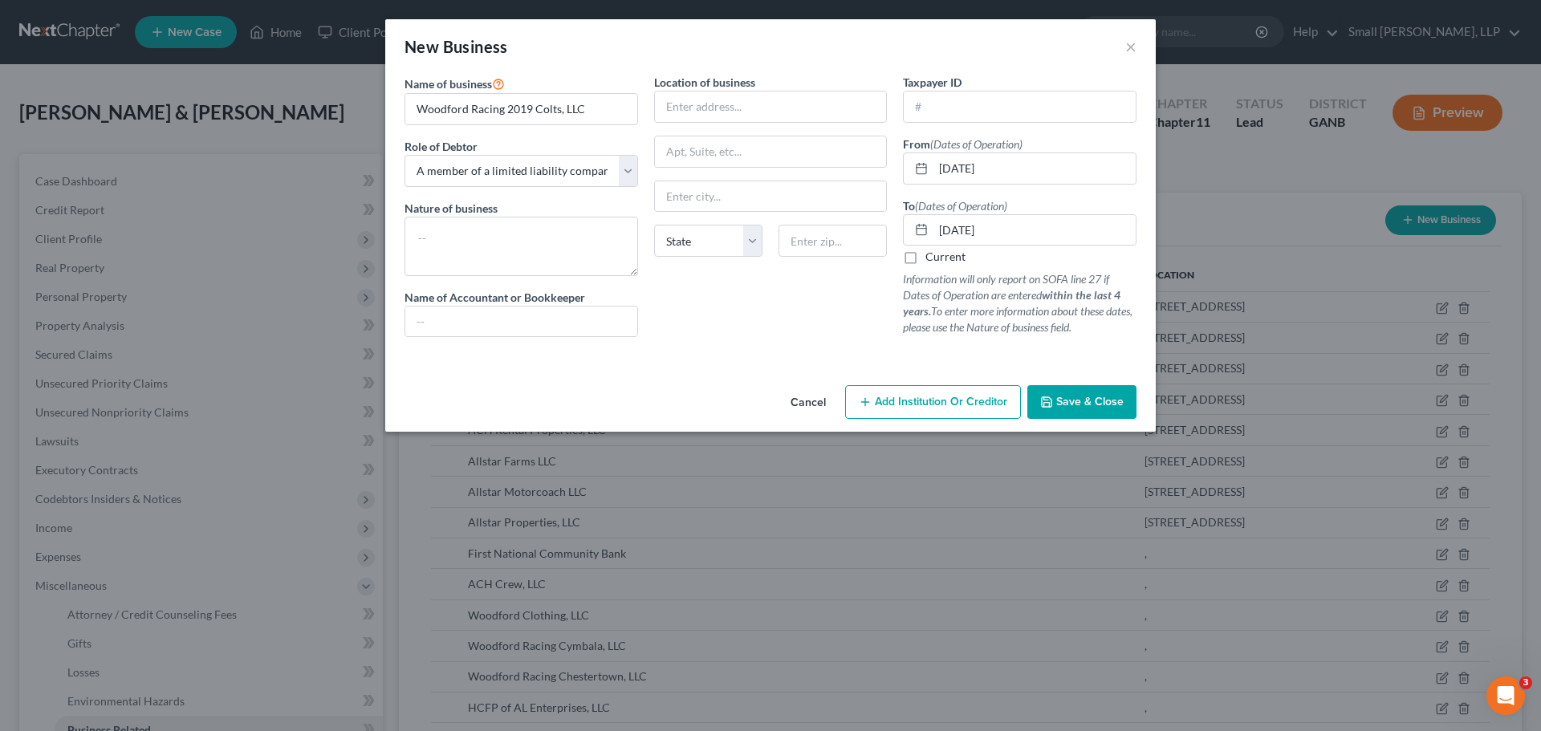
click at [1069, 391] on button "Save & Close" at bounding box center [1082, 402] width 109 height 34
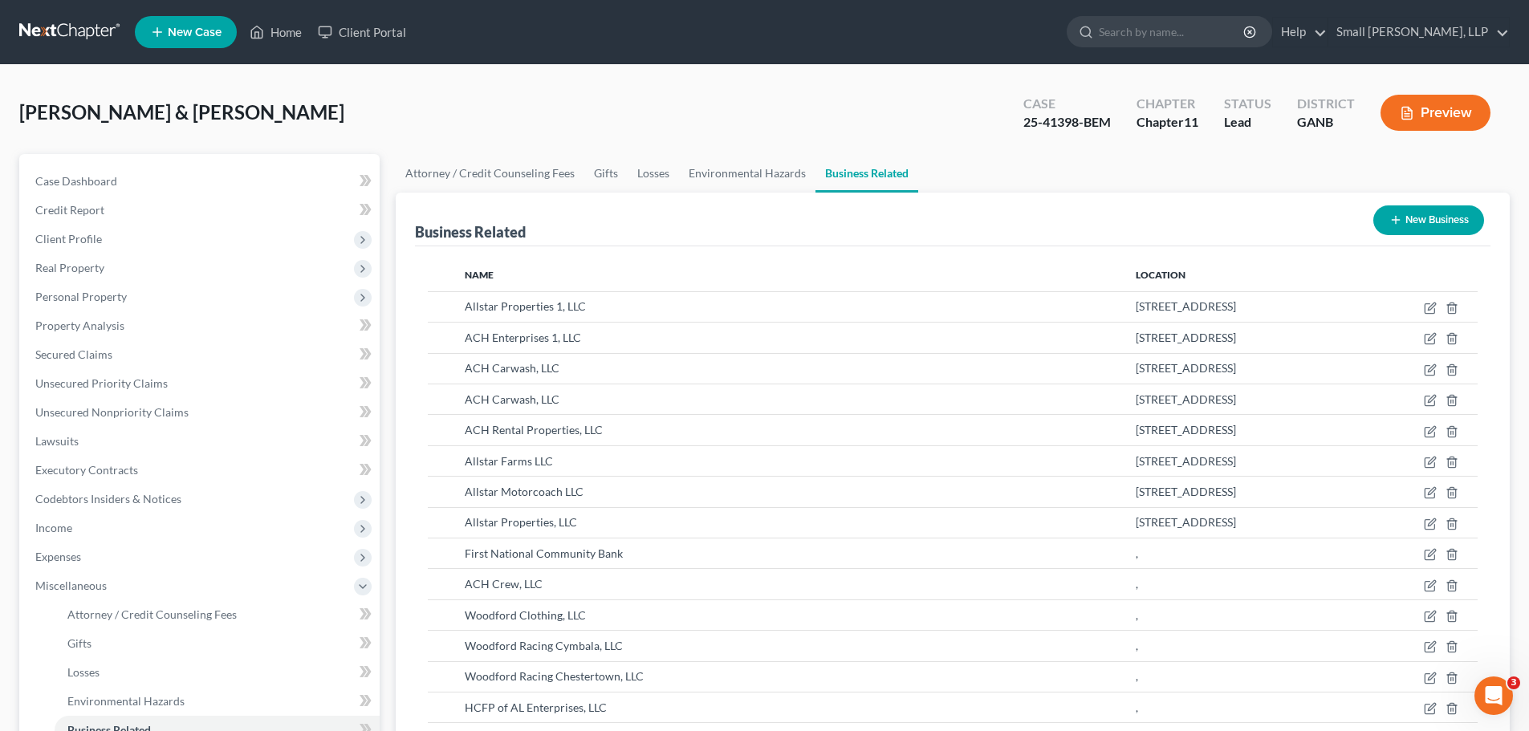
click at [1407, 207] on button "New Business" at bounding box center [1429, 221] width 111 height 30
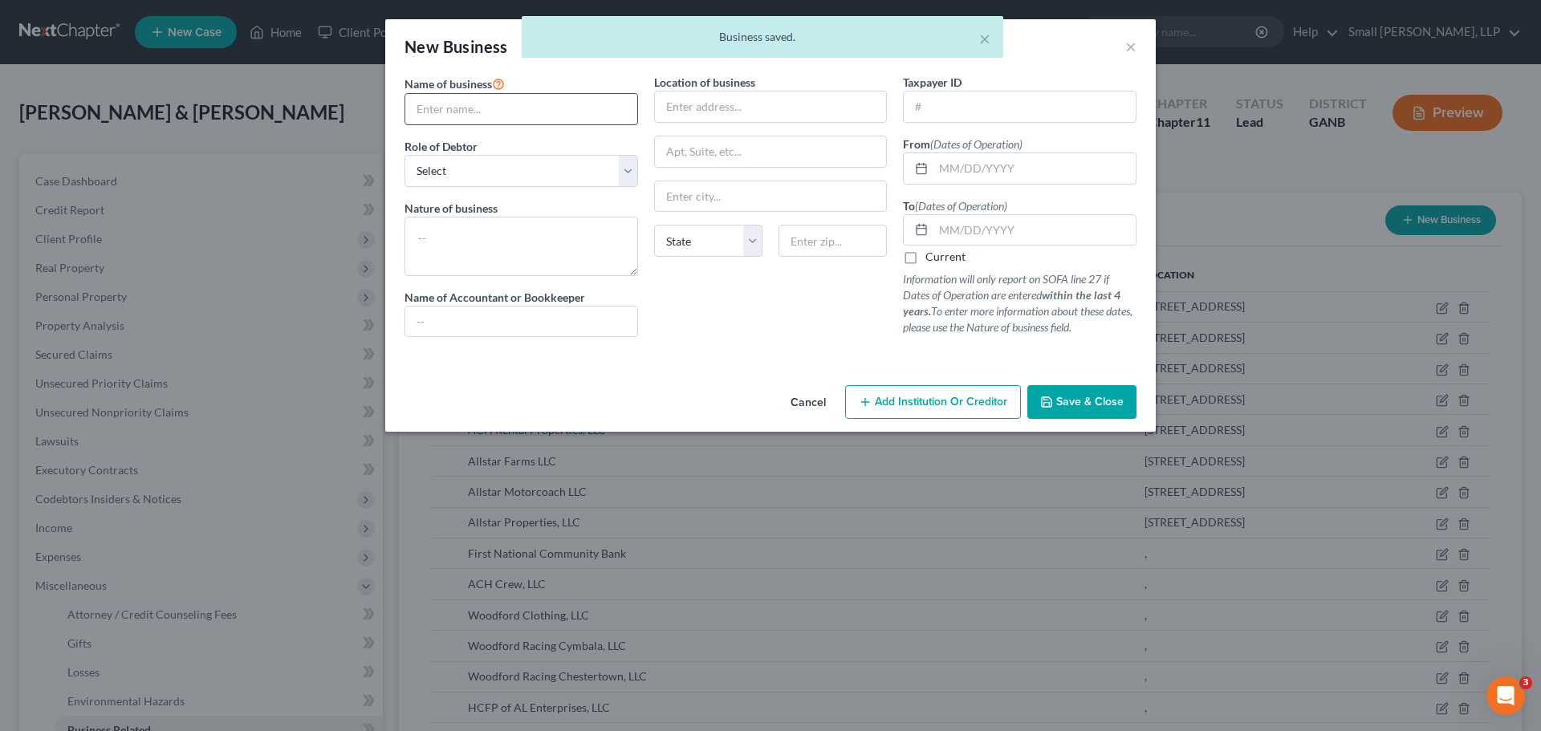
click at [514, 116] on input "text" at bounding box center [521, 109] width 232 height 31
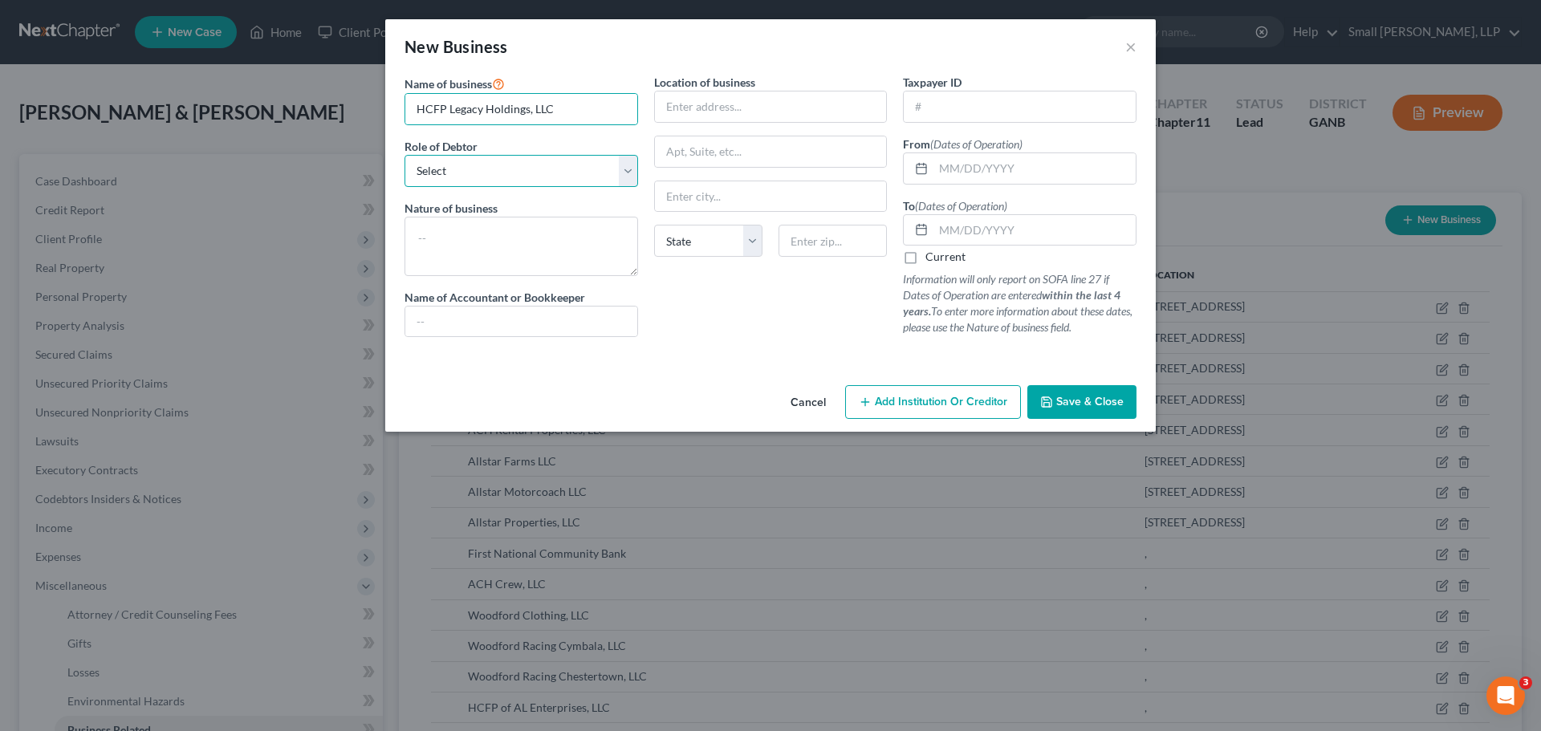
click at [541, 173] on select "Select A member of a limited liability company (LLC) or limited liability partn…" at bounding box center [522, 171] width 234 height 32
click at [405, 155] on select "Select A member of a limited liability company (LLC) or limited liability partn…" at bounding box center [522, 171] width 234 height 32
click at [971, 173] on input "text" at bounding box center [1035, 168] width 202 height 31
click at [1028, 224] on input "text" at bounding box center [1035, 230] width 202 height 31
click at [1082, 397] on span "Save & Close" at bounding box center [1090, 402] width 67 height 14
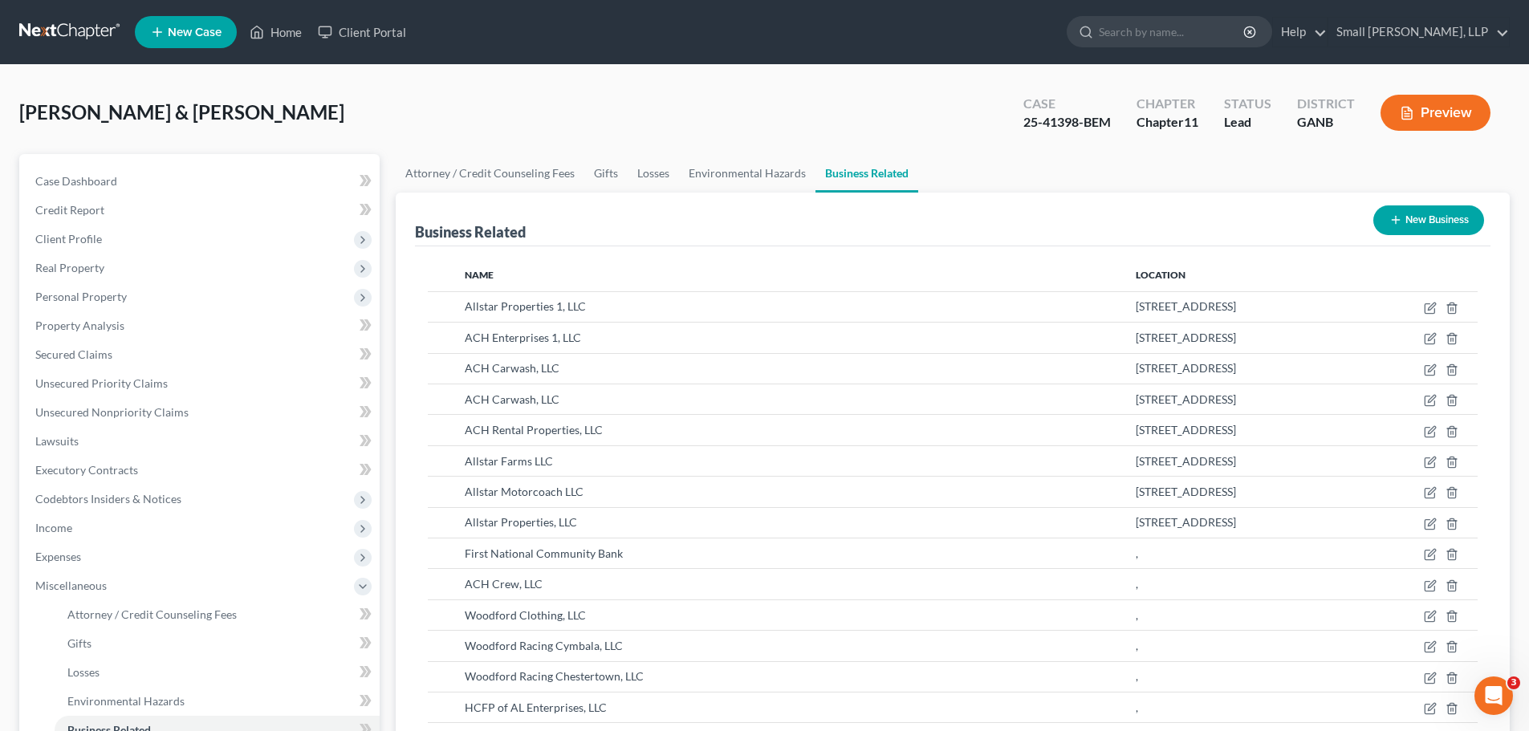
click at [1406, 215] on button "New Business" at bounding box center [1429, 221] width 111 height 30
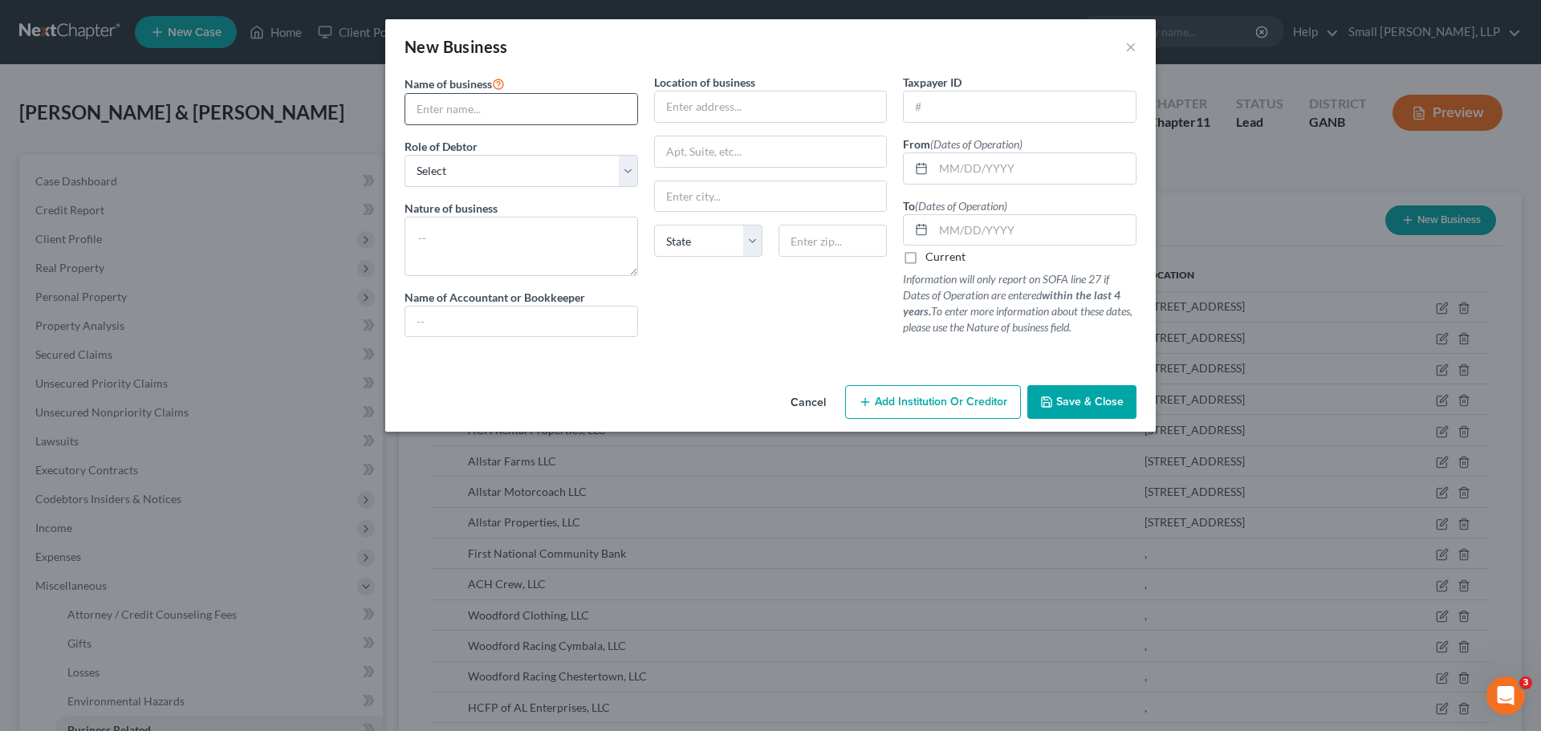
click at [512, 109] on input "text" at bounding box center [521, 109] width 232 height 31
click at [577, 165] on select "Select A member of a limited liability company (LLC) or limited liability partn…" at bounding box center [522, 171] width 234 height 32
click at [405, 155] on select "Select A member of a limited liability company (LLC) or limited liability partn…" at bounding box center [522, 171] width 234 height 32
click at [992, 168] on input "text" at bounding box center [1035, 168] width 202 height 31
drag, startPoint x: 1019, startPoint y: 228, endPoint x: 1020, endPoint y: 245, distance: 16.9
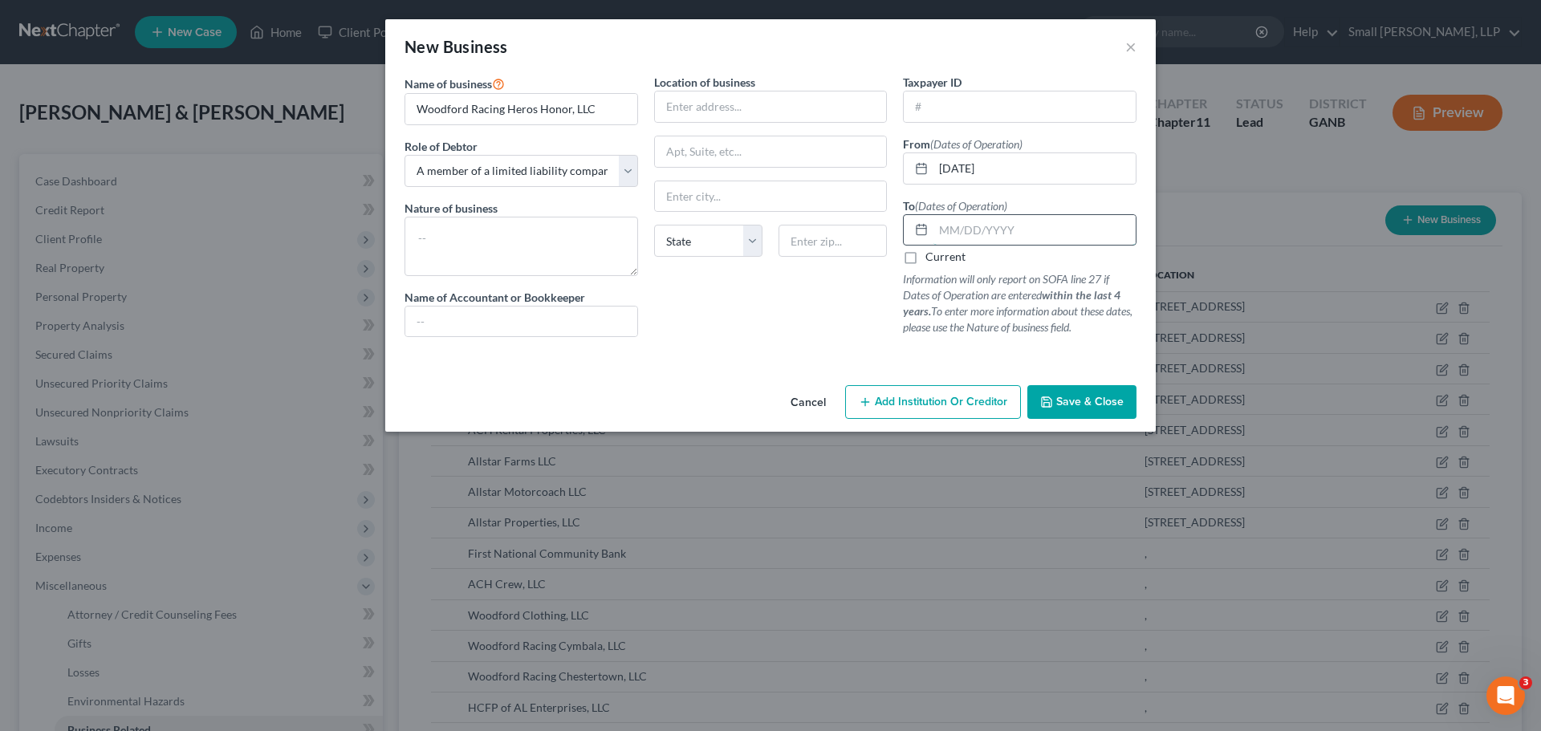
click at [1019, 228] on input "text" at bounding box center [1035, 230] width 202 height 31
click at [1066, 400] on span "Save & Close" at bounding box center [1090, 402] width 67 height 14
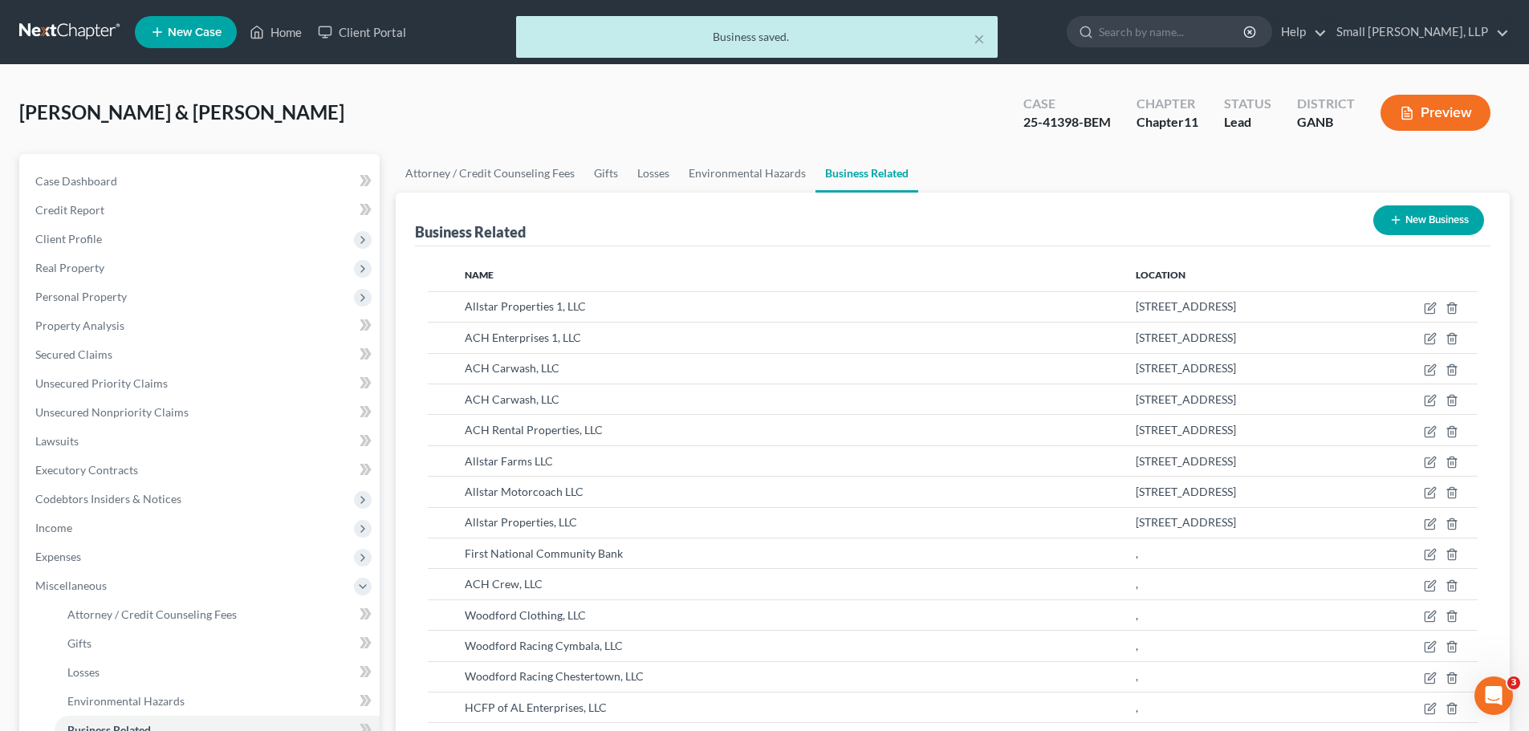
click at [1402, 226] on button "New Business" at bounding box center [1429, 221] width 111 height 30
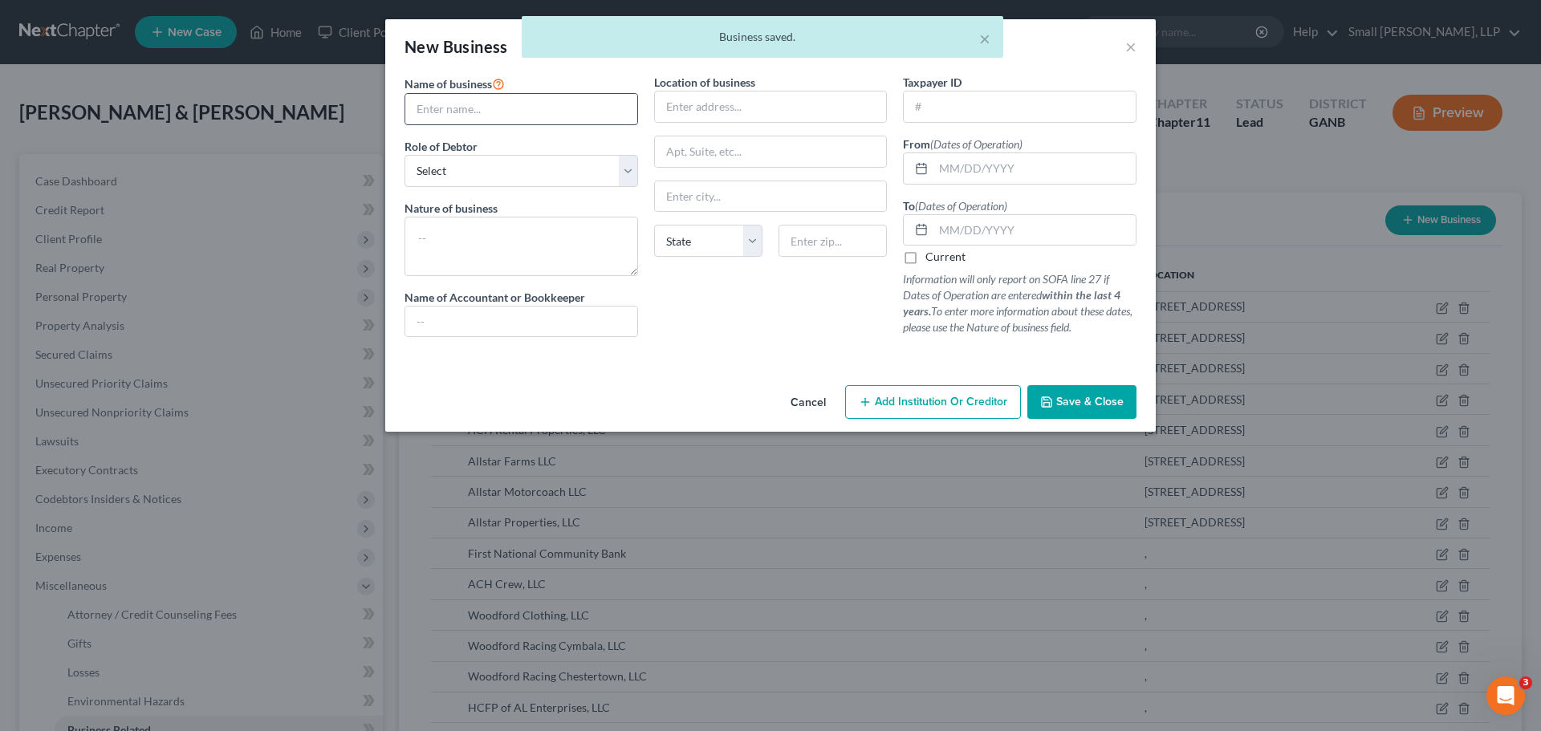
click at [439, 113] on input "text" at bounding box center [521, 109] width 232 height 31
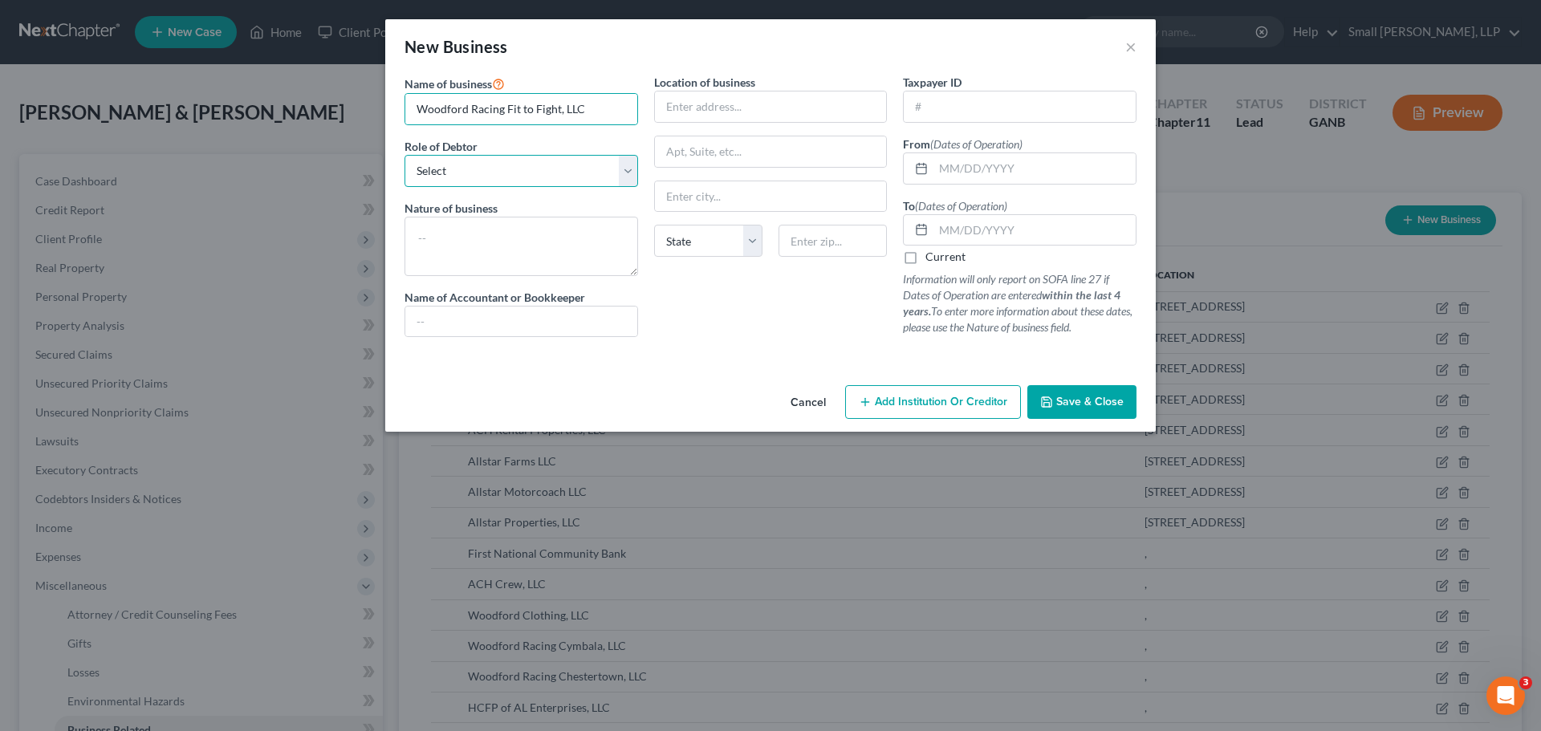
click at [534, 171] on select "Select A member of a limited liability company (LLC) or limited liability partn…" at bounding box center [522, 171] width 234 height 32
click at [405, 155] on select "Select A member of a limited liability company (LLC) or limited liability partn…" at bounding box center [522, 171] width 234 height 32
click at [970, 170] on input "text" at bounding box center [1035, 168] width 202 height 31
click at [1013, 238] on input "text" at bounding box center [1035, 230] width 202 height 31
click at [1080, 390] on button "Save & Close" at bounding box center [1082, 402] width 109 height 34
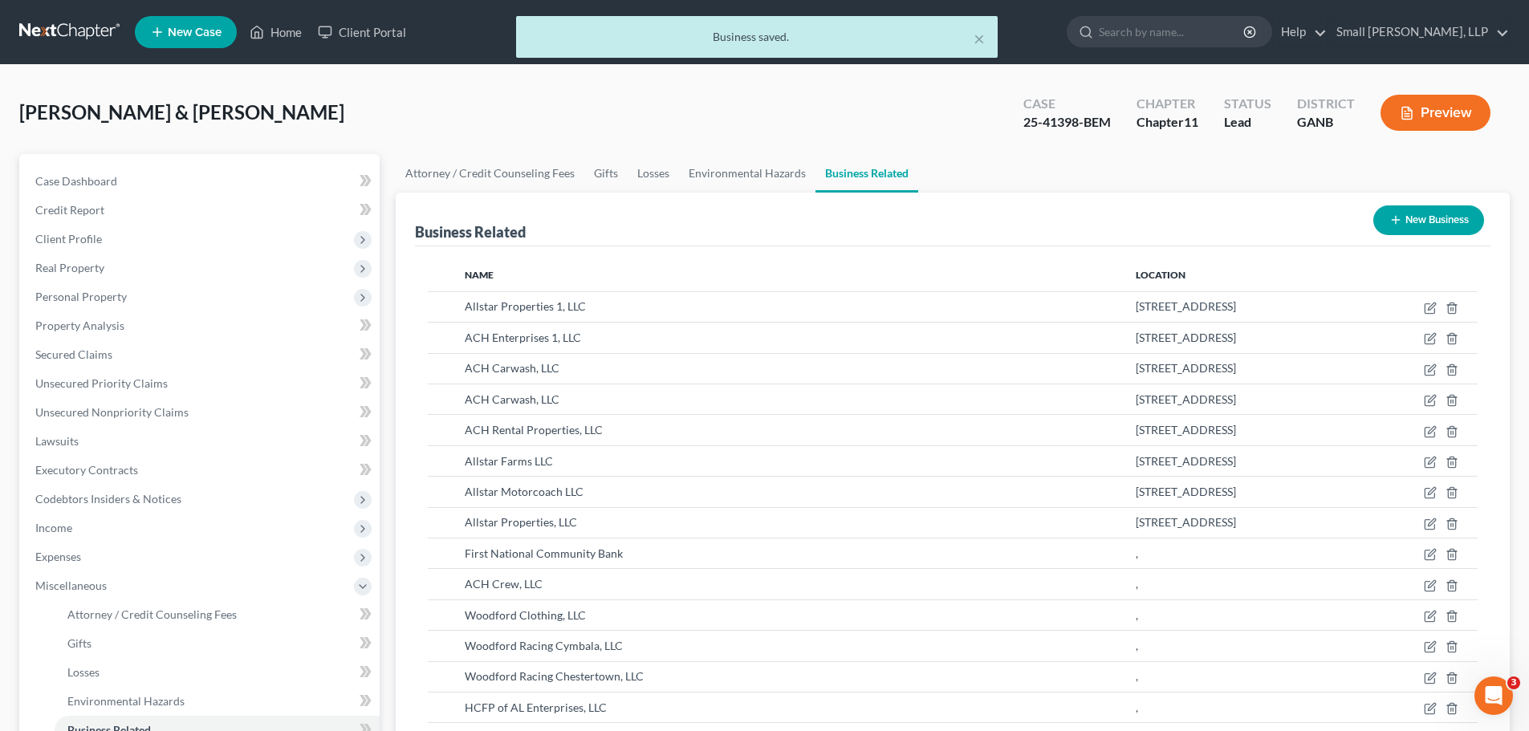
click at [1400, 226] on button "New Business" at bounding box center [1429, 221] width 111 height 30
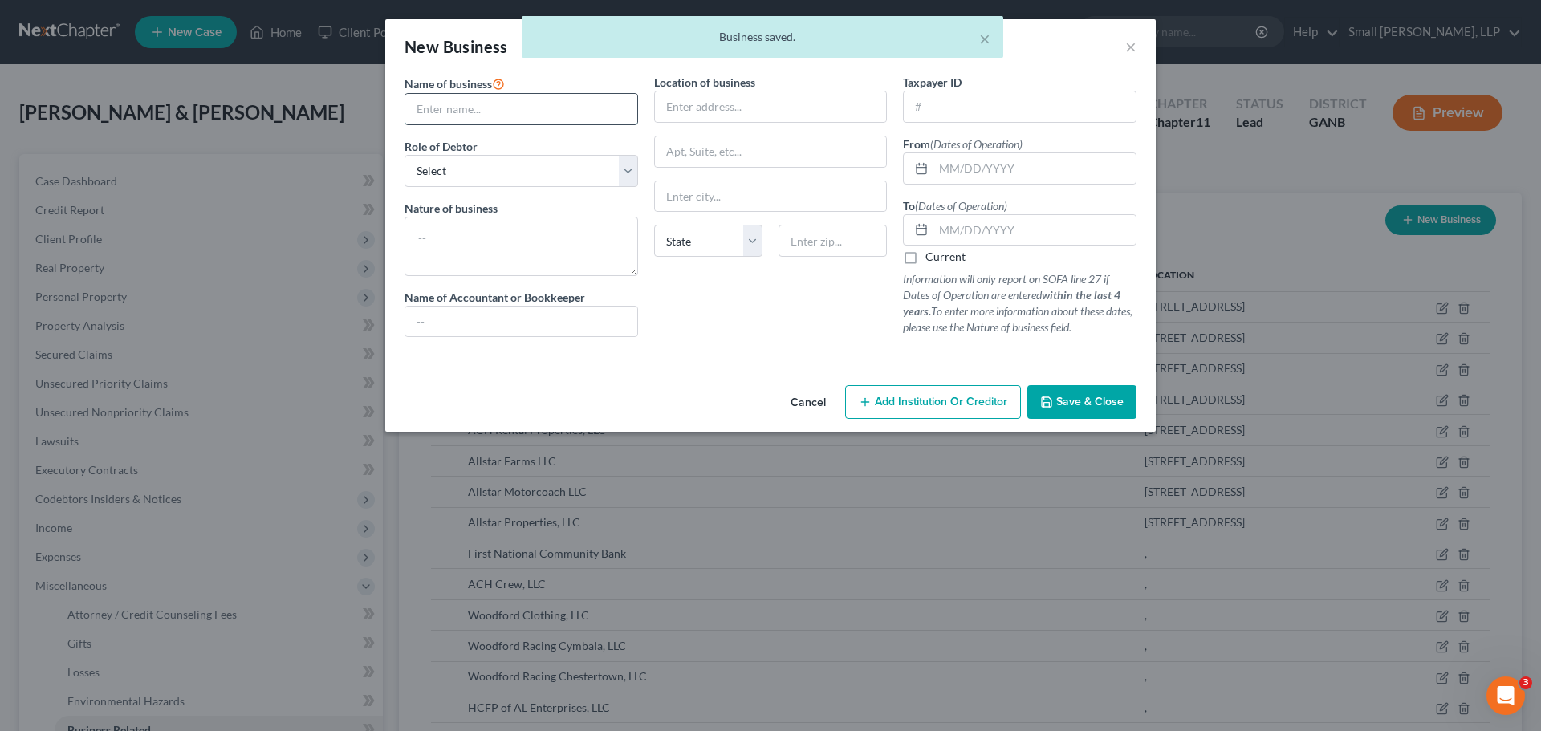
click at [511, 114] on input "text" at bounding box center [521, 109] width 232 height 31
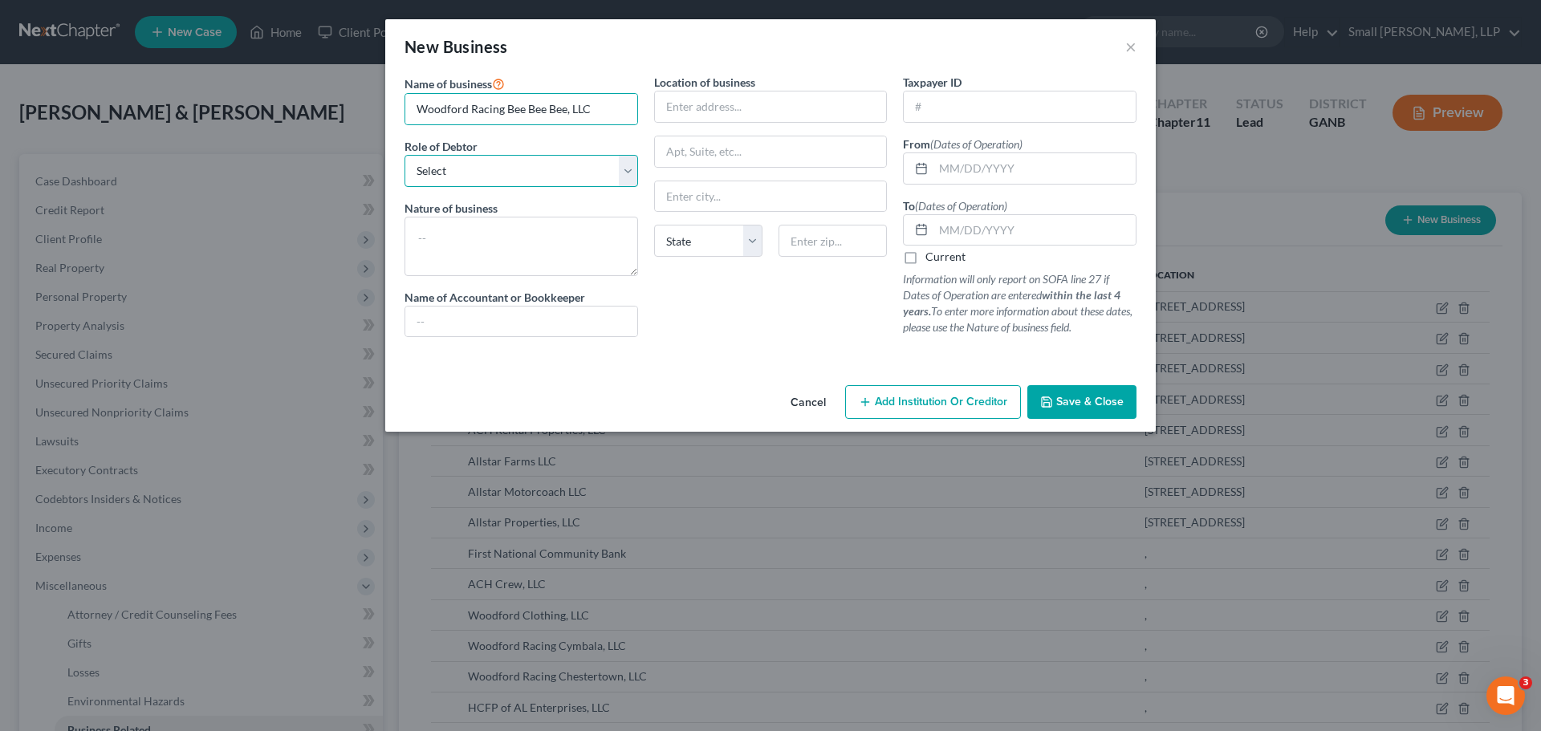
click at [515, 183] on select "Select A member of a limited liability company (LLC) or limited liability partn…" at bounding box center [522, 171] width 234 height 32
click at [405, 155] on select "Select A member of a limited liability company (LLC) or limited liability partn…" at bounding box center [522, 171] width 234 height 32
click at [1061, 173] on input "text" at bounding box center [1035, 168] width 202 height 31
drag, startPoint x: 1059, startPoint y: 221, endPoint x: 1064, endPoint y: 232, distance: 12.2
click at [1059, 221] on input "text" at bounding box center [1035, 230] width 202 height 31
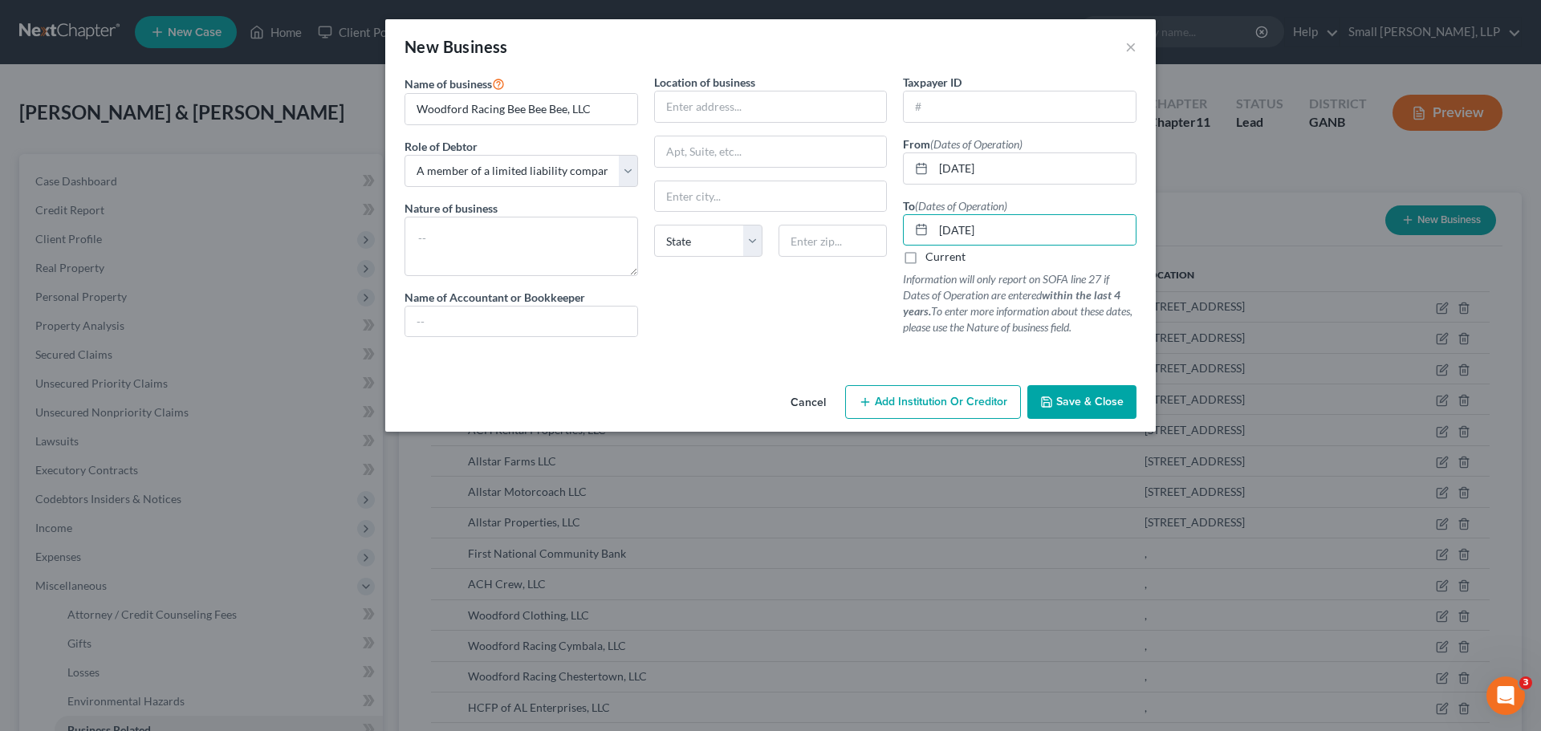
click at [1085, 405] on span "Save & Close" at bounding box center [1090, 402] width 67 height 14
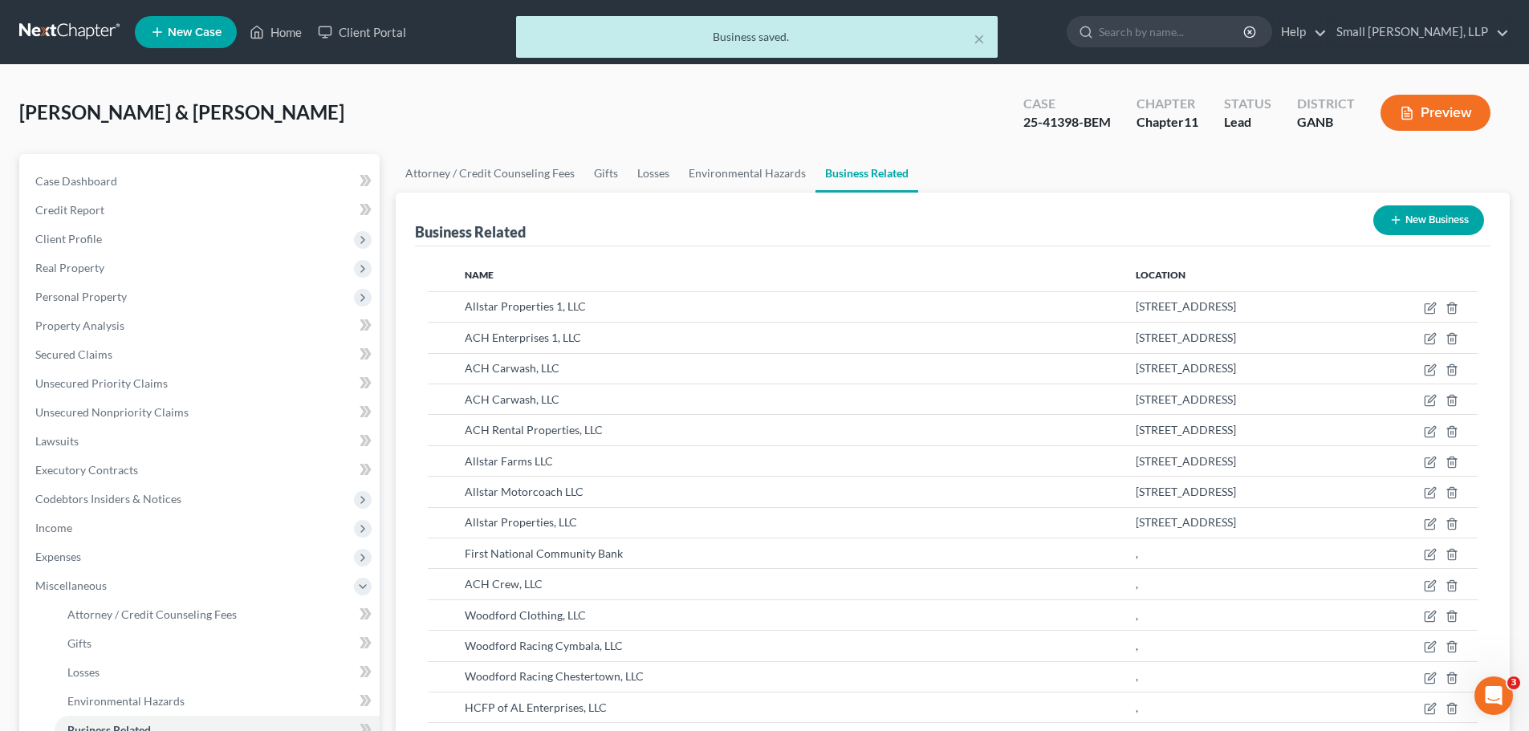
click at [1410, 222] on button "New Business" at bounding box center [1429, 221] width 111 height 30
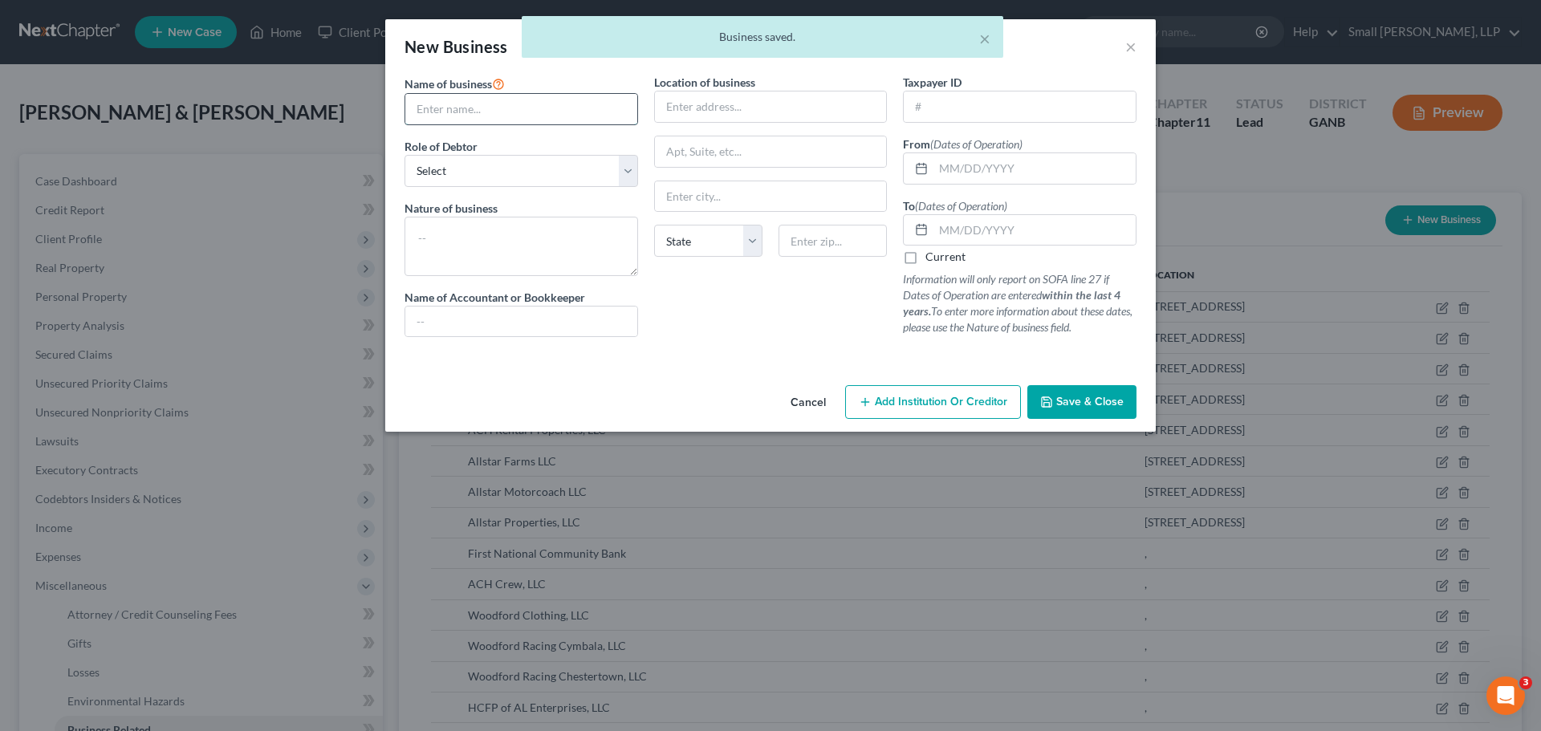
click at [567, 112] on input "text" at bounding box center [521, 109] width 232 height 31
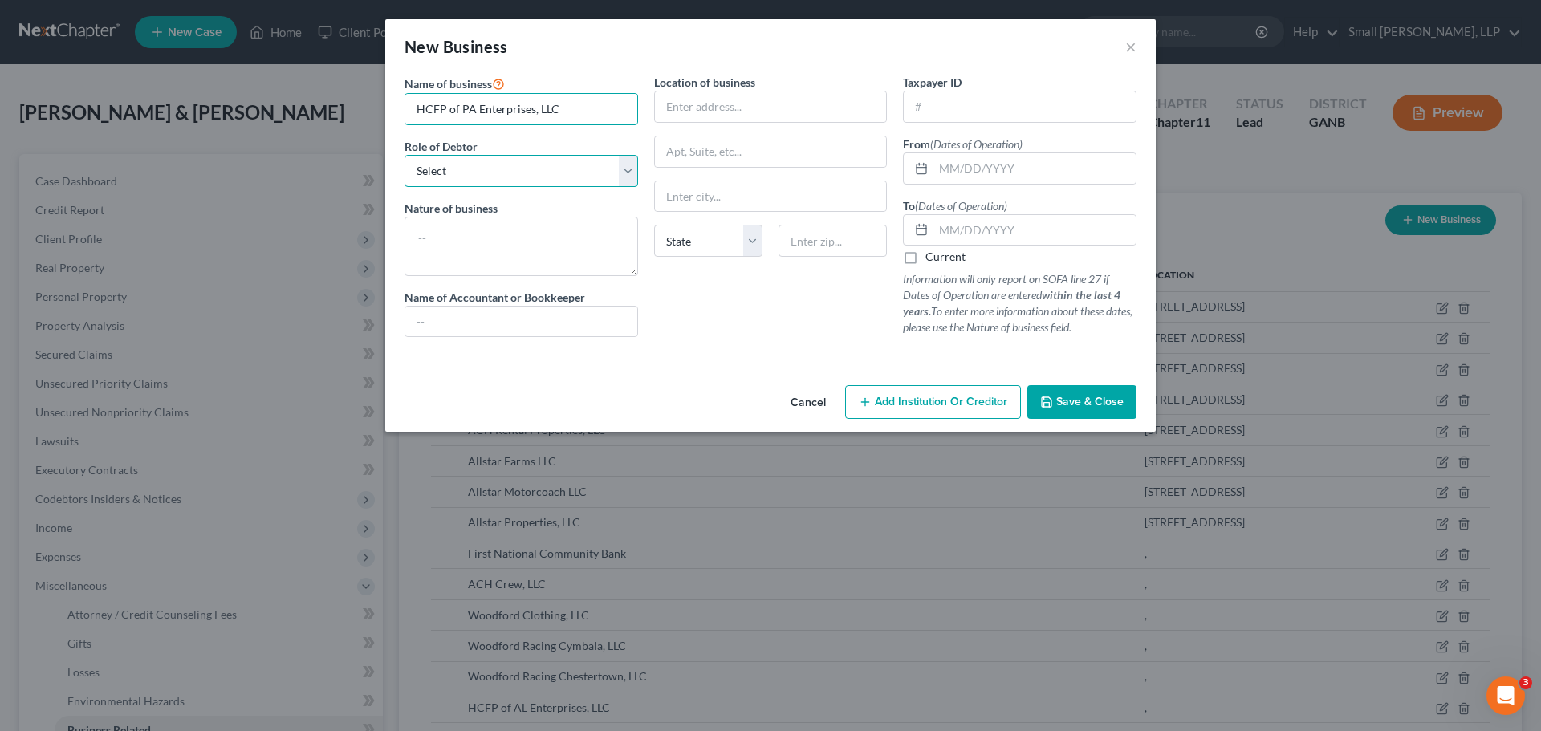
click at [560, 170] on select "Select A member of a limited liability company (LLC) or limited liability partn…" at bounding box center [522, 171] width 234 height 32
click at [405, 155] on select "Select A member of a limited liability company (LLC) or limited liability partn…" at bounding box center [522, 171] width 234 height 32
click at [956, 164] on input "text" at bounding box center [1035, 168] width 202 height 31
drag, startPoint x: 1016, startPoint y: 226, endPoint x: 1020, endPoint y: 236, distance: 10.2
click at [1016, 226] on input "text" at bounding box center [1035, 230] width 202 height 31
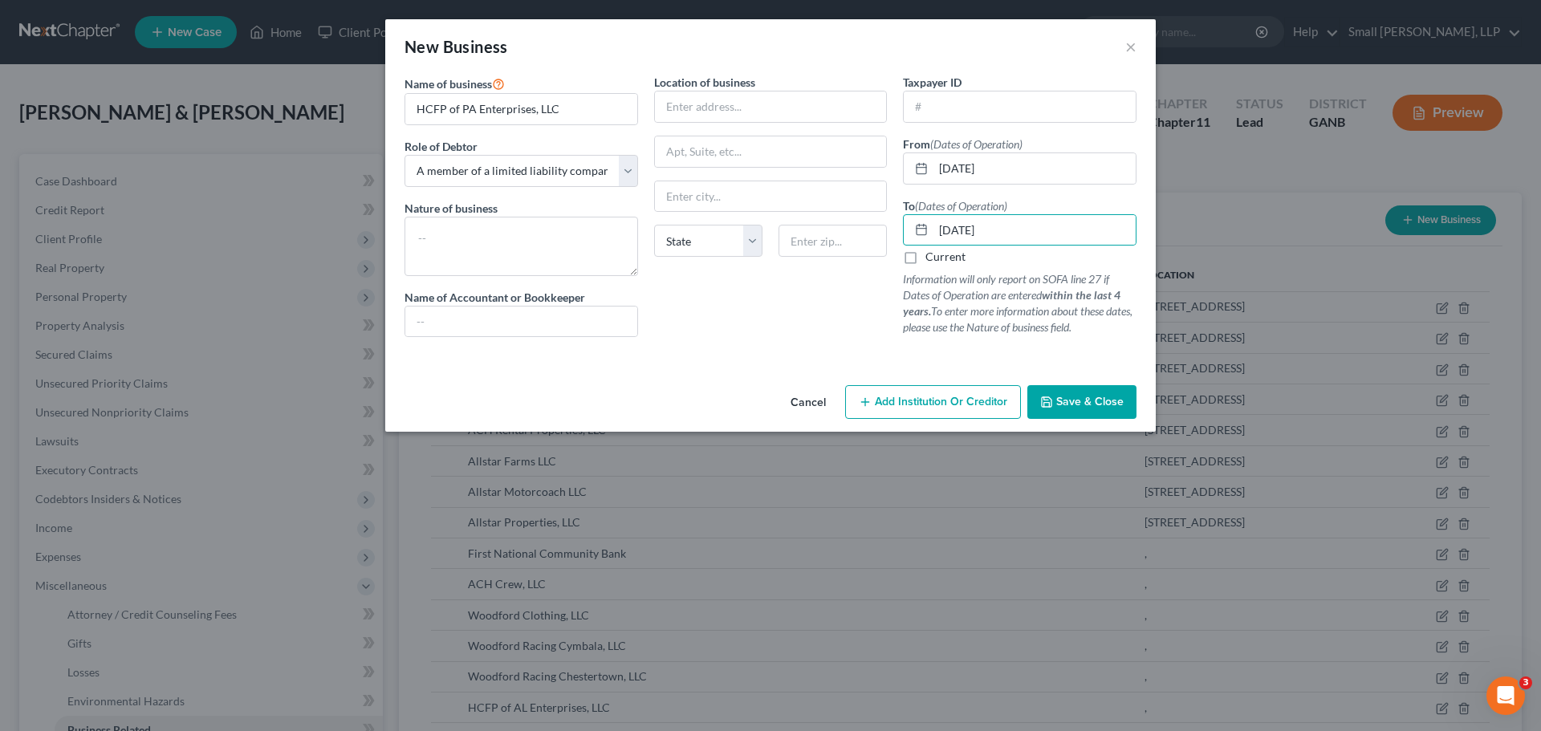
click at [1074, 397] on span "Save & Close" at bounding box center [1090, 402] width 67 height 14
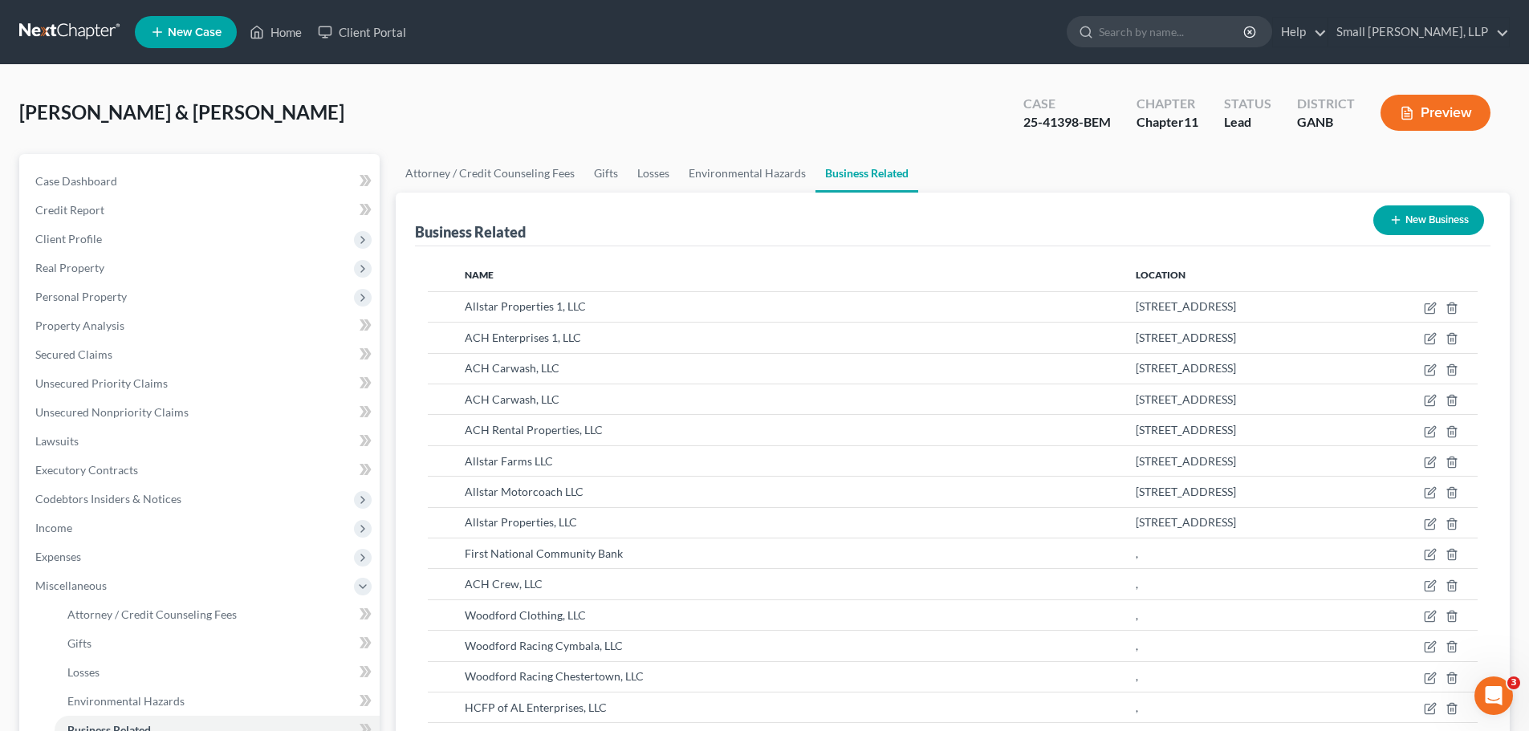
click at [1444, 230] on button "New Business" at bounding box center [1429, 221] width 111 height 30
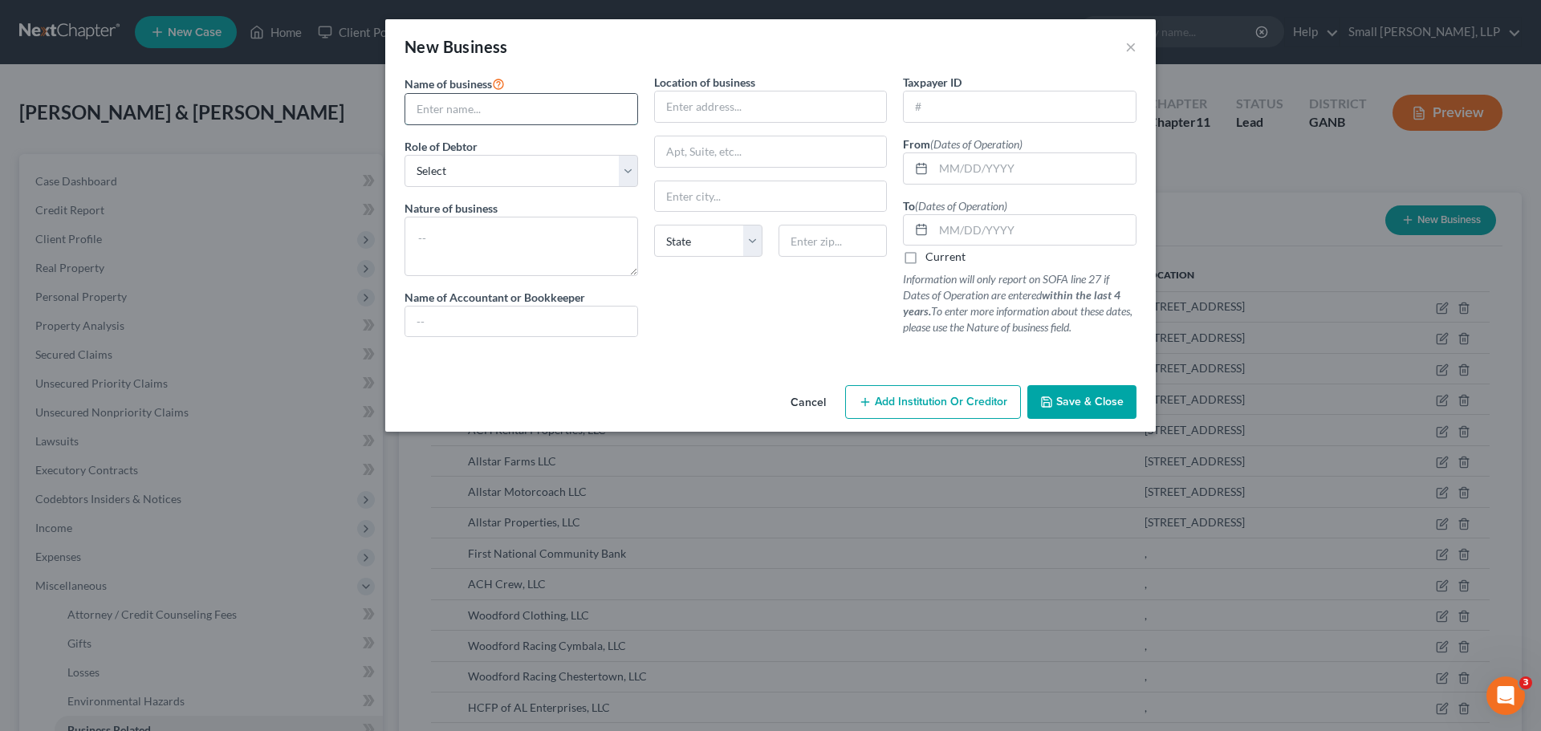
click at [581, 108] on input "text" at bounding box center [521, 109] width 232 height 31
click at [553, 167] on select "Select A member of a limited liability company (LLC) or limited liability partn…" at bounding box center [522, 171] width 234 height 32
click at [405, 155] on select "Select A member of a limited liability company (LLC) or limited liability partn…" at bounding box center [522, 171] width 234 height 32
click at [958, 168] on input "text" at bounding box center [1035, 168] width 202 height 31
click at [947, 255] on label "Current" at bounding box center [946, 257] width 40 height 16
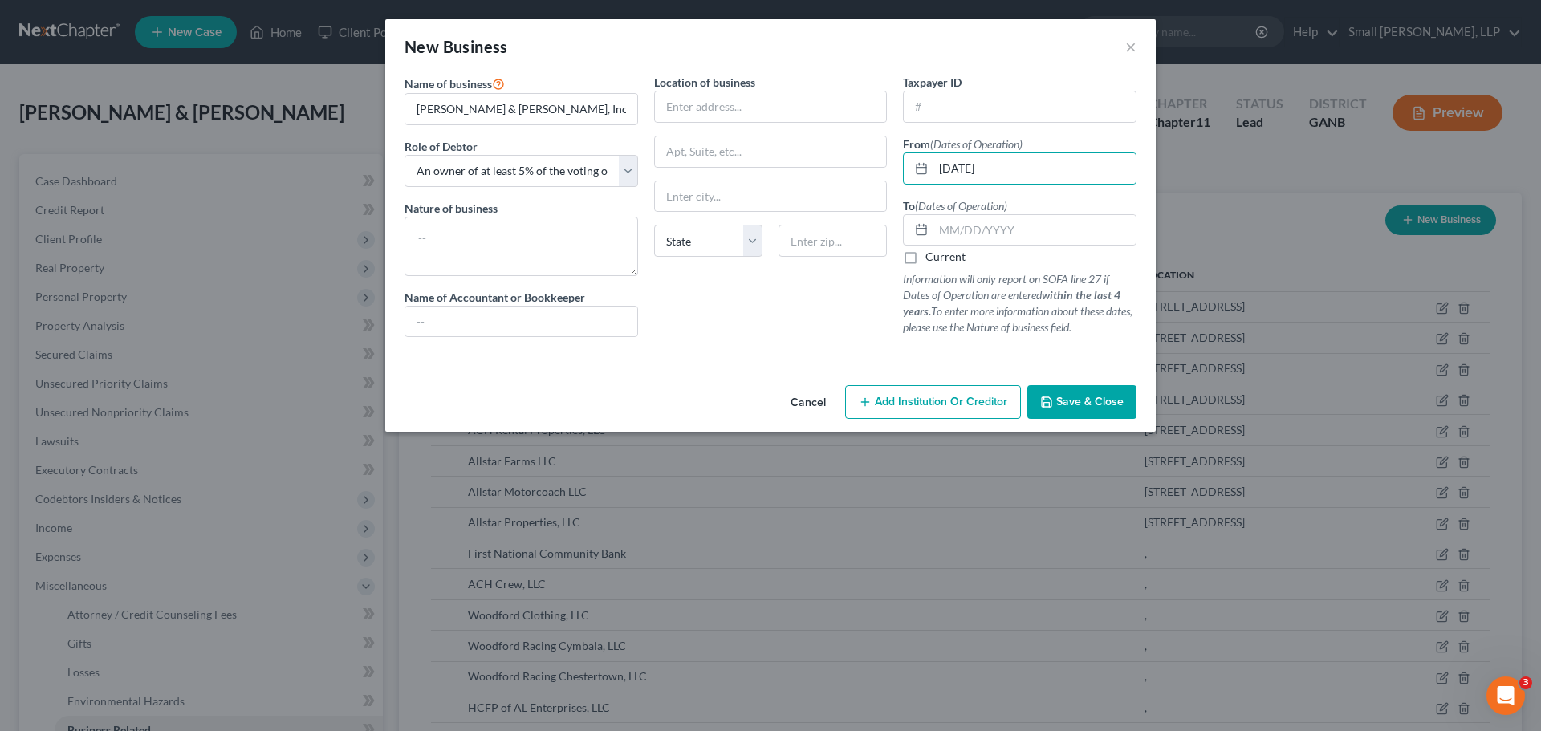
click at [943, 255] on input "Current" at bounding box center [937, 254] width 10 height 10
click at [1061, 398] on span "Save & Close" at bounding box center [1090, 402] width 67 height 14
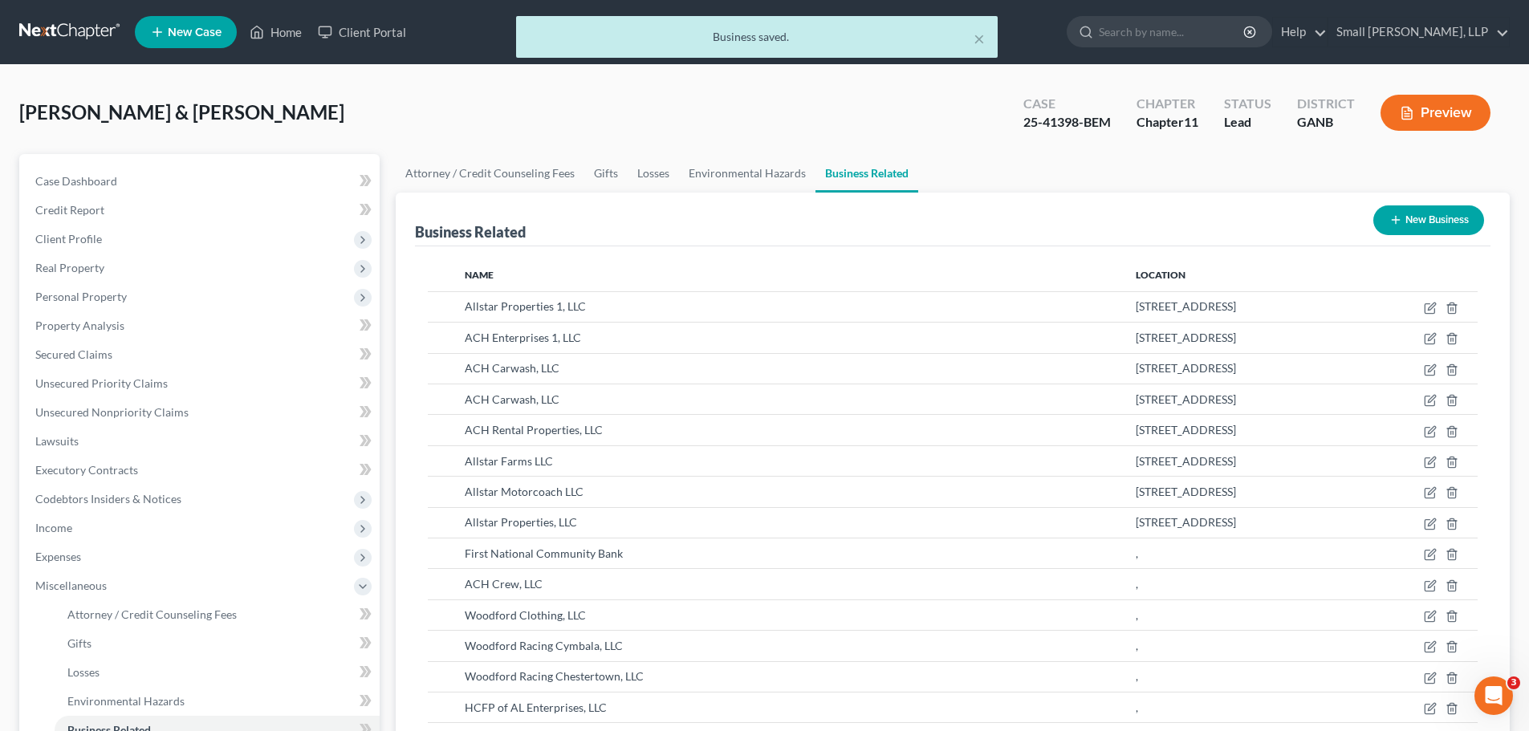
click at [1407, 218] on button "New Business" at bounding box center [1429, 221] width 111 height 30
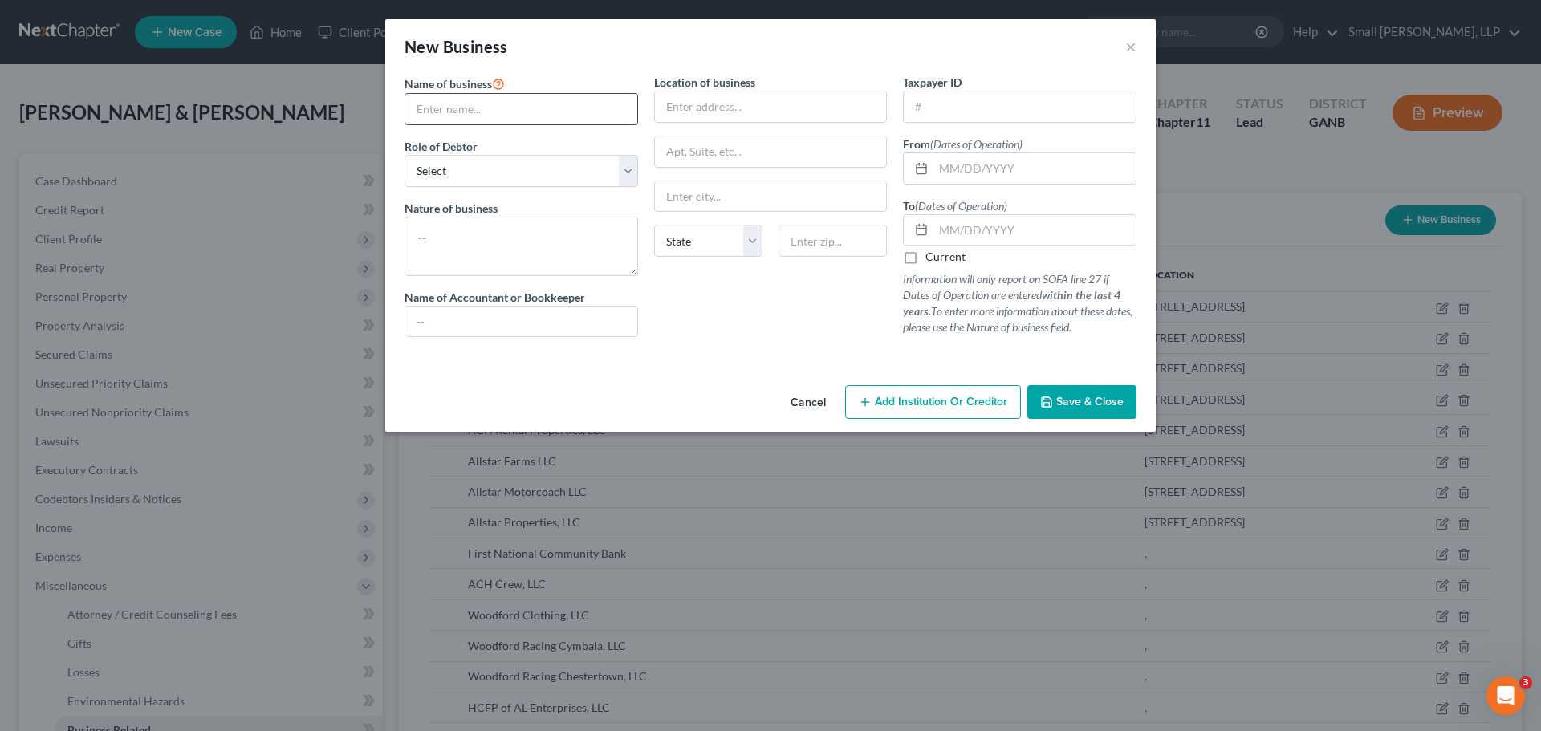
click at [469, 114] on input "text" at bounding box center [521, 109] width 232 height 31
click at [508, 177] on select "Select A member of a limited liability company (LLC) or limited liability partn…" at bounding box center [522, 171] width 234 height 32
click at [405, 155] on select "Select A member of a limited liability company (LLC) or limited liability partn…" at bounding box center [522, 171] width 234 height 32
click at [1018, 175] on input "text" at bounding box center [1035, 168] width 202 height 31
drag, startPoint x: 1025, startPoint y: 224, endPoint x: 1025, endPoint y: 234, distance: 10.4
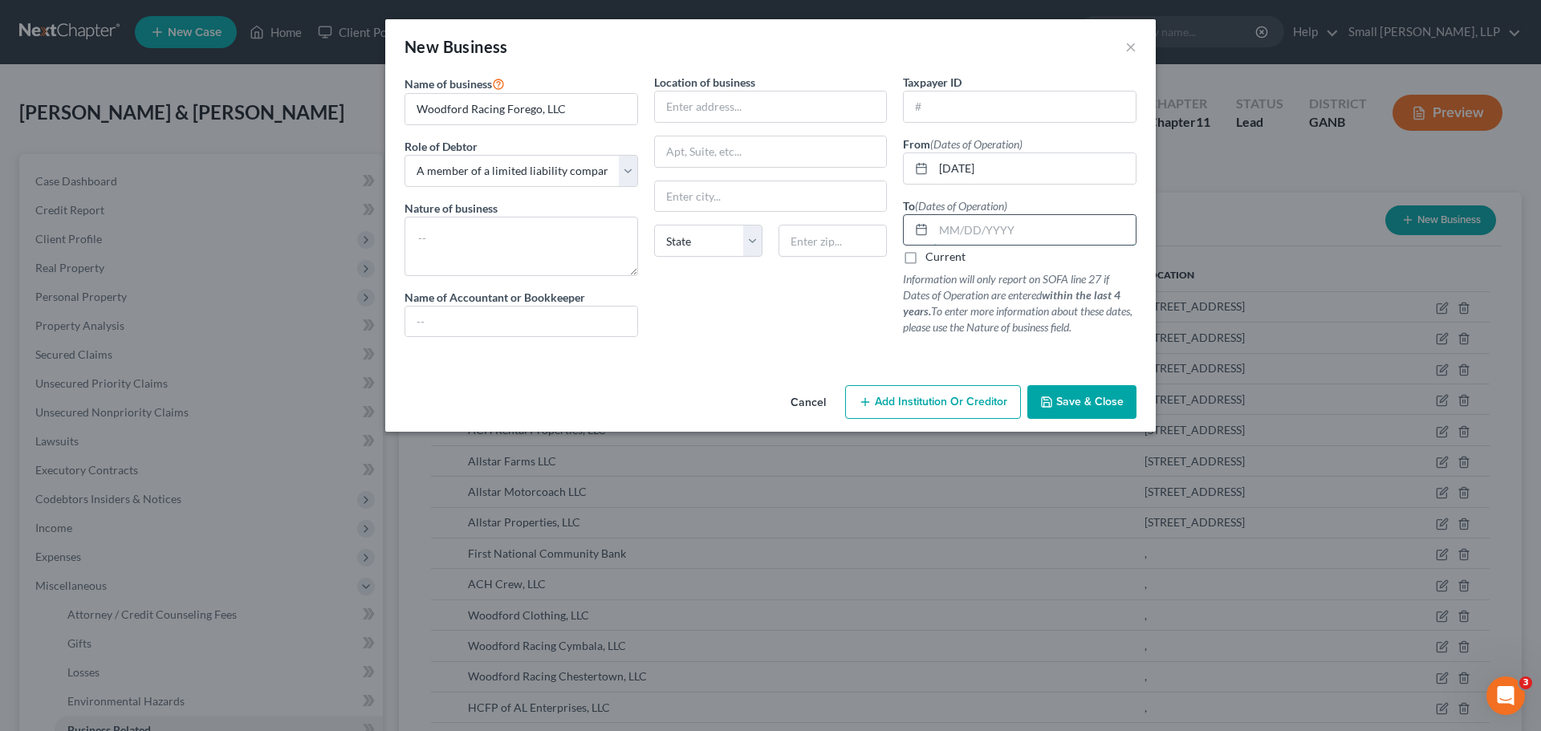
click at [1025, 224] on input "text" at bounding box center [1035, 230] width 202 height 31
drag, startPoint x: 1065, startPoint y: 405, endPoint x: 1071, endPoint y: 398, distance: 9.7
click at [1065, 405] on span "Save & Close" at bounding box center [1090, 402] width 67 height 14
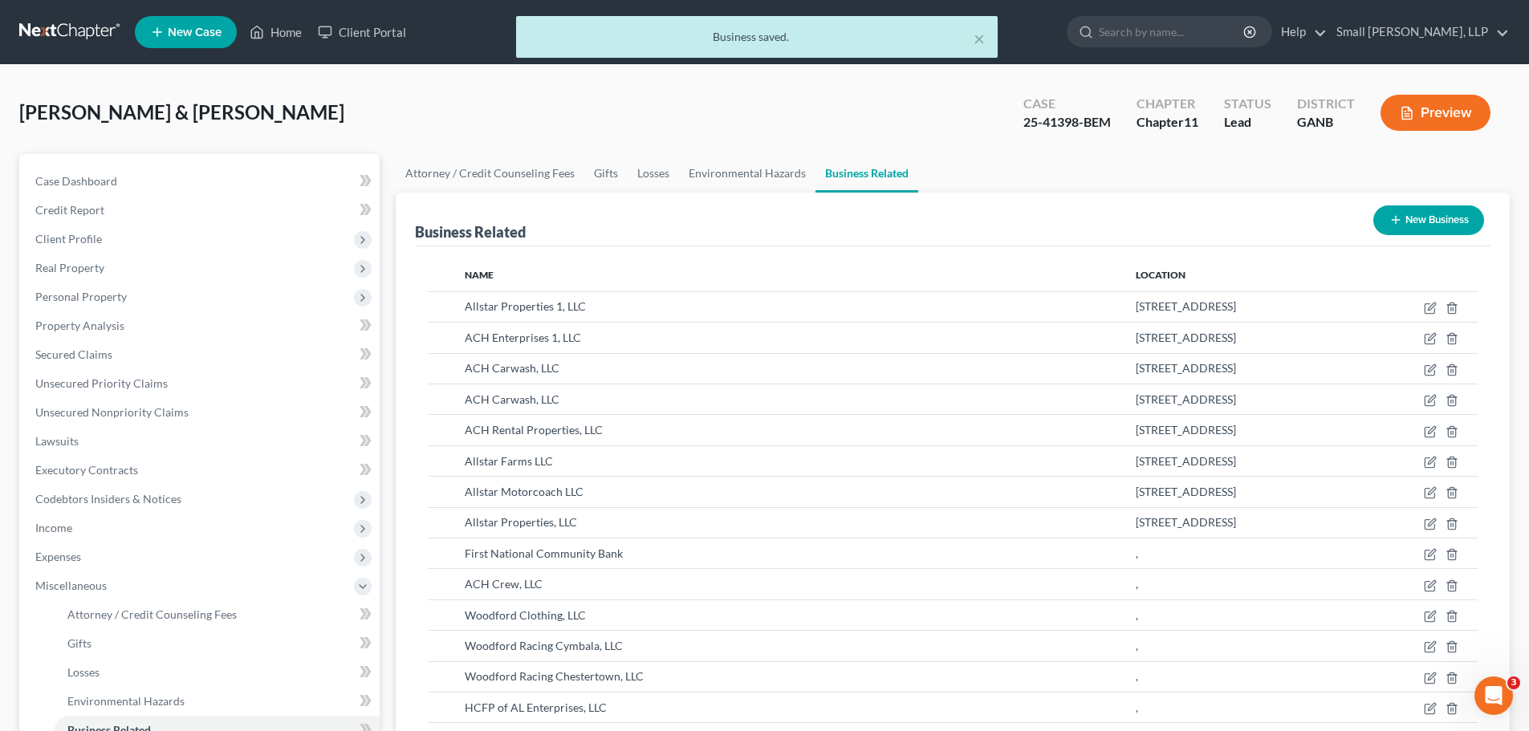
click at [1410, 224] on button "New Business" at bounding box center [1429, 221] width 111 height 30
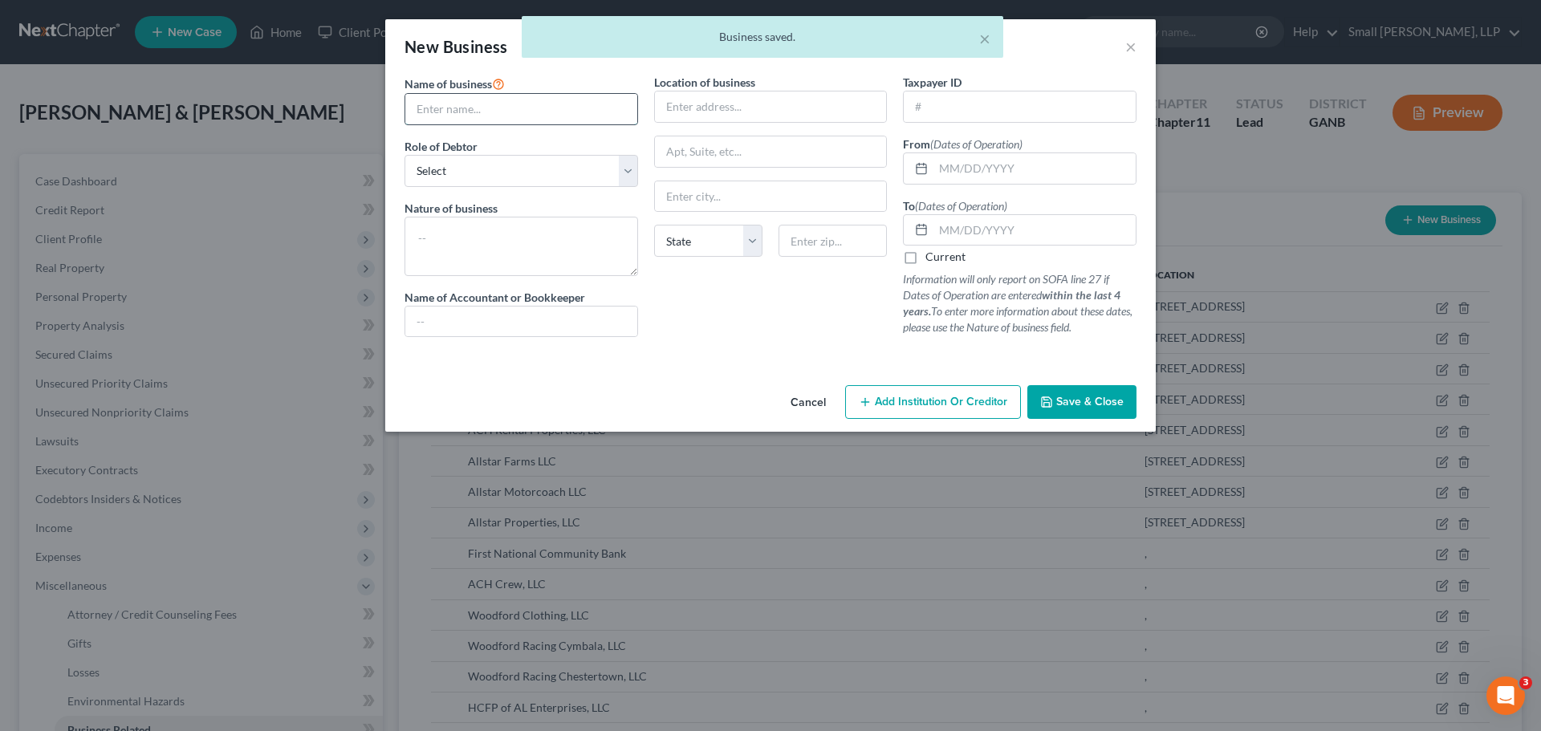
click at [603, 119] on input "text" at bounding box center [521, 109] width 232 height 31
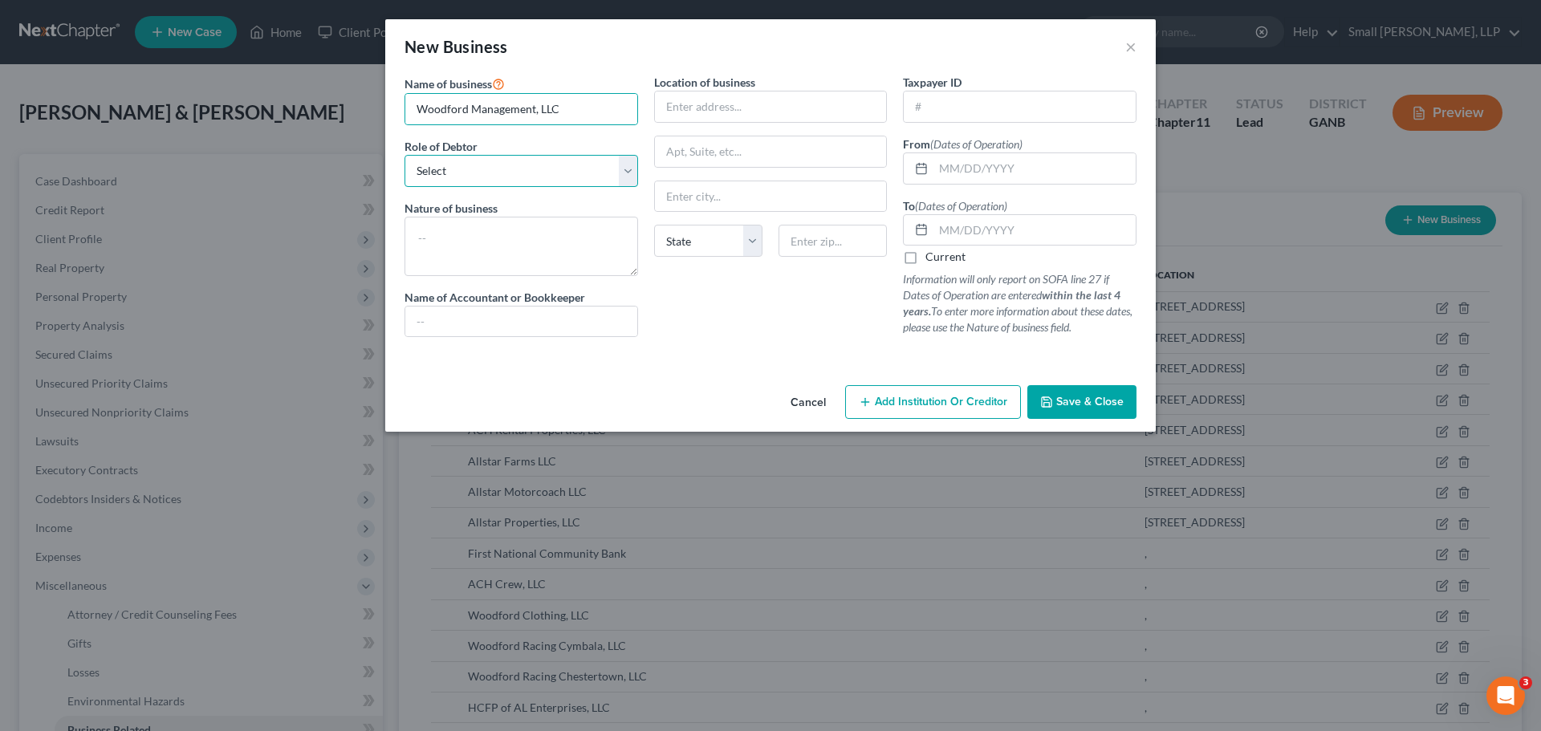
click at [589, 176] on select "Select A member of a limited liability company (LLC) or limited liability partn…" at bounding box center [522, 171] width 234 height 32
click at [405, 155] on select "Select A member of a limited liability company (LLC) or limited liability partn…" at bounding box center [522, 171] width 234 height 32
click at [978, 170] on input "text" at bounding box center [1035, 168] width 202 height 31
click at [996, 230] on input "text" at bounding box center [1035, 230] width 202 height 31
click at [1076, 397] on span "Save & Close" at bounding box center [1090, 402] width 67 height 14
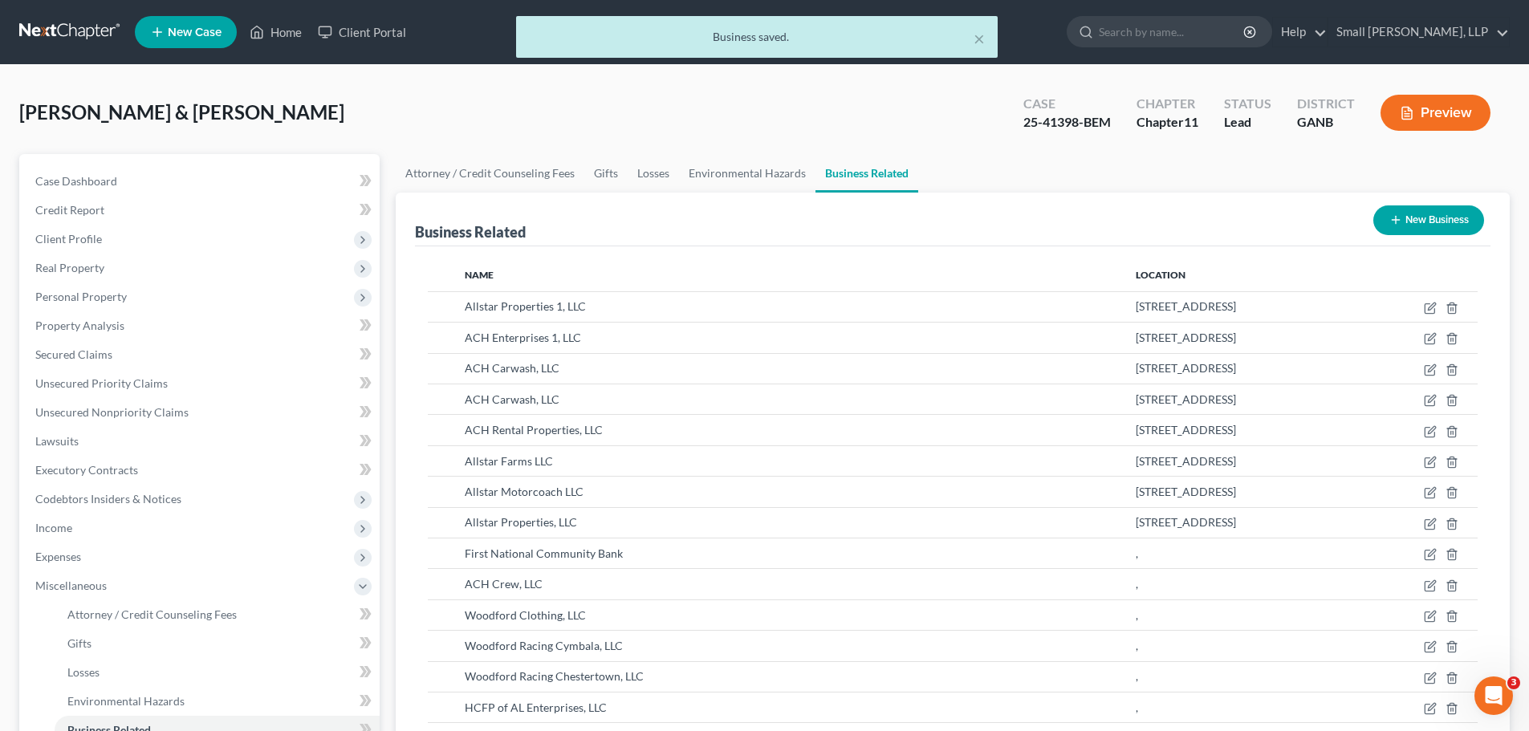
click at [1417, 218] on button "New Business" at bounding box center [1429, 221] width 111 height 30
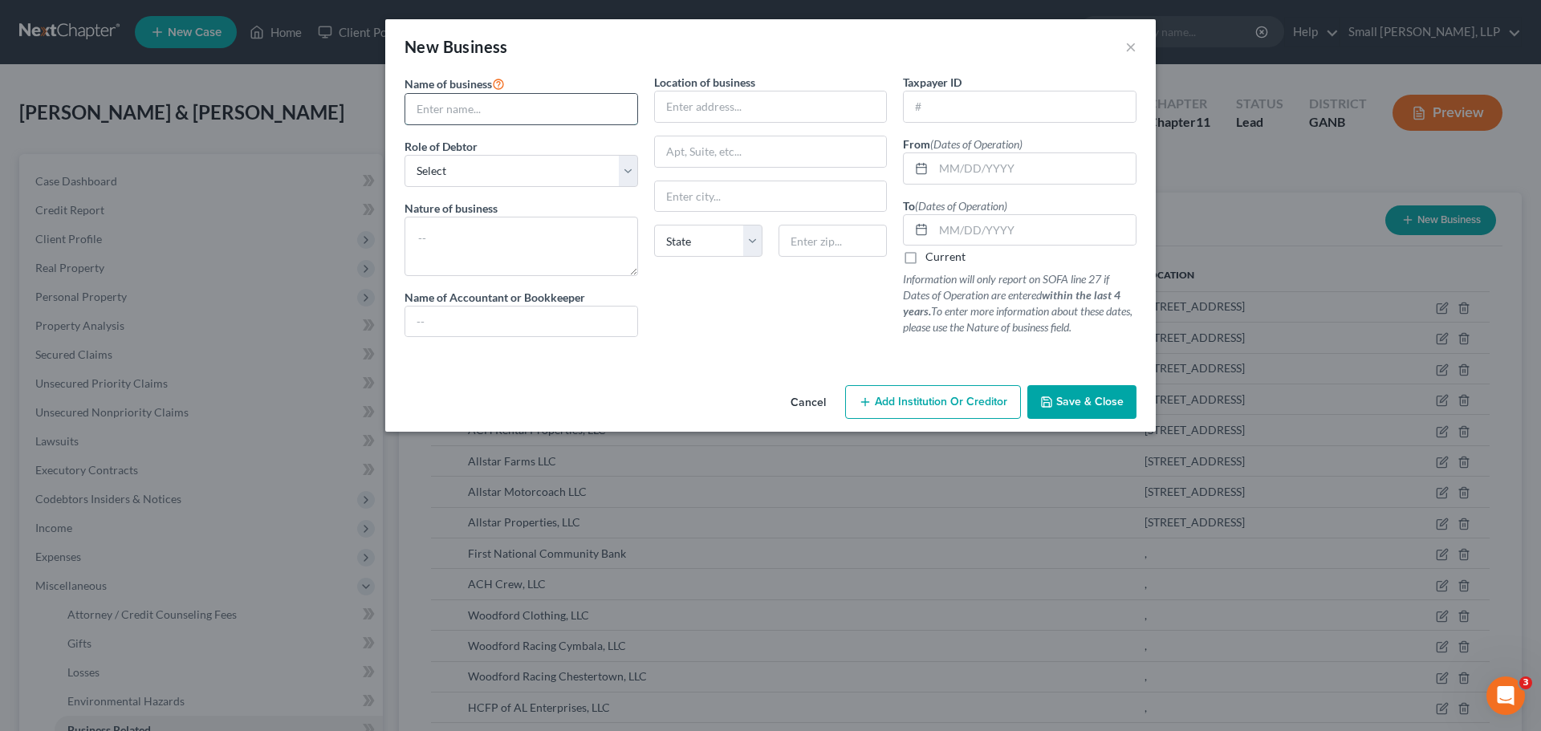
click at [573, 121] on input "text" at bounding box center [521, 109] width 232 height 31
click at [578, 170] on select "Select A member of a limited liability company (LLC) or limited liability partn…" at bounding box center [522, 171] width 234 height 32
click at [405, 155] on select "Select A member of a limited liability company (LLC) or limited liability partn…" at bounding box center [522, 171] width 234 height 32
click at [934, 177] on div at bounding box center [1020, 169] width 234 height 32
click at [1010, 177] on input "text" at bounding box center [1035, 168] width 202 height 31
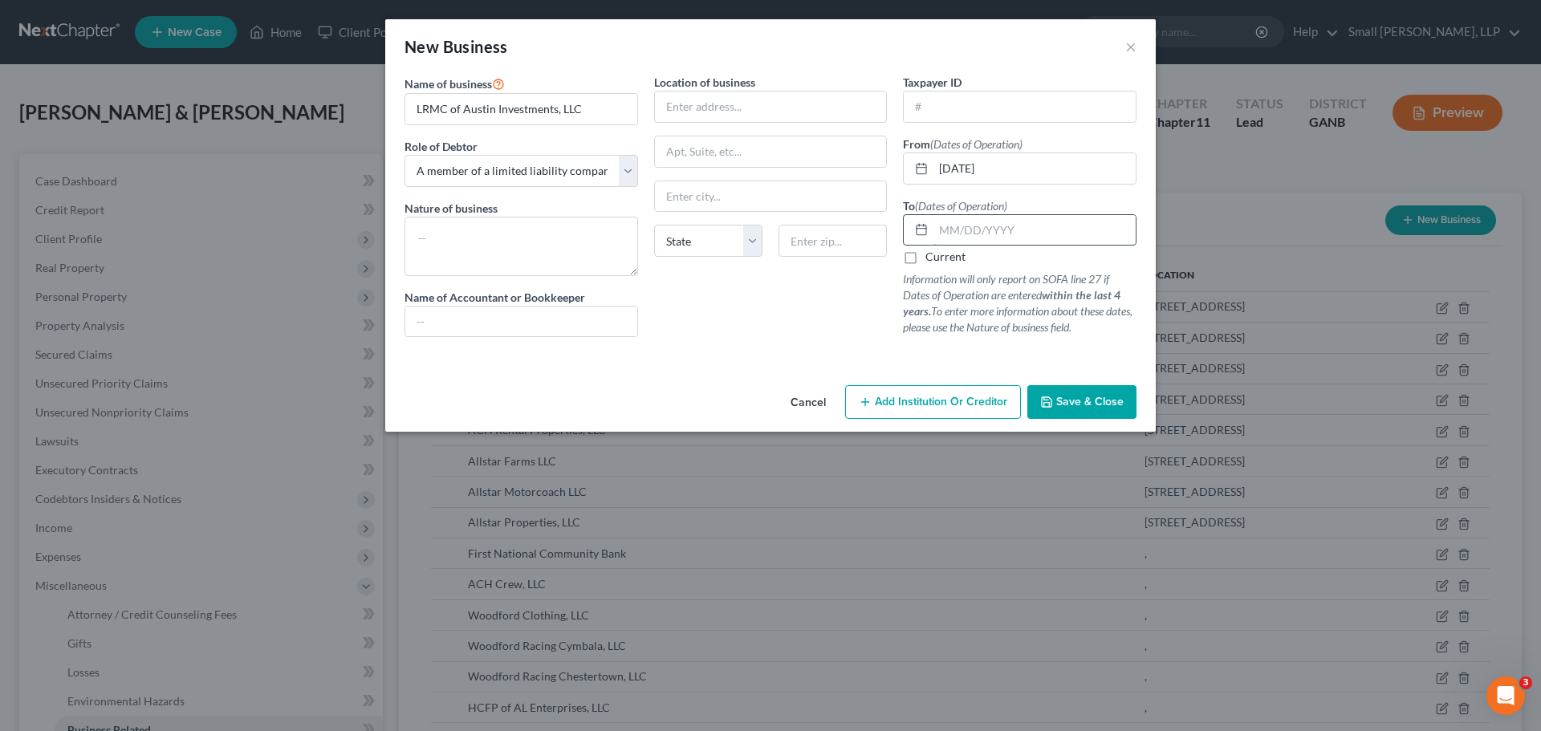
click at [1028, 234] on input "text" at bounding box center [1035, 230] width 202 height 31
click at [1075, 400] on span "Save & Close" at bounding box center [1090, 402] width 67 height 14
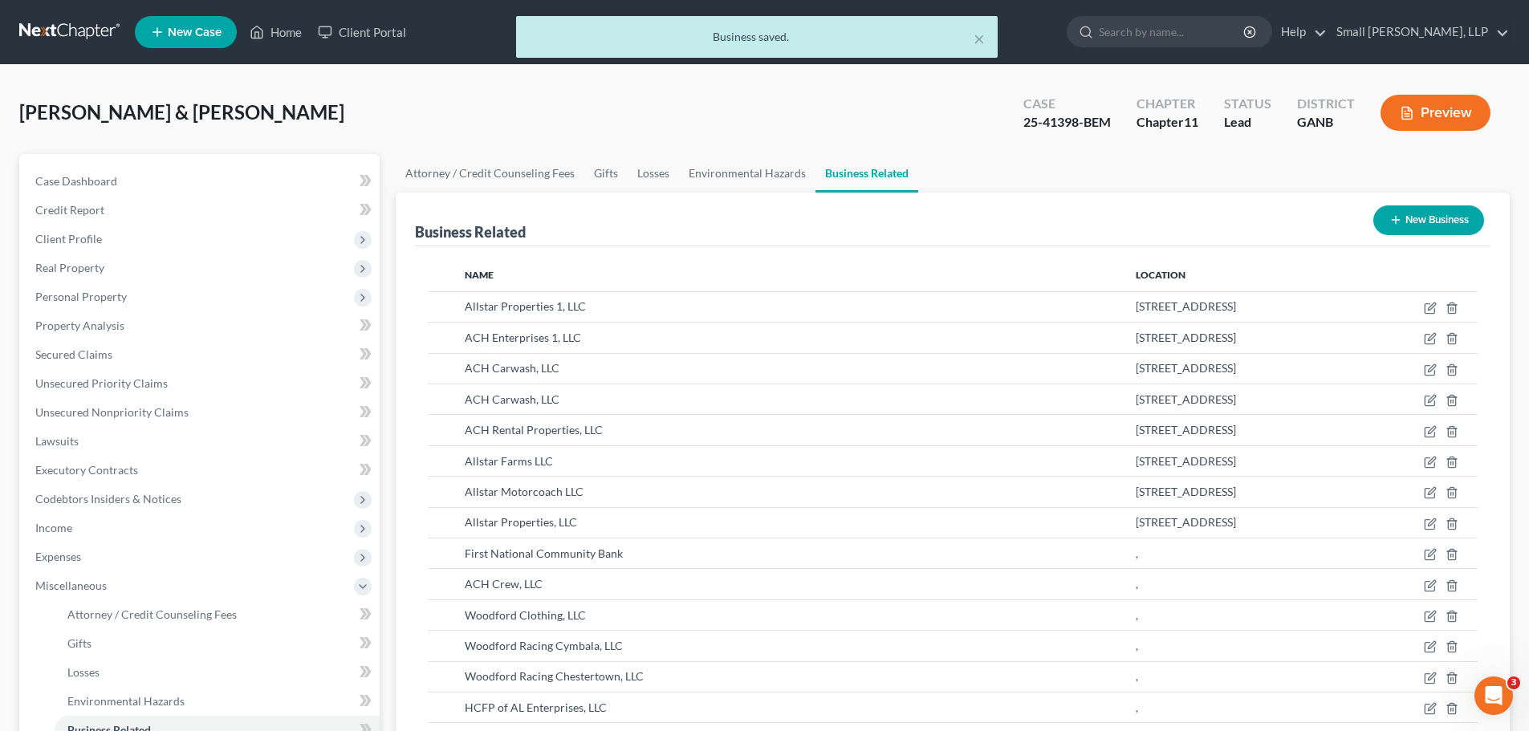
click at [1423, 213] on button "New Business" at bounding box center [1429, 221] width 111 height 30
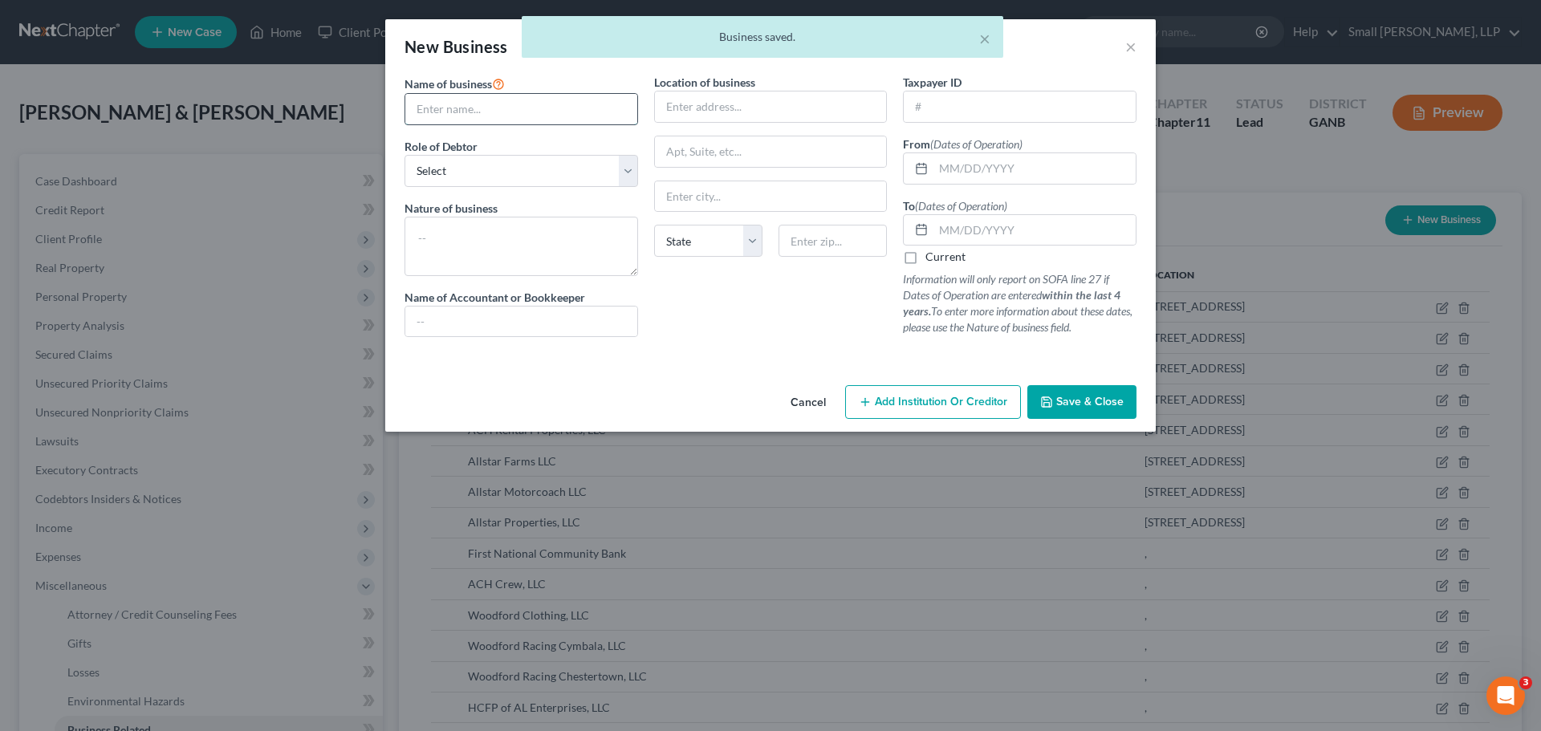
click at [556, 108] on input "text" at bounding box center [521, 109] width 232 height 31
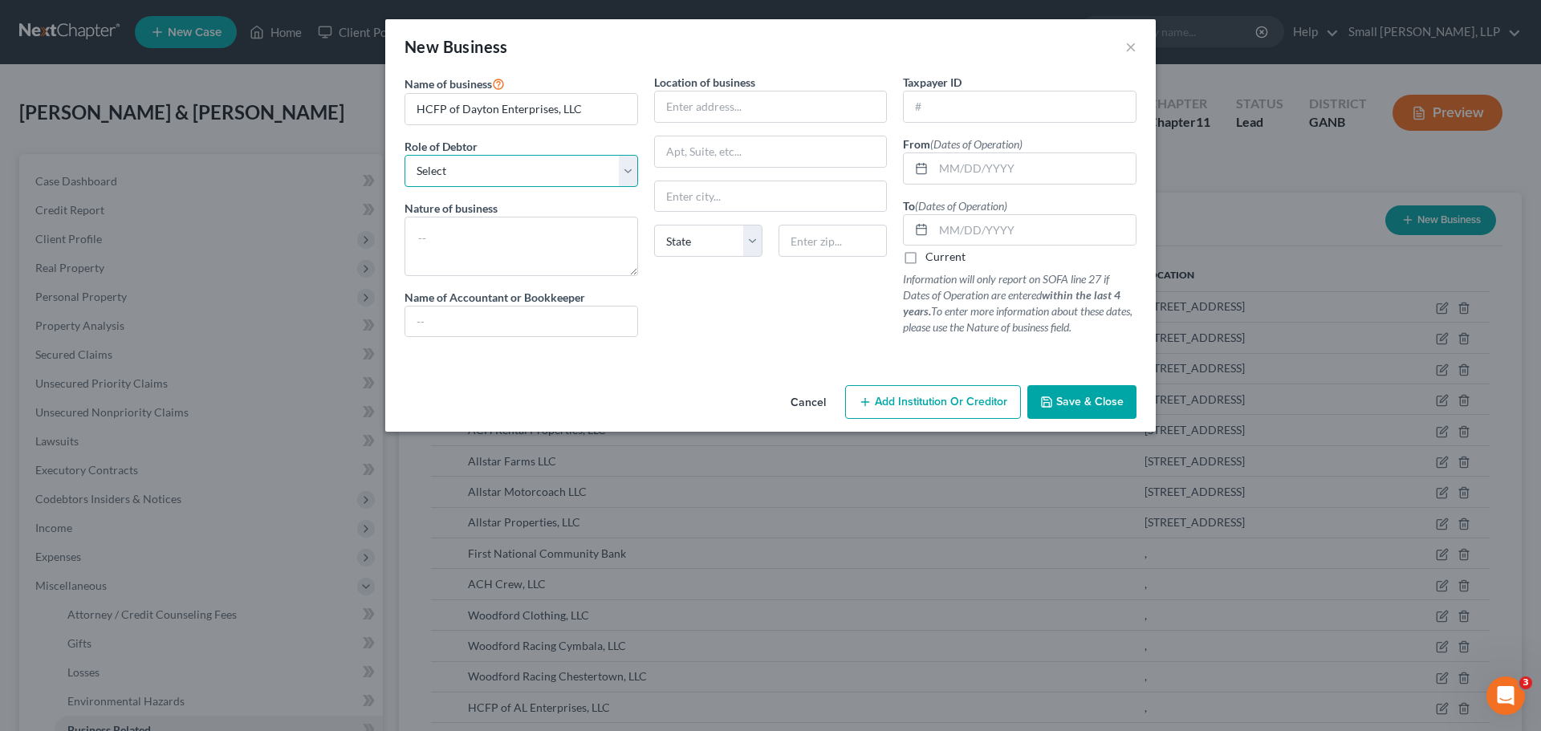
click at [568, 172] on select "Select A member of a limited liability company (LLC) or limited liability partn…" at bounding box center [522, 171] width 234 height 32
click at [405, 155] on select "Select A member of a limited liability company (LLC) or limited liability partn…" at bounding box center [522, 171] width 234 height 32
click at [1000, 163] on input "text" at bounding box center [1035, 168] width 202 height 31
click at [1047, 229] on input "text" at bounding box center [1035, 230] width 202 height 31
click at [1086, 403] on span "Save & Close" at bounding box center [1090, 402] width 67 height 14
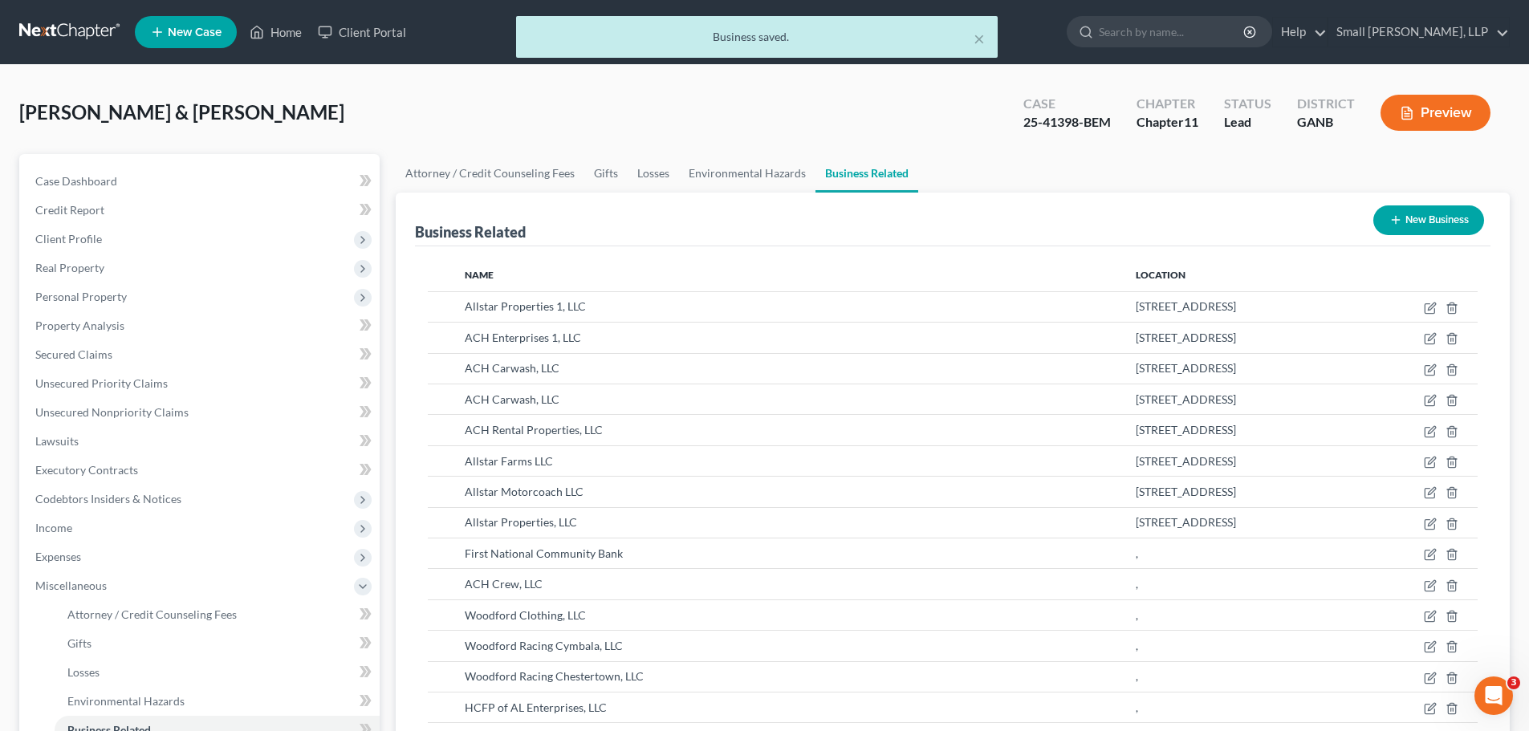
click at [1434, 219] on button "New Business" at bounding box center [1429, 221] width 111 height 30
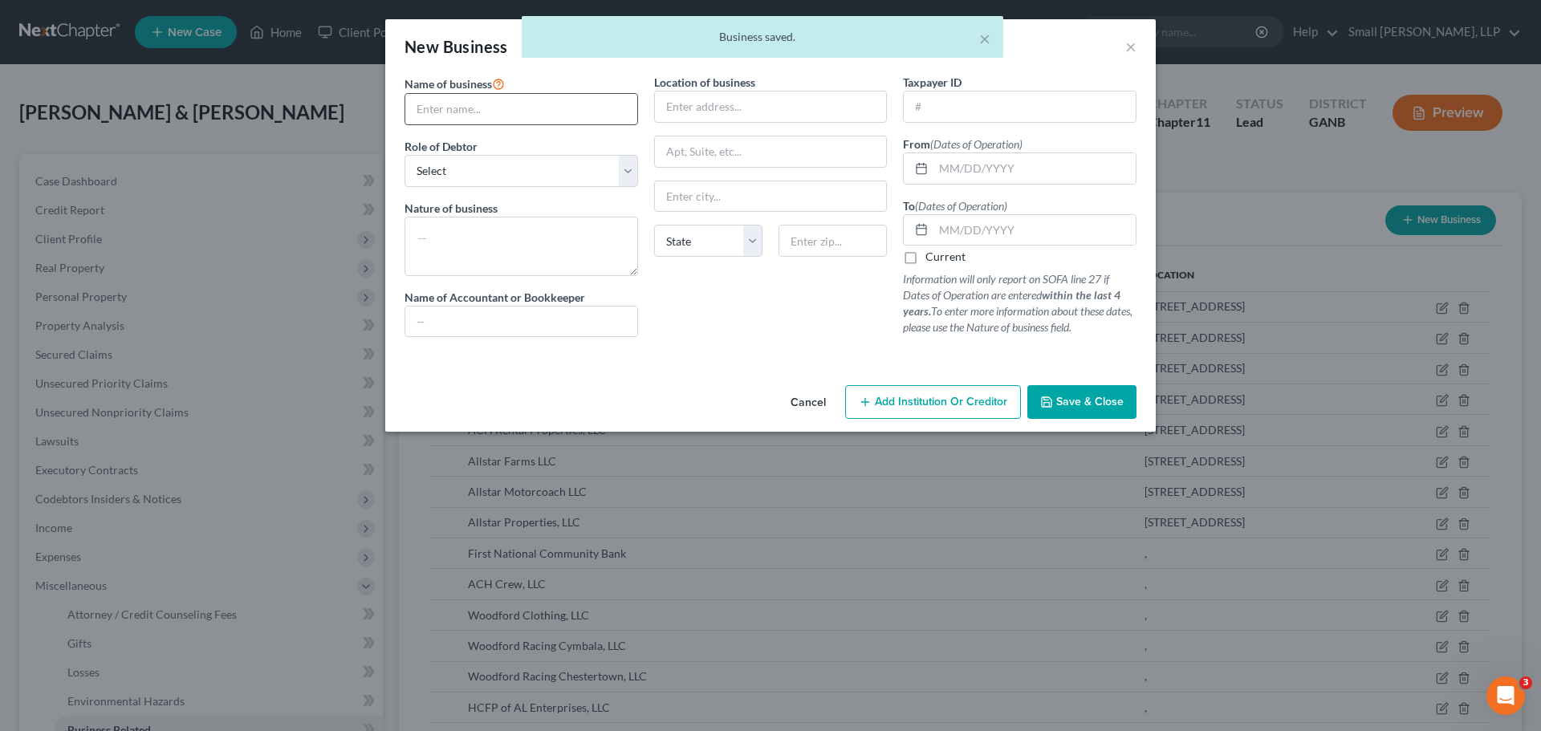
click at [597, 112] on input "text" at bounding box center [521, 109] width 232 height 31
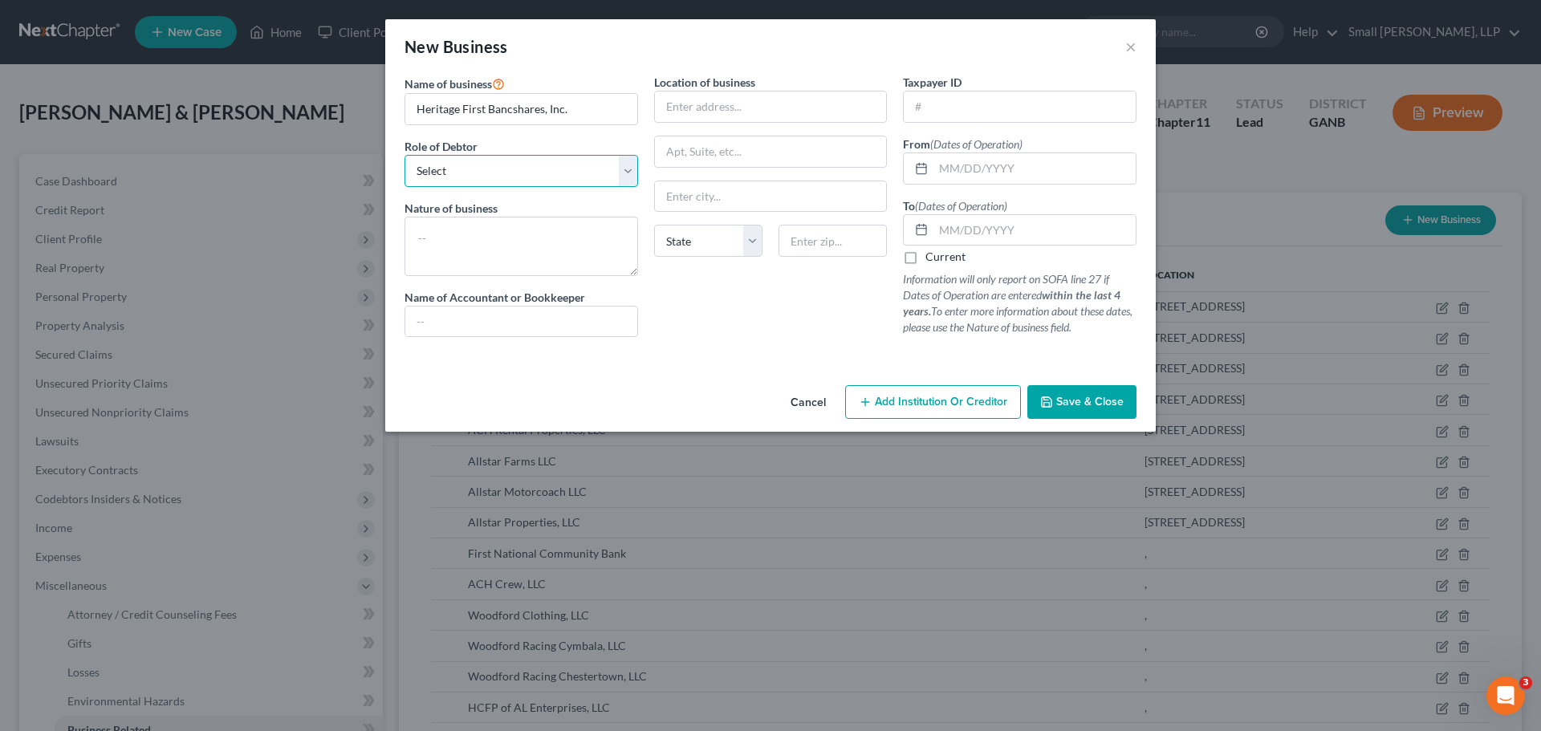
click at [595, 169] on select "Select A member of a limited liability company (LLC) or limited liability partn…" at bounding box center [522, 171] width 234 height 32
click at [405, 155] on select "Select A member of a limited liability company (LLC) or limited liability partn…" at bounding box center [522, 171] width 234 height 32
click at [971, 172] on input "text" at bounding box center [1035, 168] width 202 height 31
click at [1024, 225] on input "text" at bounding box center [1035, 230] width 202 height 31
click at [1077, 401] on span "Save & Close" at bounding box center [1090, 402] width 67 height 14
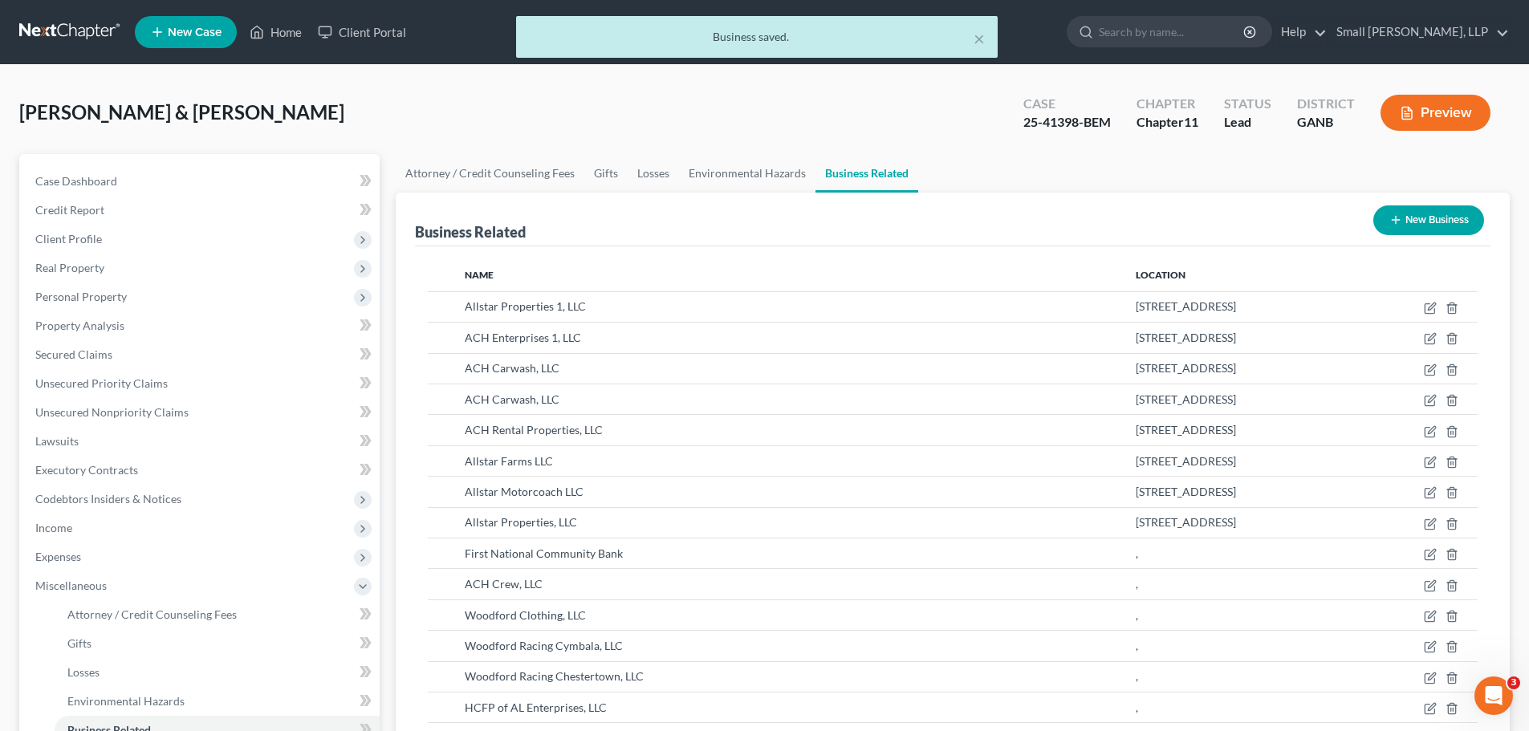
click at [1400, 219] on button "New Business" at bounding box center [1429, 221] width 111 height 30
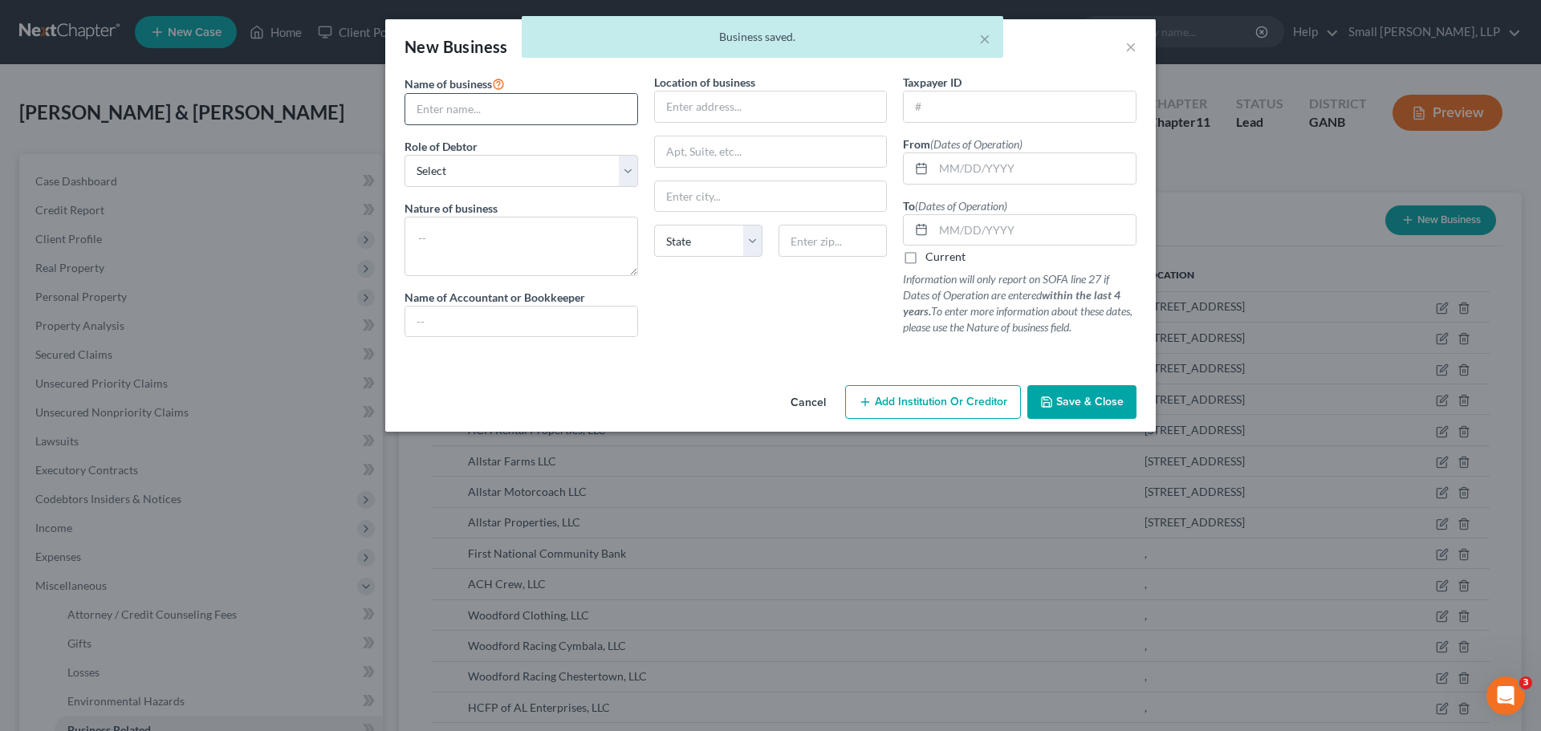
click at [528, 112] on input "text" at bounding box center [521, 109] width 232 height 31
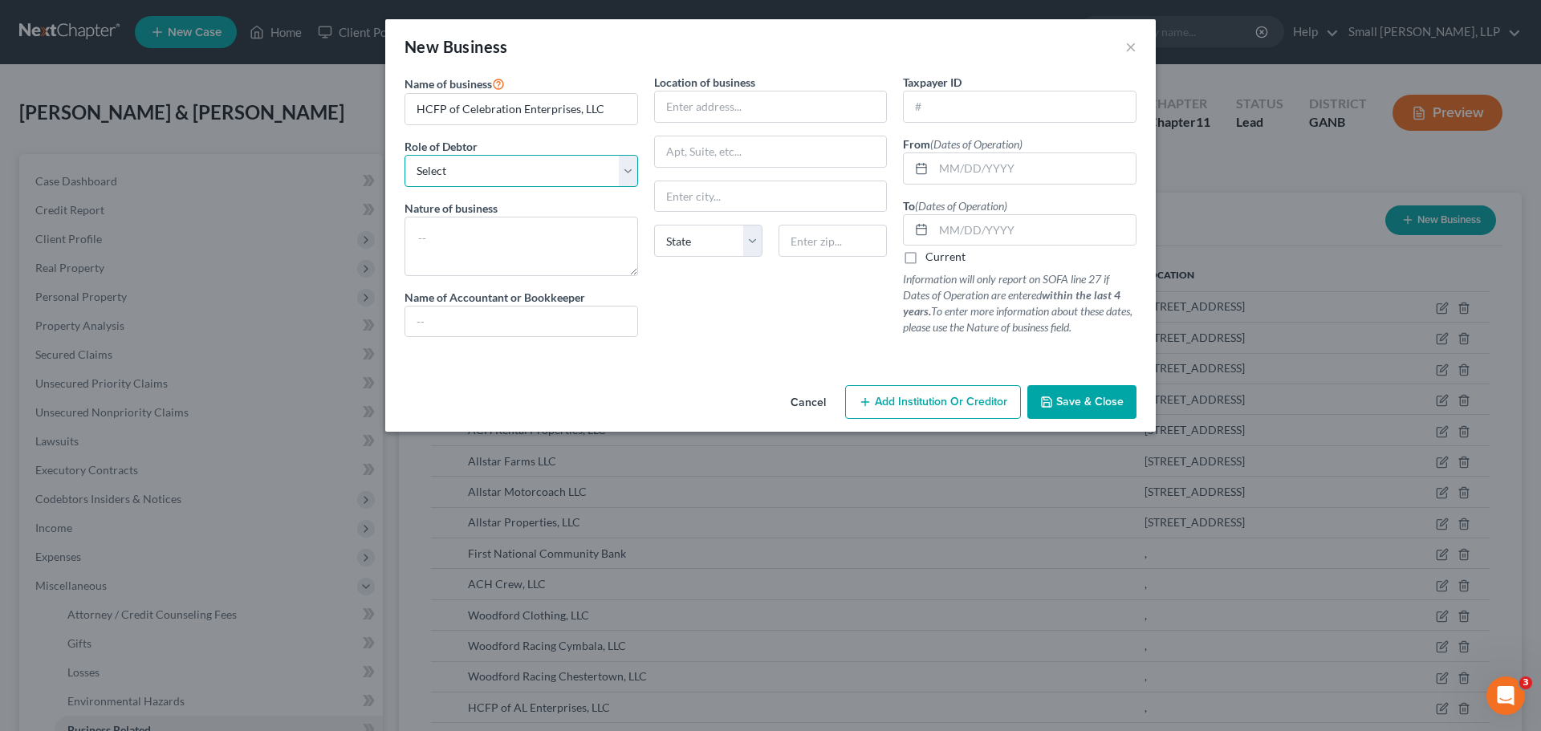
click at [545, 171] on select "Select A member of a limited liability company (LLC) or limited liability partn…" at bounding box center [522, 171] width 234 height 32
click at [405, 155] on select "Select A member of a limited liability company (LLC) or limited liability partn…" at bounding box center [522, 171] width 234 height 32
click at [996, 171] on input "text" at bounding box center [1035, 168] width 202 height 31
click at [1028, 227] on input "text" at bounding box center [1035, 230] width 202 height 31
click at [1081, 397] on span "Save & Close" at bounding box center [1090, 402] width 67 height 14
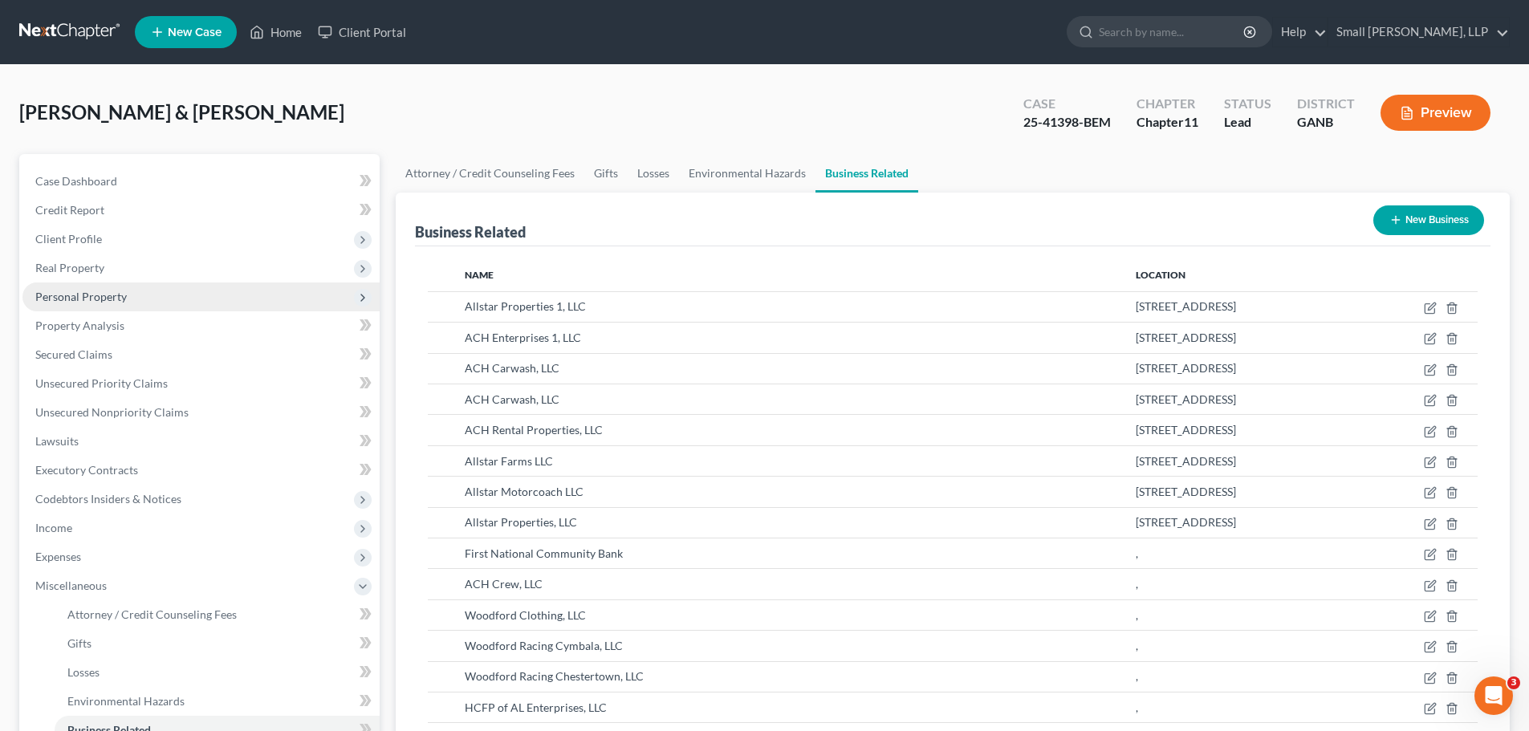
click at [298, 295] on span "Personal Property" at bounding box center [200, 297] width 357 height 29
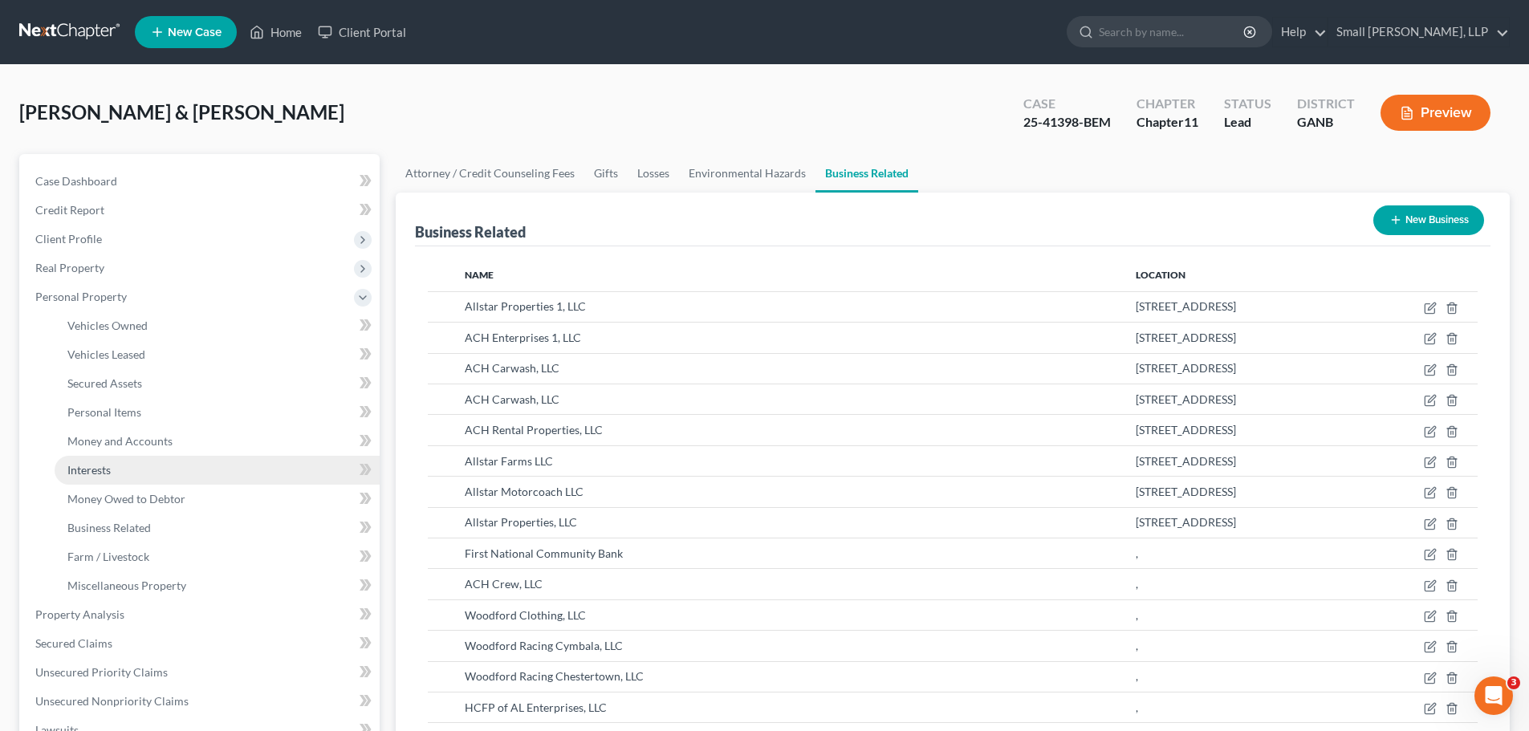
click at [218, 459] on link "Interests" at bounding box center [217, 470] width 325 height 29
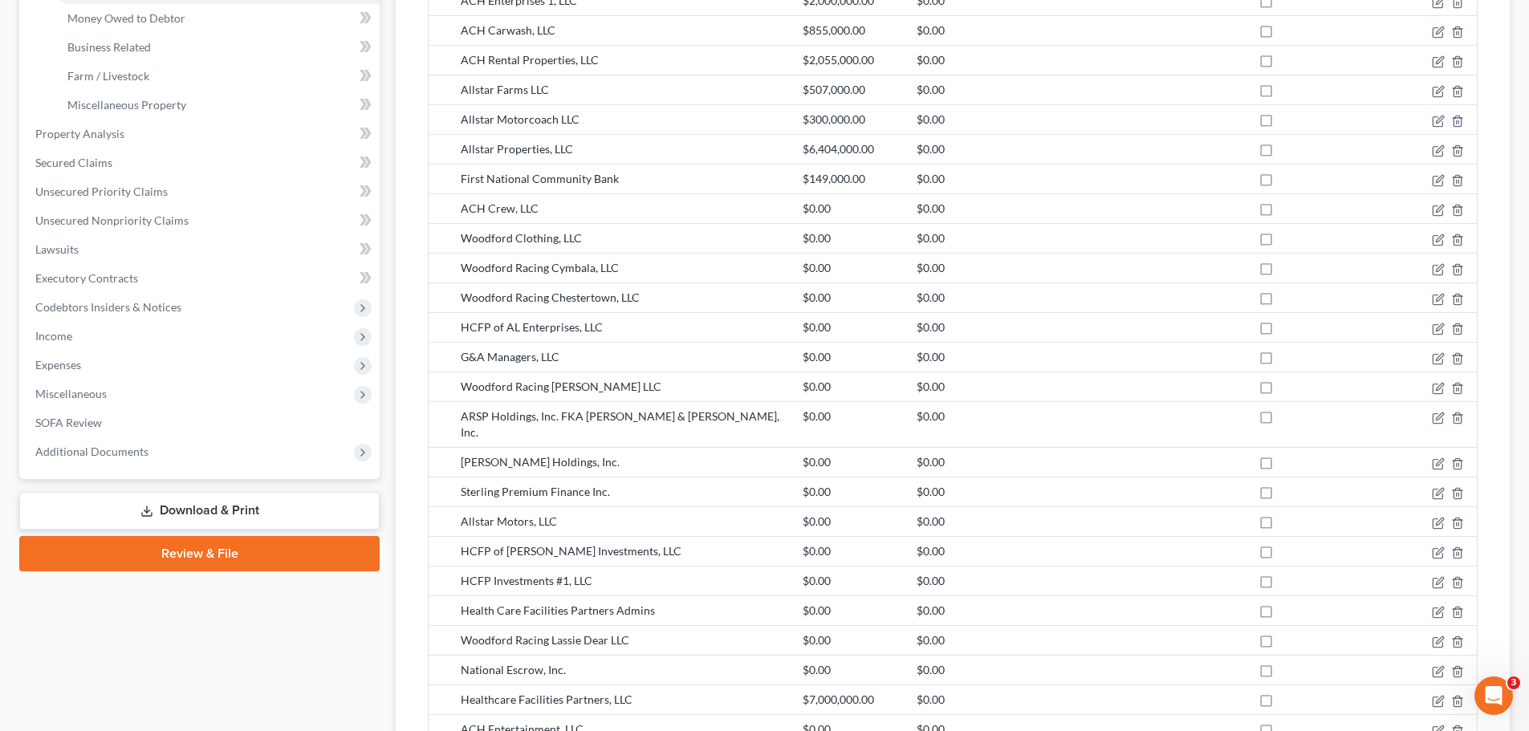
scroll to position [321, 0]
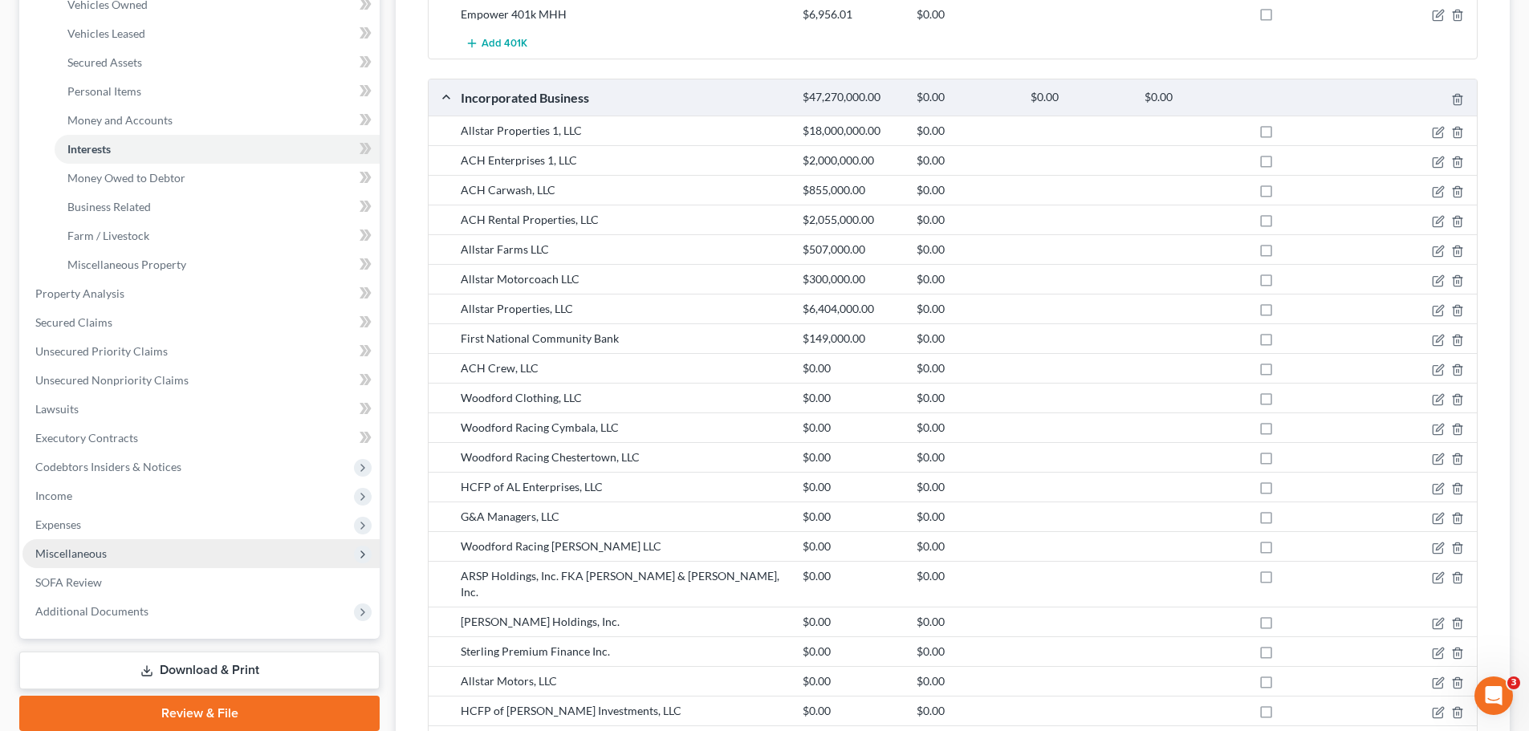
click at [87, 561] on span "Miscellaneous" at bounding box center [200, 554] width 357 height 29
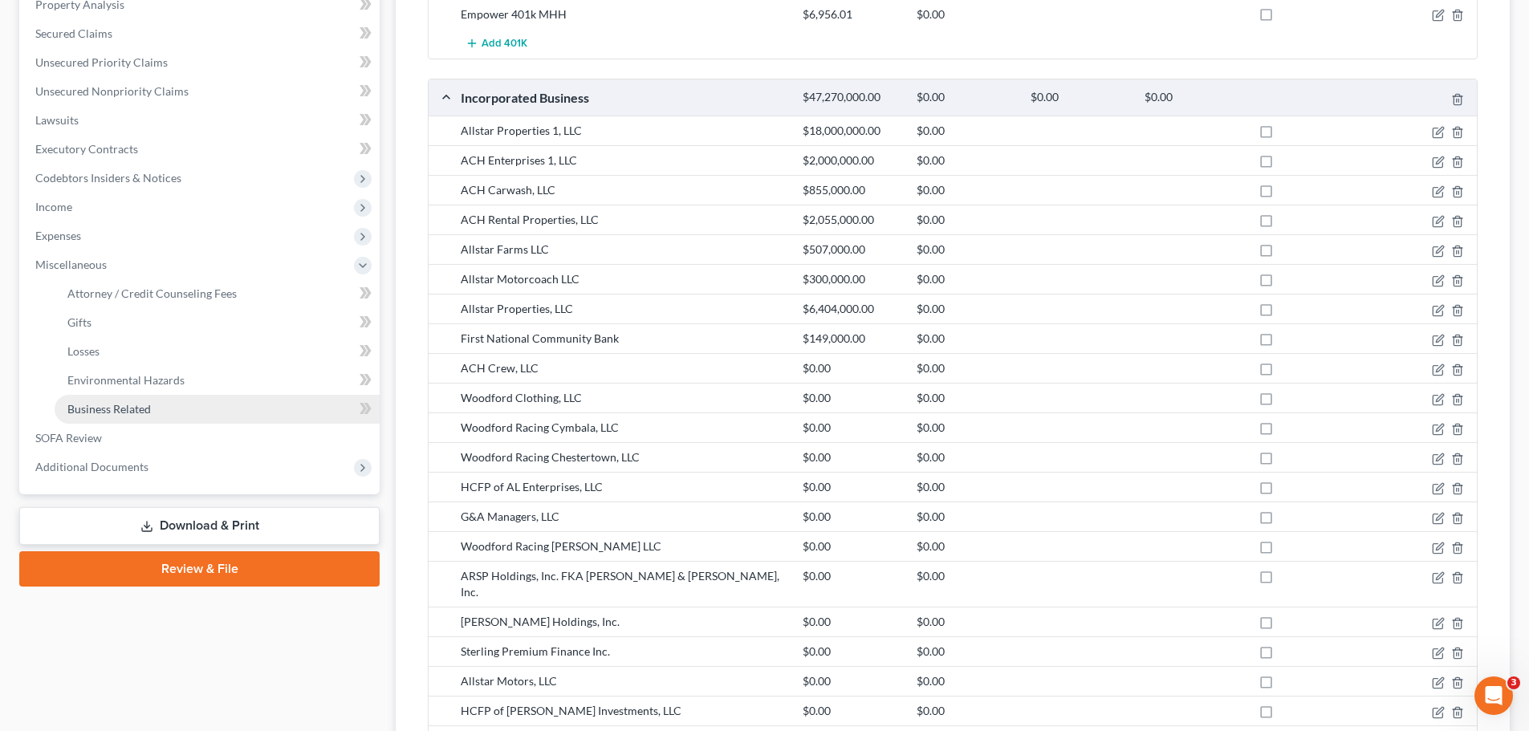
click at [116, 413] on span "Business Related" at bounding box center [108, 409] width 83 height 14
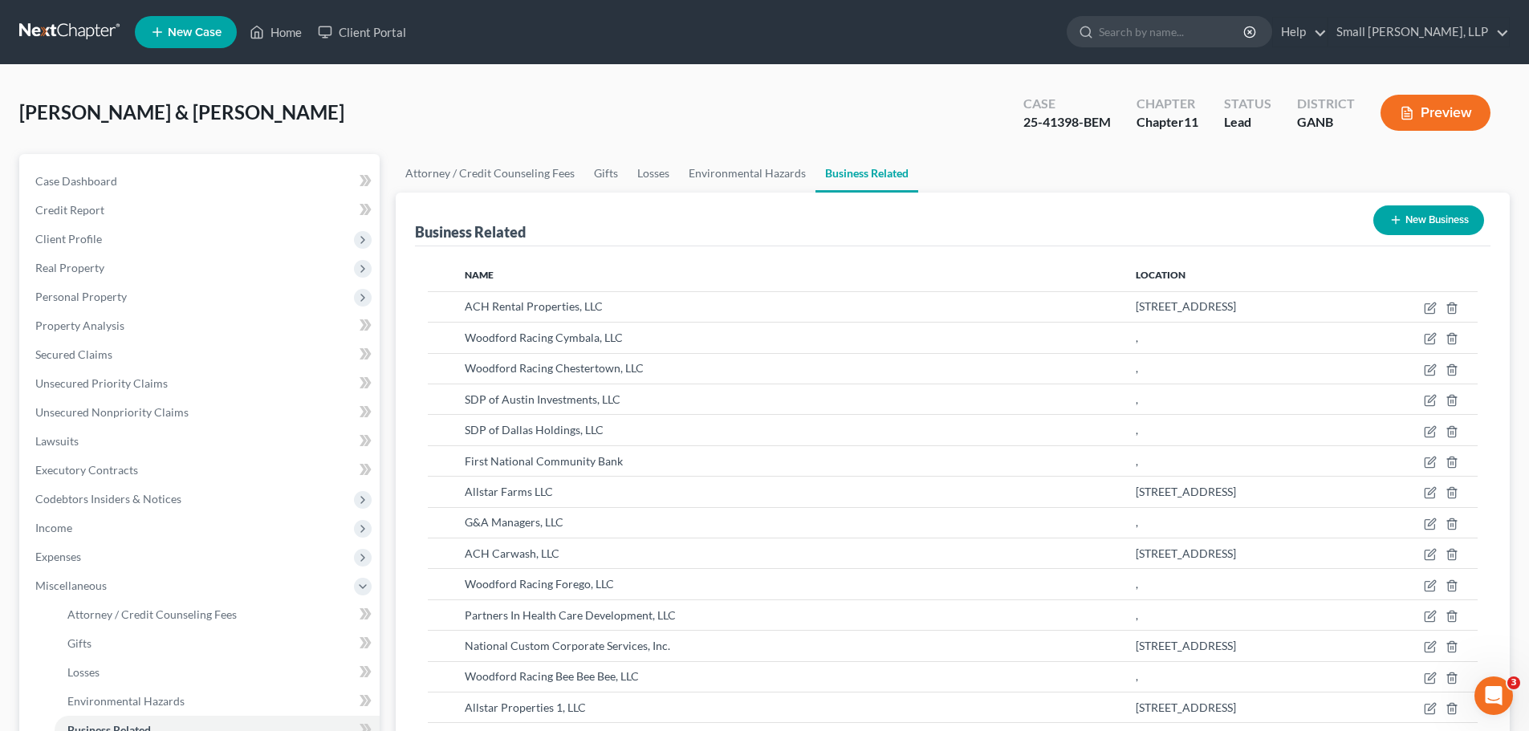
click at [1408, 226] on button "New Business" at bounding box center [1429, 221] width 111 height 30
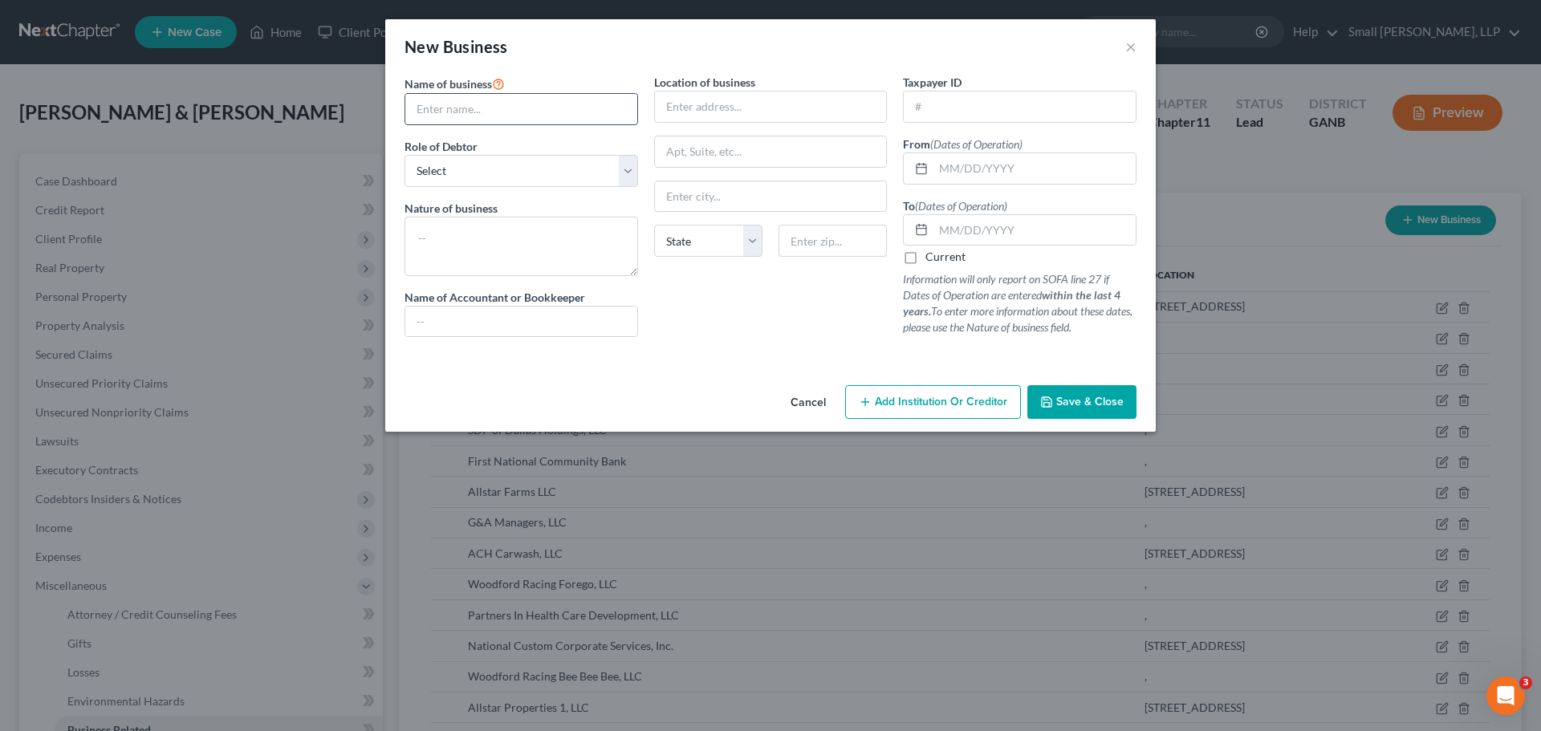
click at [504, 117] on input "text" at bounding box center [521, 109] width 232 height 31
click at [523, 180] on select "Select A member of a limited liability company (LLC) or limited liability partn…" at bounding box center [522, 171] width 234 height 32
click at [405, 155] on select "Select A member of a limited liability company (LLC) or limited liability partn…" at bounding box center [522, 171] width 234 height 32
drag, startPoint x: 955, startPoint y: 173, endPoint x: 963, endPoint y: 178, distance: 9.4
click at [955, 173] on input "text" at bounding box center [1035, 168] width 202 height 31
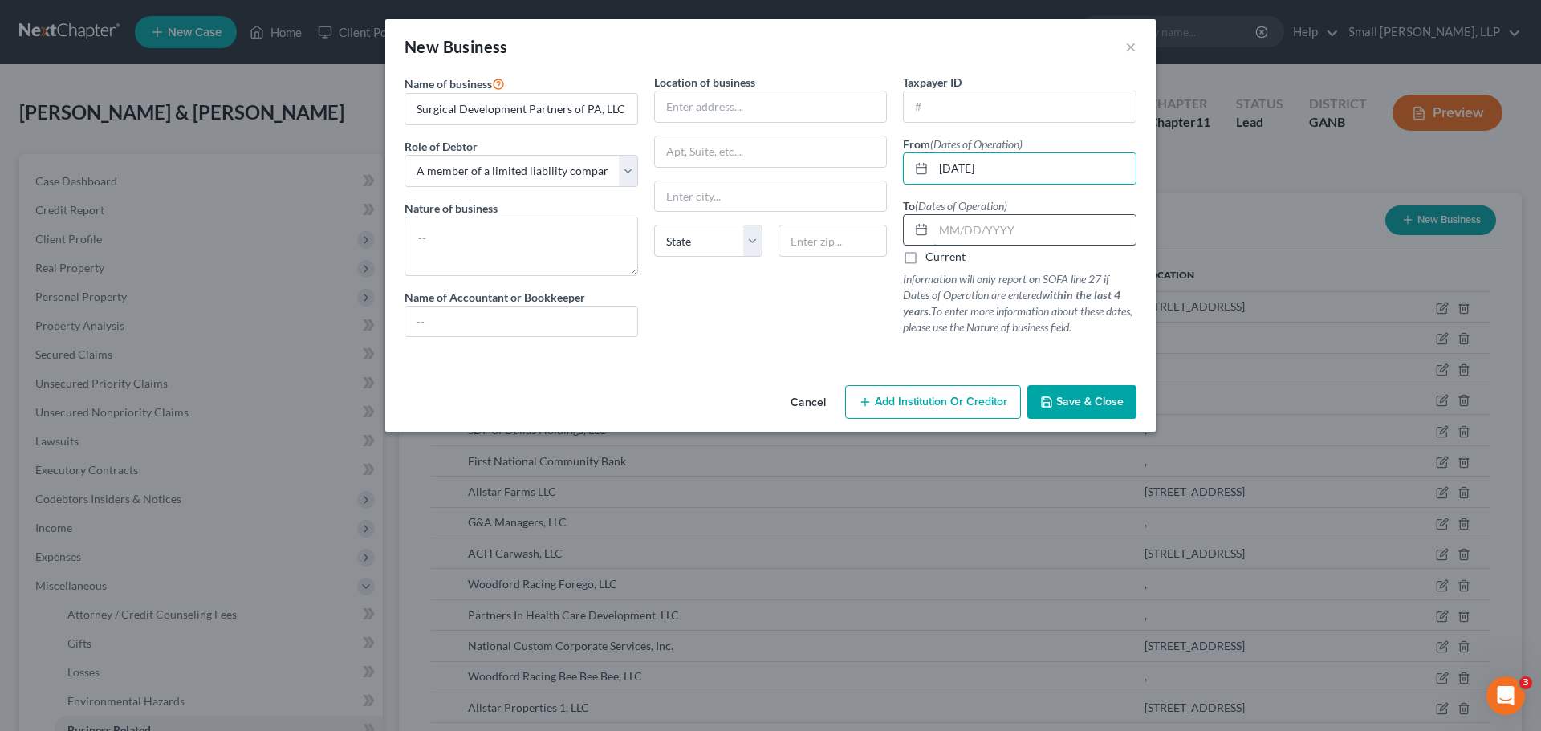
click at [1019, 226] on input "text" at bounding box center [1035, 230] width 202 height 31
click at [1097, 401] on span "Save & Close" at bounding box center [1090, 402] width 67 height 14
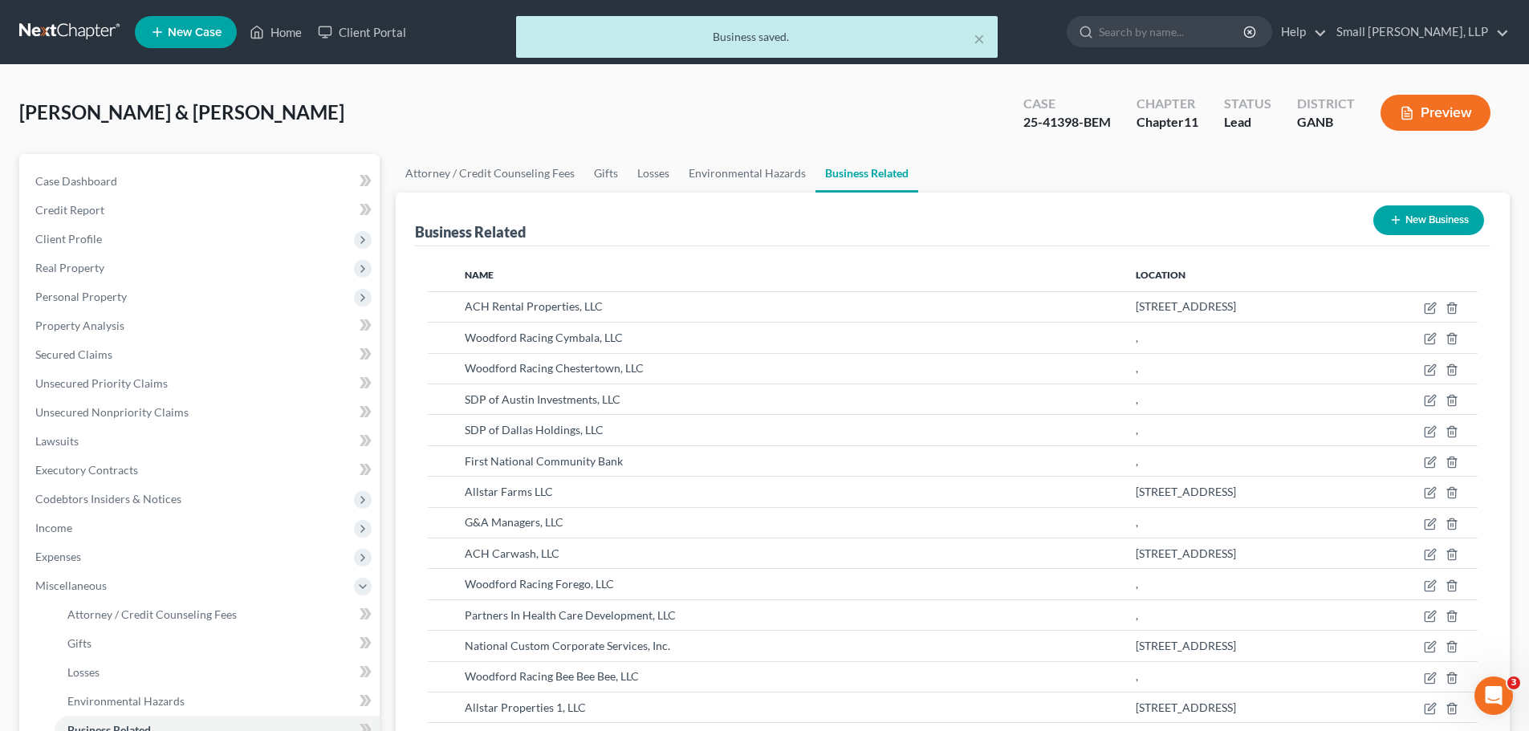
click at [1407, 223] on button "New Business" at bounding box center [1429, 221] width 111 height 30
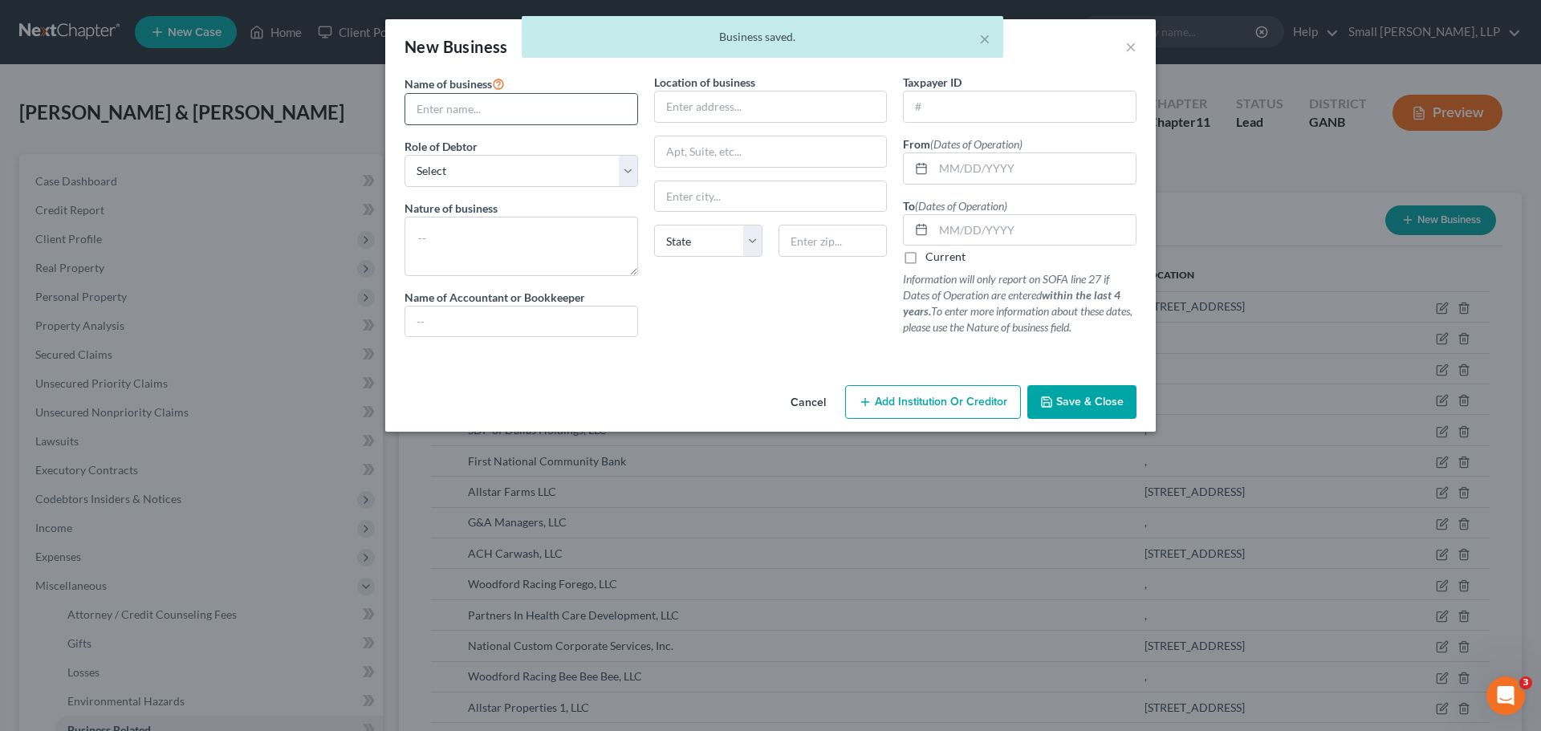
click at [504, 109] on input "text" at bounding box center [521, 109] width 232 height 31
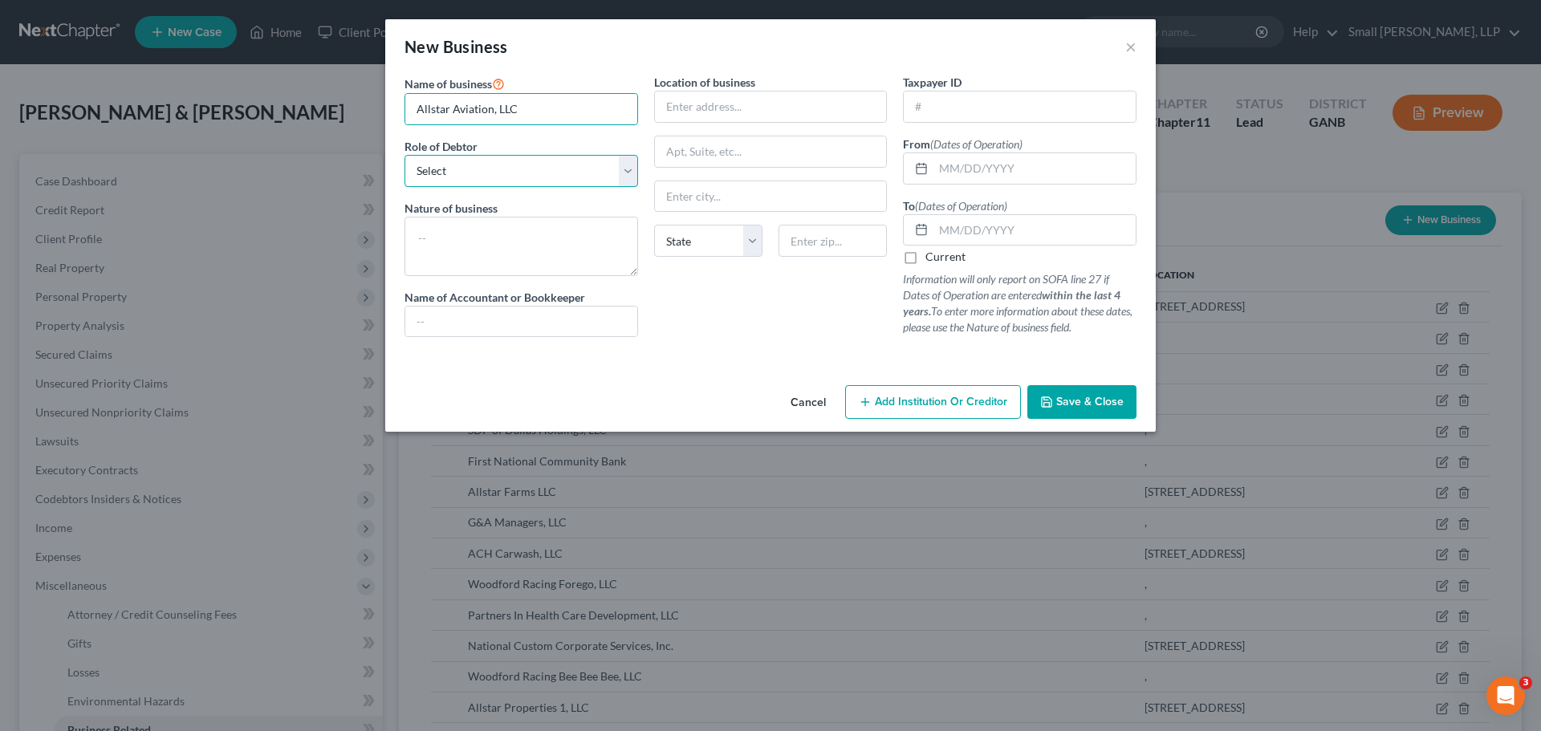
click at [538, 175] on select "Select A member of a limited liability company (LLC) or limited liability partn…" at bounding box center [522, 171] width 234 height 32
click at [405, 155] on select "Select A member of a limited liability company (LLC) or limited liability partn…" at bounding box center [522, 171] width 234 height 32
click at [968, 174] on input "text" at bounding box center [1035, 168] width 202 height 31
click at [1029, 228] on input "text" at bounding box center [1035, 230] width 202 height 31
click at [1072, 398] on span "Save & Close" at bounding box center [1090, 402] width 67 height 14
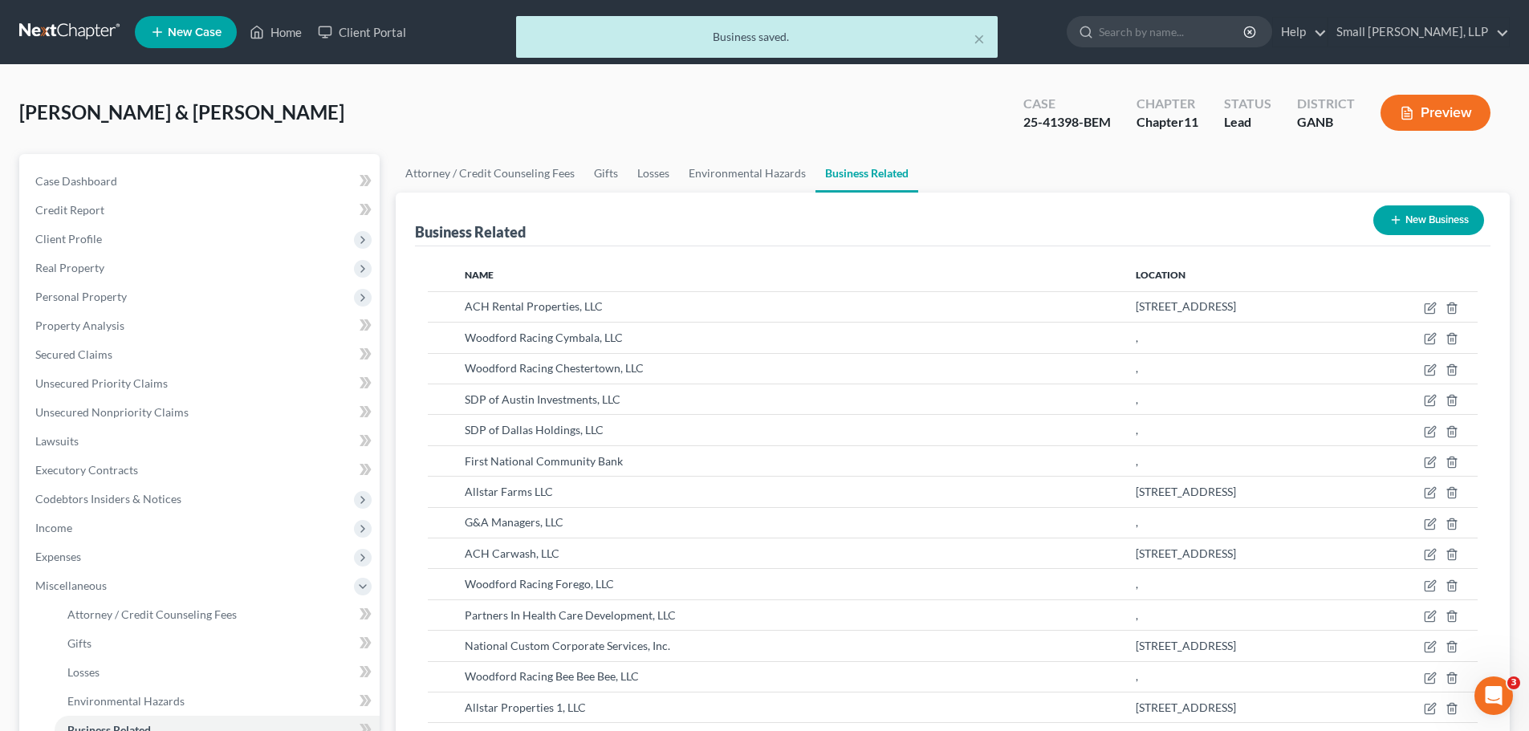
click at [1456, 222] on button "New Business" at bounding box center [1429, 221] width 111 height 30
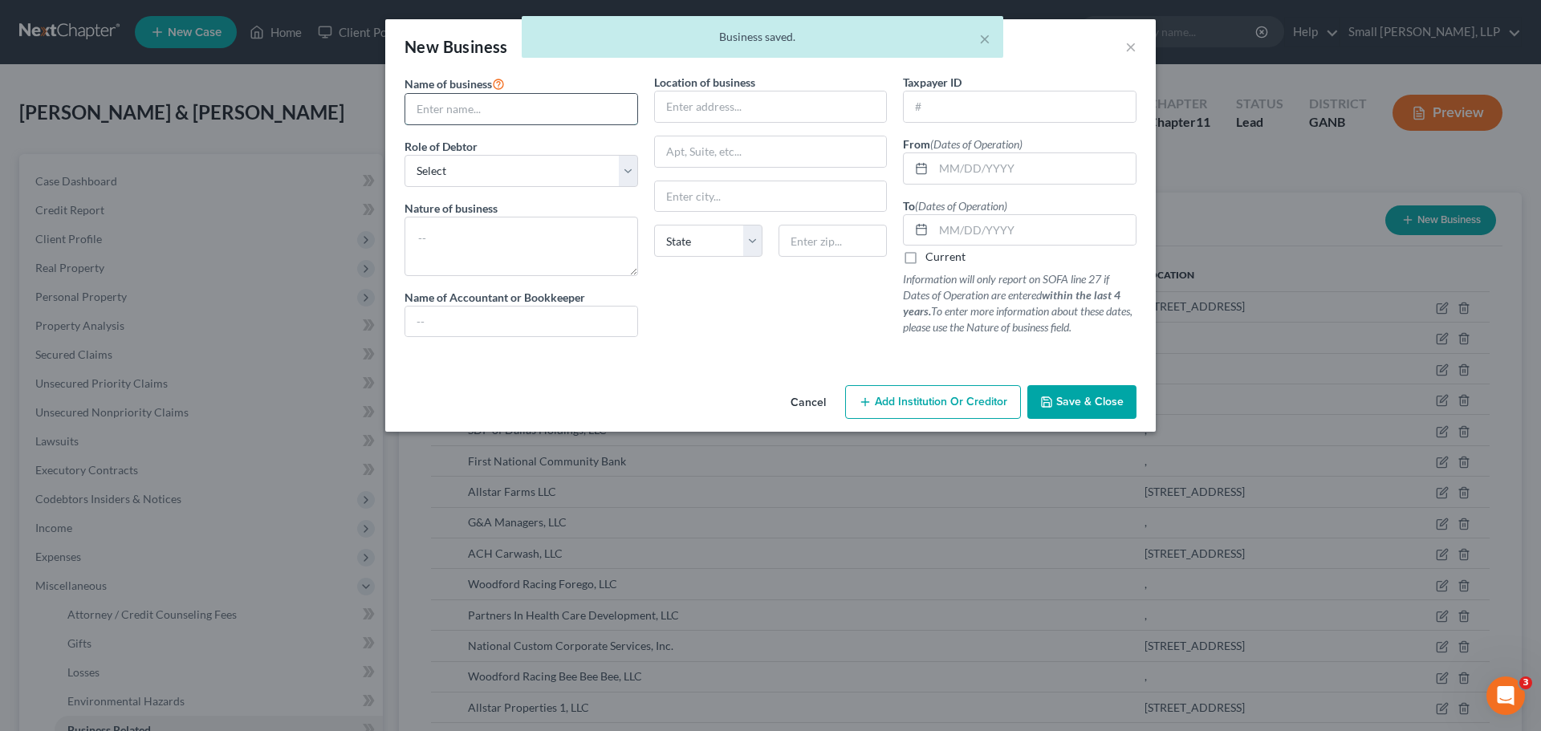
click at [528, 106] on input "text" at bounding box center [521, 109] width 232 height 31
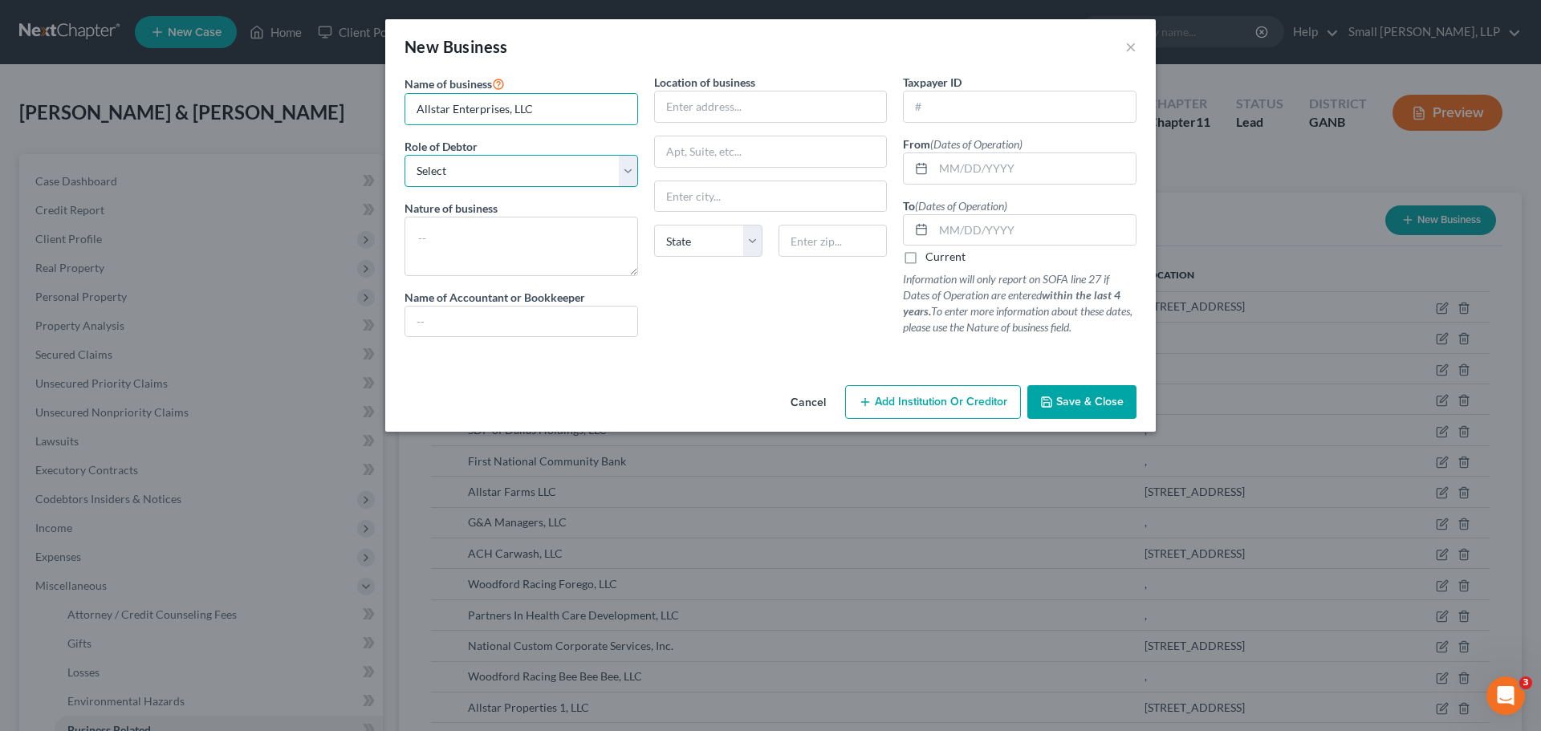
click at [522, 163] on select "Select A member of a limited liability company (LLC) or limited liability partn…" at bounding box center [522, 171] width 234 height 32
click at [405, 155] on select "Select A member of a limited liability company (LLC) or limited liability partn…" at bounding box center [522, 171] width 234 height 32
click at [971, 169] on input "text" at bounding box center [1035, 168] width 202 height 31
click at [948, 260] on label "Current" at bounding box center [946, 257] width 40 height 16
click at [943, 259] on input "Current" at bounding box center [937, 254] width 10 height 10
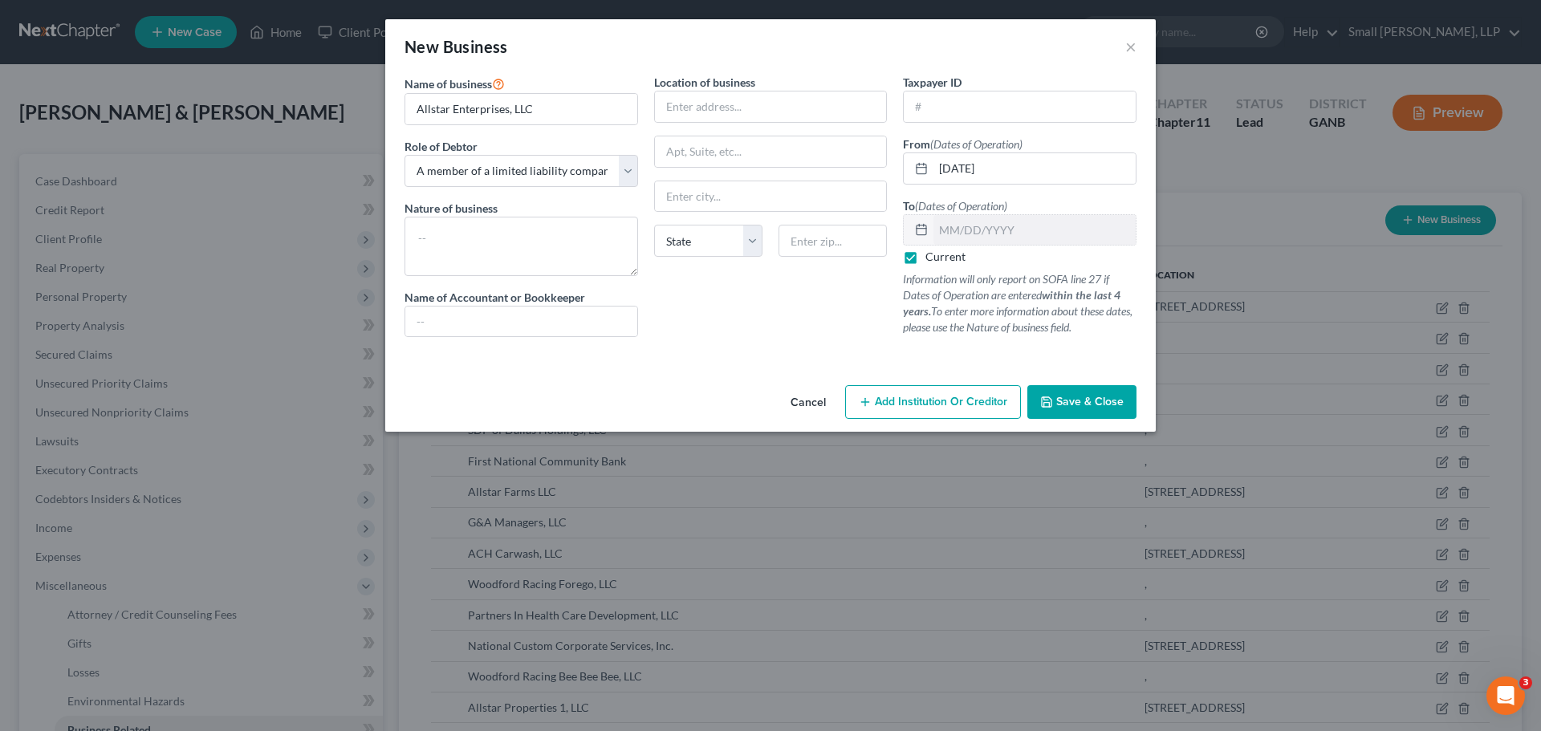
click at [1073, 404] on span "Save & Close" at bounding box center [1090, 402] width 67 height 14
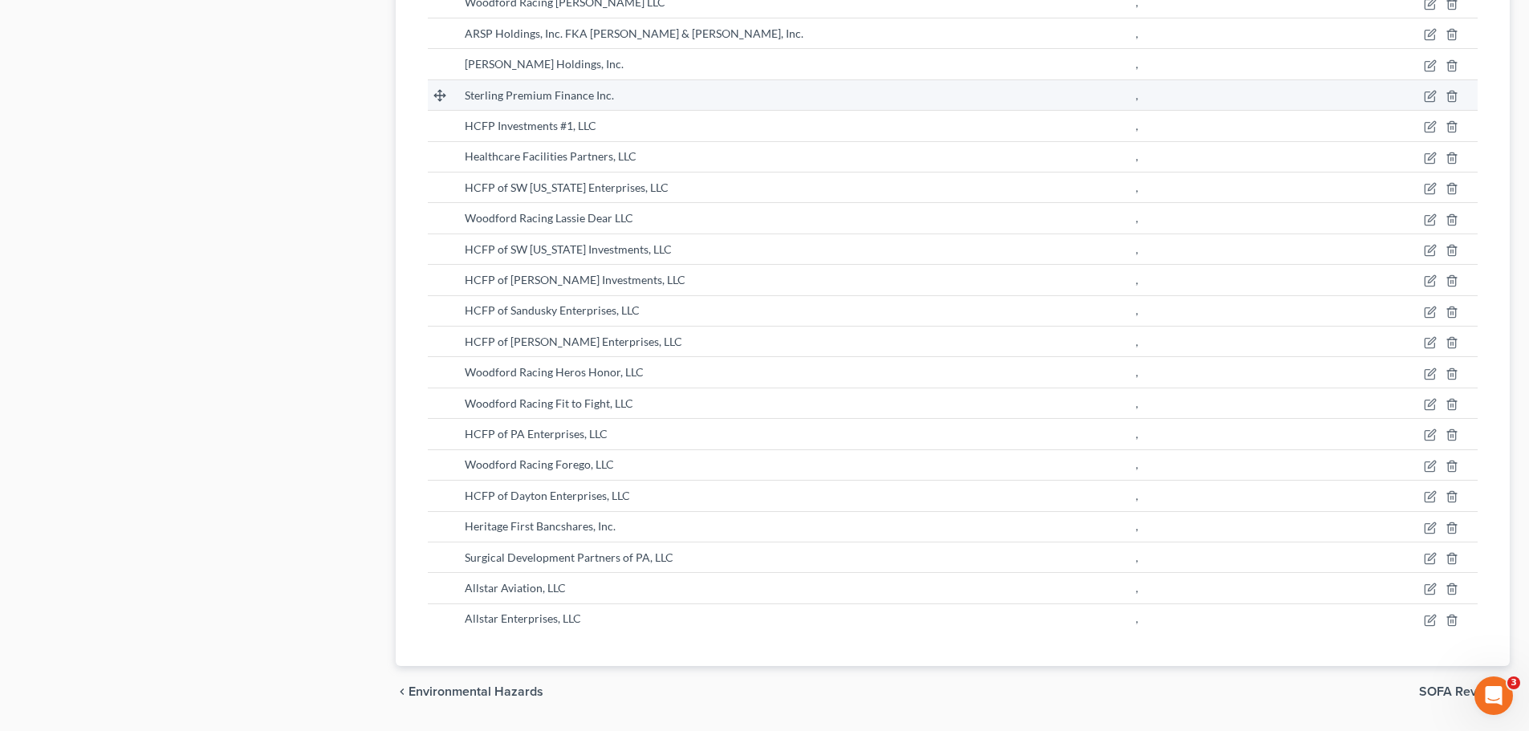
scroll to position [1525, 0]
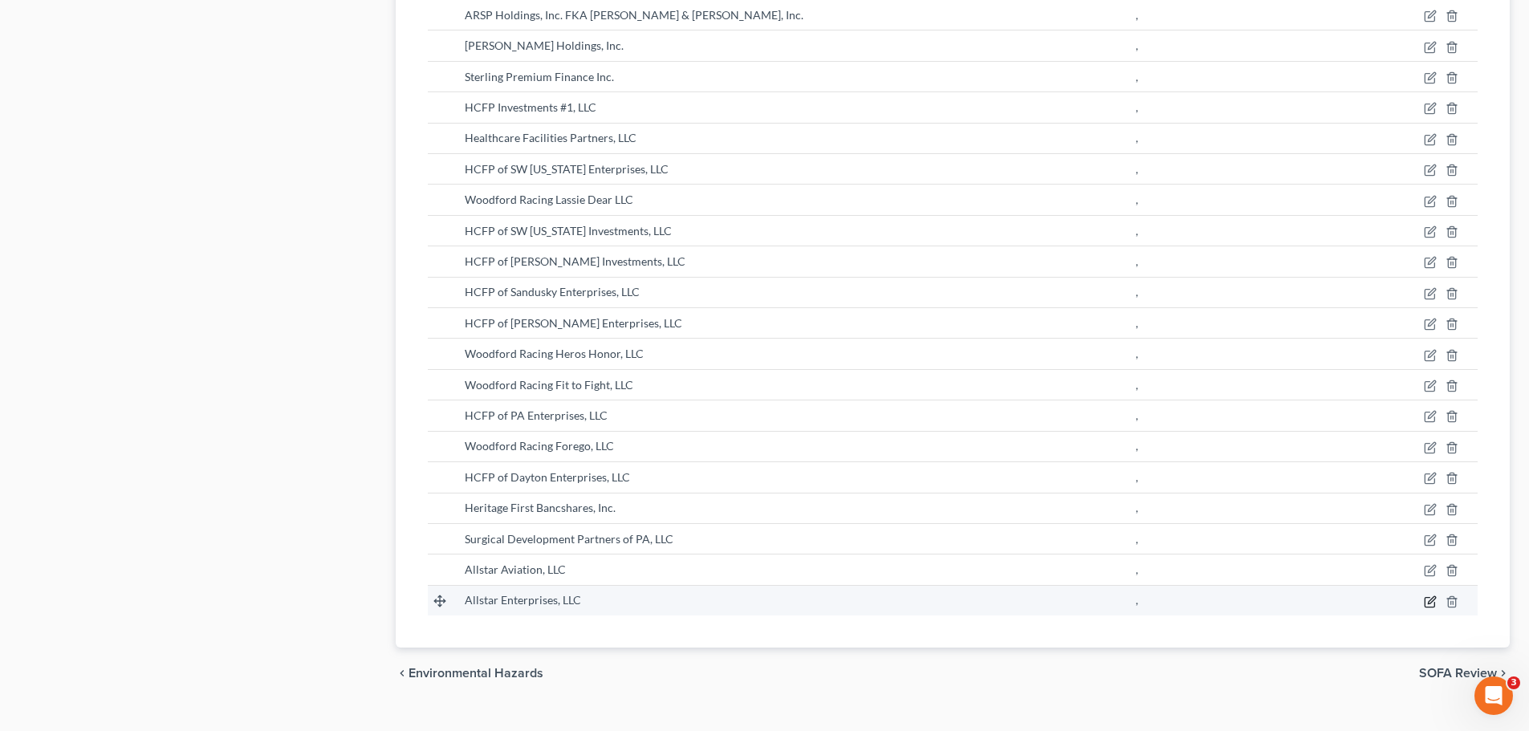
click at [1430, 600] on icon "button" at bounding box center [1430, 602] width 13 height 13
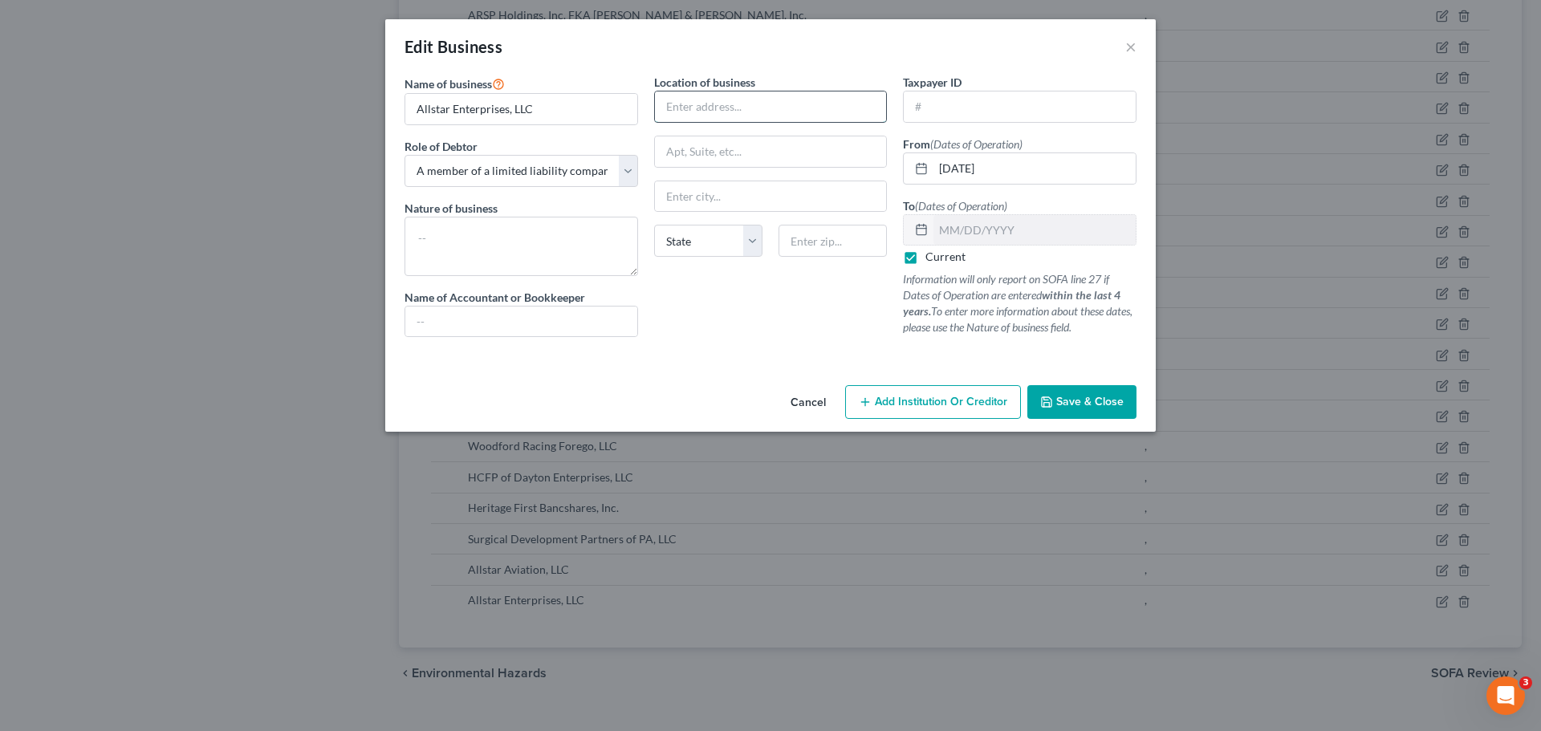
click at [740, 94] on input "text" at bounding box center [771, 107] width 232 height 31
click at [764, 149] on input "text" at bounding box center [771, 151] width 232 height 31
click at [730, 188] on input "Alp" at bounding box center [771, 196] width 232 height 31
click at [710, 241] on select "State [US_STATE] AK AR AZ CA CO CT DE DC [GEOGRAPHIC_DATA] [GEOGRAPHIC_DATA] GU…" at bounding box center [708, 241] width 108 height 32
click at [654, 225] on select "State [US_STATE] AK AR AZ CA CO CT DE DC [GEOGRAPHIC_DATA] [GEOGRAPHIC_DATA] GU…" at bounding box center [708, 241] width 108 height 32
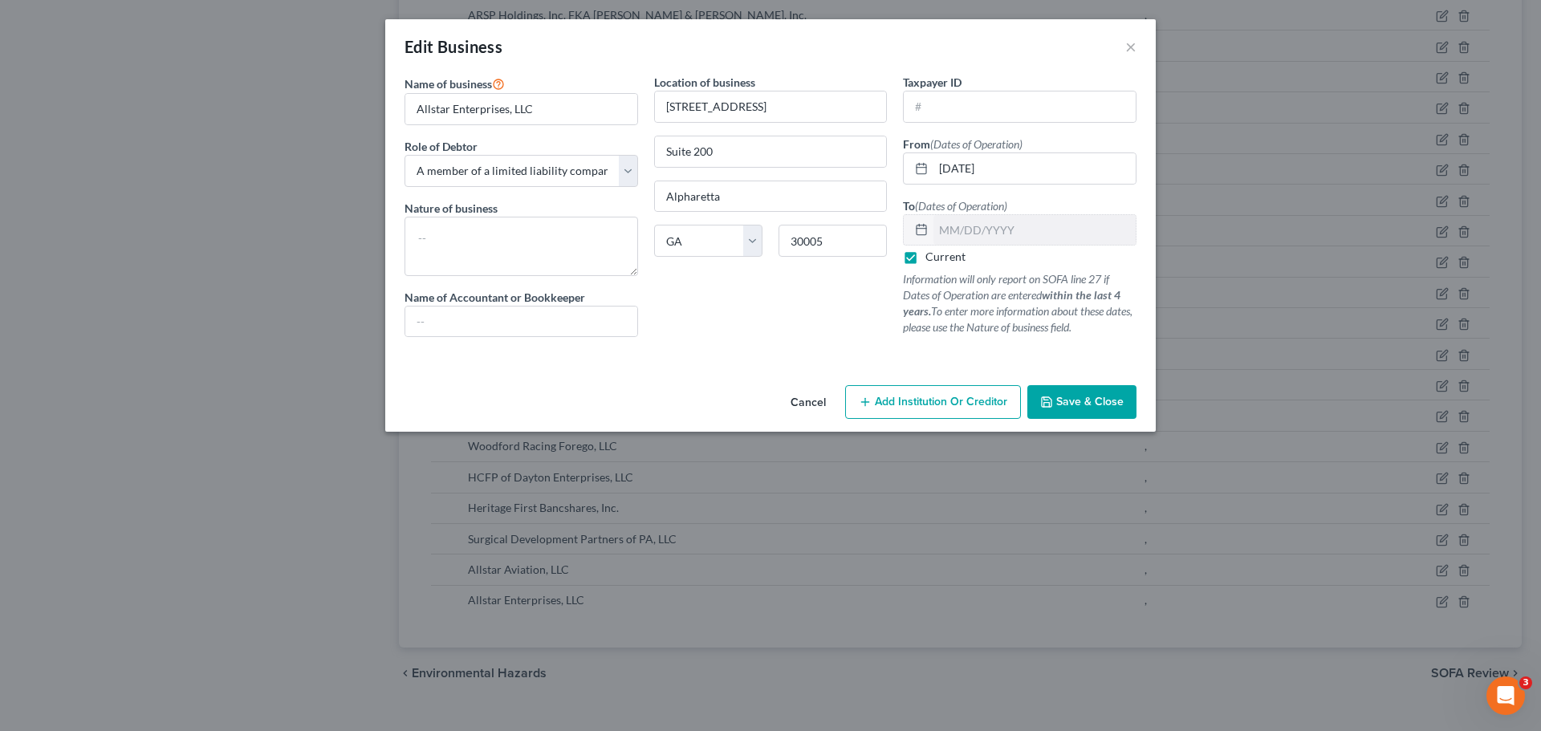
click at [1111, 389] on button "Save & Close" at bounding box center [1082, 402] width 109 height 34
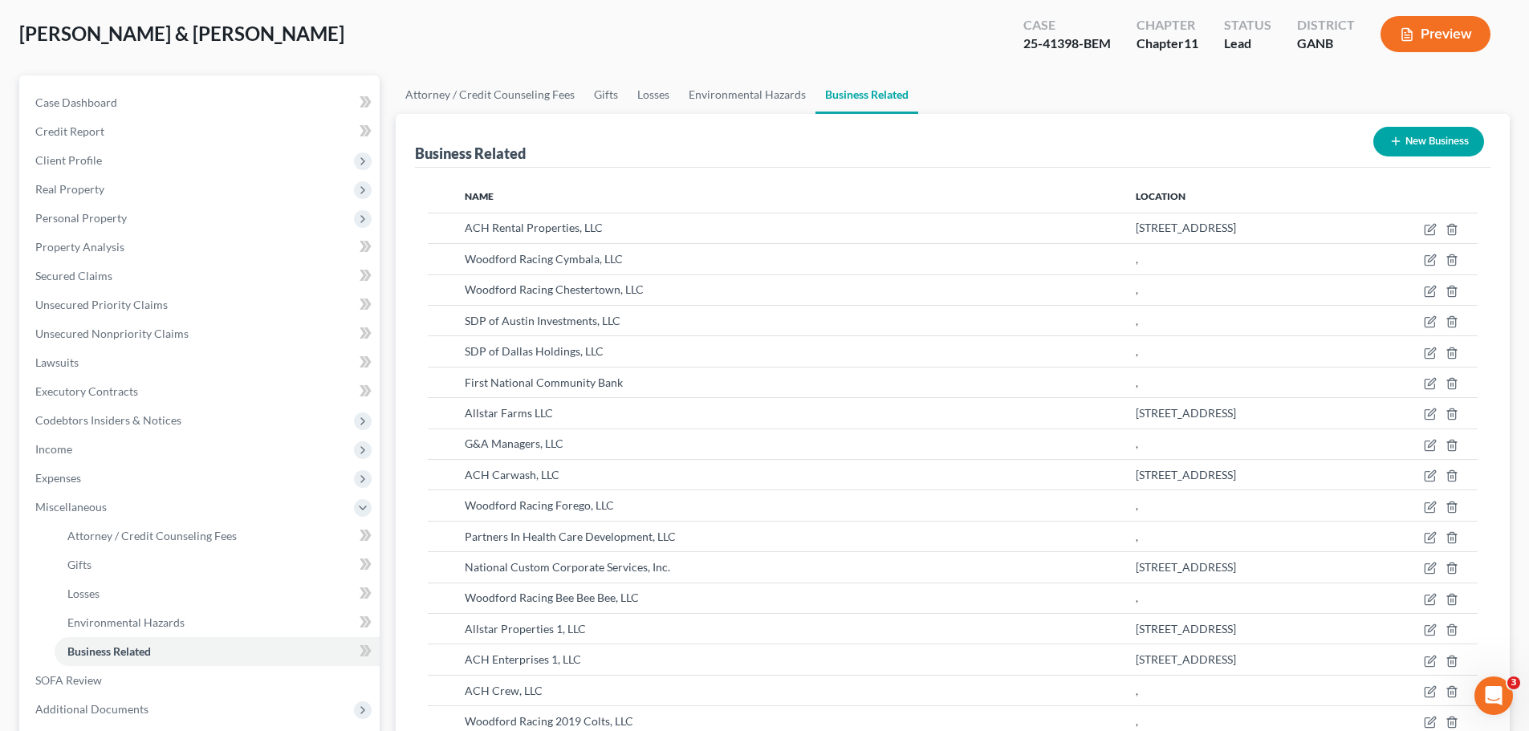
scroll to position [0, 0]
